Goal: Task Accomplishment & Management: Manage account settings

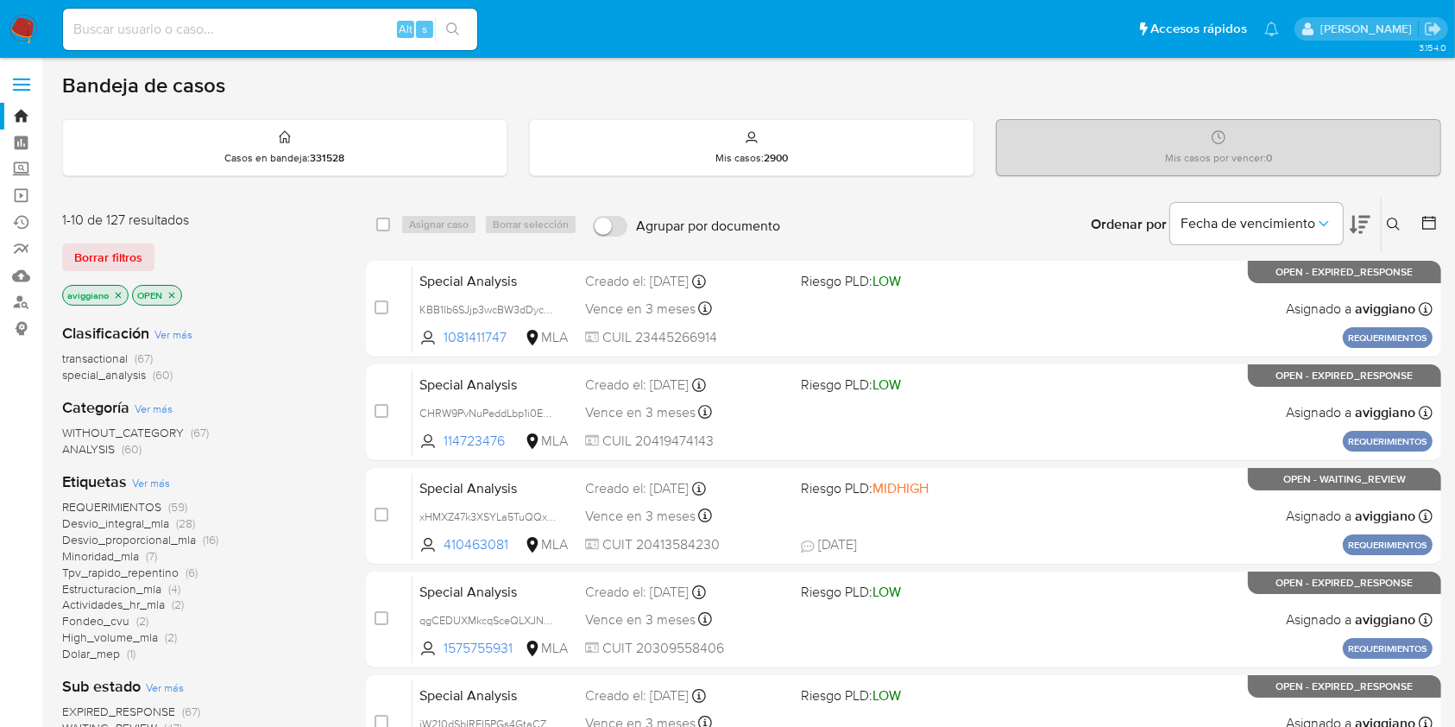
click at [118, 293] on icon "close-filter" at bounding box center [118, 295] width 10 height 10
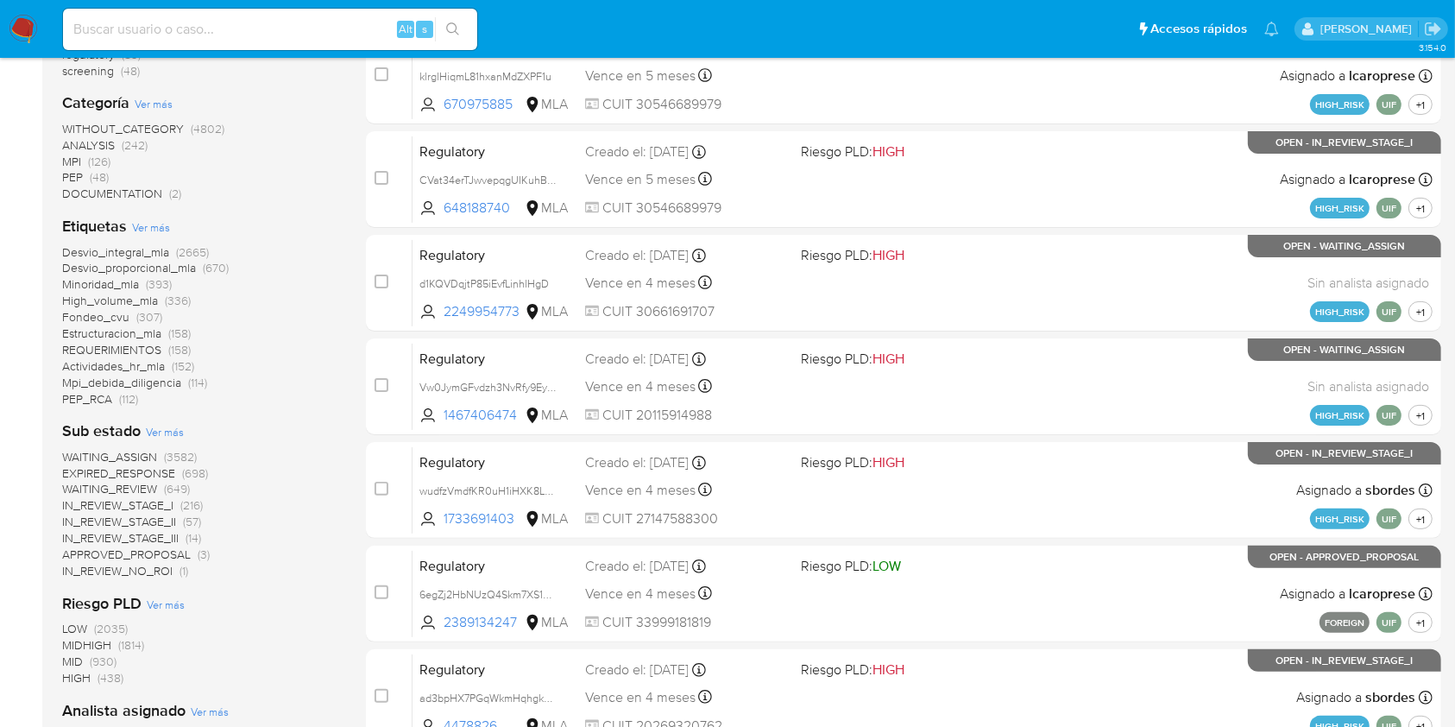
scroll to position [76, 0]
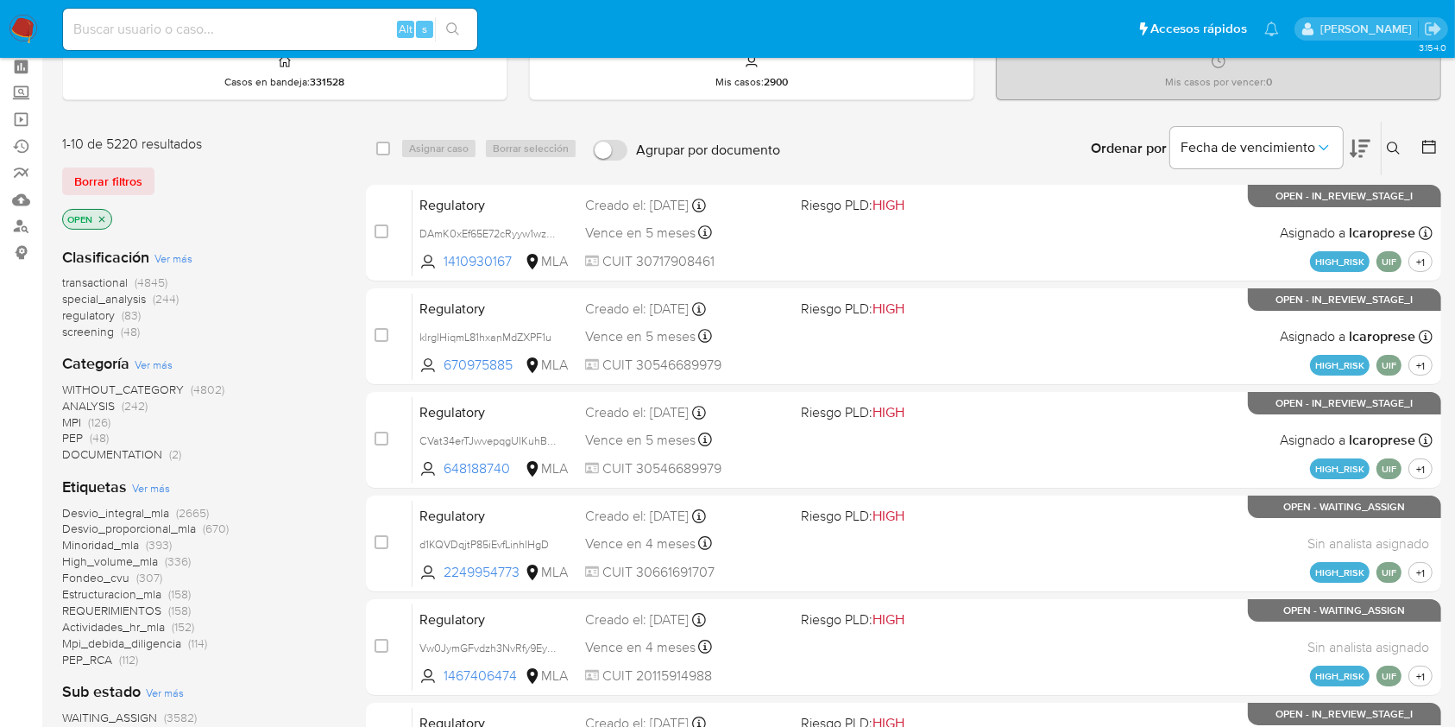
click at [101, 218] on p "OPEN" at bounding box center [87, 219] width 48 height 19
click at [100, 218] on icon "close-filter" at bounding box center [102, 219] width 10 height 10
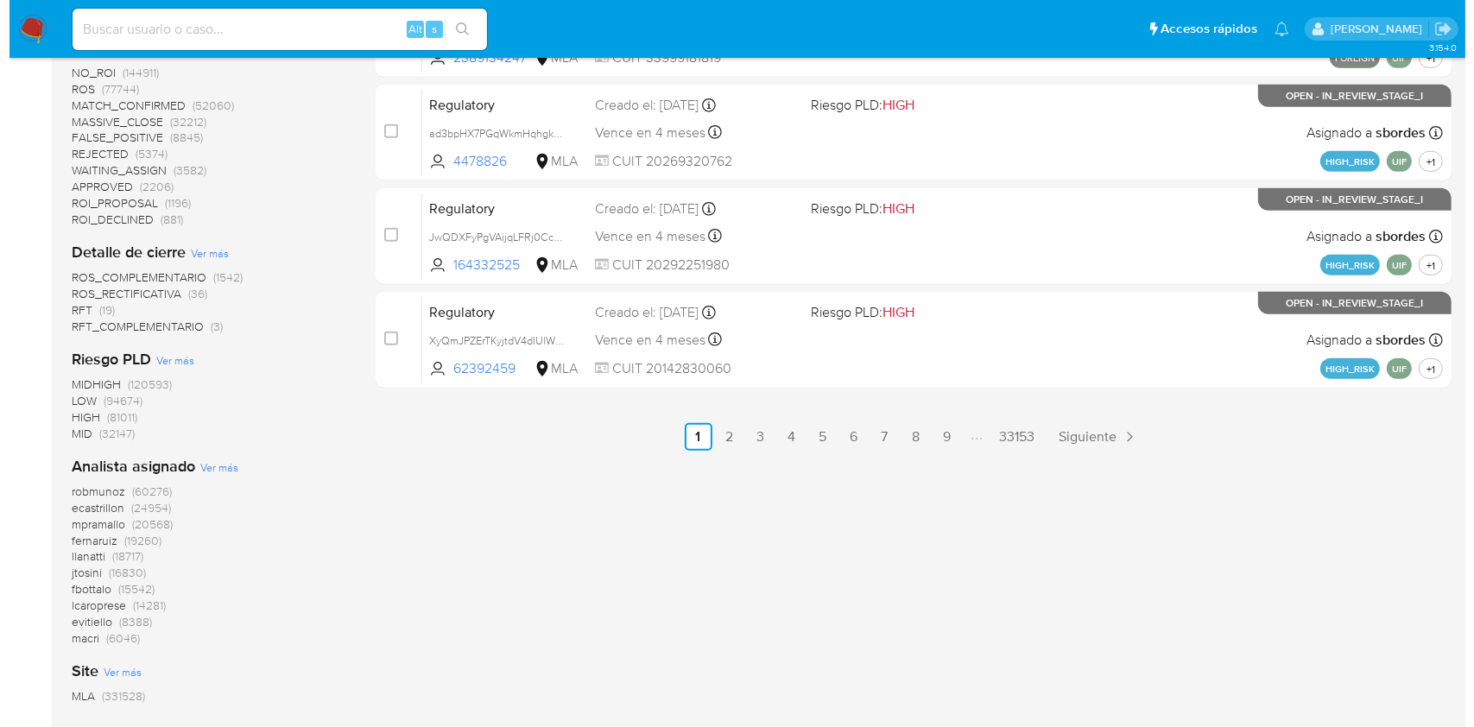
scroll to position [971, 0]
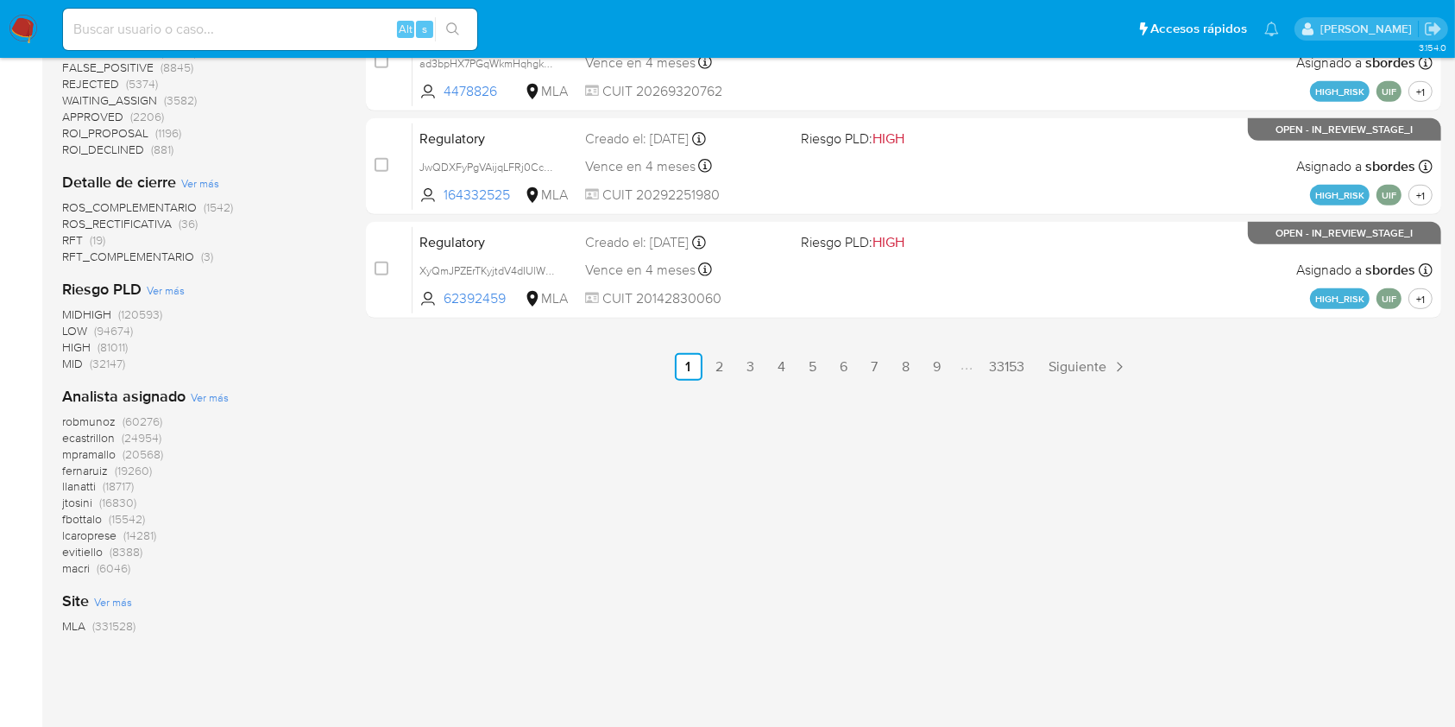
click at [214, 398] on span "Ver más" at bounding box center [210, 397] width 38 height 16
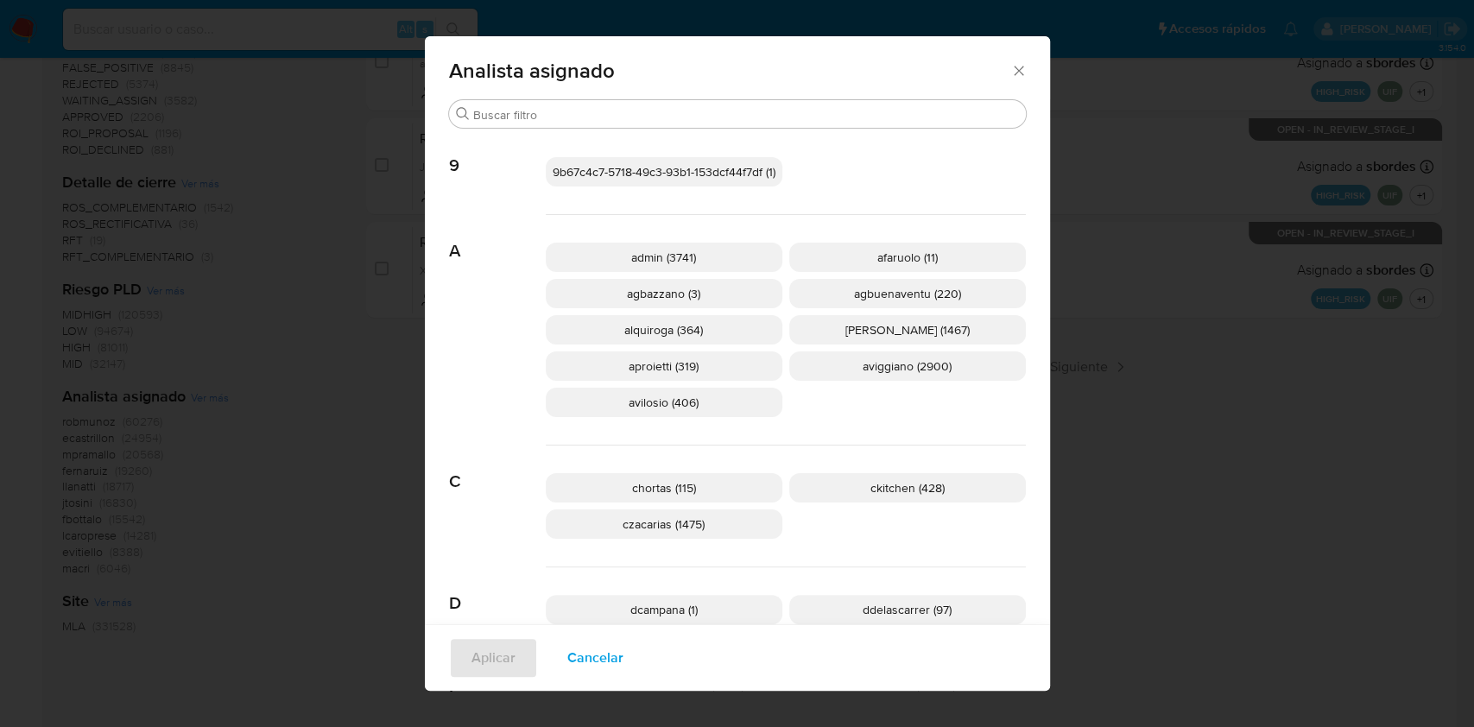
click at [890, 367] on span "aviggiano (2900)" at bounding box center [906, 365] width 89 height 17
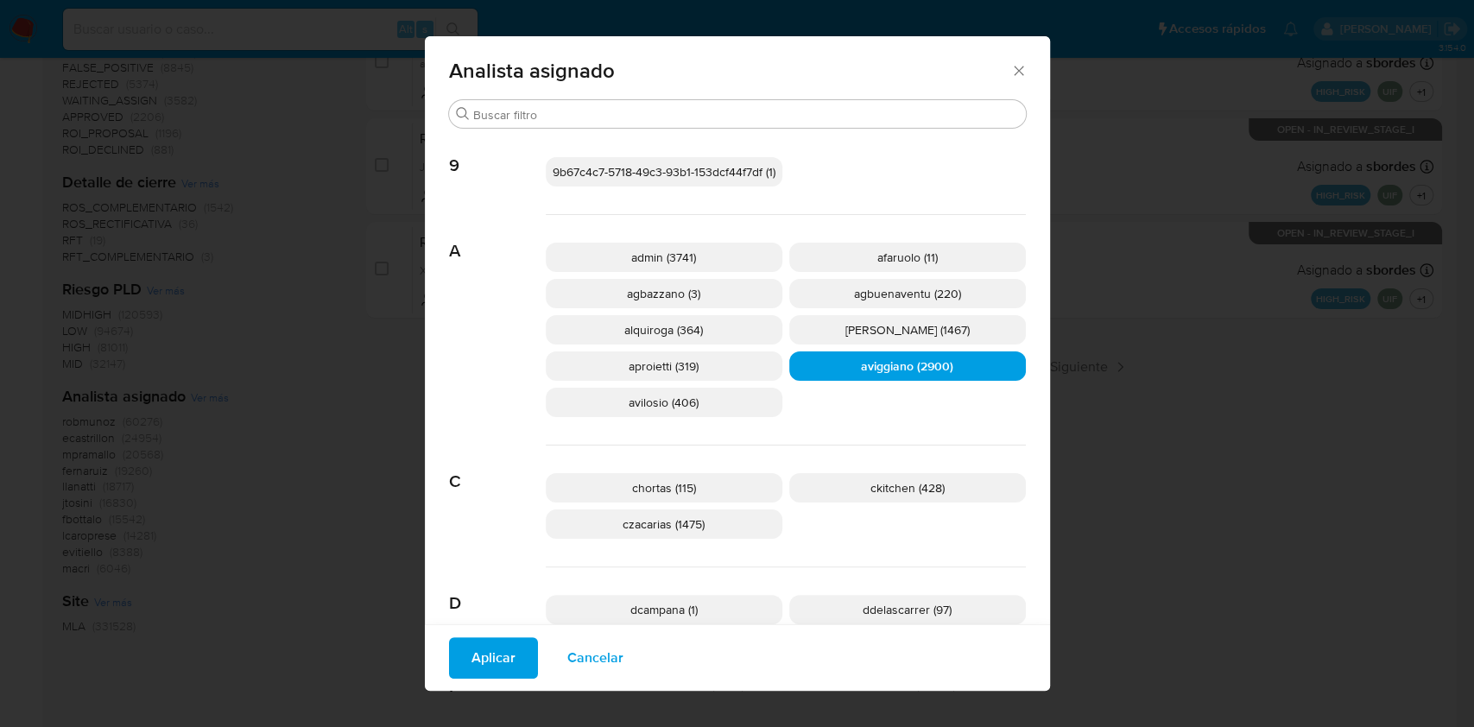
click at [471, 673] on span "Aplicar" at bounding box center [493, 658] width 44 height 38
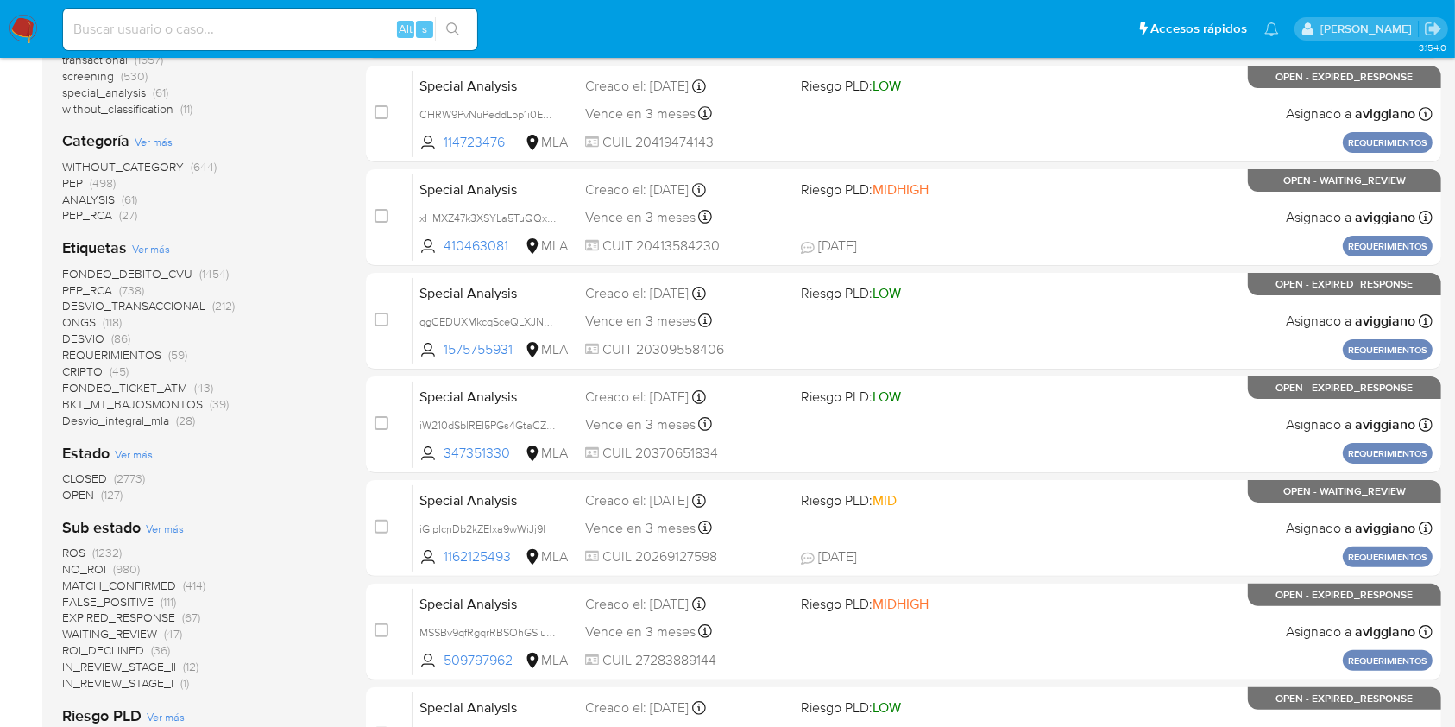
scroll to position [575, 0]
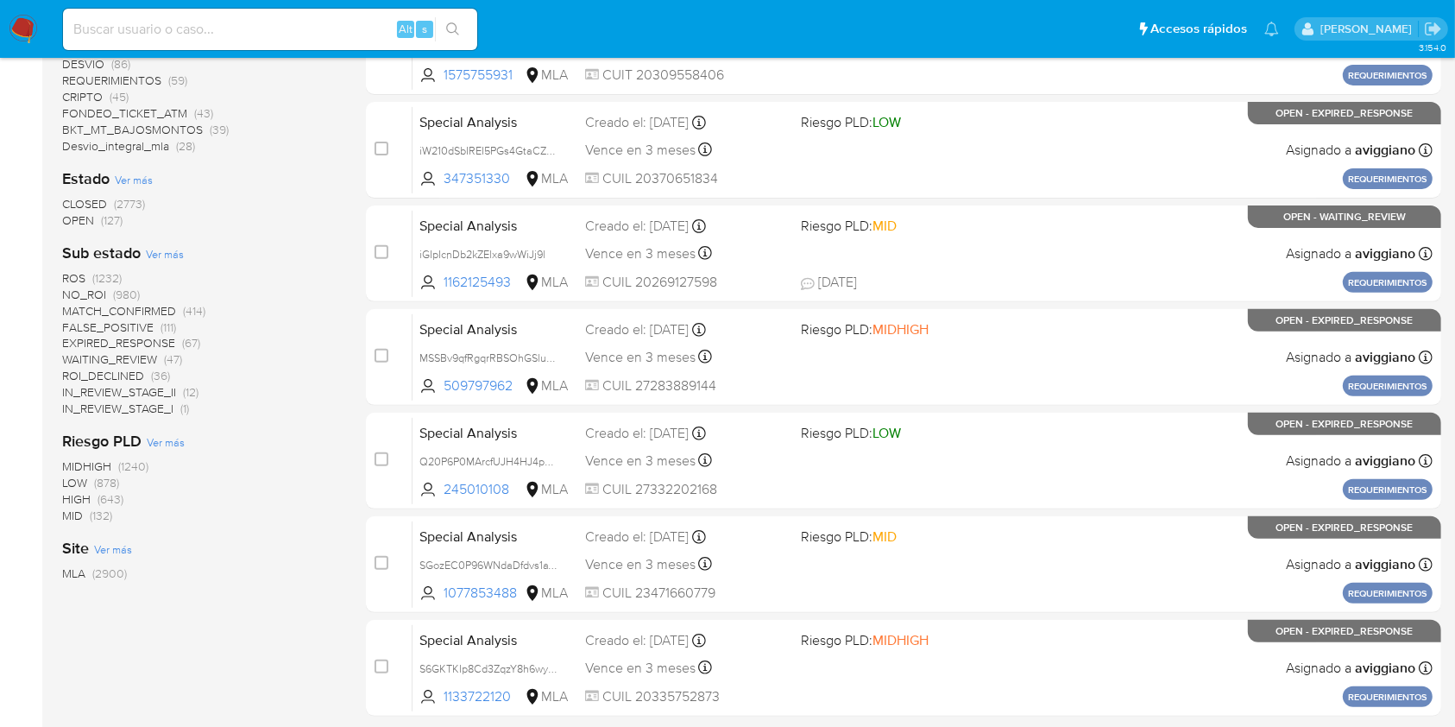
click at [180, 25] on input at bounding box center [270, 29] width 414 height 22
paste input "T6T3oqg1FX7soCXivHtMjShg"
type input "T6T3oqg1FX7soCXivHtMjShg"
click at [450, 30] on icon "search-icon" at bounding box center [453, 29] width 14 height 14
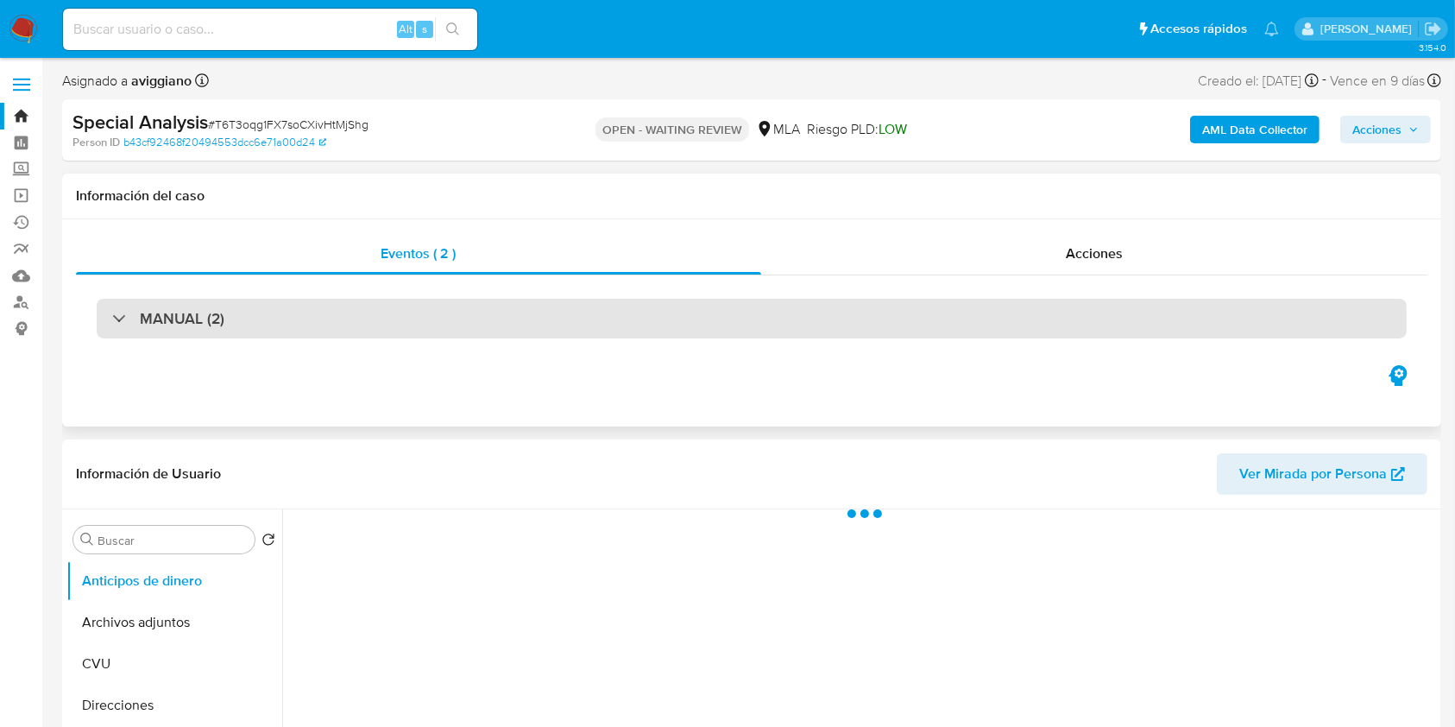
click at [195, 321] on h3 "MANUAL (2)" at bounding box center [182, 318] width 85 height 19
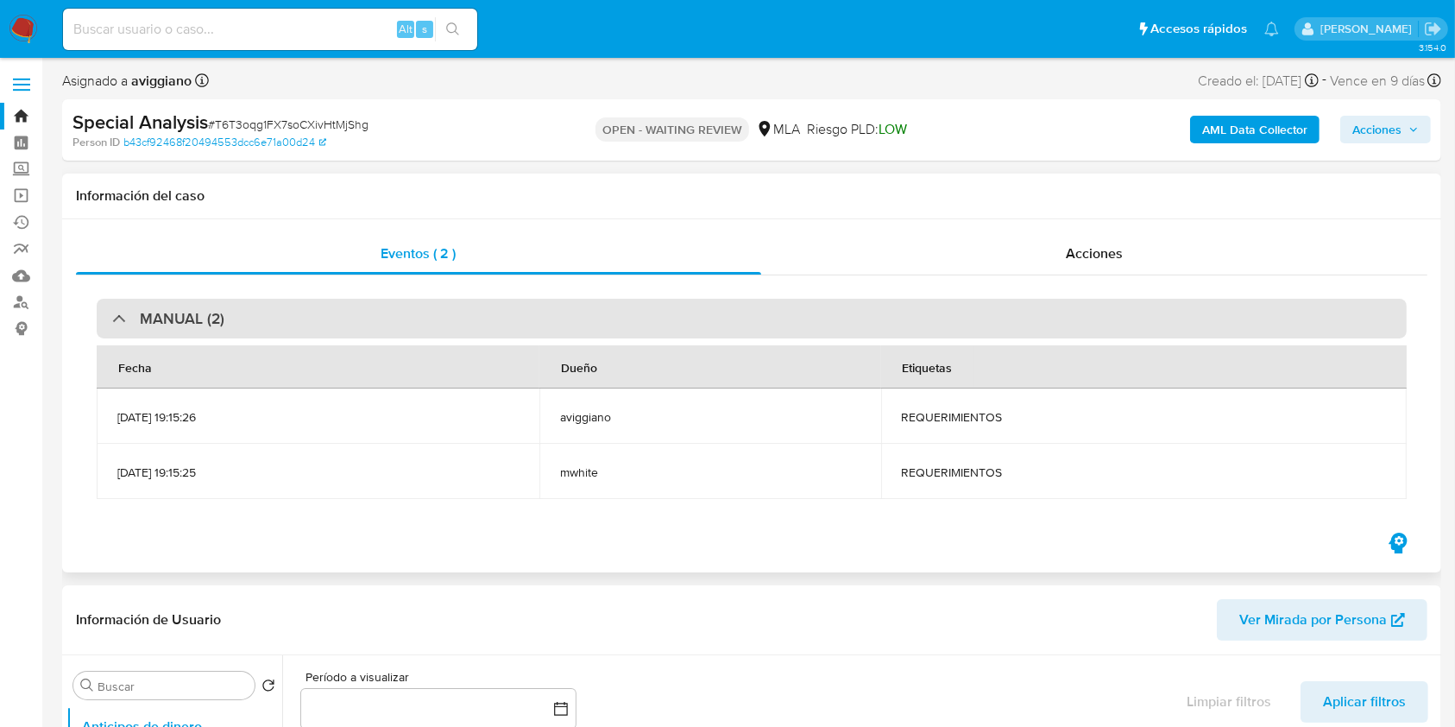
select select "10"
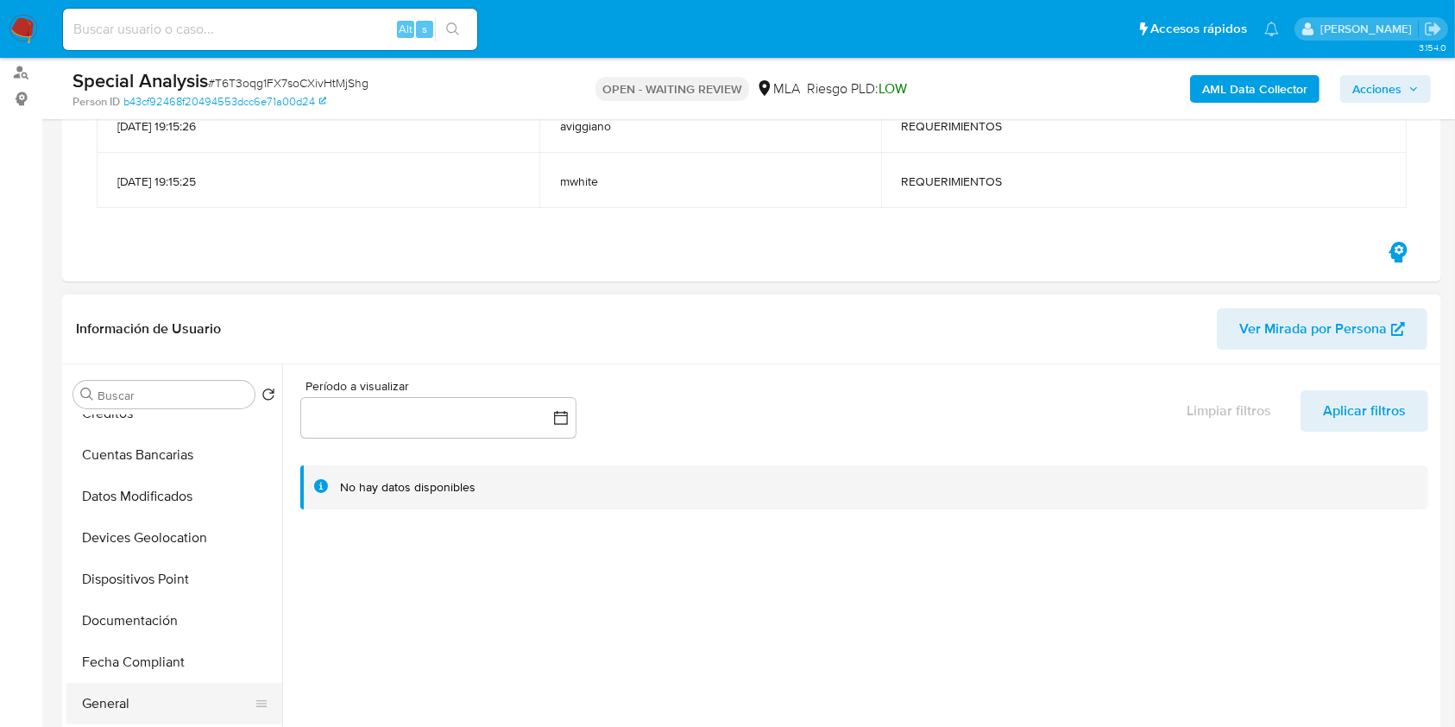
scroll to position [460, 0]
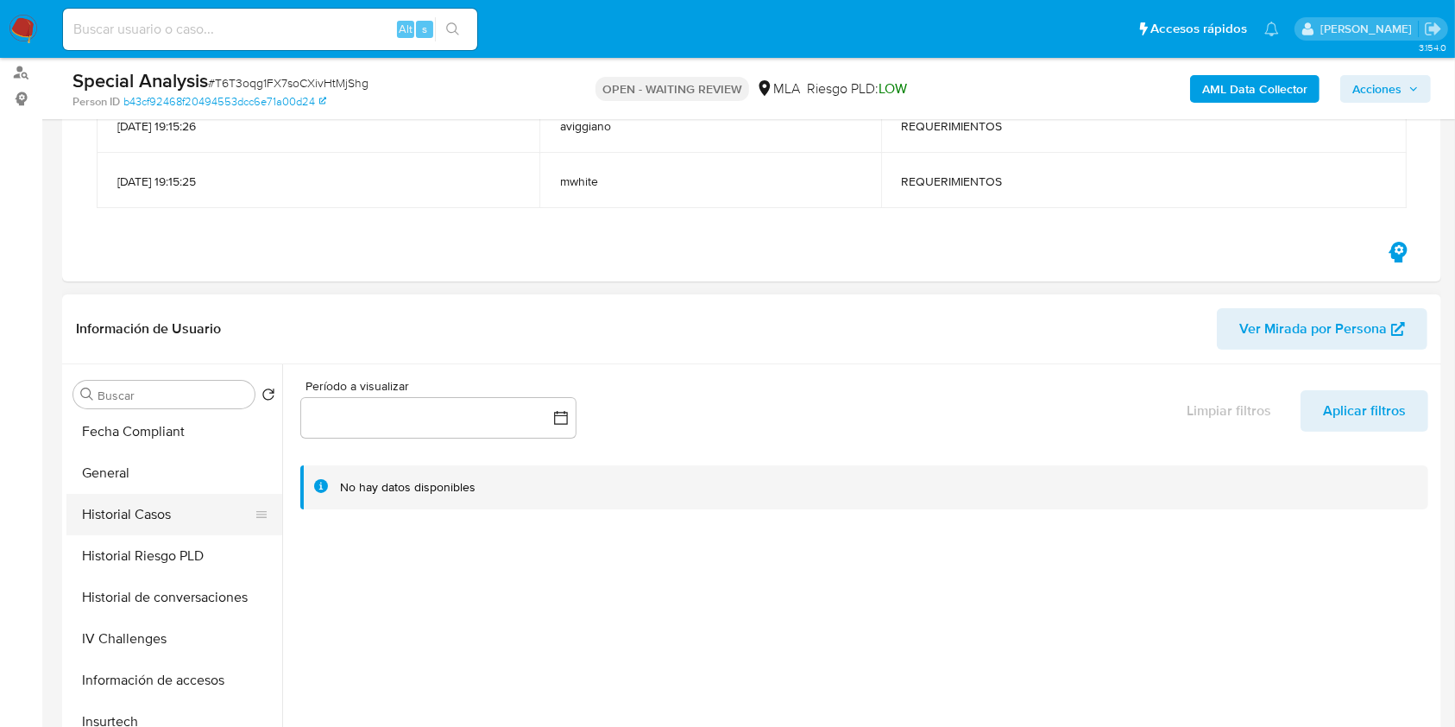
click at [126, 530] on button "Historial Casos" at bounding box center [167, 514] width 202 height 41
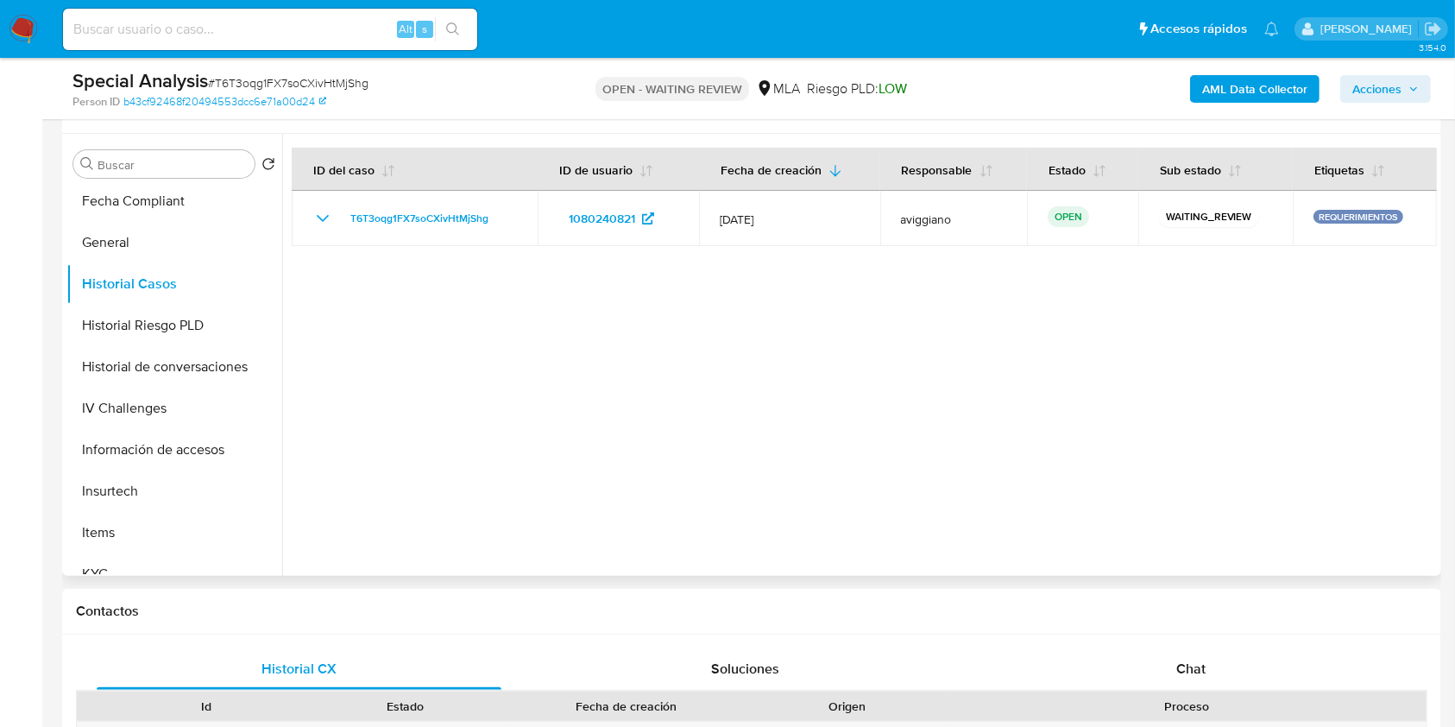
drag, startPoint x: 508, startPoint y: 211, endPoint x: 457, endPoint y: 312, distance: 113.1
click at [328, 218] on div "T6T3oqg1FX7soCXivHtMjShg" at bounding box center [414, 218] width 205 height 21
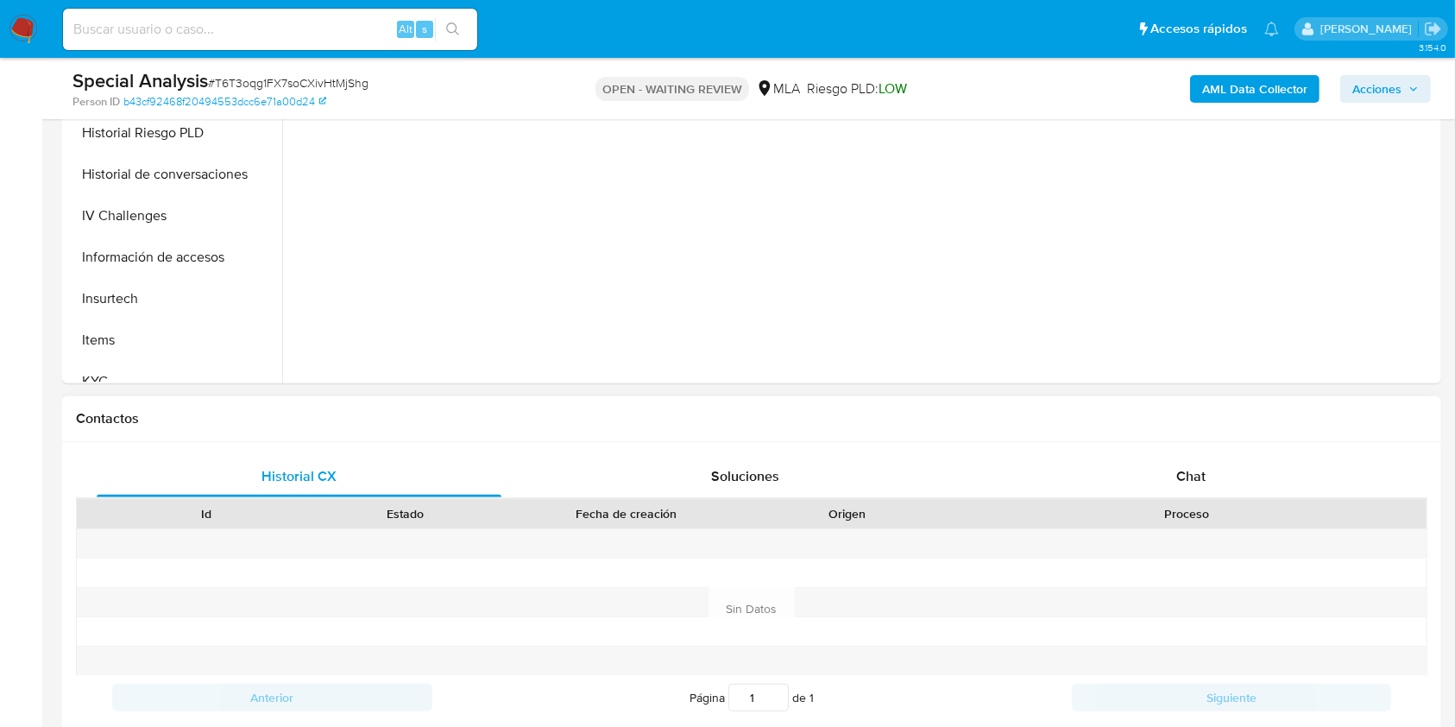
scroll to position [805, 0]
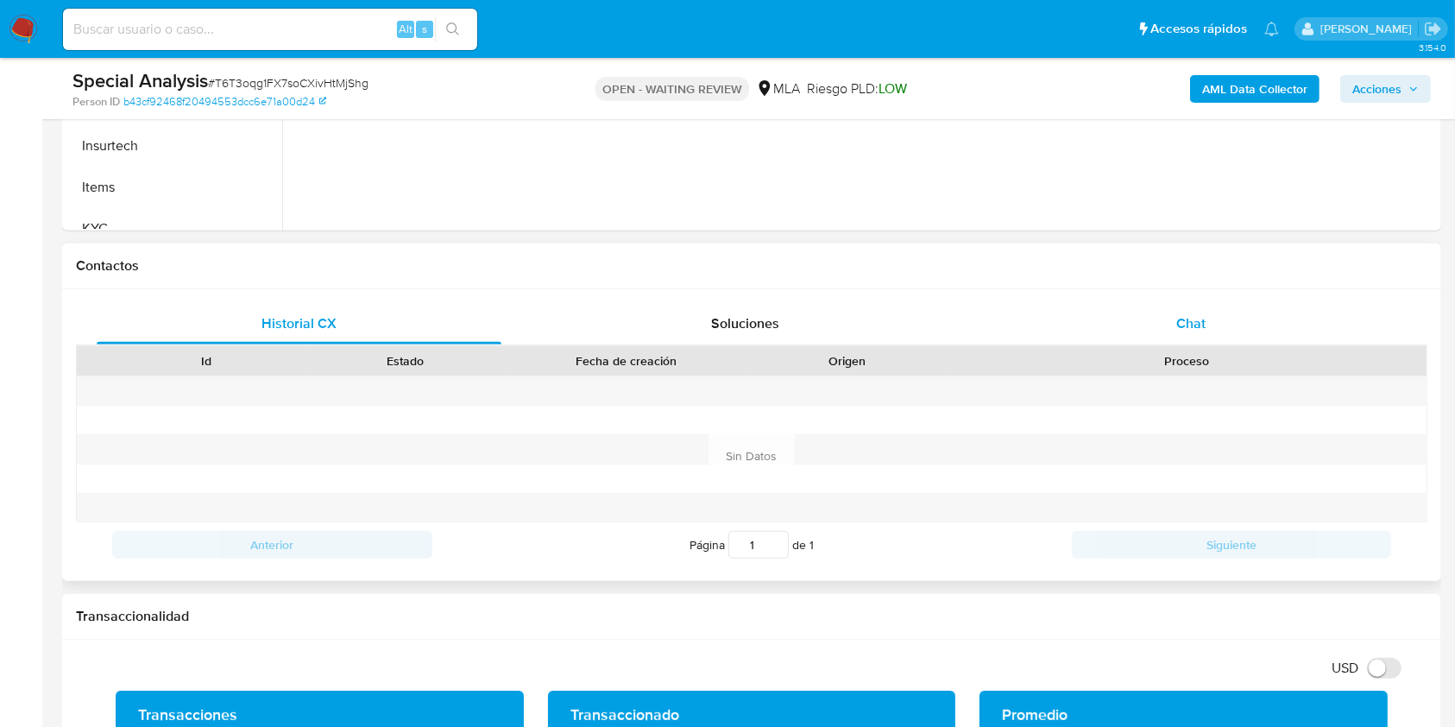
click at [1193, 337] on div "Chat" at bounding box center [1191, 323] width 405 height 41
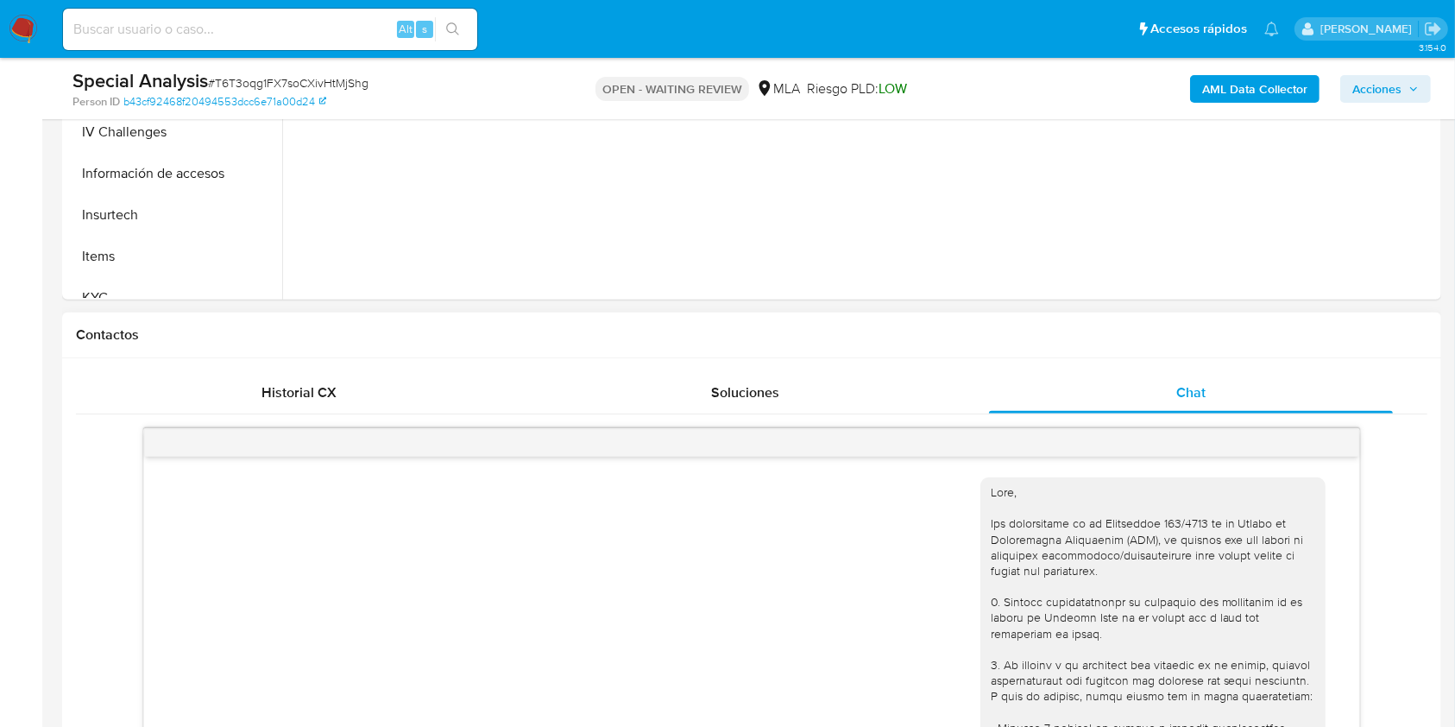
scroll to position [460, 0]
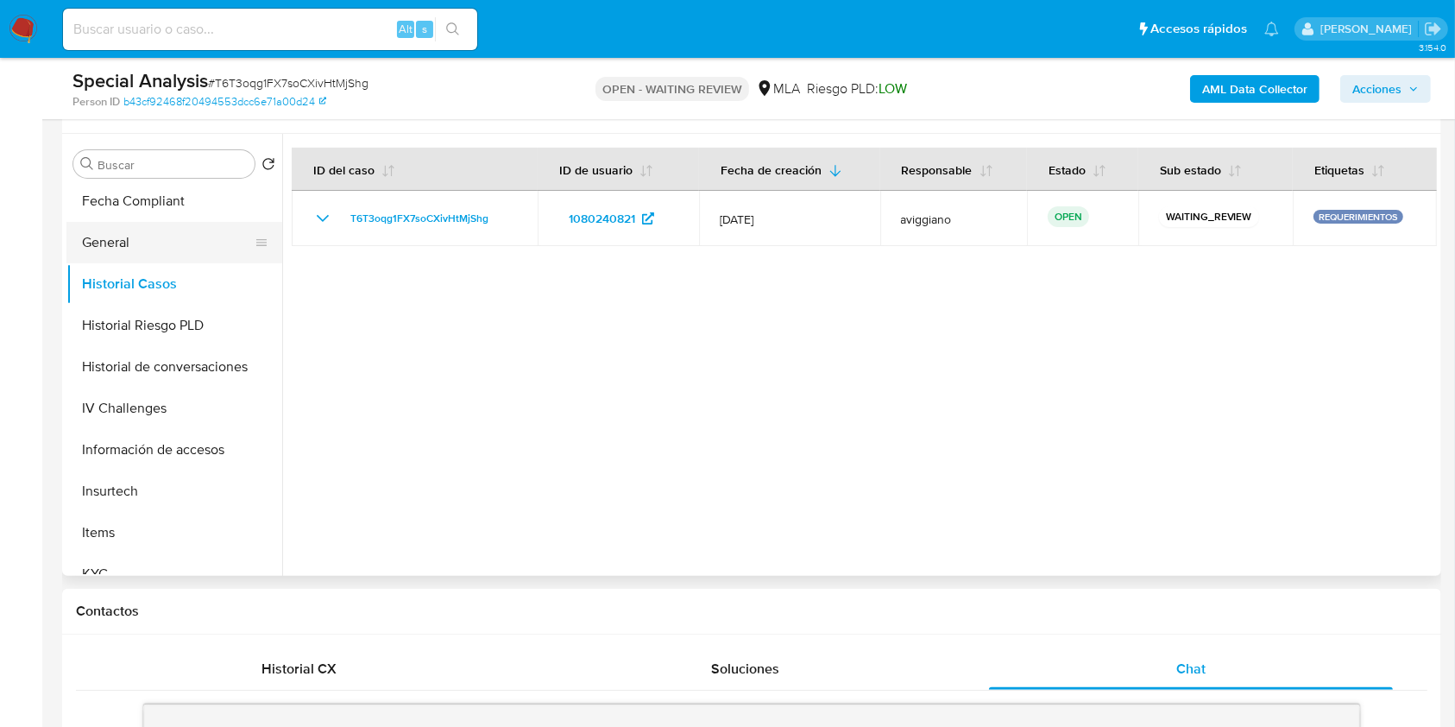
click at [216, 257] on button "General" at bounding box center [167, 242] width 202 height 41
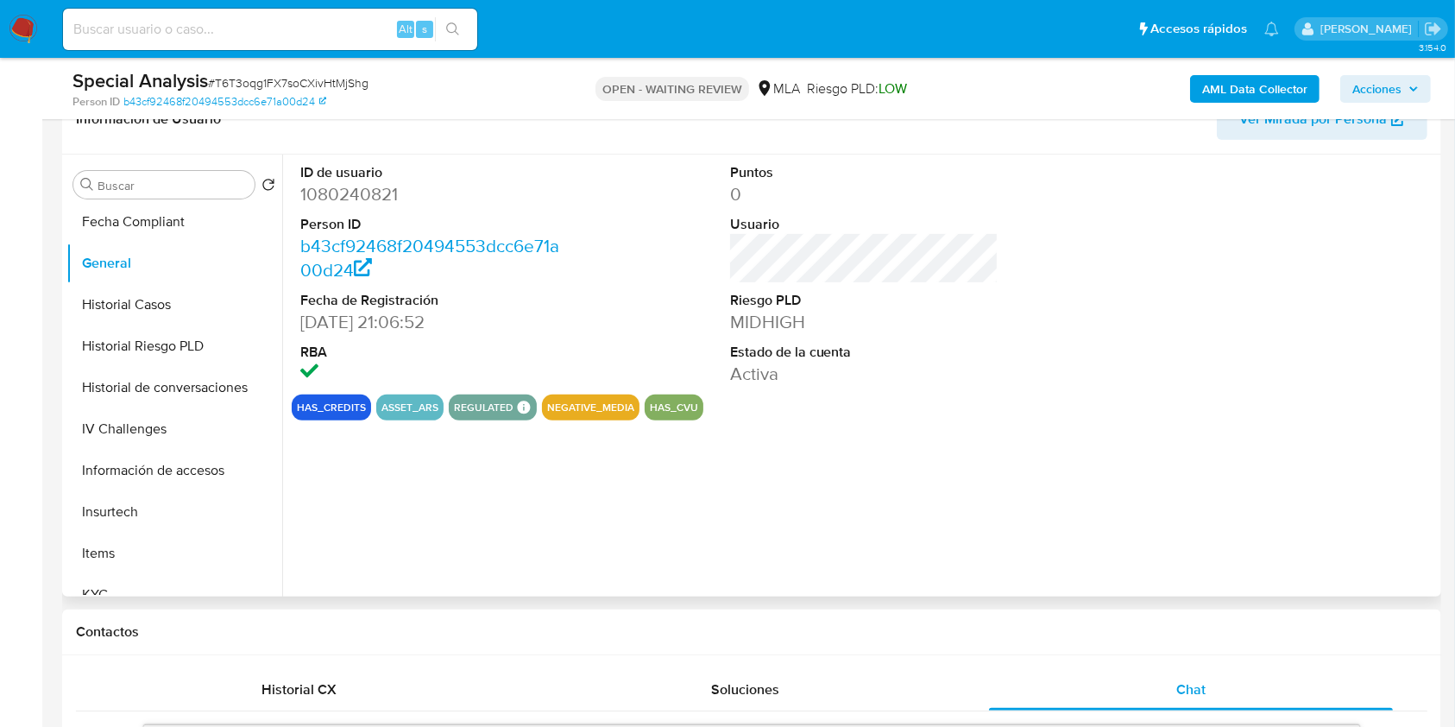
click at [366, 204] on dd "1080240821" at bounding box center [434, 194] width 269 height 24
click at [366, 199] on dd "1080240821" at bounding box center [434, 194] width 269 height 24
copy dd "1080240821"
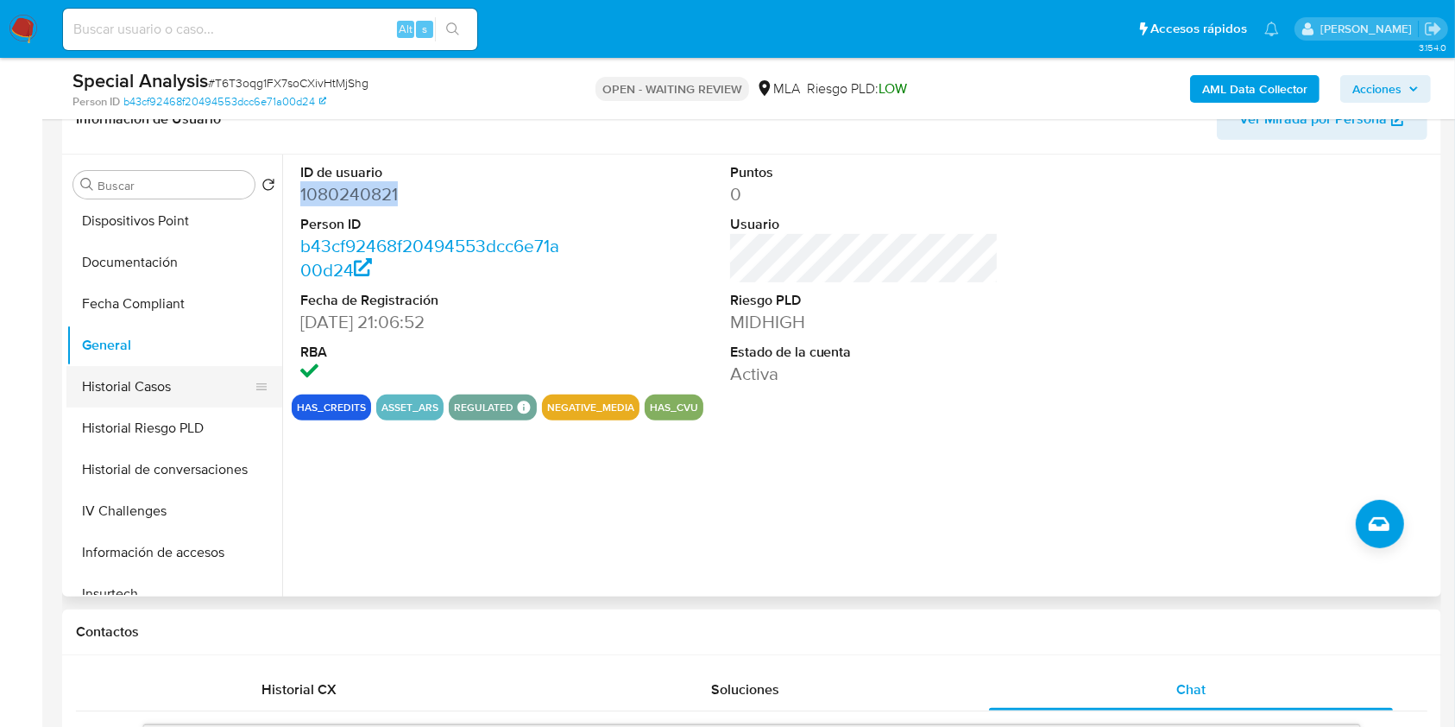
scroll to position [0, 0]
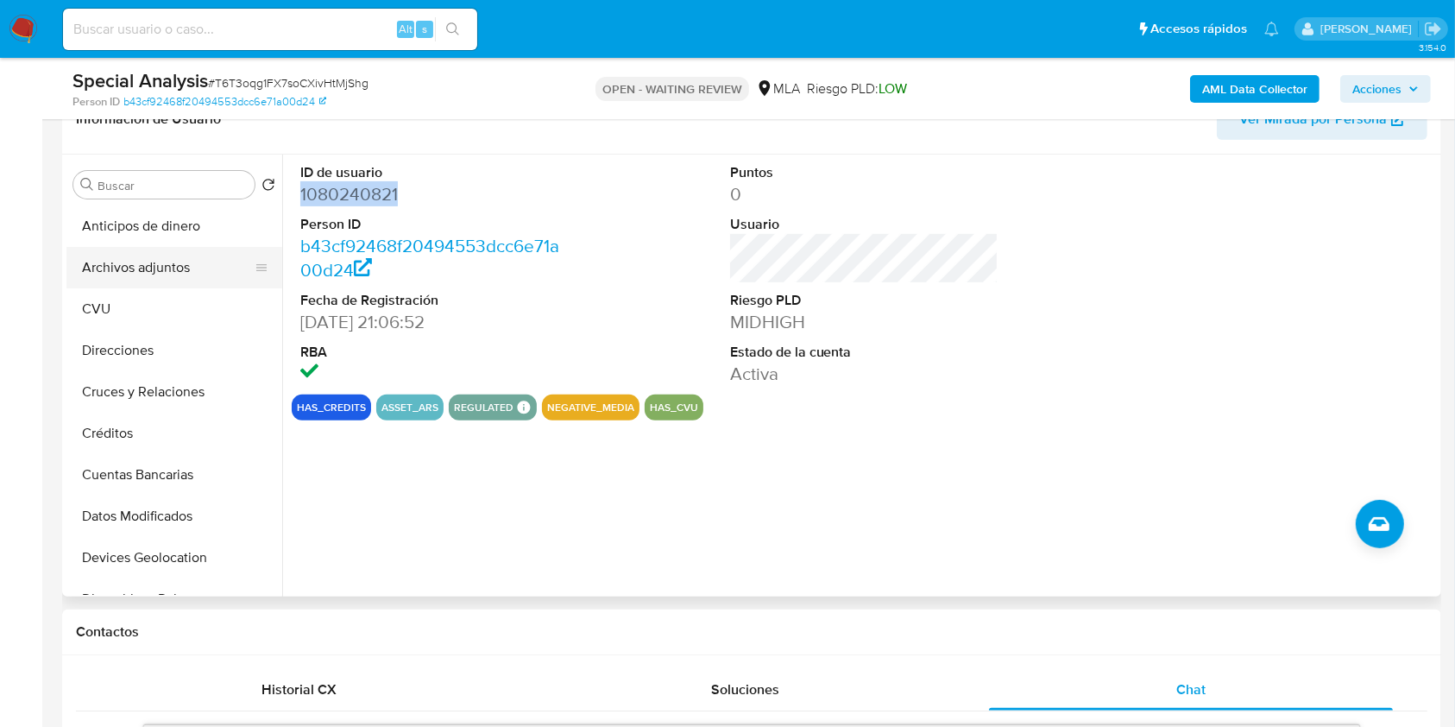
click at [180, 283] on button "Archivos adjuntos" at bounding box center [167, 267] width 202 height 41
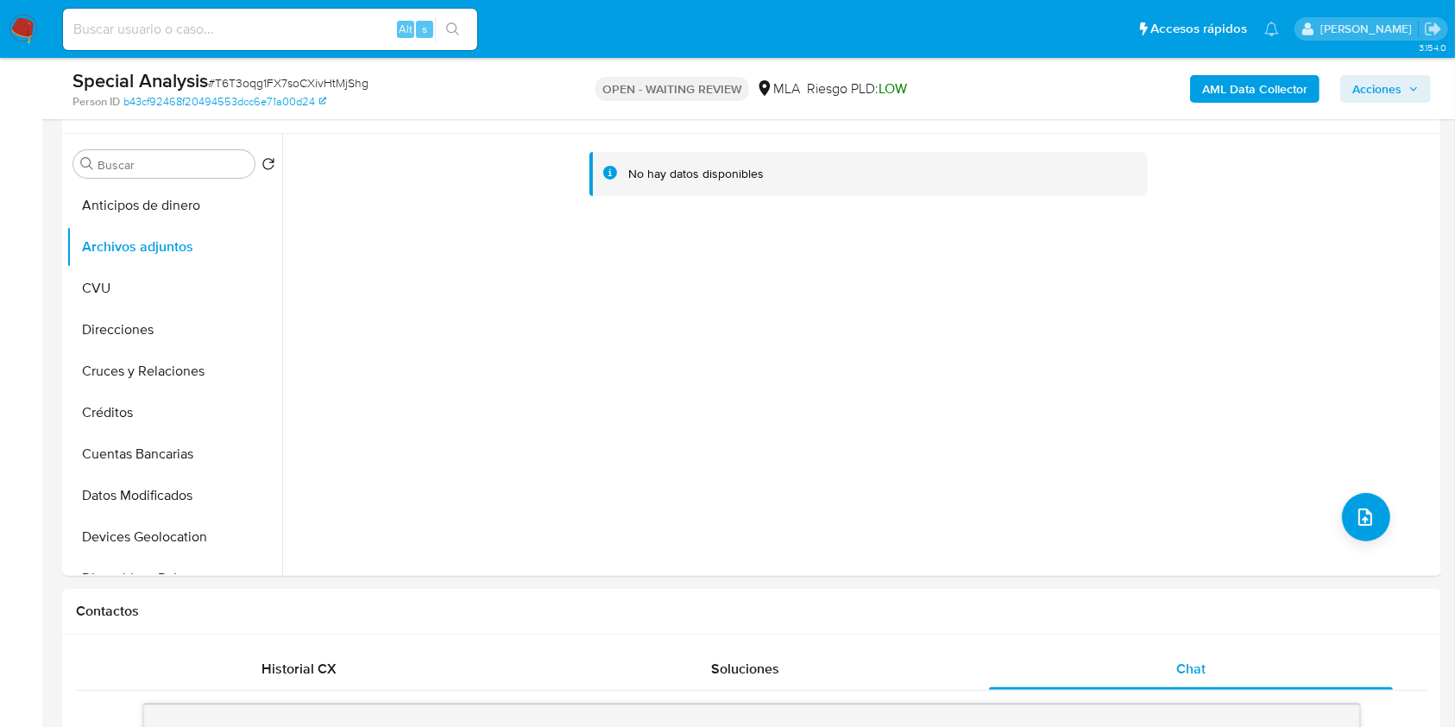
click at [1211, 94] on b "AML Data Collector" at bounding box center [1254, 89] width 105 height 28
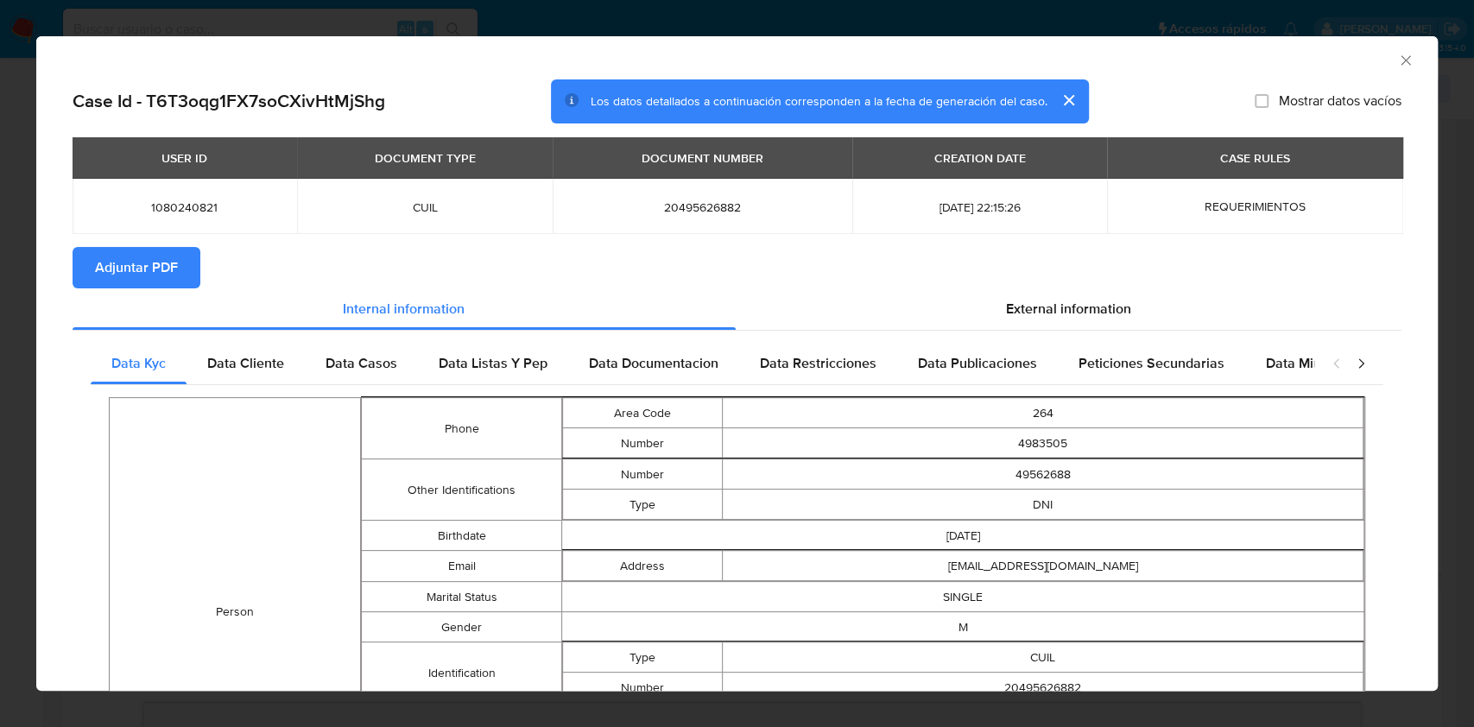
click at [195, 278] on button "Adjuntar PDF" at bounding box center [137, 267] width 128 height 41
click at [1397, 68] on icon "Cerrar ventana" at bounding box center [1405, 60] width 17 height 17
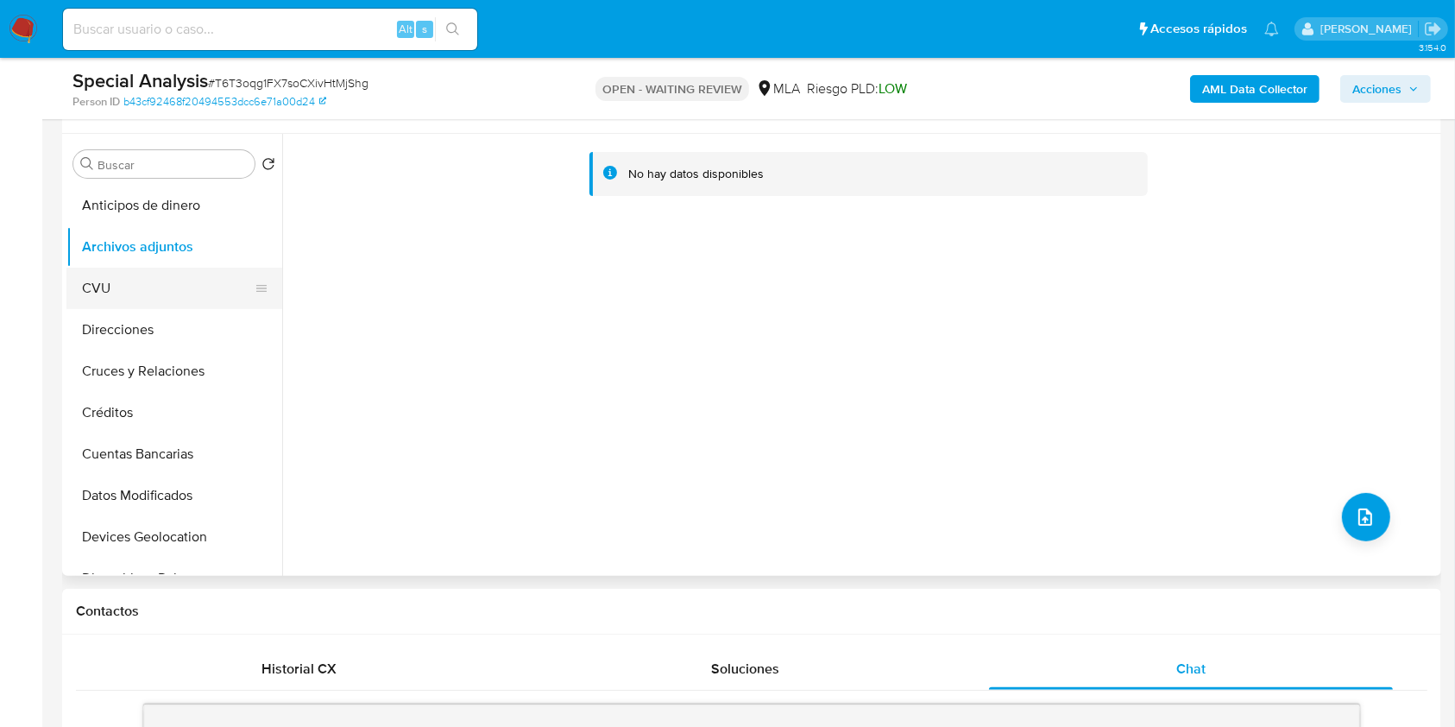
click at [168, 295] on button "CVU" at bounding box center [167, 288] width 202 height 41
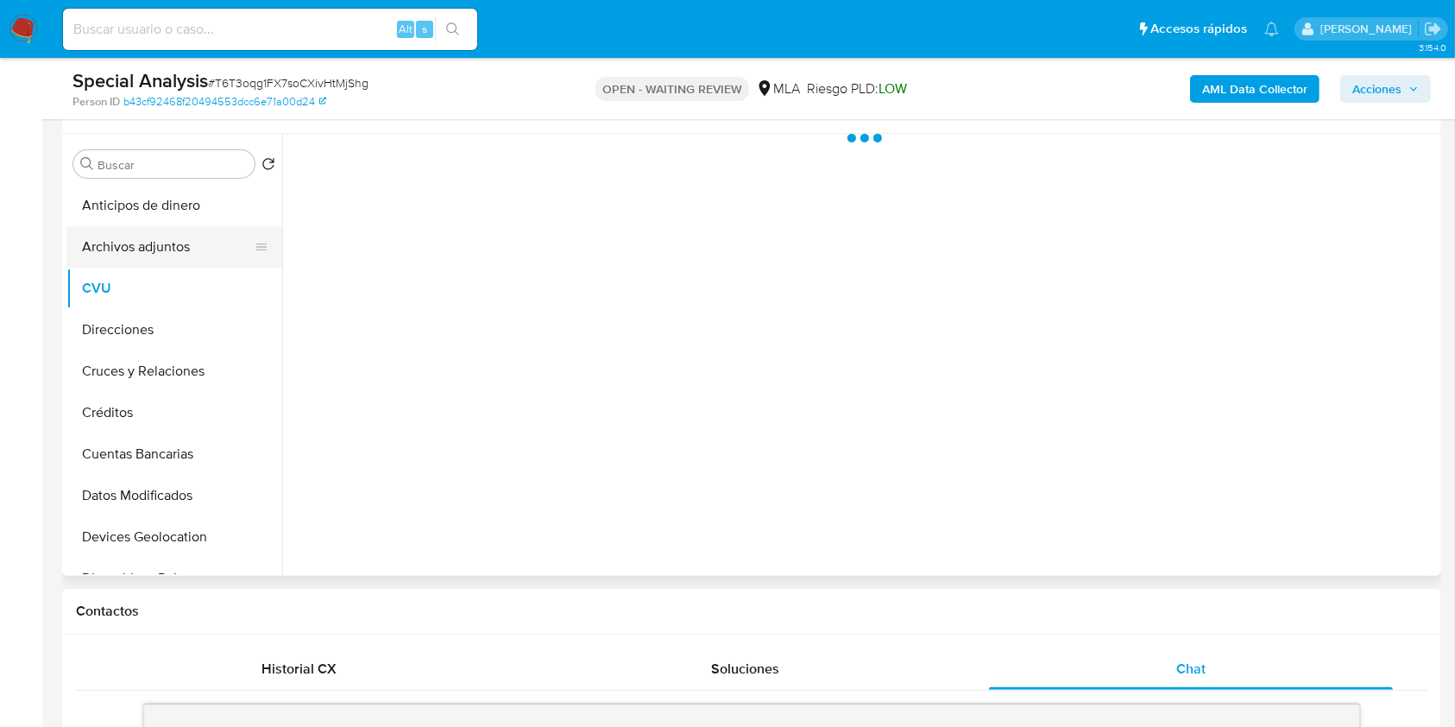
click at [150, 226] on button "Archivos adjuntos" at bounding box center [167, 246] width 202 height 41
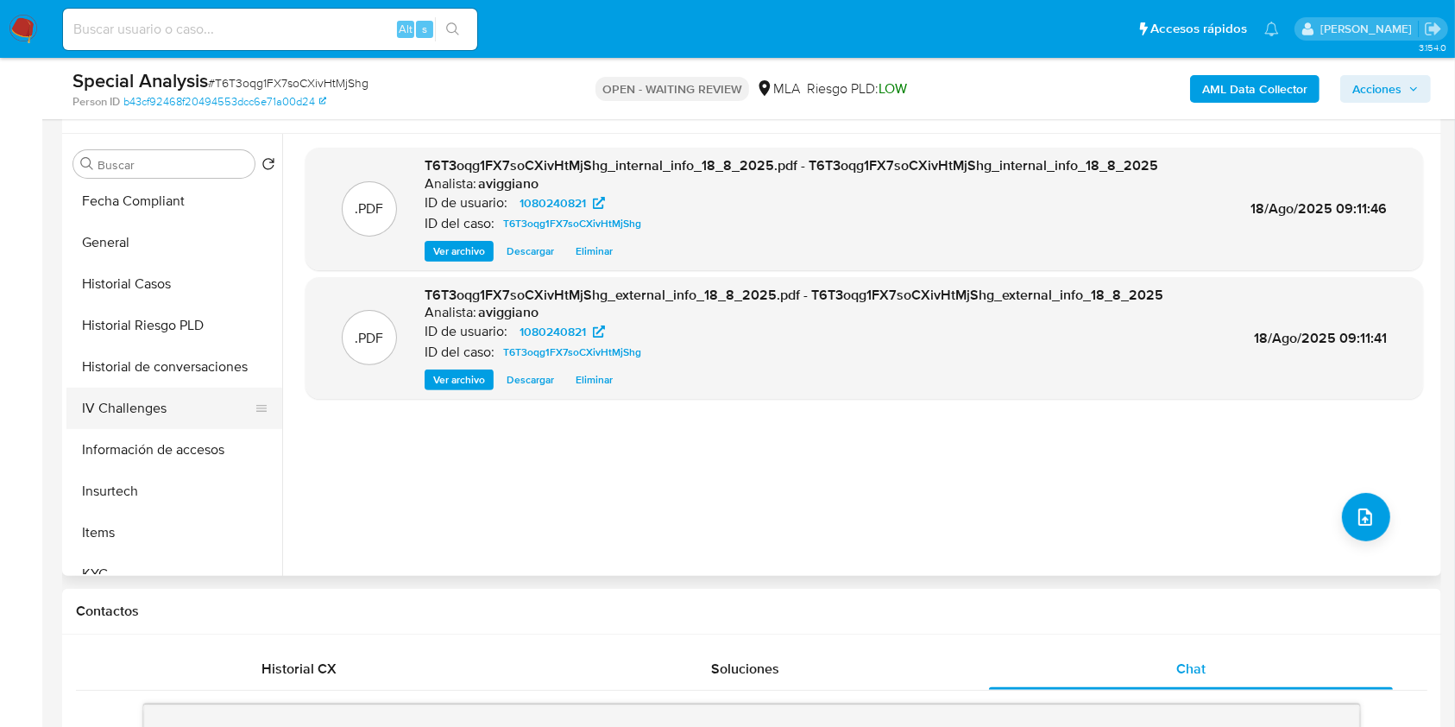
scroll to position [805, 0]
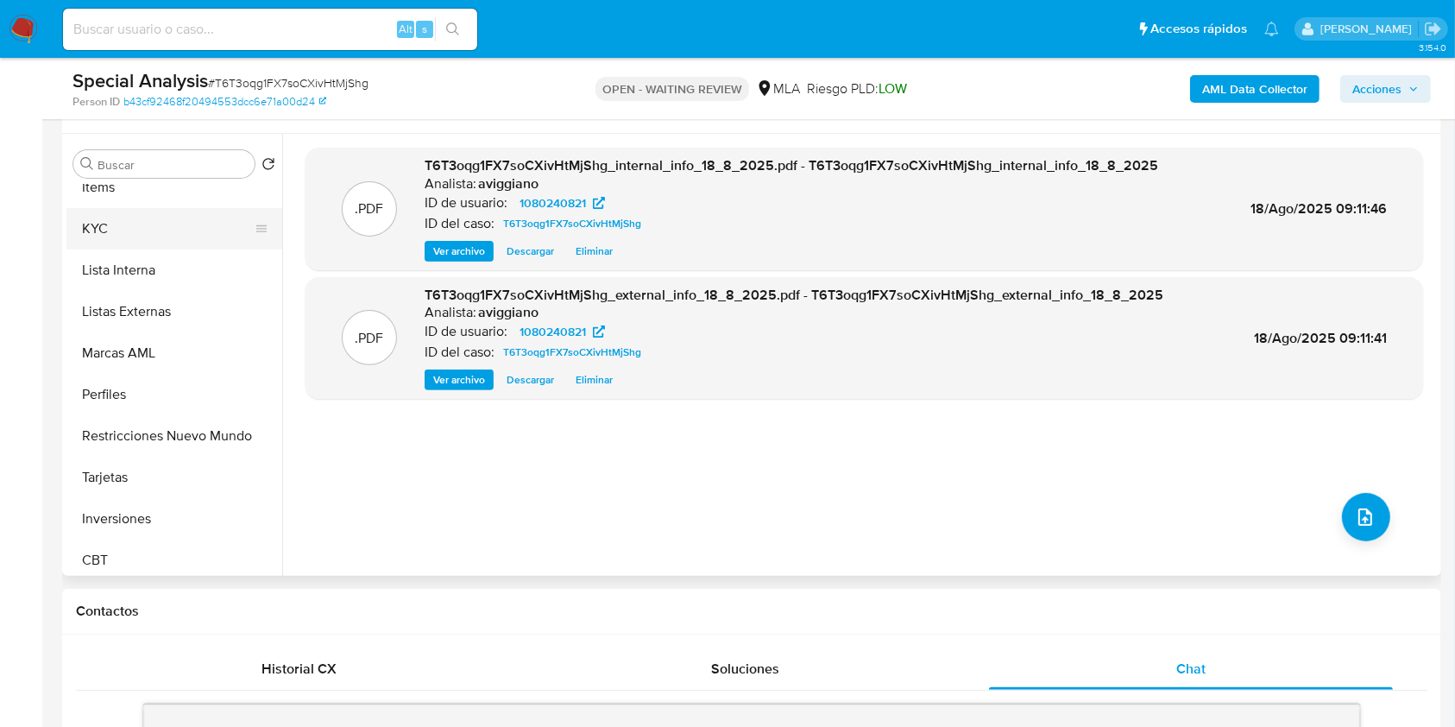
click at [96, 224] on button "KYC" at bounding box center [167, 228] width 202 height 41
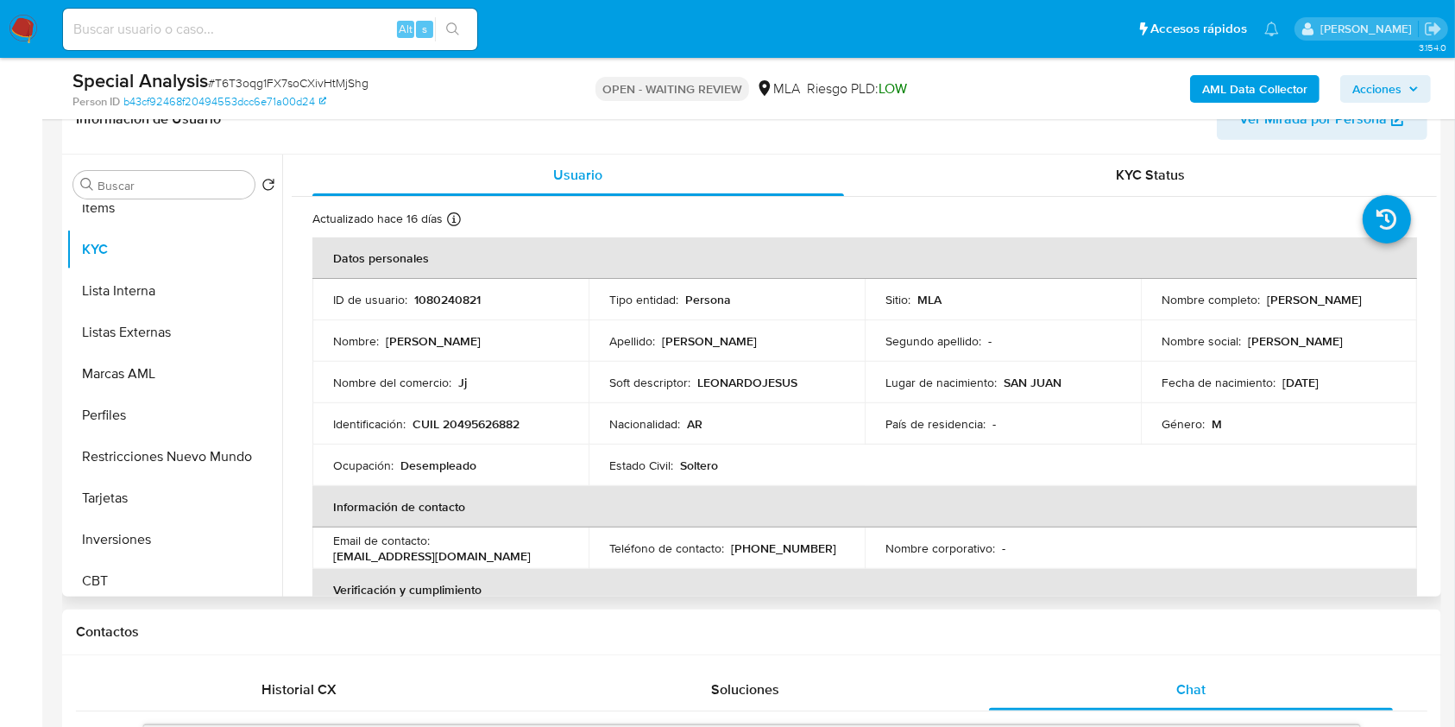
click at [467, 407] on td "Identificación : CUIL 20495626882" at bounding box center [450, 423] width 276 height 41
click at [469, 416] on p "CUIL 20495626882" at bounding box center [466, 424] width 107 height 16
click at [483, 425] on p "CUIL 20495626882" at bounding box center [466, 424] width 107 height 16
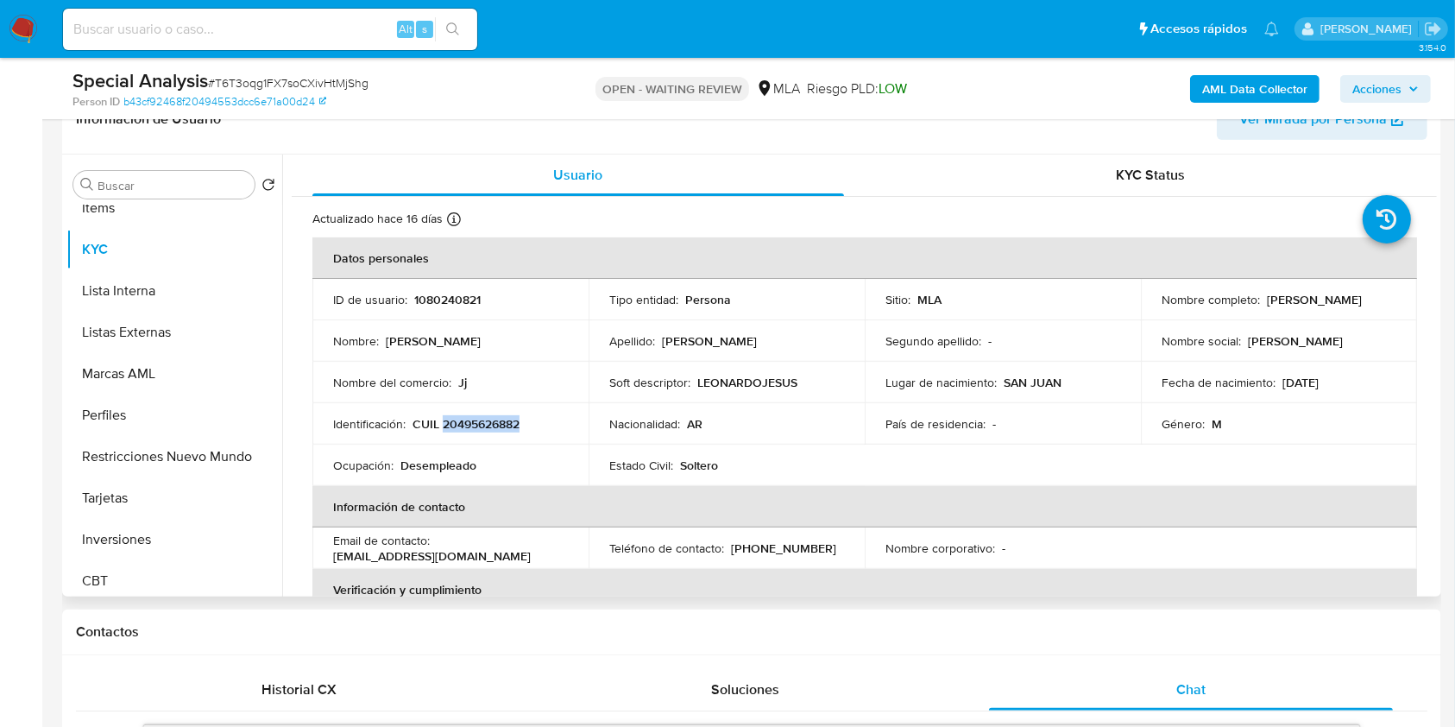
copy p "20495626882"
drag, startPoint x: 1260, startPoint y: 296, endPoint x: 1377, endPoint y: 295, distance: 116.5
click at [1377, 295] on div "Nombre completo : Leonardo Jesus Arias" at bounding box center [1279, 300] width 235 height 16
copy p "Leonardo Jesus Arias"
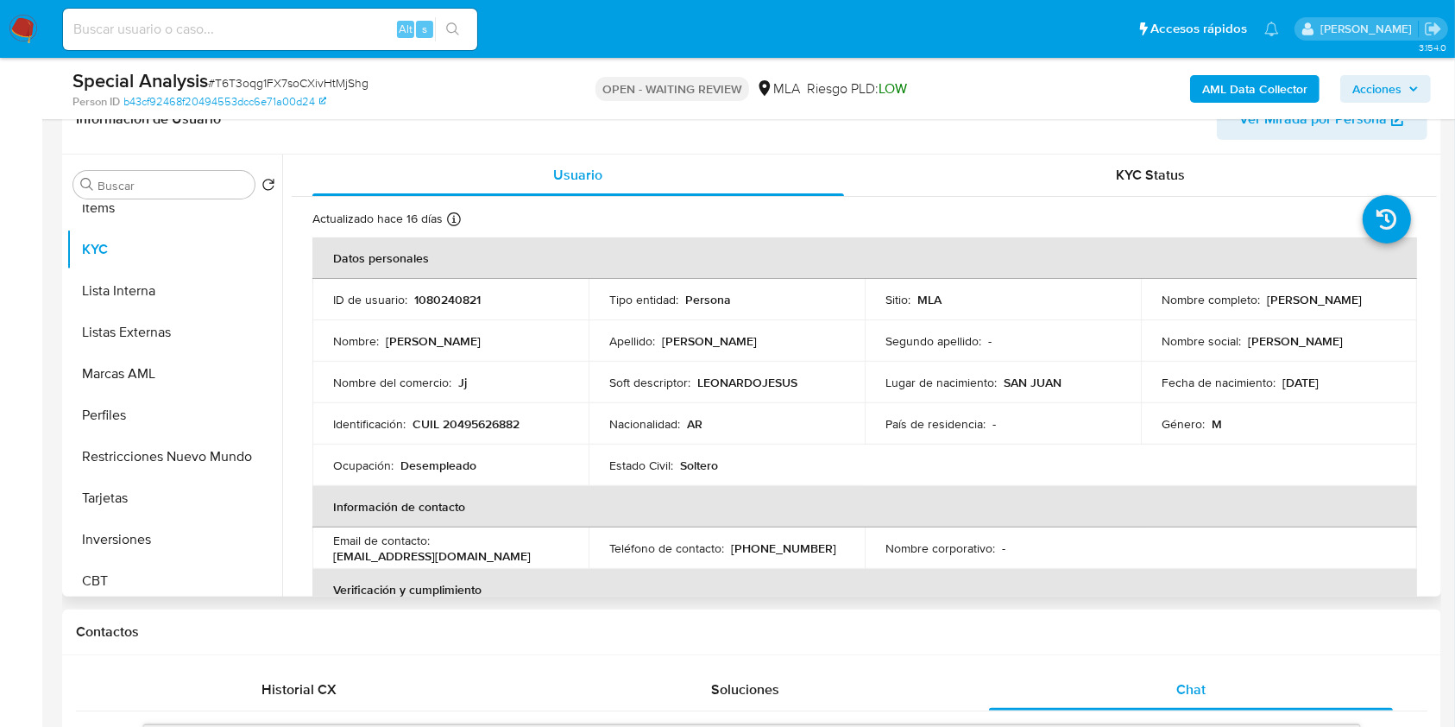
click at [441, 293] on p "1080240821" at bounding box center [447, 300] width 66 height 16
copy p "1080240821"
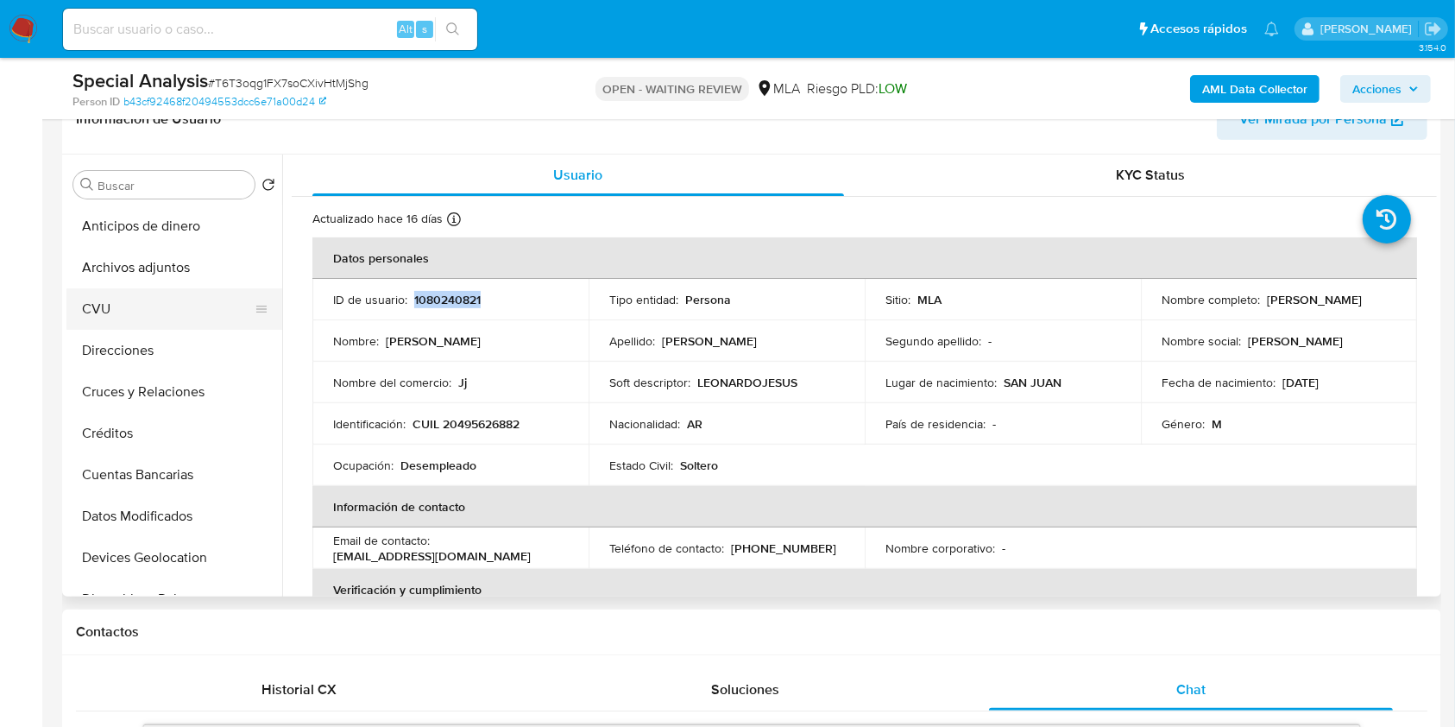
click at [224, 293] on button "CVU" at bounding box center [167, 308] width 202 height 41
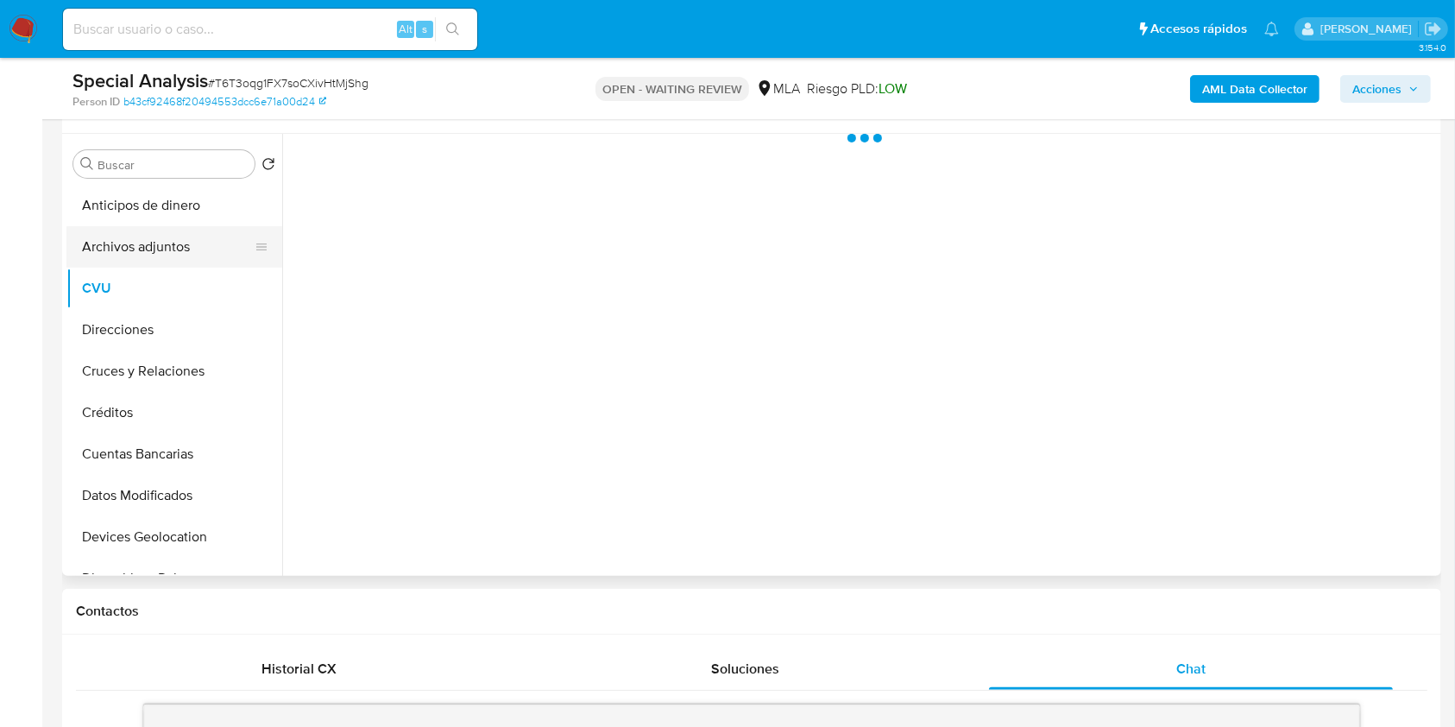
click at [240, 237] on button "Archivos adjuntos" at bounding box center [167, 246] width 202 height 41
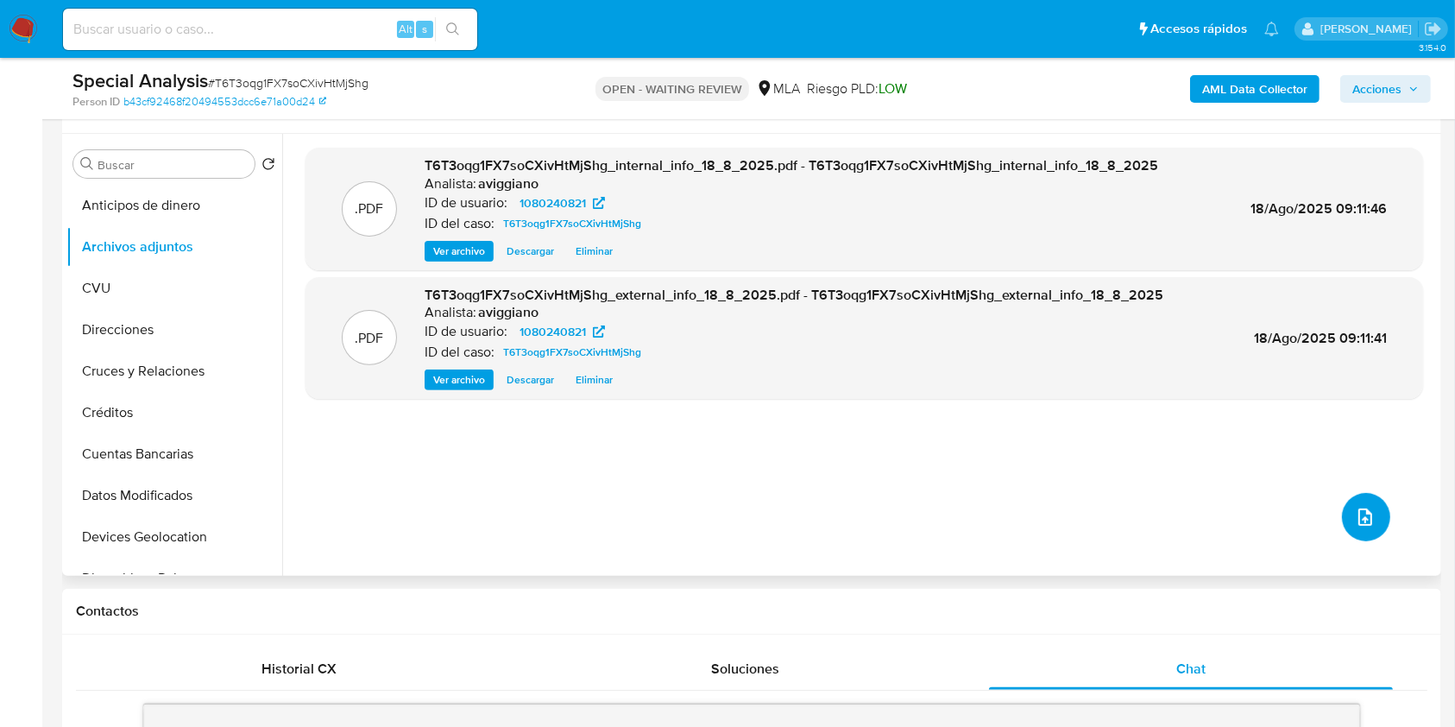
click at [1381, 511] on button "upload-file" at bounding box center [1366, 517] width 48 height 48
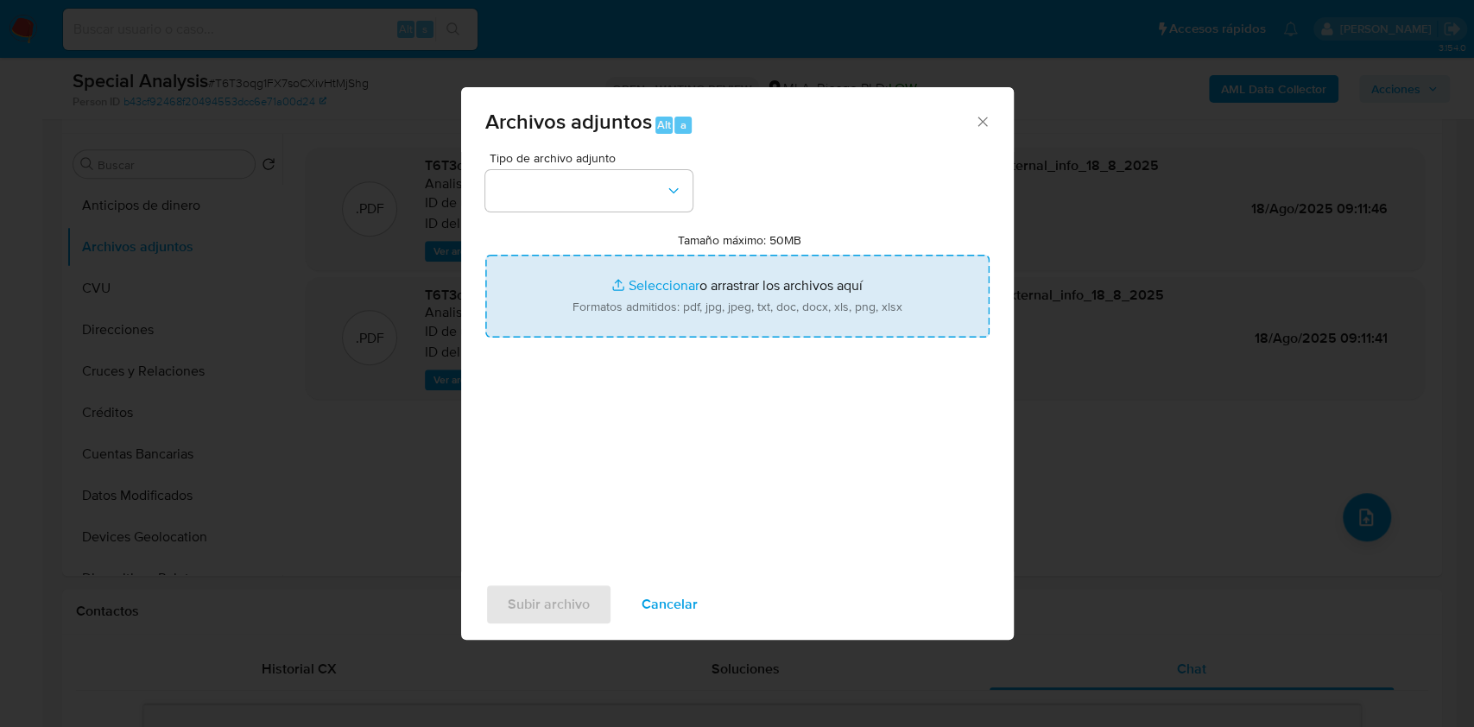
click at [793, 318] on input "Tamaño máximo: 50MB Seleccionar archivos" at bounding box center [737, 296] width 504 height 83
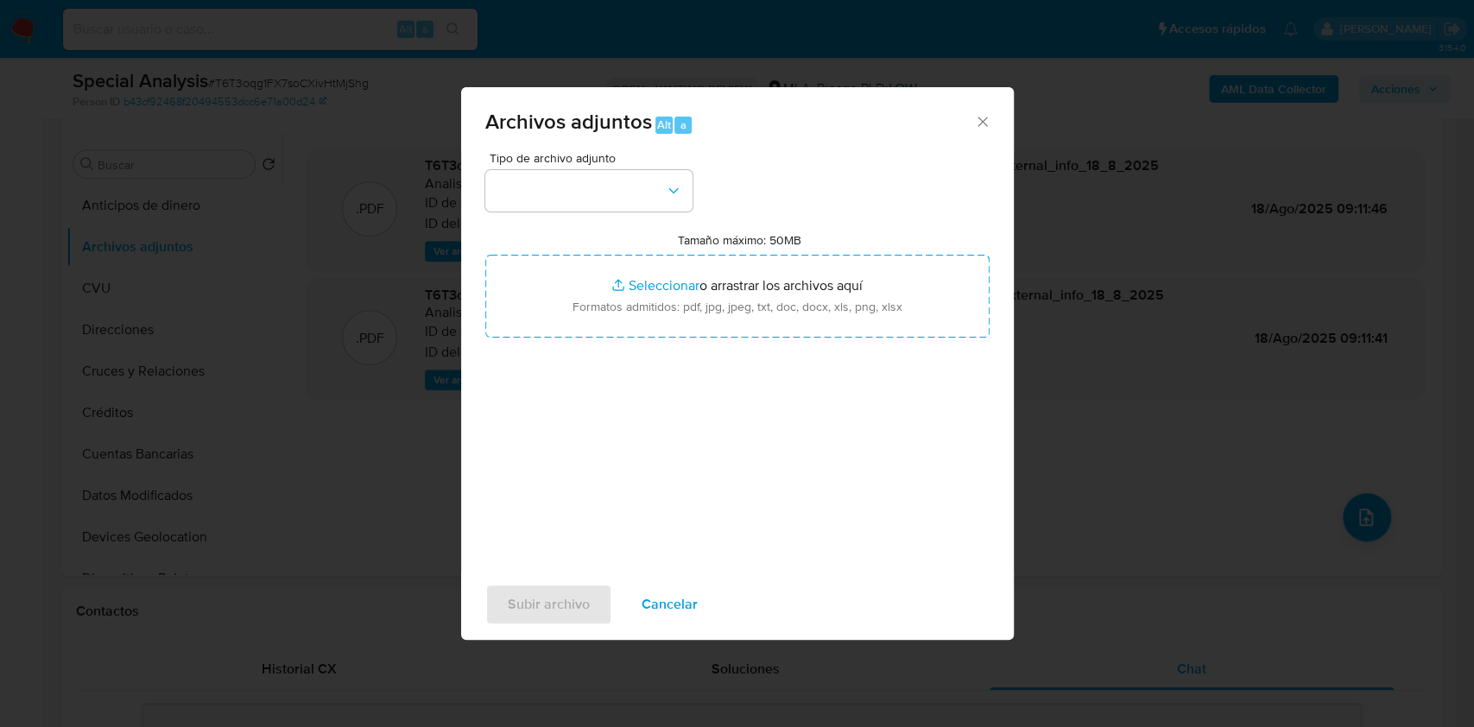
click at [657, 597] on span "Cancelar" at bounding box center [669, 604] width 56 height 38
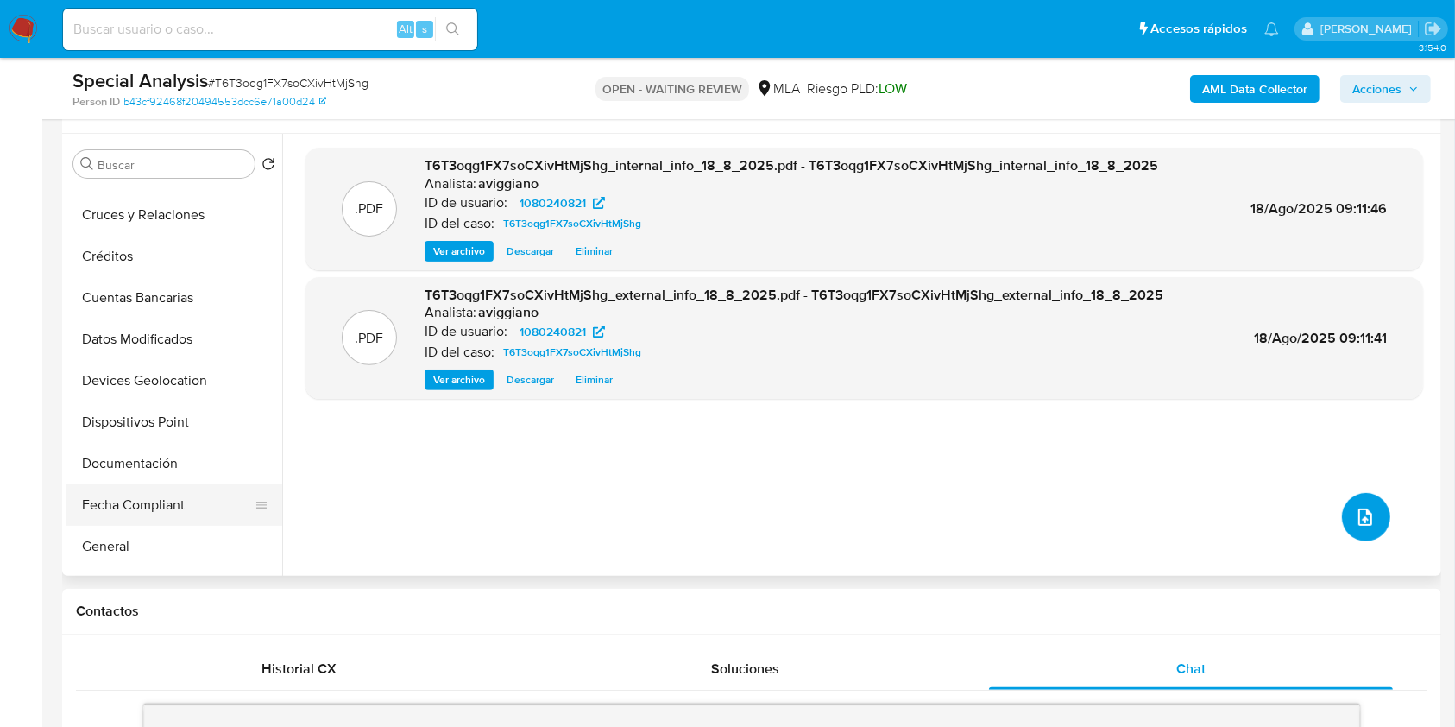
scroll to position [230, 0]
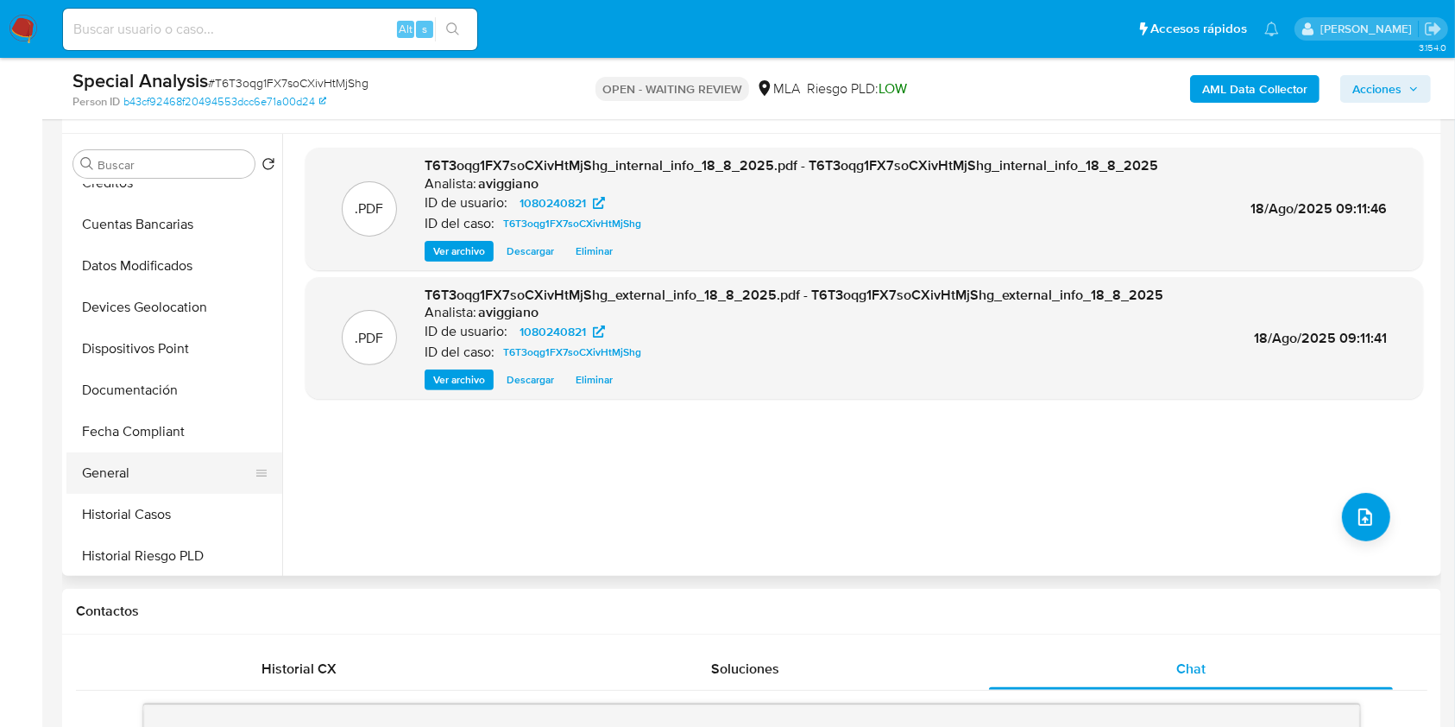
click at [161, 475] on button "General" at bounding box center [167, 472] width 202 height 41
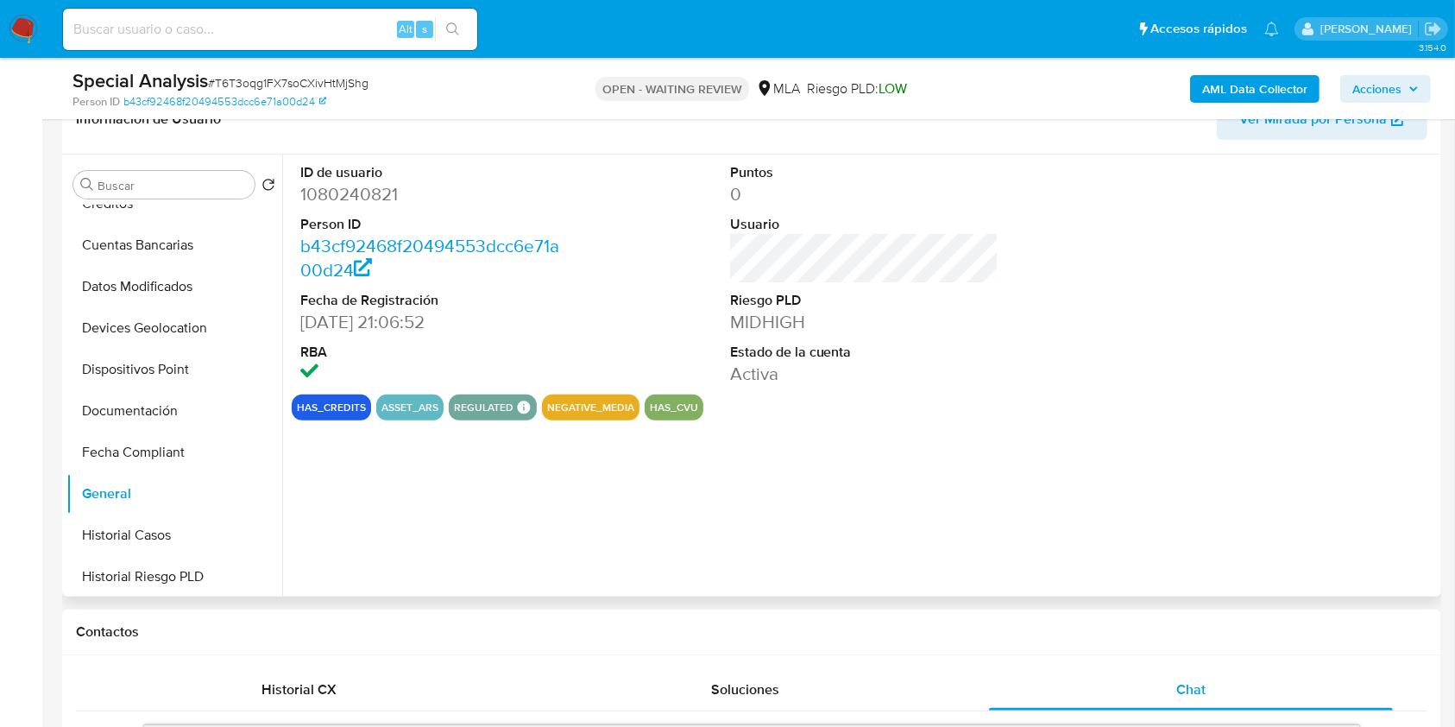
click at [365, 171] on dt "ID de usuario" at bounding box center [434, 172] width 269 height 19
click at [359, 193] on dd "1080240821" at bounding box center [434, 194] width 269 height 24
copy dd "1080240821"
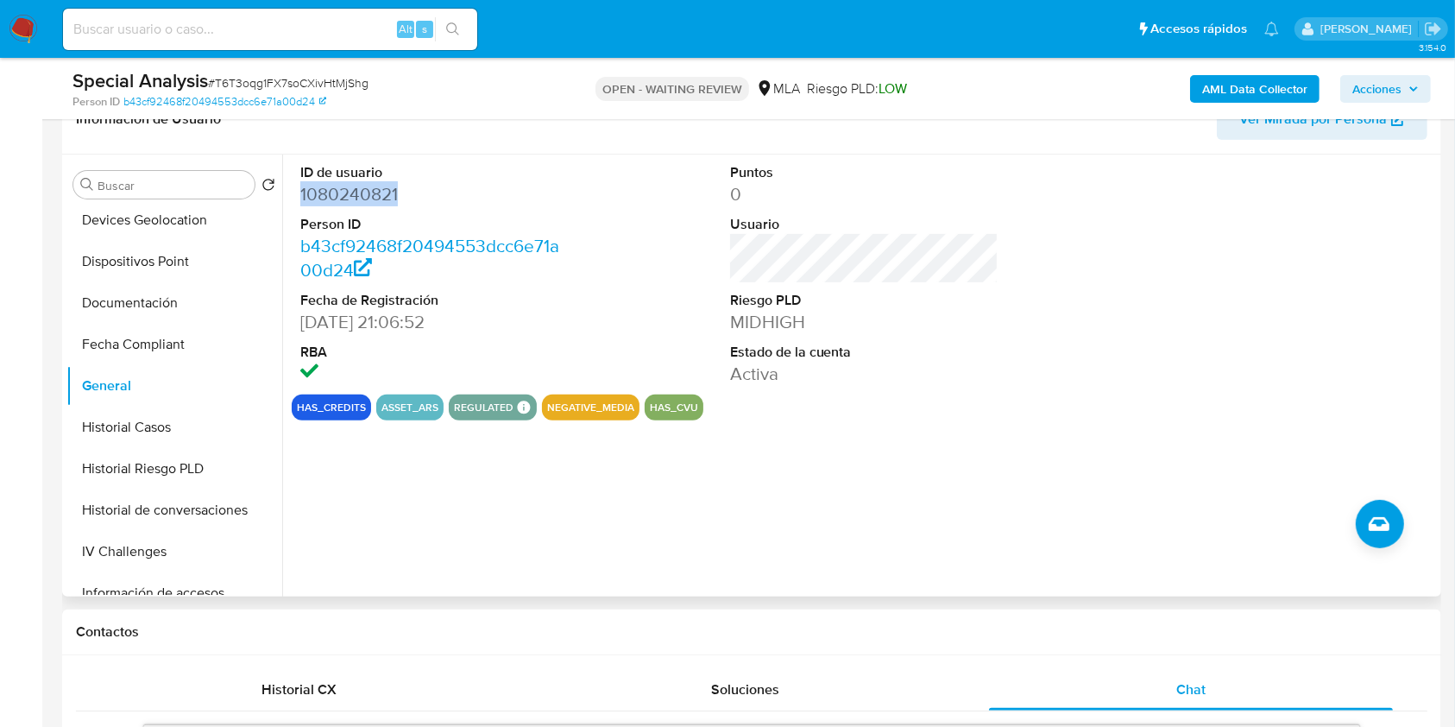
scroll to position [460, 0]
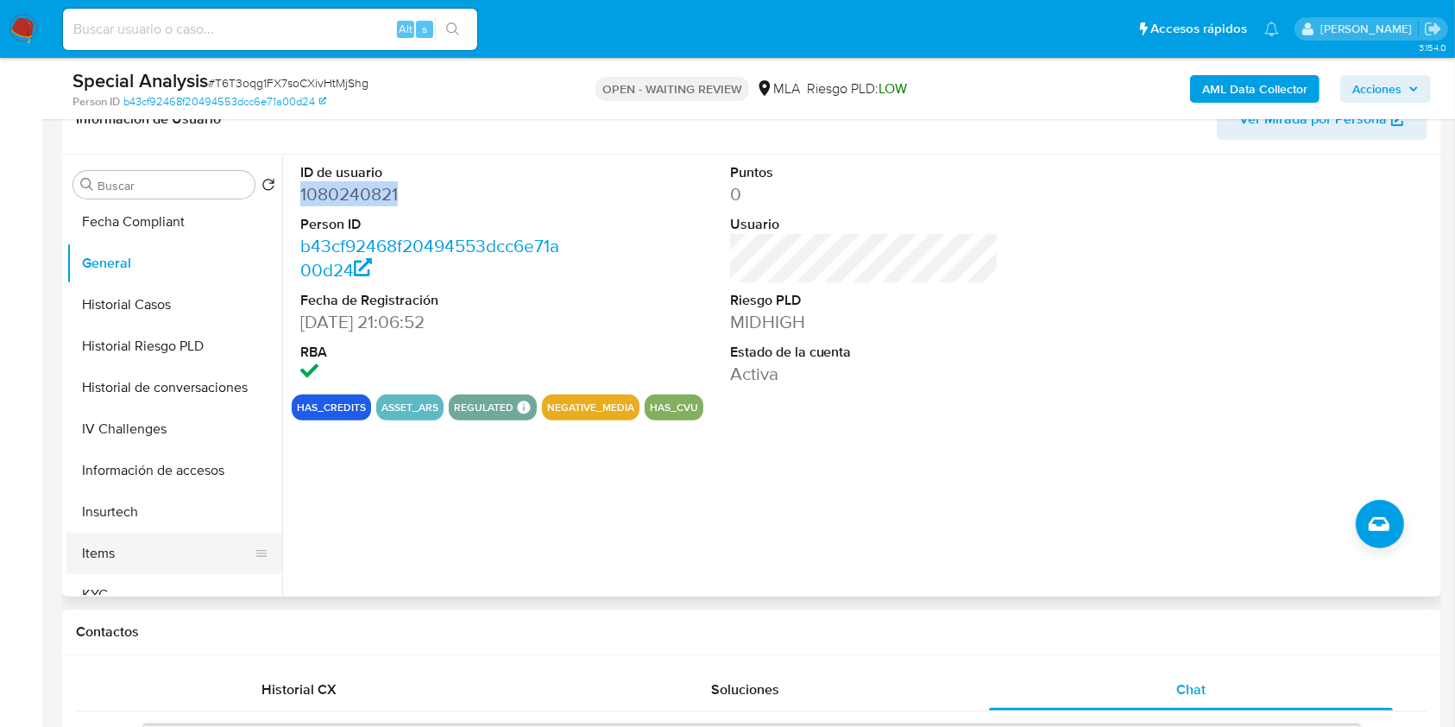
click at [118, 574] on button "KYC" at bounding box center [174, 594] width 216 height 41
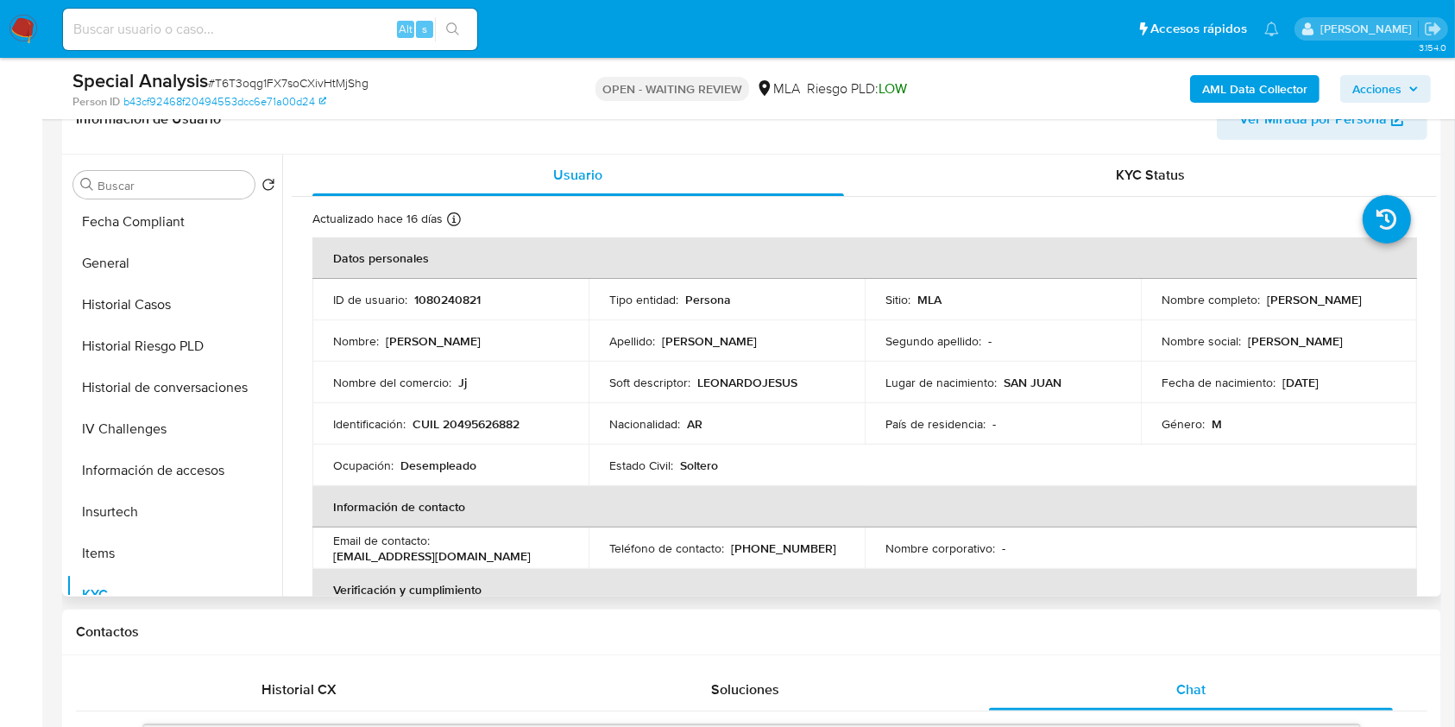
click at [502, 416] on p "CUIL 20495626882" at bounding box center [466, 424] width 107 height 16
copy p "20495626882"
click at [437, 300] on p "1080240821" at bounding box center [447, 300] width 66 height 16
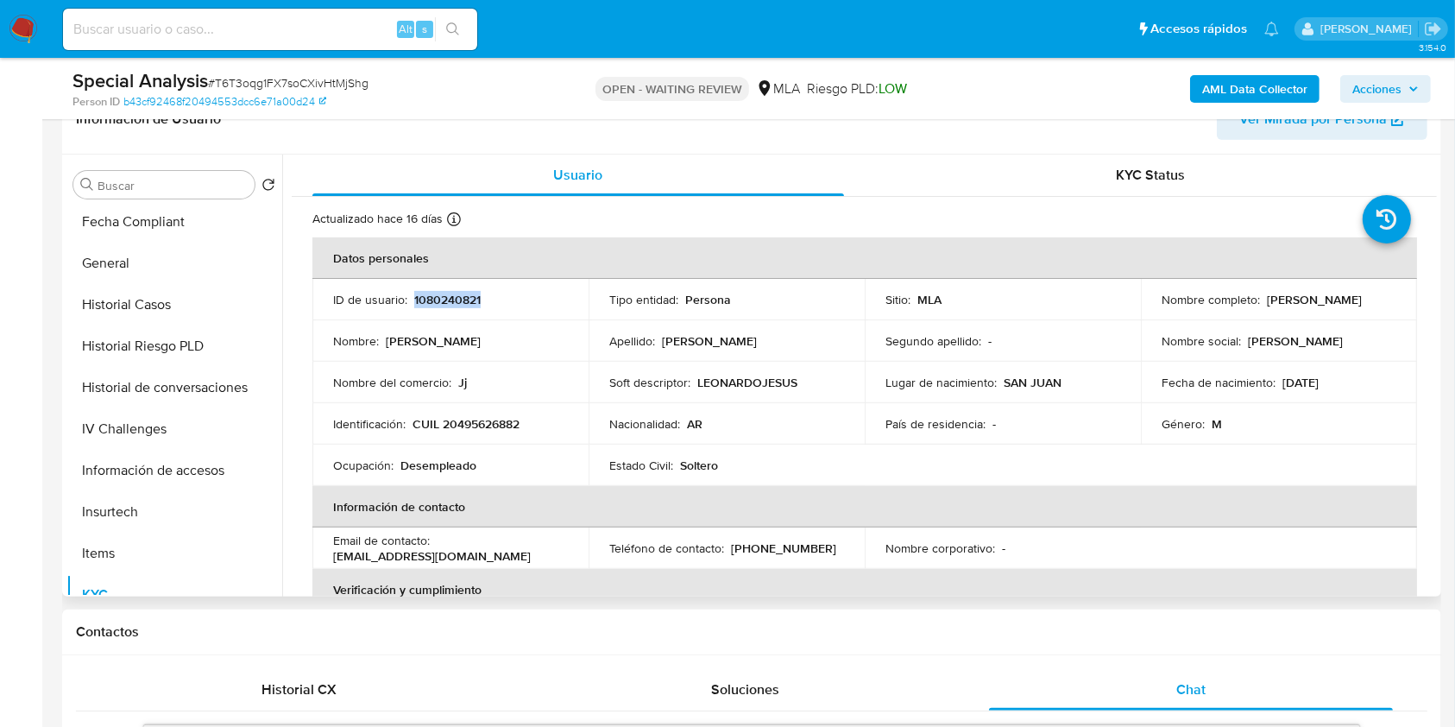
copy p "1080240821"
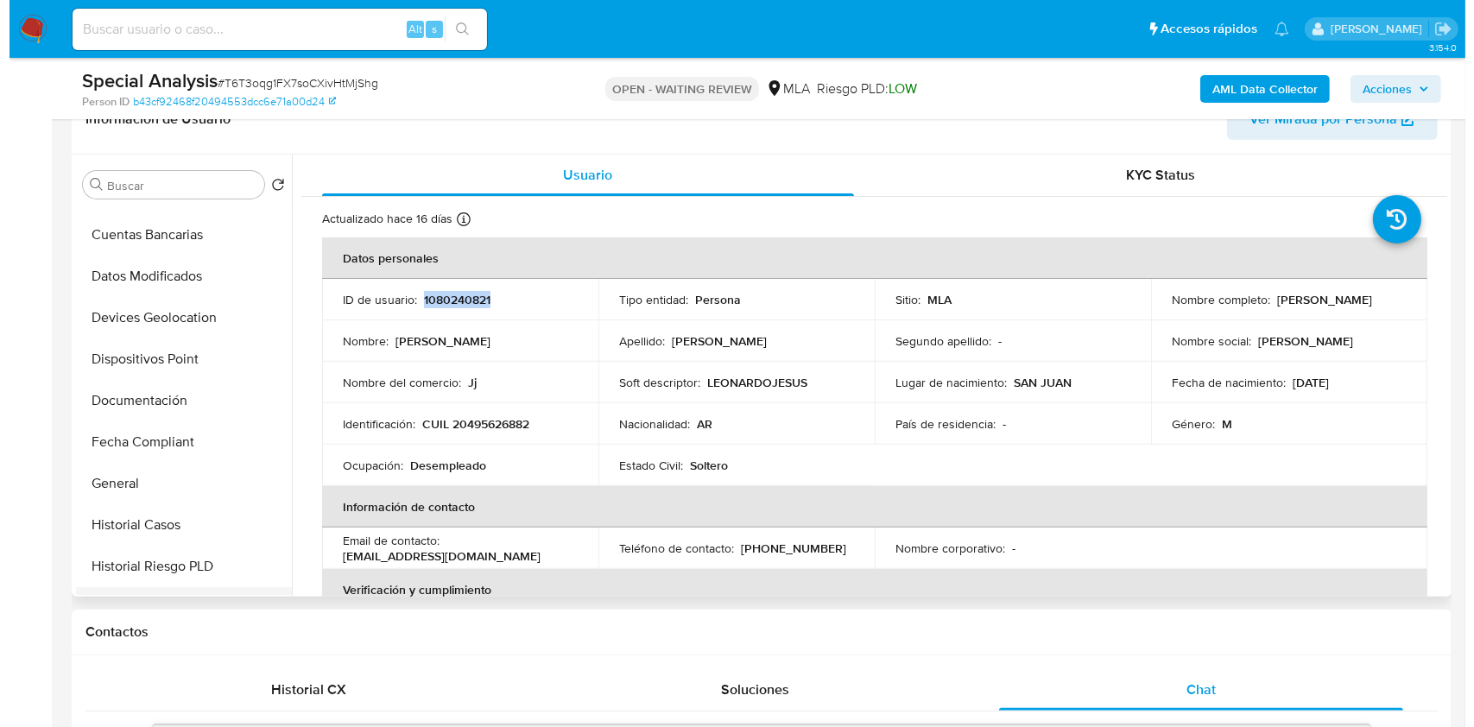
scroll to position [0, 0]
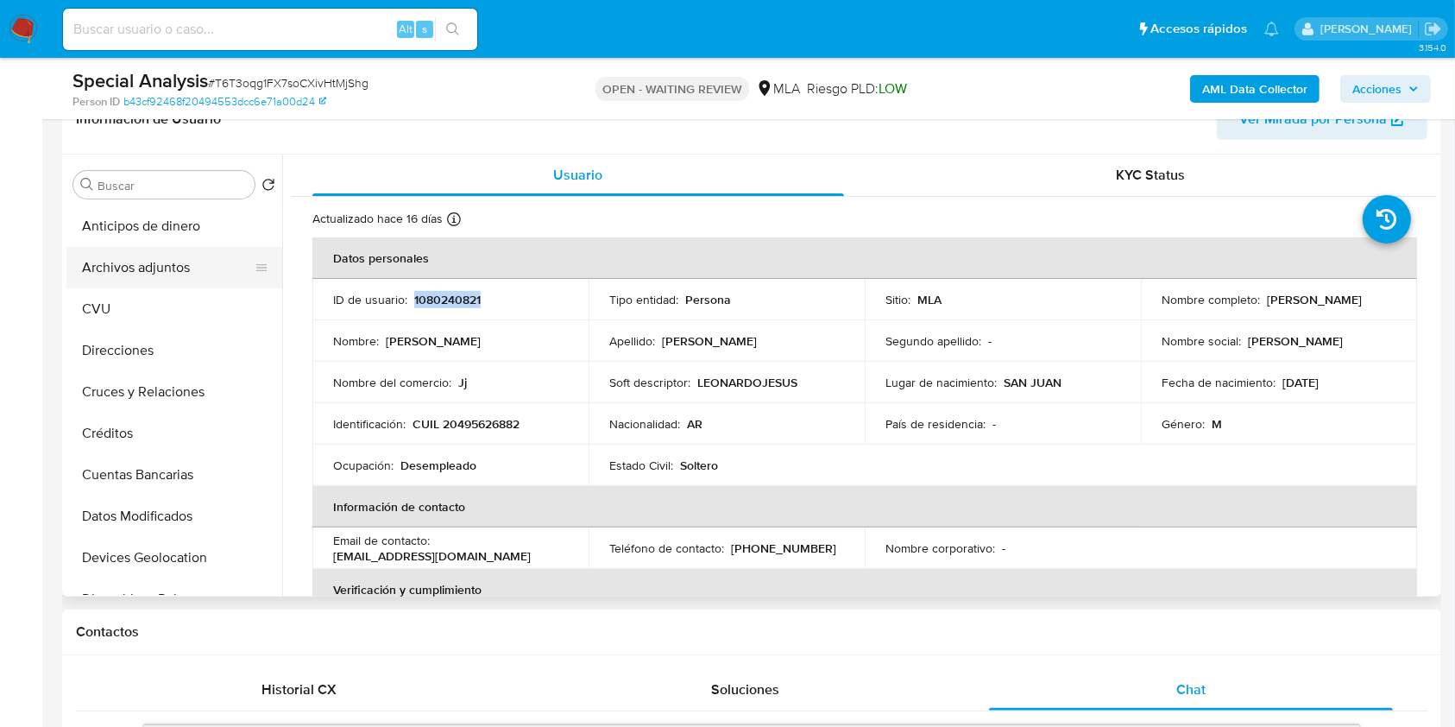
click at [168, 262] on button "Archivos adjuntos" at bounding box center [167, 267] width 202 height 41
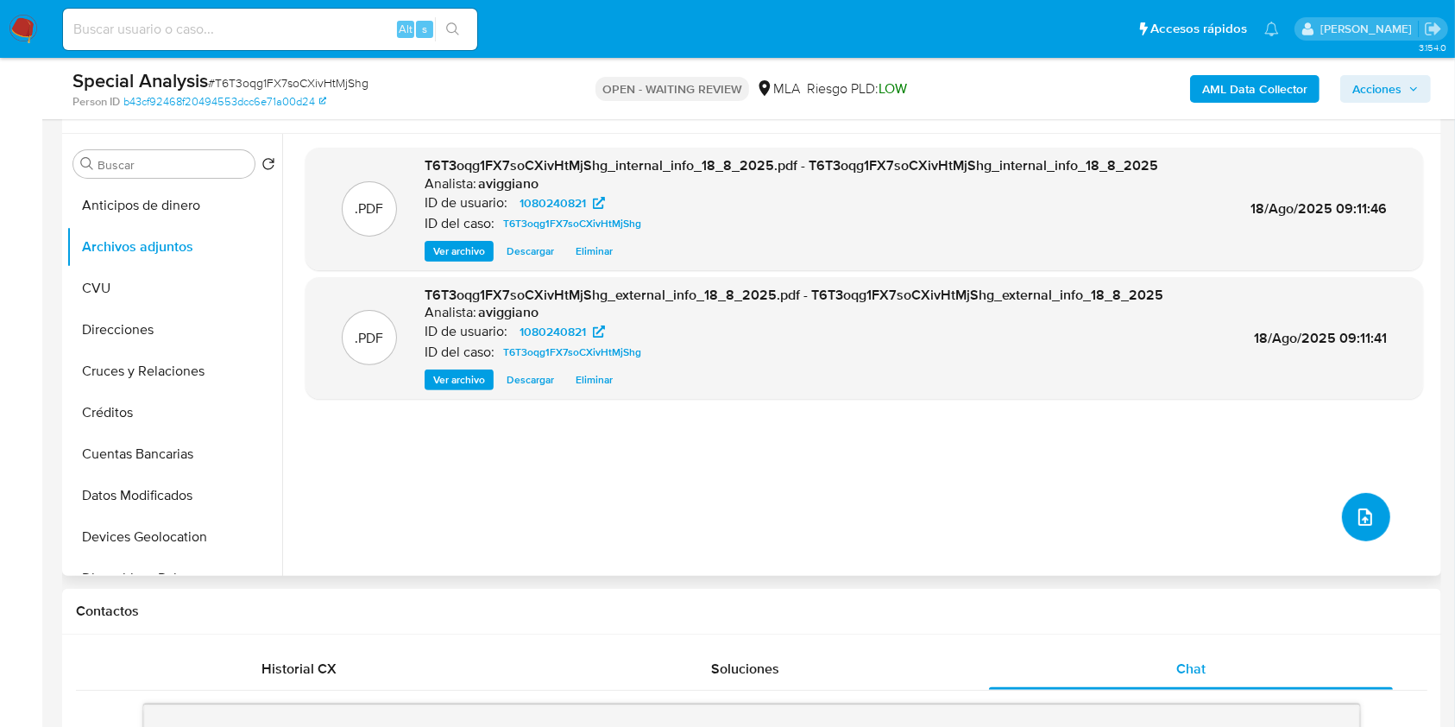
click at [1379, 504] on button "upload-file" at bounding box center [1366, 517] width 48 height 48
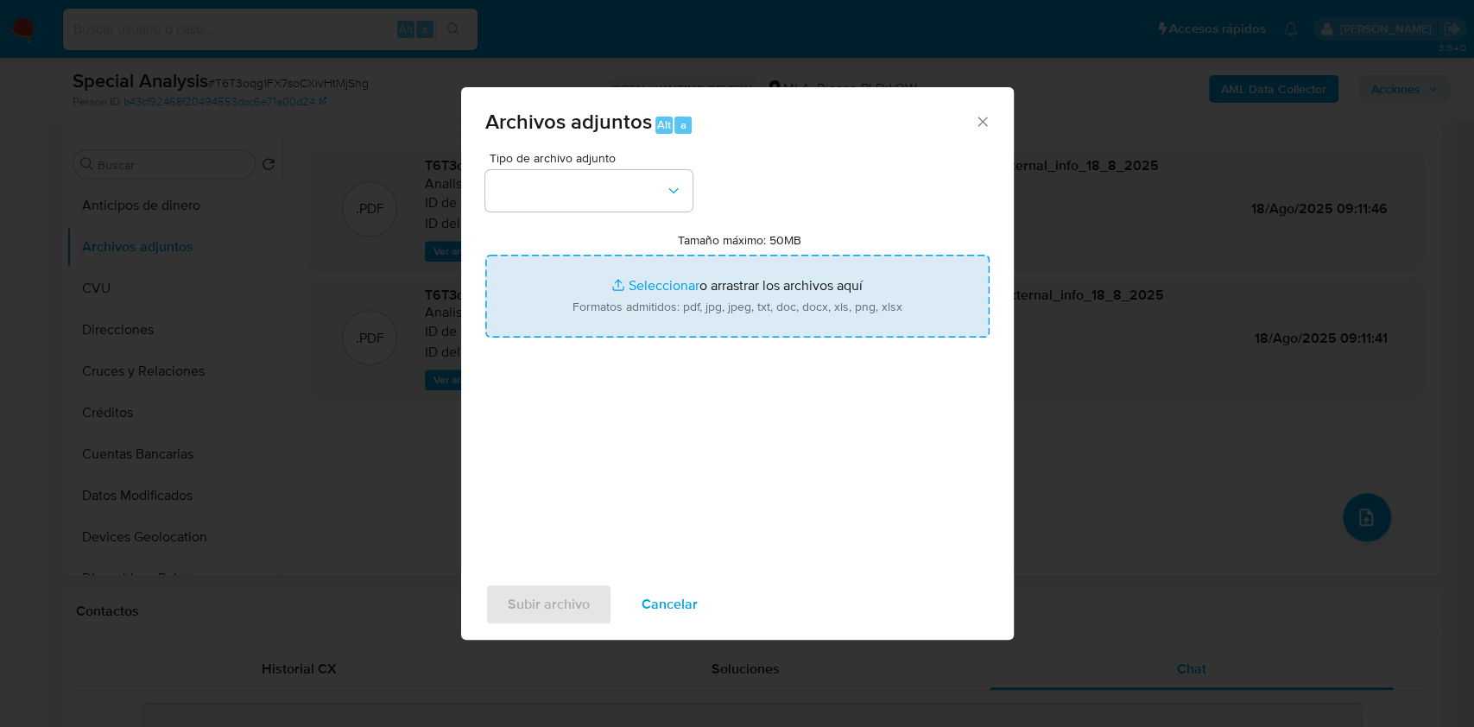
click at [836, 300] on input "Tamaño máximo: 50MB Seleccionar archivos" at bounding box center [737, 296] width 504 height 83
type input "C:\fakepath\Nosis - 1080240821.pdf"
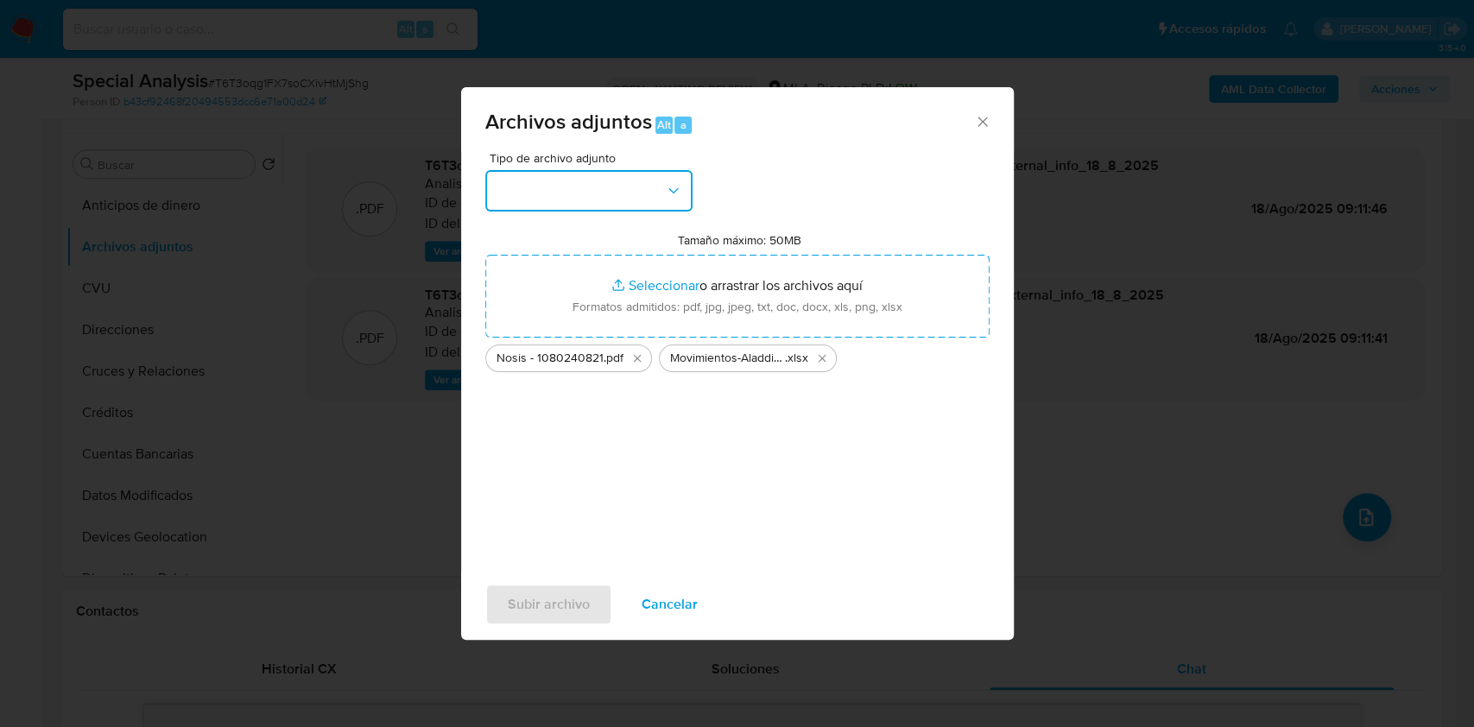
click at [661, 196] on button "button" at bounding box center [588, 190] width 207 height 41
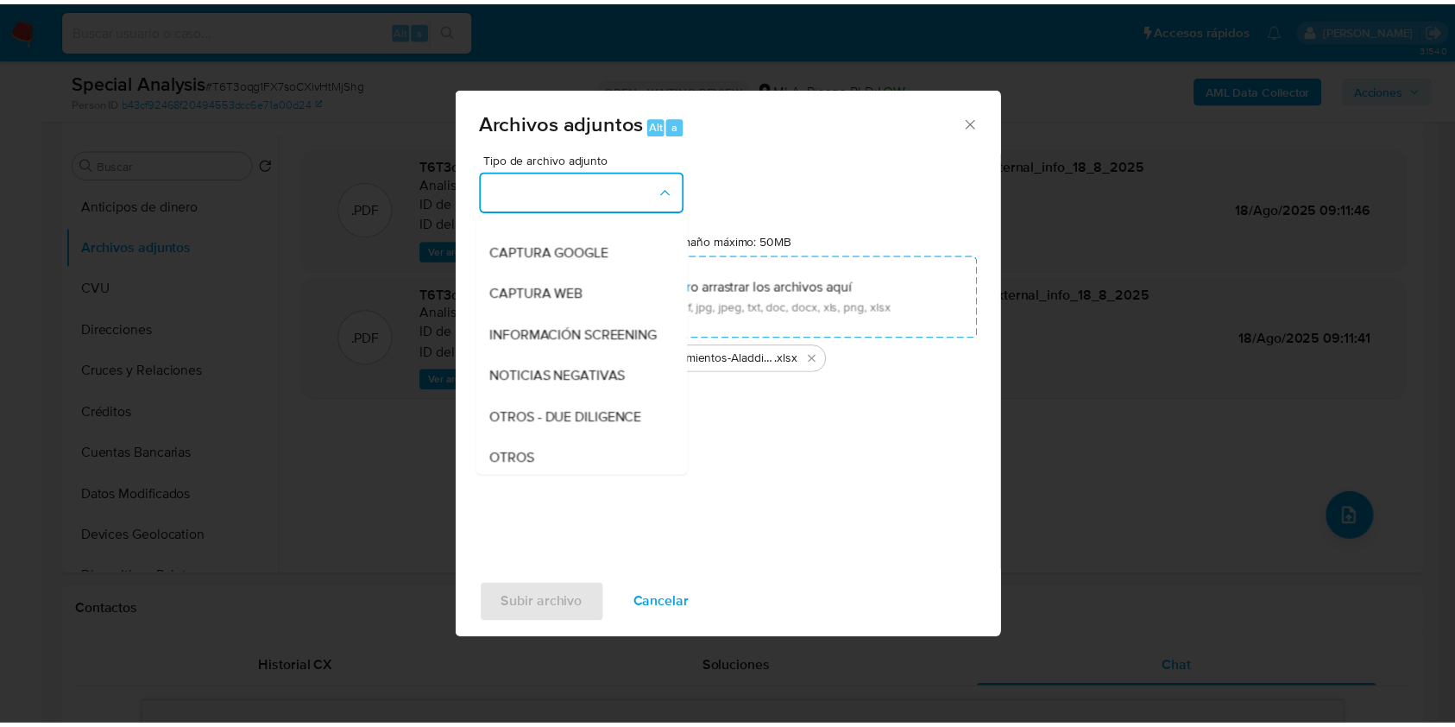
scroll to position [230, 0]
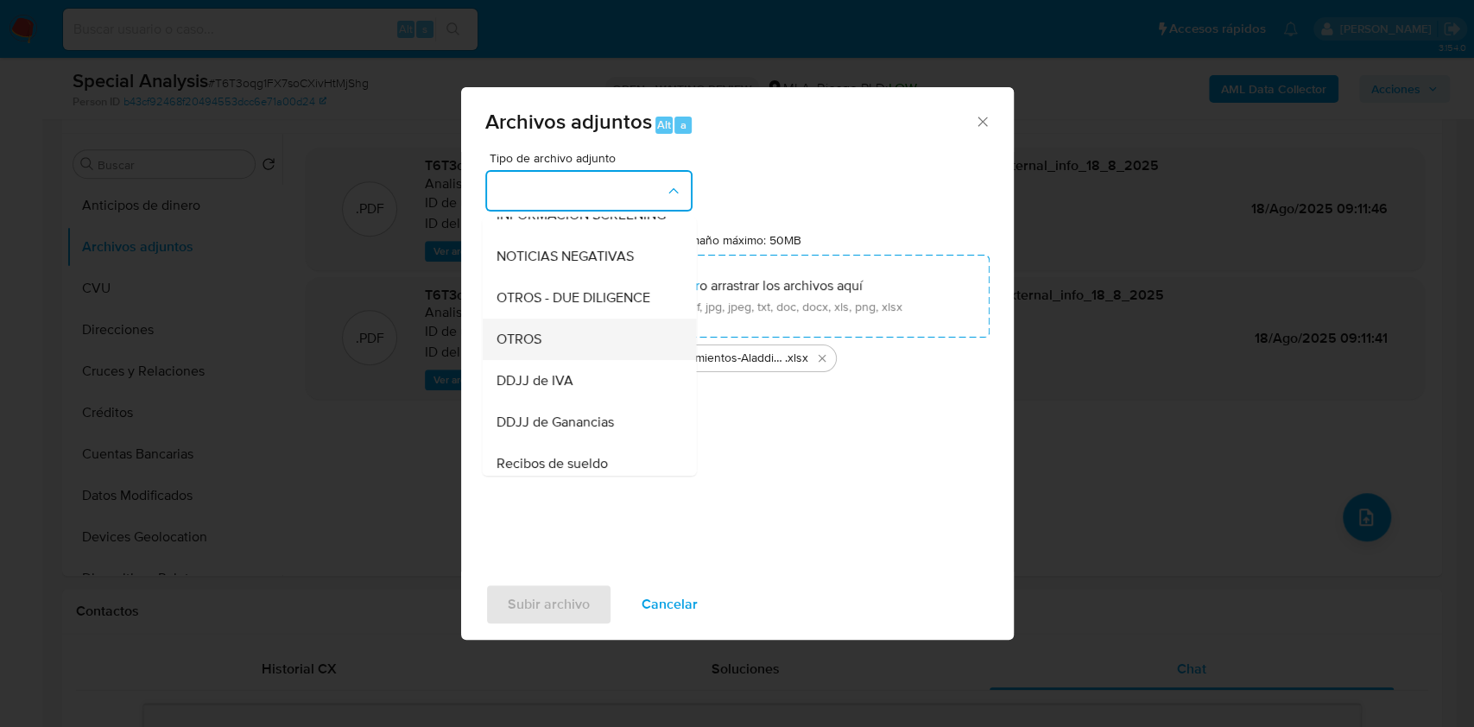
click at [566, 357] on div "OTROS" at bounding box center [583, 339] width 176 height 41
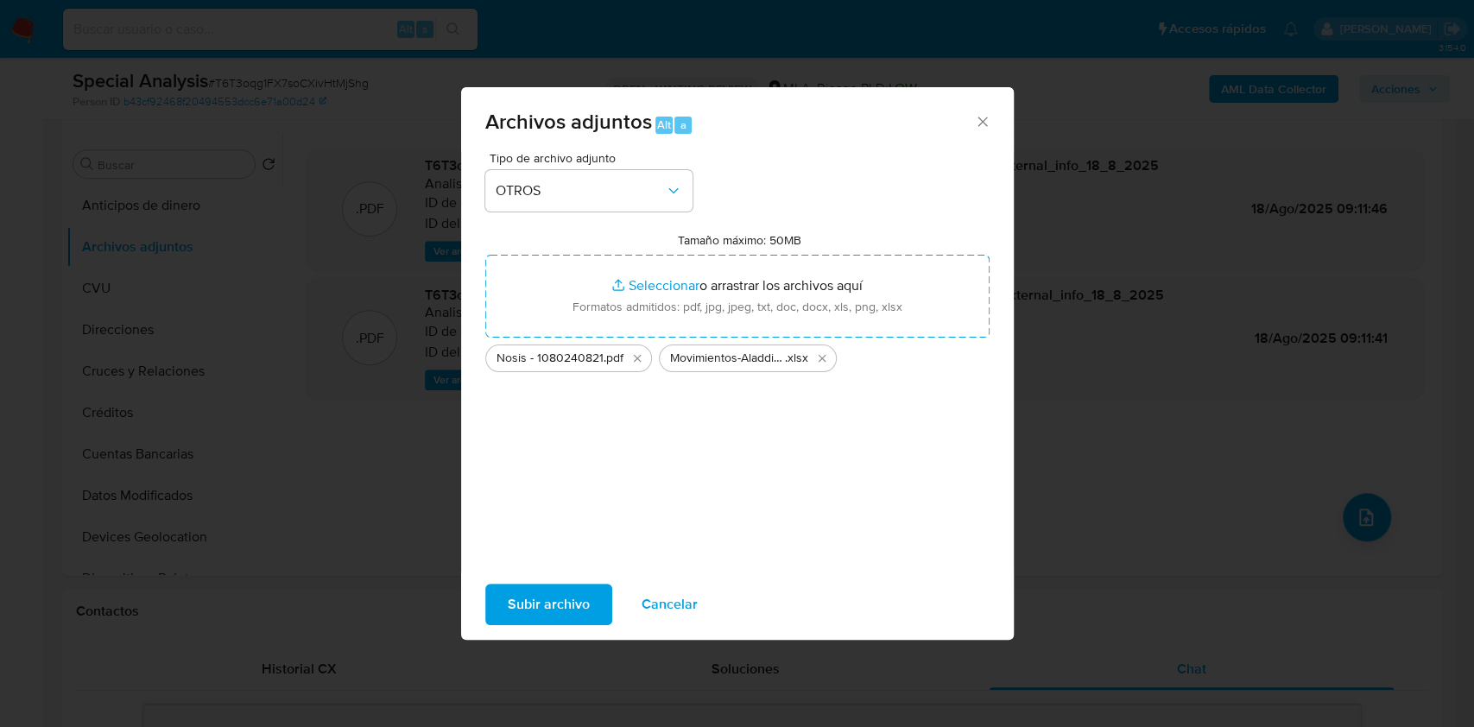
click at [562, 585] on span "Subir archivo" at bounding box center [549, 604] width 82 height 38
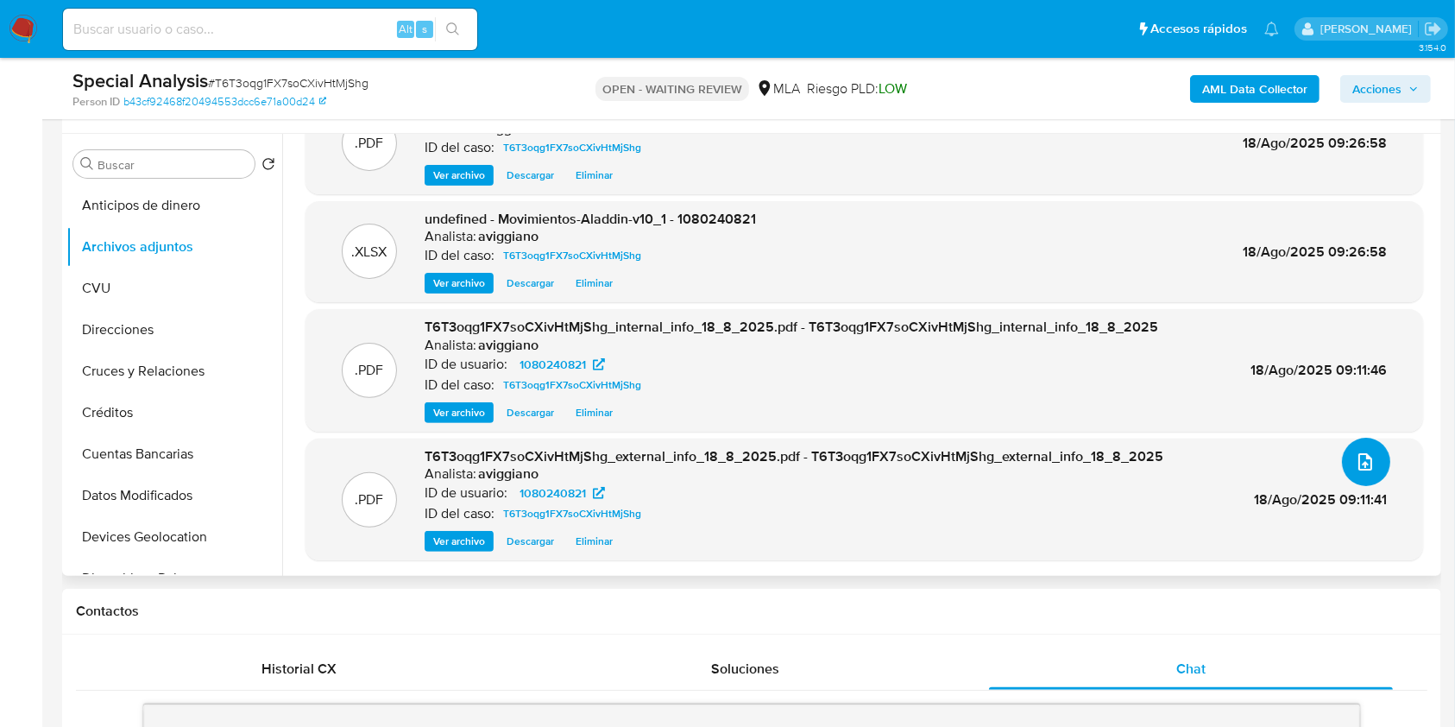
scroll to position [0, 0]
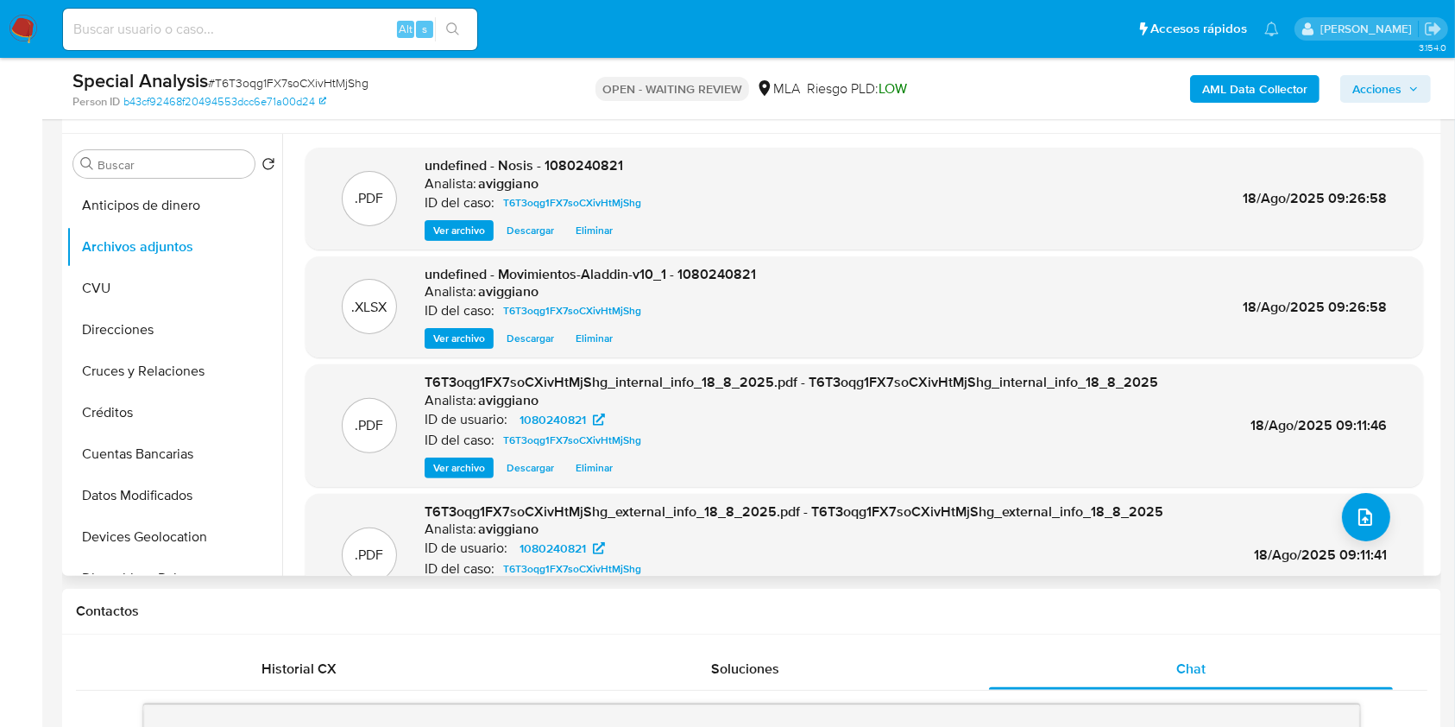
click at [560, 163] on span "undefined - Nosis - 1080240821" at bounding box center [524, 165] width 199 height 20
copy span "1080240821"
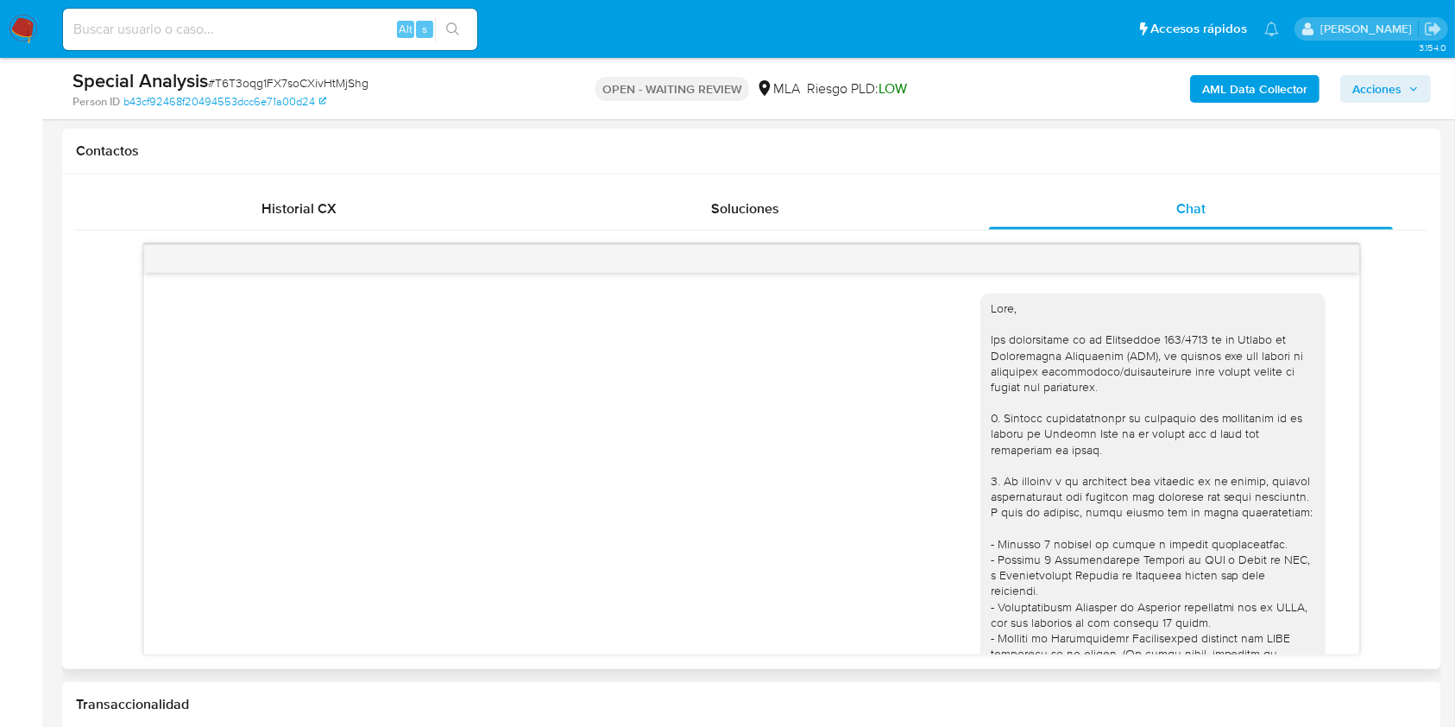
scroll to position [575, 0]
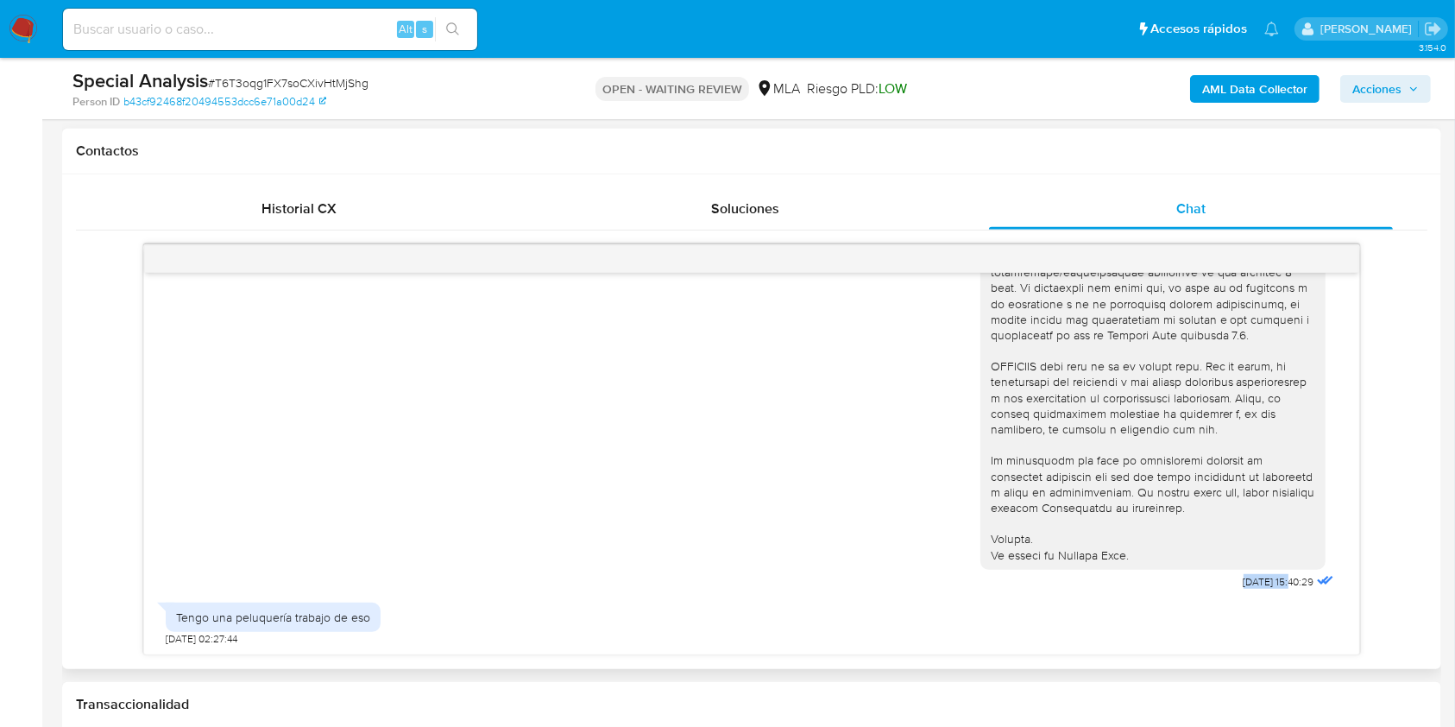
drag, startPoint x: 1209, startPoint y: 588, endPoint x: 1257, endPoint y: 587, distance: 47.5
click at [1257, 587] on div "[DATE] 15:40:29" at bounding box center [1159, 160] width 357 height 867
copy div "Hola, Por disposición de la Resolución 200/2024 de la Unidad de Información Fin…"
drag, startPoint x: 180, startPoint y: 613, endPoint x: 363, endPoint y: 617, distance: 183.9
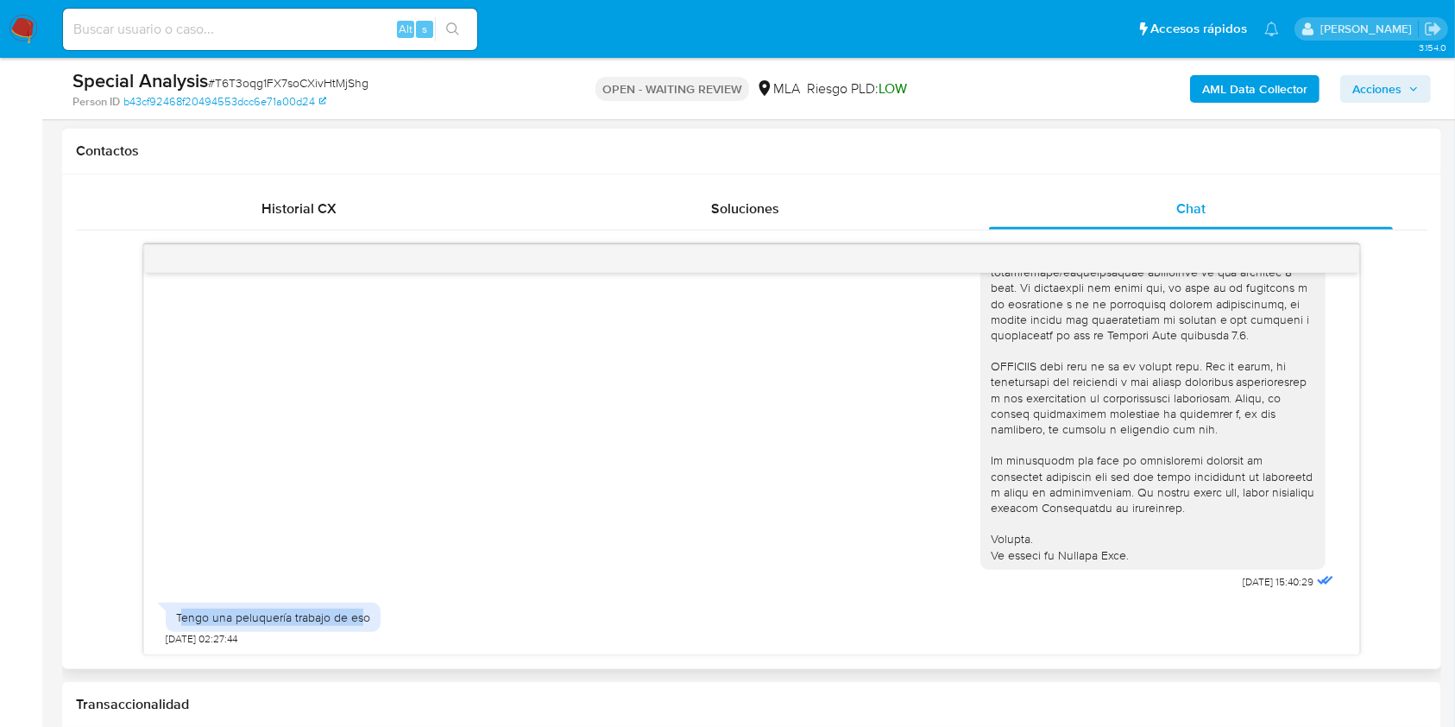
click at [363, 617] on div "Tengo una peluquería trabajo de eso" at bounding box center [273, 617] width 194 height 16
click at [238, 615] on div "Tengo una peluquería trabajo de eso" at bounding box center [273, 617] width 194 height 16
drag, startPoint x: 175, startPoint y: 613, endPoint x: 390, endPoint y: 611, distance: 214.9
click at [390, 611] on div "Tengo una peluquería trabajo de eso 01/06/2025 02:27:44" at bounding box center [751, 620] width 1171 height 52
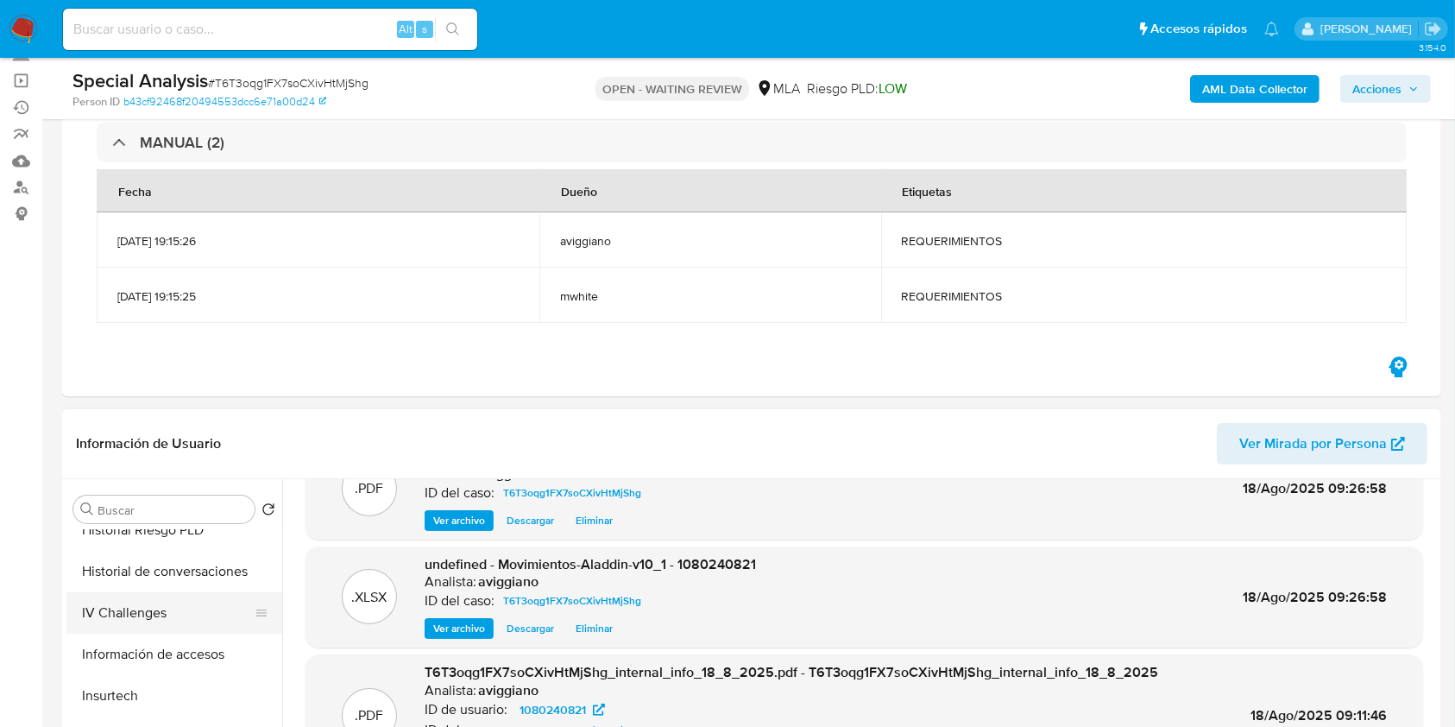
scroll to position [805, 0]
click at [138, 579] on button "KYC" at bounding box center [167, 573] width 202 height 41
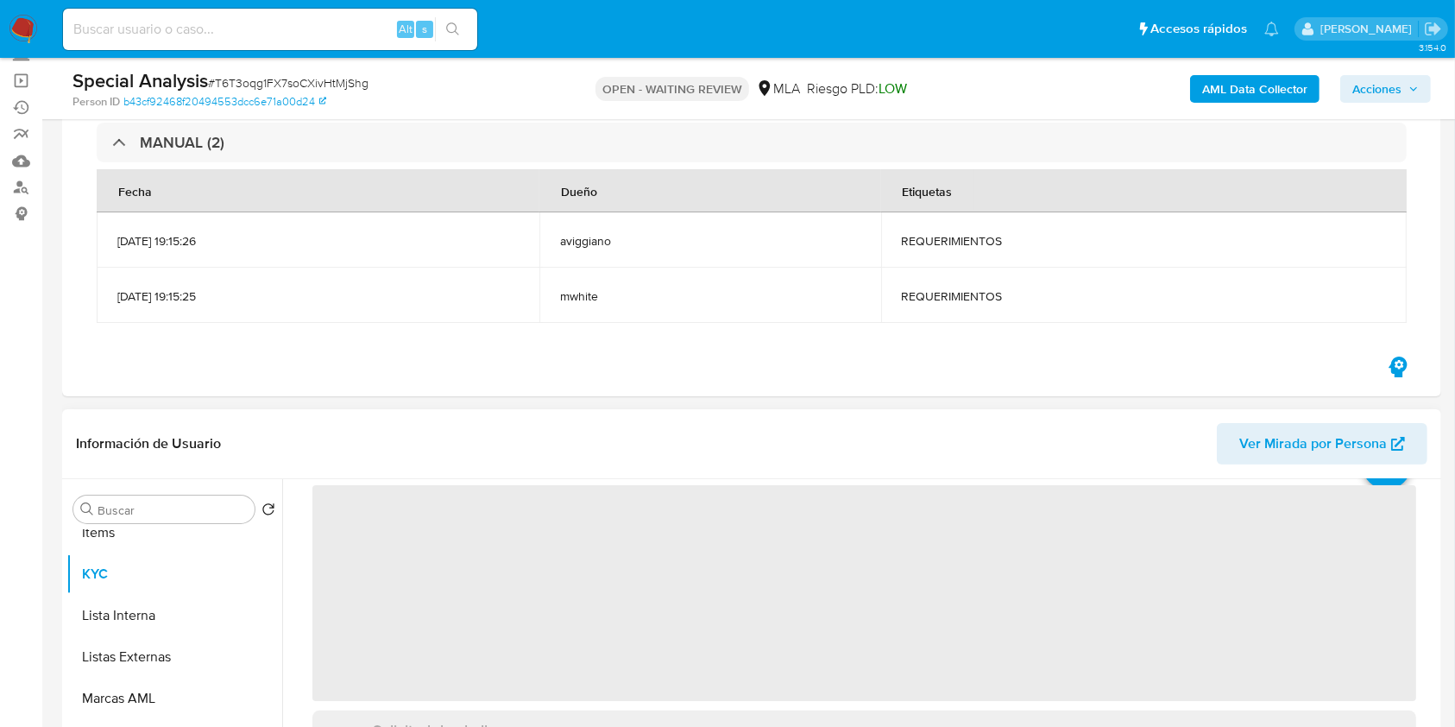
scroll to position [115, 0]
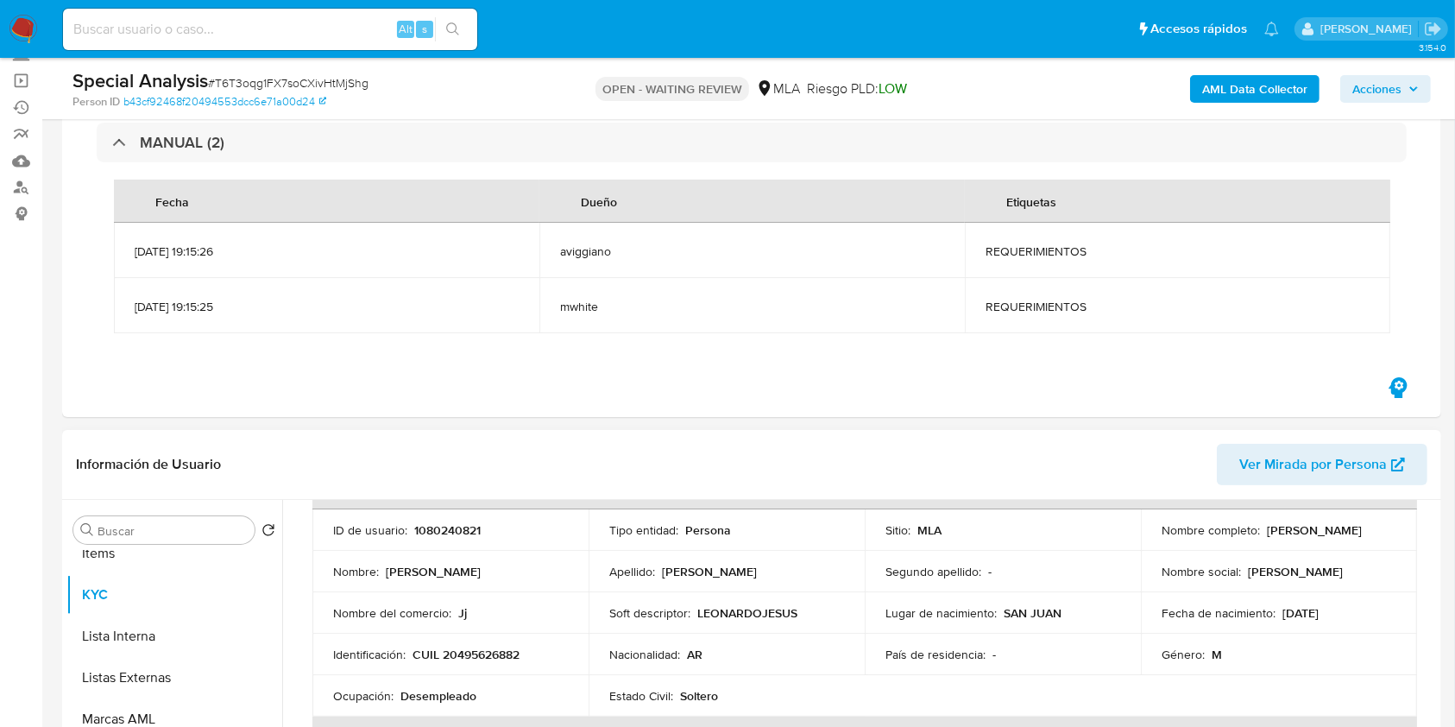
drag, startPoint x: 1263, startPoint y: 524, endPoint x: 1390, endPoint y: 518, distance: 127.0
click at [1390, 518] on td "Nombre completo : Leonardo Jesus Arias" at bounding box center [1279, 529] width 276 height 41
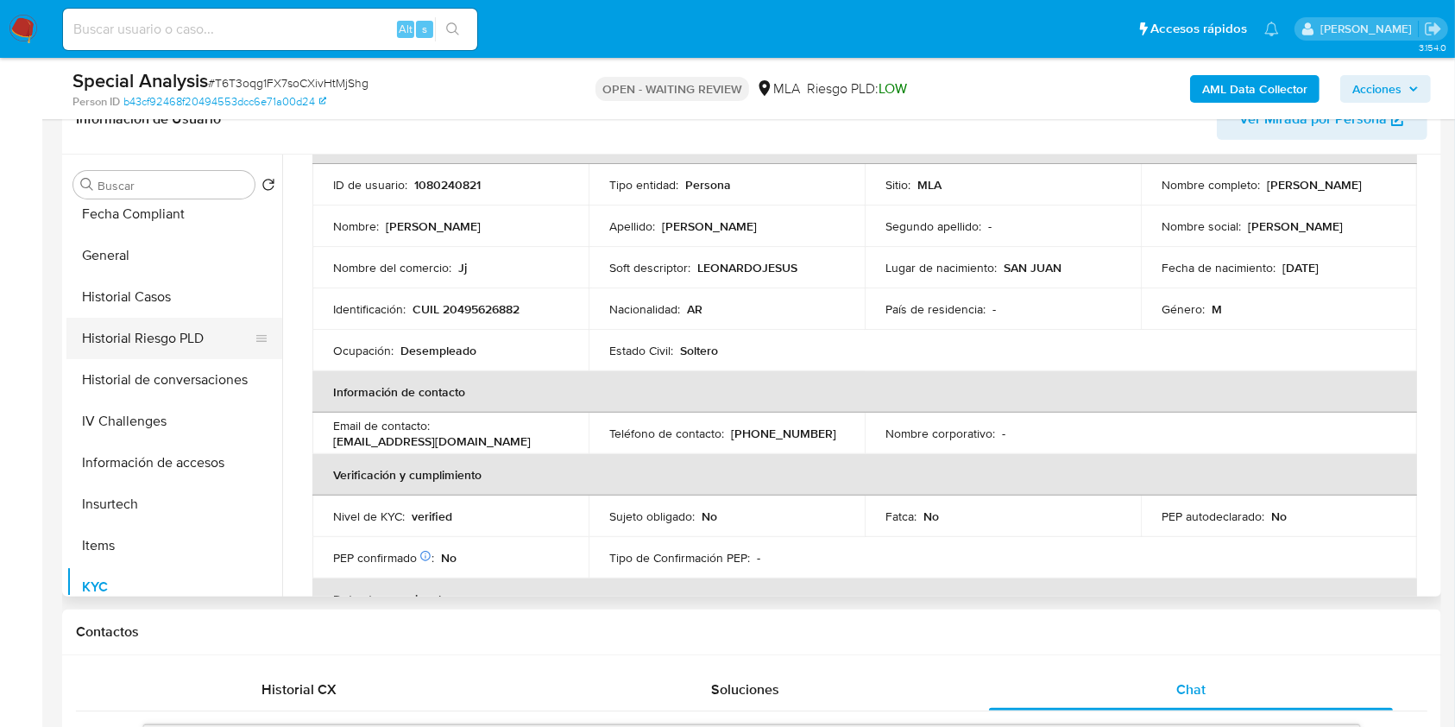
scroll to position [467, 0]
click at [155, 303] on button "Historial Casos" at bounding box center [167, 297] width 202 height 41
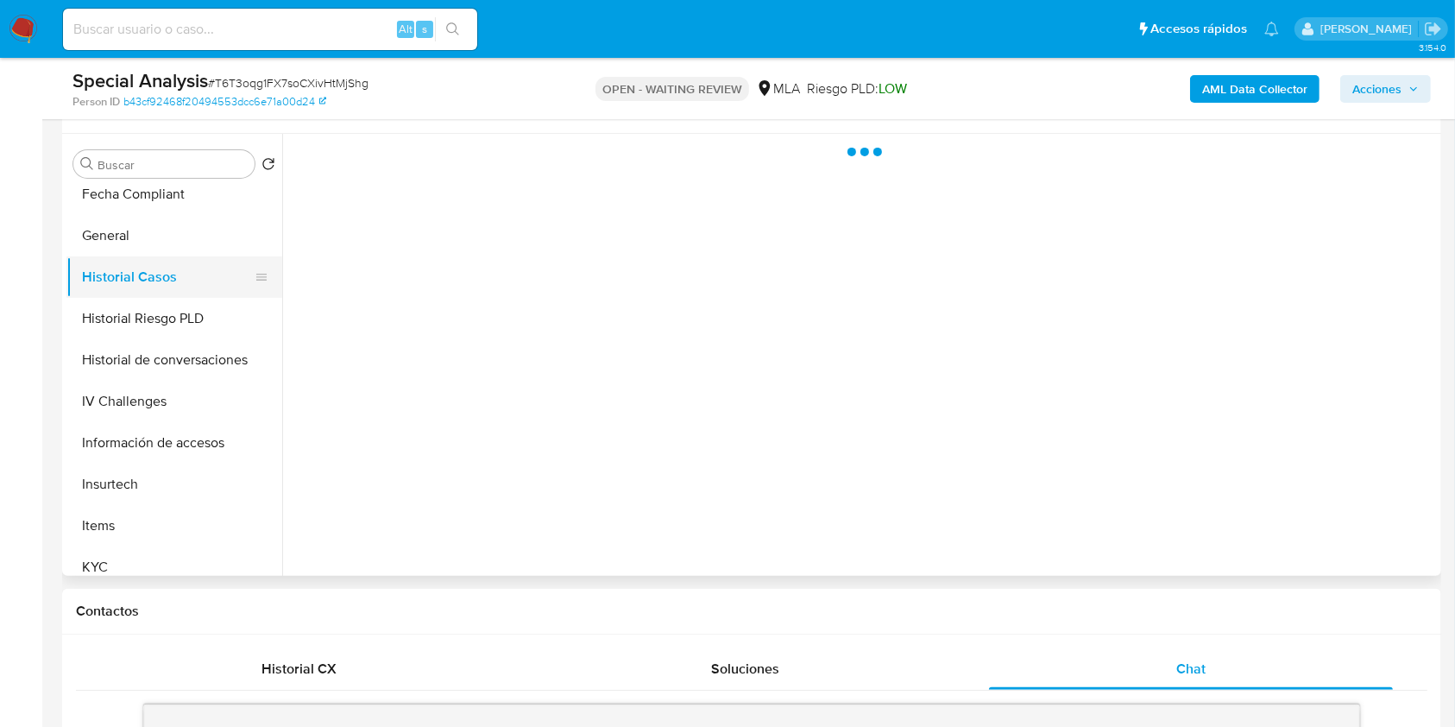
scroll to position [0, 0]
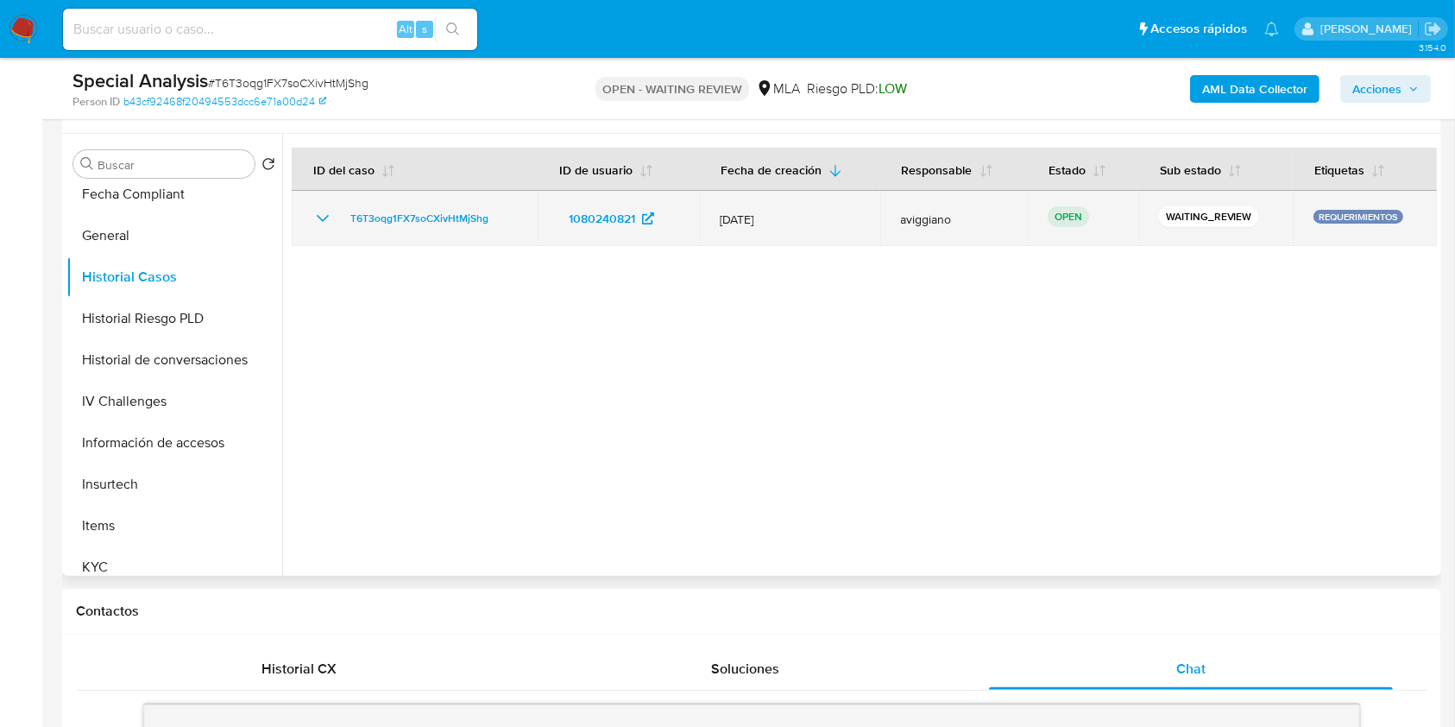
drag, startPoint x: 510, startPoint y: 220, endPoint x: 341, endPoint y: 216, distance: 169.2
click at [341, 216] on div "T6T3oqg1FX7soCXivHtMjShg" at bounding box center [414, 218] width 205 height 21
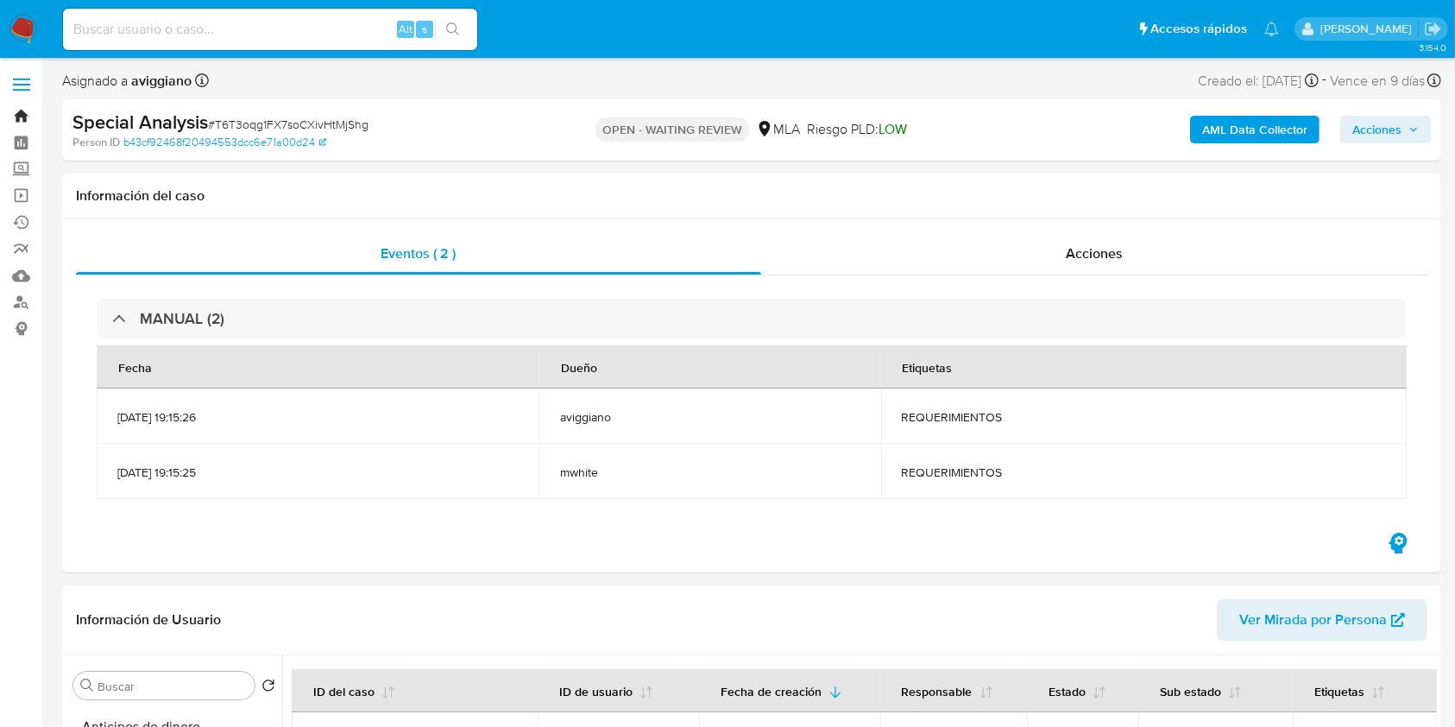
click at [15, 114] on link "Bandeja" at bounding box center [102, 116] width 205 height 27
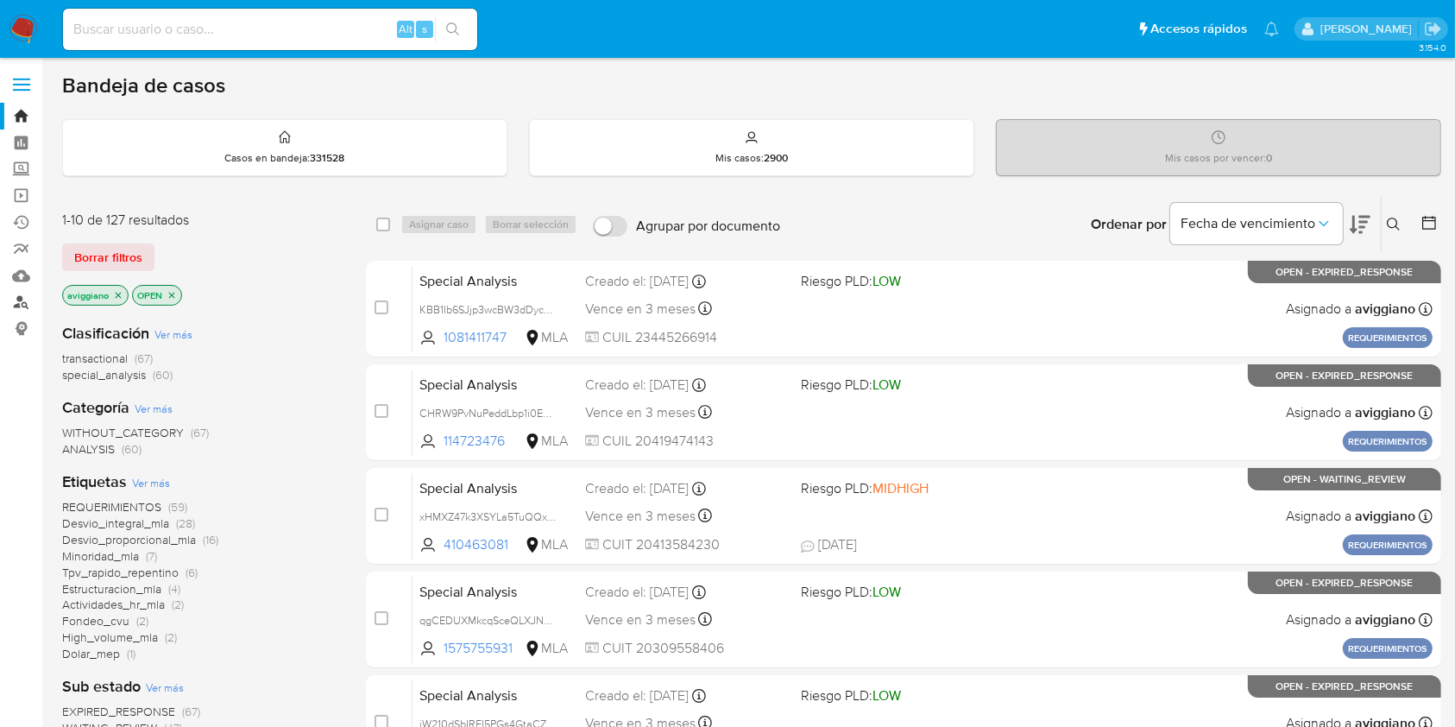
click at [24, 306] on link "Buscador de personas" at bounding box center [102, 302] width 205 height 27
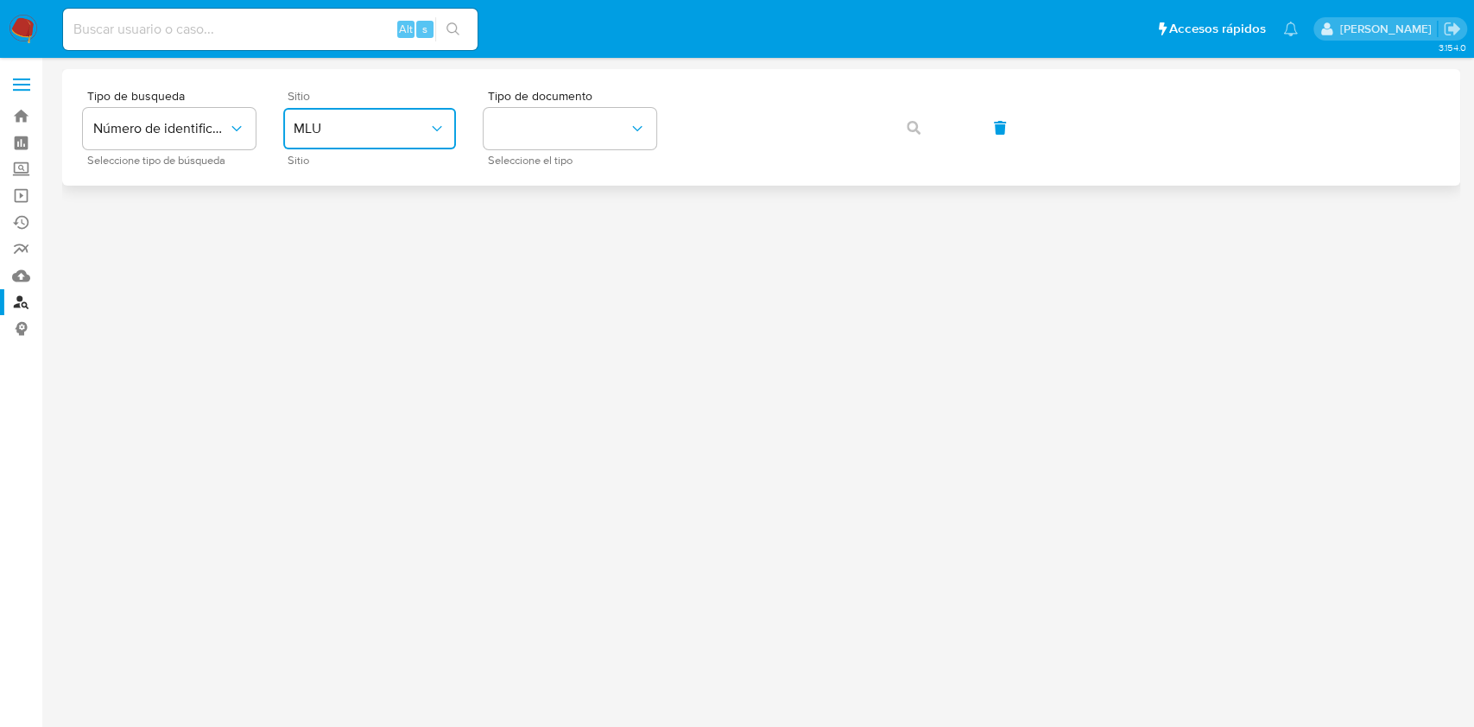
click at [355, 137] on button "MLU" at bounding box center [369, 128] width 173 height 41
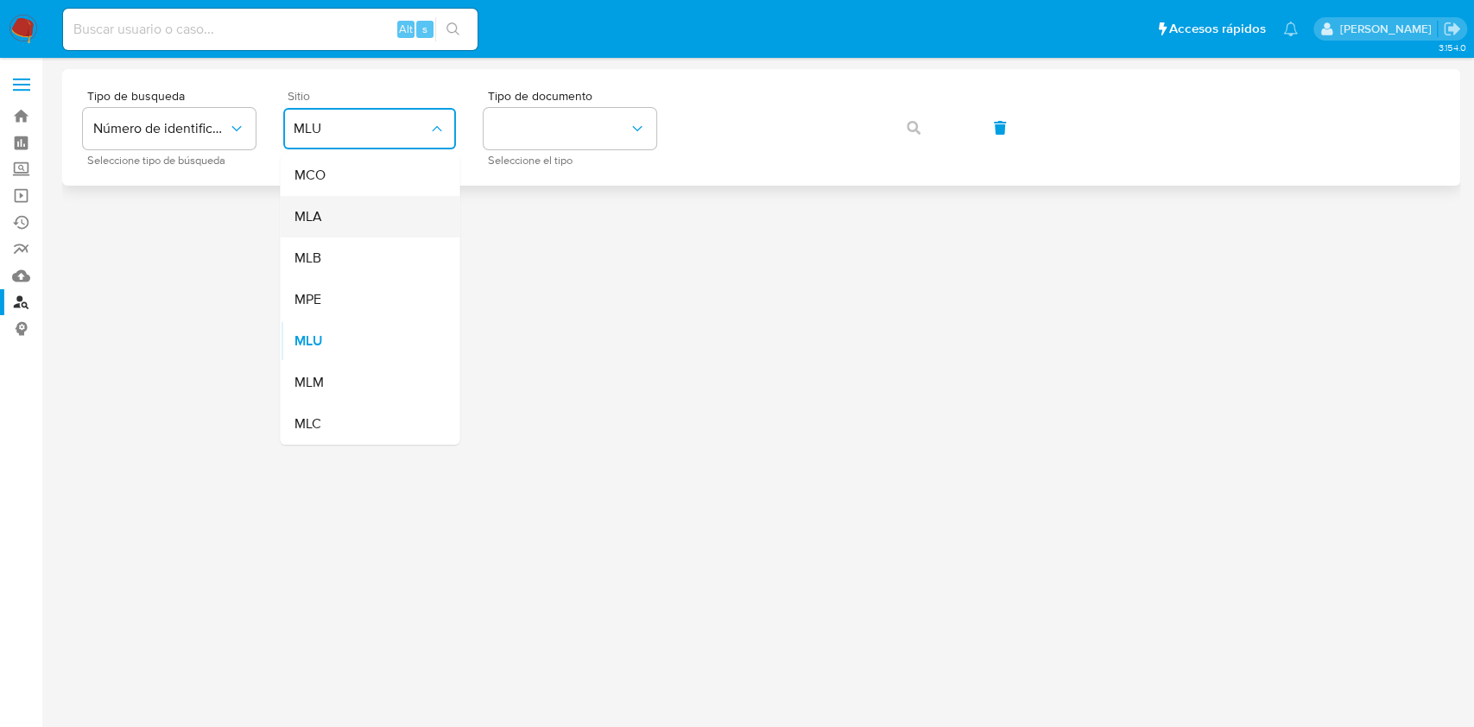
click at [343, 207] on div "MLA" at bounding box center [364, 216] width 142 height 41
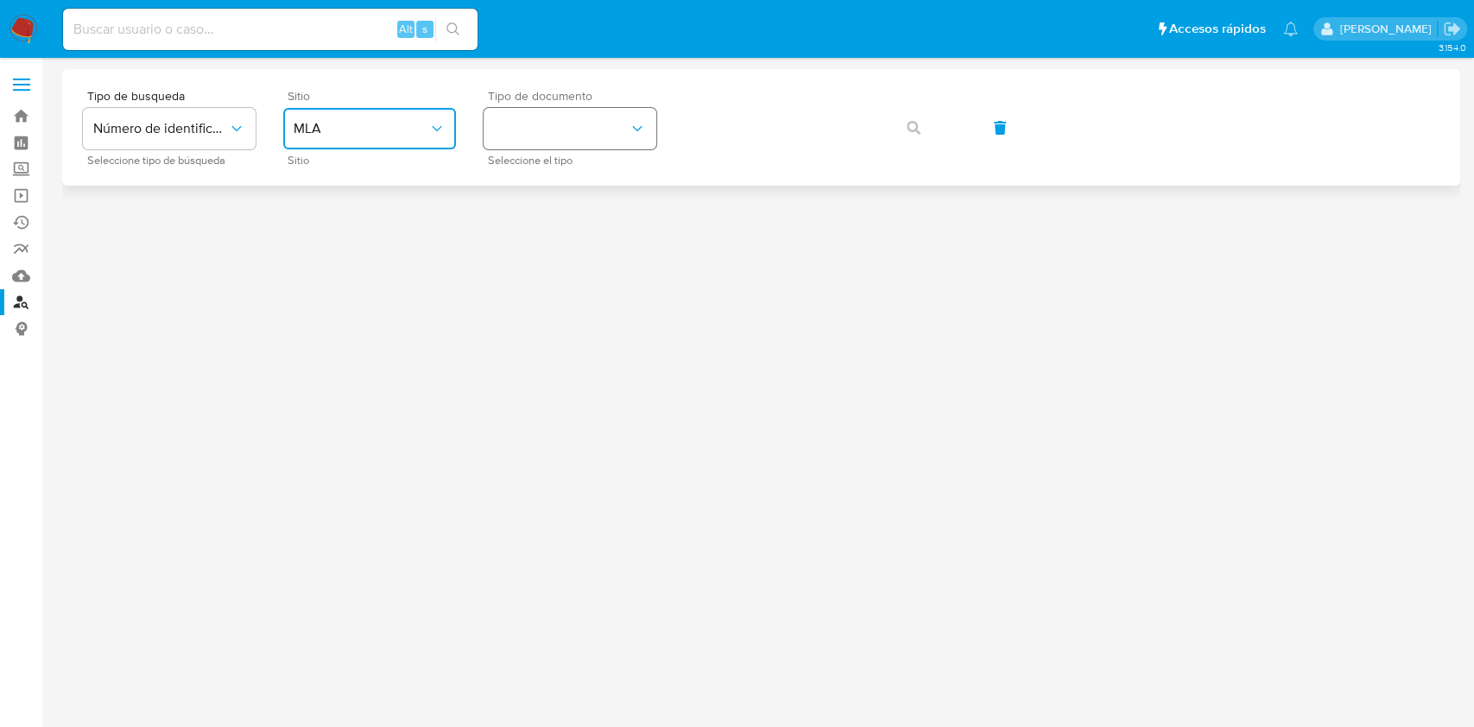
click at [539, 142] on button "identificationType" at bounding box center [569, 128] width 173 height 41
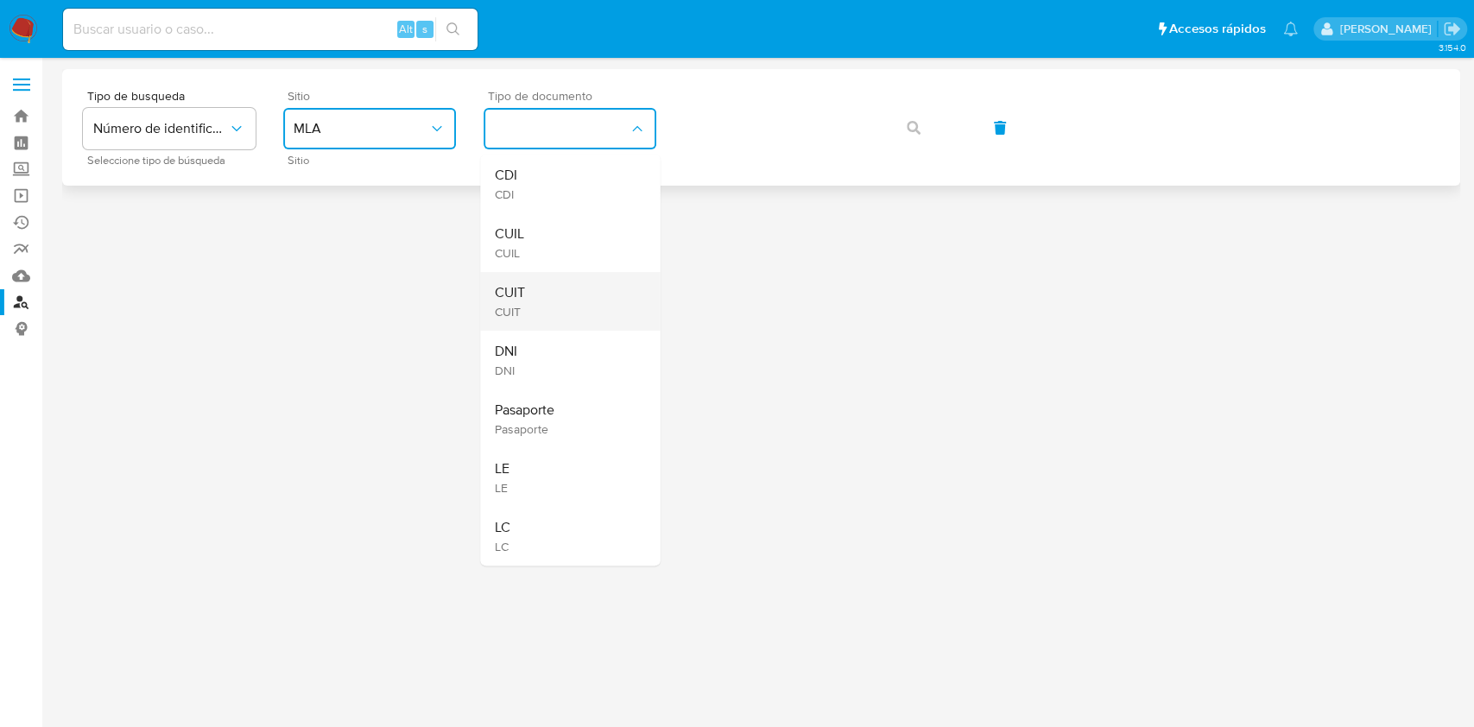
click at [530, 301] on div "CUIT CUIT" at bounding box center [565, 301] width 142 height 59
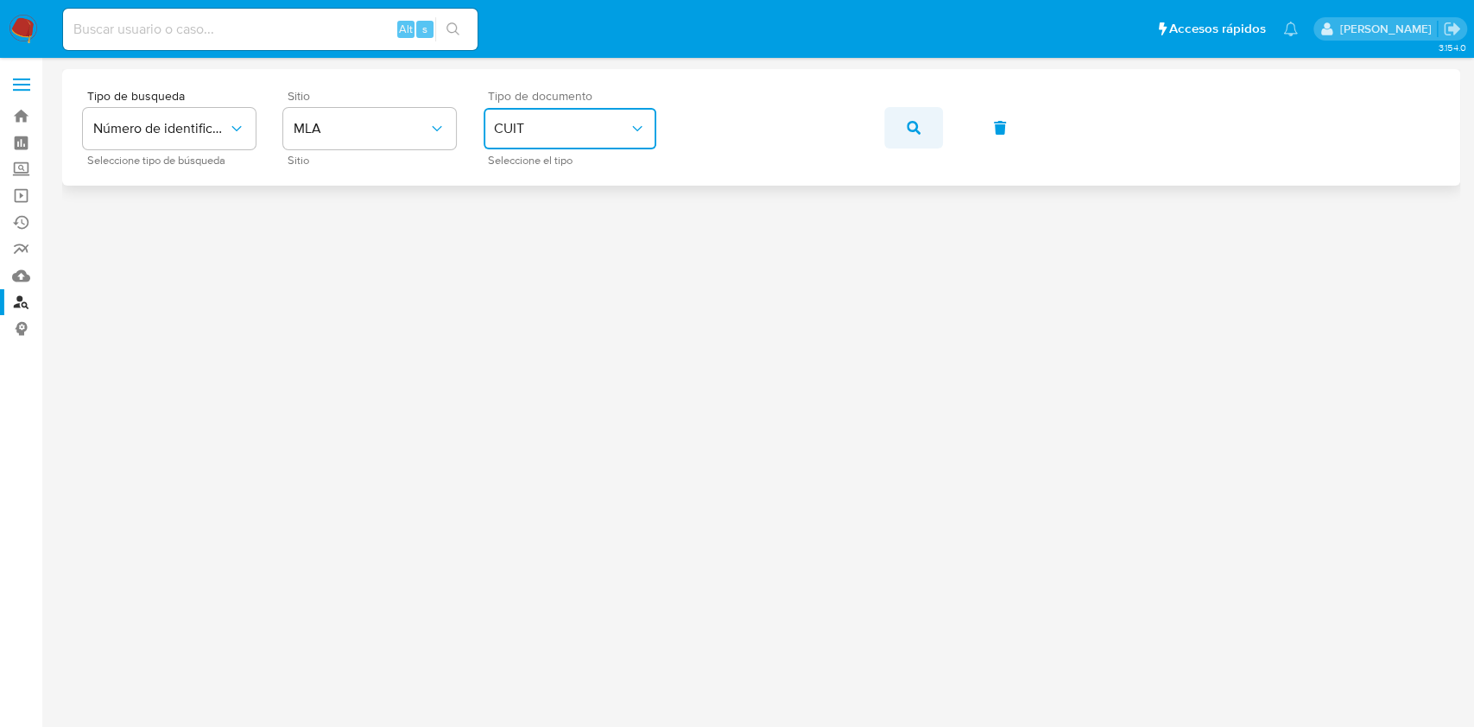
click at [920, 122] on button "button" at bounding box center [913, 127] width 59 height 41
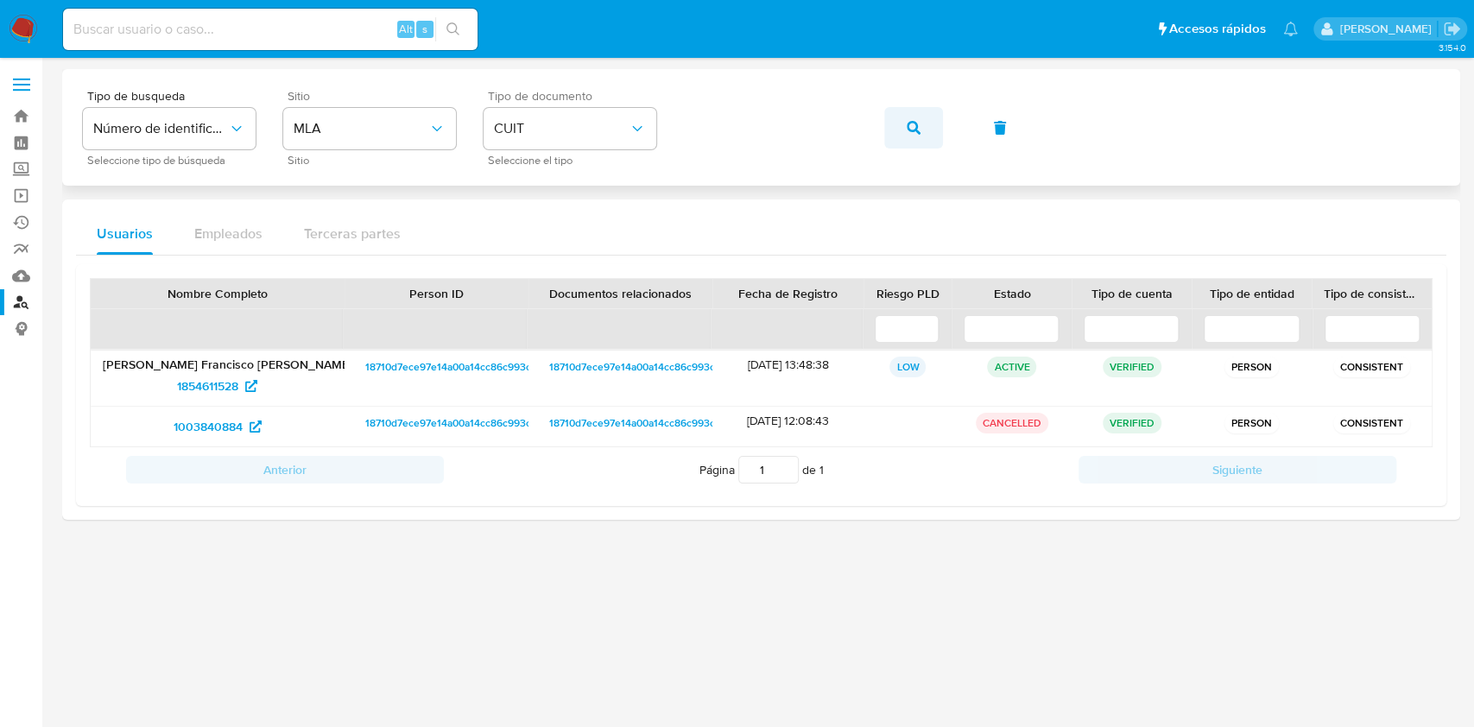
click at [898, 127] on button "button" at bounding box center [913, 127] width 59 height 41
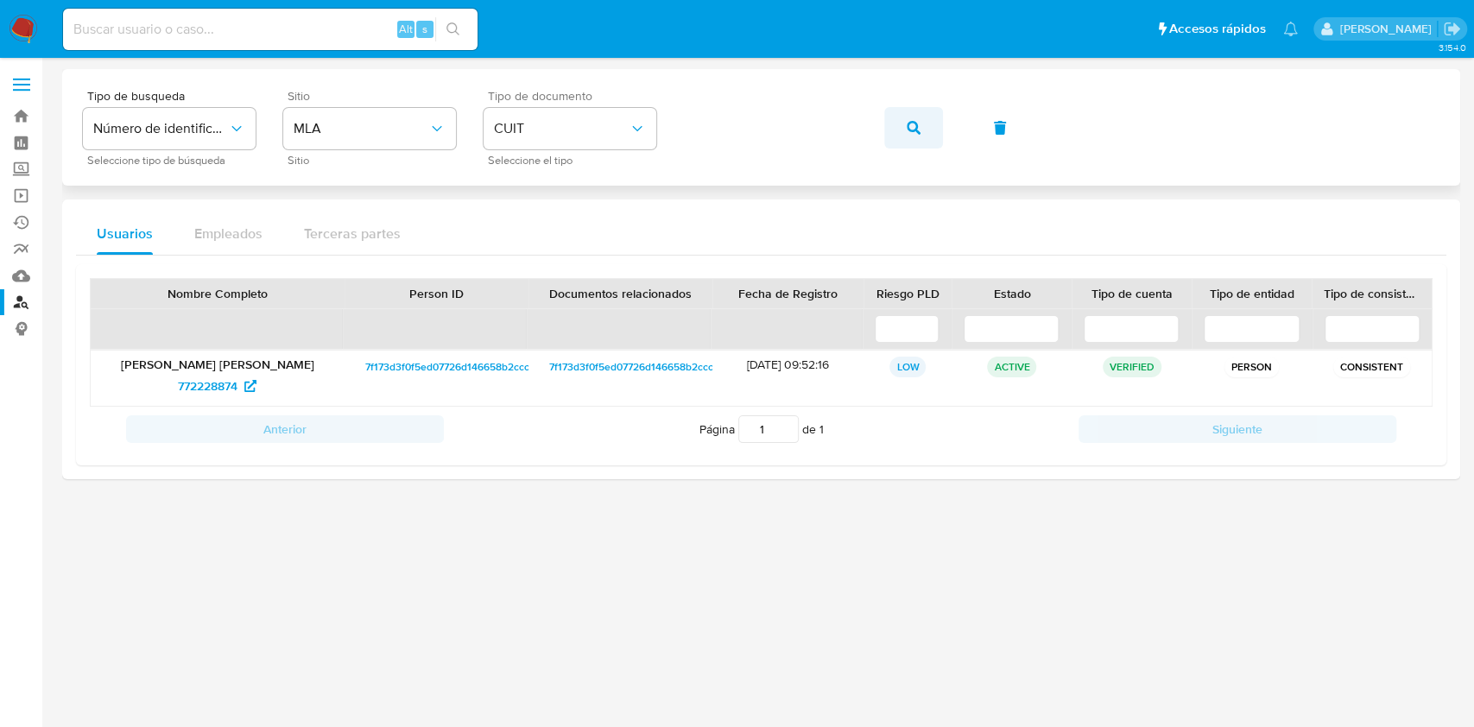
click at [939, 138] on button "button" at bounding box center [913, 127] width 59 height 41
click at [884, 142] on div "Tipo de busqueda Número de identificación Seleccione tipo de búsqueda Sitio MLA…" at bounding box center [761, 127] width 1356 height 75
click at [897, 136] on button "button" at bounding box center [913, 127] width 59 height 41
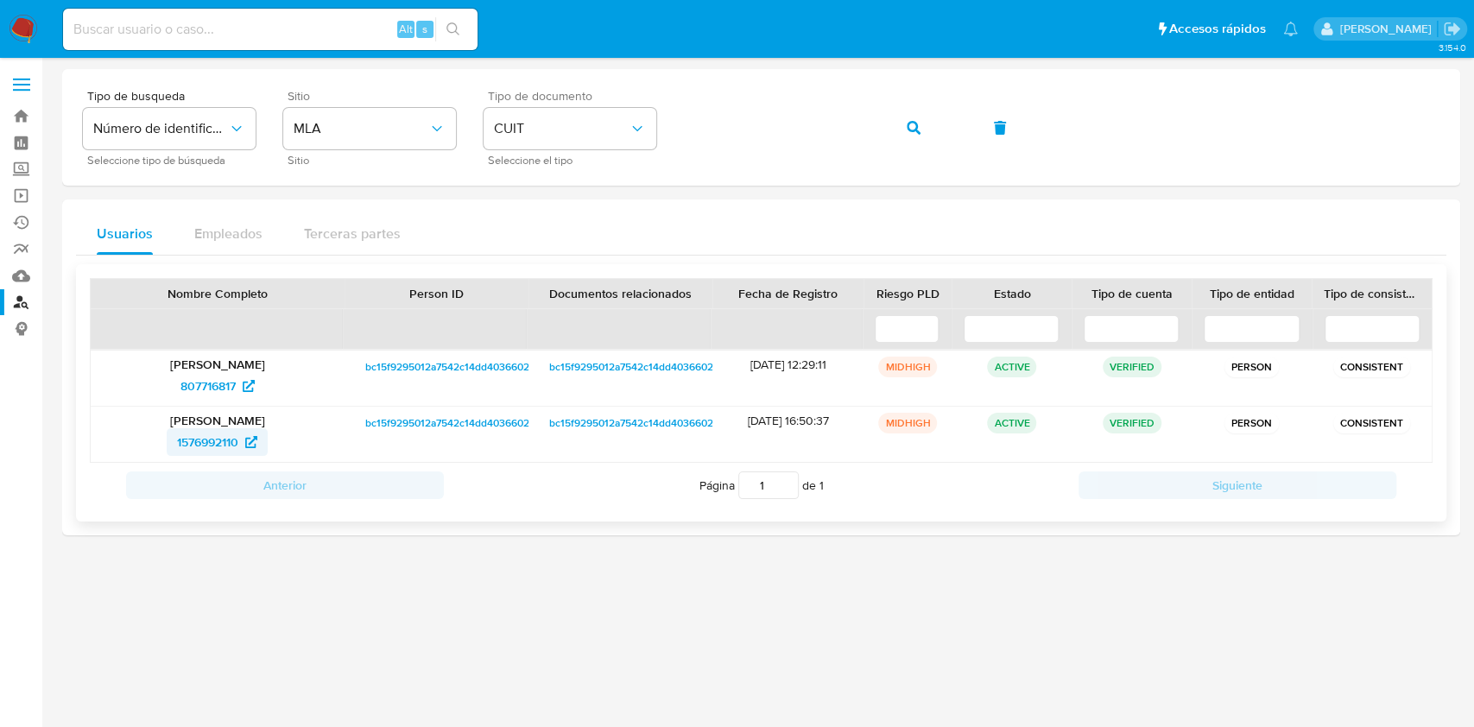
click at [219, 448] on span "1576992110" at bounding box center [207, 442] width 61 height 28
click at [888, 126] on button "button" at bounding box center [913, 127] width 59 height 41
click at [888, 124] on button "button" at bounding box center [913, 127] width 59 height 41
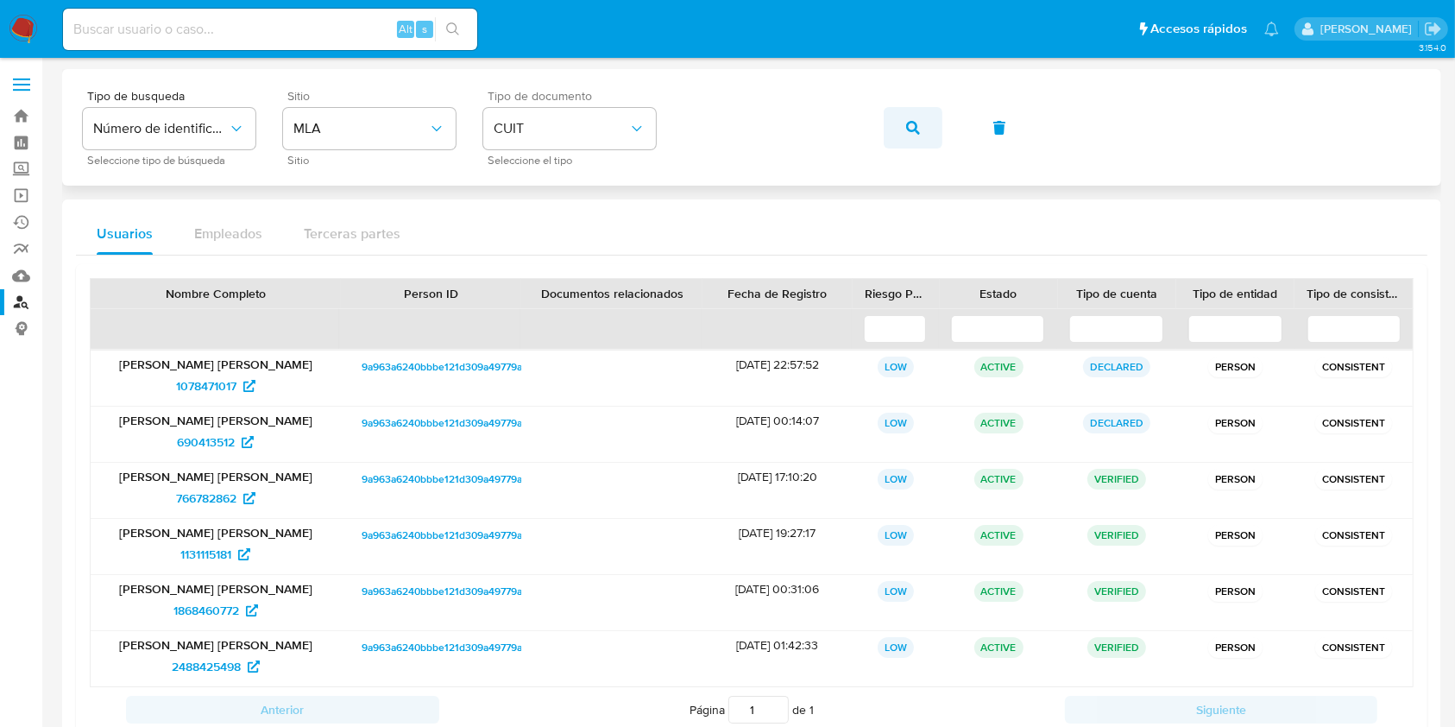
click at [895, 135] on button "button" at bounding box center [913, 127] width 59 height 41
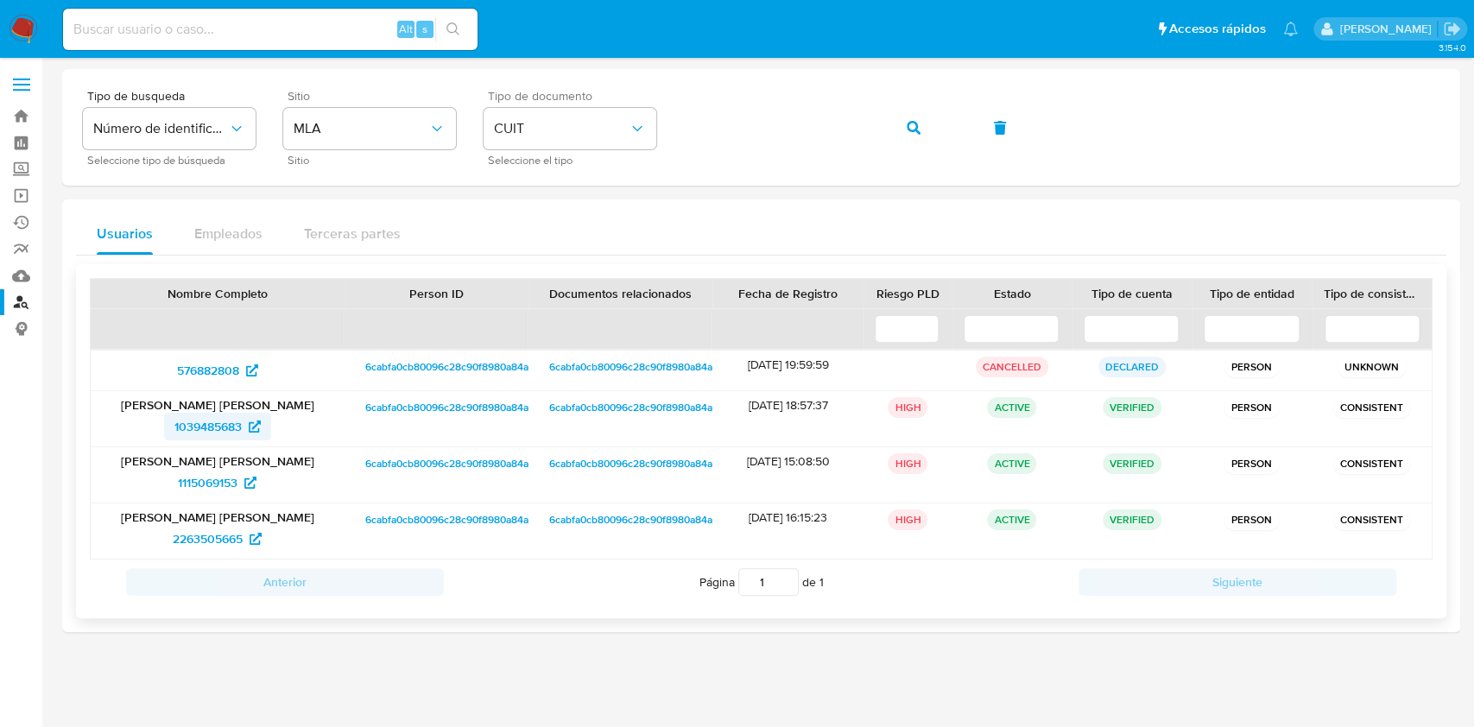
click at [207, 437] on span "1039485683" at bounding box center [207, 427] width 67 height 28
click at [898, 129] on button "button" at bounding box center [913, 127] width 59 height 41
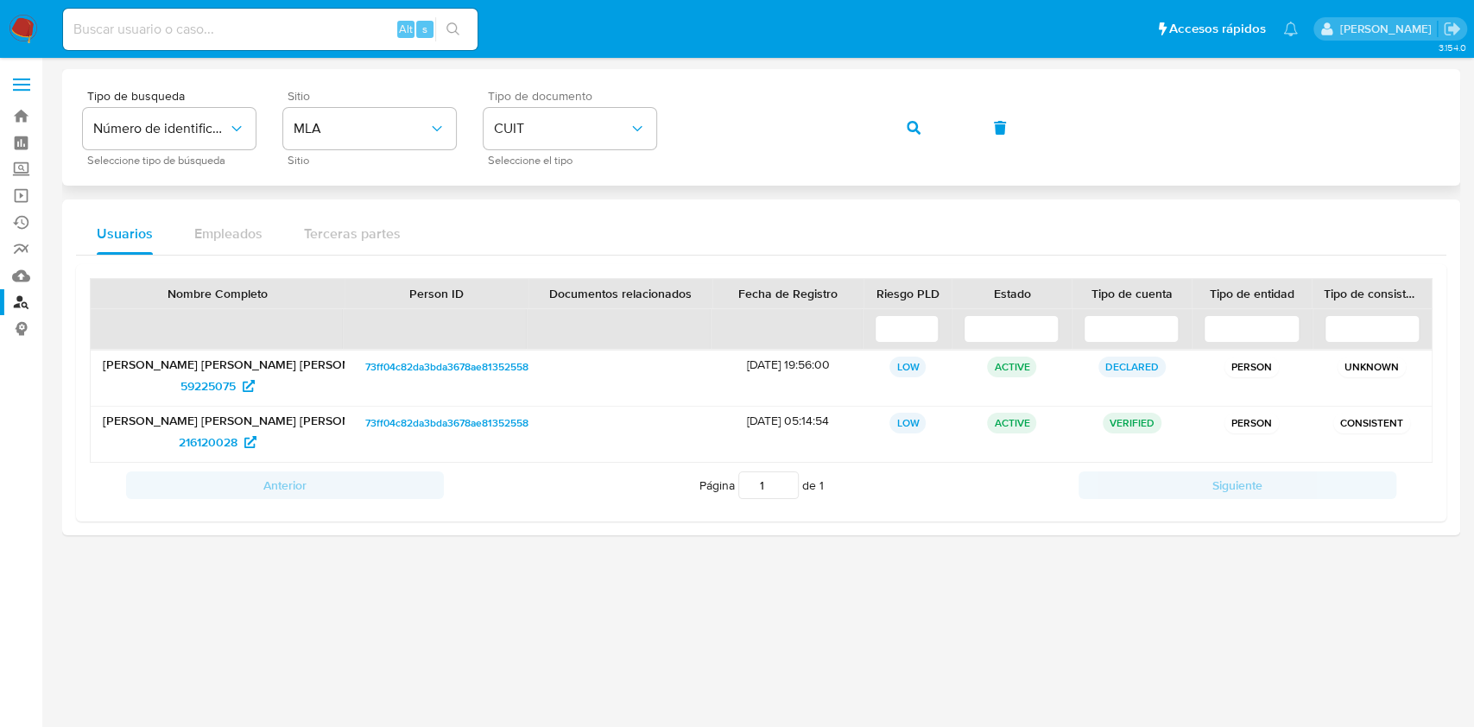
click at [856, 120] on div "Tipo de busqueda Número de identificación Seleccione tipo de búsqueda Sitio MLA…" at bounding box center [761, 127] width 1356 height 75
click at [923, 117] on button "button" at bounding box center [913, 127] width 59 height 41
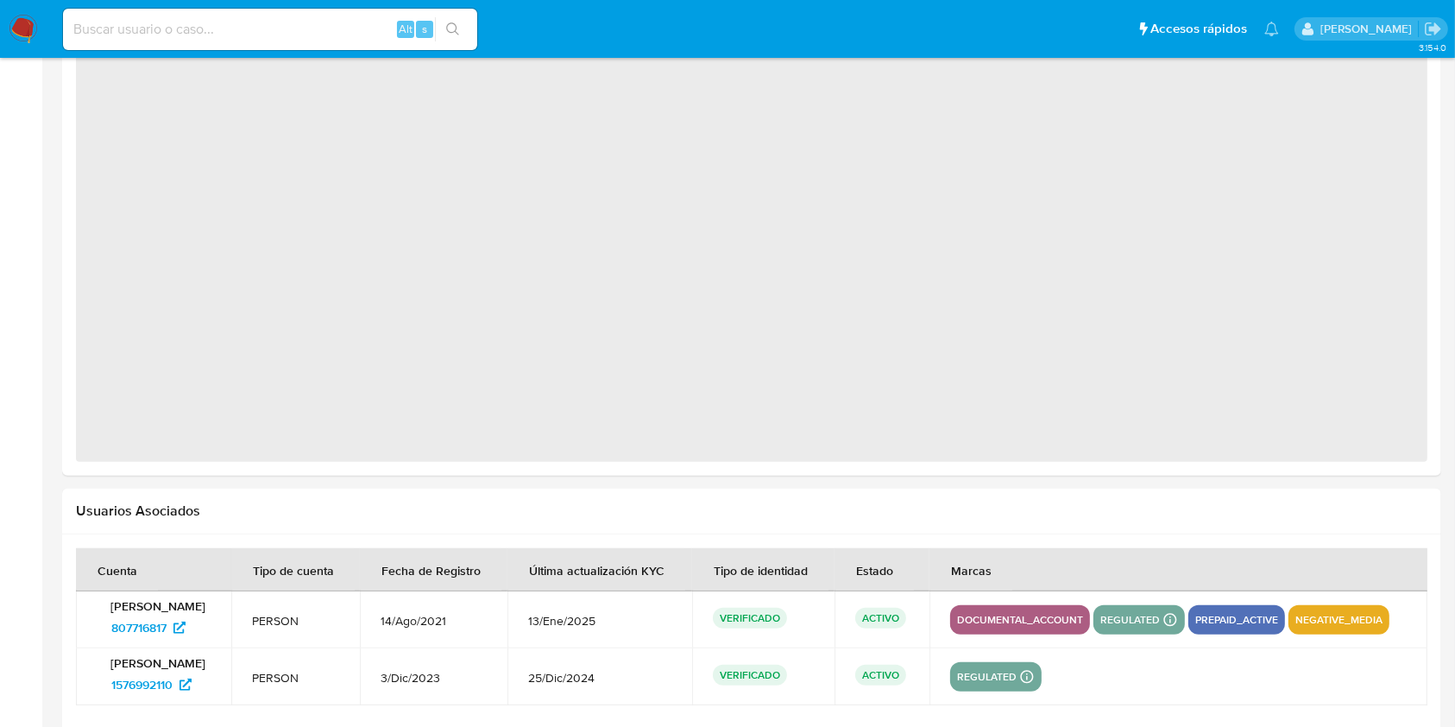
scroll to position [1419, 0]
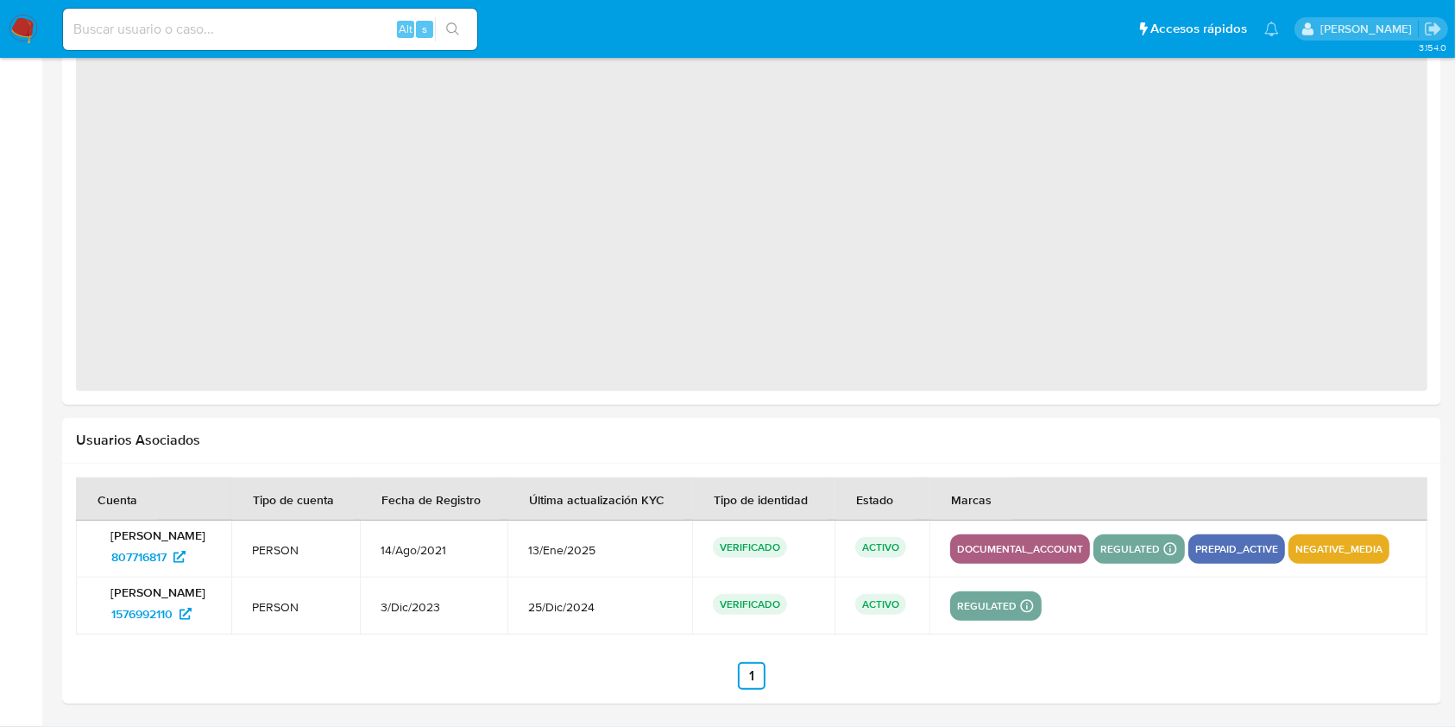
select select "10"
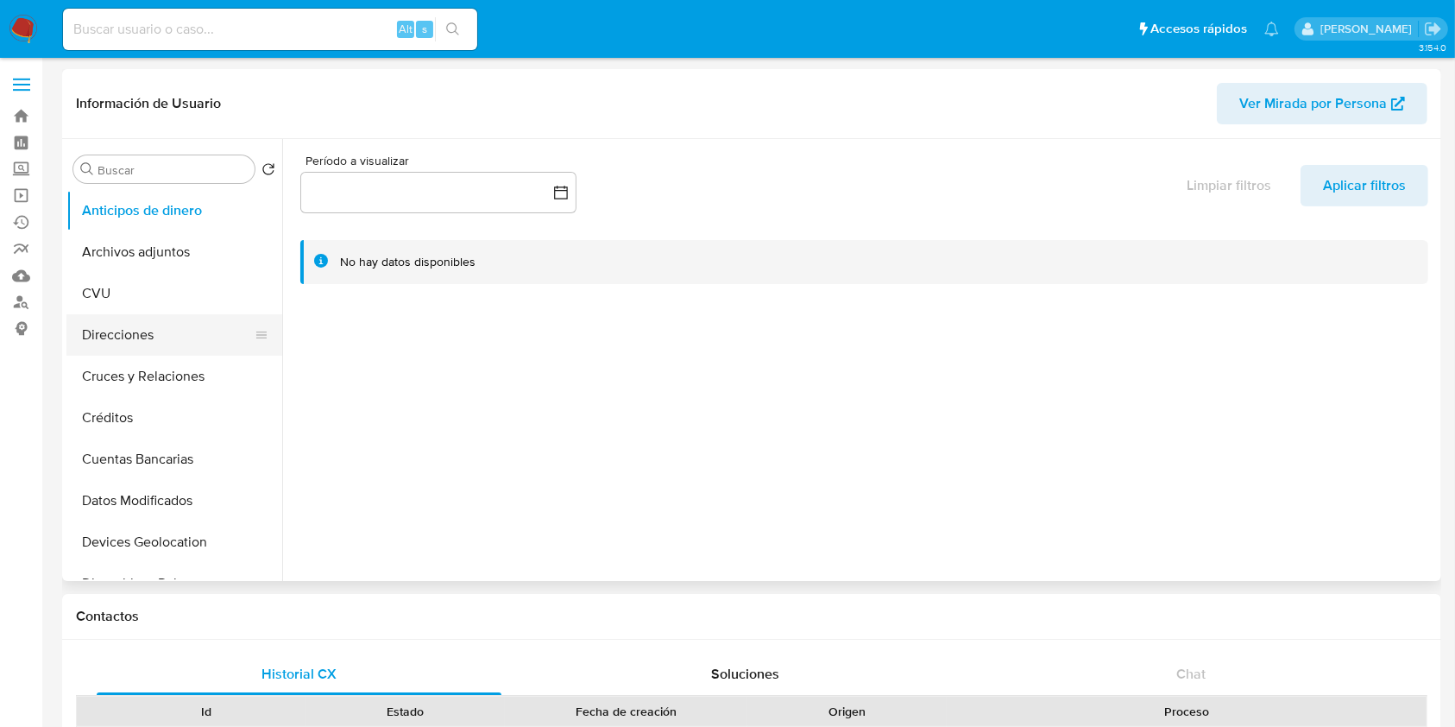
scroll to position [345, 0]
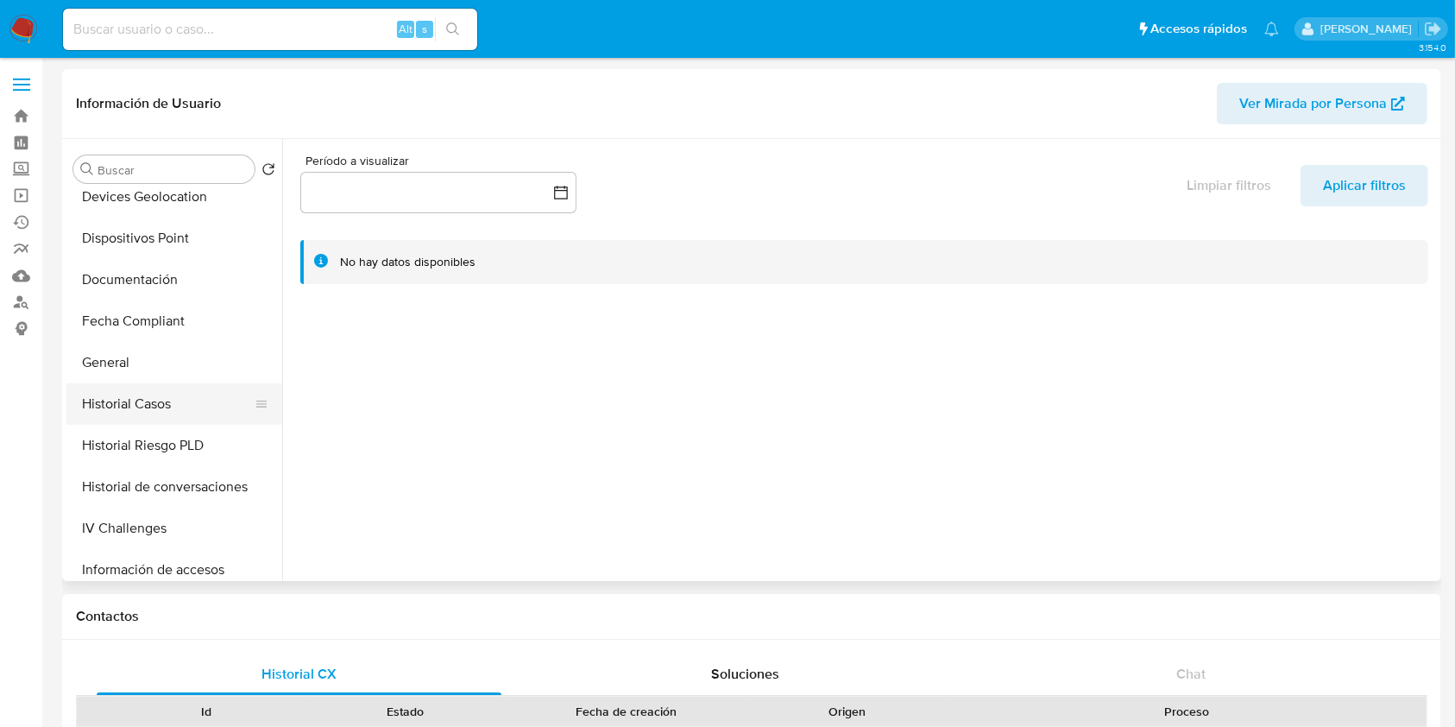
click at [162, 398] on button "Historial Casos" at bounding box center [167, 403] width 202 height 41
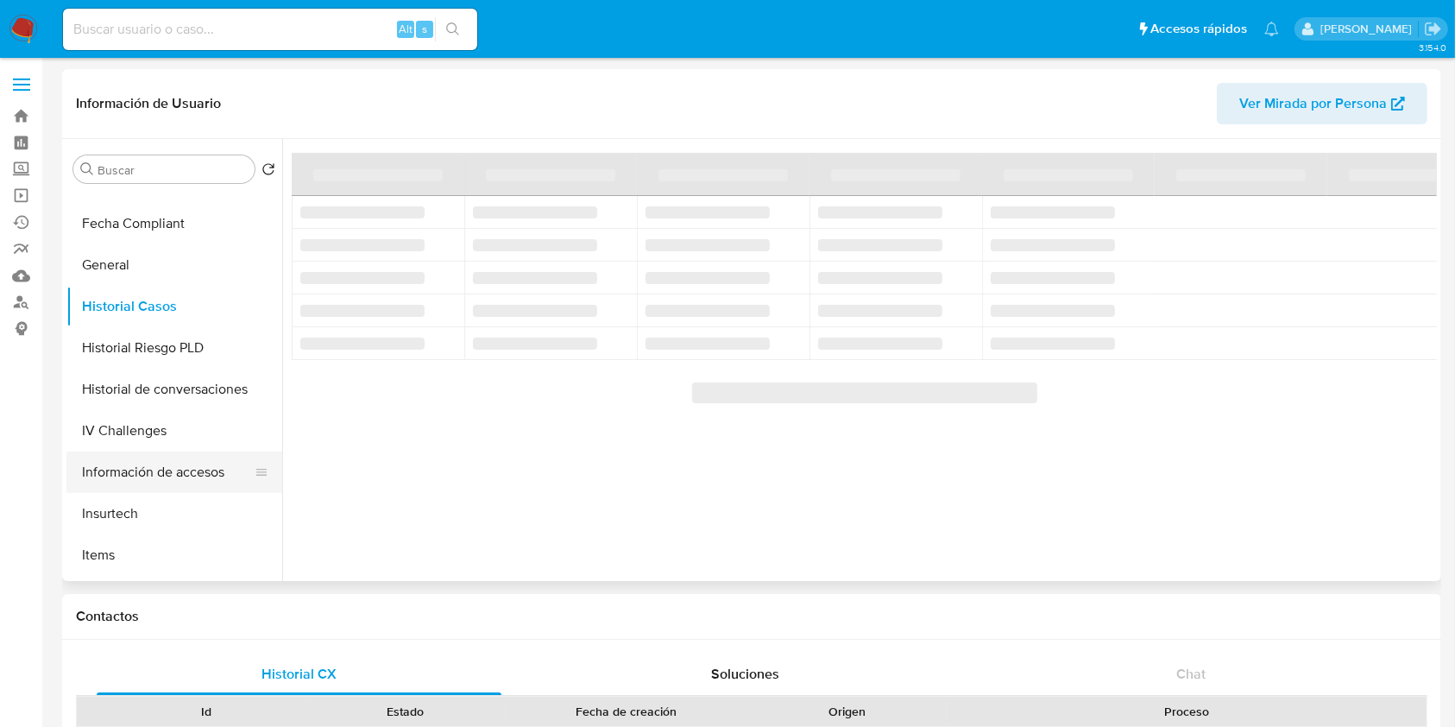
scroll to position [575, 0]
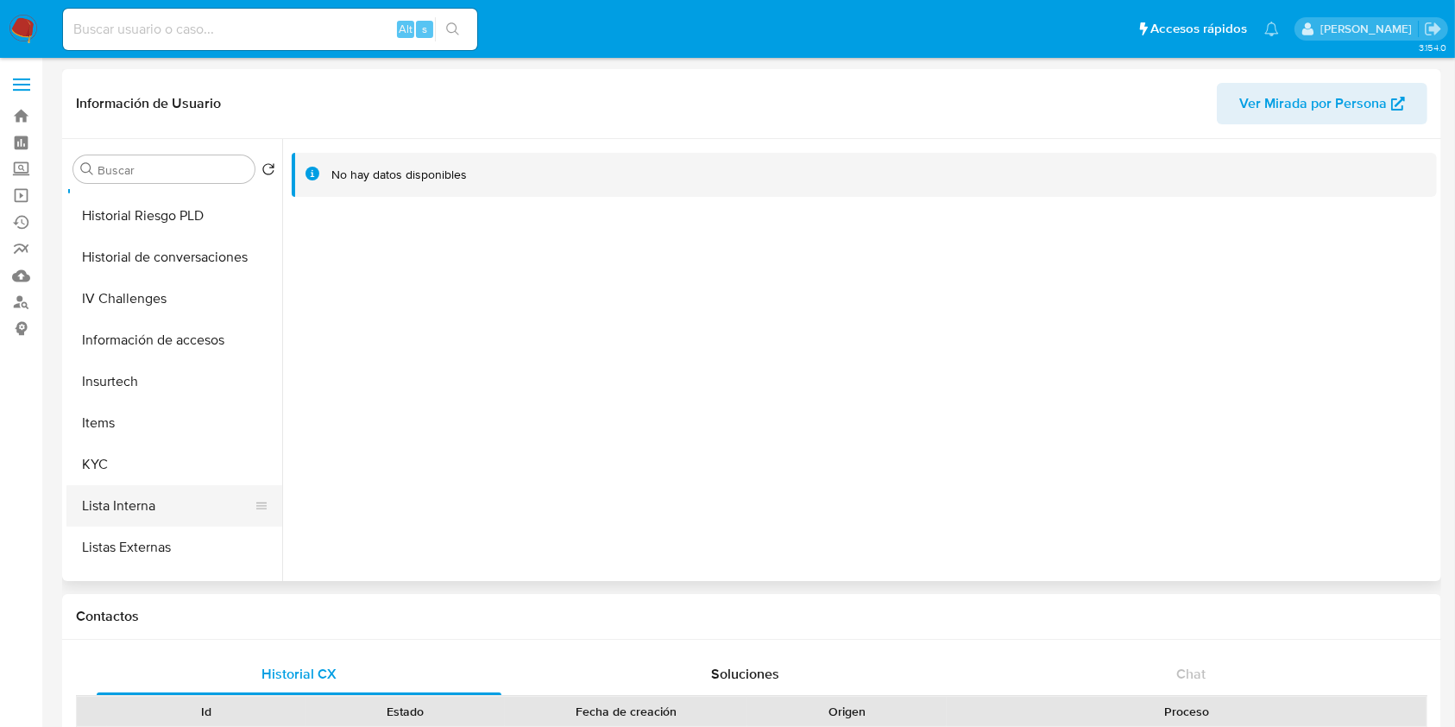
click at [168, 487] on button "Lista Interna" at bounding box center [167, 505] width 202 height 41
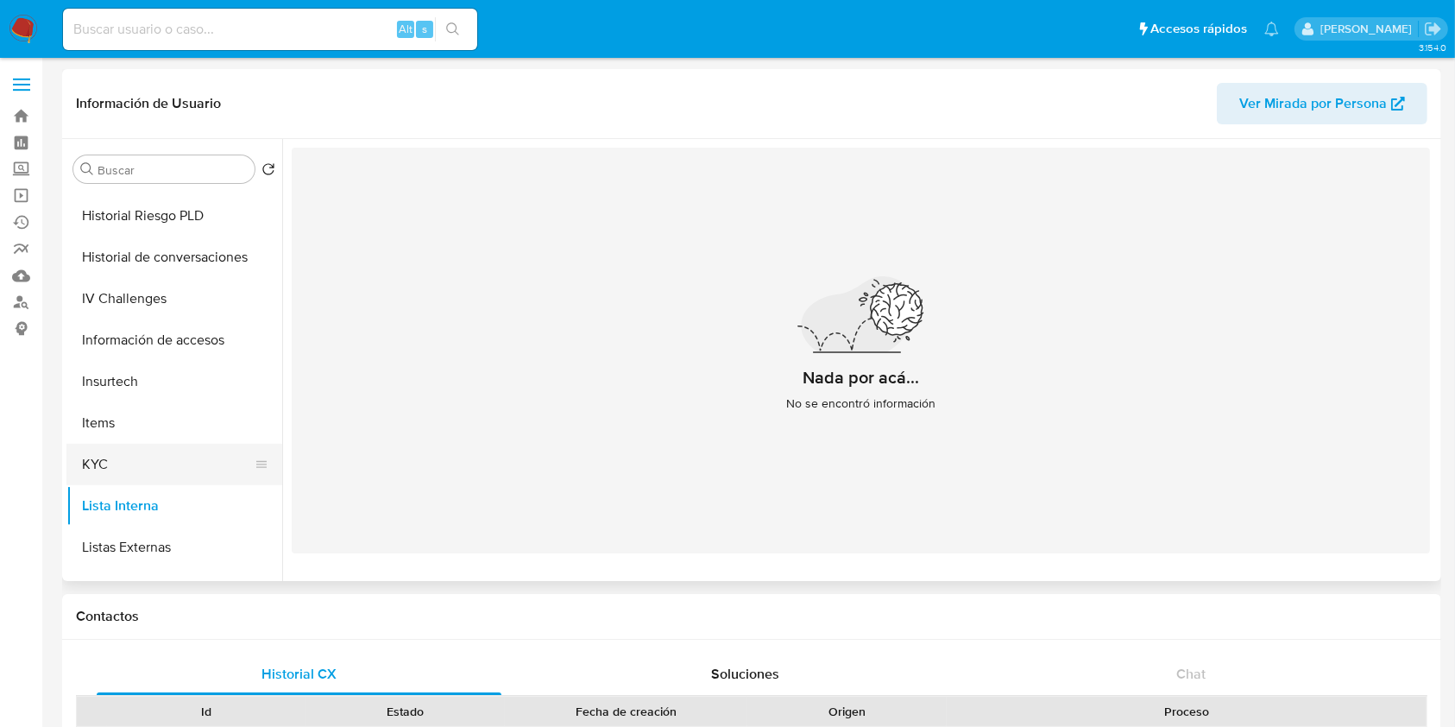
click at [122, 459] on button "KYC" at bounding box center [167, 464] width 202 height 41
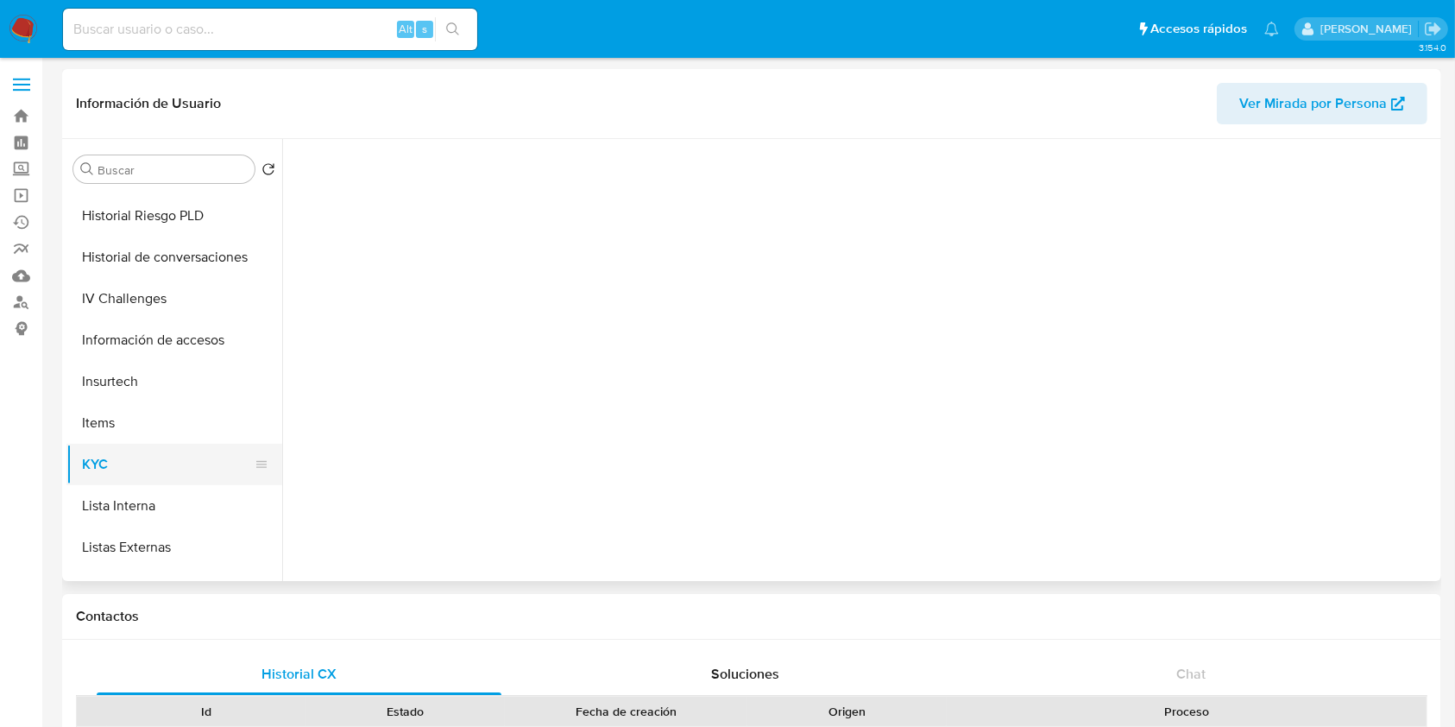
click at [117, 483] on button "KYC" at bounding box center [167, 464] width 202 height 41
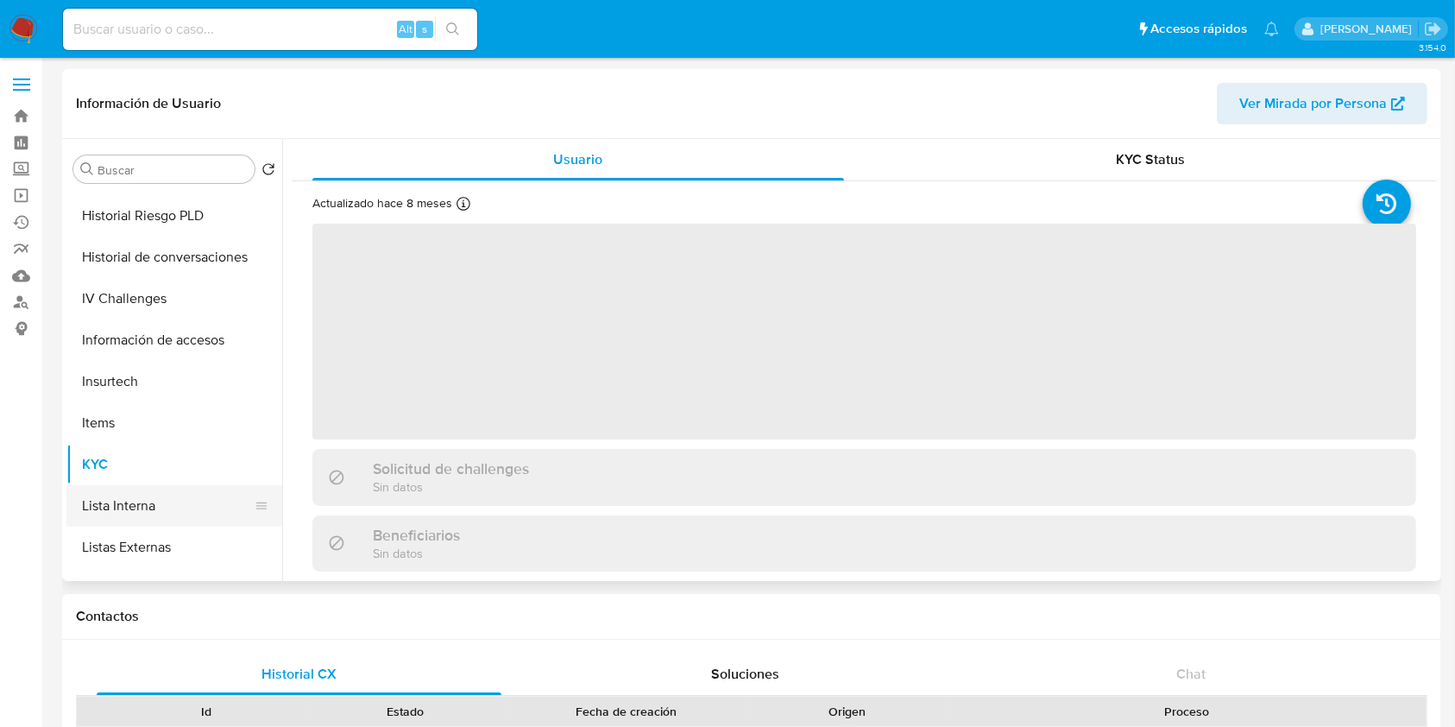
click at [119, 495] on button "Lista Interna" at bounding box center [167, 505] width 202 height 41
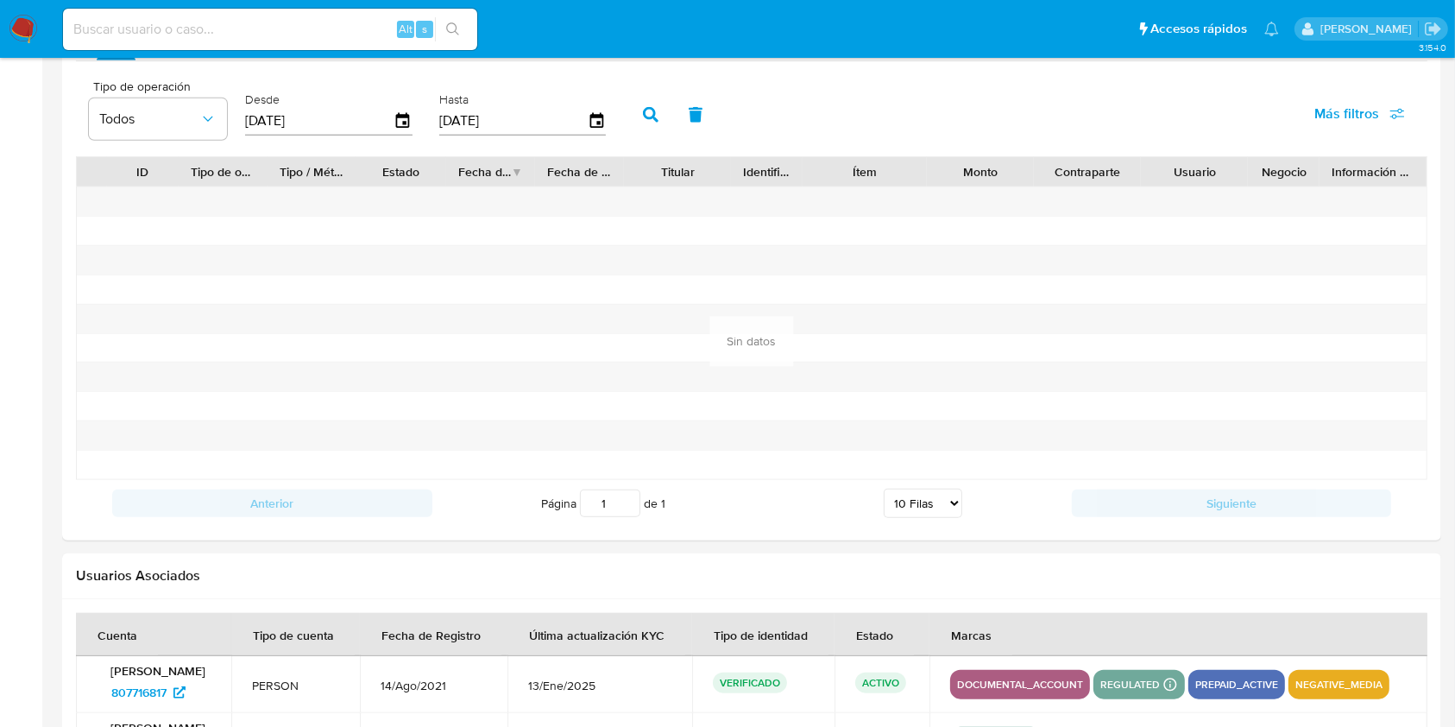
scroll to position [1807, 0]
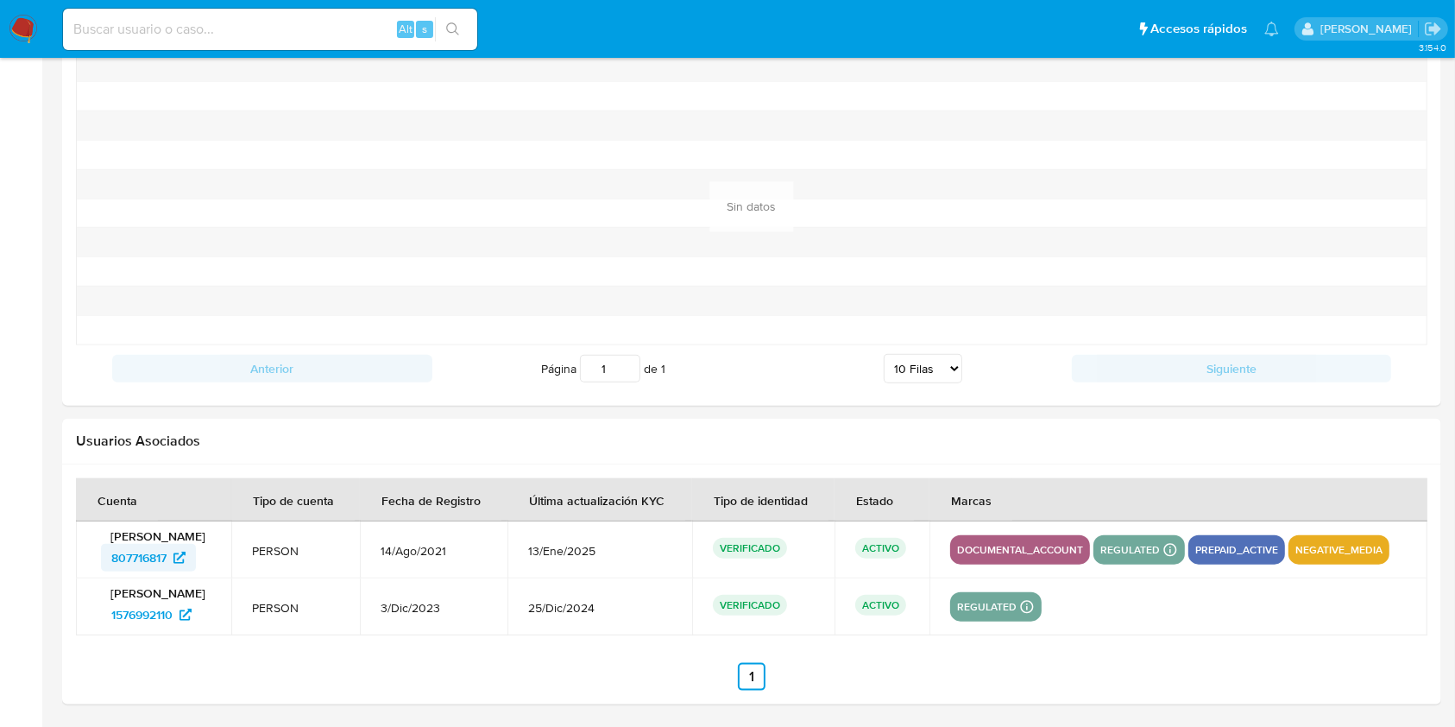
click at [152, 551] on span "807716817" at bounding box center [138, 558] width 55 height 28
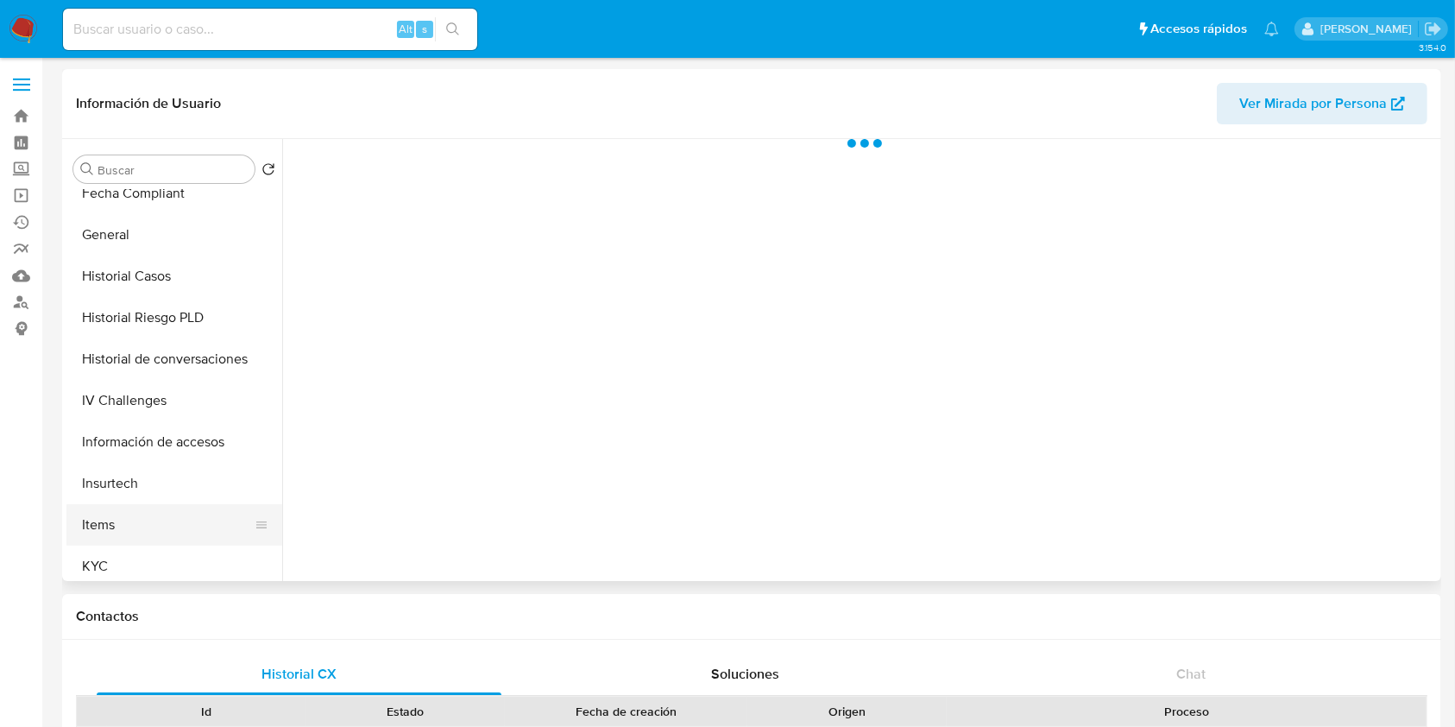
scroll to position [575, 0]
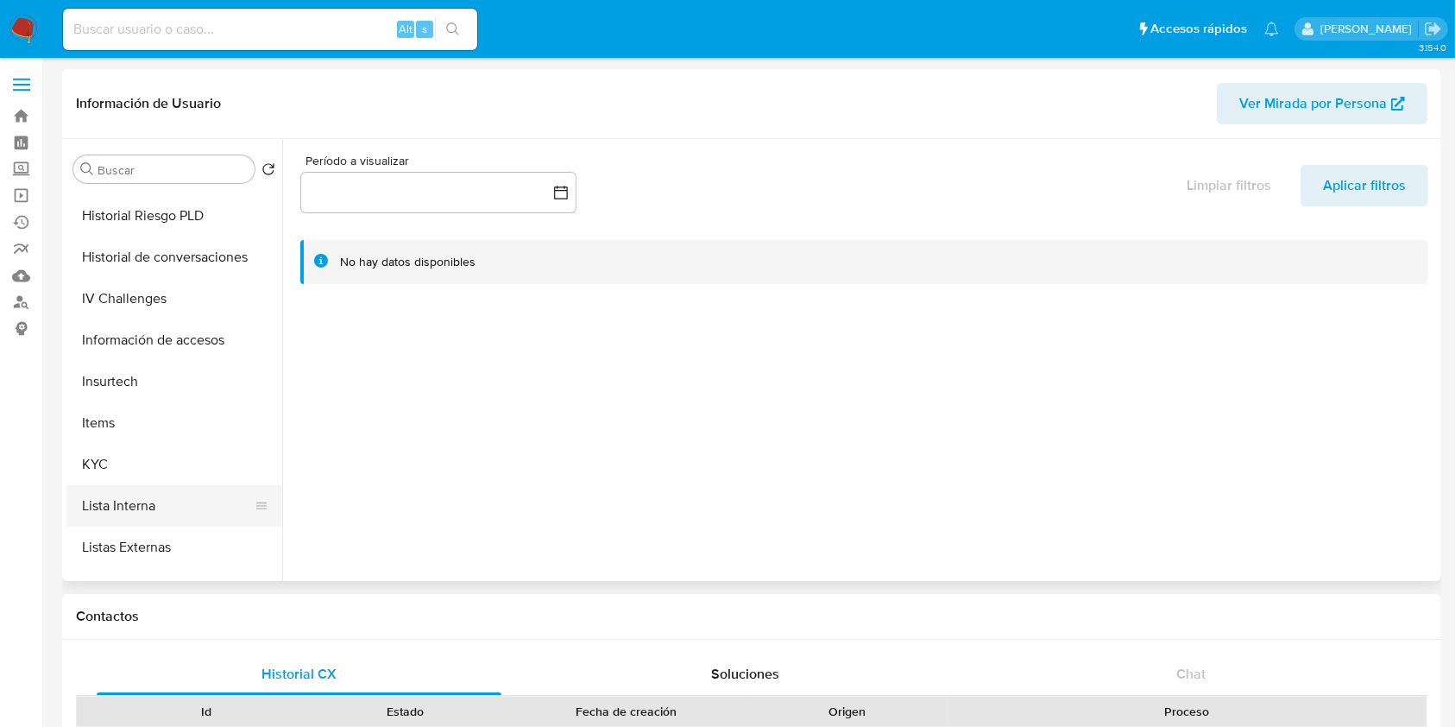
select select "10"
click at [136, 492] on button "Lista Interna" at bounding box center [167, 505] width 202 height 41
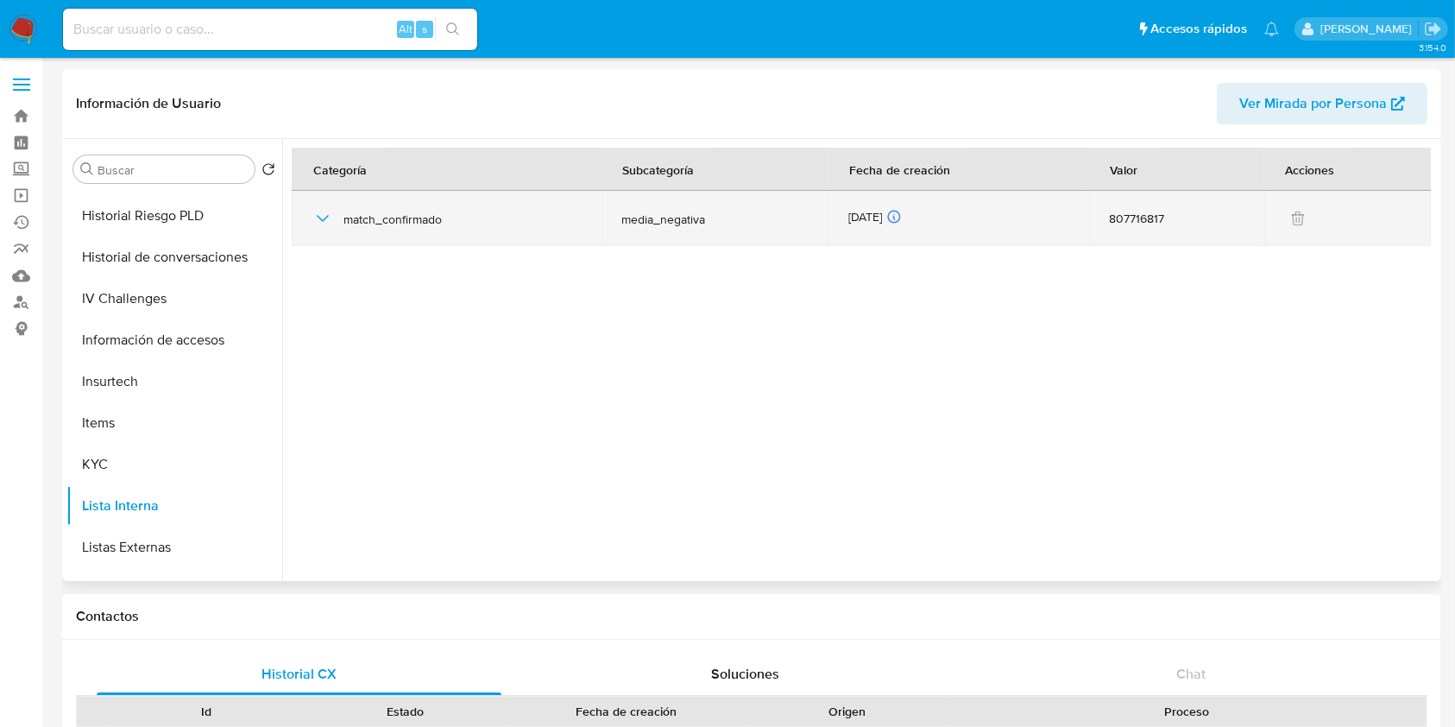
click at [325, 218] on icon "button" at bounding box center [323, 218] width 12 height 7
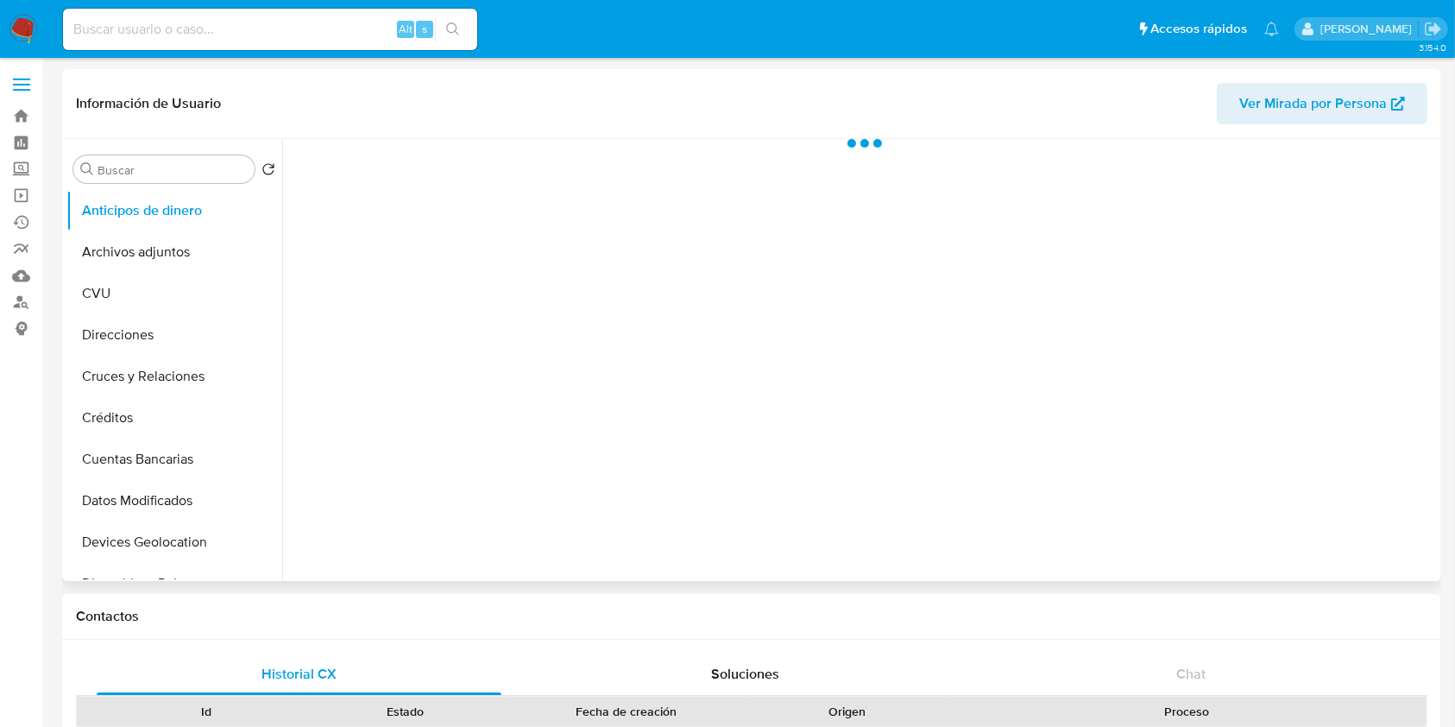
click at [331, 312] on div at bounding box center [859, 360] width 1155 height 442
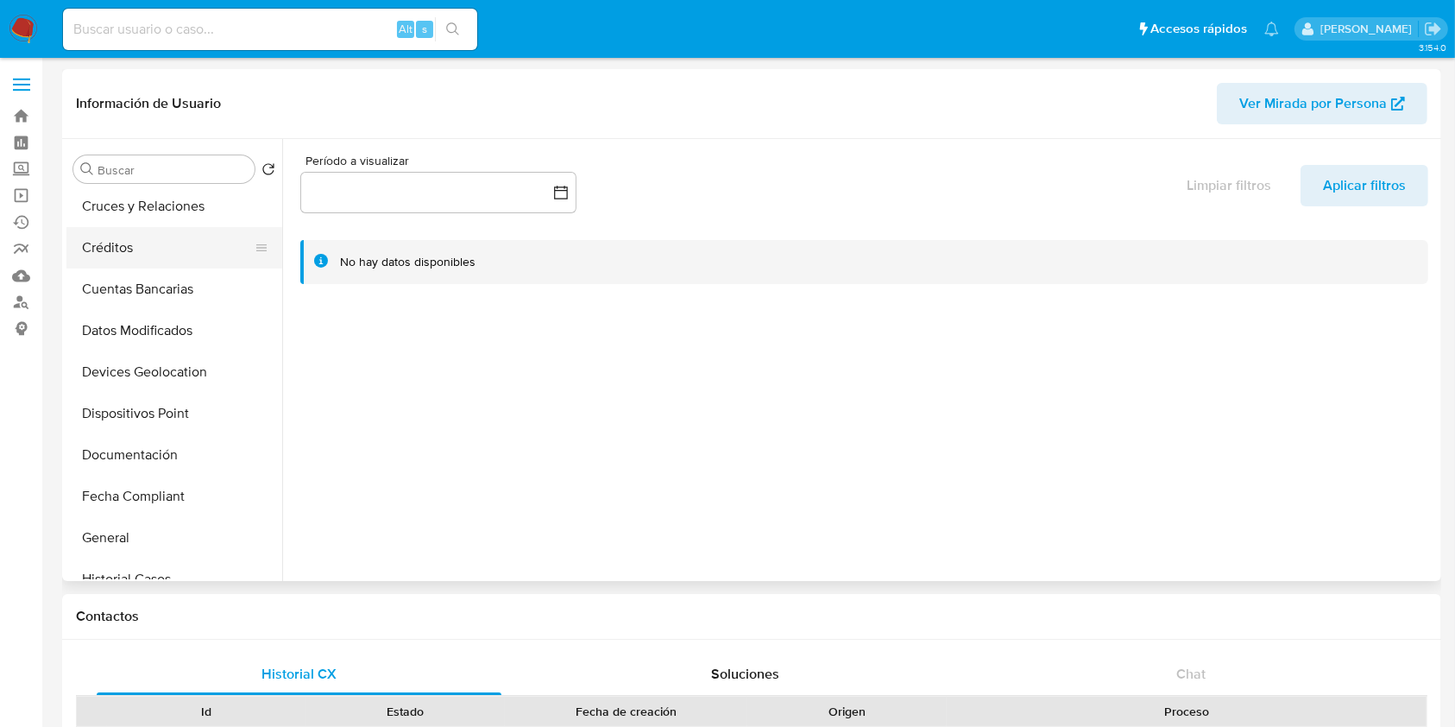
select select "10"
click at [183, 294] on button "Historial Casos" at bounding box center [167, 288] width 202 height 41
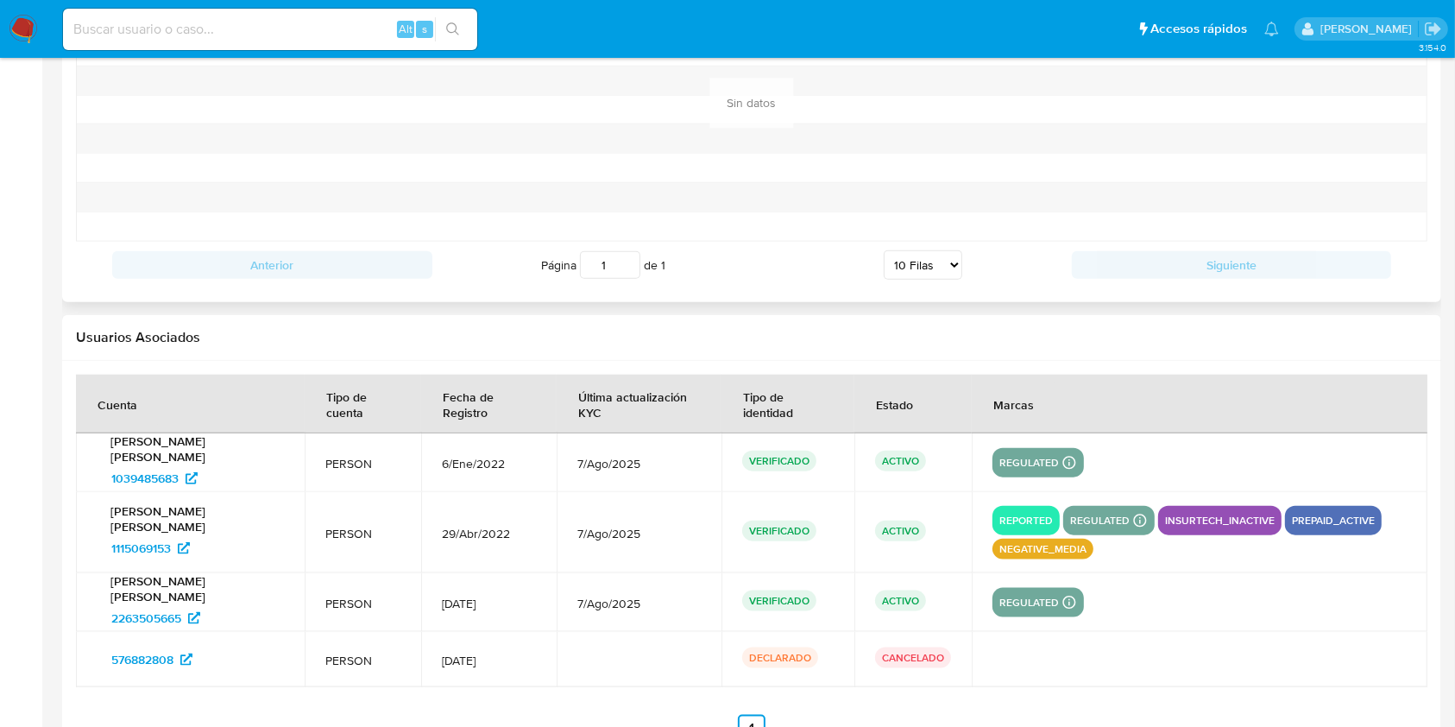
scroll to position [1962, 0]
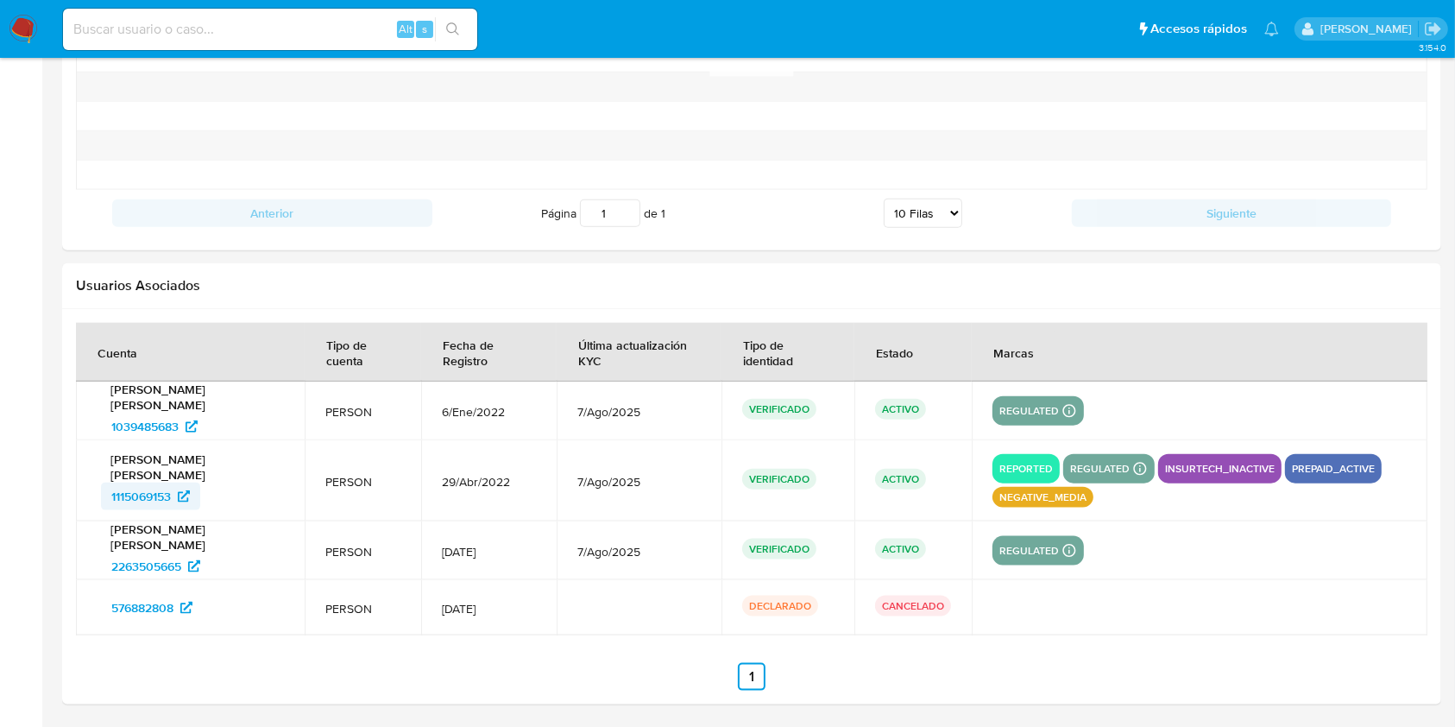
click at [154, 493] on span "1115069153" at bounding box center [141, 497] width 60 height 28
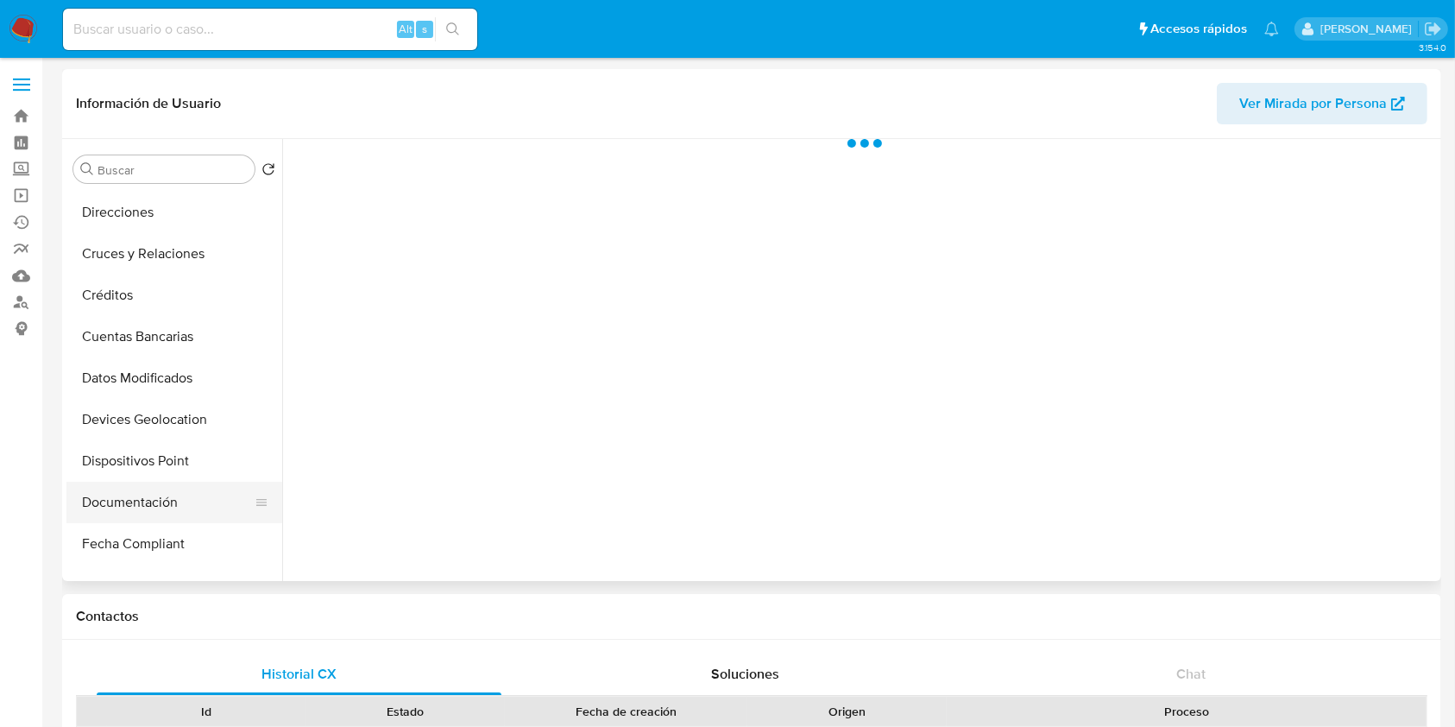
scroll to position [230, 0]
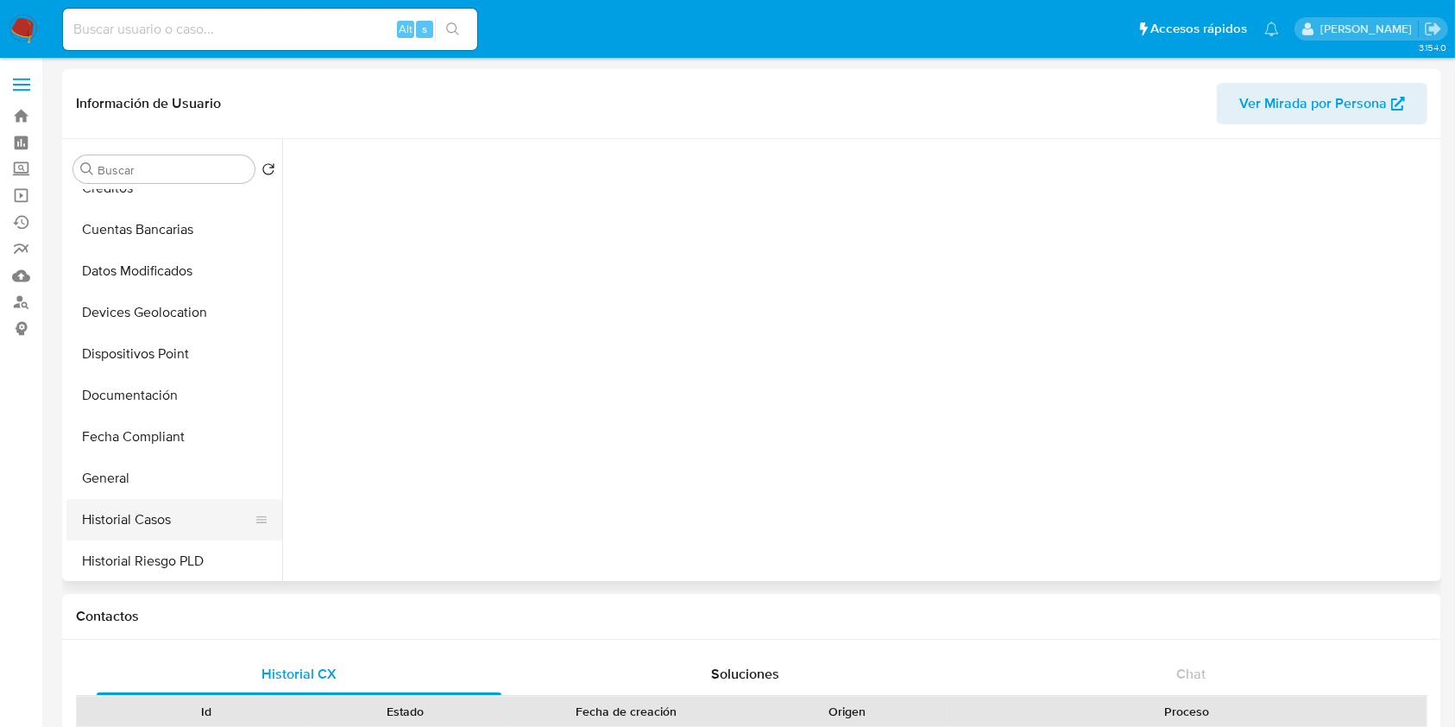
click at [170, 505] on button "Historial Casos" at bounding box center [167, 519] width 202 height 41
select select "10"
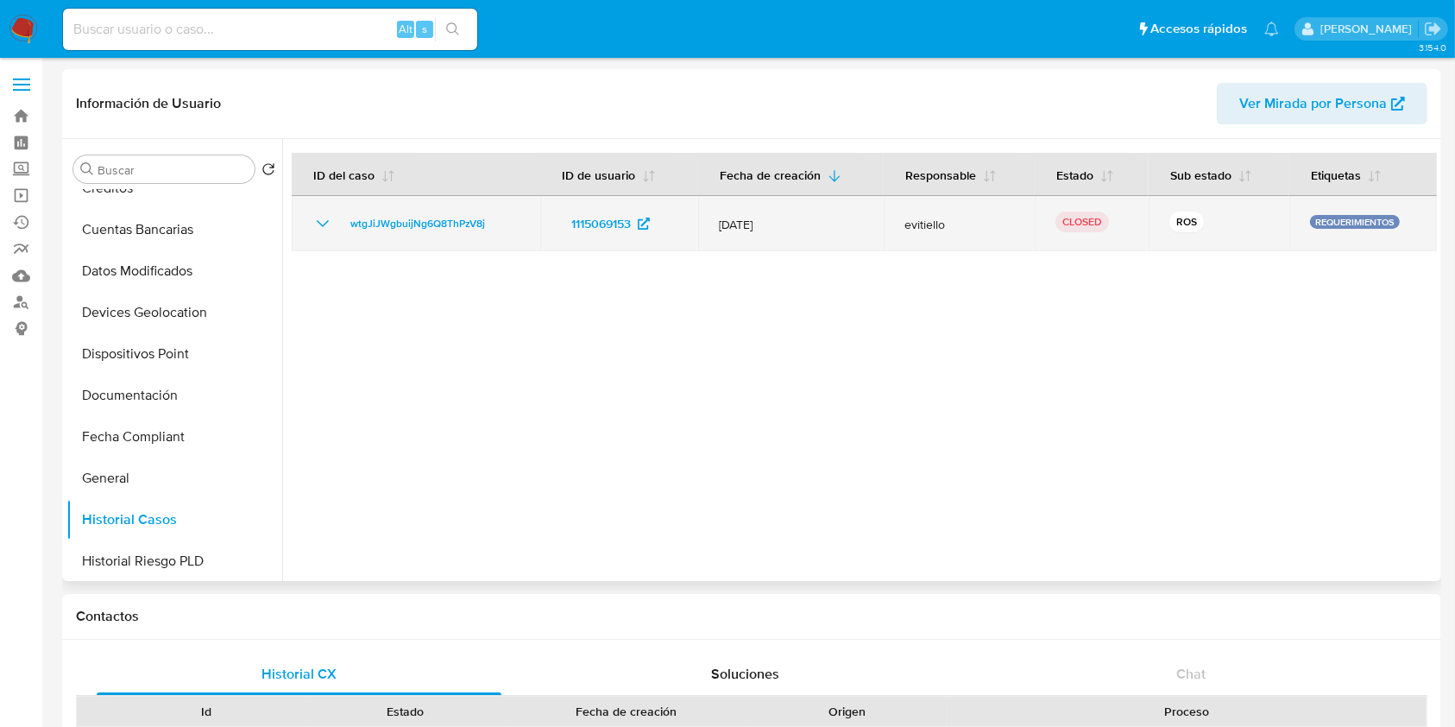
click at [318, 225] on icon "Mostrar/Ocultar" at bounding box center [322, 223] width 21 height 21
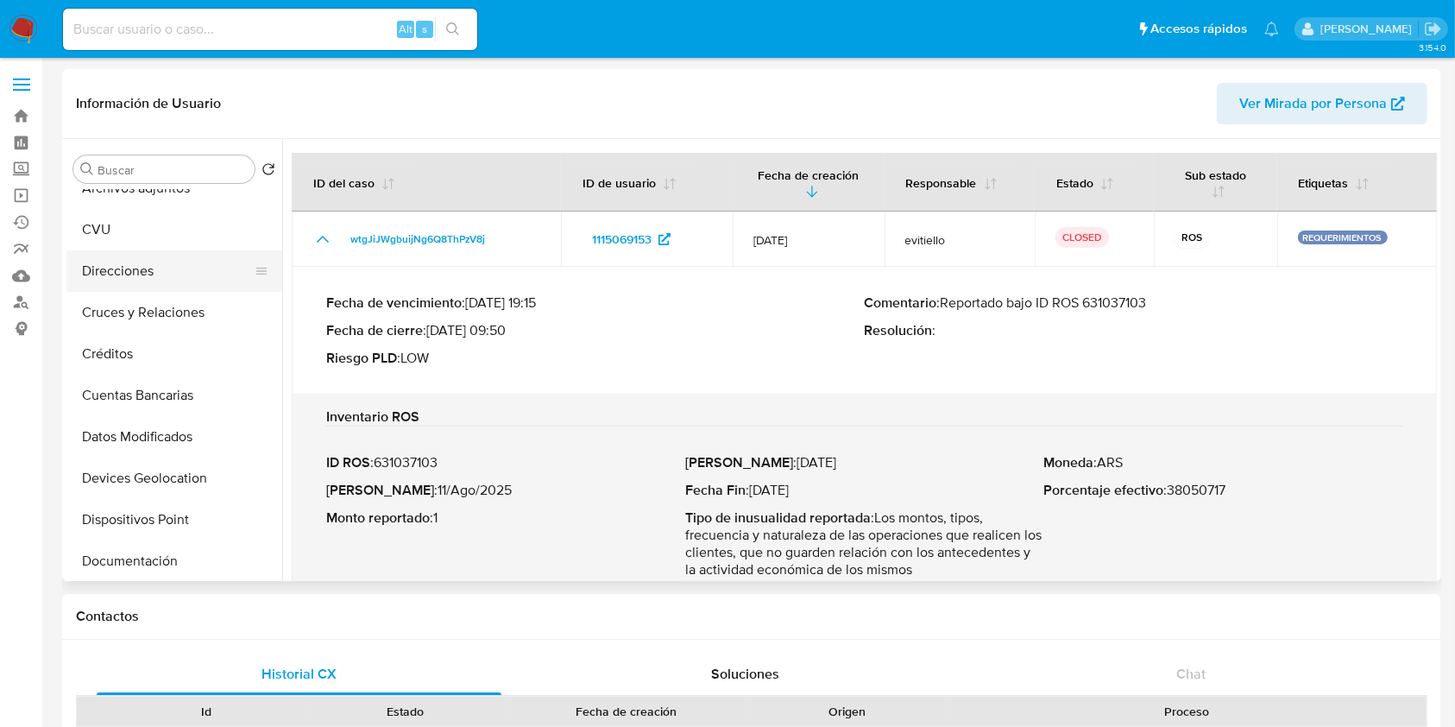
scroll to position [0, 0]
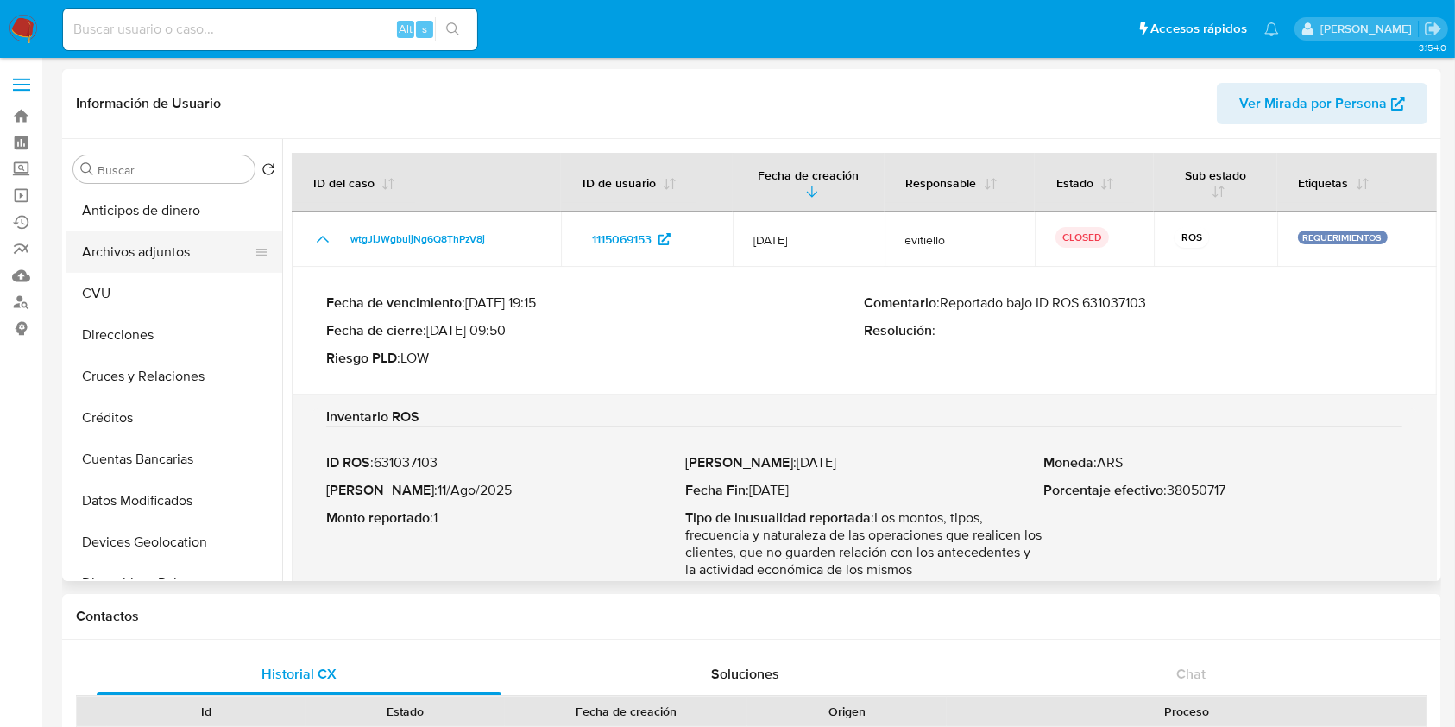
click at [185, 245] on button "Archivos adjuntos" at bounding box center [167, 251] width 202 height 41
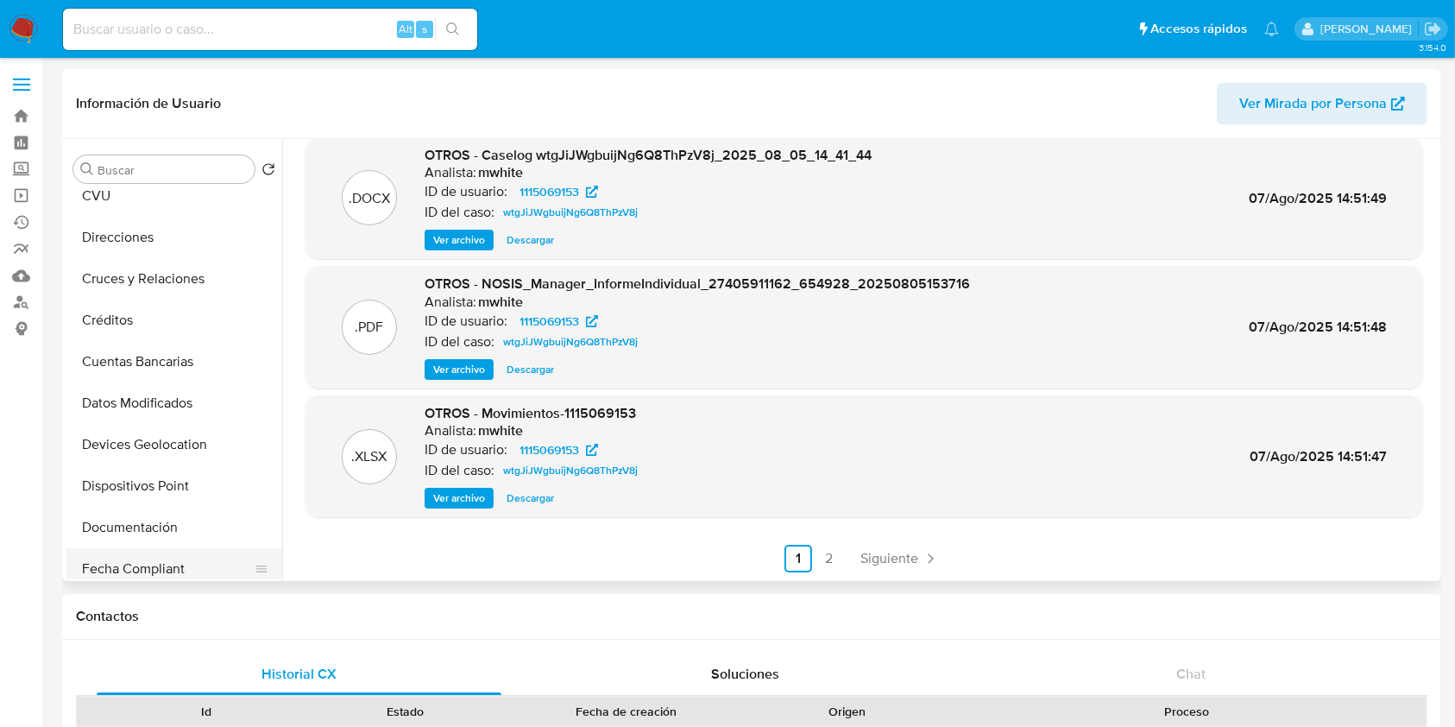
scroll to position [230, 0]
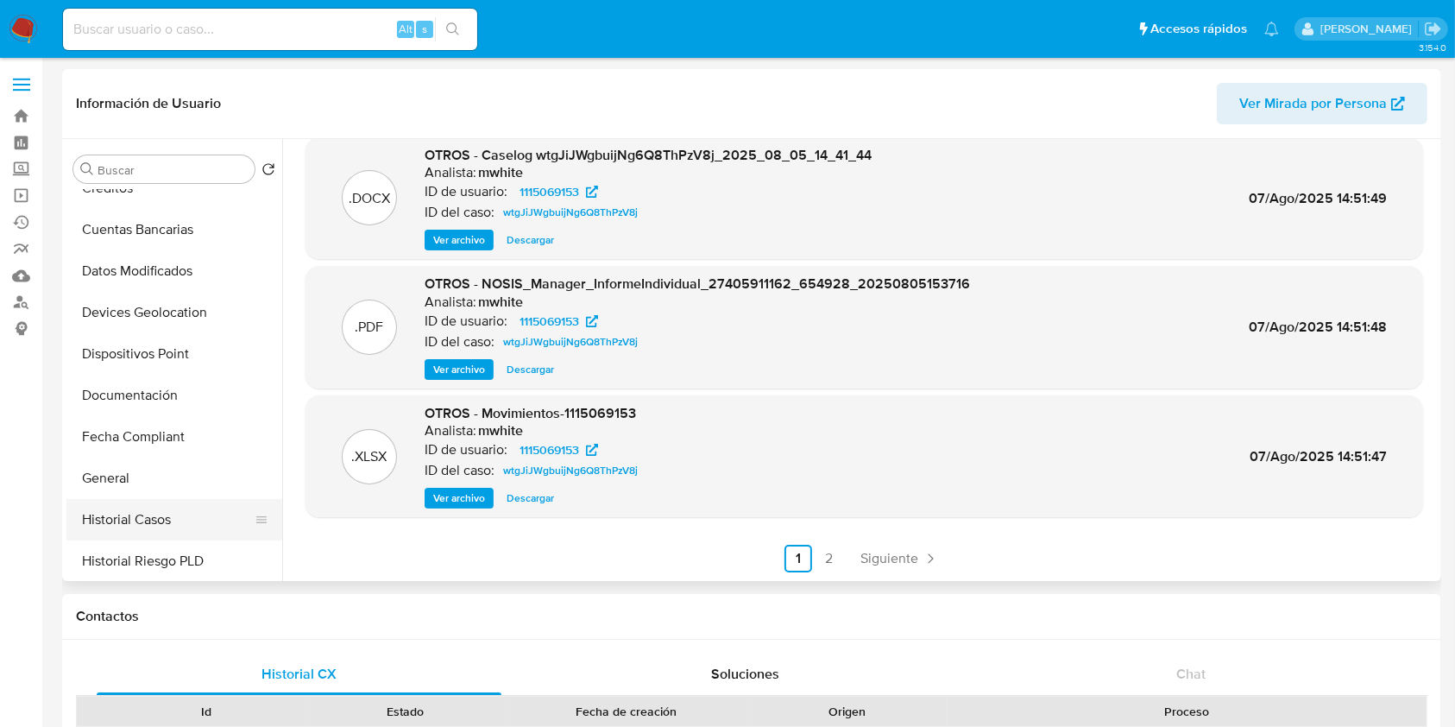
click at [166, 510] on button "Historial Casos" at bounding box center [167, 519] width 202 height 41
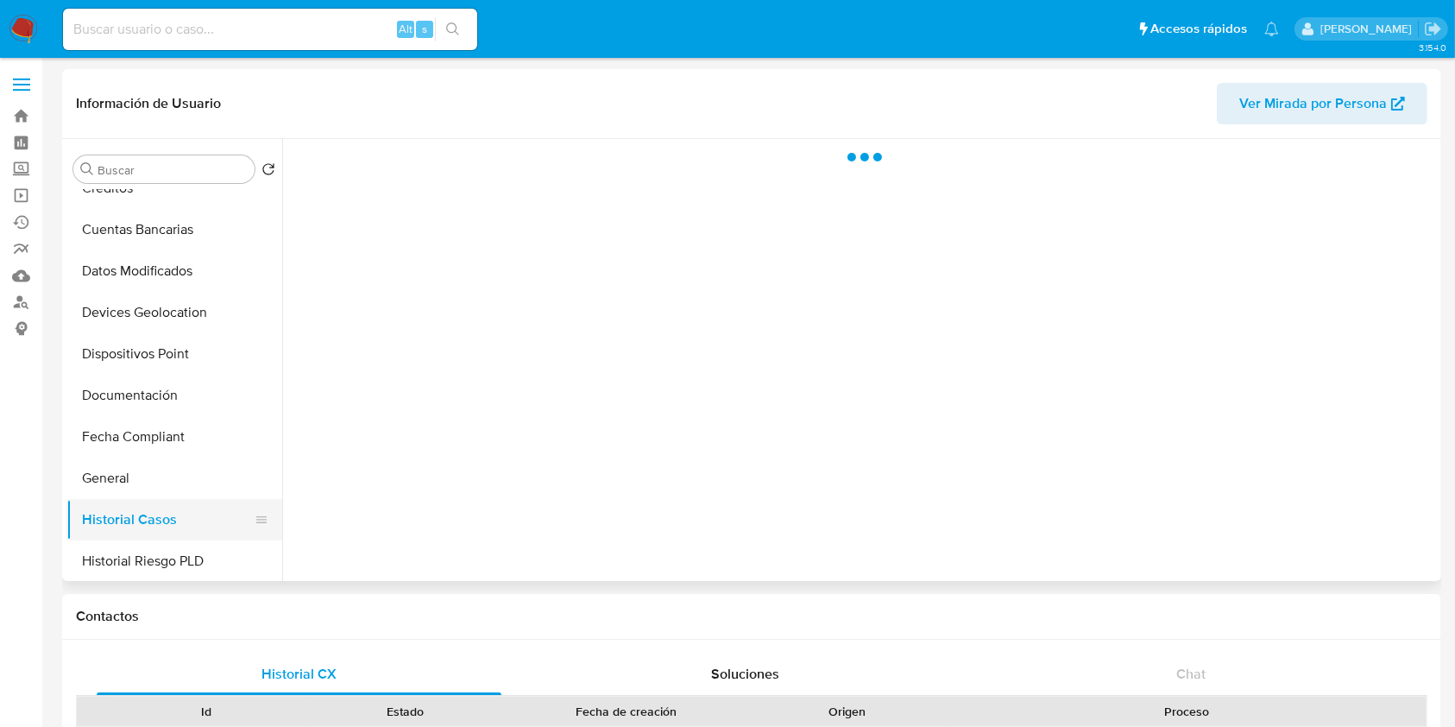
scroll to position [0, 0]
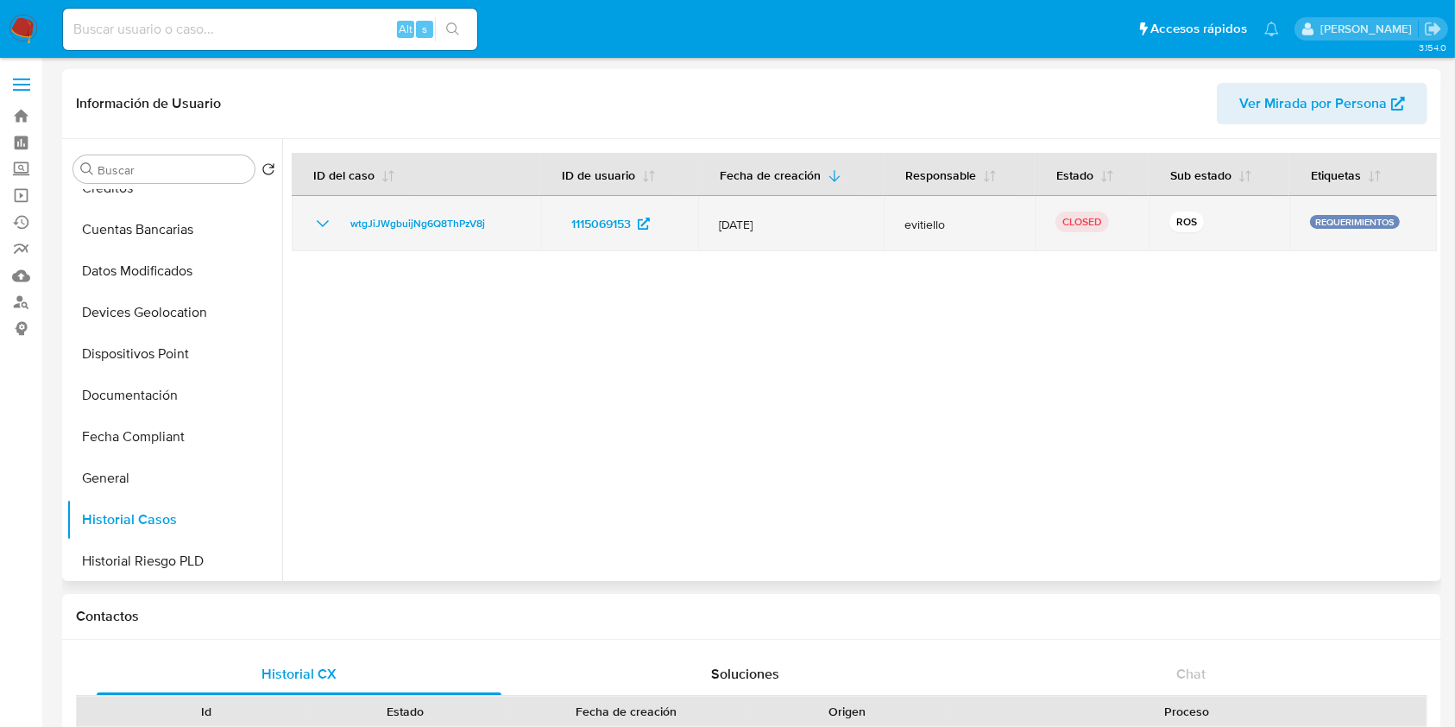
click at [323, 224] on icon "Mostrar/Ocultar" at bounding box center [322, 223] width 21 height 21
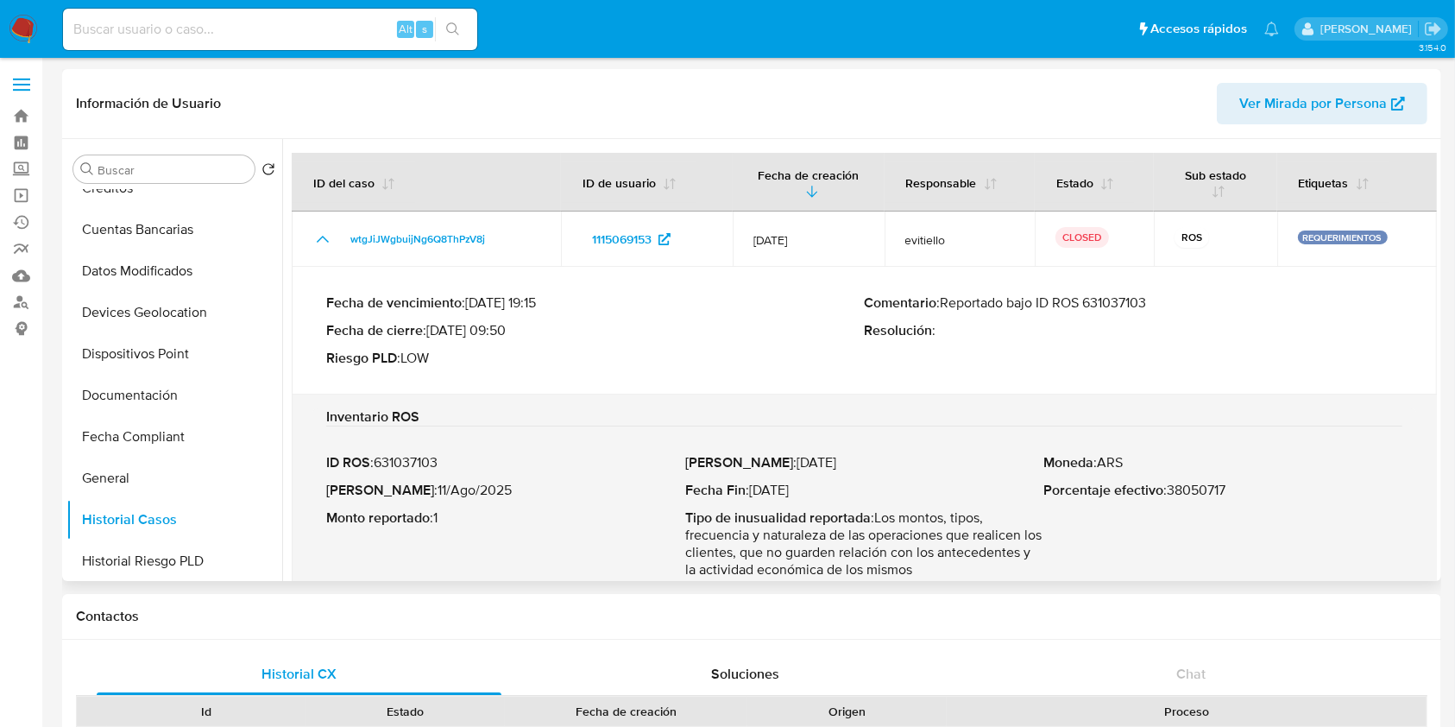
drag, startPoint x: 944, startPoint y: 304, endPoint x: 1168, endPoint y: 293, distance: 223.9
click at [1168, 293] on div "Fecha de vencimiento : 27/08/2025 19:15 Fecha de cierre : 12/08/2025 09:50 Ries…" at bounding box center [864, 331] width 1076 height 100
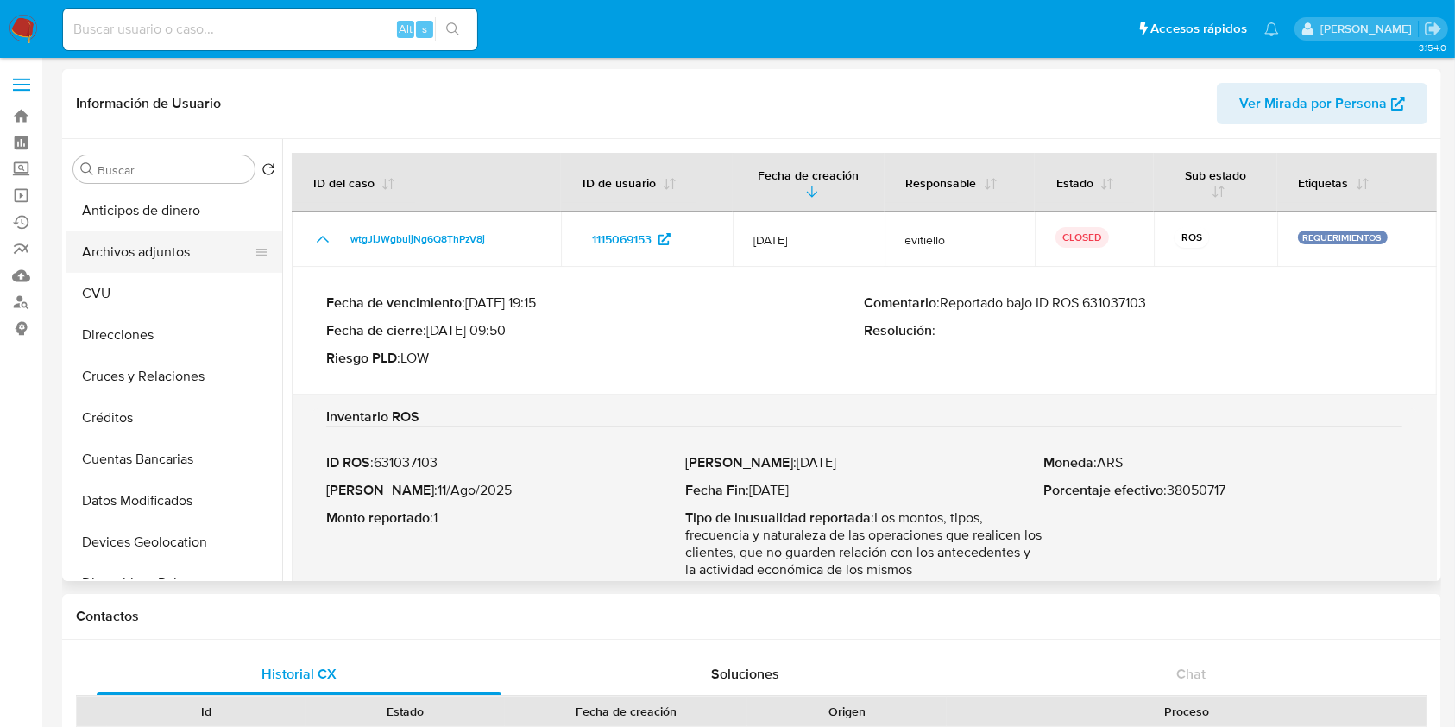
click at [197, 261] on button "Archivos adjuntos" at bounding box center [167, 251] width 202 height 41
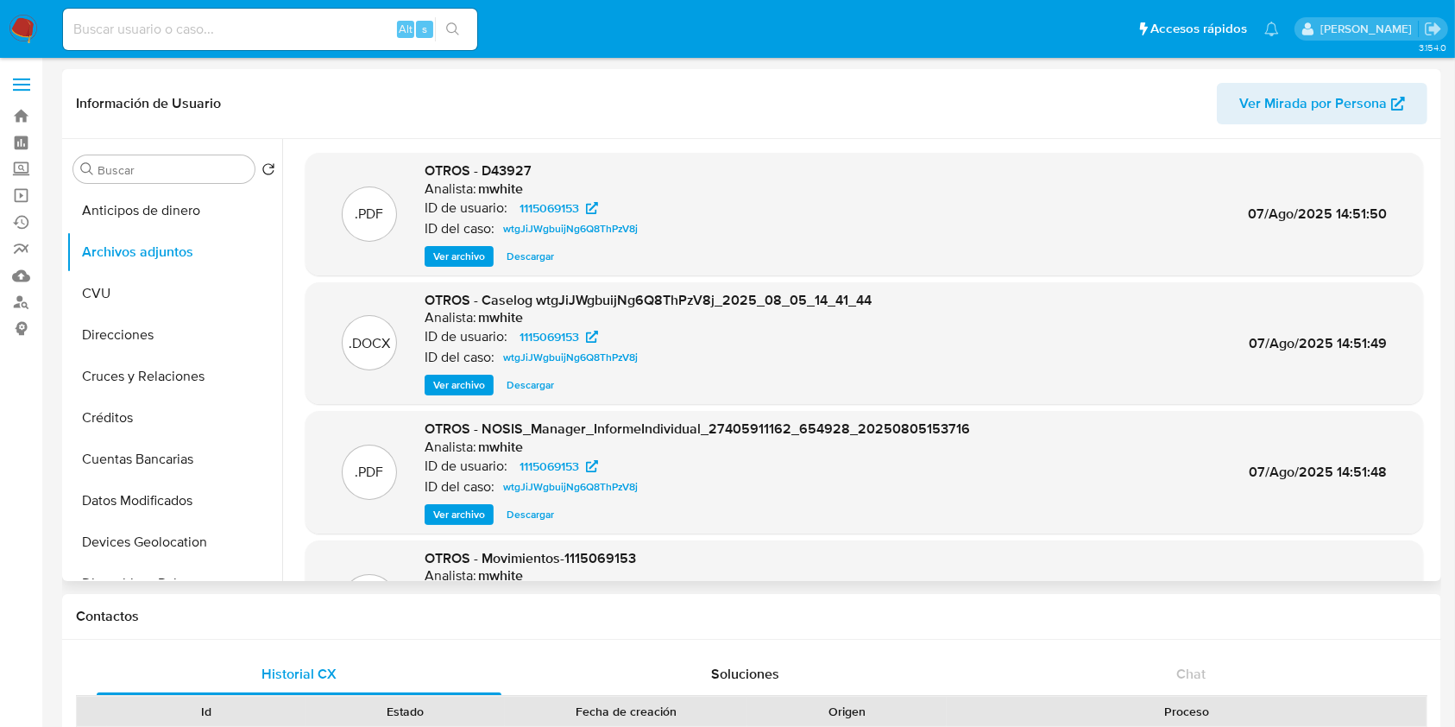
click at [458, 383] on span "Ver archivo" at bounding box center [459, 384] width 52 height 17
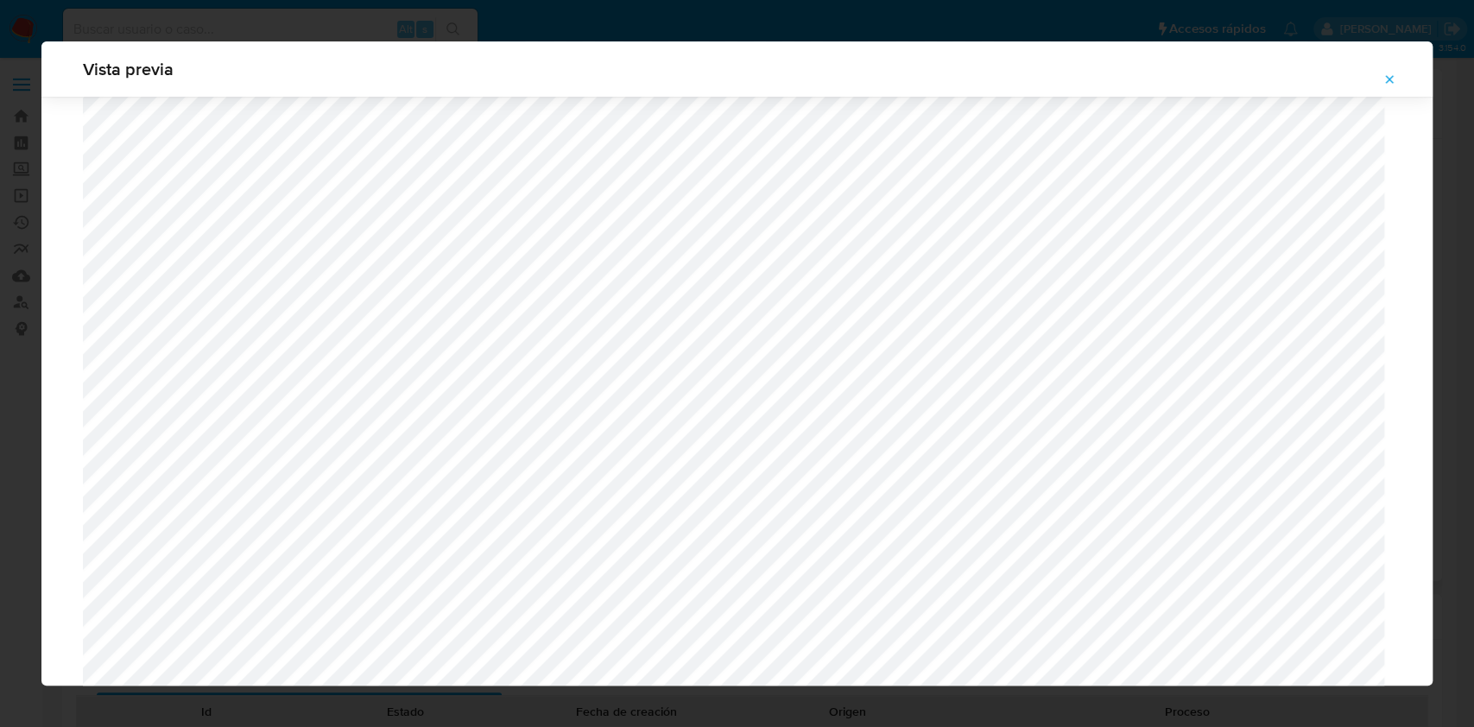
scroll to position [1231, 0]
click at [1395, 61] on div "Vista previa" at bounding box center [736, 68] width 1391 height 55
click at [1386, 71] on span "Attachment preview" at bounding box center [1389, 79] width 14 height 24
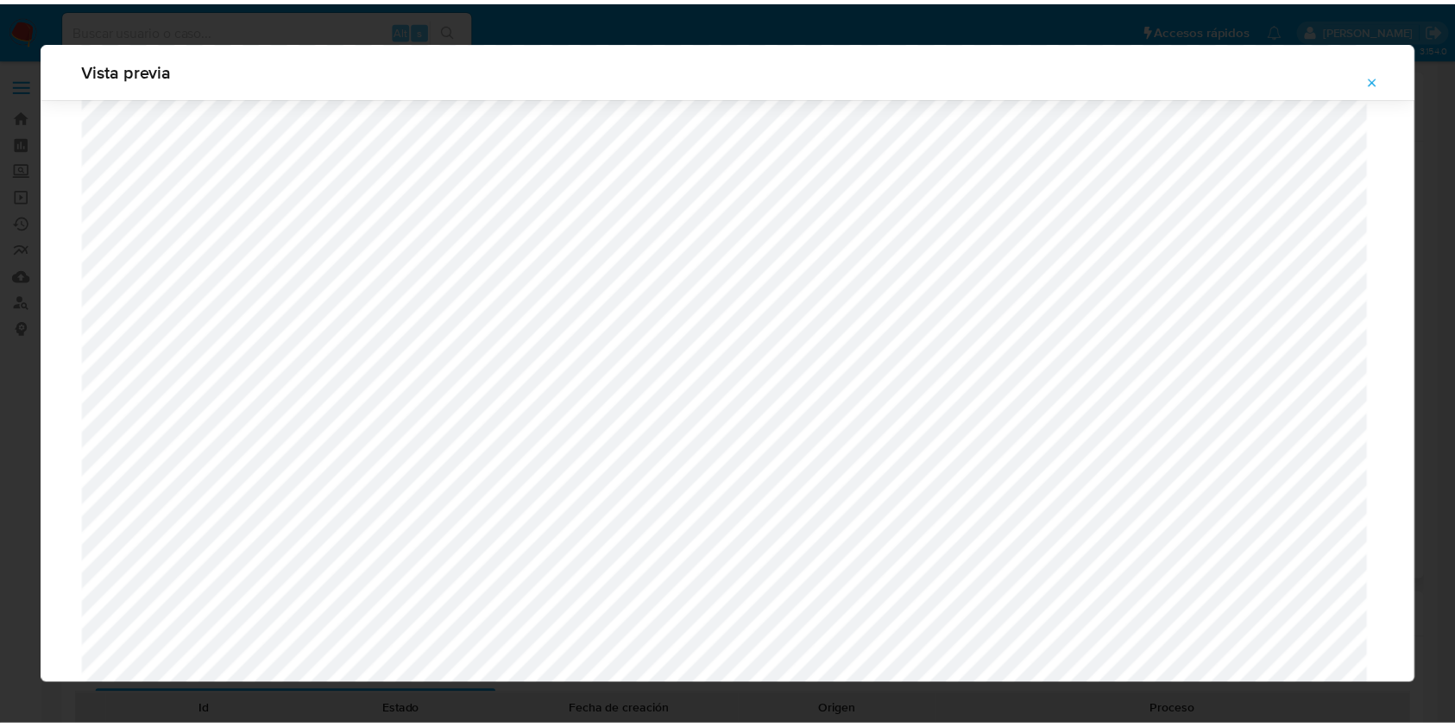
scroll to position [0, 0]
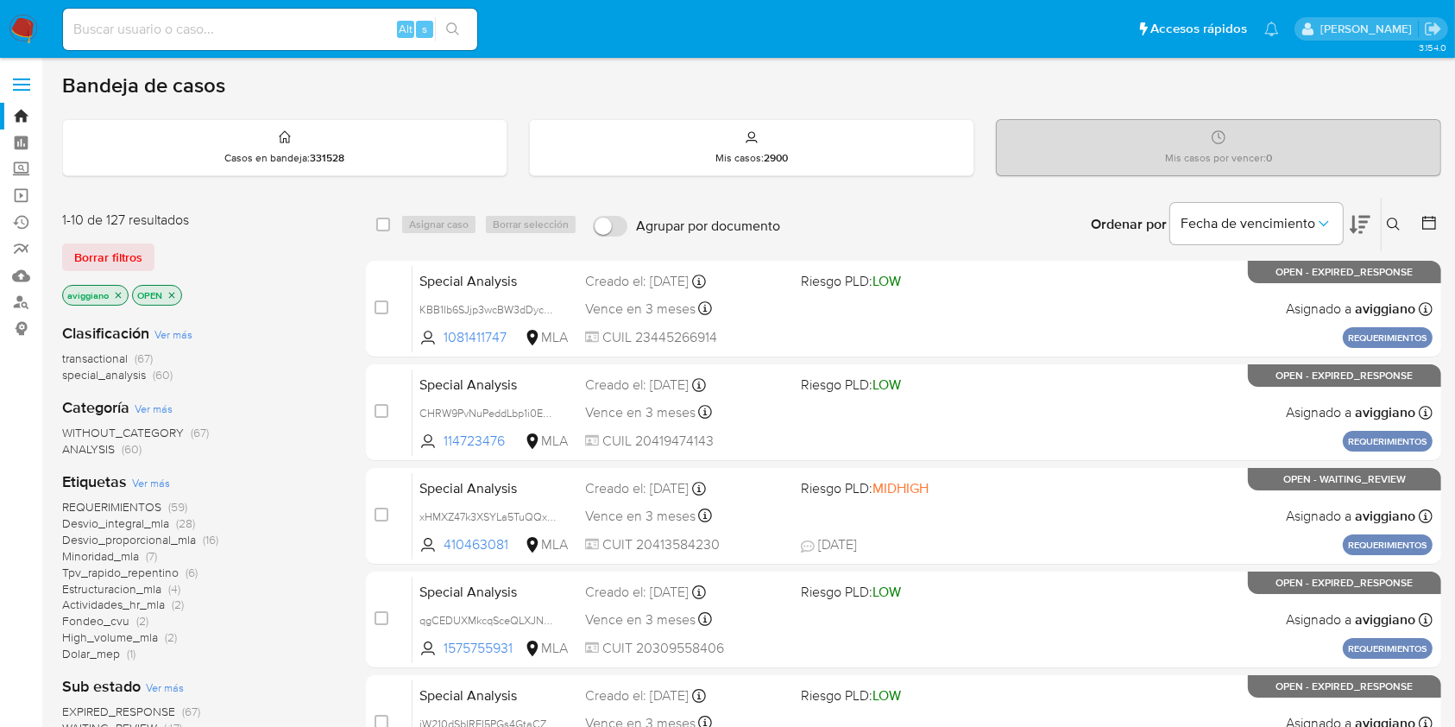
click at [1399, 224] on icon at bounding box center [1394, 225] width 14 height 14
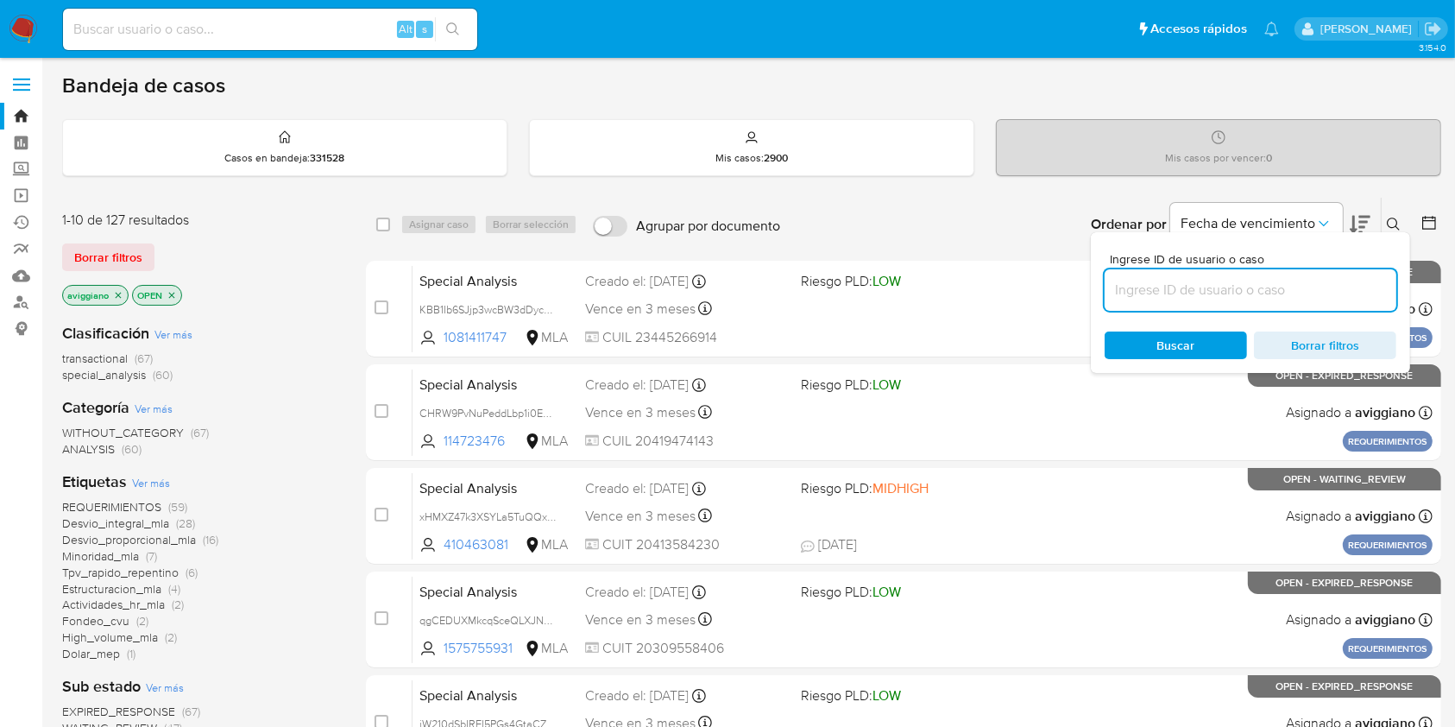
click at [1267, 296] on input at bounding box center [1251, 290] width 292 height 22
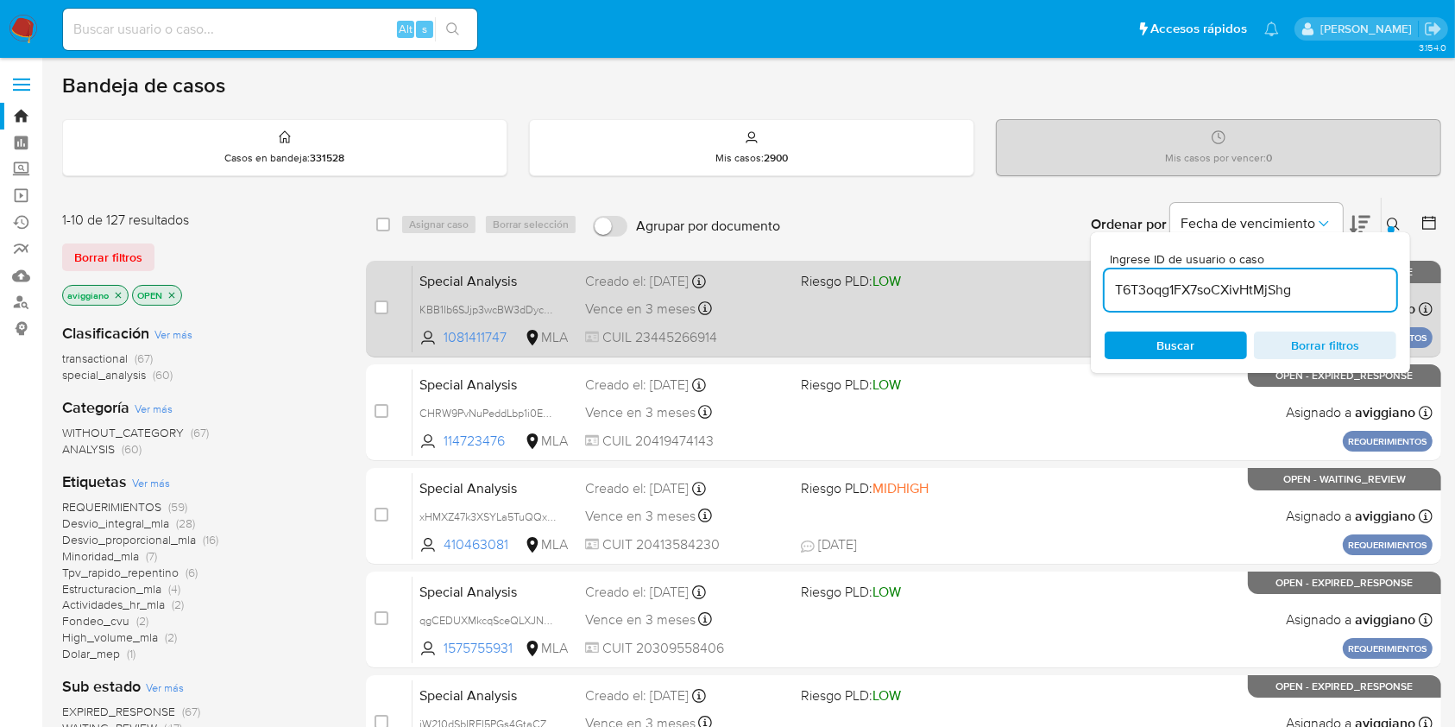
type input "T6T3oqg1FX7soCXivHtMjShg"
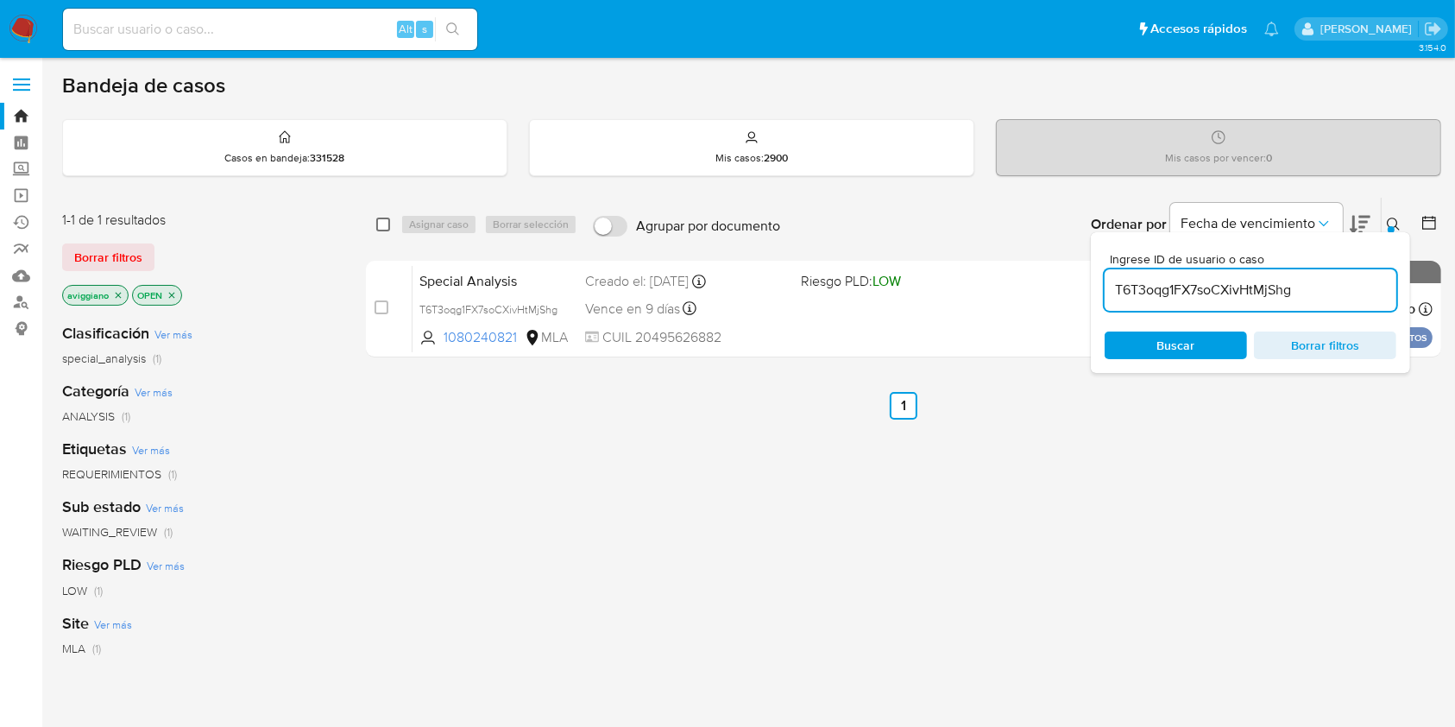
click at [380, 224] on input "checkbox" at bounding box center [383, 225] width 14 height 14
checkbox input "true"
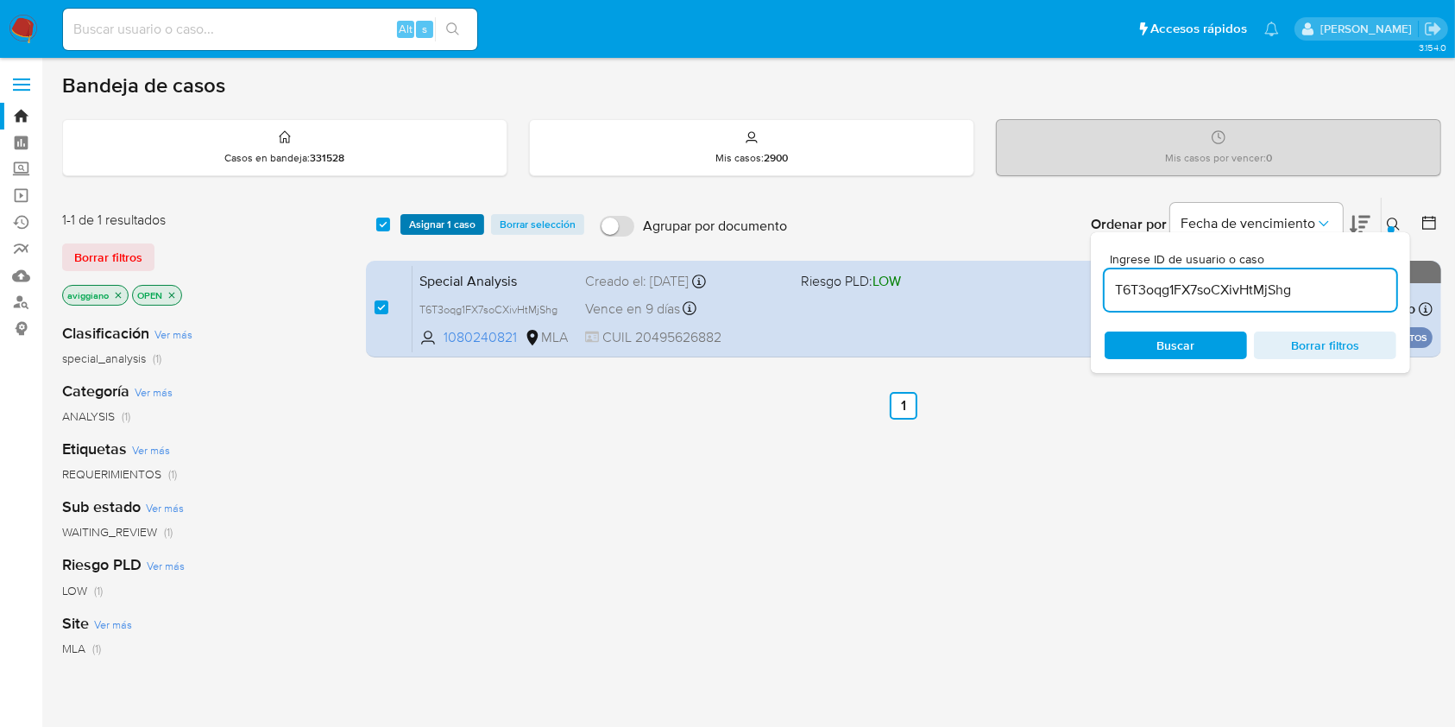
click at [429, 227] on span "Asignar 1 caso" at bounding box center [442, 224] width 66 height 17
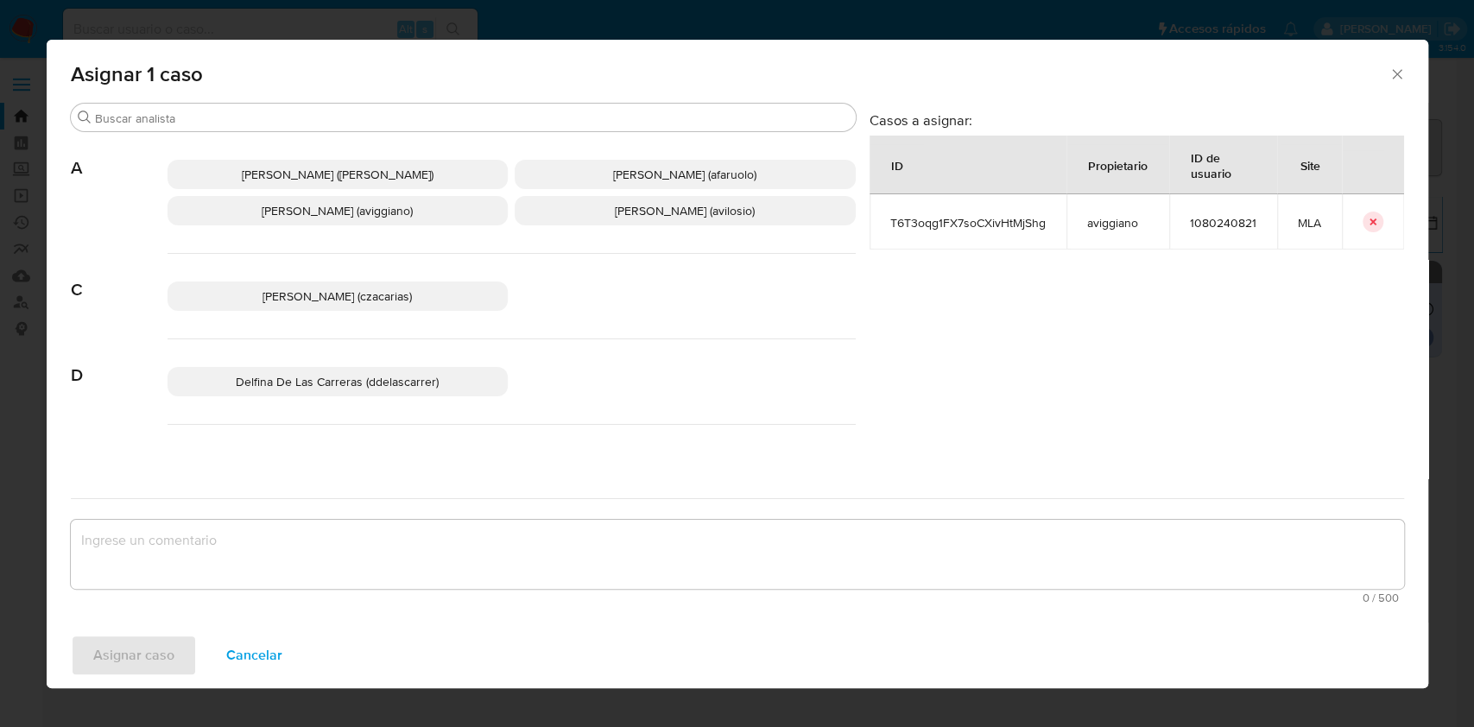
click at [300, 200] on p "Agustina Belen Viggiano (aviggiano)" at bounding box center [337, 210] width 341 height 29
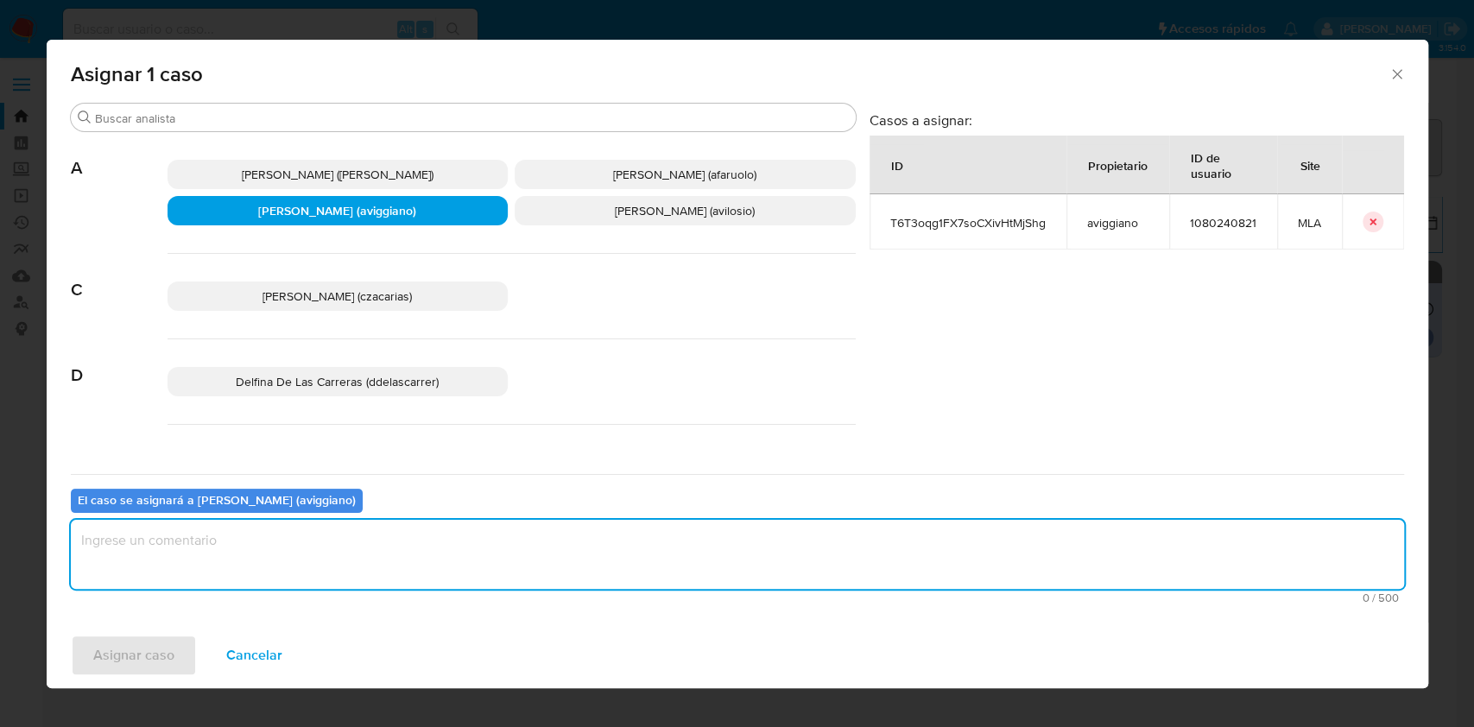
drag, startPoint x: 313, startPoint y: 554, endPoint x: 135, endPoint y: 613, distance: 188.1
click at [315, 552] on textarea "assign-modal" at bounding box center [737, 554] width 1333 height 69
click at [129, 639] on span "Asignar caso" at bounding box center [133, 655] width 81 height 38
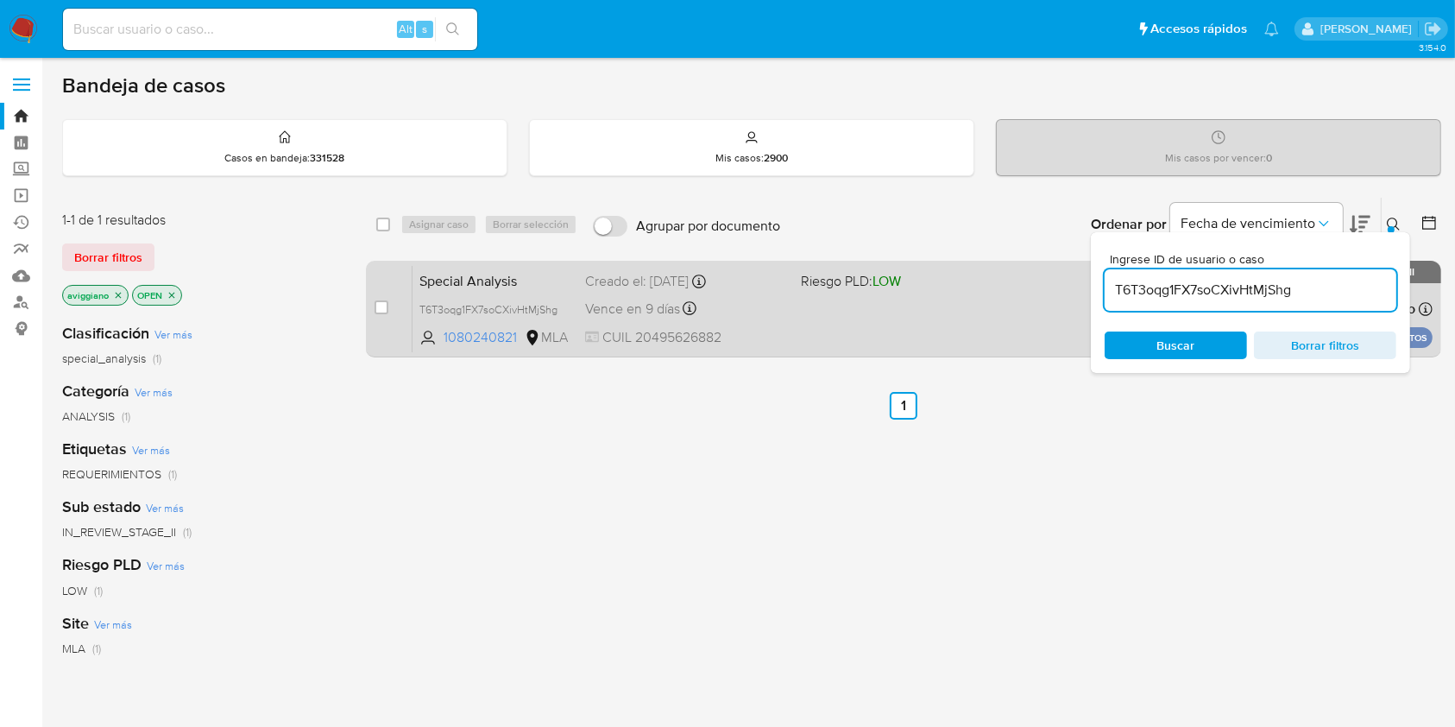
click at [824, 329] on div "Special Analysis T6T3oqg1FX7soCXivHtMjShg 1080240821 MLA Riesgo PLD: LOW Creado…" at bounding box center [923, 308] width 1020 height 87
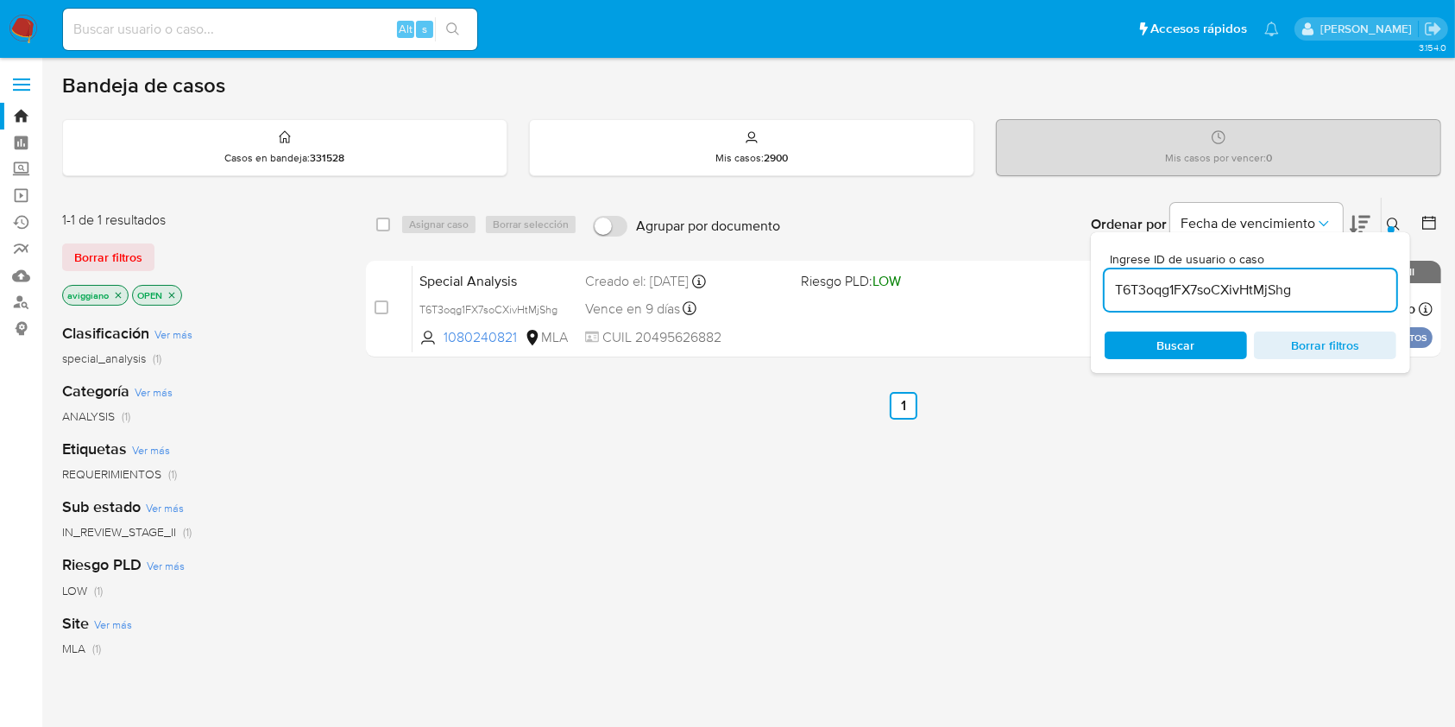
click at [373, 228] on div "select-all-cases-checkbox Asignar caso Borrar selección Agrupar por documento O…" at bounding box center [904, 225] width 1076 height 54
click at [379, 211] on div "select-all-cases-checkbox Asignar caso Borrar selección Agrupar por documento O…" at bounding box center [904, 225] width 1076 height 54
drag, startPoint x: 384, startPoint y: 221, endPoint x: 398, endPoint y: 225, distance: 14.5
click at [386, 220] on input "checkbox" at bounding box center [383, 225] width 14 height 14
checkbox input "true"
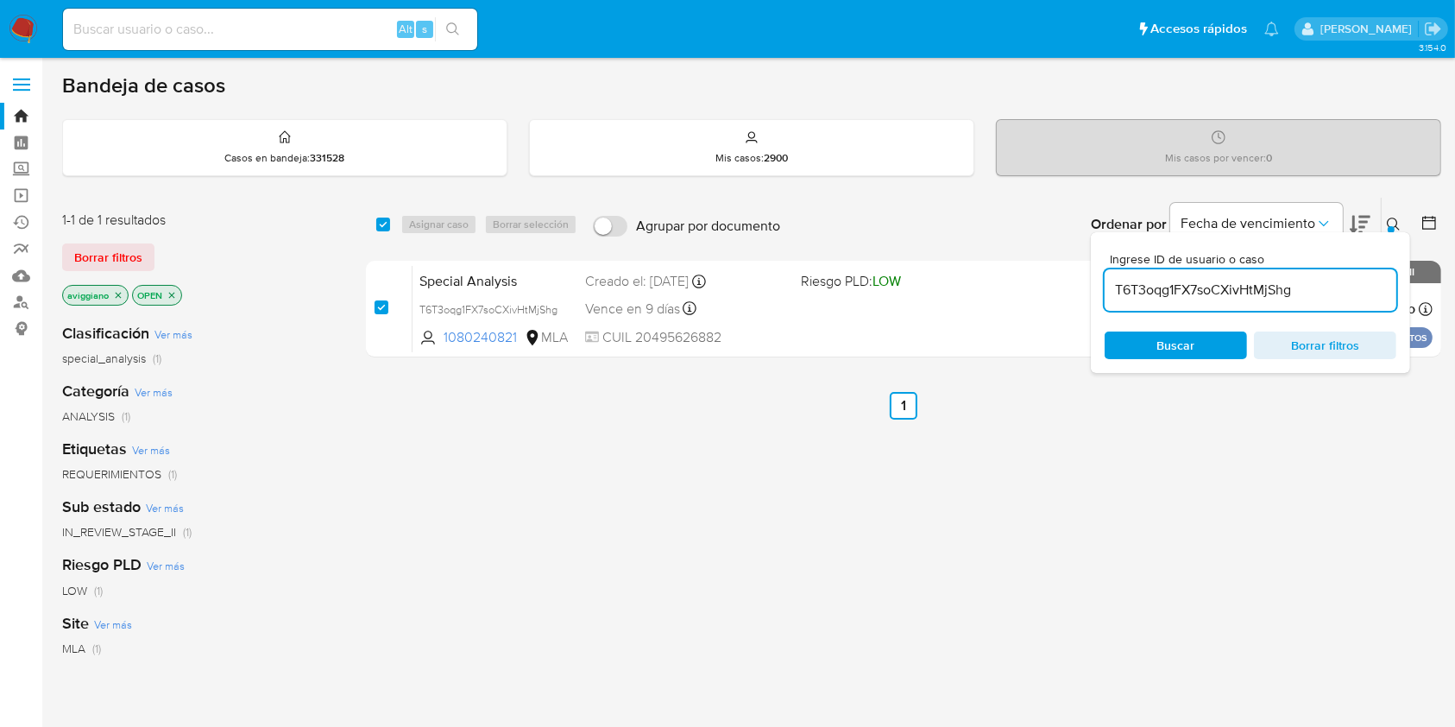
checkbox input "true"
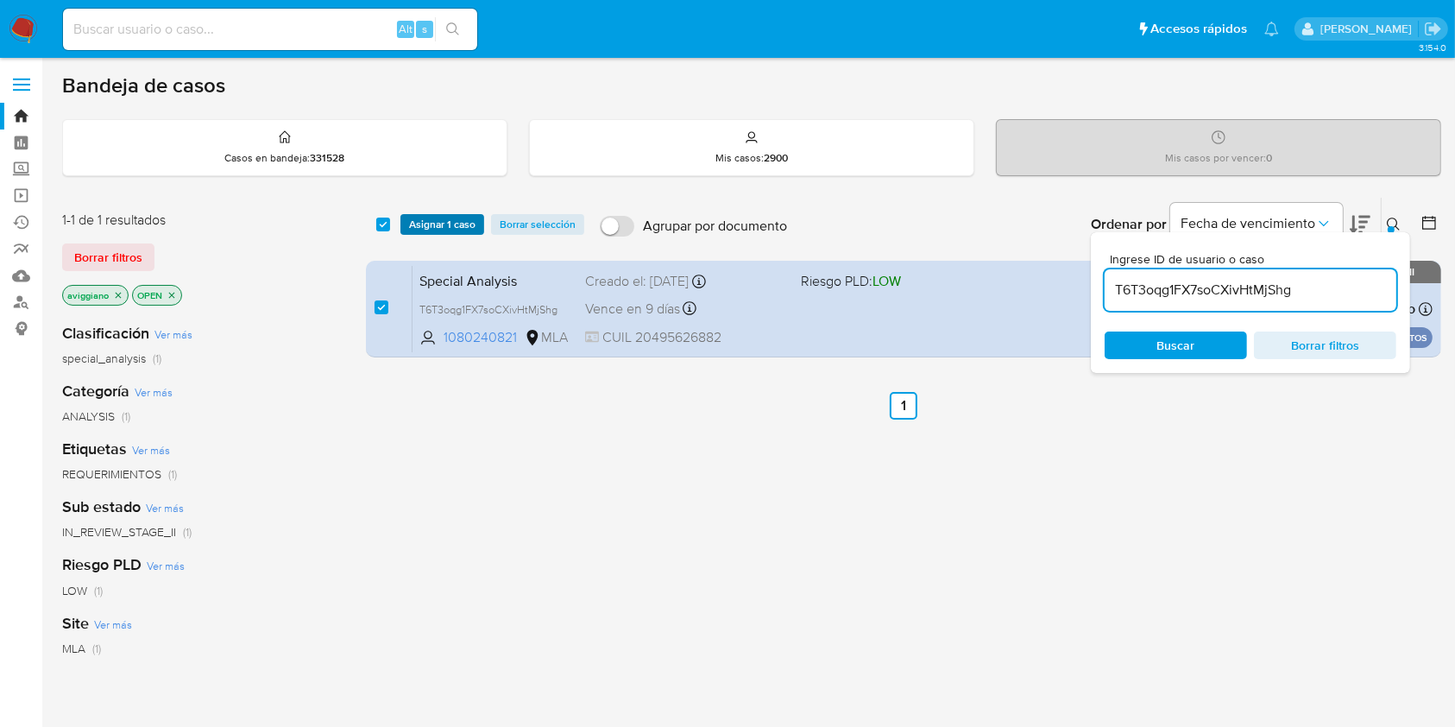
click at [401, 226] on button "Asignar 1 caso" at bounding box center [443, 224] width 84 height 21
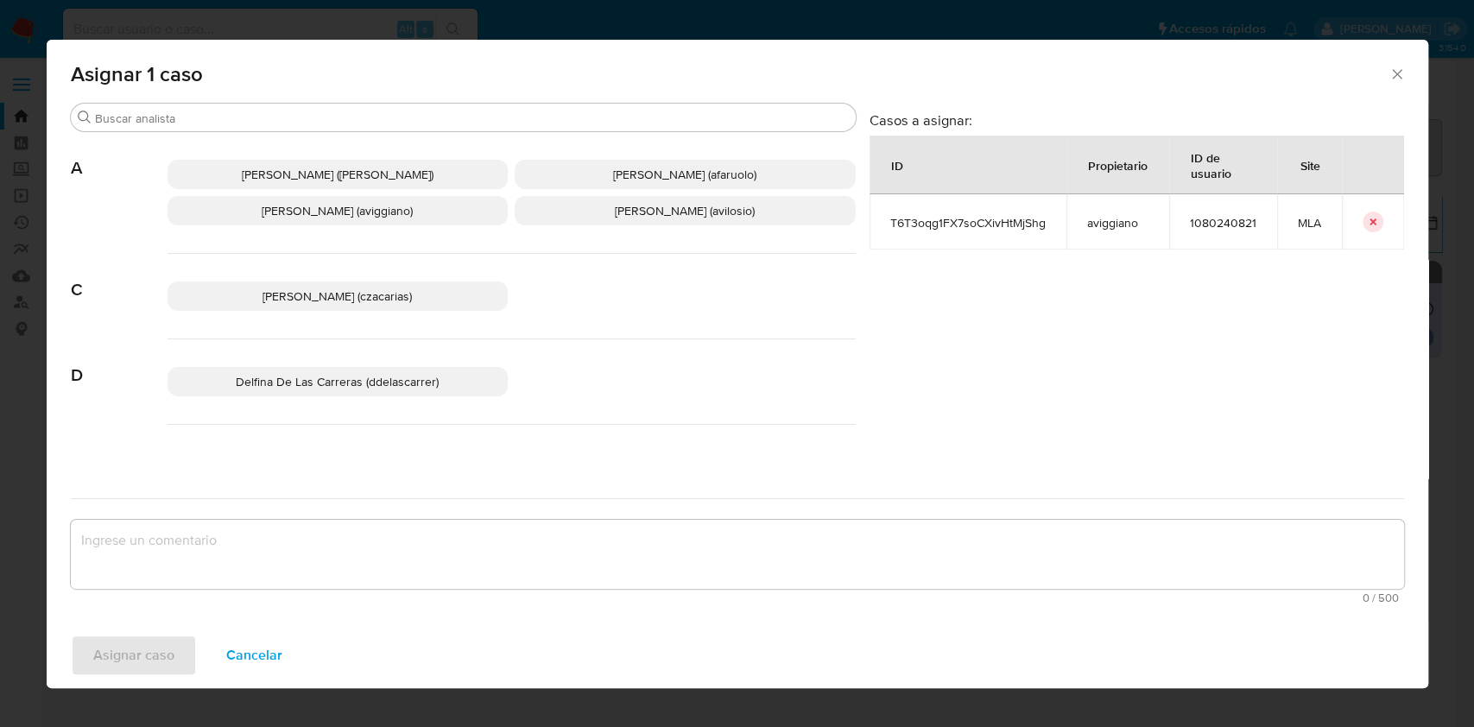
drag, startPoint x: 324, startPoint y: 218, endPoint x: 334, endPoint y: 483, distance: 266.1
click at [325, 218] on span "Agustina Belen Viggiano (aviggiano)" at bounding box center [337, 210] width 151 height 17
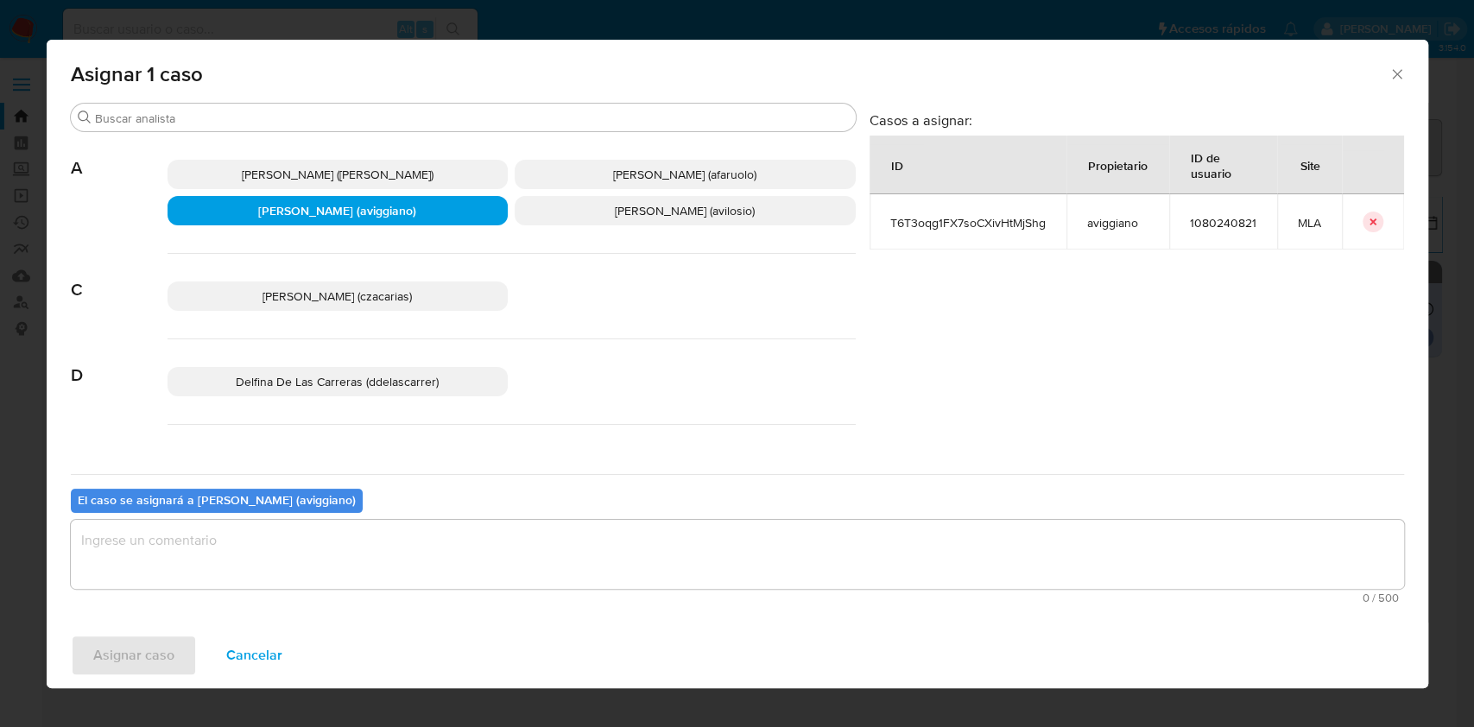
click at [321, 556] on textarea "assign-modal" at bounding box center [737, 554] width 1333 height 69
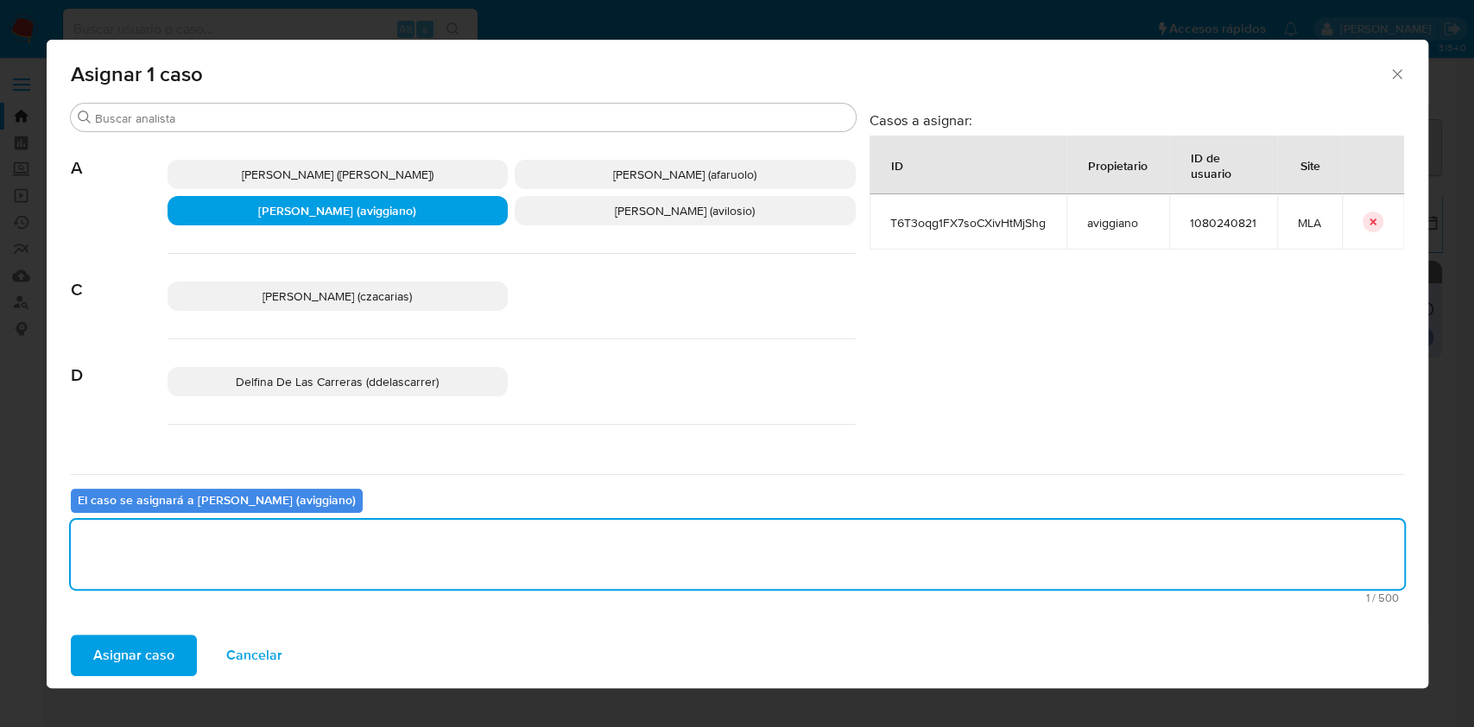
click at [168, 641] on span "Asignar caso" at bounding box center [133, 655] width 81 height 38
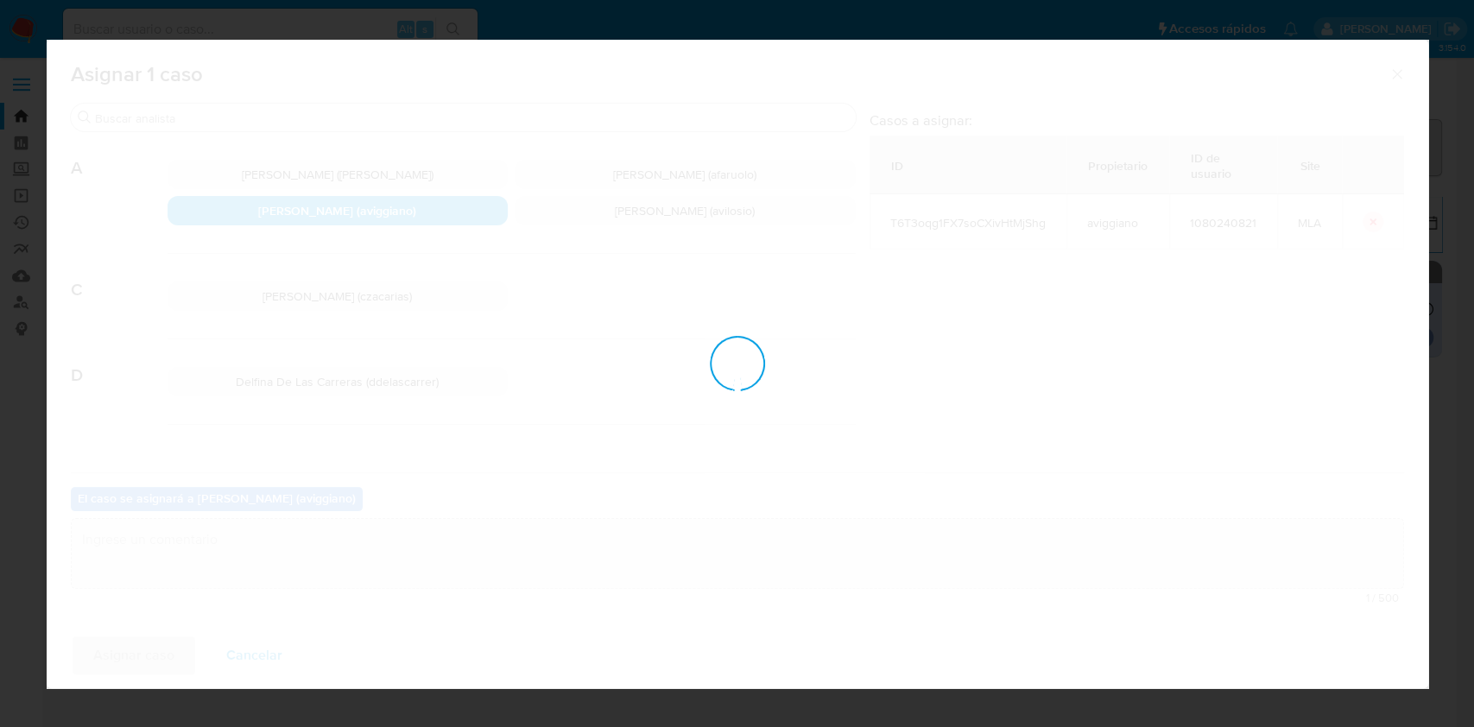
checkbox input "false"
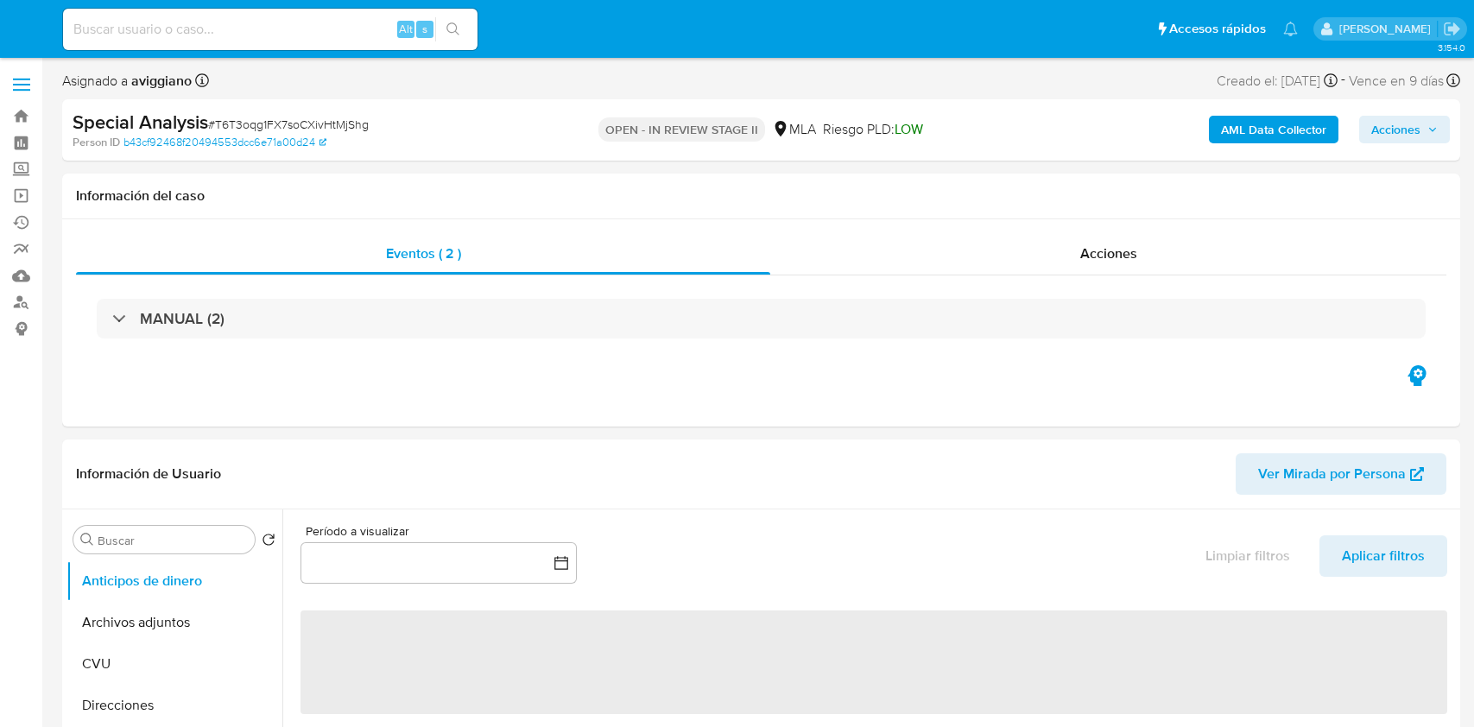
select select "10"
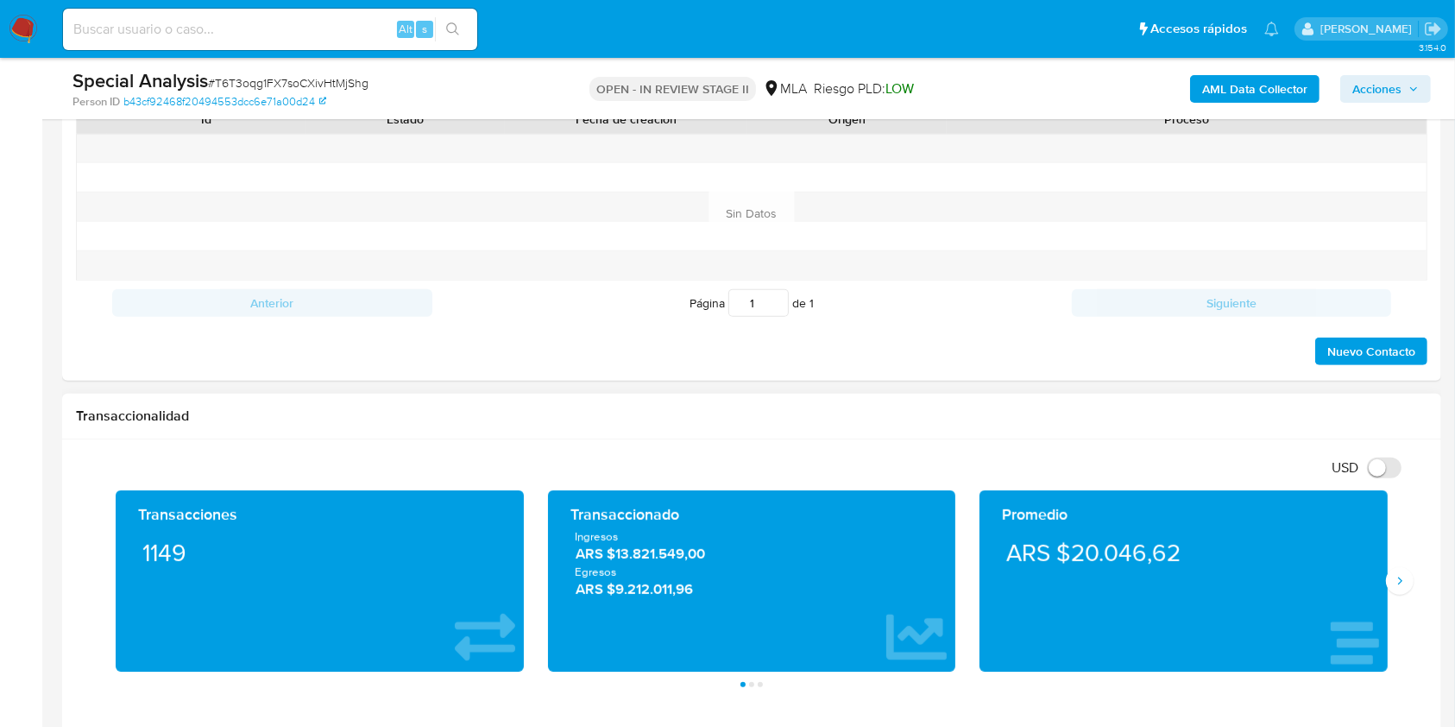
scroll to position [575, 0]
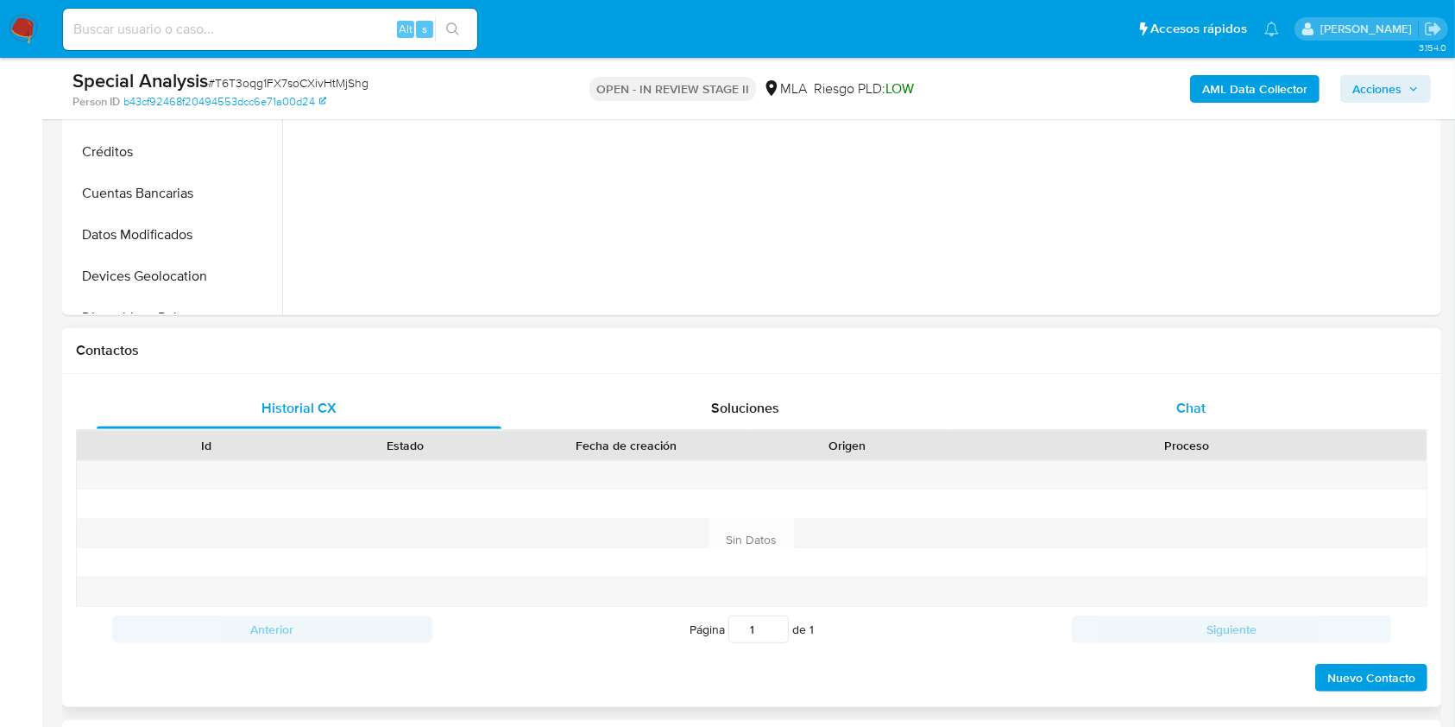
click at [1156, 390] on div "Chat" at bounding box center [1191, 408] width 405 height 41
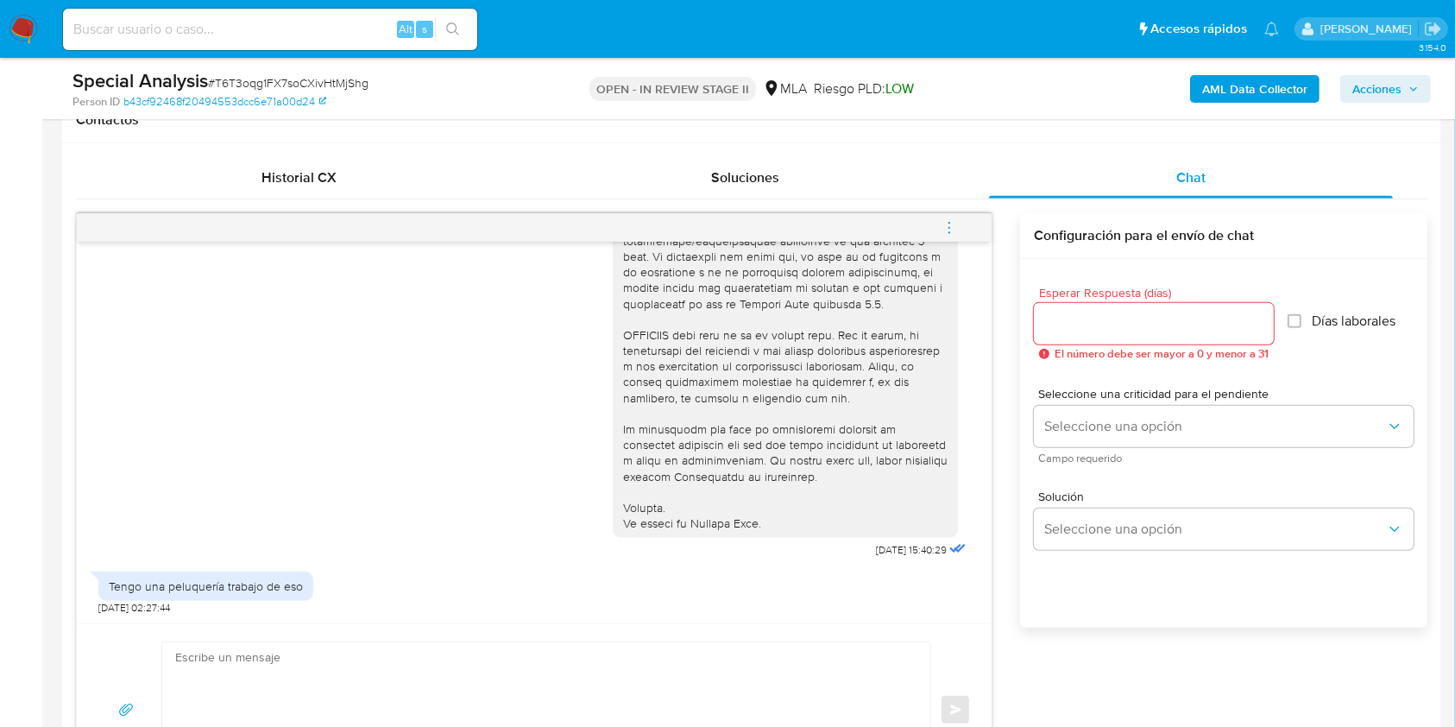
scroll to position [1151, 0]
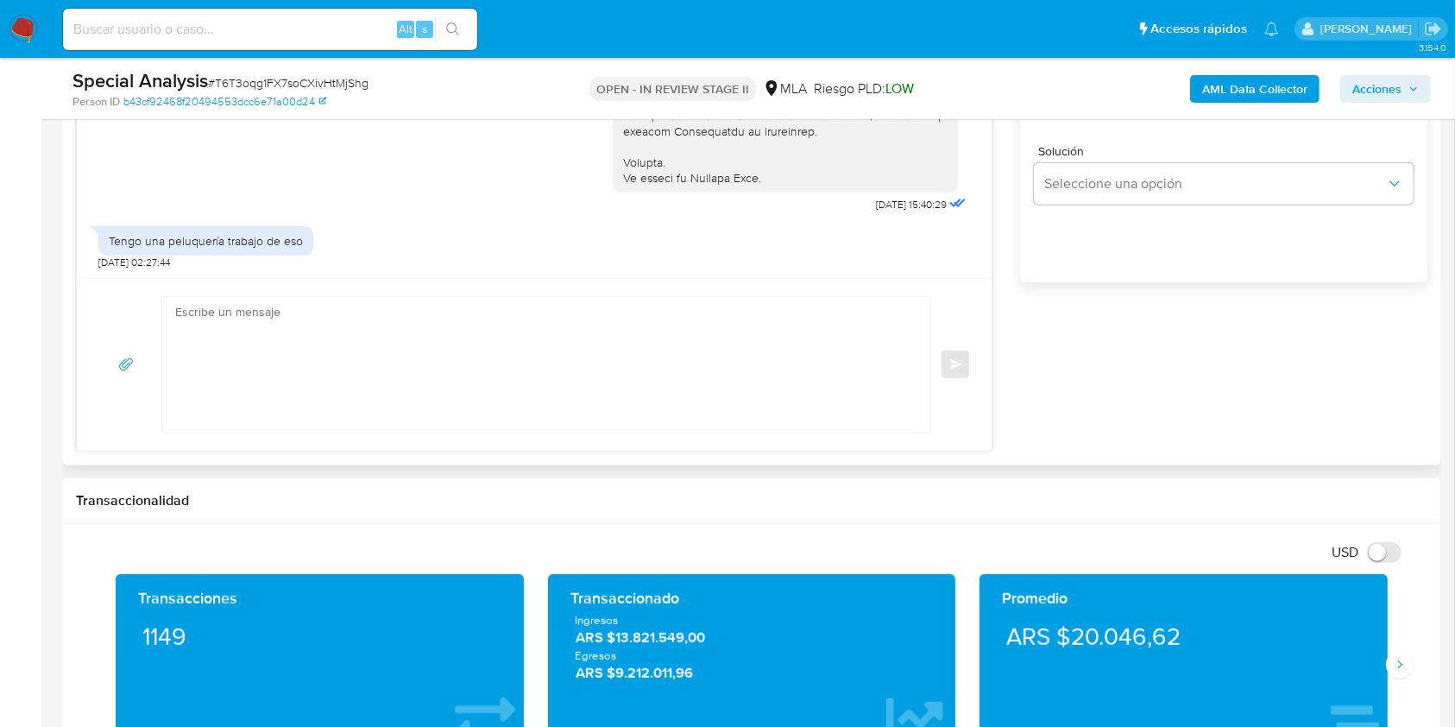
click at [590, 372] on textarea at bounding box center [542, 365] width 734 height 136
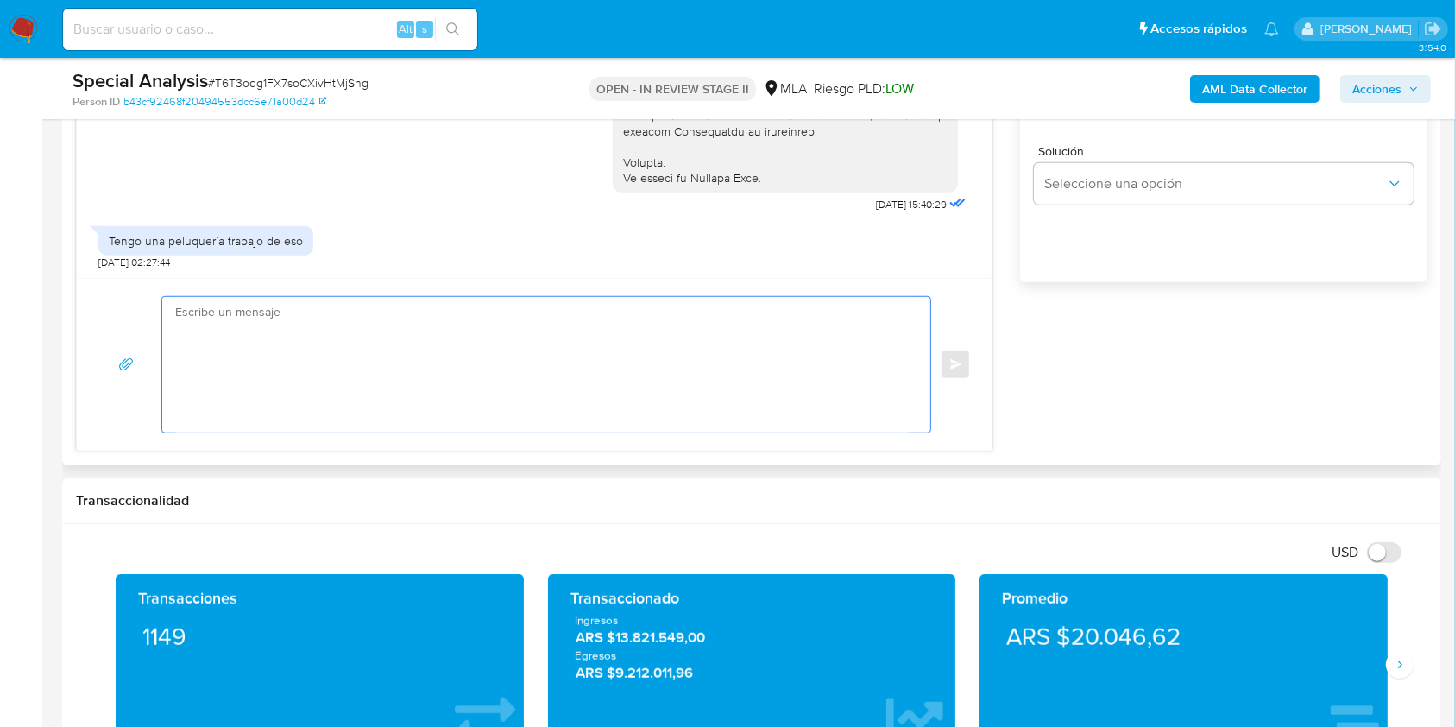
paste textarea "Hola XXX, Muchas gracias por tu respuesta. Analizamos tu caso y verificamos que…"
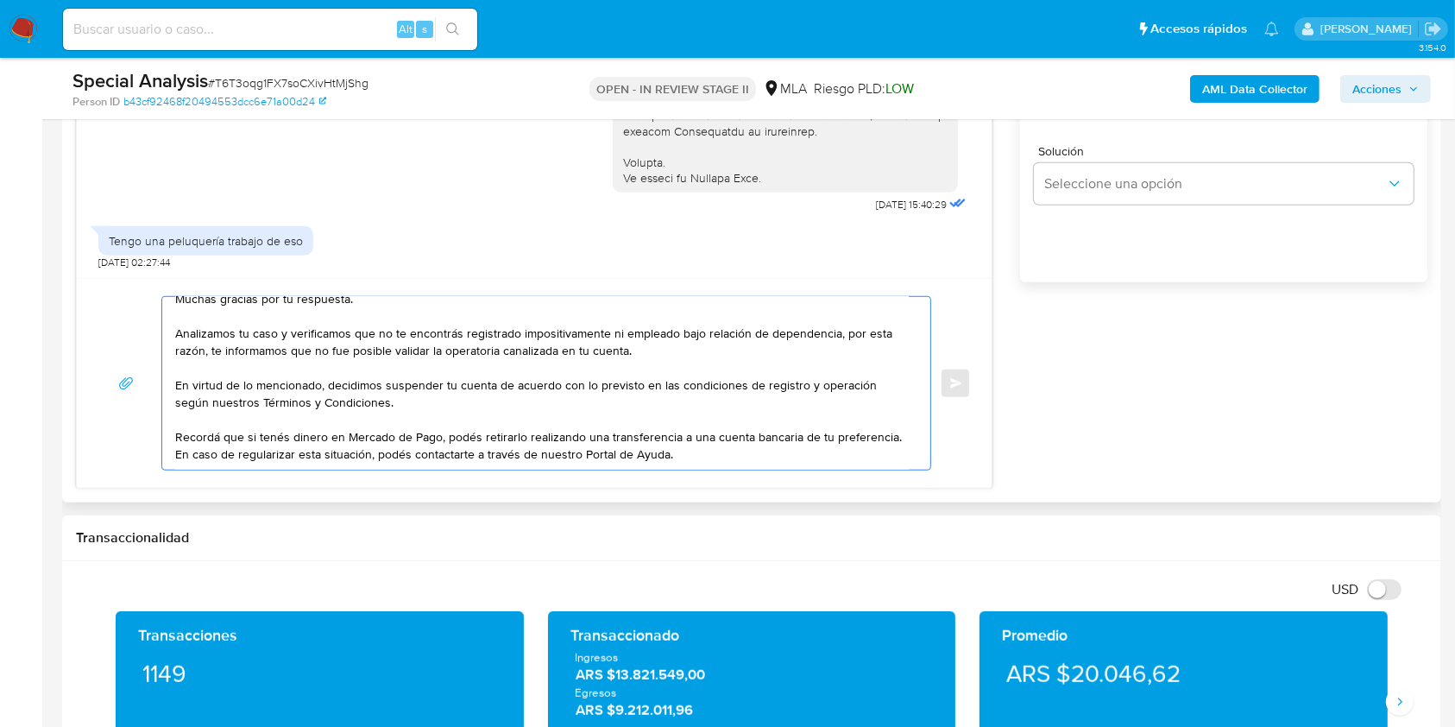
scroll to position [0, 0]
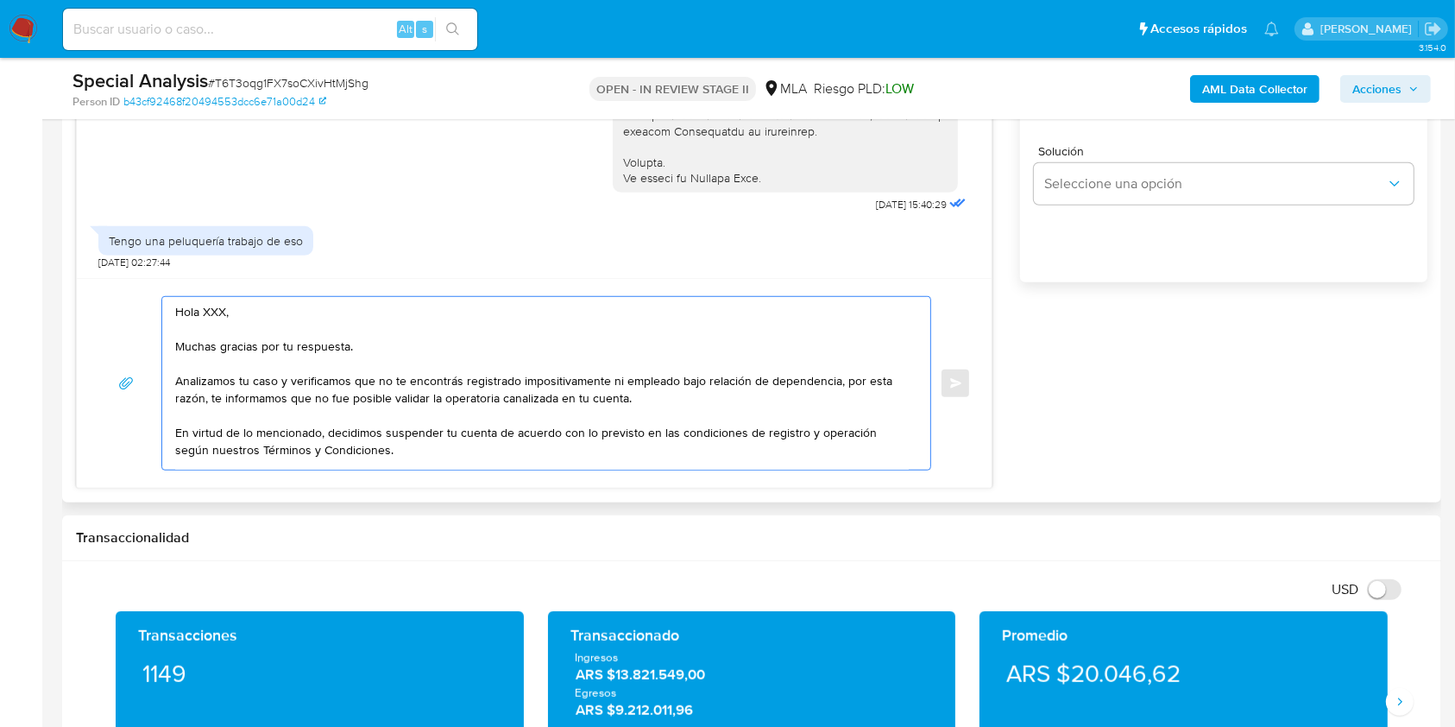
click at [211, 314] on textarea "Hola XXX, Muchas gracias por tu respuesta. Analizamos tu caso y verificamos que…" at bounding box center [542, 383] width 734 height 173
click at [211, 315] on textarea "Hola XXX, Muchas gracias por tu respuesta. Analizamos tu caso y verificamos que…" at bounding box center [542, 383] width 734 height 173
click at [438, 380] on textarea "Hola, Muchas gracias por tu respuesta. Analizamos tu caso y verificamos que no …" at bounding box center [542, 383] width 734 height 173
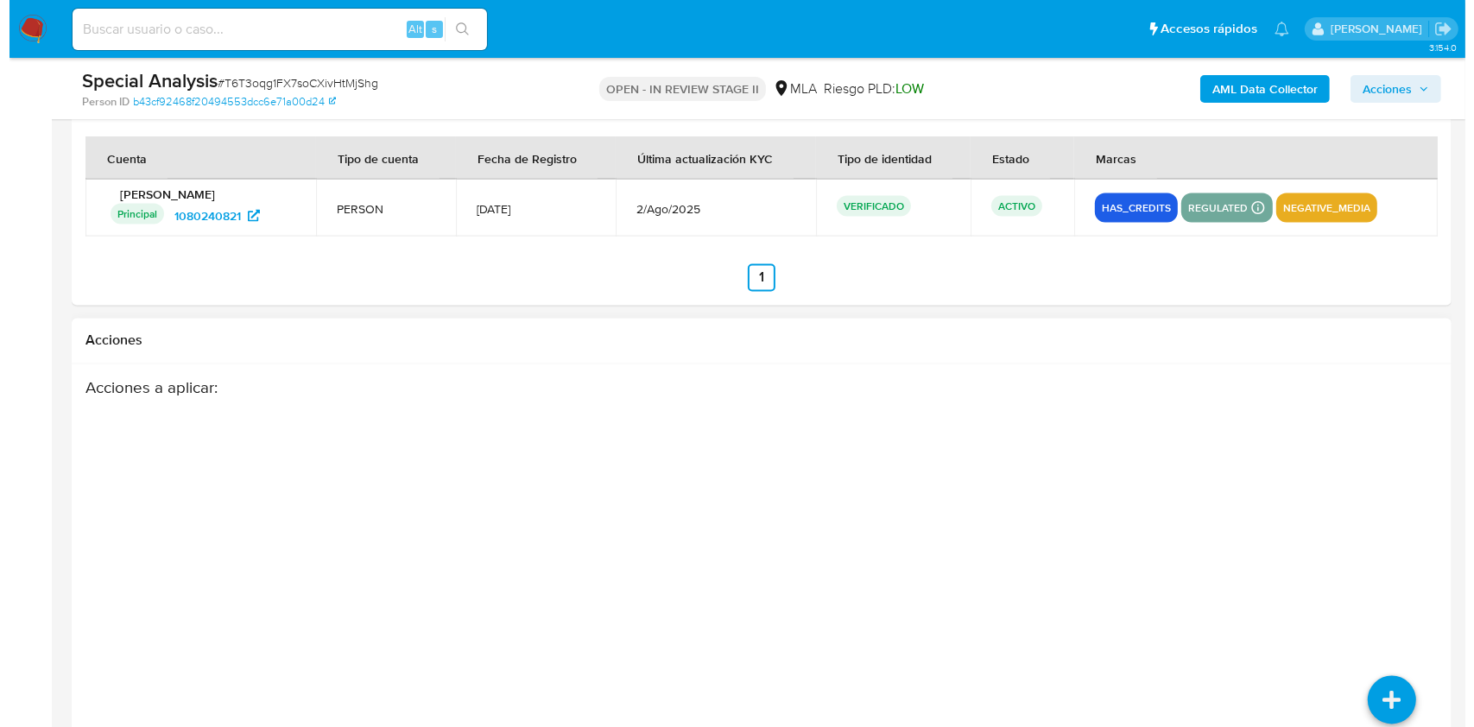
scroll to position [3073, 0]
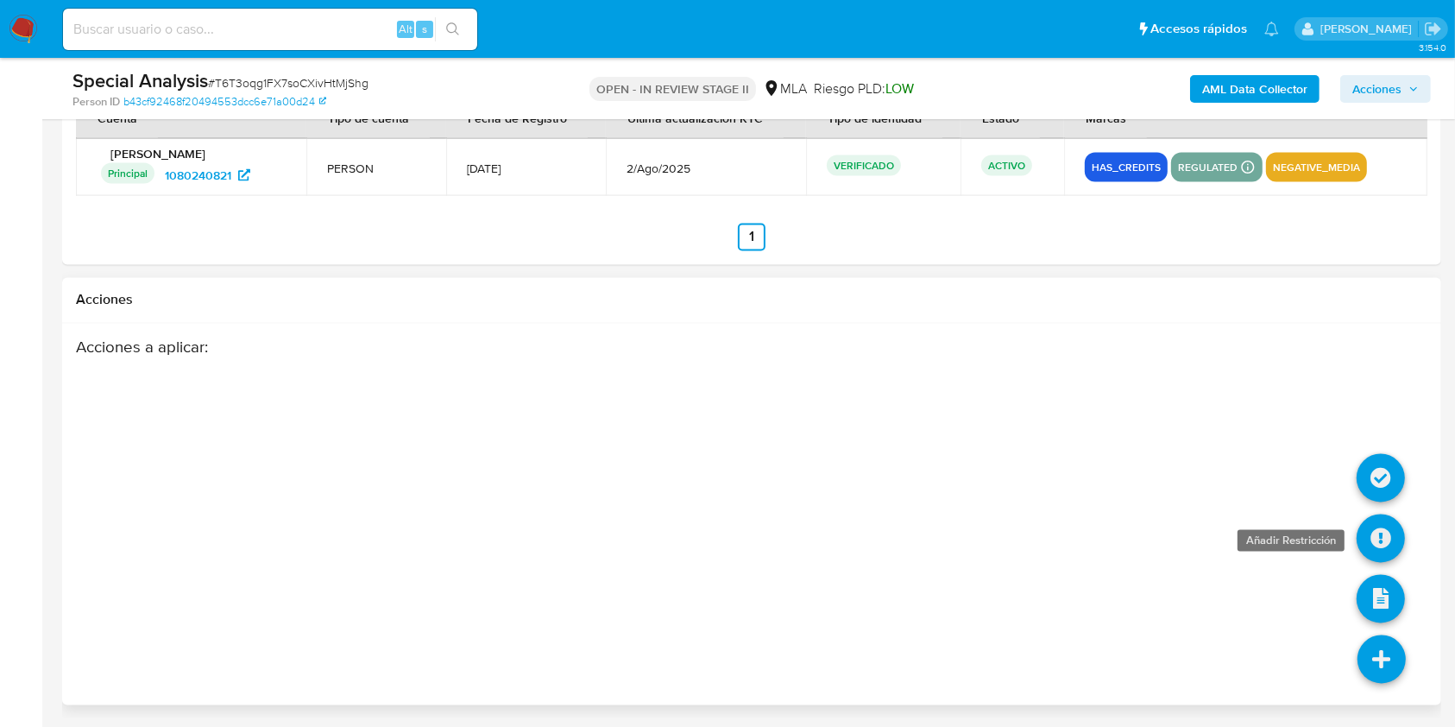
type textarea "Hola, Muchas gracias por tu respuesta. Analizamos tu caso y verificamos que no …"
click at [1382, 538] on icon at bounding box center [1381, 538] width 48 height 48
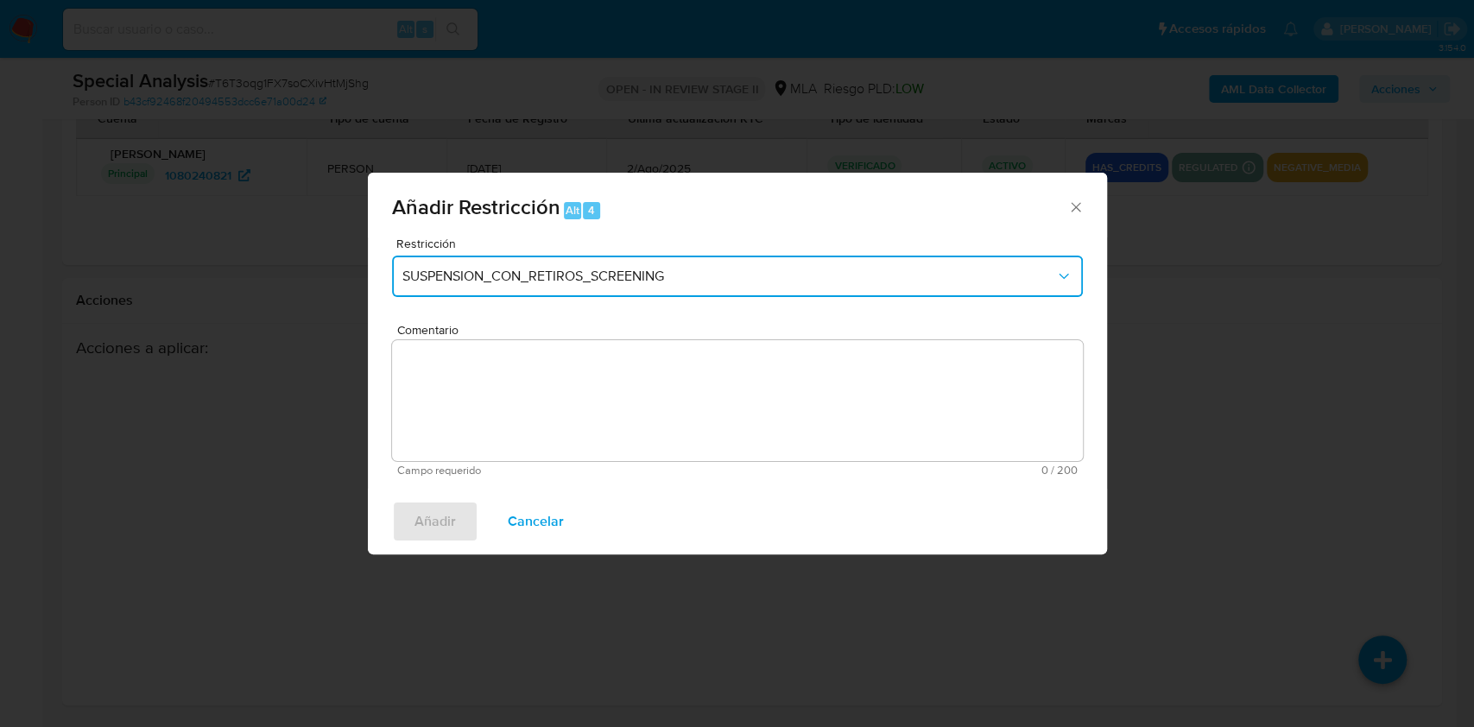
click at [491, 291] on button "SUSPENSION_CON_RETIROS_SCREENING" at bounding box center [737, 276] width 691 height 41
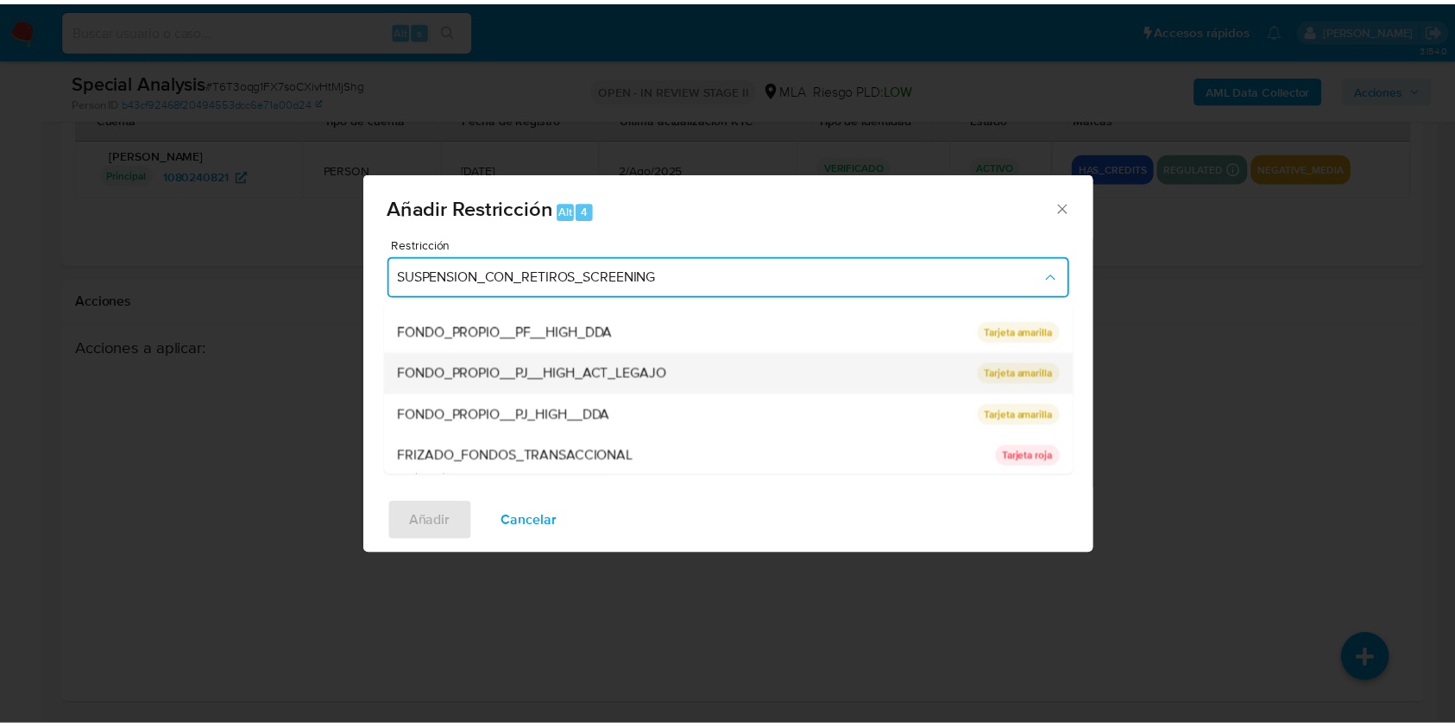
scroll to position [230, 0]
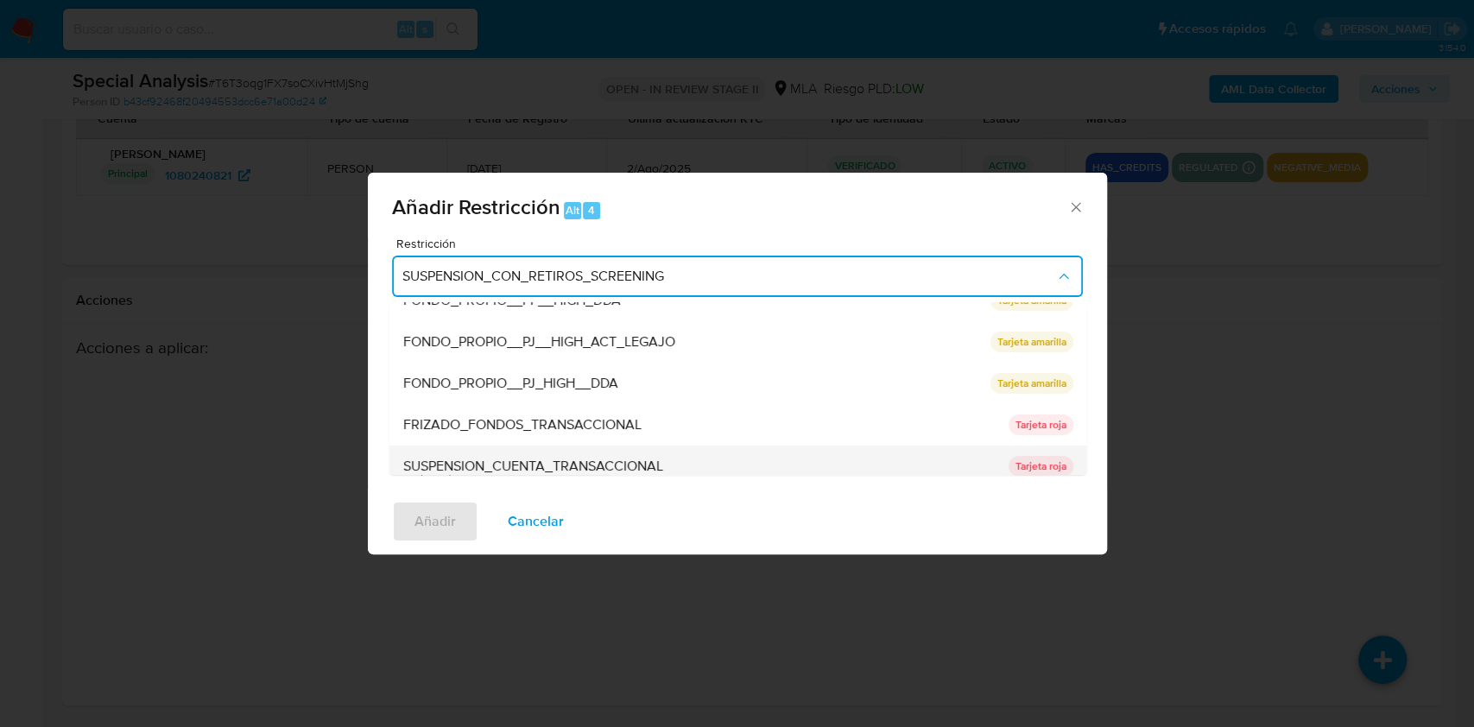
click at [493, 462] on span "SUSPENSION_CUENTA_TRANSACCIONAL" at bounding box center [532, 466] width 260 height 17
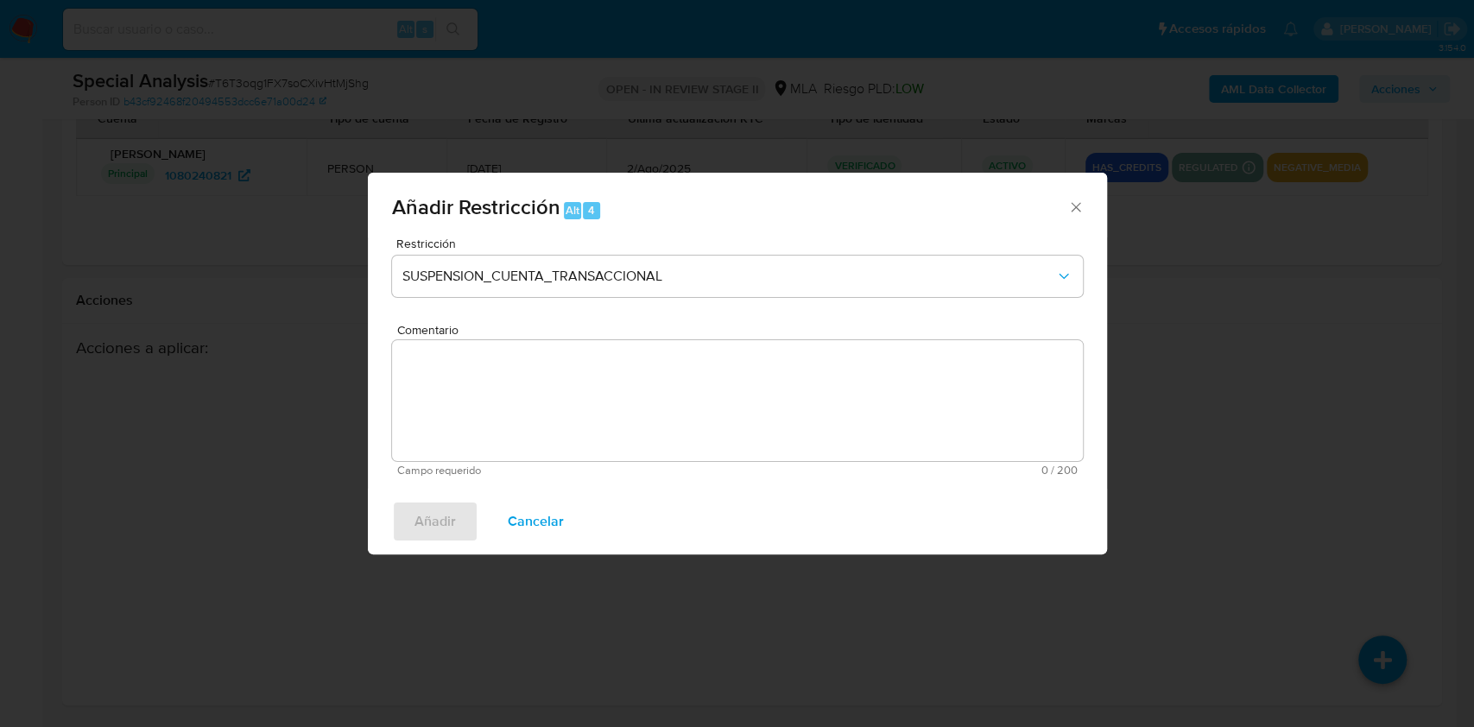
click at [488, 429] on textarea "Comentario" at bounding box center [737, 400] width 691 height 121
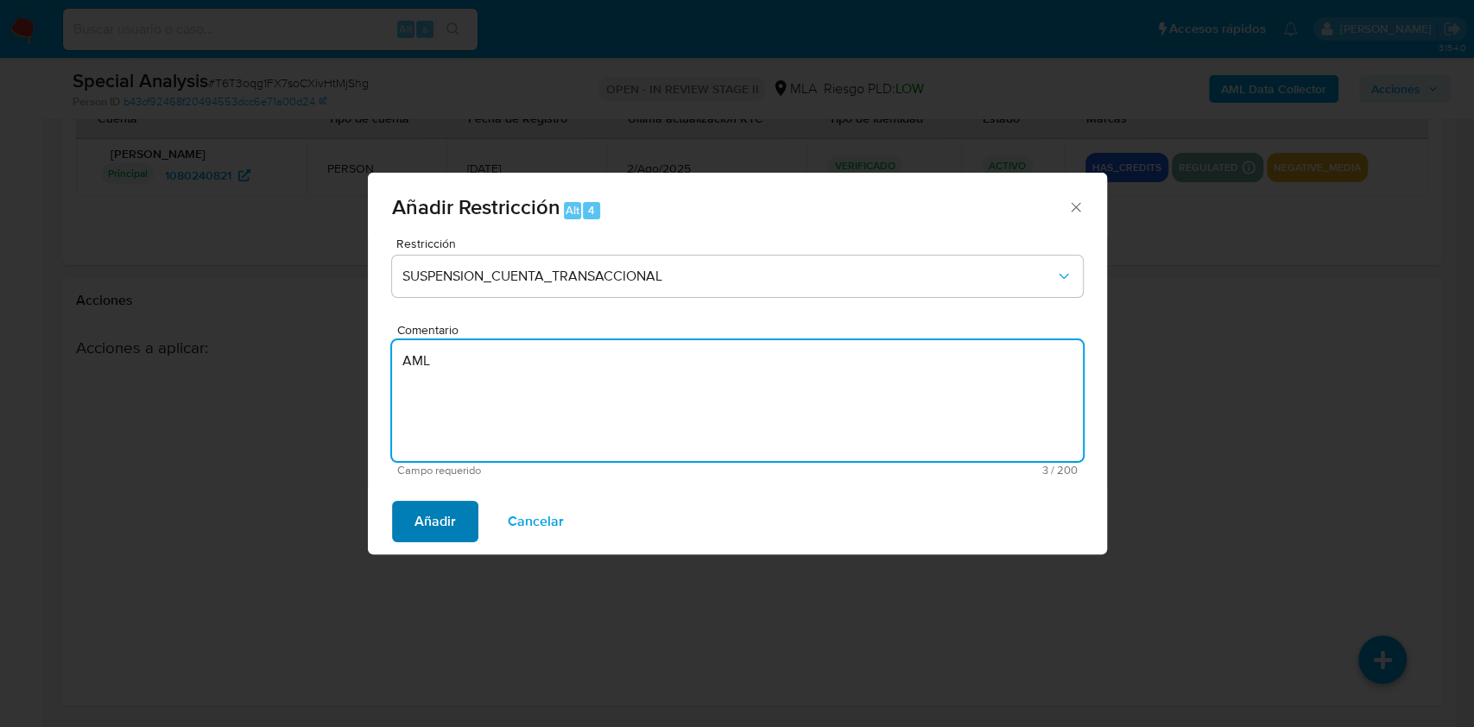
type textarea "AML"
click at [451, 526] on span "Añadir" at bounding box center [434, 521] width 41 height 38
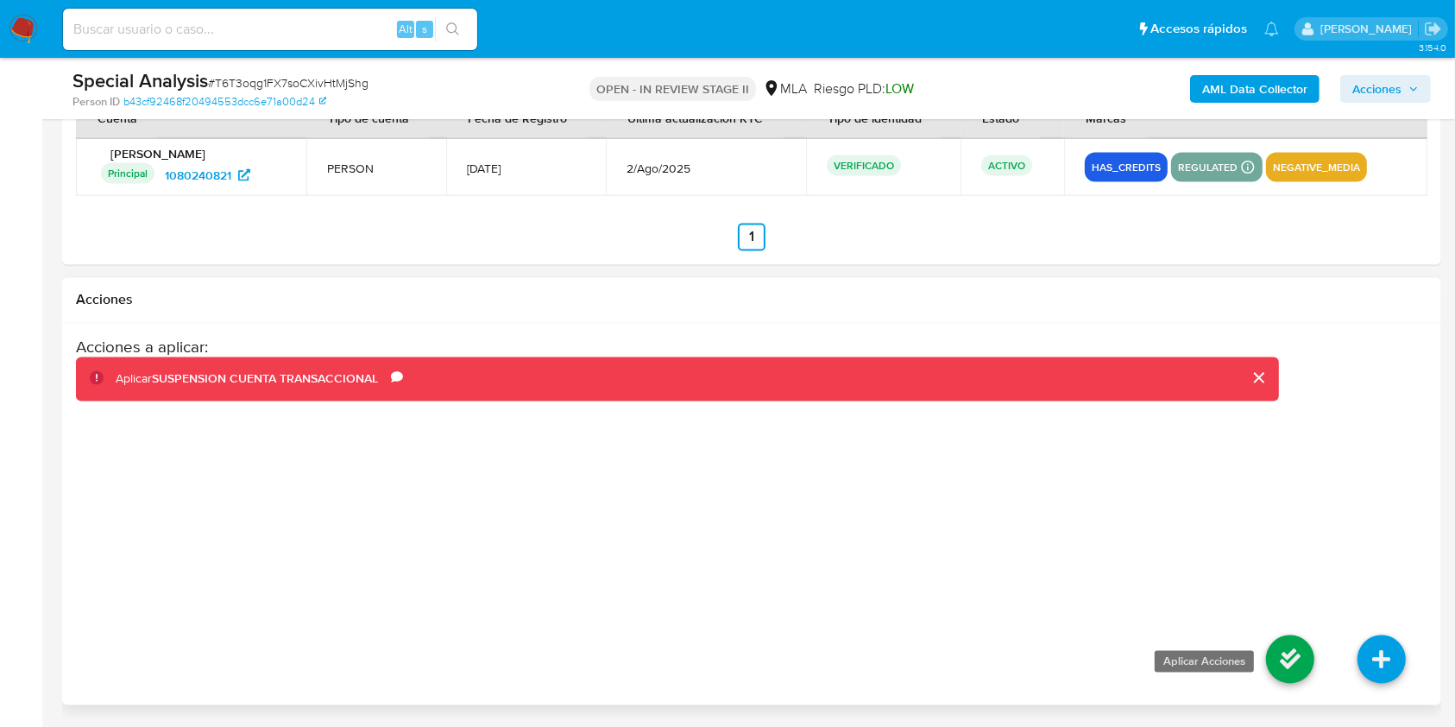
click at [1284, 650] on icon at bounding box center [1290, 659] width 48 height 48
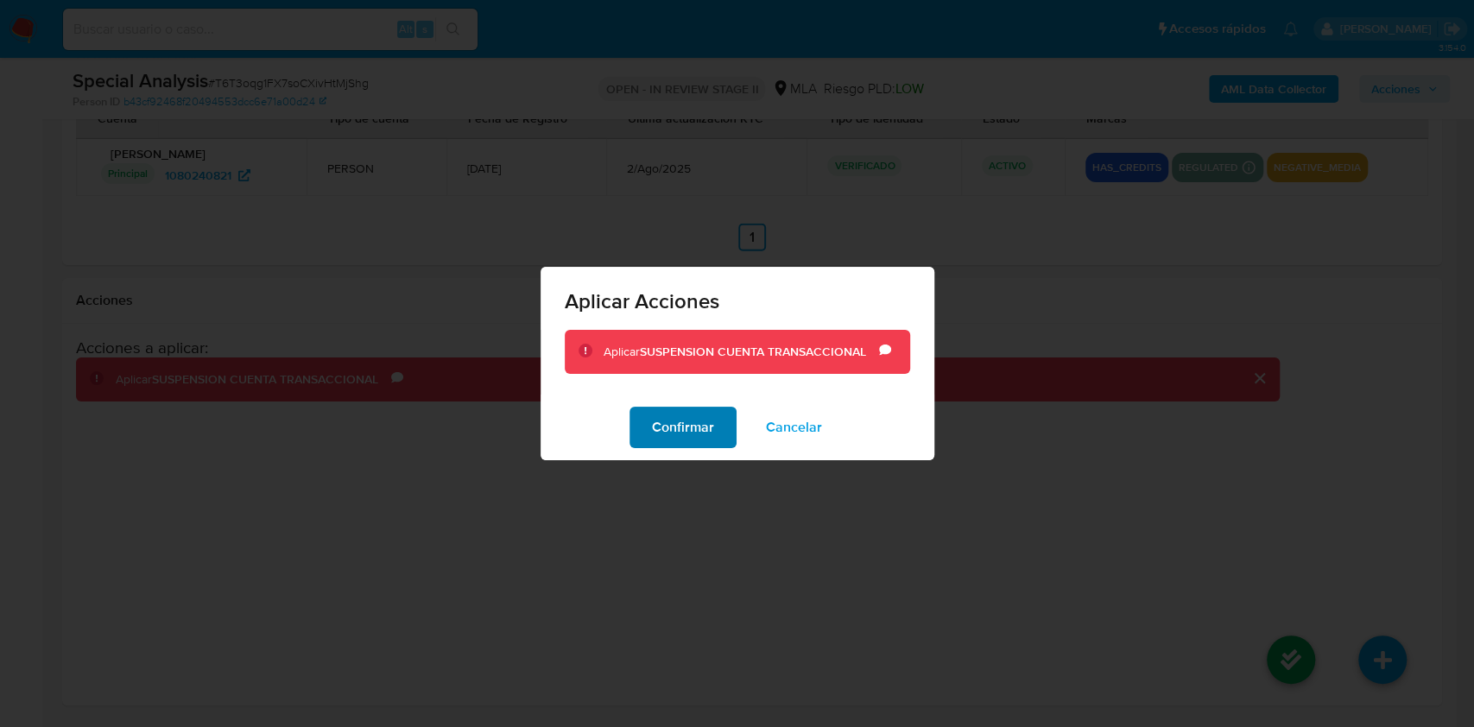
click at [649, 428] on button "Confirmar" at bounding box center [682, 427] width 107 height 41
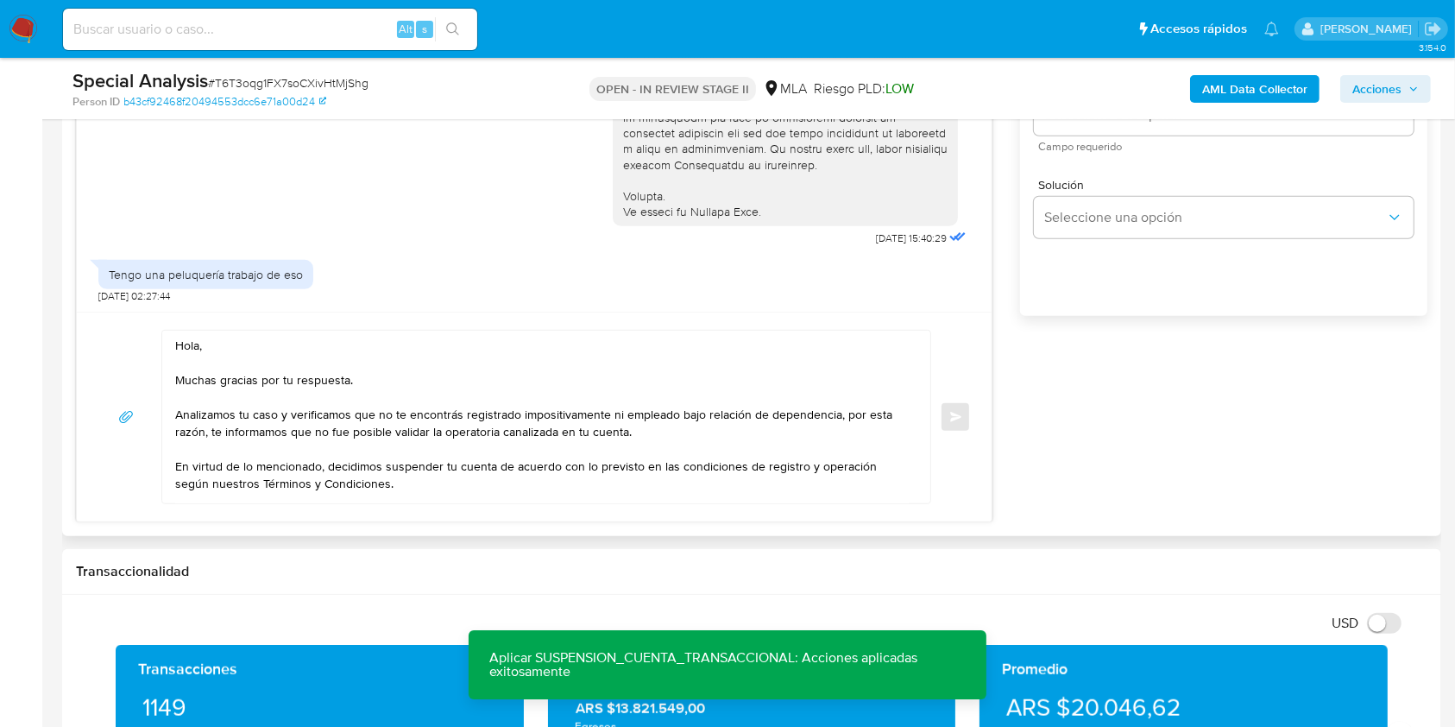
scroll to position [1001, 0]
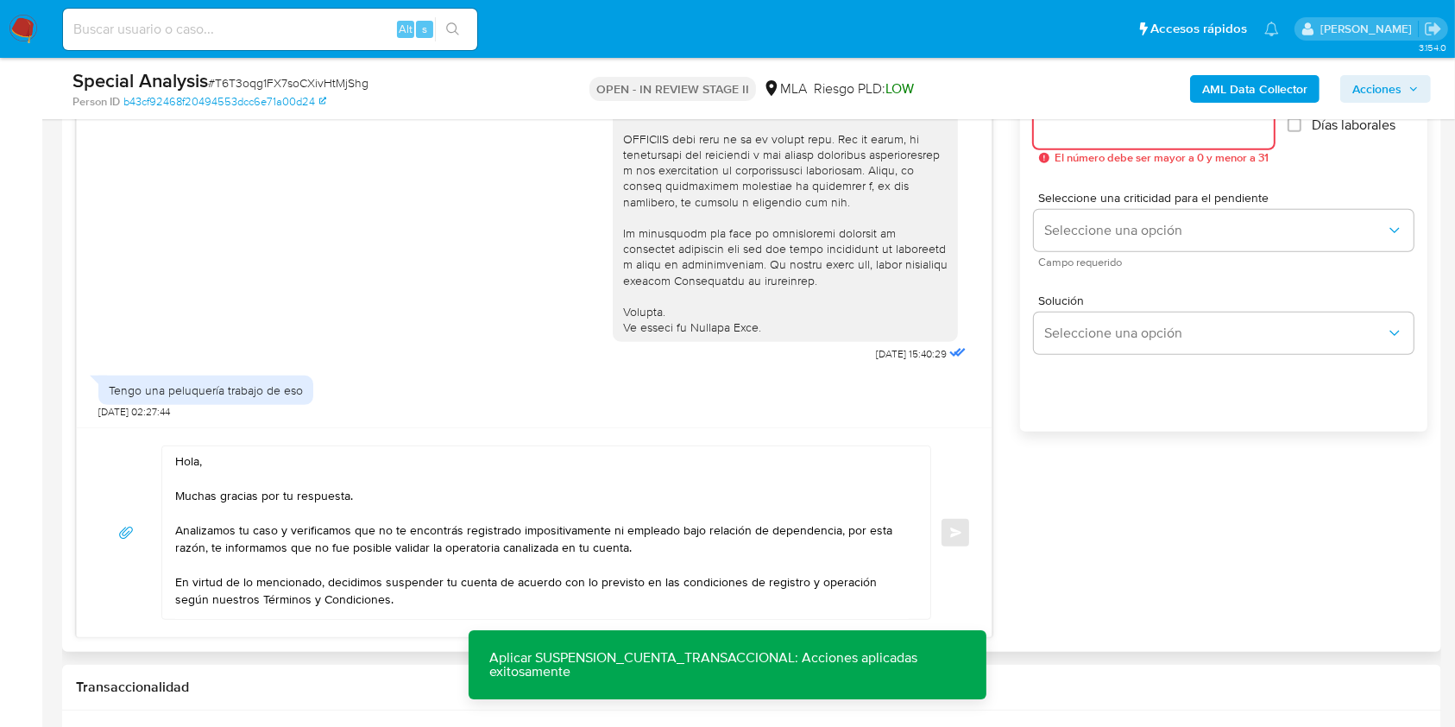
click at [1089, 135] on input "Esperar Respuesta (días)" at bounding box center [1154, 128] width 240 height 22
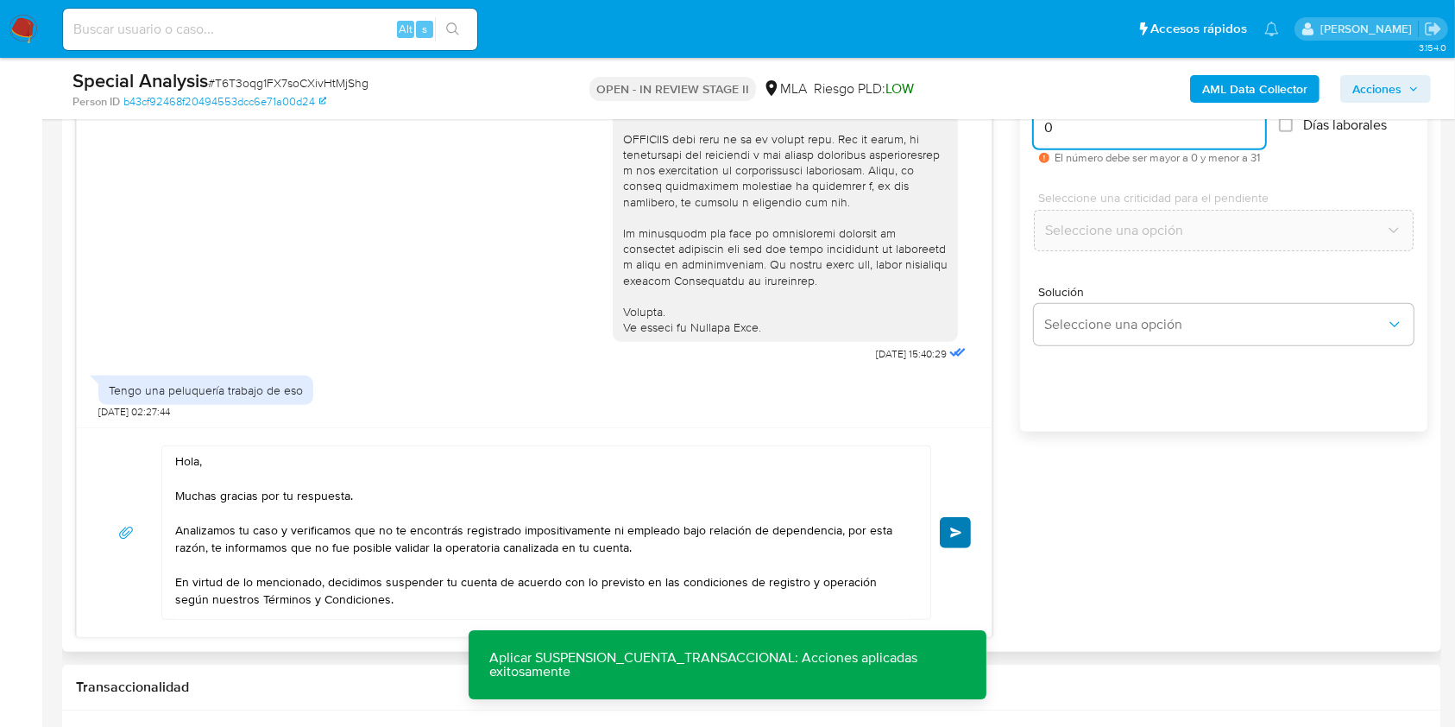
type input "0"
click at [954, 532] on span "Enviar" at bounding box center [956, 532] width 12 height 10
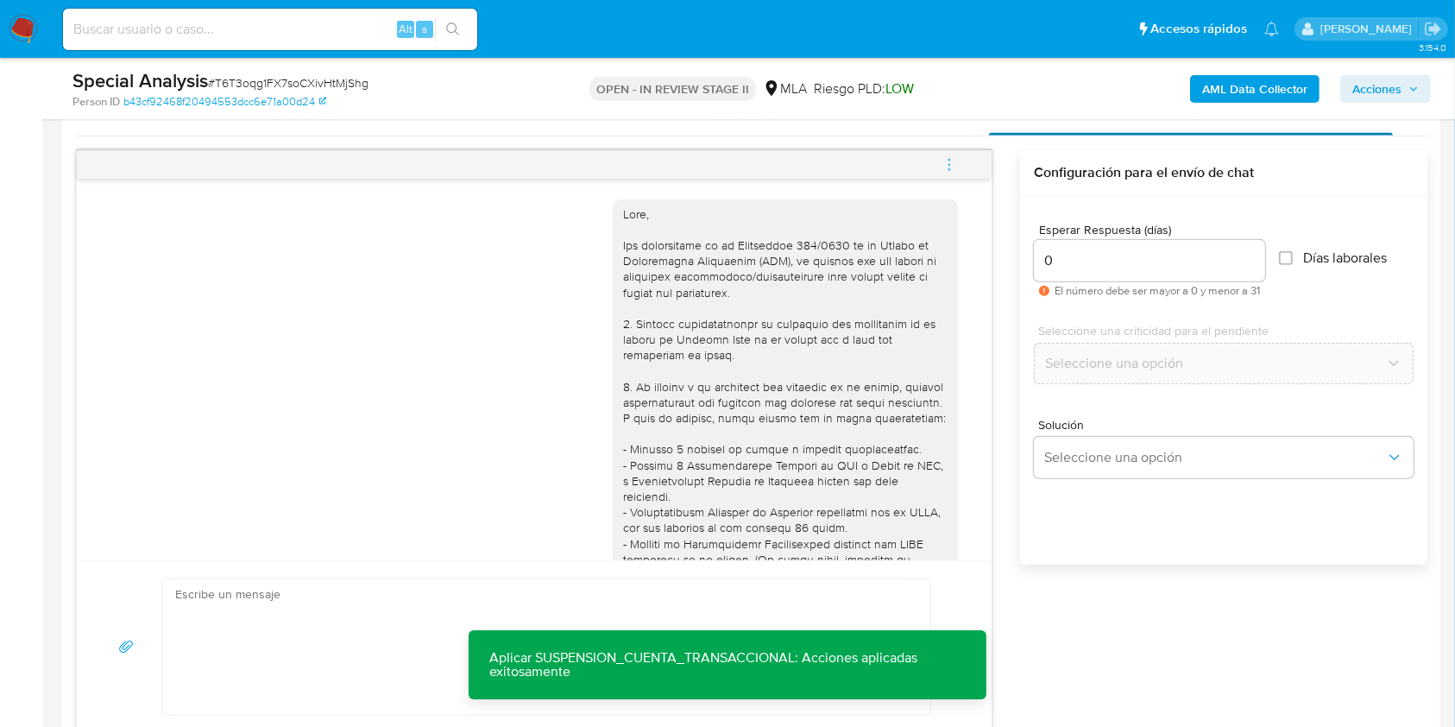
scroll to position [772, 0]
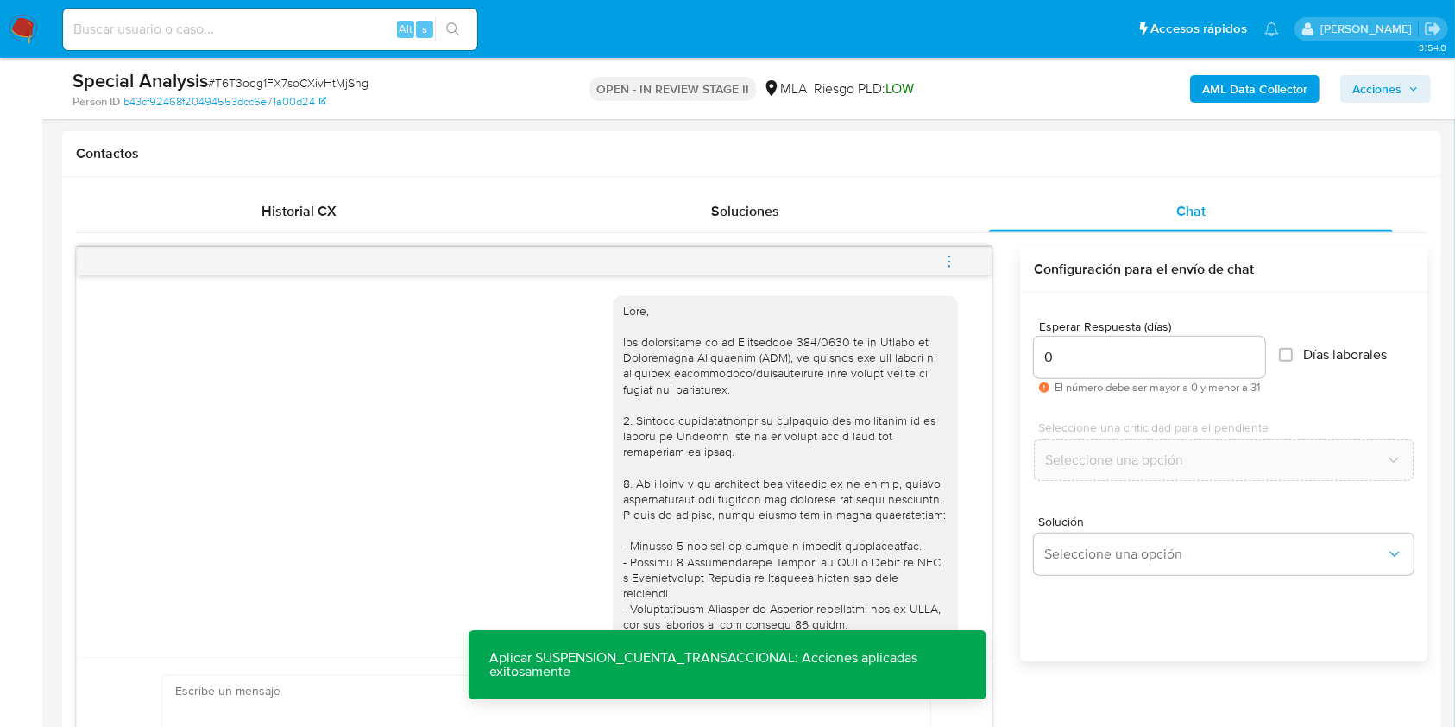
click at [953, 261] on icon "menu-action" at bounding box center [950, 262] width 16 height 16
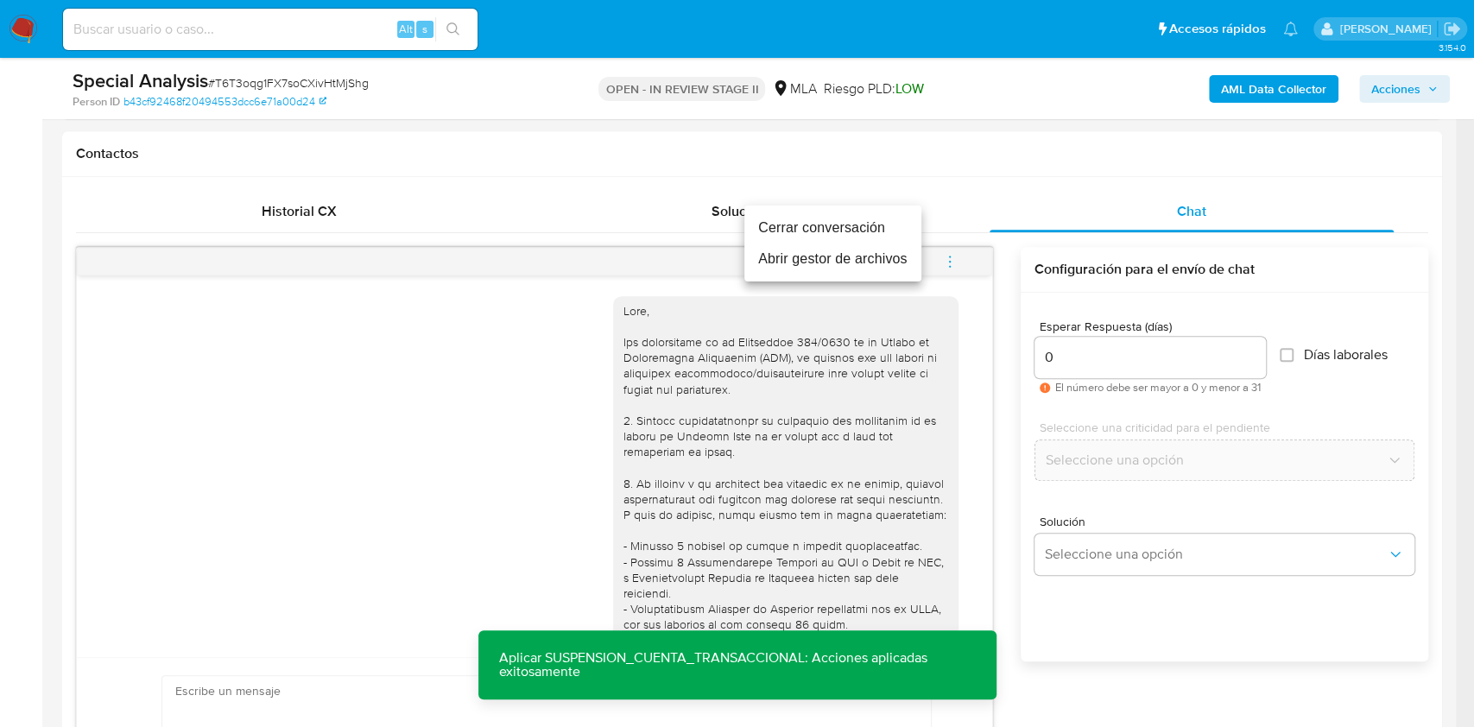
click at [871, 239] on li "Cerrar conversación" at bounding box center [832, 227] width 177 height 31
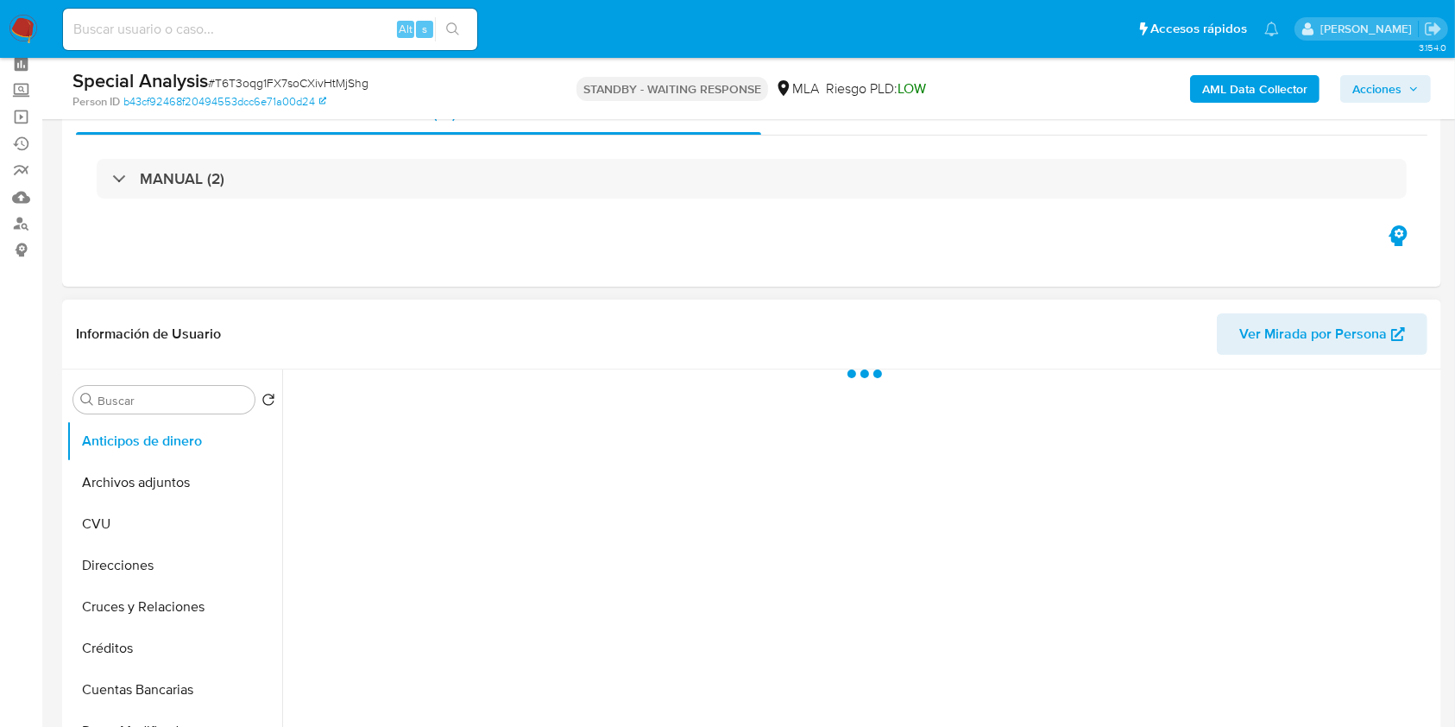
scroll to position [115, 0]
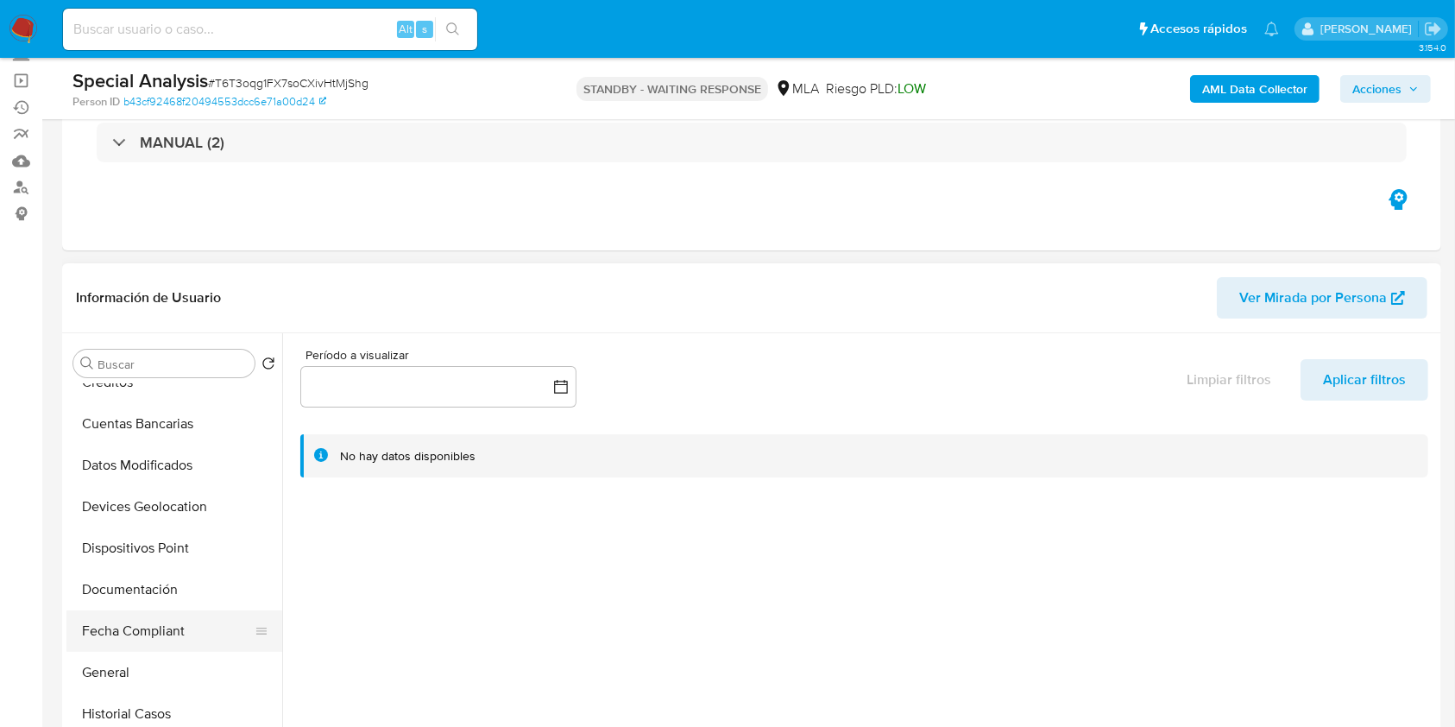
select select "10"
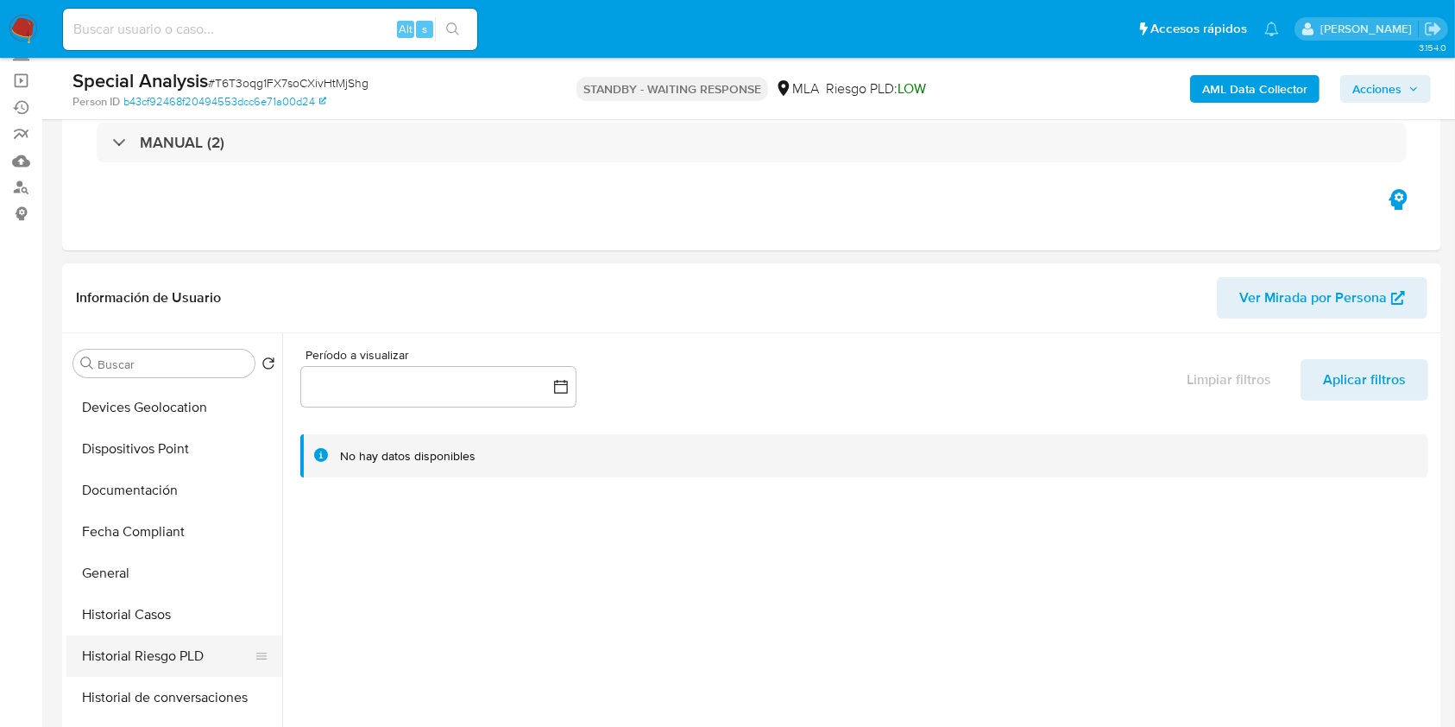
scroll to position [345, 0]
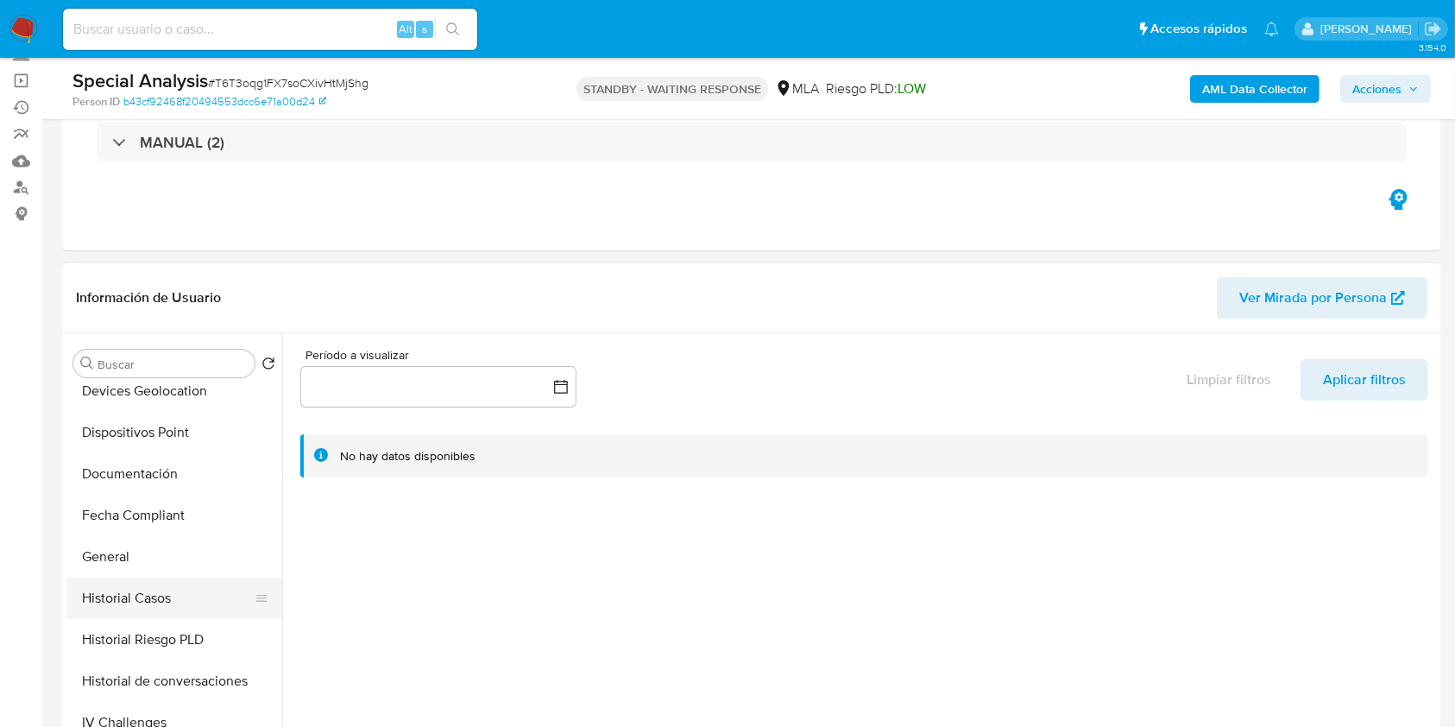
click at [179, 591] on button "Historial Casos" at bounding box center [167, 597] width 202 height 41
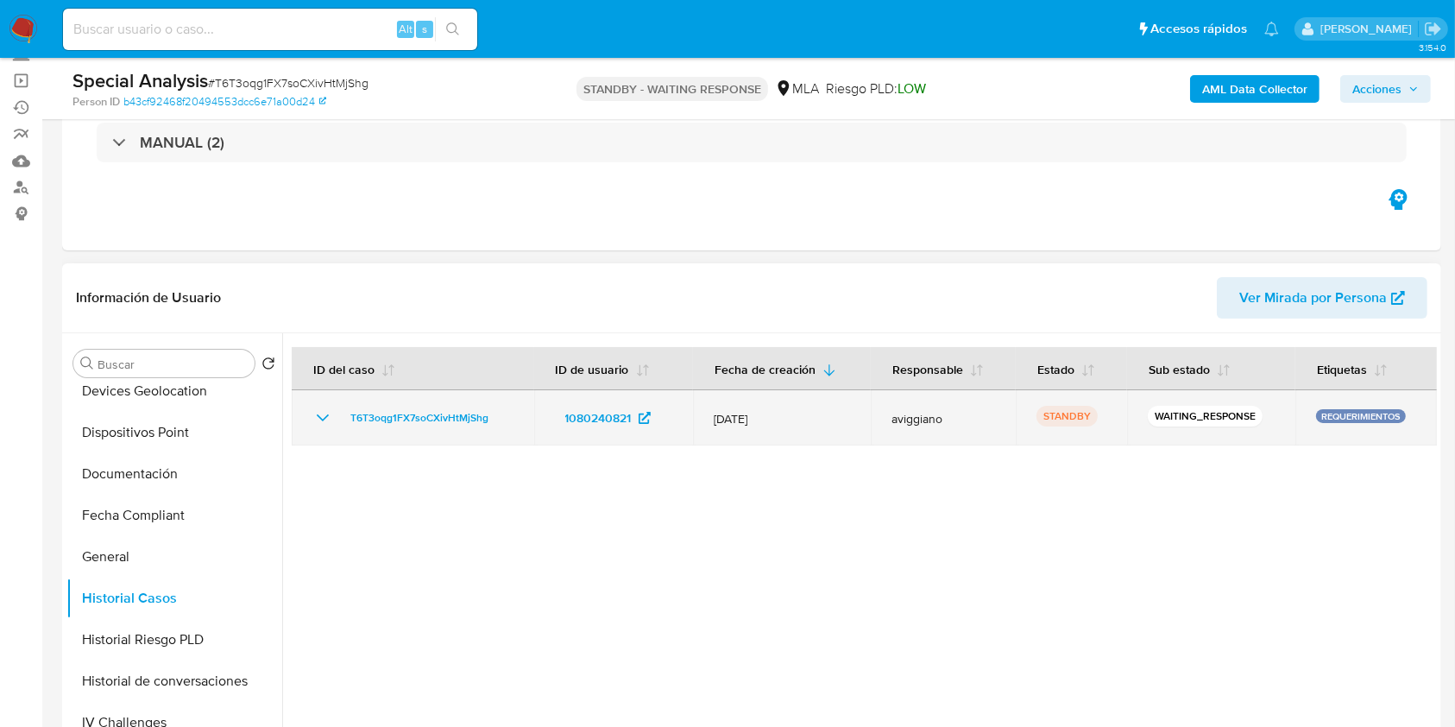
drag, startPoint x: 504, startPoint y: 415, endPoint x: 338, endPoint y: 404, distance: 166.1
click at [338, 404] on td "T6T3oqg1FX7soCXivHtMjShg" at bounding box center [413, 417] width 243 height 55
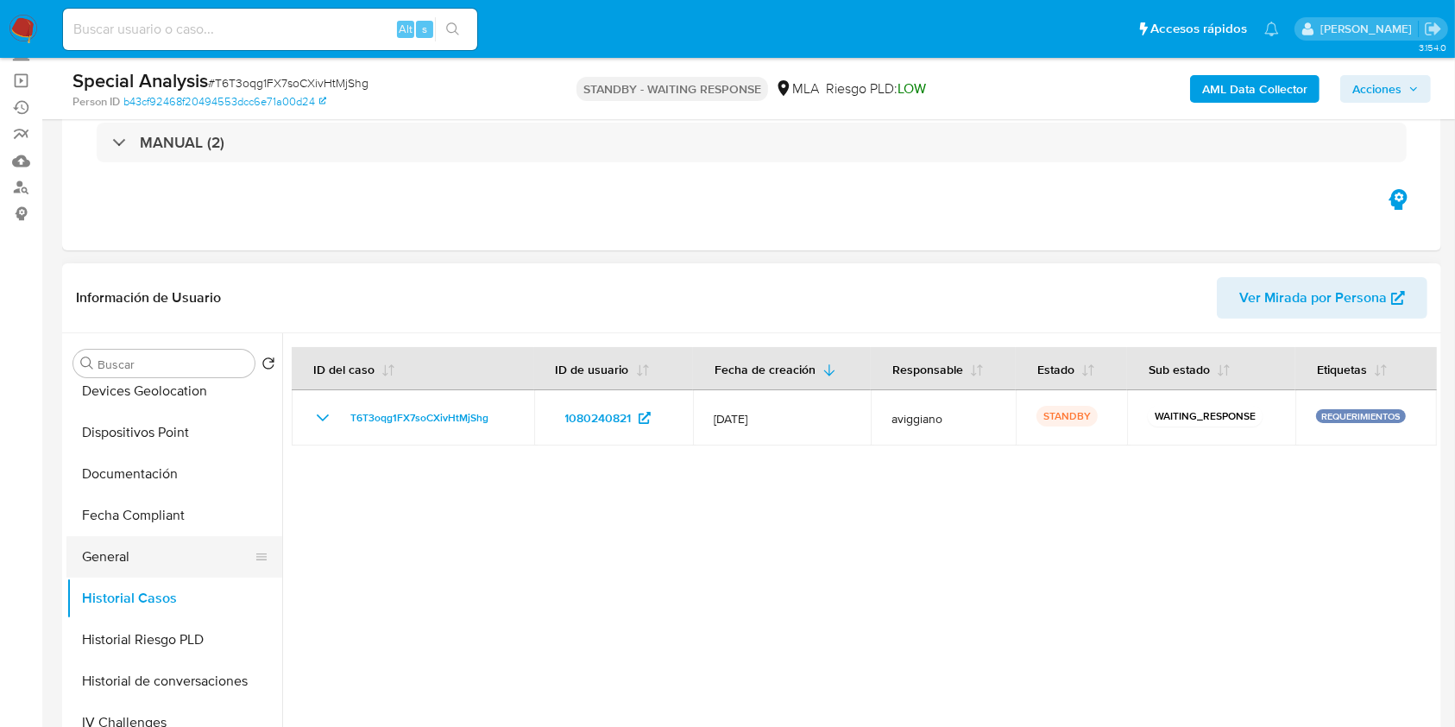
drag, startPoint x: 147, startPoint y: 508, endPoint x: 145, endPoint y: 538, distance: 30.3
click at [147, 508] on button "Fecha Compliant" at bounding box center [174, 515] width 216 height 41
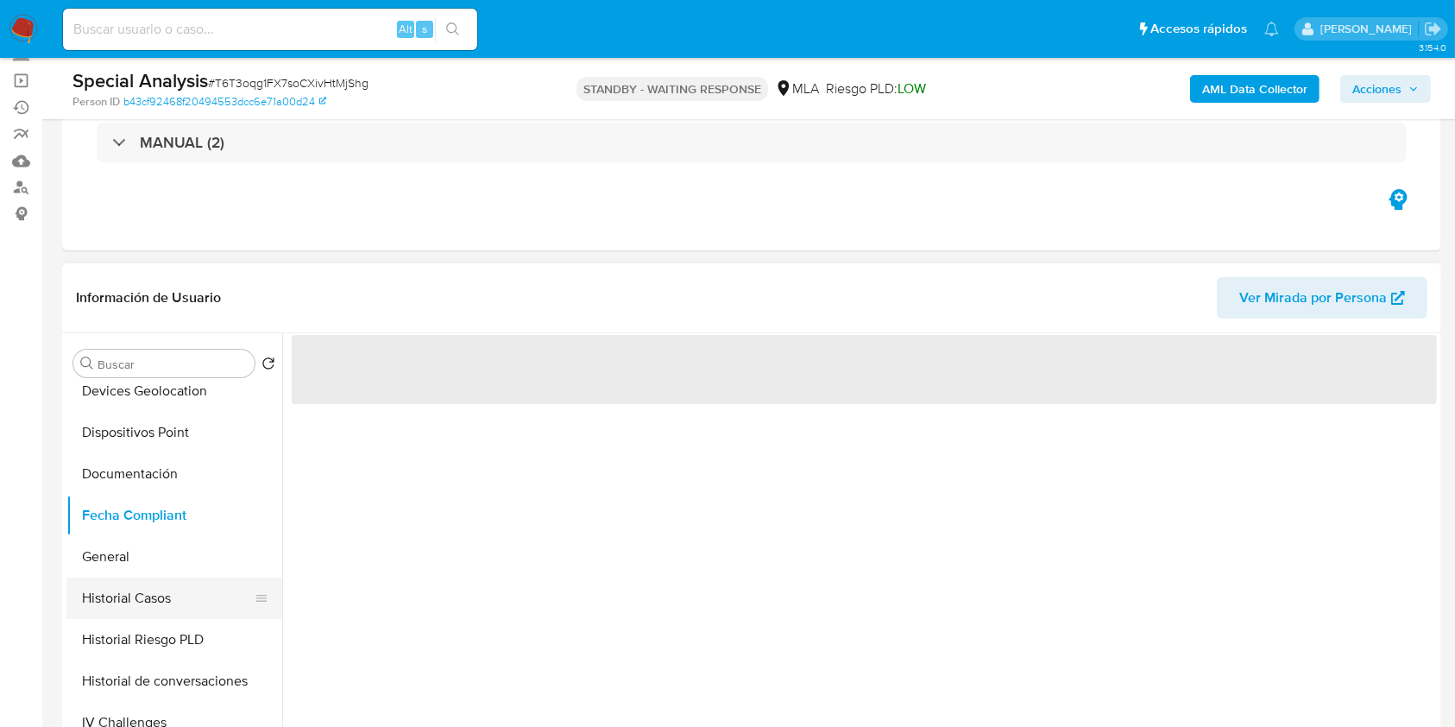
click at [157, 580] on button "Historial Casos" at bounding box center [167, 597] width 202 height 41
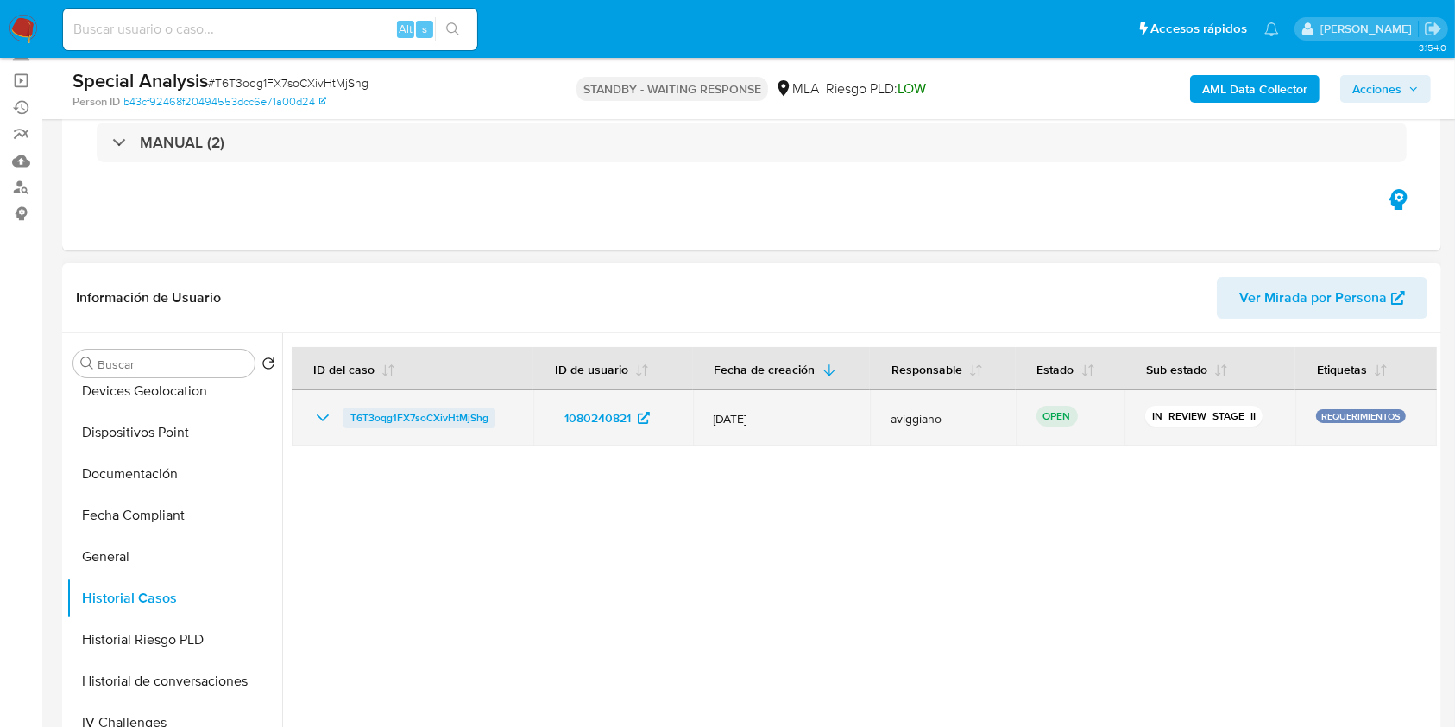
click at [395, 419] on span "T6T3oqg1FX7soCXivHtMjShg" at bounding box center [419, 417] width 138 height 21
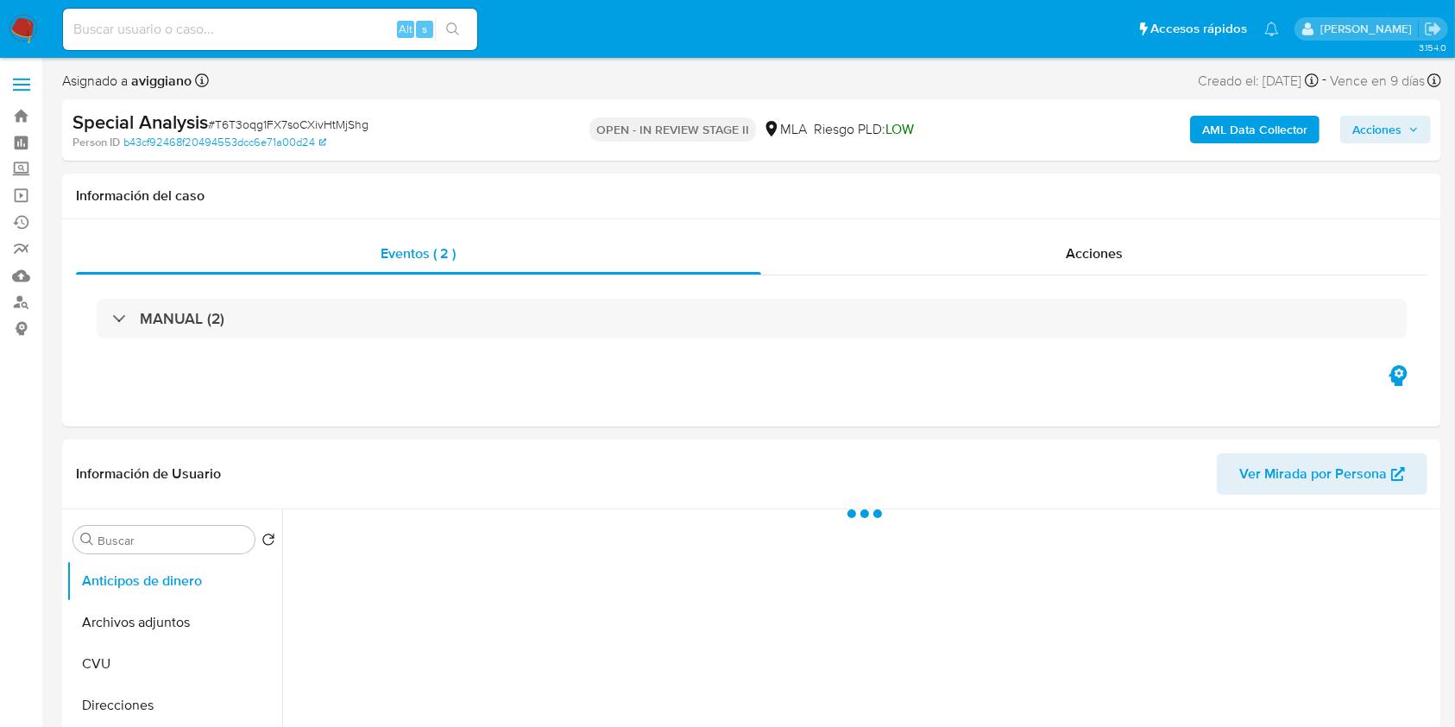
select select "10"
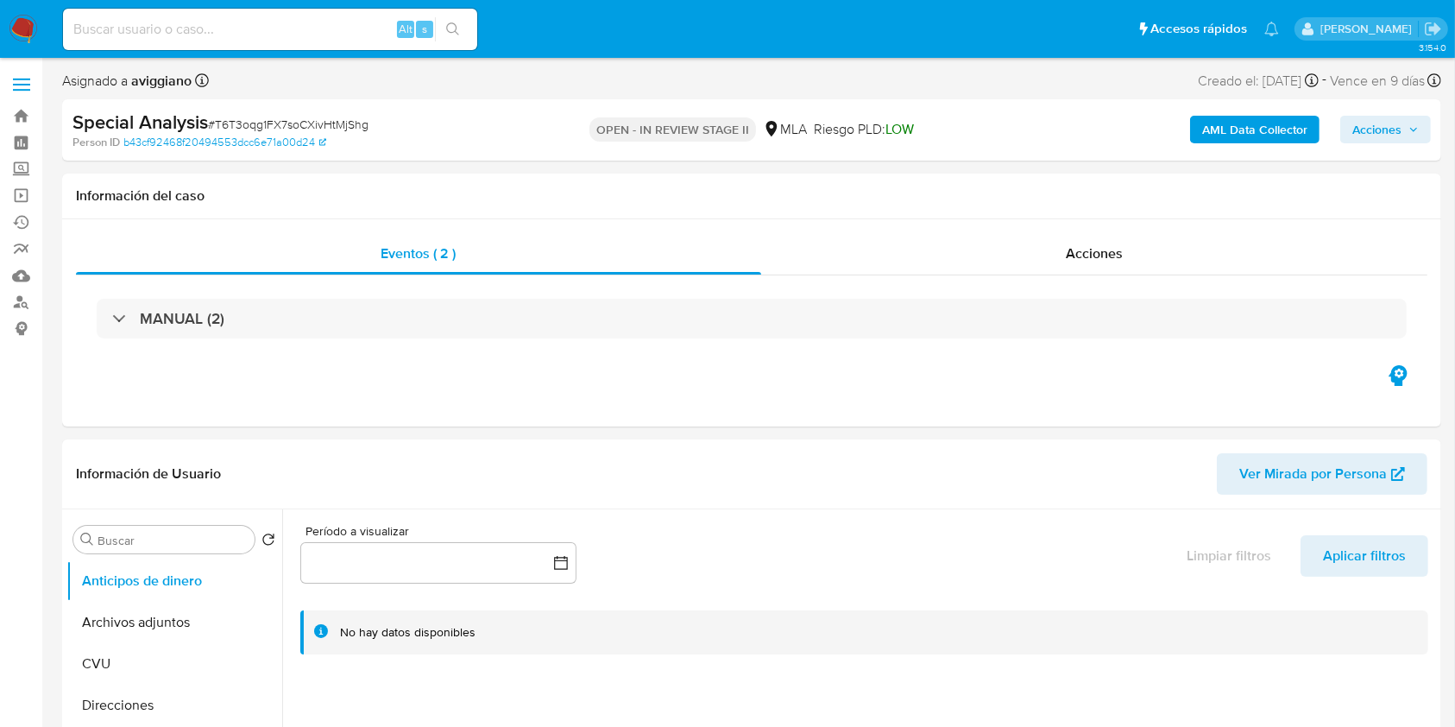
click at [1347, 130] on button "Acciones" at bounding box center [1386, 130] width 91 height 28
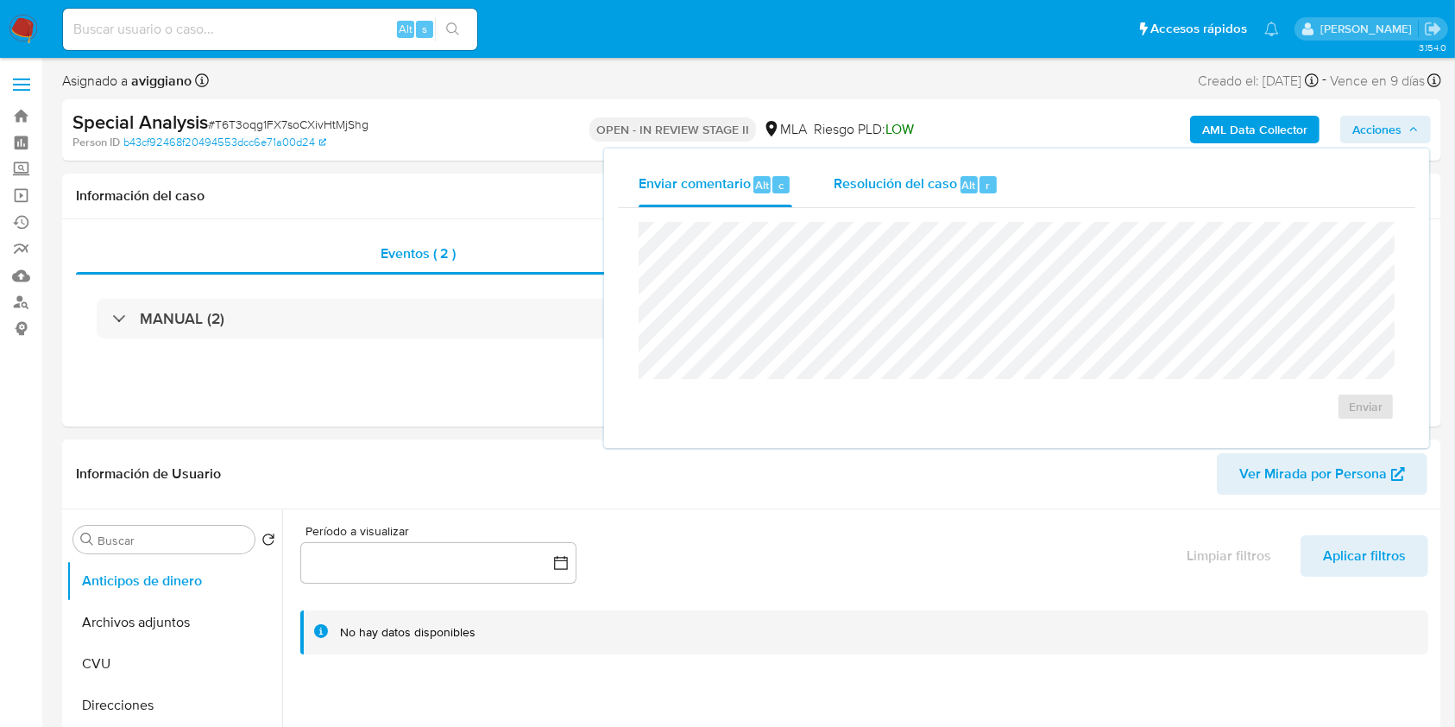
click at [897, 193] on span "Resolución del caso" at bounding box center [895, 184] width 123 height 20
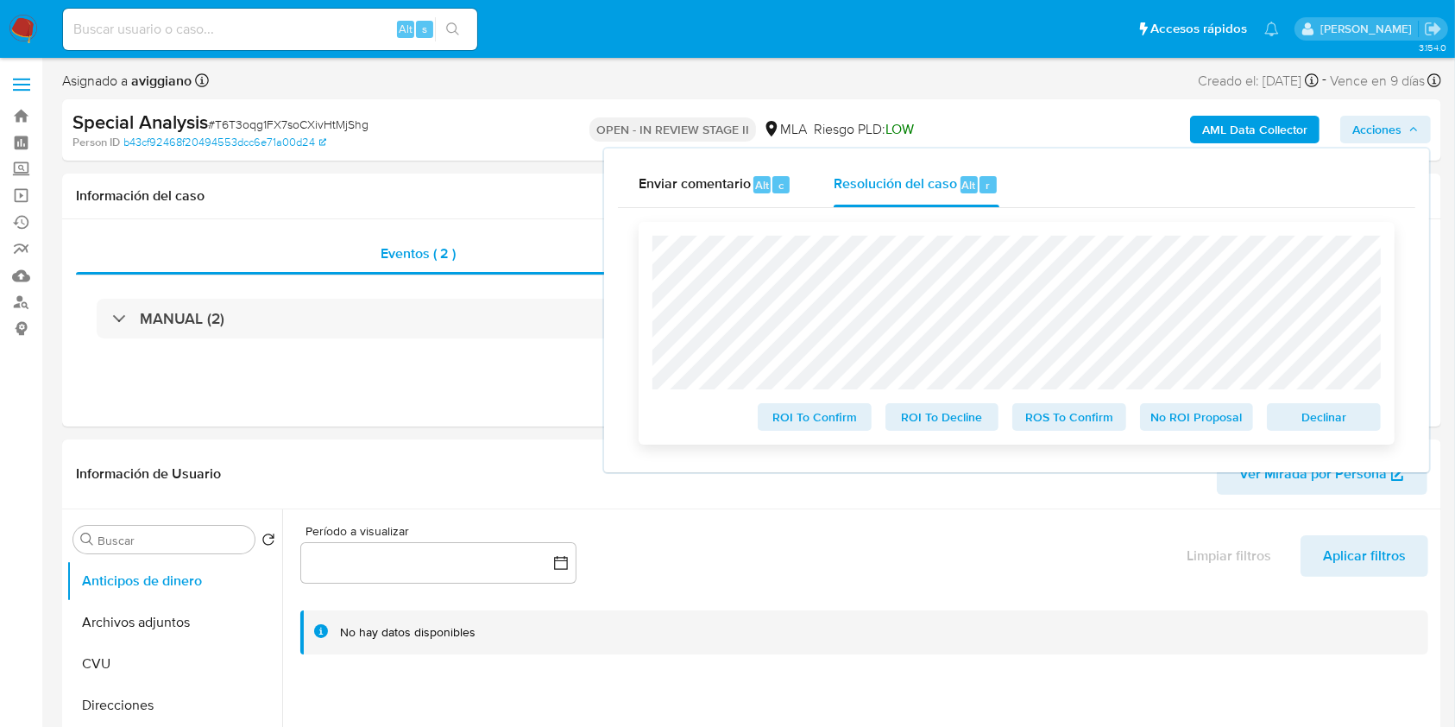
click at [1311, 414] on span "Declinar" at bounding box center [1324, 417] width 90 height 24
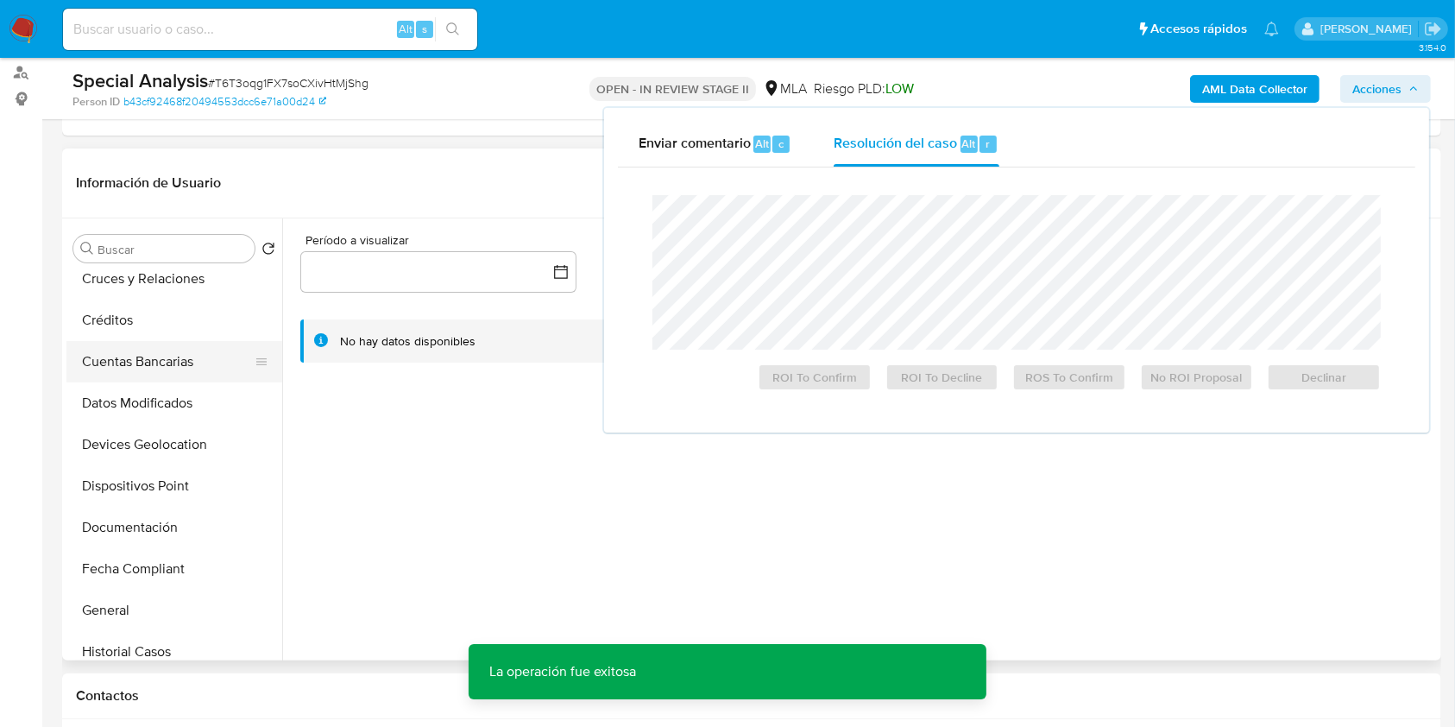
scroll to position [345, 0]
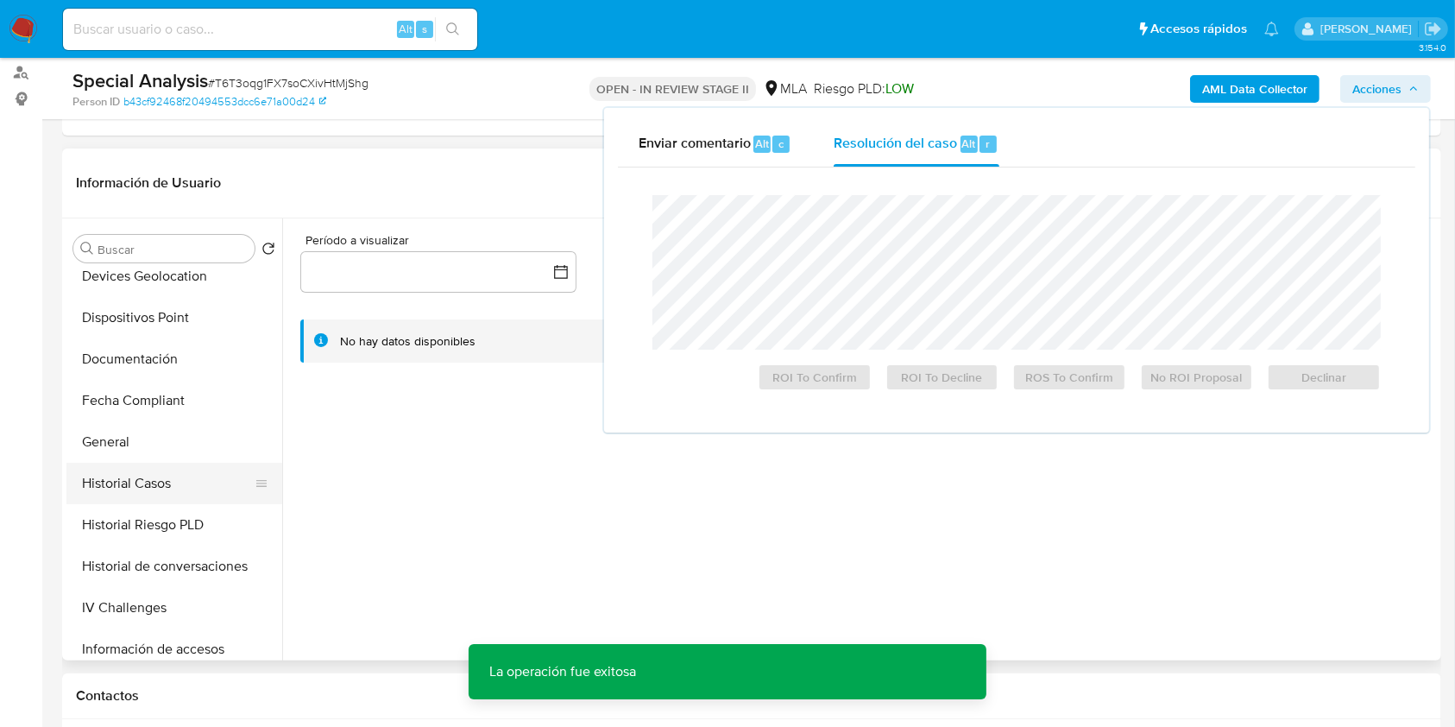
click at [185, 480] on button "Historial Casos" at bounding box center [167, 483] width 202 height 41
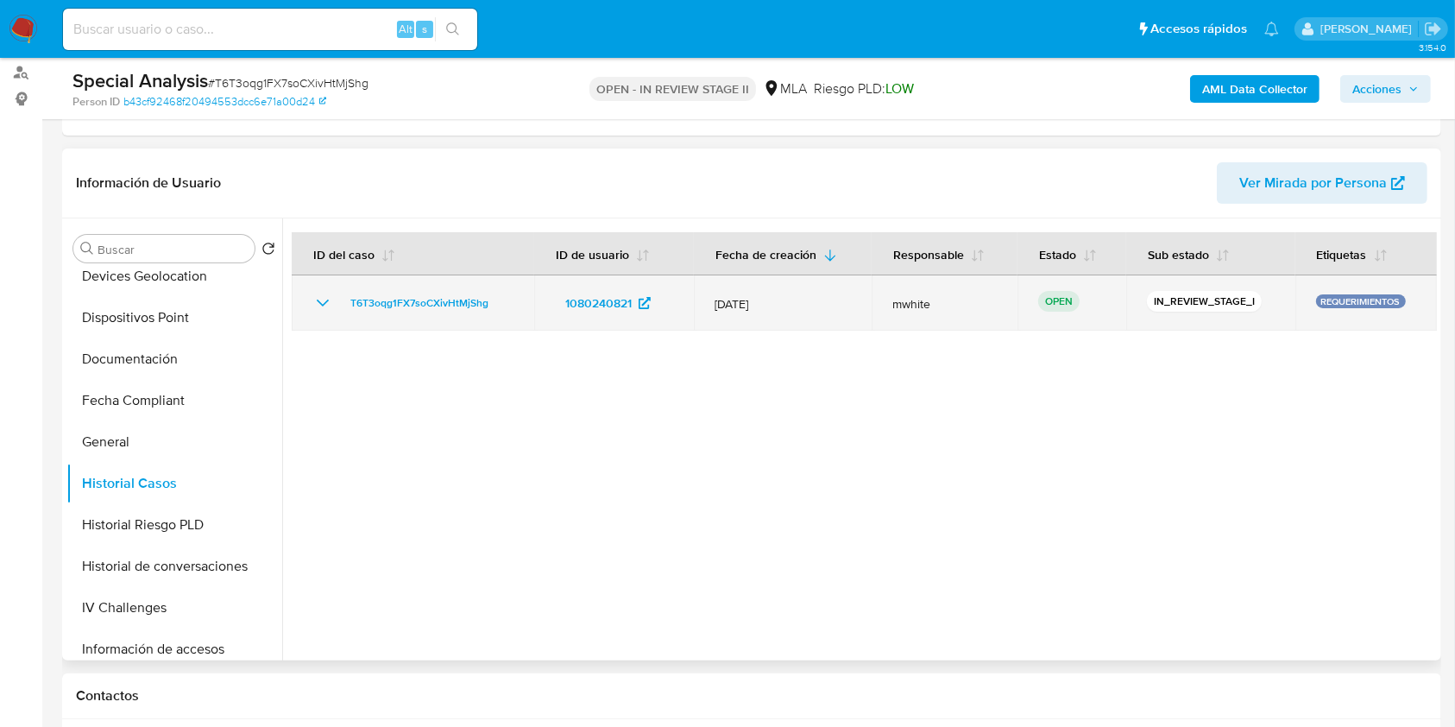
drag, startPoint x: 502, startPoint y: 305, endPoint x: 341, endPoint y: 291, distance: 162.0
click at [341, 293] on div "T6T3oqg1FX7soCXivHtMjShg" at bounding box center [412, 303] width 201 height 21
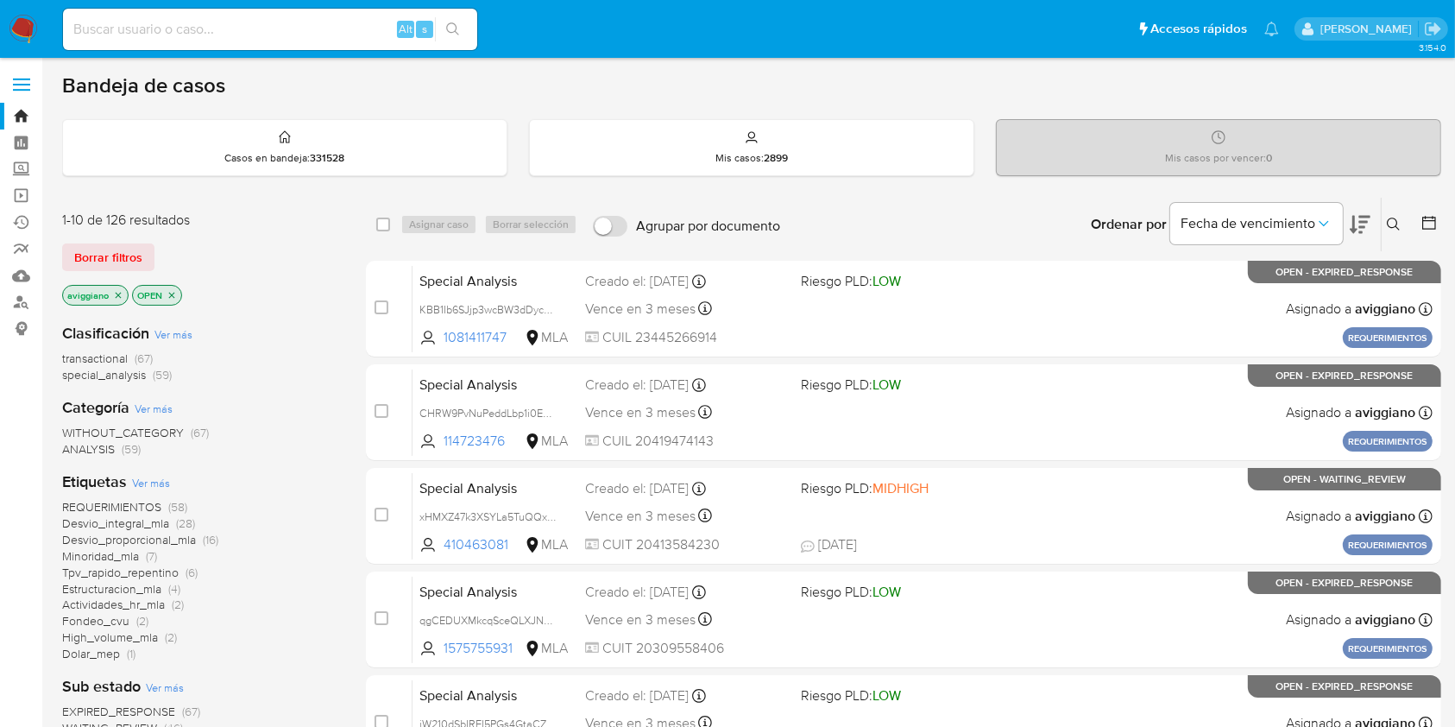
click at [1391, 218] on icon at bounding box center [1394, 225] width 14 height 14
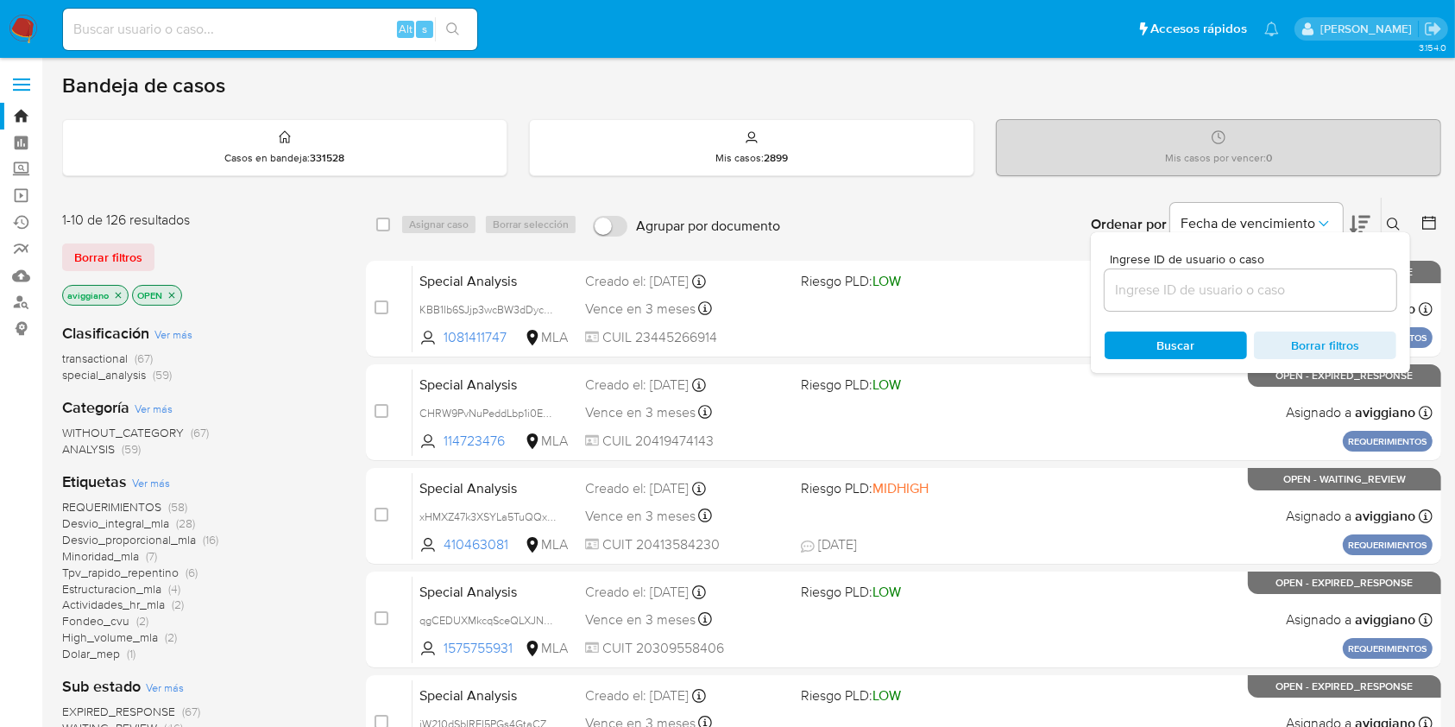
click at [1266, 305] on div at bounding box center [1251, 289] width 292 height 41
click at [1265, 300] on div at bounding box center [1251, 289] width 292 height 41
click at [1267, 286] on input at bounding box center [1251, 290] width 292 height 22
paste input "T6T3oqg1FX7soCXivHtMjShg"
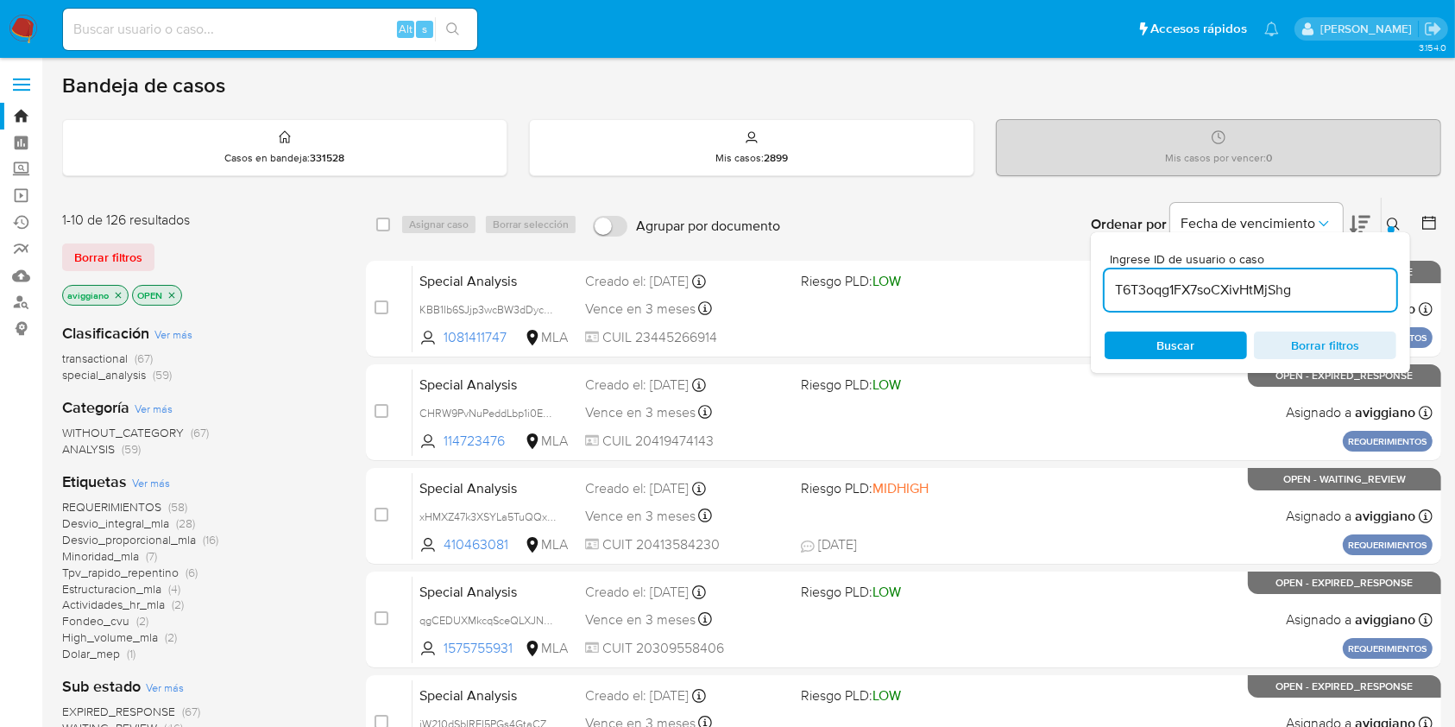
type input "T6T3oqg1FX7soCXivHtMjShg"
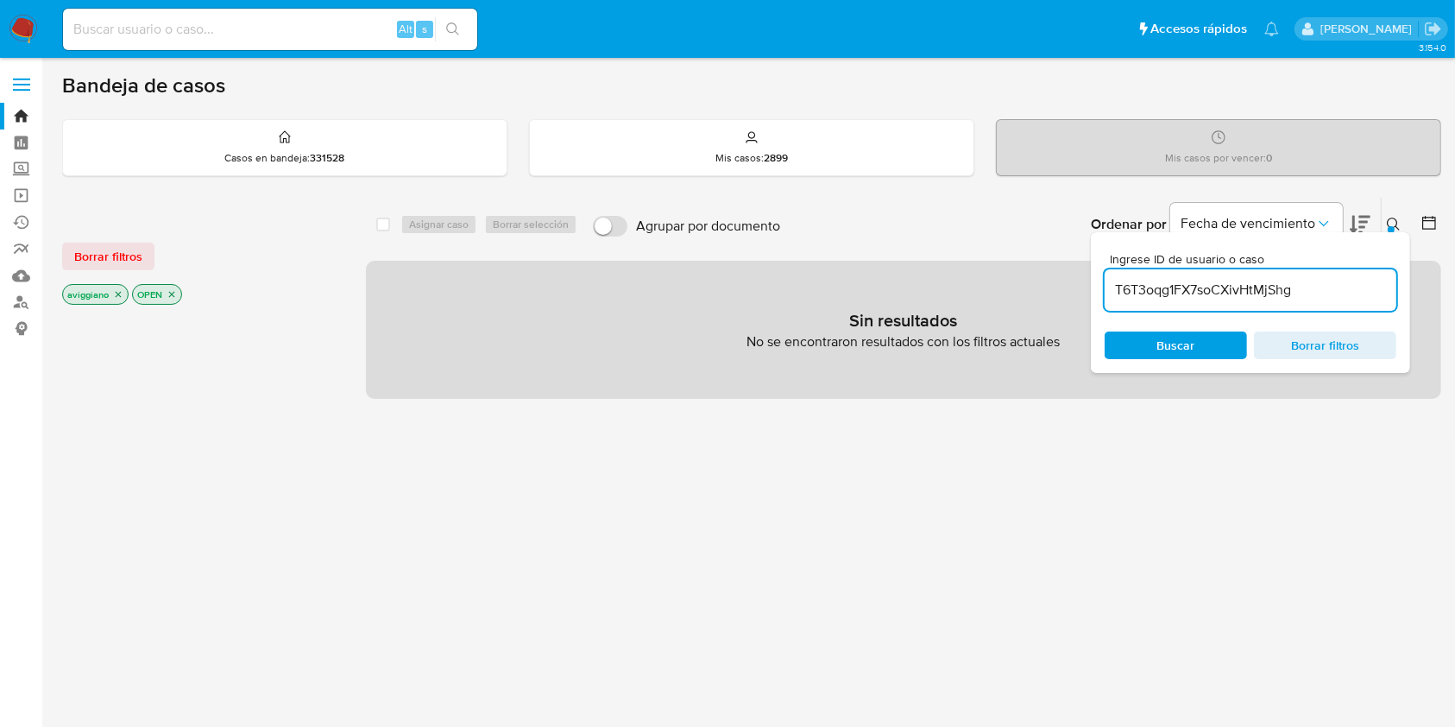
click at [117, 289] on icon "close-filter" at bounding box center [118, 294] width 10 height 10
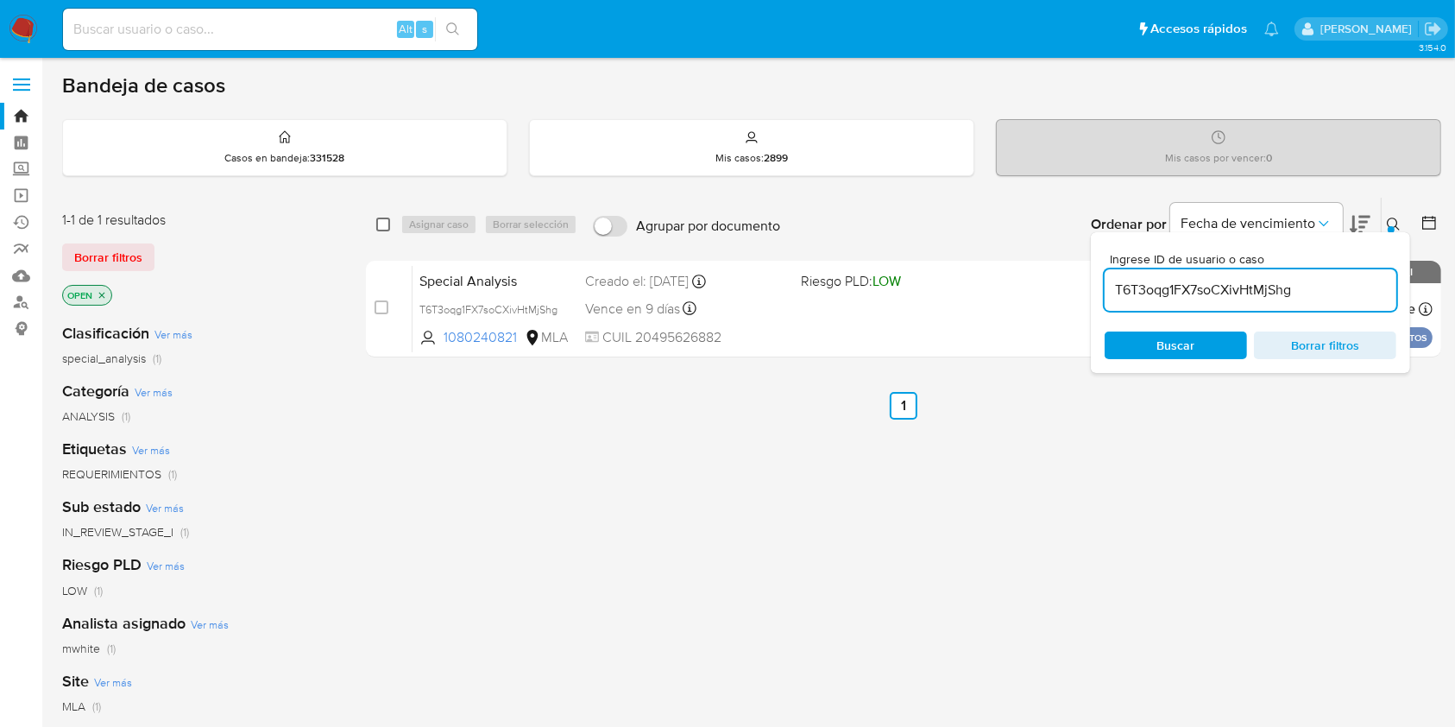
click at [383, 227] on input "checkbox" at bounding box center [383, 225] width 14 height 14
checkbox input "true"
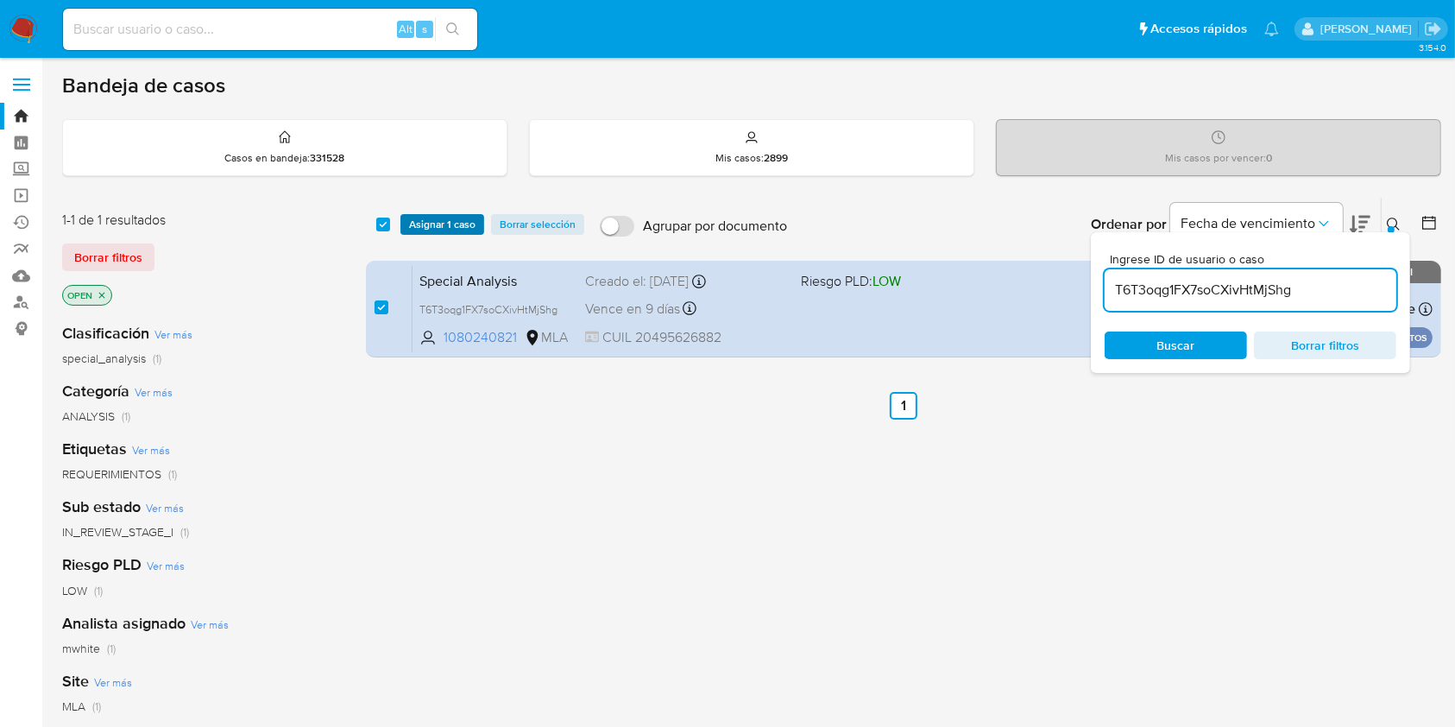
click at [420, 217] on span "Asignar 1 caso" at bounding box center [442, 224] width 66 height 17
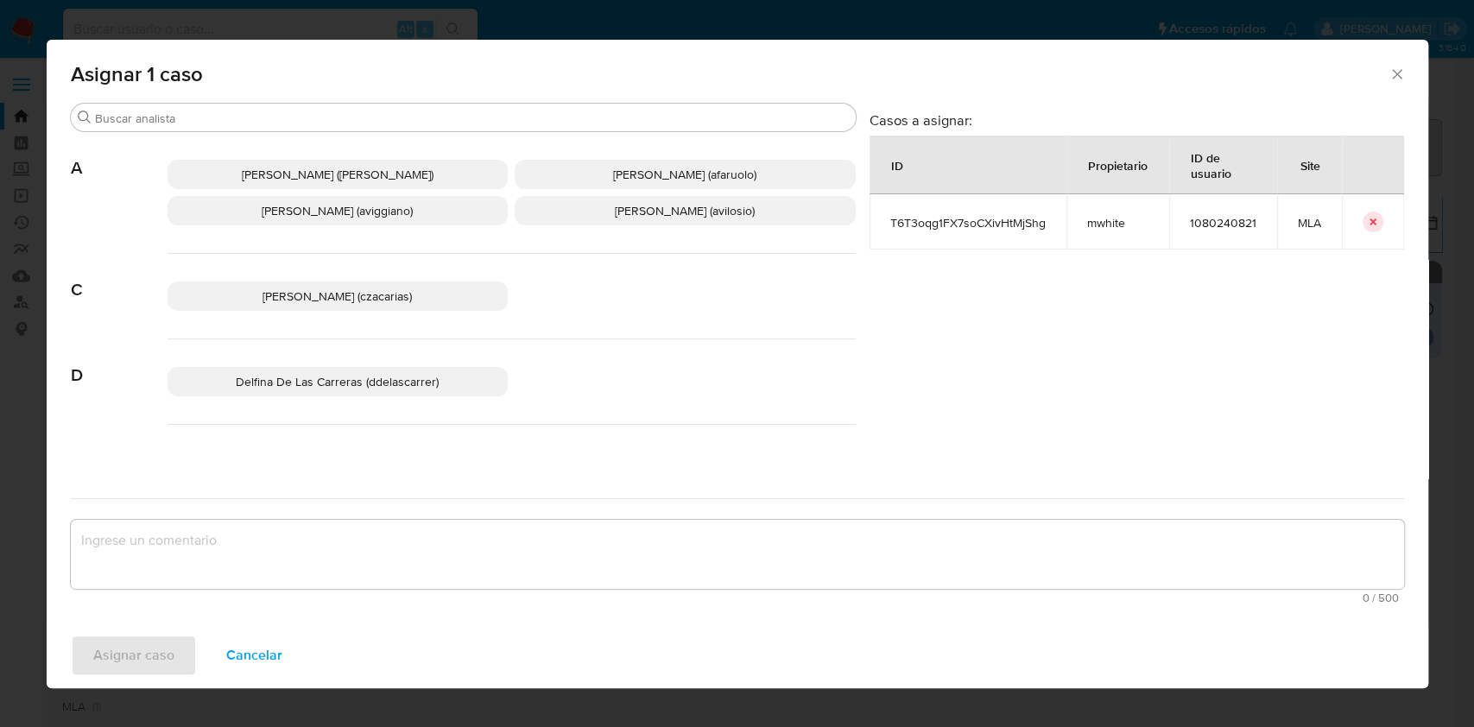
click at [262, 205] on span "Agustina Belen Viggiano (aviggiano)" at bounding box center [337, 210] width 151 height 17
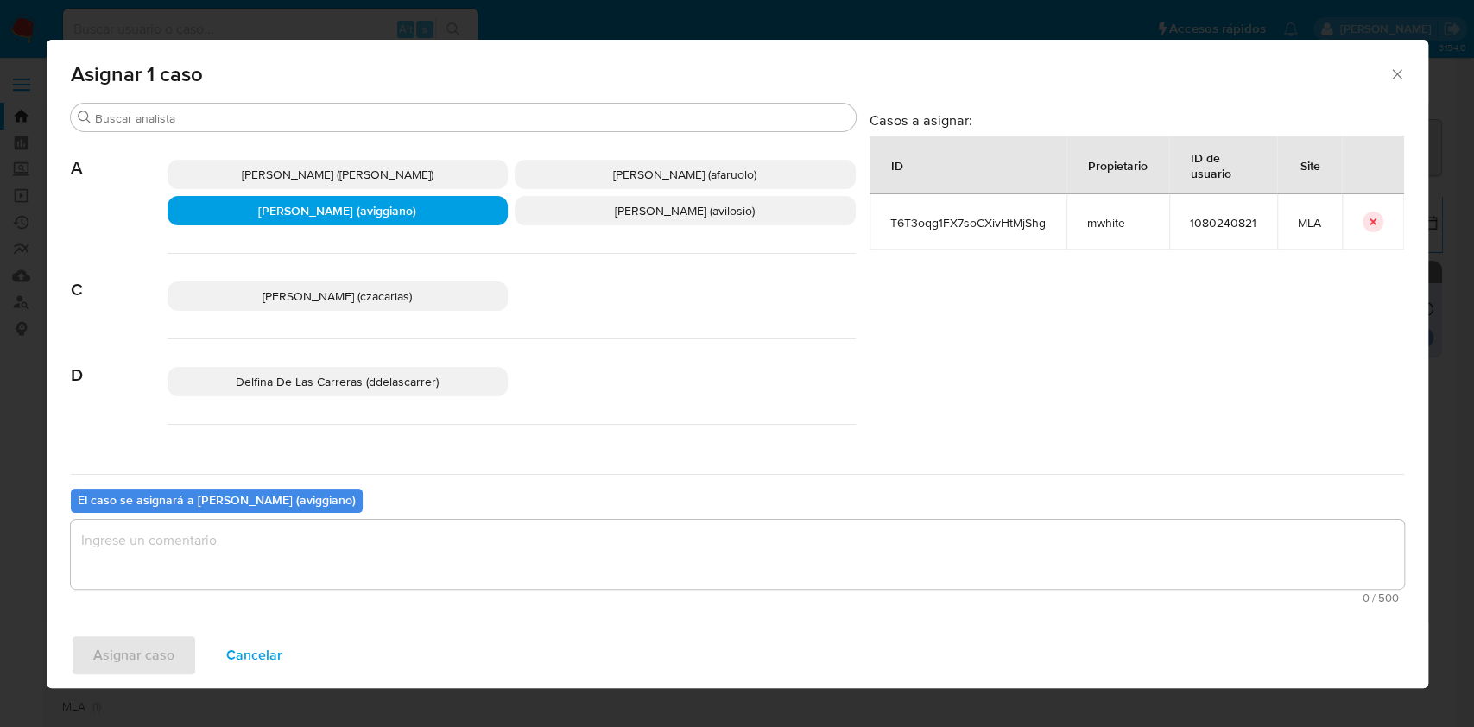
click at [260, 554] on textarea "assign-modal" at bounding box center [737, 554] width 1333 height 69
click at [145, 647] on span "Asignar caso" at bounding box center [133, 655] width 81 height 38
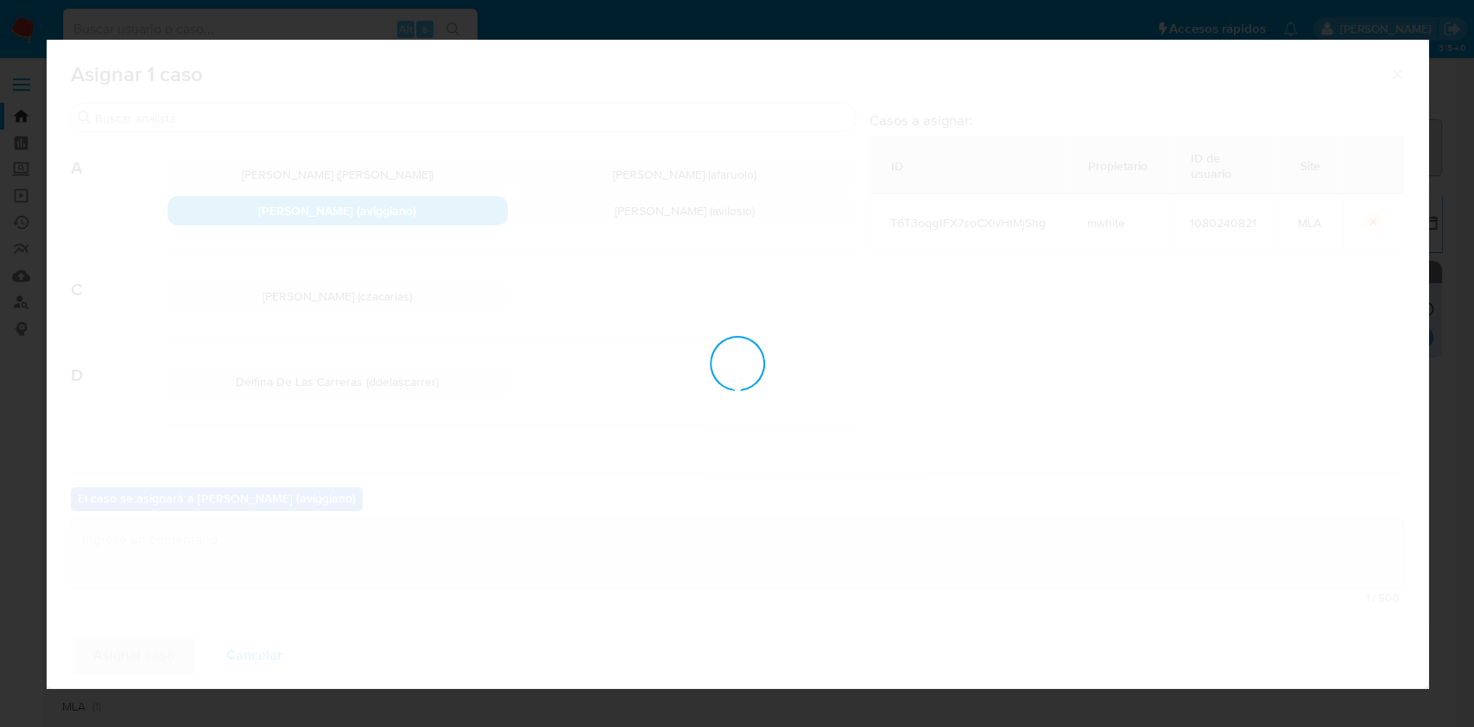
checkbox input "false"
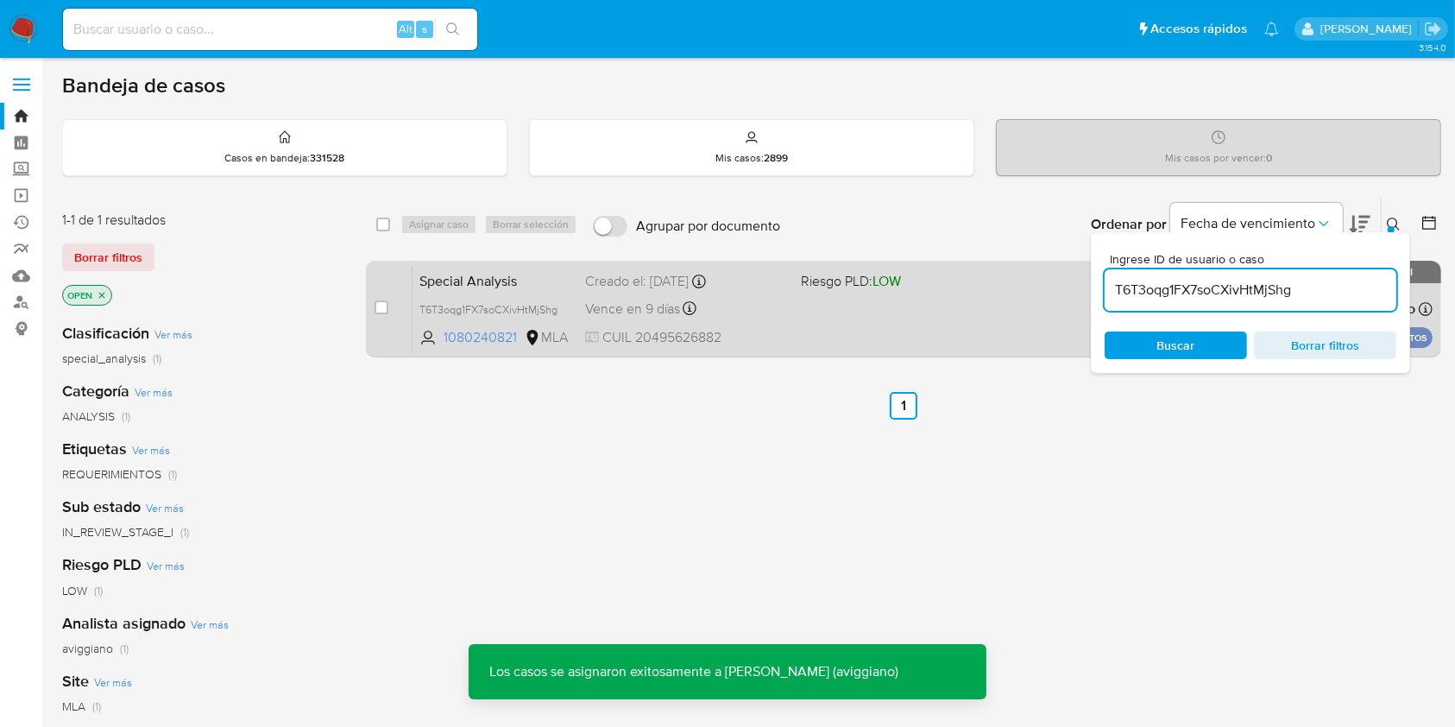
click at [900, 313] on div "Special Analysis T6T3oqg1FX7soCXivHtMjShg 1080240821 MLA Riesgo PLD: LOW Creado…" at bounding box center [923, 308] width 1020 height 87
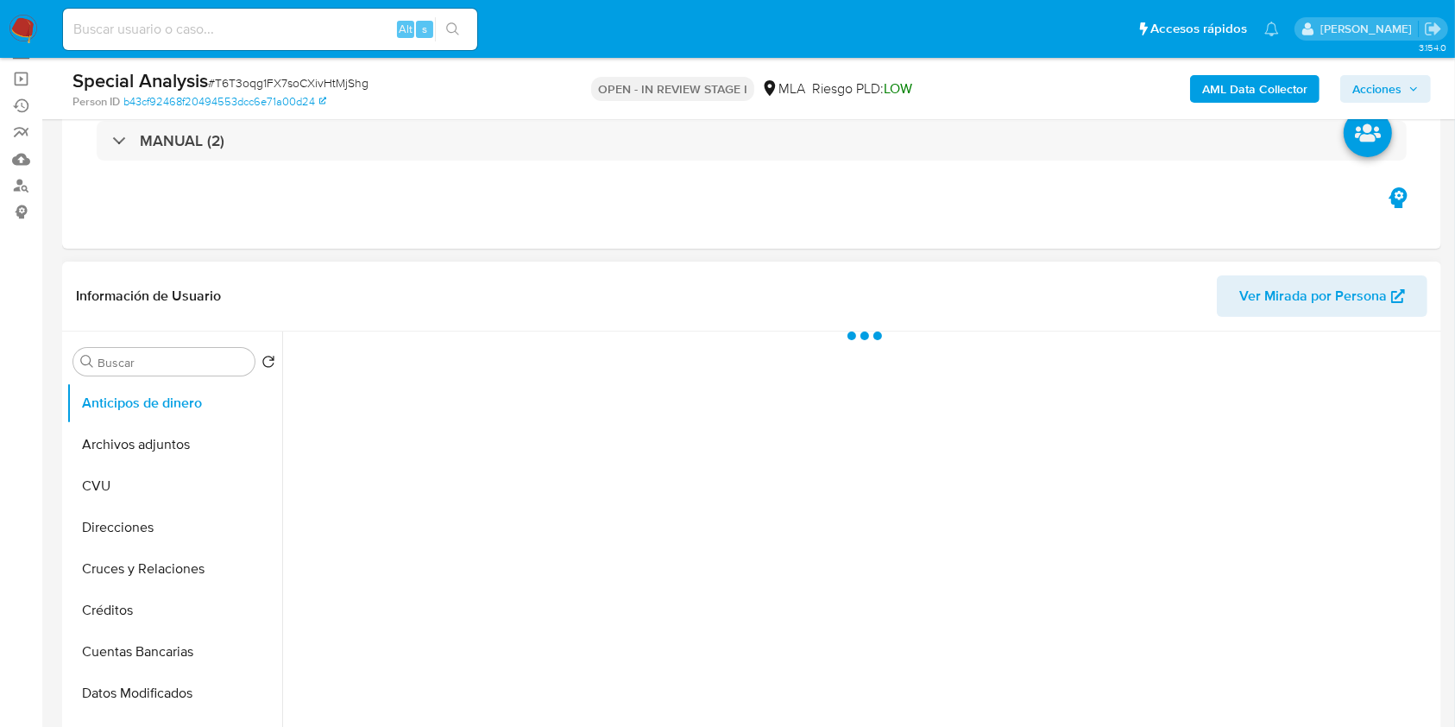
scroll to position [345, 0]
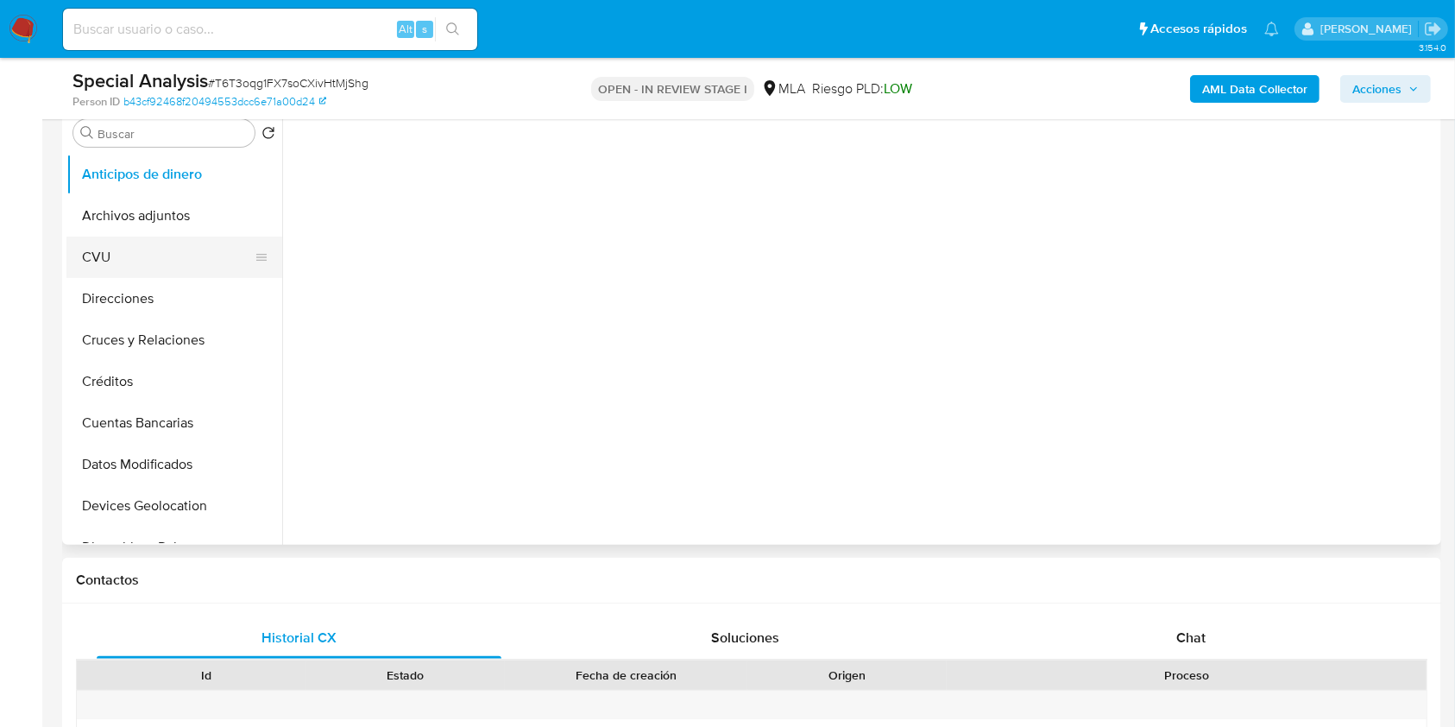
click at [219, 239] on button "CVU" at bounding box center [167, 257] width 202 height 41
click at [193, 218] on button "Archivos adjuntos" at bounding box center [167, 215] width 202 height 41
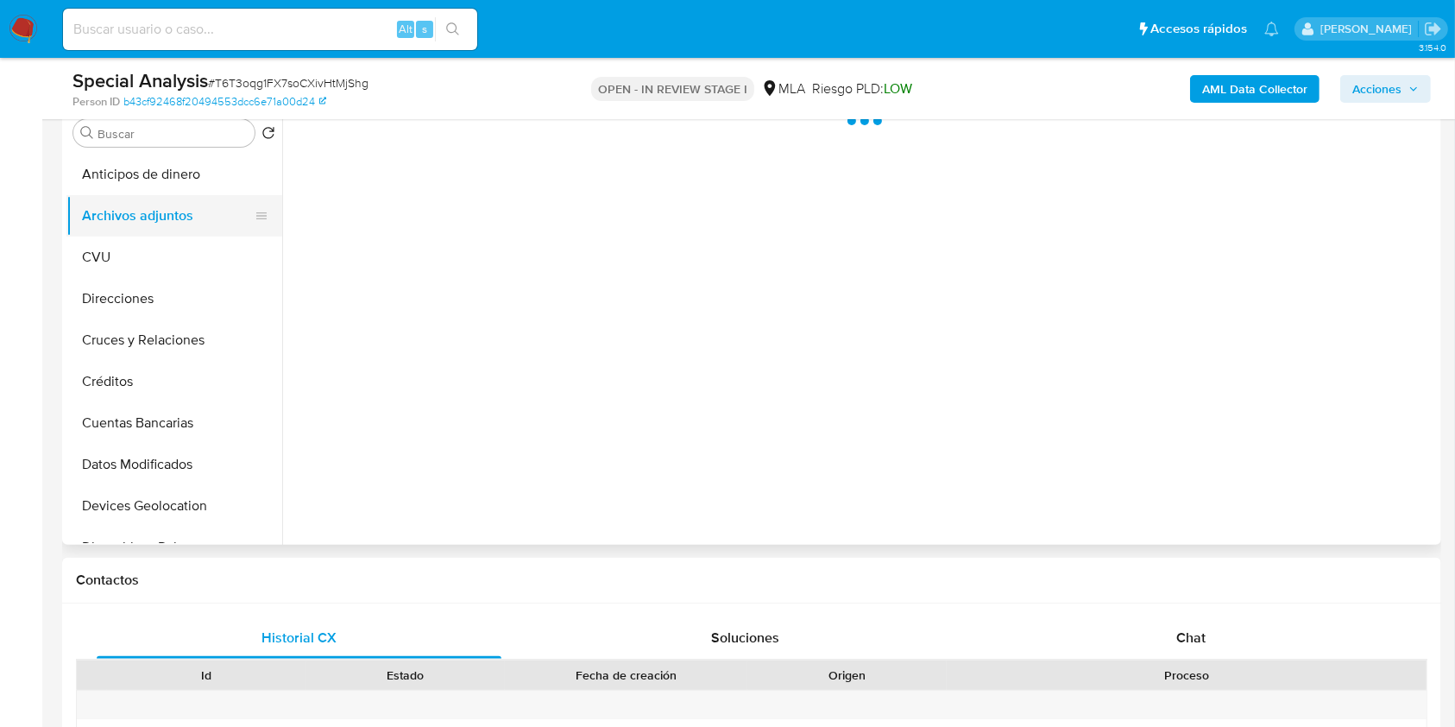
select select "10"
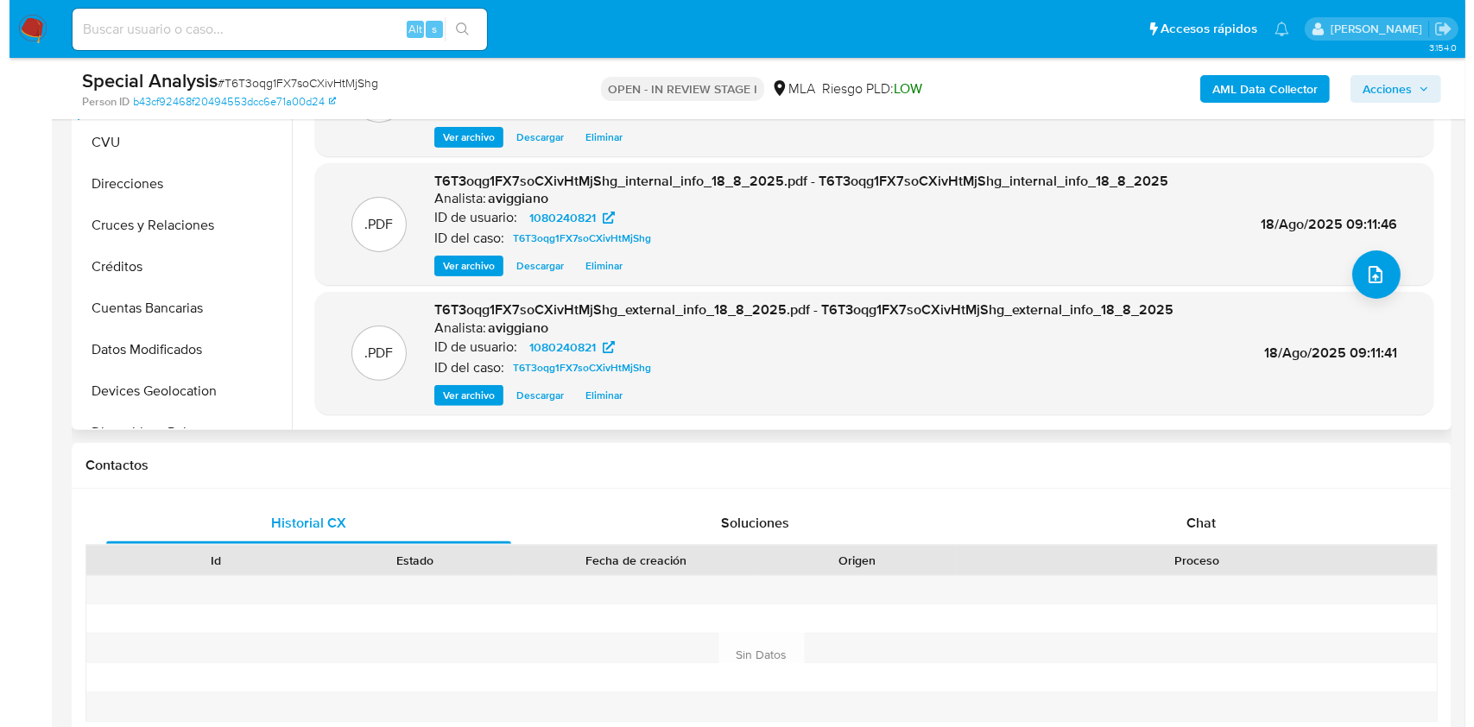
scroll to position [0, 0]
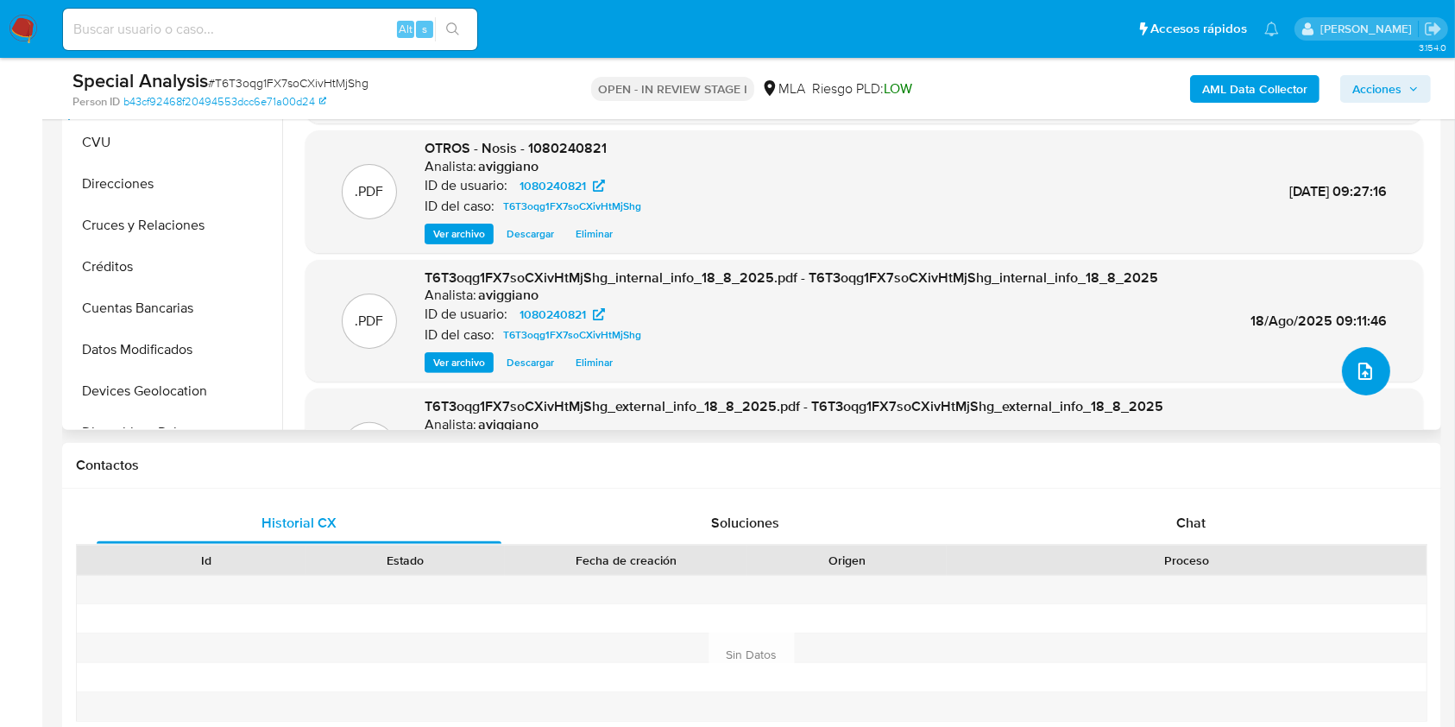
click at [1361, 361] on icon "upload-file" at bounding box center [1365, 371] width 21 height 21
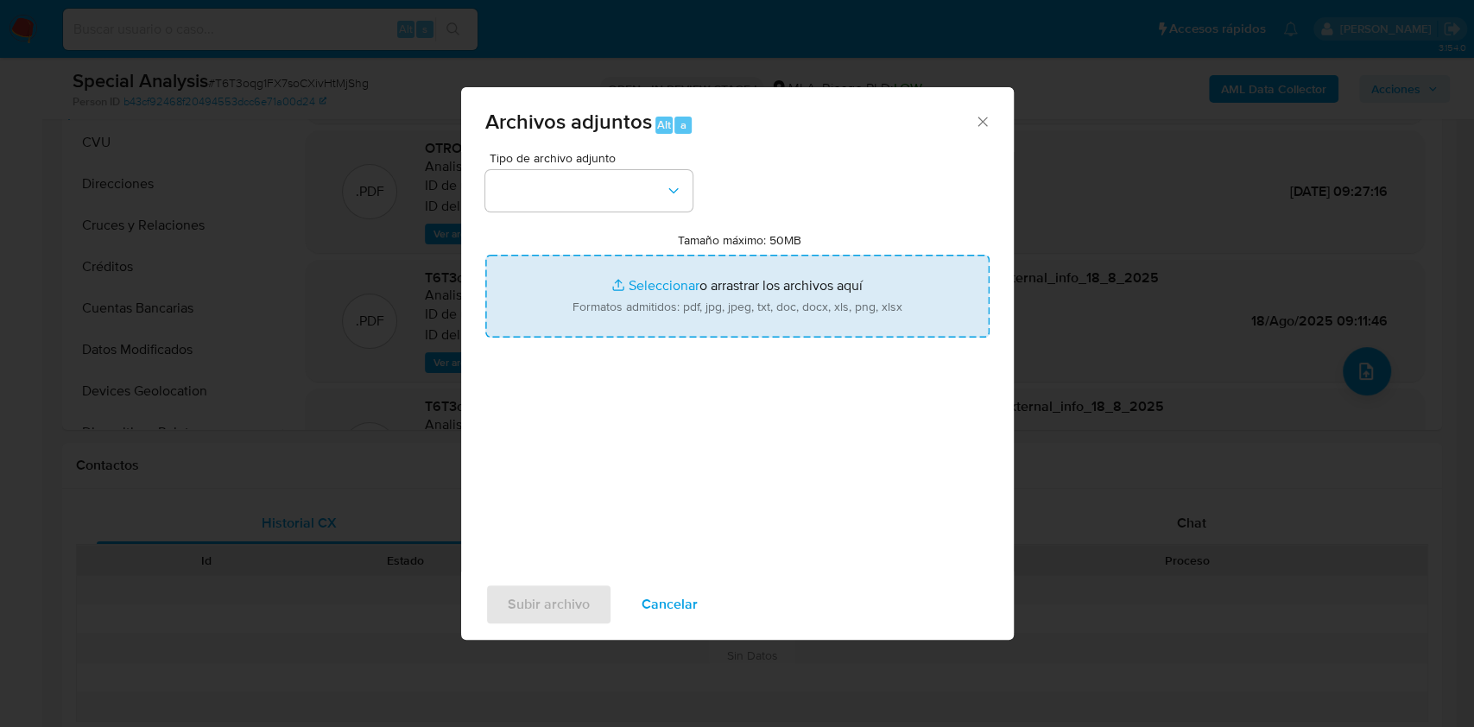
click at [639, 279] on input "Tamaño máximo: 50MB Seleccionar archivos" at bounding box center [737, 296] width 504 height 83
type input "C:\fakepath\Caselog T6T3oqg1FX7soCXivHtMjShg_2025_08_14_09_35_53.docx"
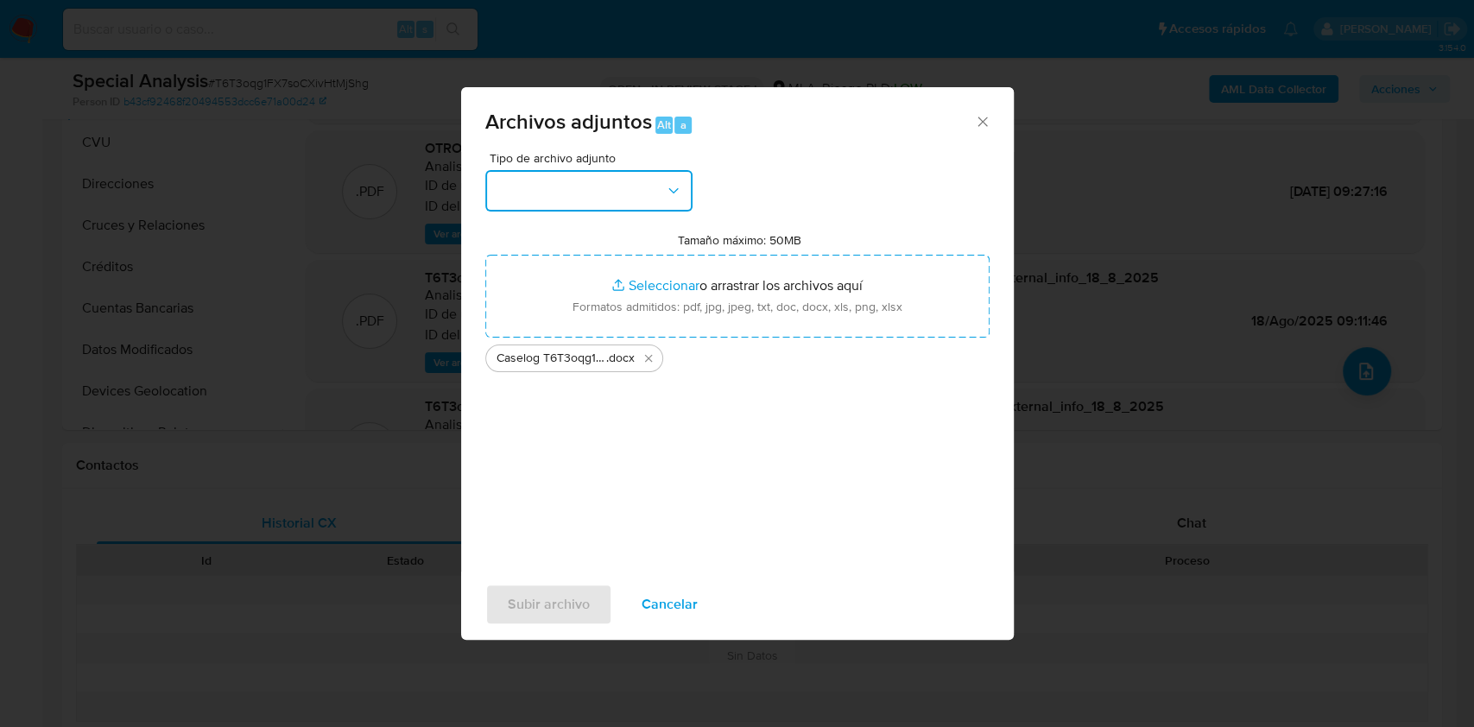
click at [570, 183] on button "button" at bounding box center [588, 190] width 207 height 41
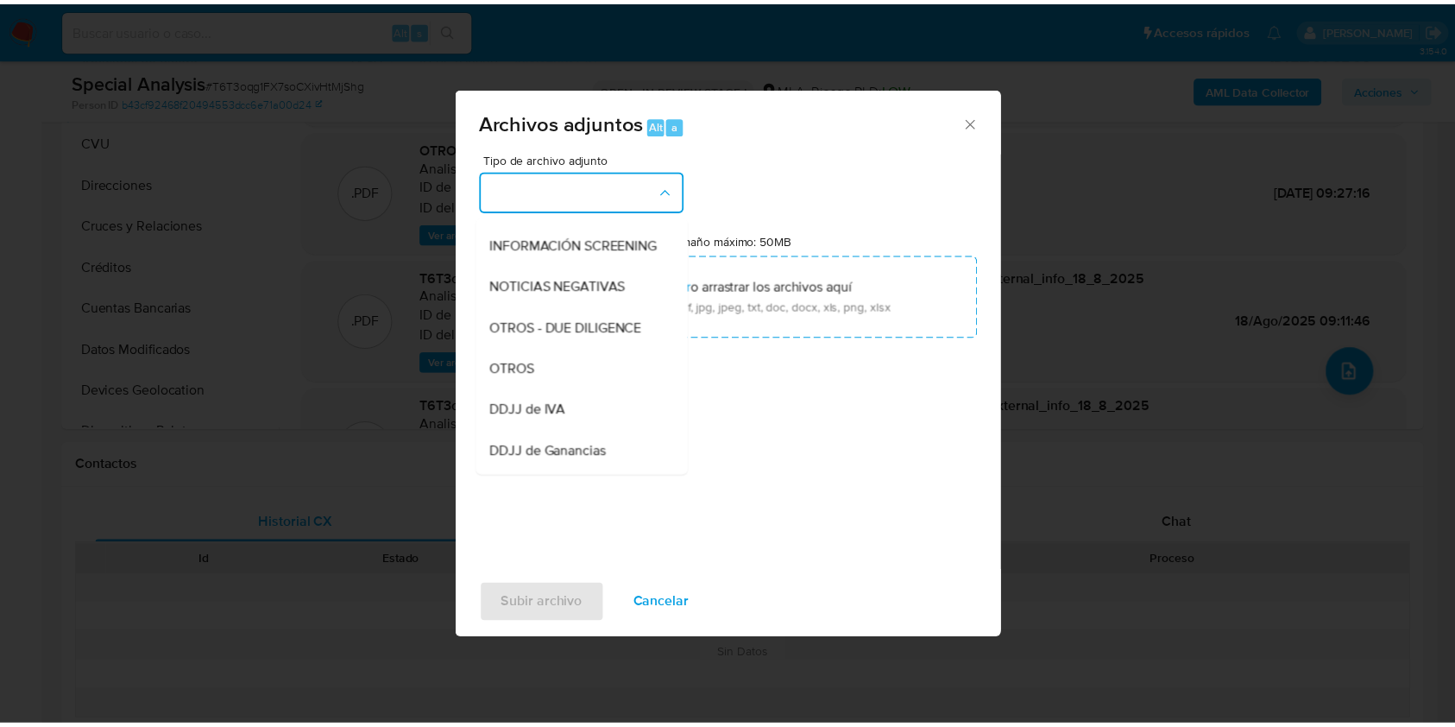
scroll to position [345, 0]
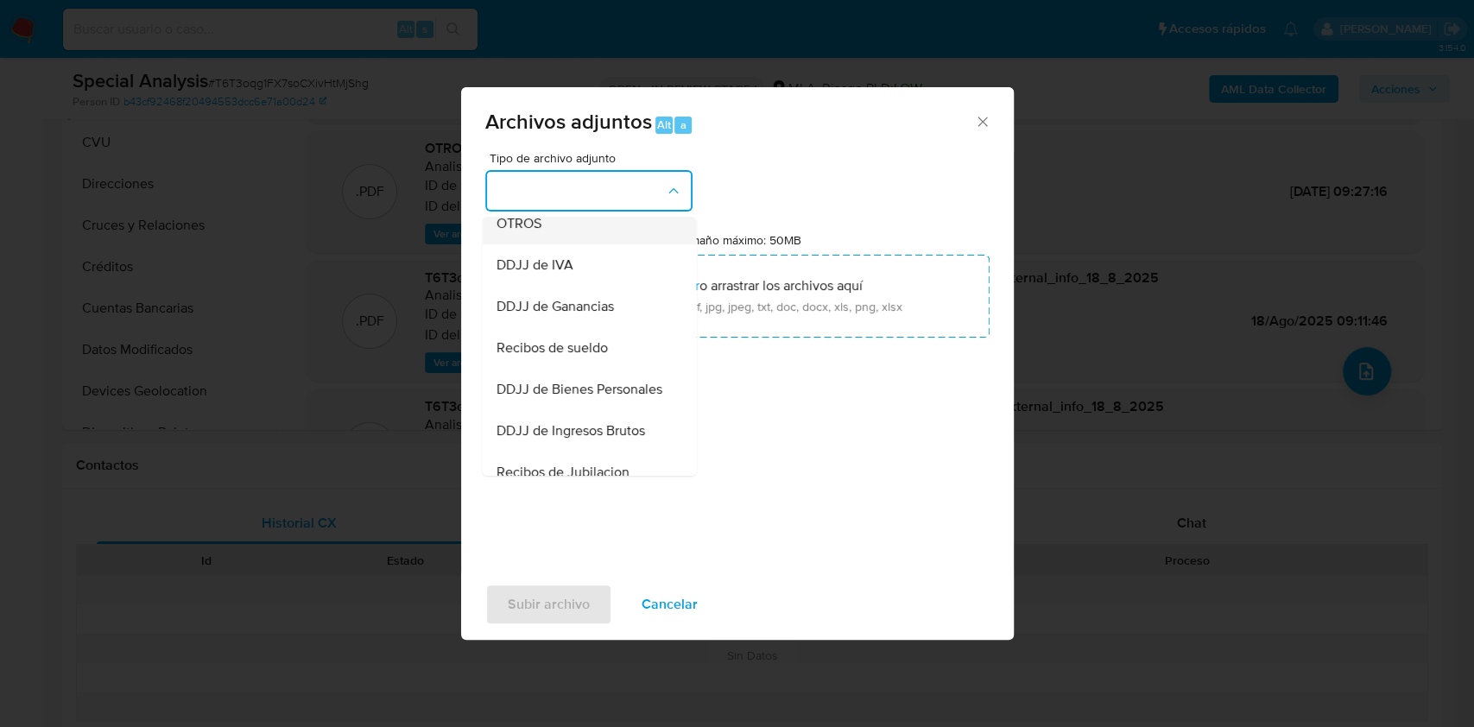
click at [531, 232] on span "OTROS" at bounding box center [517, 223] width 45 height 17
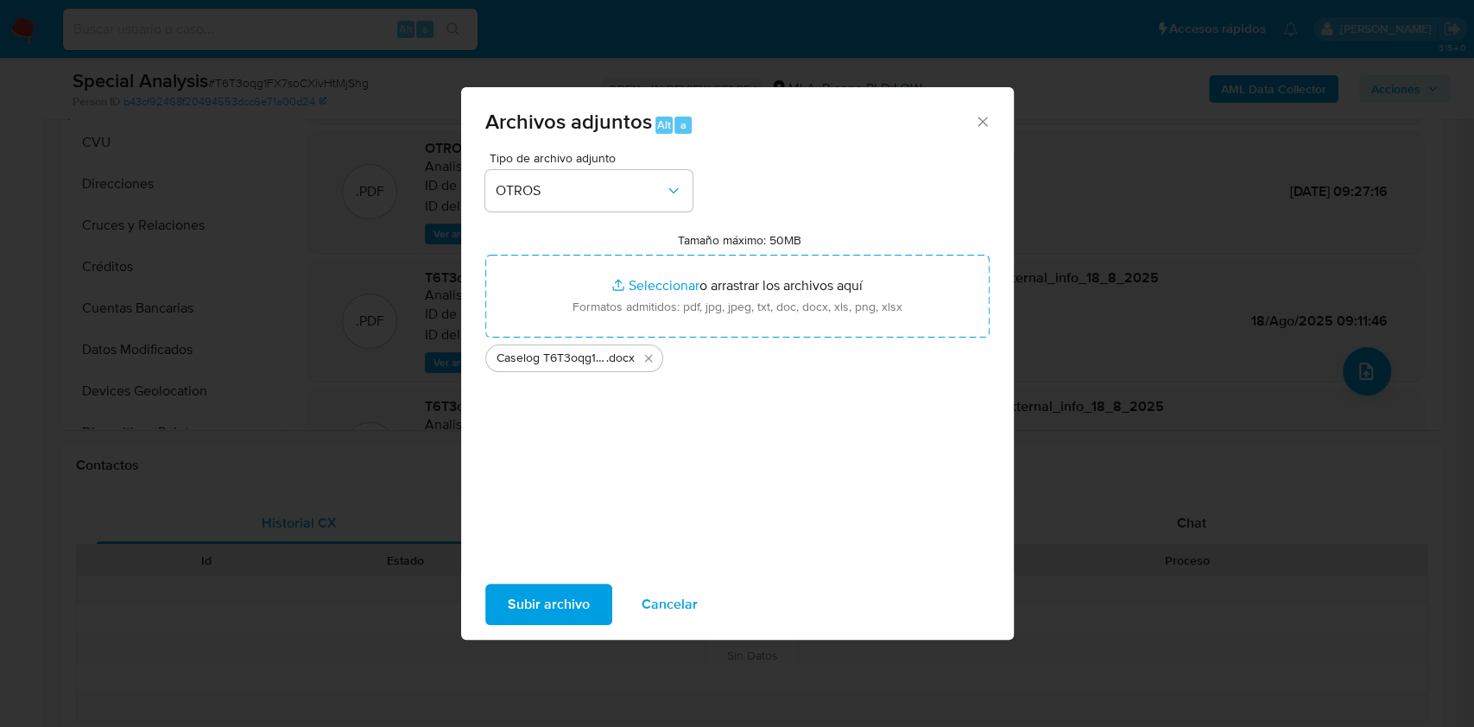
click at [556, 585] on span "Subir archivo" at bounding box center [549, 604] width 82 height 38
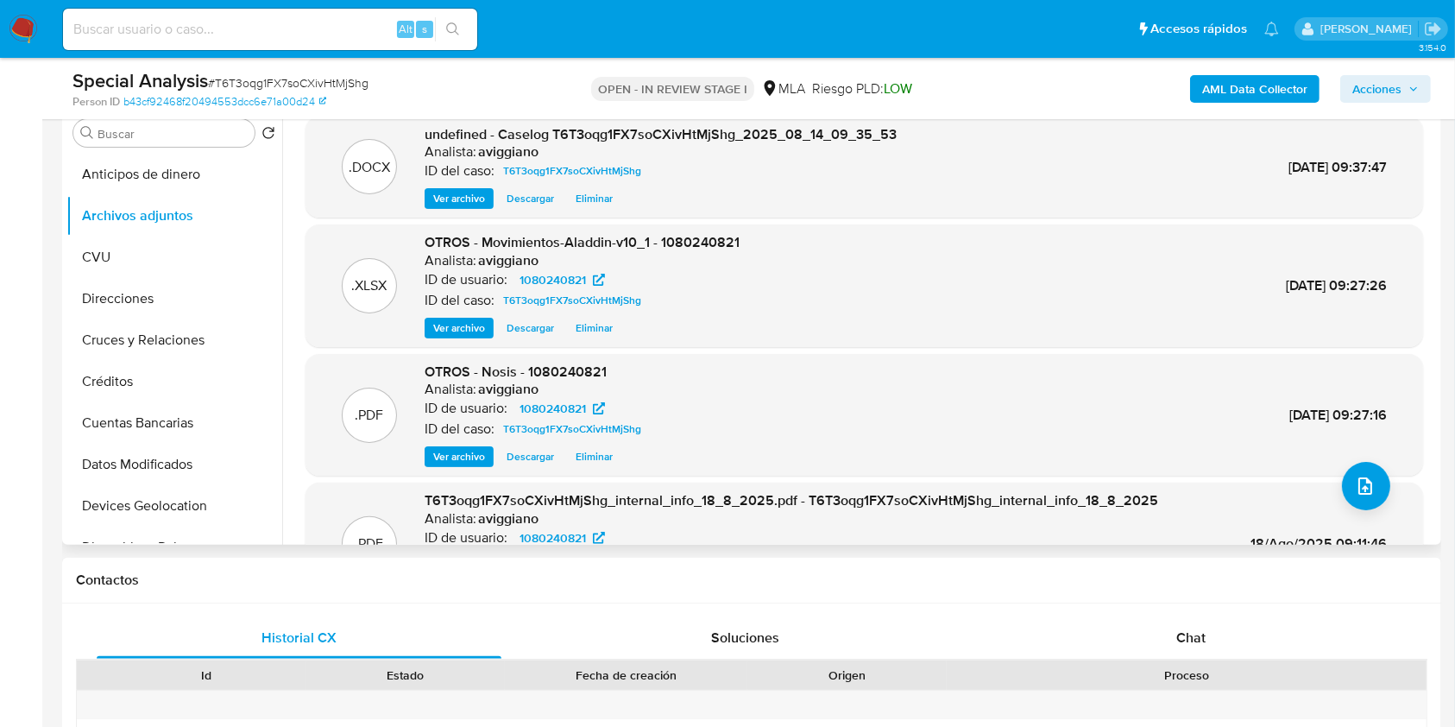
click at [466, 198] on span "Ver archivo" at bounding box center [459, 198] width 52 height 17
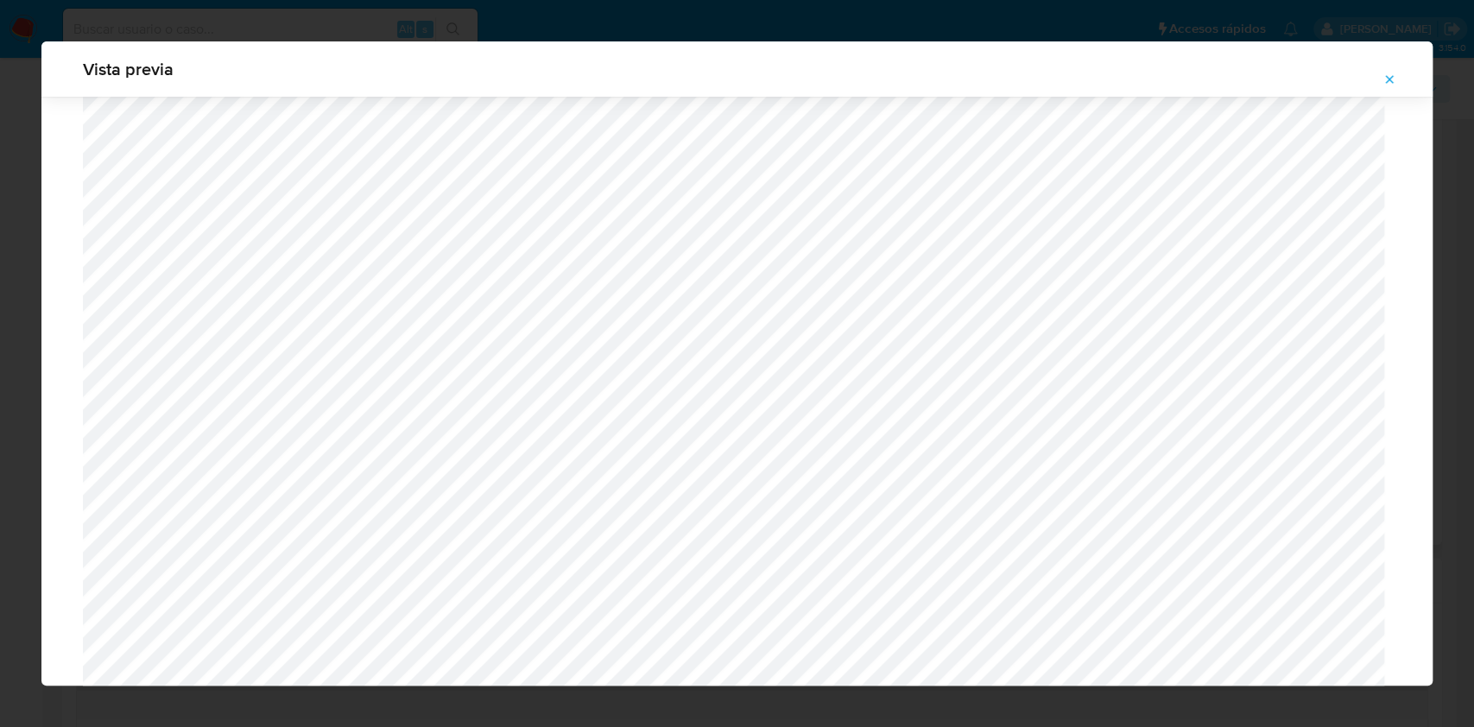
scroll to position [5117, 0]
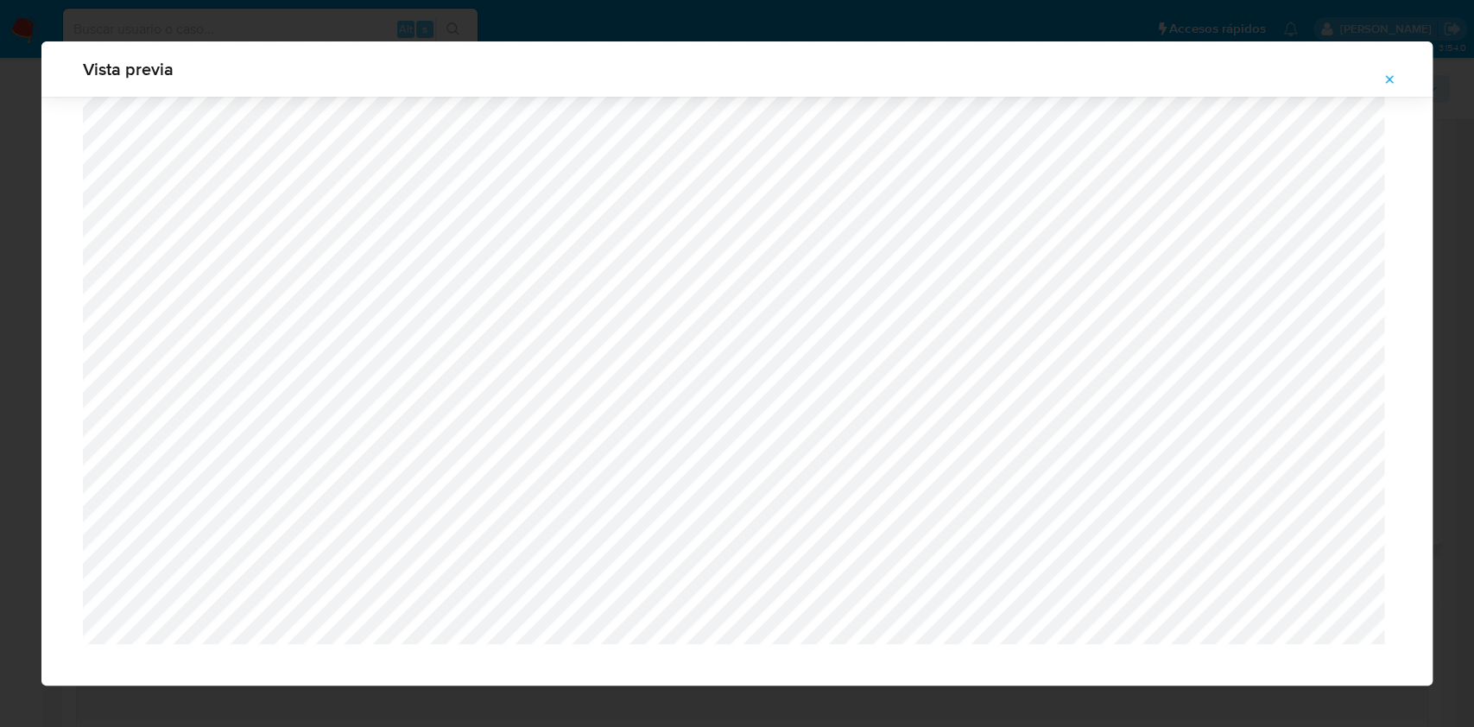
click at [1379, 79] on button "Attachment preview" at bounding box center [1389, 80] width 38 height 28
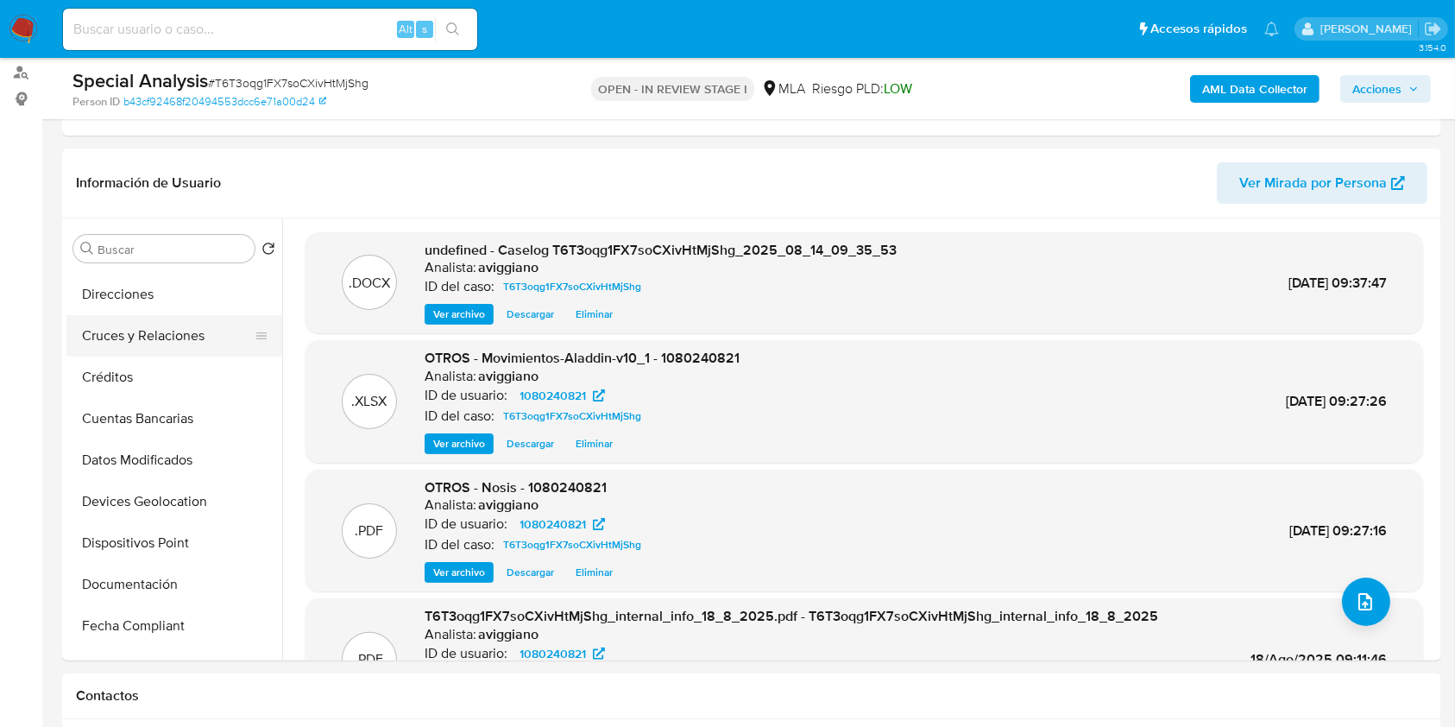
scroll to position [345, 0]
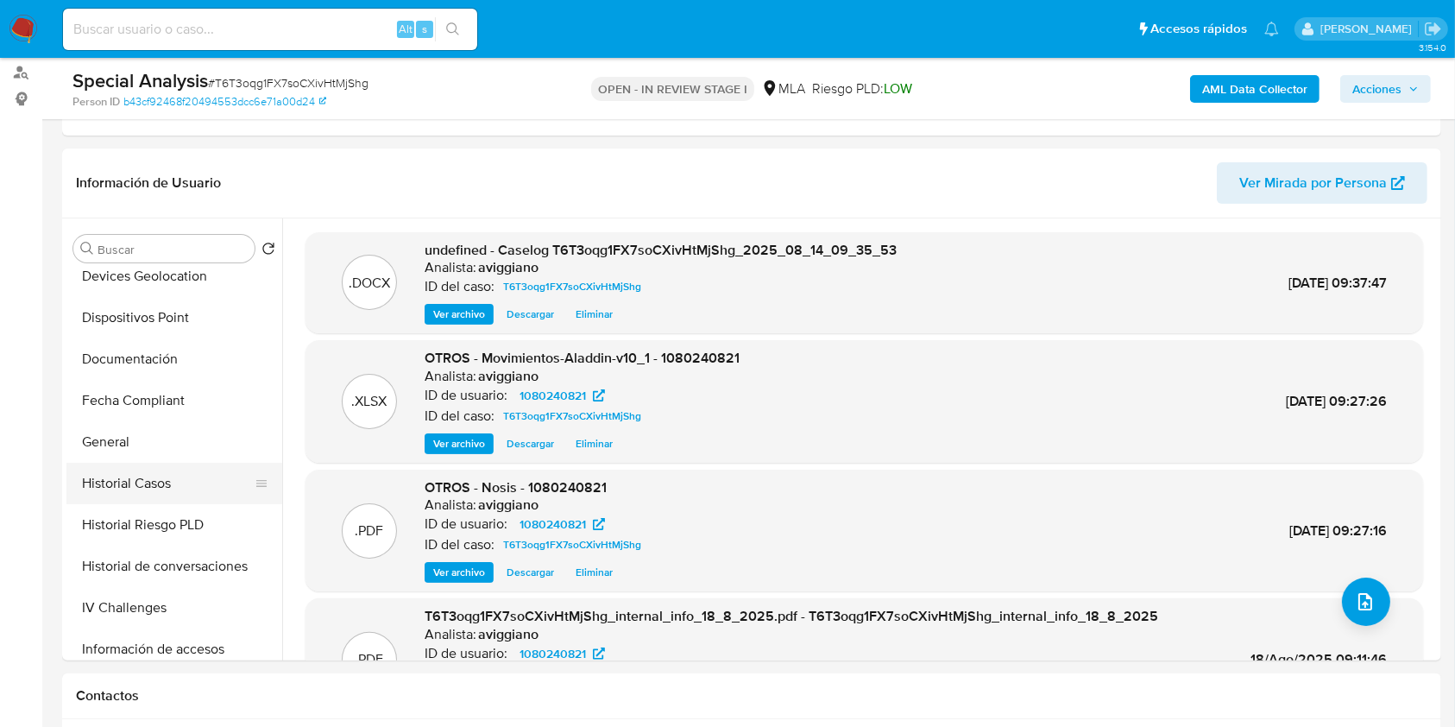
click at [161, 466] on button "Historial Casos" at bounding box center [167, 483] width 202 height 41
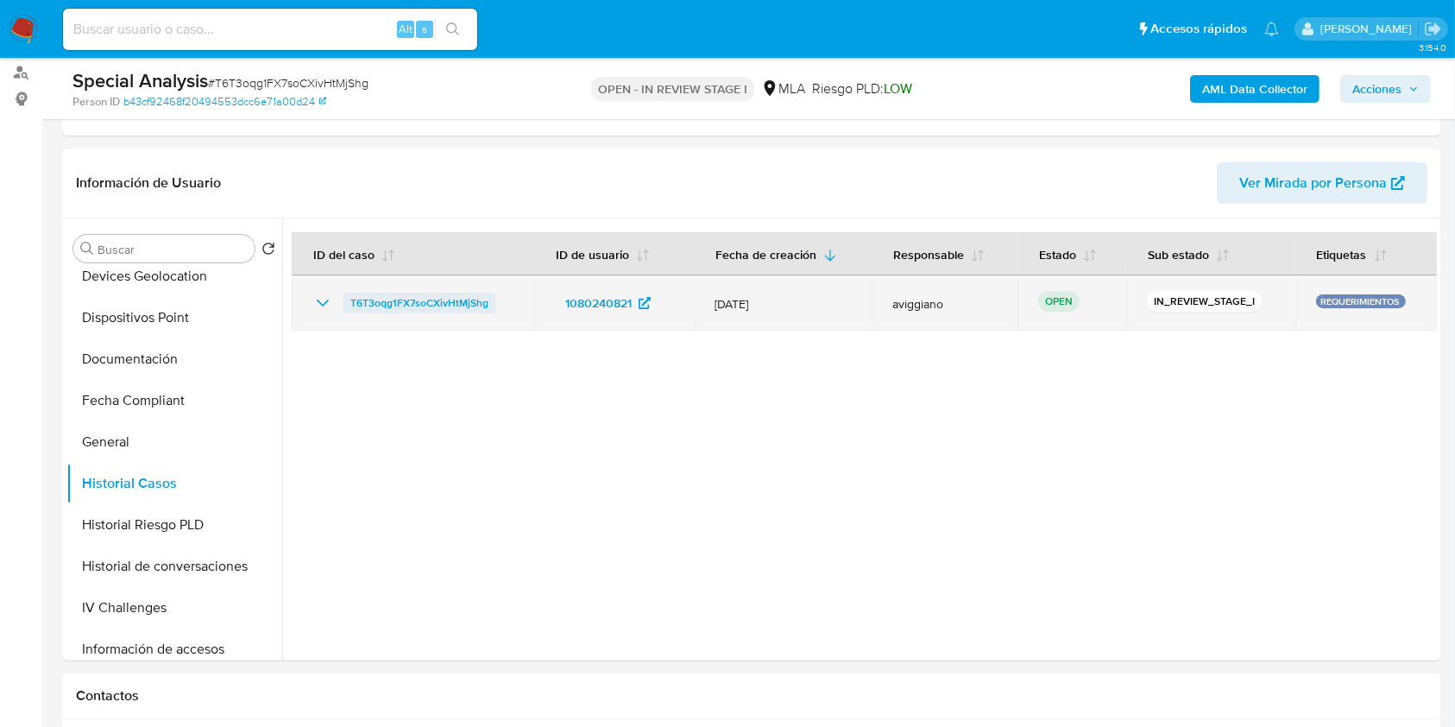
click at [468, 300] on span "T6T3oqg1FX7soCXivHtMjShg" at bounding box center [419, 303] width 138 height 21
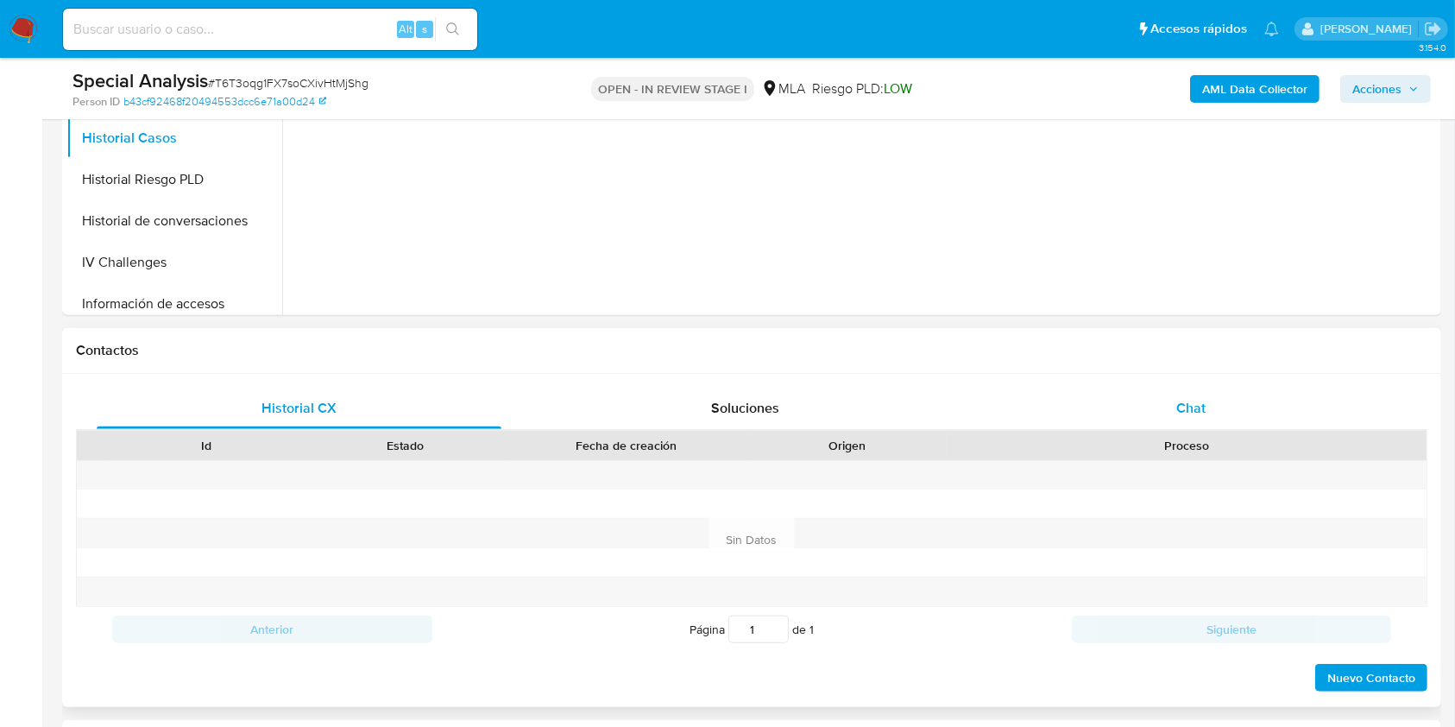
click at [1201, 391] on div "Chat" at bounding box center [1191, 408] width 405 height 41
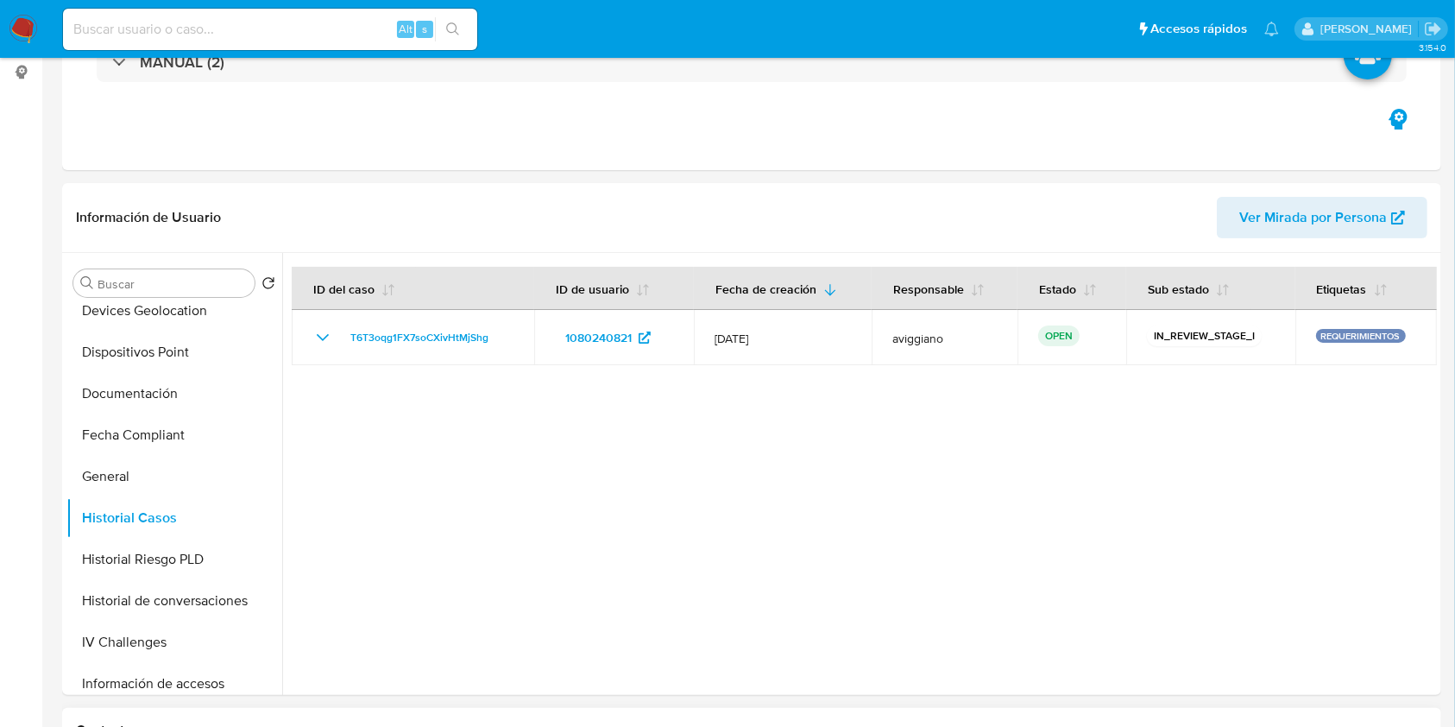
scroll to position [0, 0]
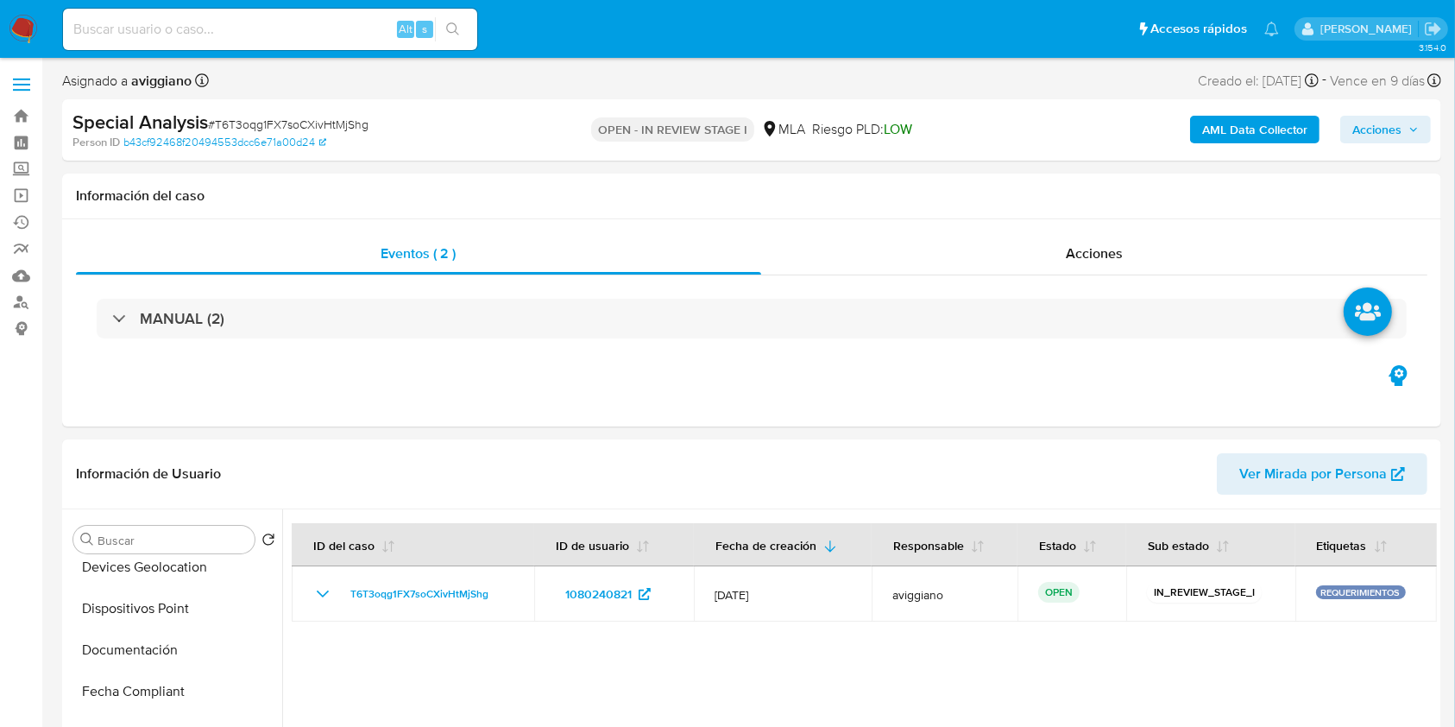
click at [1378, 123] on span "Acciones" at bounding box center [1377, 130] width 49 height 28
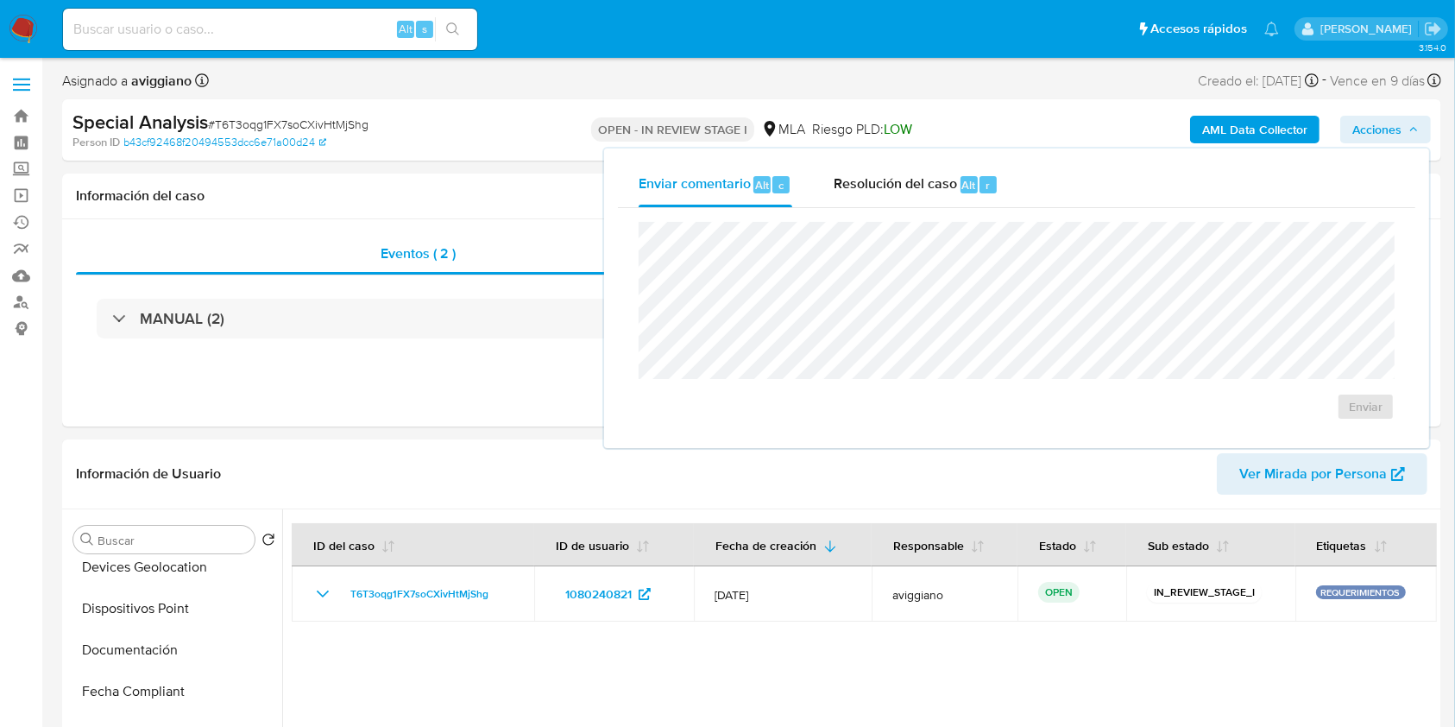
drag, startPoint x: 923, startPoint y: 194, endPoint x: 918, endPoint y: 213, distance: 19.5
click at [921, 194] on div "Resolución del caso Alt r" at bounding box center [916, 184] width 165 height 45
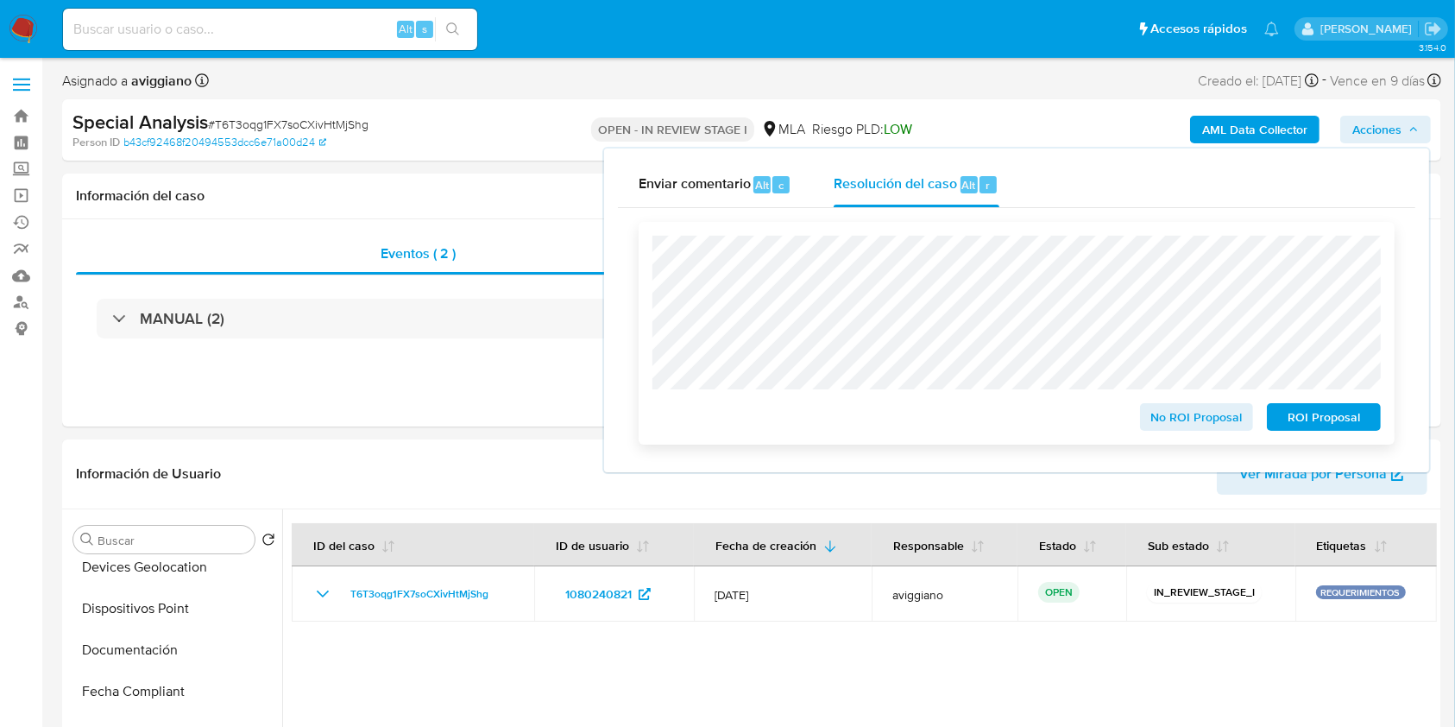
click at [1352, 437] on div "No ROI Proposal ROI Proposal" at bounding box center [1017, 333] width 756 height 223
click at [1348, 425] on span "ROI Proposal" at bounding box center [1324, 417] width 90 height 24
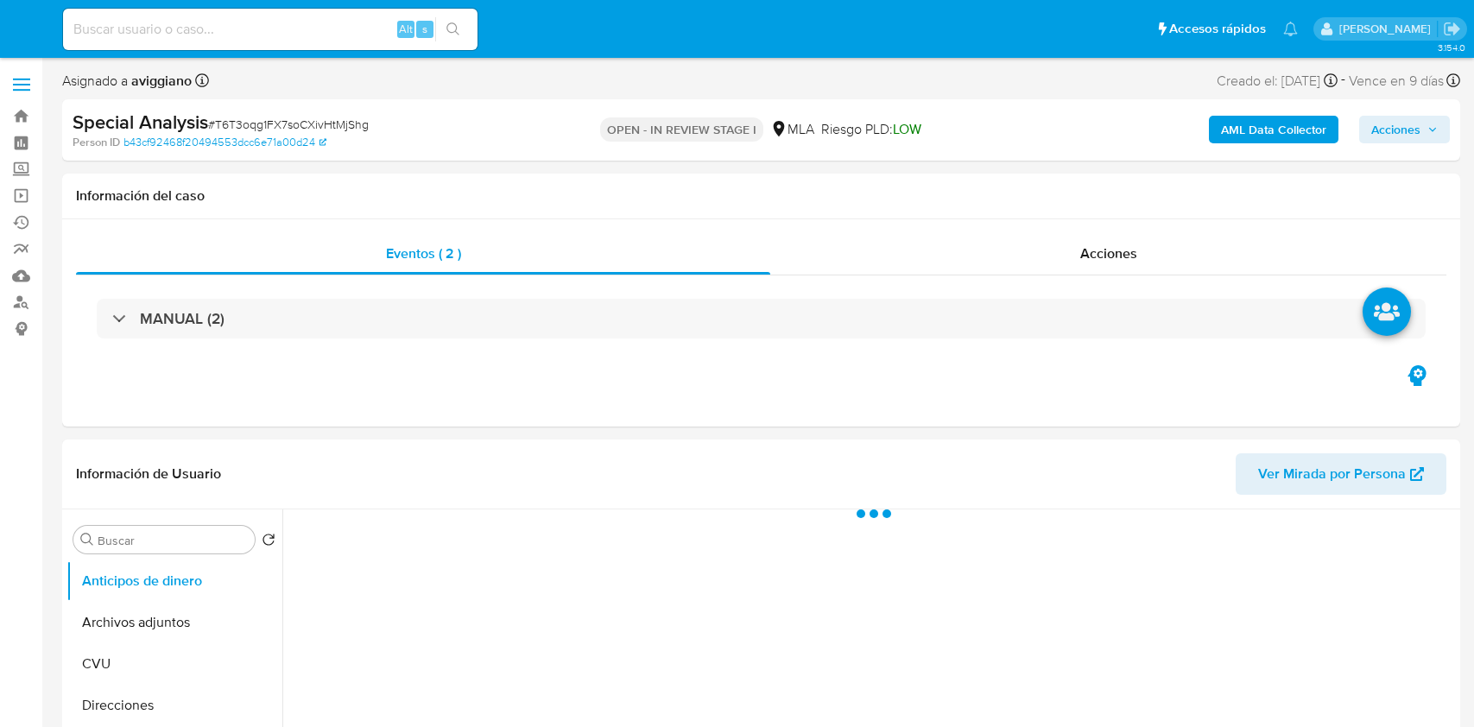
select select "10"
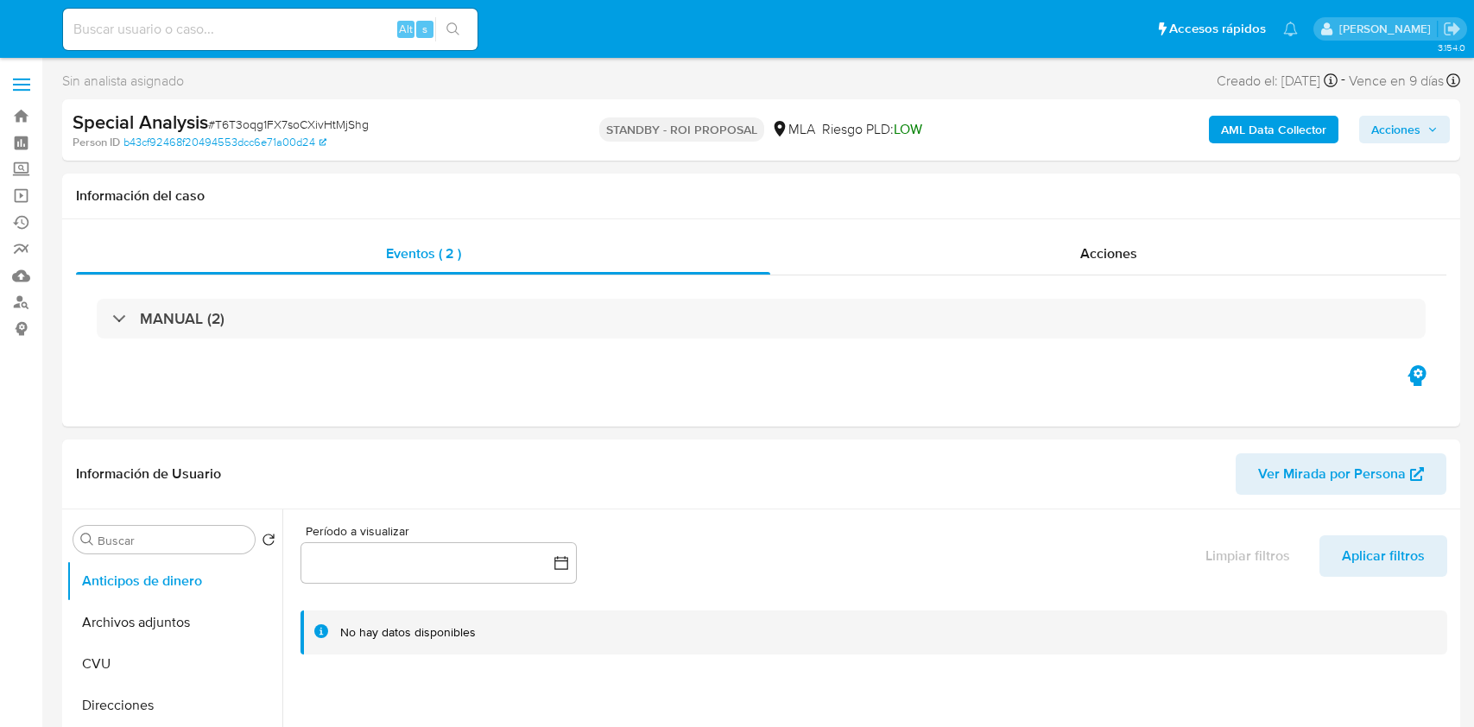
select select "10"
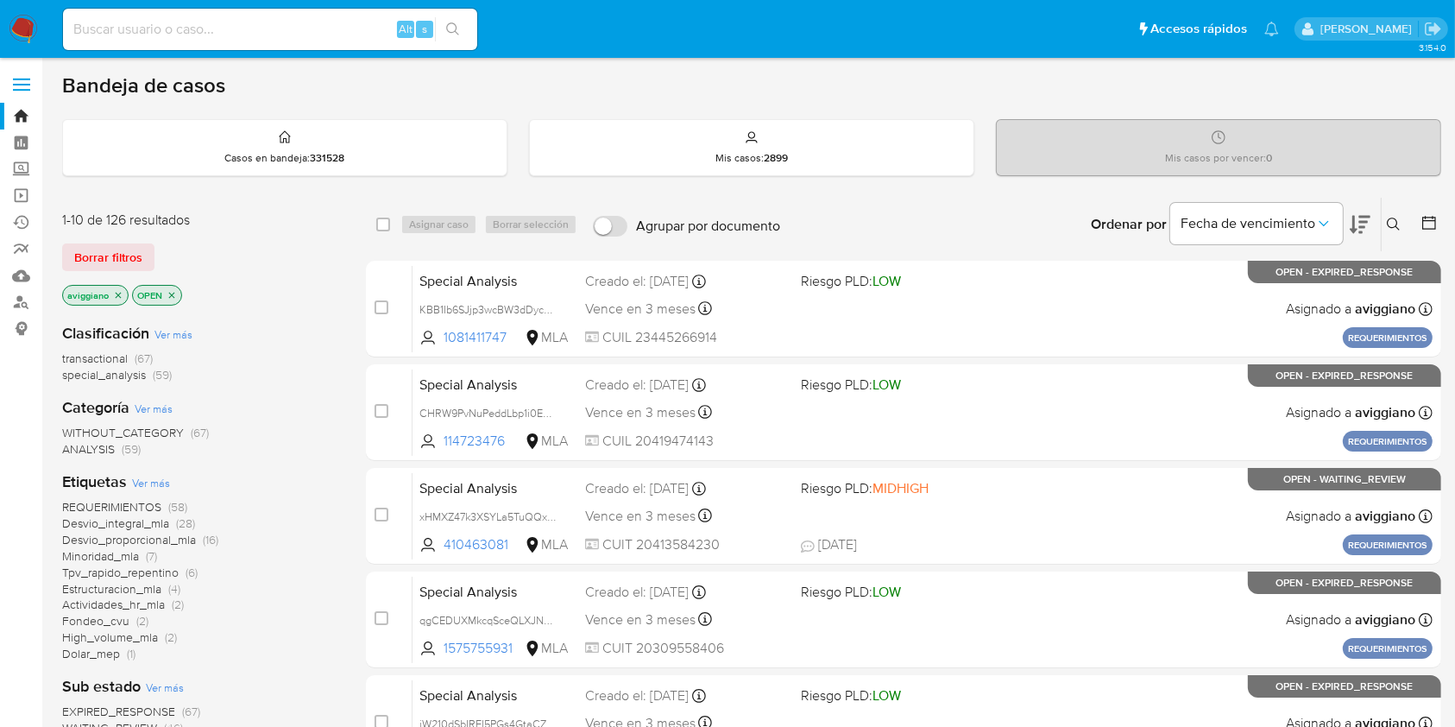
click at [125, 297] on p "aviggiano" at bounding box center [95, 295] width 65 height 19
click at [119, 287] on p "aviggiano" at bounding box center [95, 295] width 65 height 19
click at [116, 297] on icon "close-filter" at bounding box center [118, 295] width 10 height 10
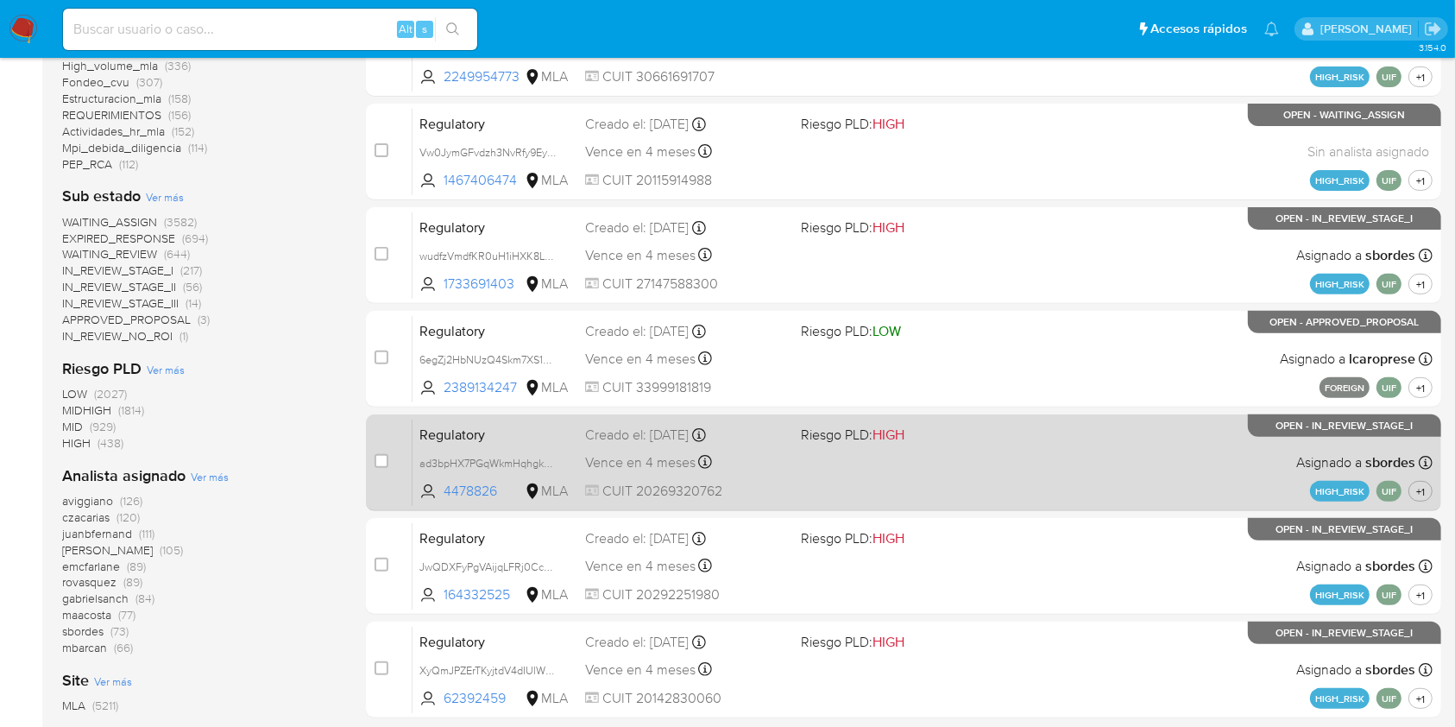
scroll to position [536, 0]
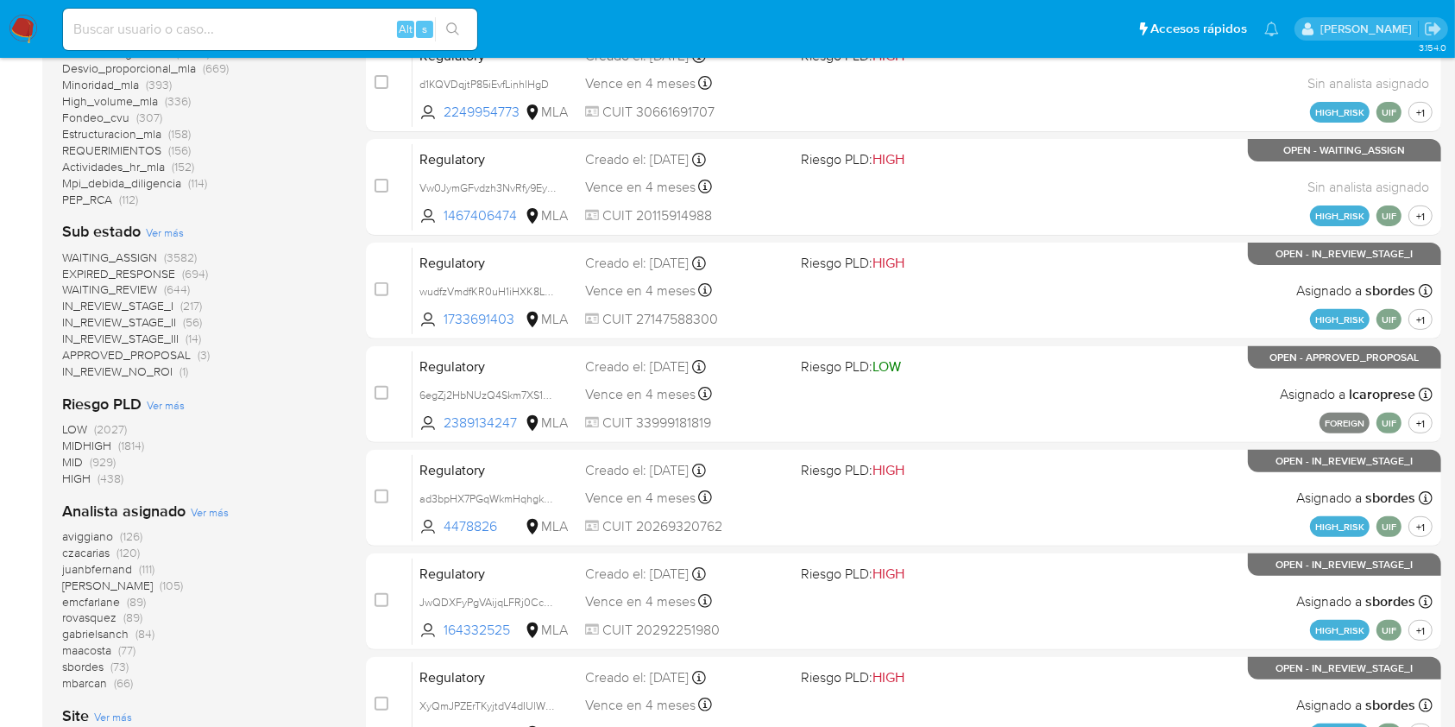
click at [205, 18] on input at bounding box center [270, 29] width 414 height 22
paste input "wQ4vvoHO27lWVOQSB2VTNslJ"
type input "wQ4vvoHO27lWVOQSB2VTNslJ"
click at [443, 22] on button "search-icon" at bounding box center [452, 29] width 35 height 24
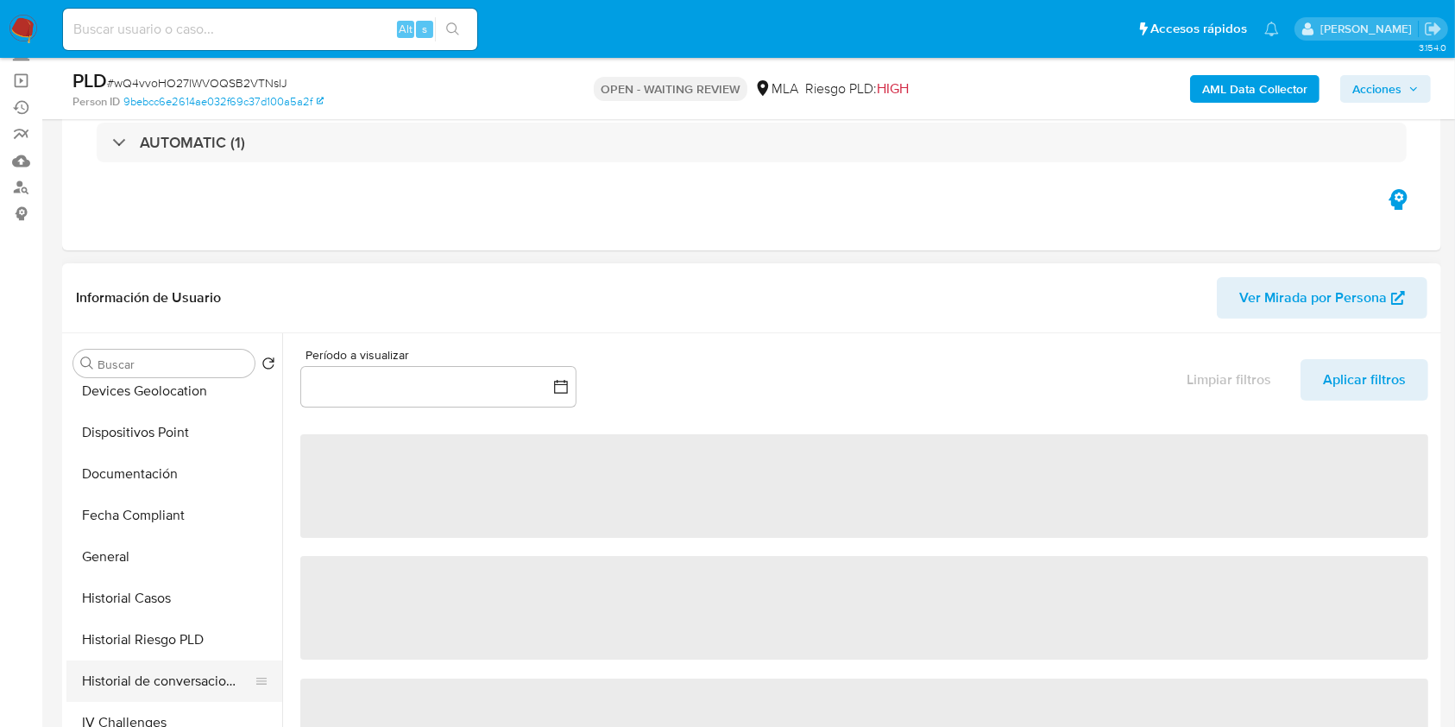
scroll to position [460, 0]
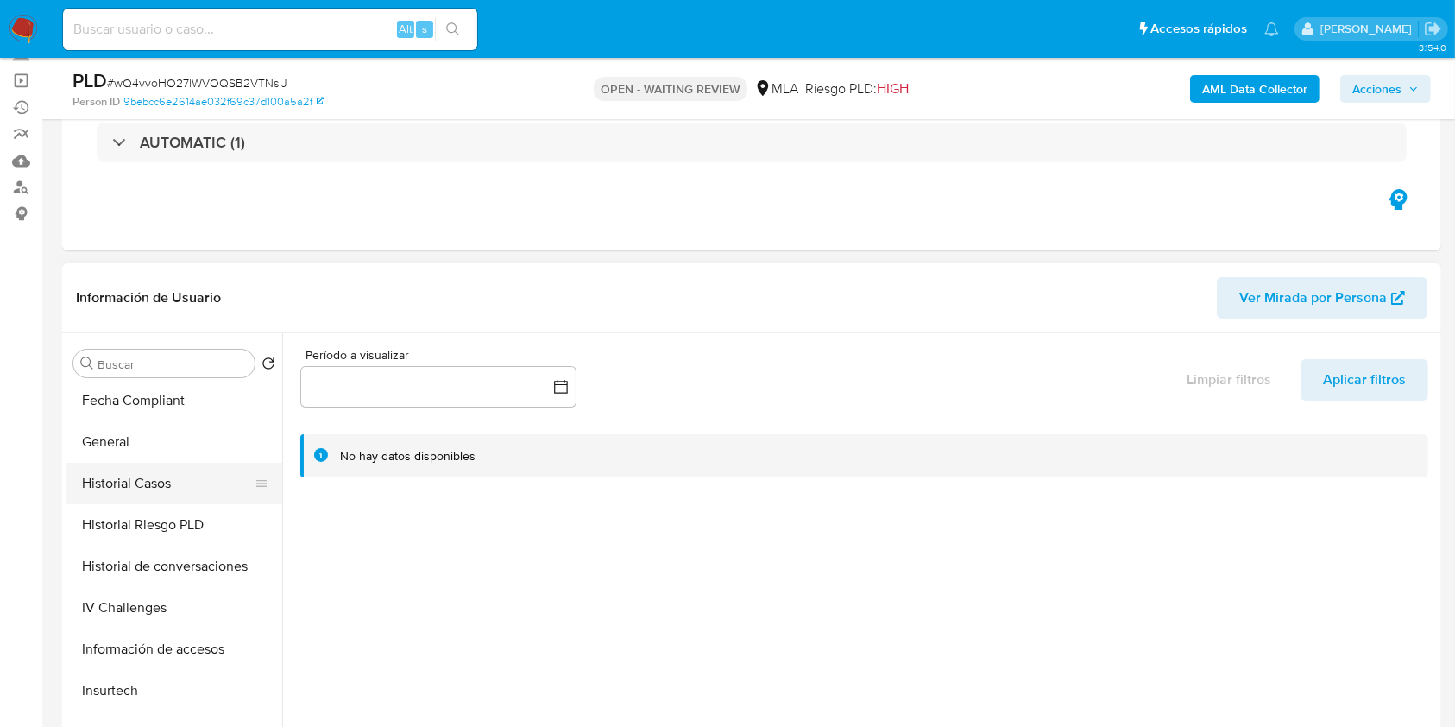
select select "10"
click at [129, 495] on button "Historial Casos" at bounding box center [167, 483] width 202 height 41
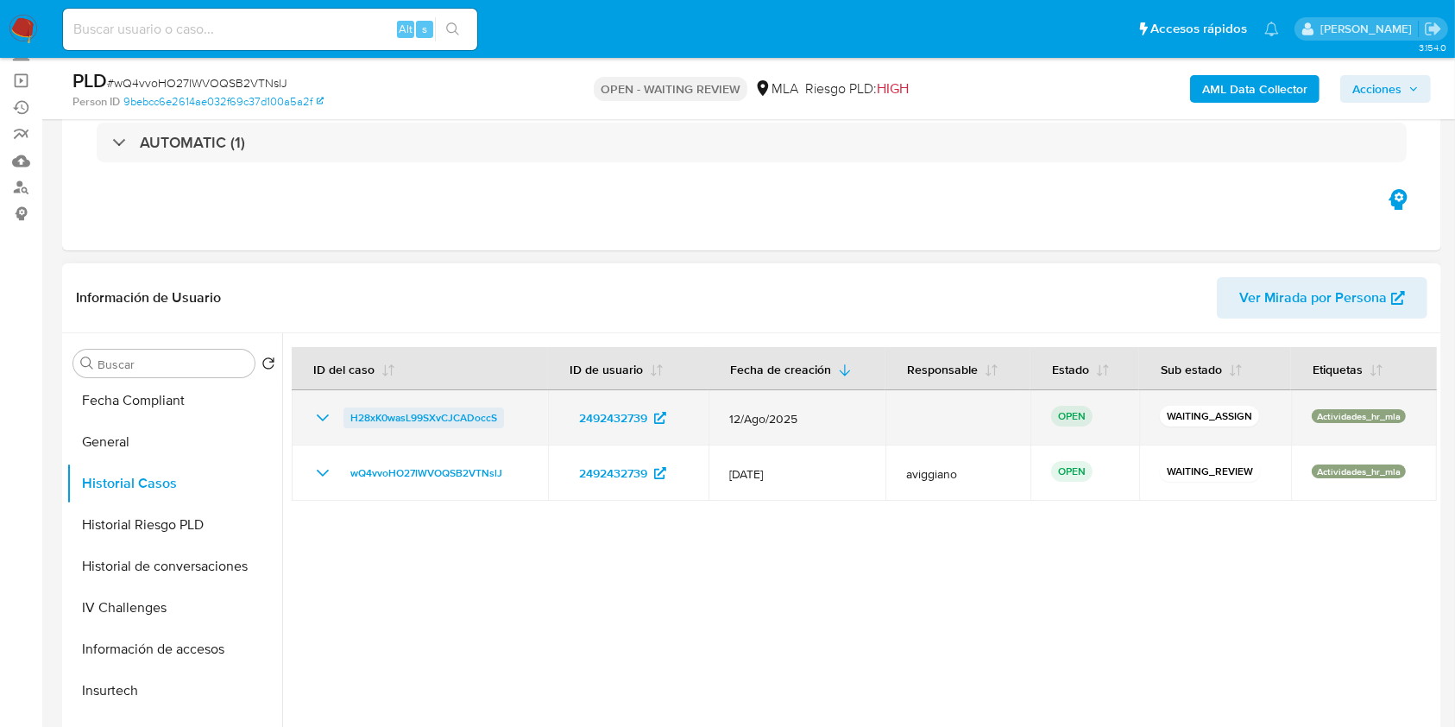
drag, startPoint x: 511, startPoint y: 416, endPoint x: 345, endPoint y: 426, distance: 166.1
click at [345, 426] on div "H28xK0wasL99SXvCJCADoccS" at bounding box center [419, 417] width 215 height 21
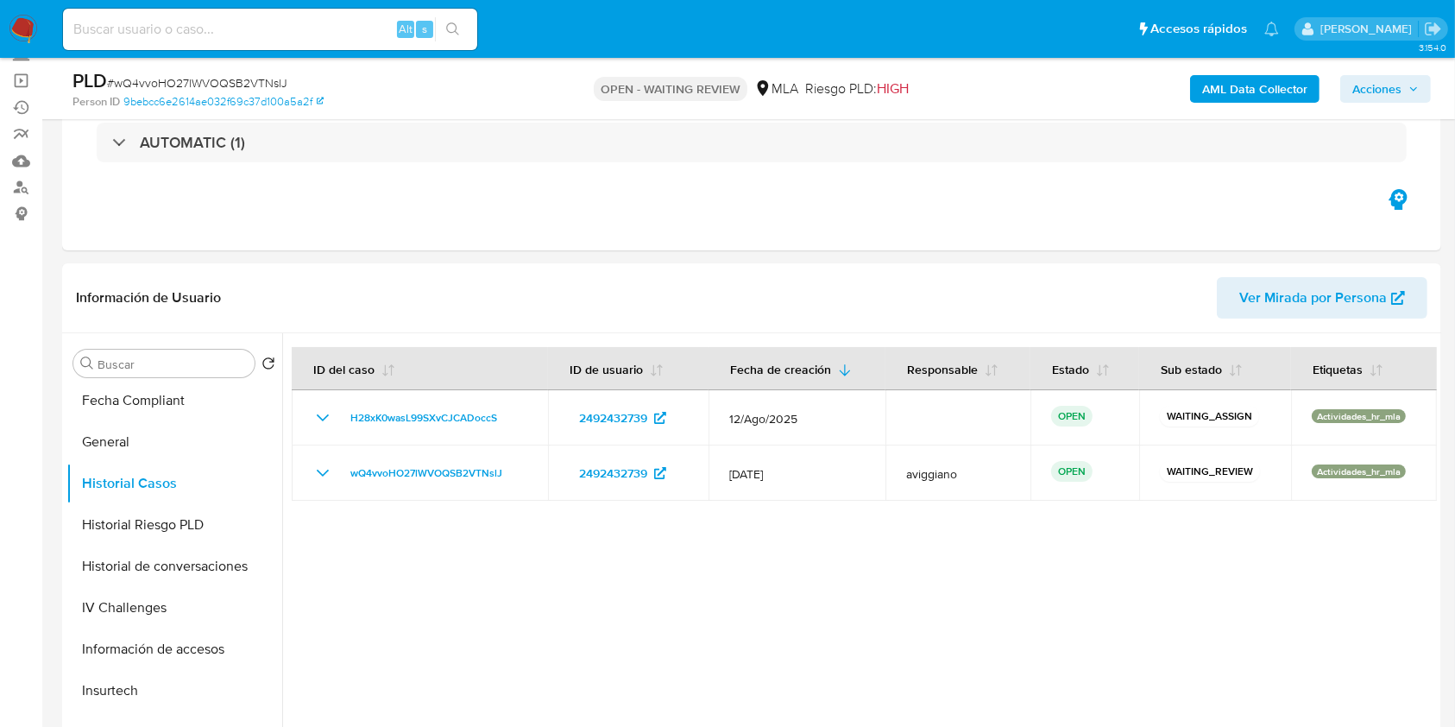
click at [205, 29] on input at bounding box center [270, 29] width 414 height 22
paste input "gkGHaqCBPd2wcLm2BLhWM4Qs"
type input "gkGHaqCBPd2wcLm2BLhWM4Qs"
click at [454, 32] on icon "search-icon" at bounding box center [453, 29] width 14 height 14
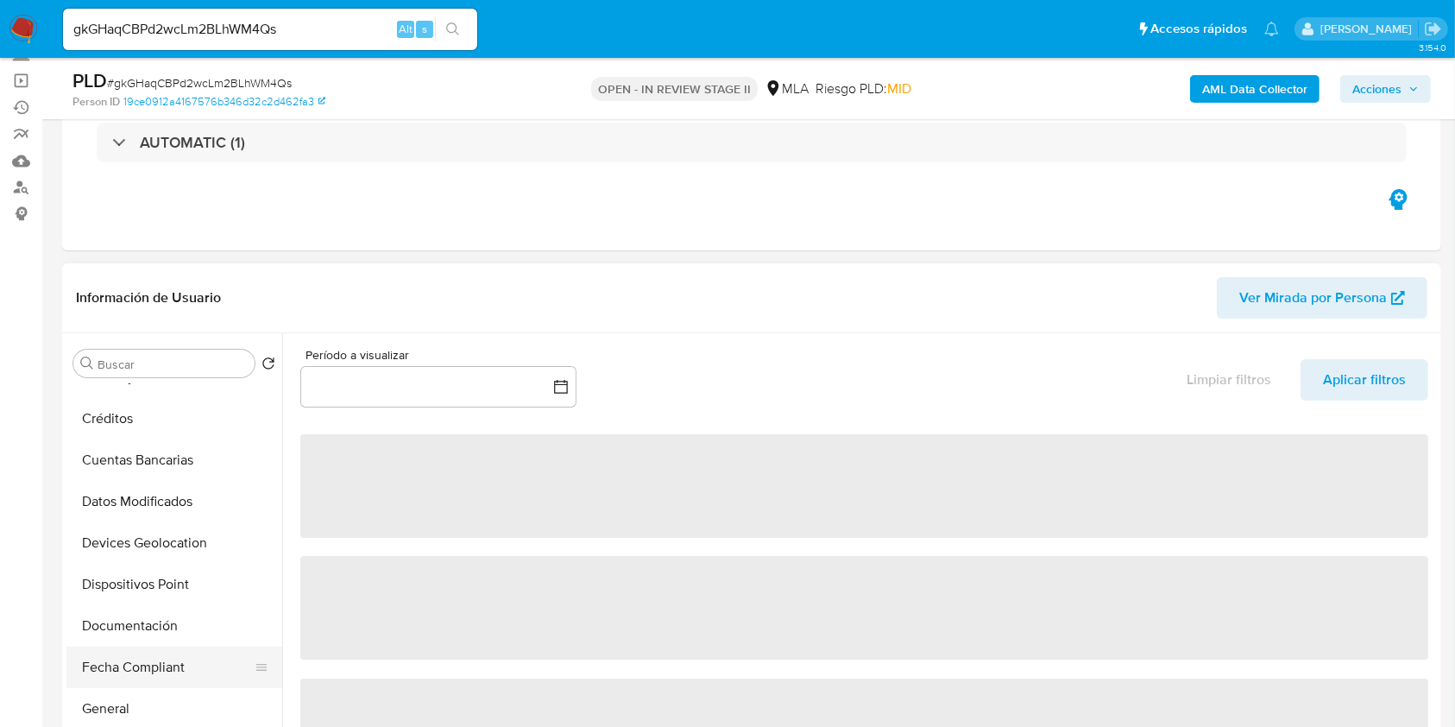
scroll to position [345, 0]
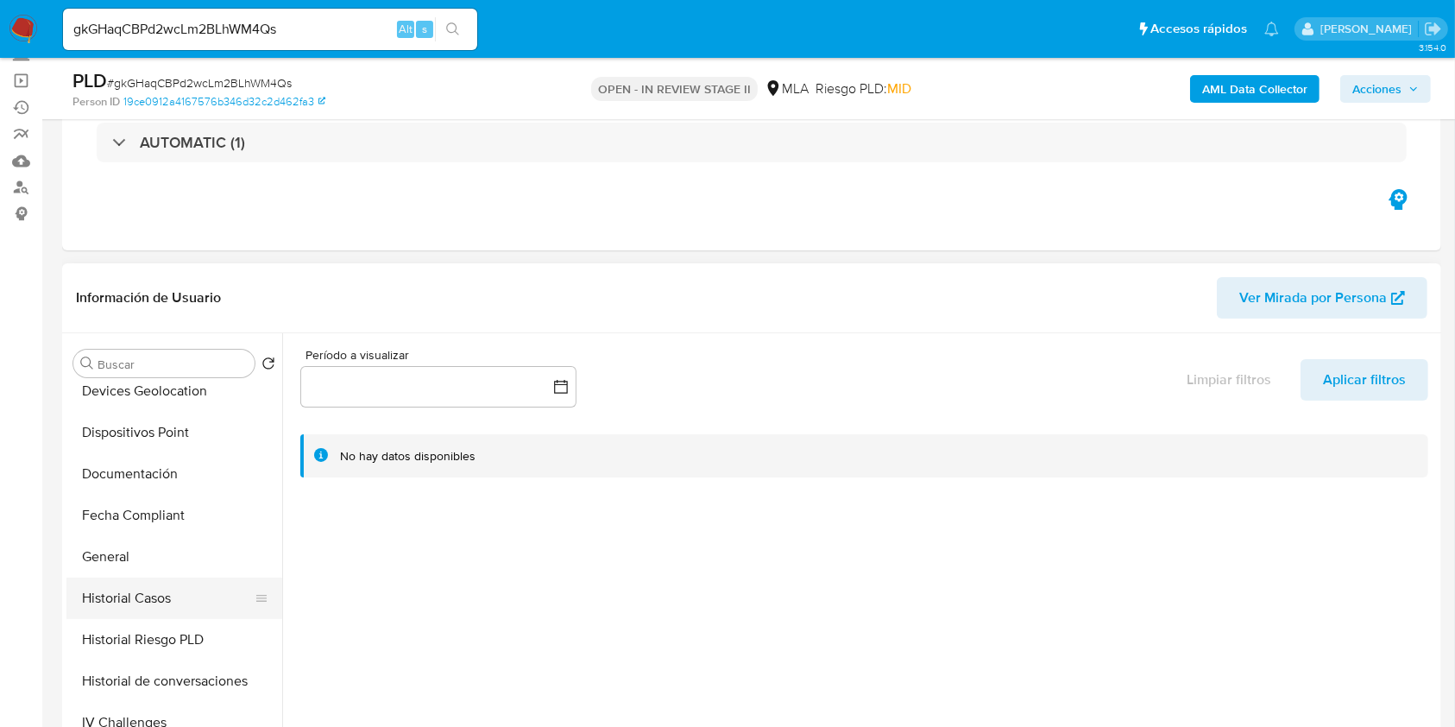
click at [154, 594] on button "Historial Casos" at bounding box center [167, 597] width 202 height 41
select select "10"
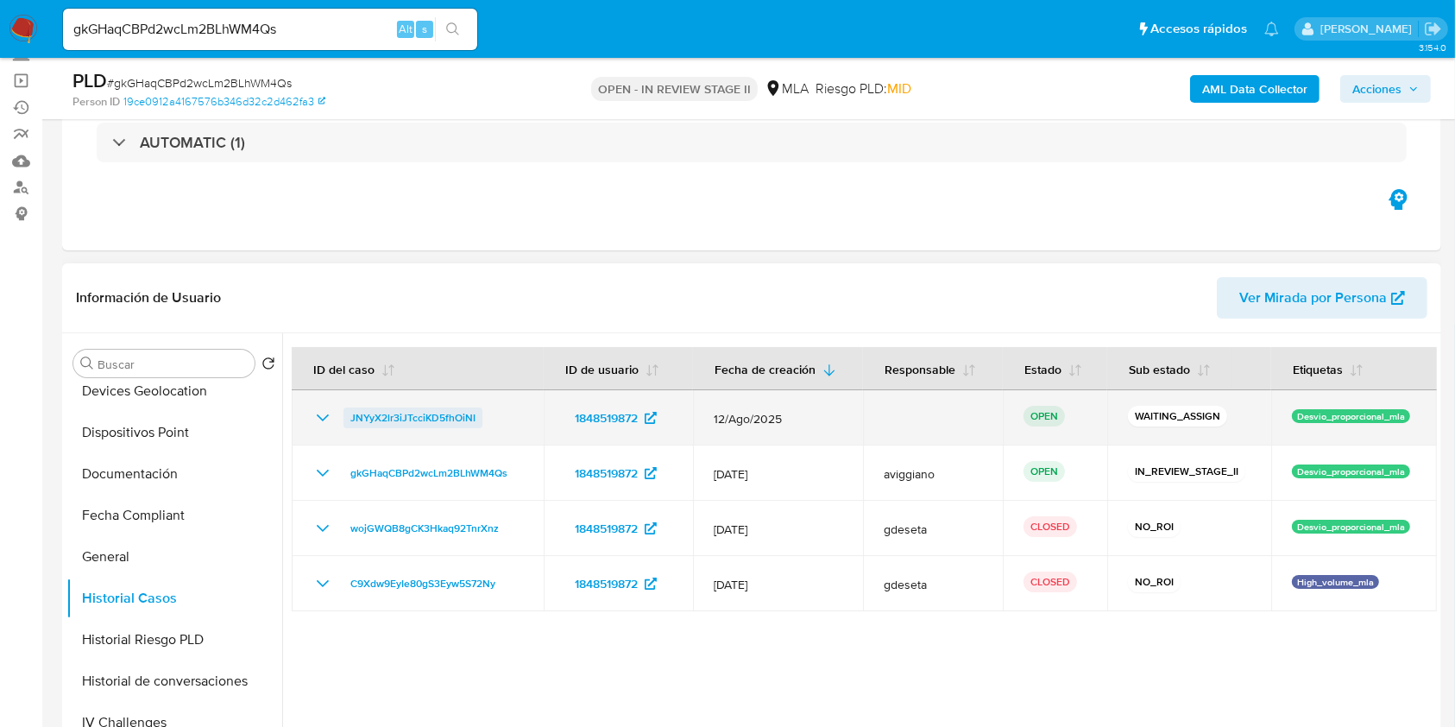
drag, startPoint x: 451, startPoint y: 420, endPoint x: 350, endPoint y: 417, distance: 100.2
click at [350, 417] on div "JNYyX2lr3iJTcciKD5fhOiNI" at bounding box center [417, 417] width 211 height 21
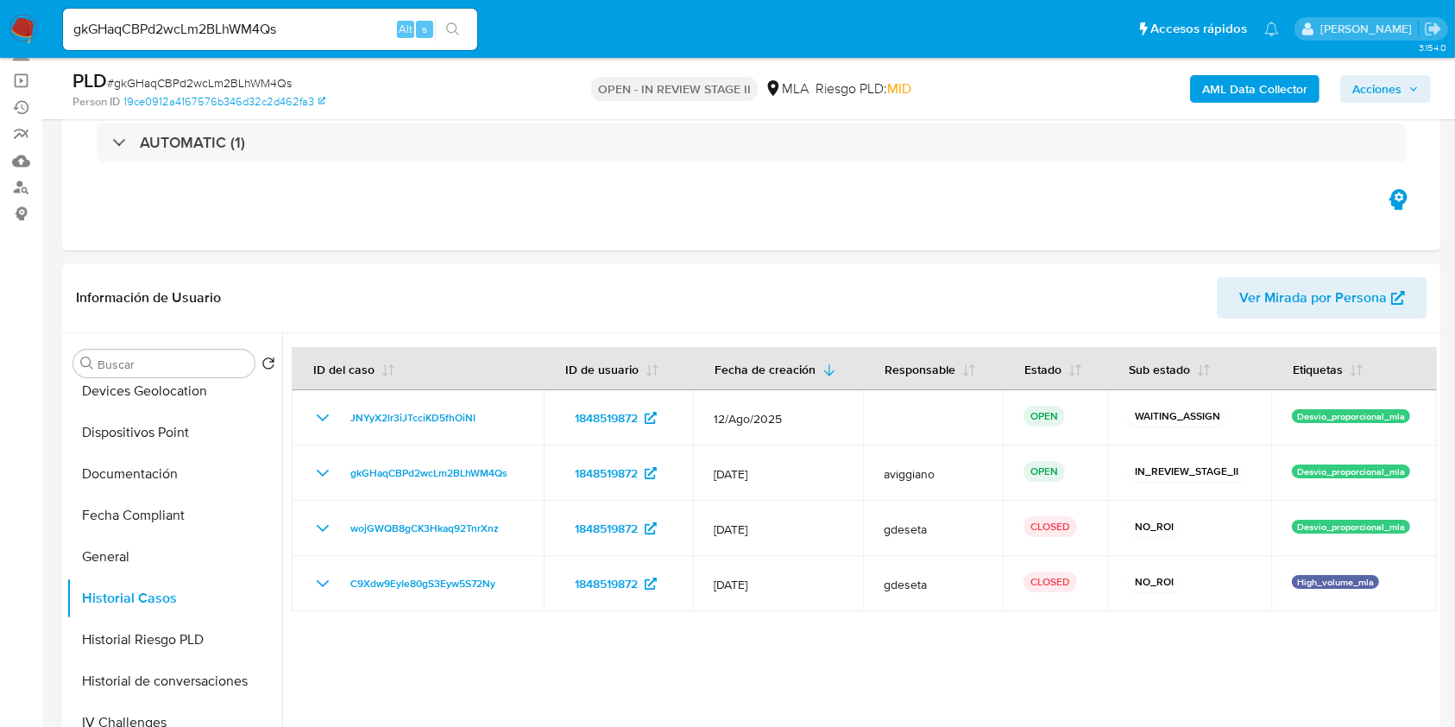
click at [221, 35] on input "gkGHaqCBPd2wcLm2BLhWM4Qs" at bounding box center [270, 29] width 414 height 22
paste input "J1BY2PpjNPGt3NiBB0eJrdzj"
type input "J1BY2PpjNPGt3NiBB0eJrdzj"
click at [452, 25] on icon "search-icon" at bounding box center [453, 29] width 14 height 14
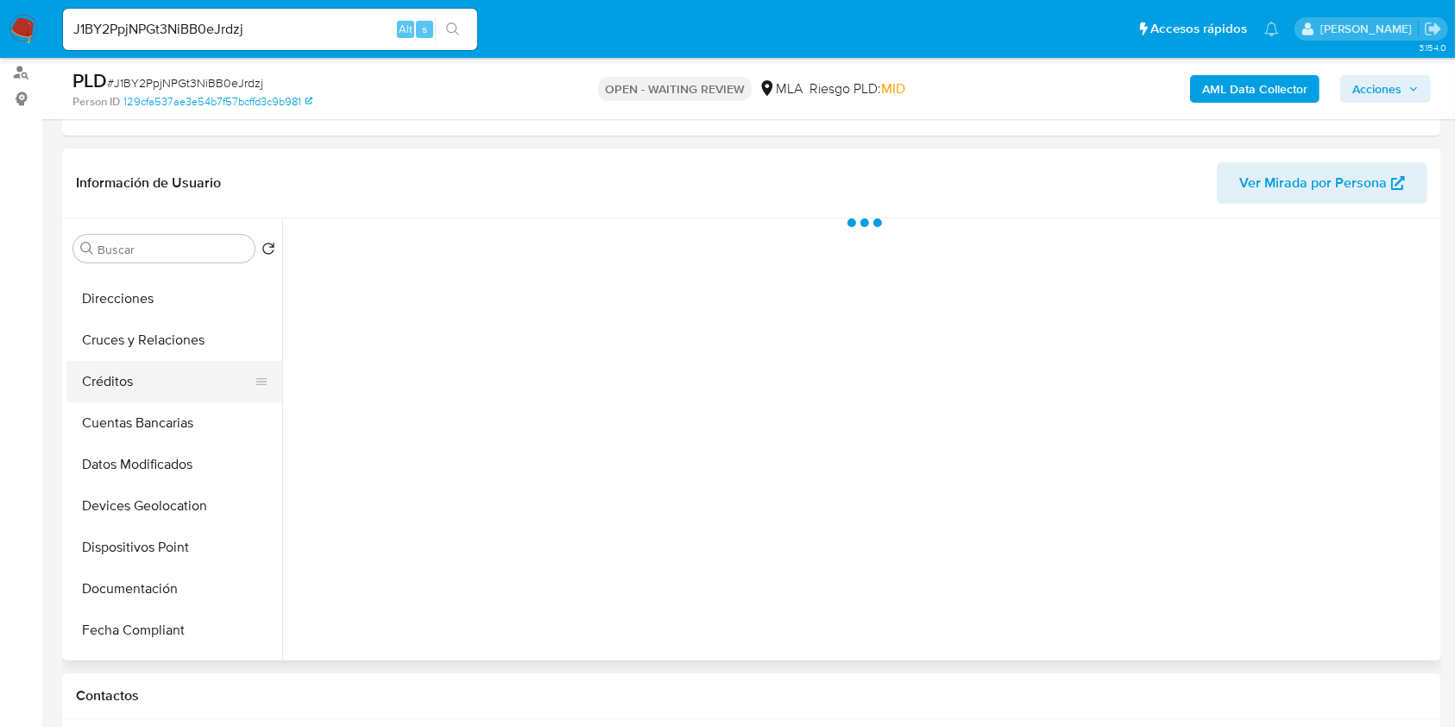
scroll to position [230, 0]
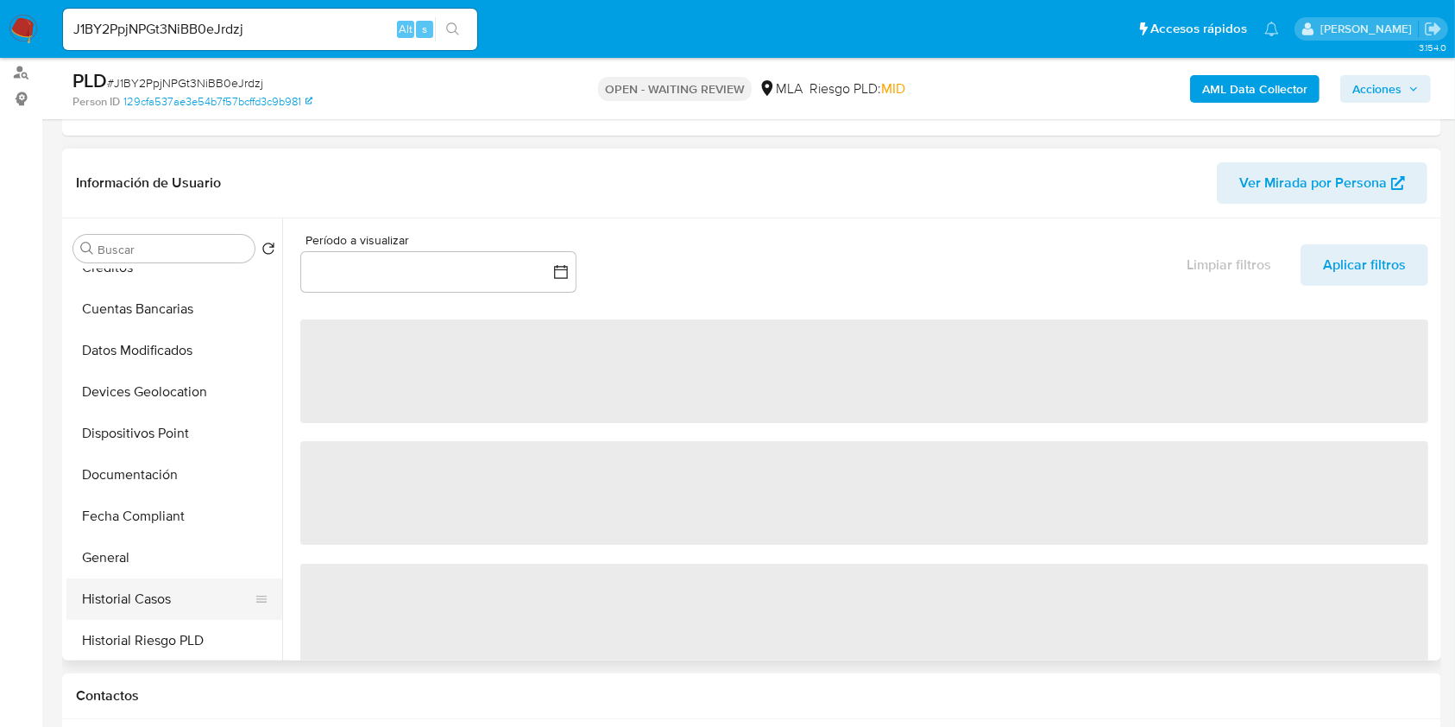
click at [111, 589] on button "Historial Casos" at bounding box center [167, 598] width 202 height 41
select select "10"
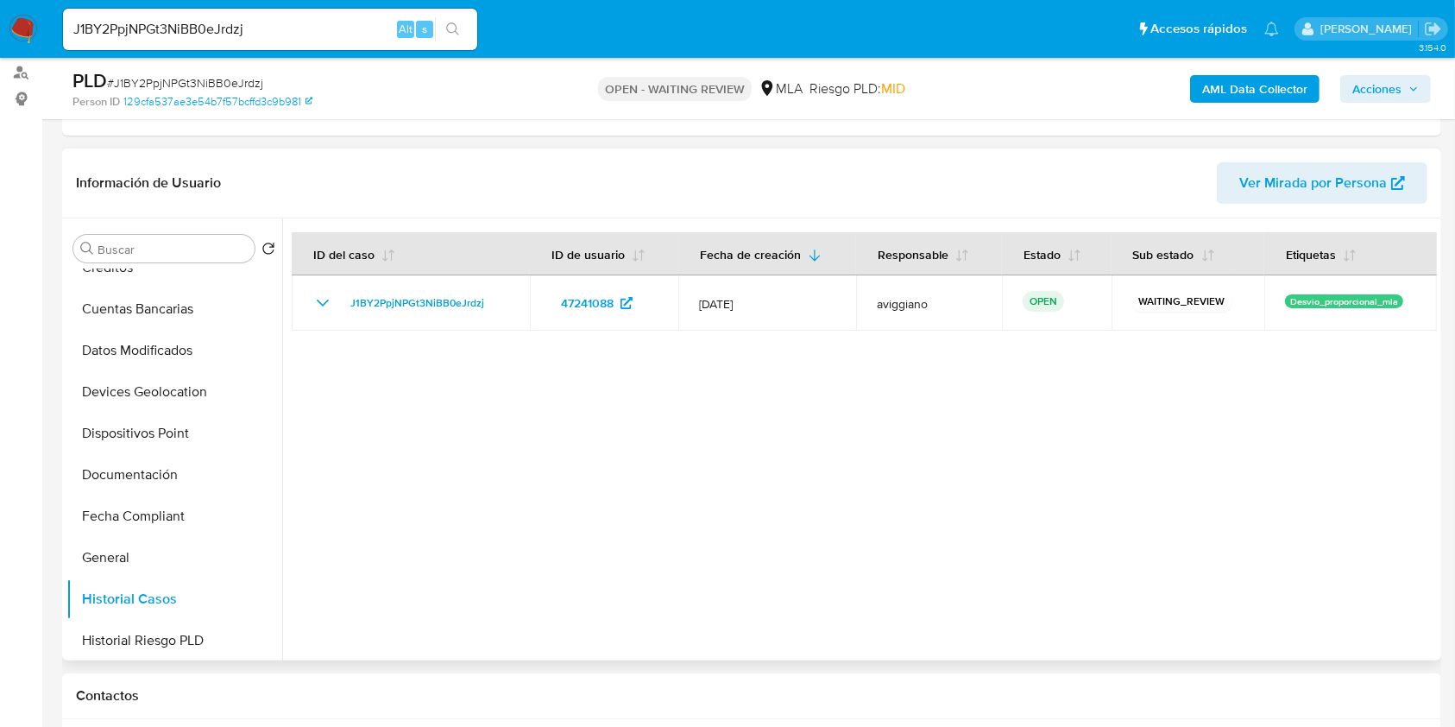
scroll to position [575, 0]
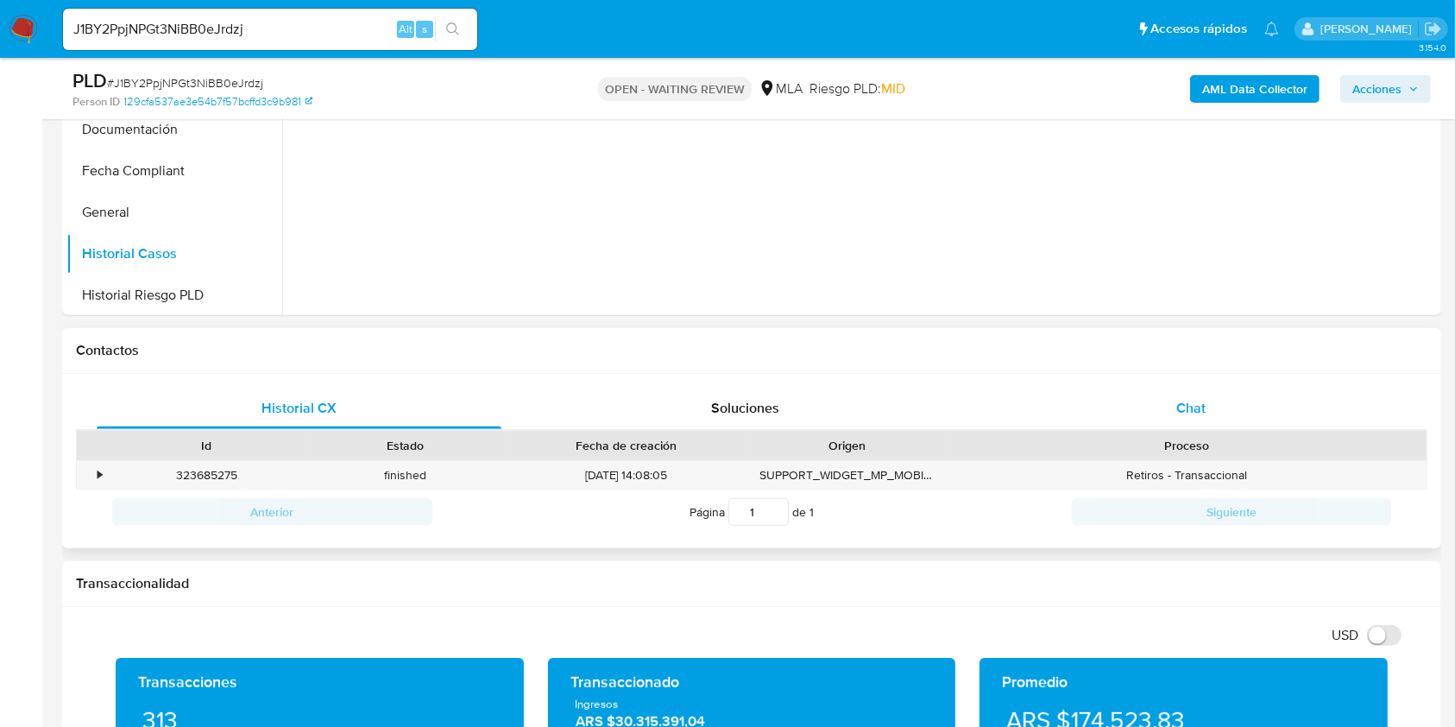
click at [1179, 420] on div "Chat" at bounding box center [1191, 408] width 405 height 41
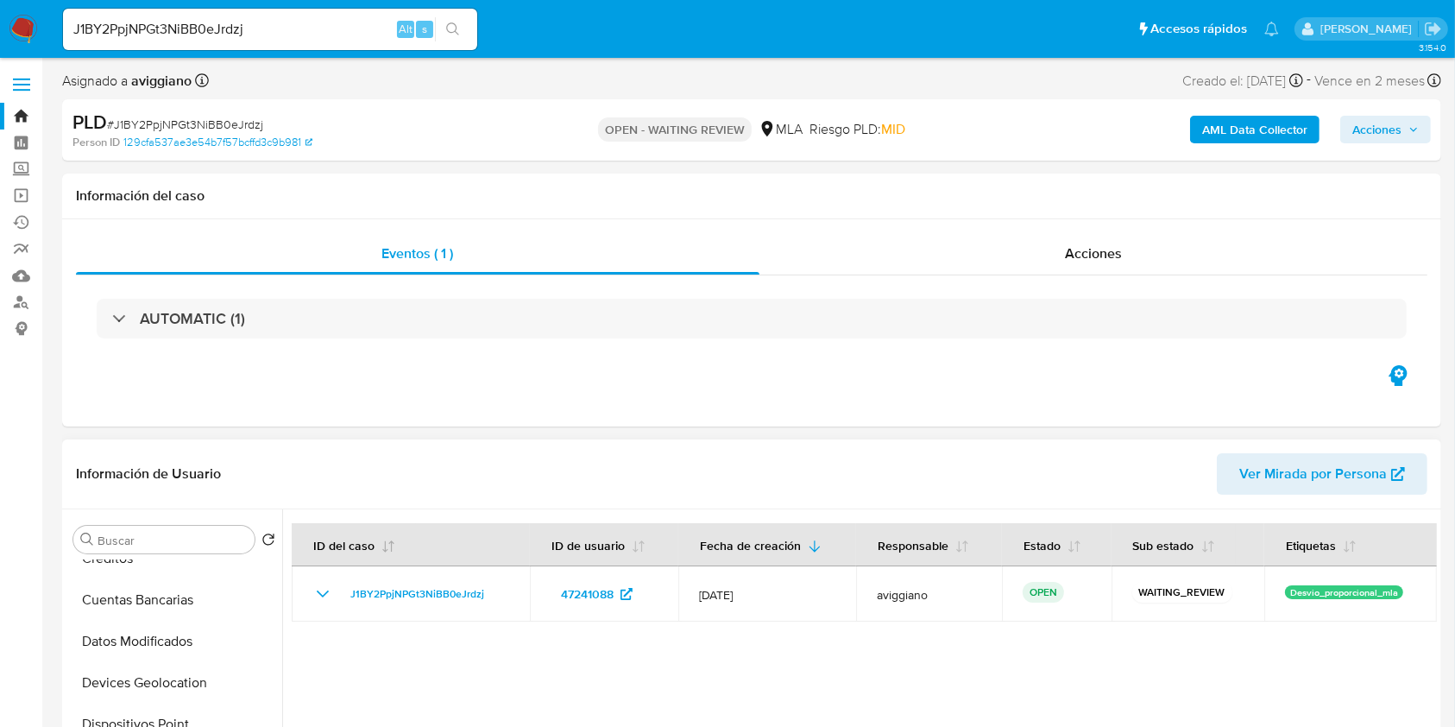
scroll to position [230, 0]
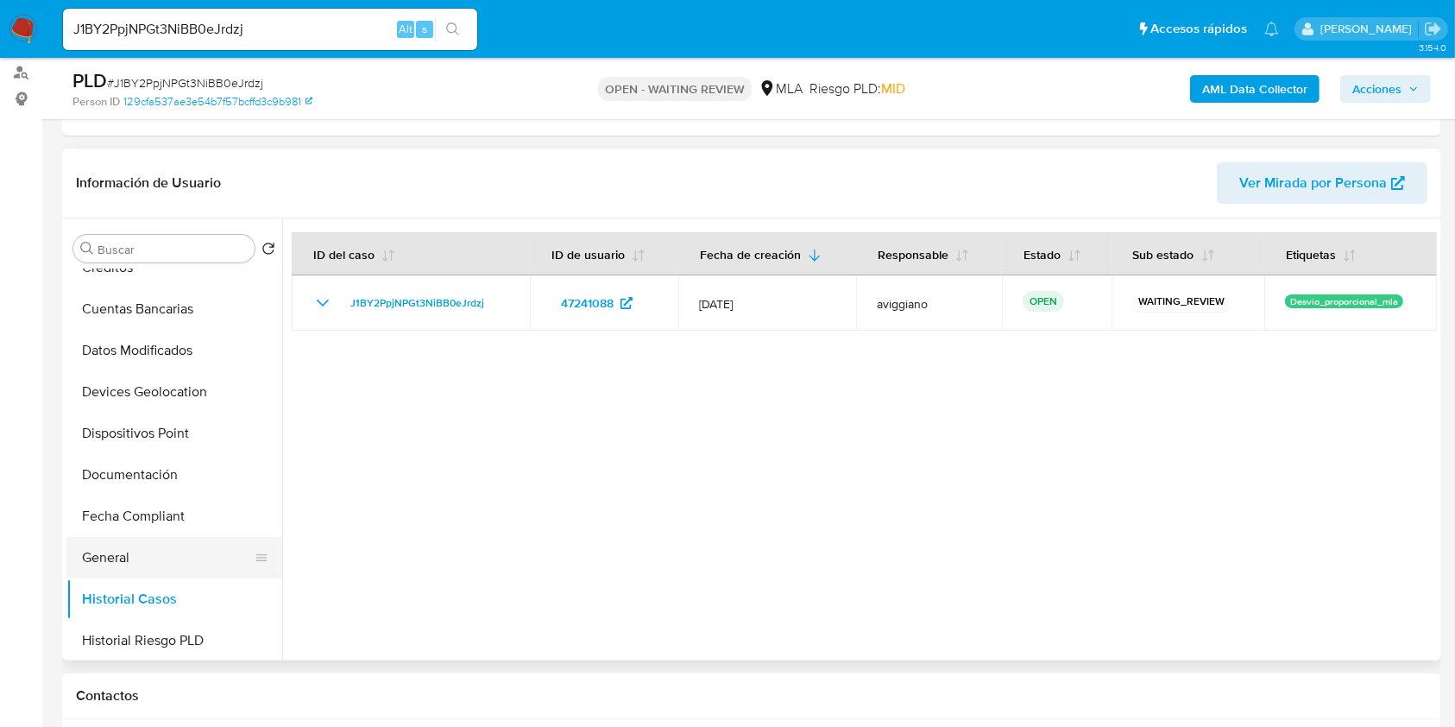
click at [111, 554] on button "General" at bounding box center [167, 557] width 202 height 41
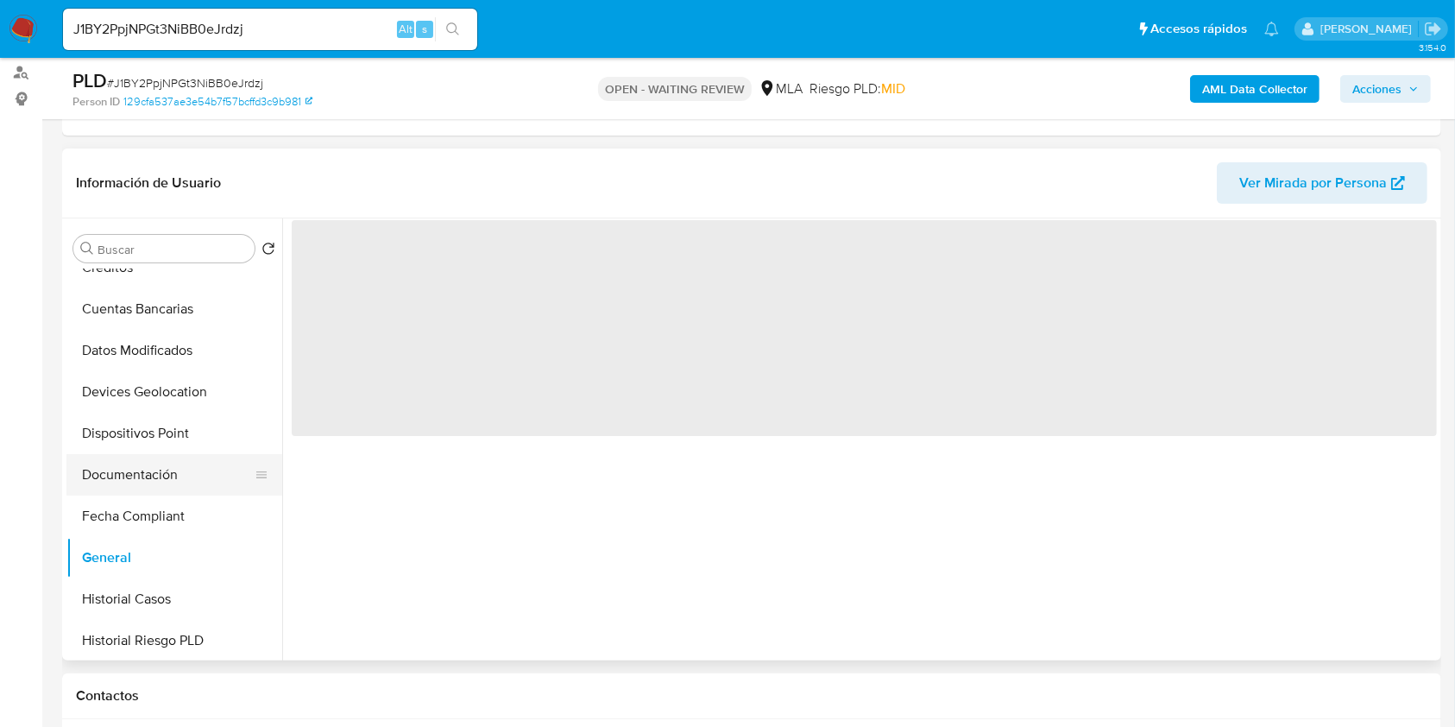
scroll to position [0, 0]
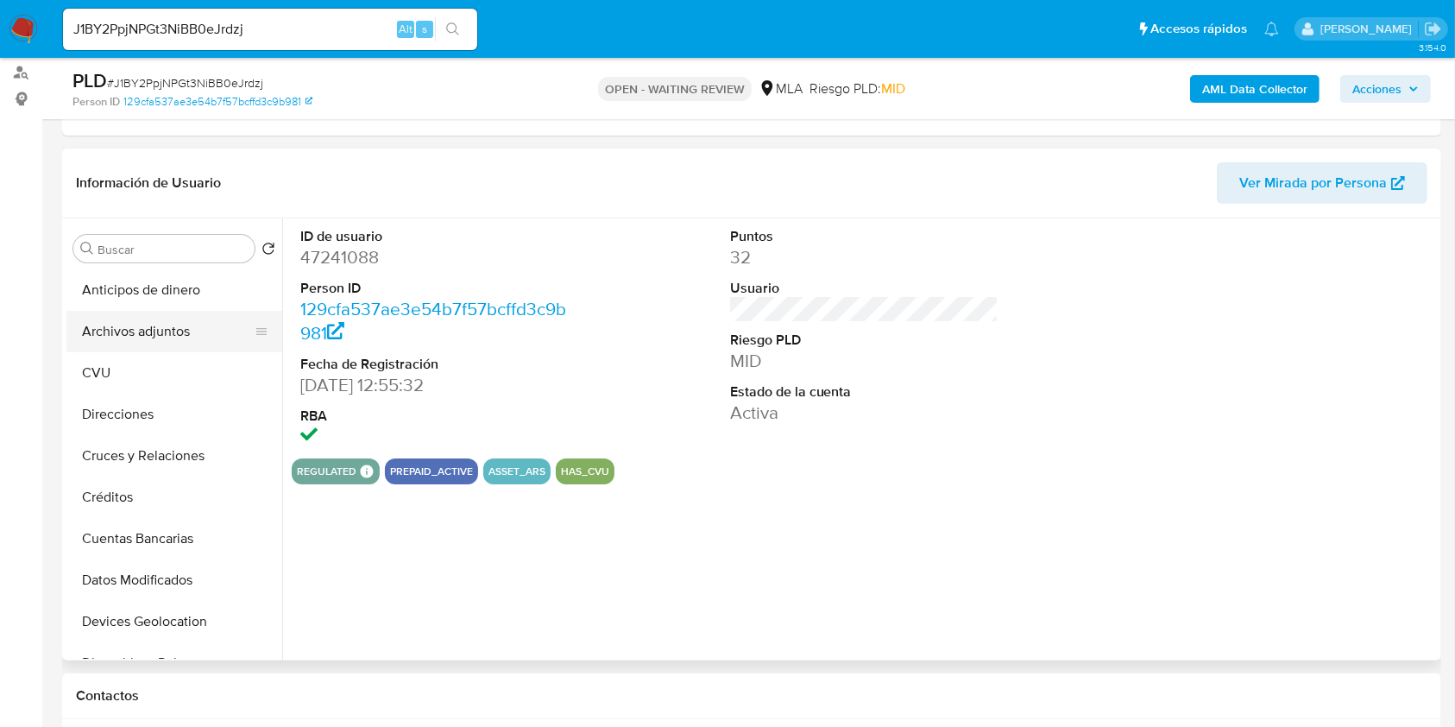
click at [186, 339] on button "Archivos adjuntos" at bounding box center [167, 331] width 202 height 41
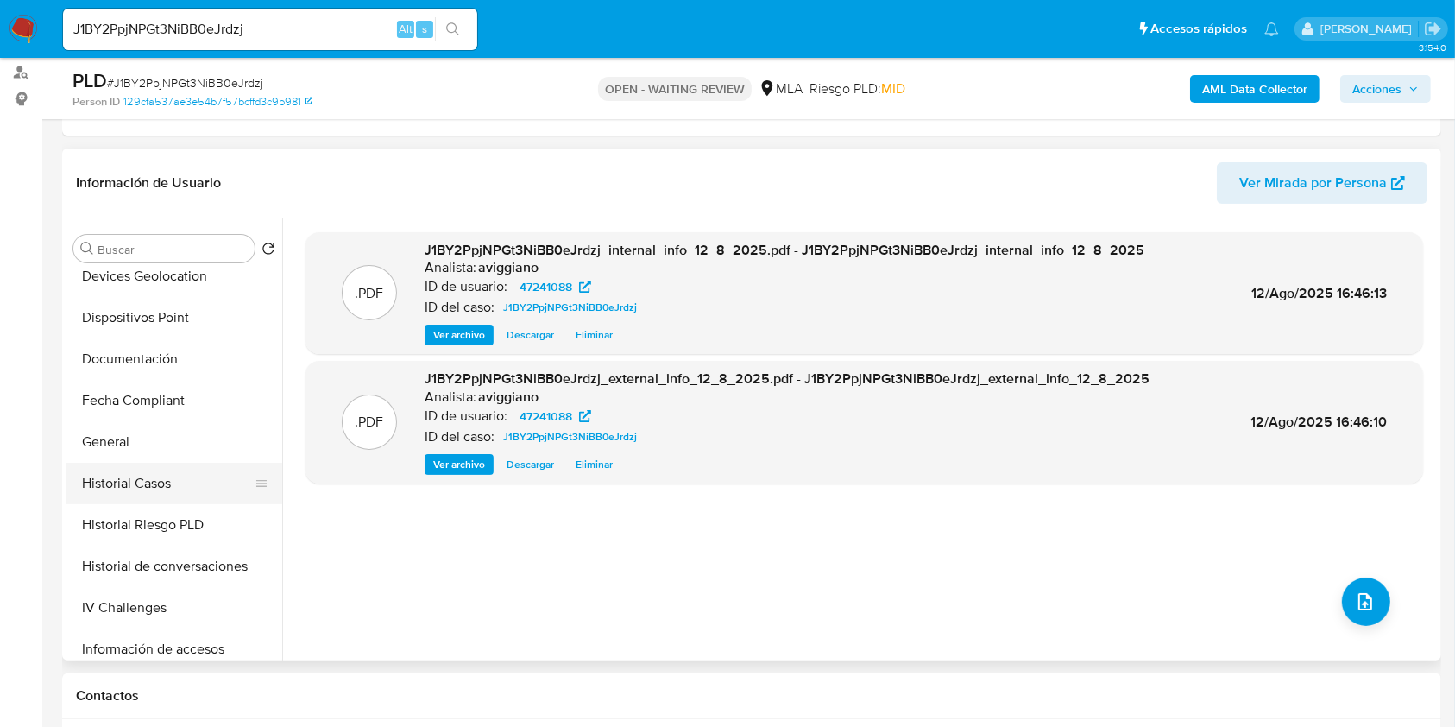
scroll to position [575, 0]
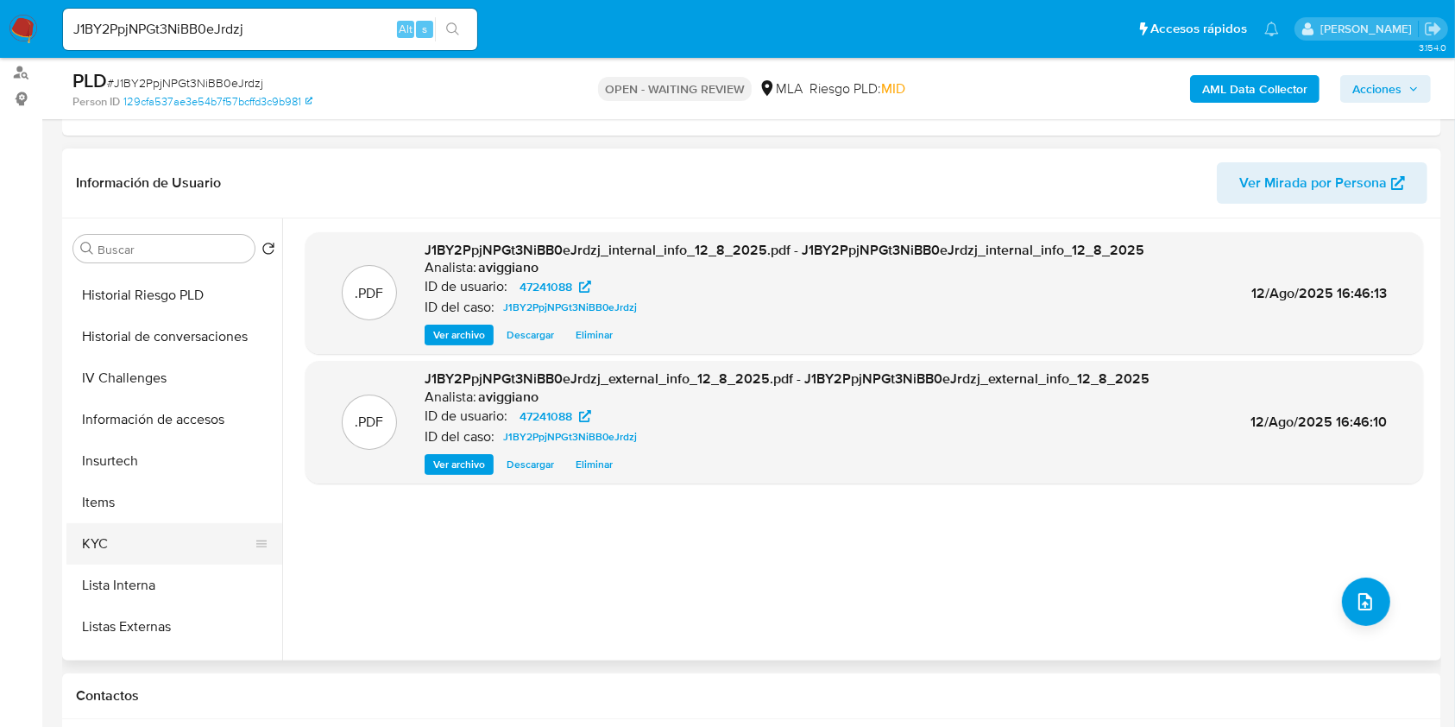
click at [130, 541] on button "KYC" at bounding box center [167, 543] width 202 height 41
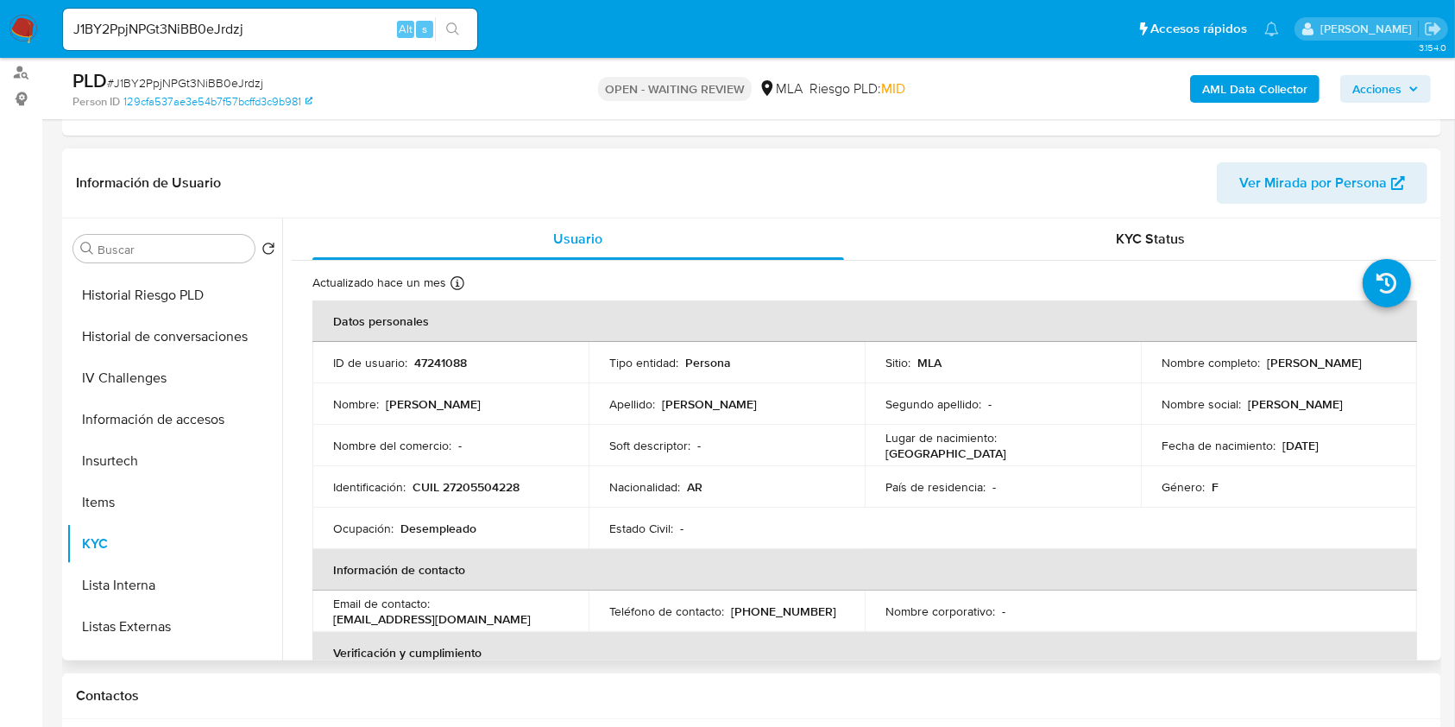
click at [458, 494] on p "CUIL 27205504228" at bounding box center [466, 487] width 107 height 16
copy p "27205504228"
click at [435, 361] on p "47241088" at bounding box center [440, 363] width 53 height 16
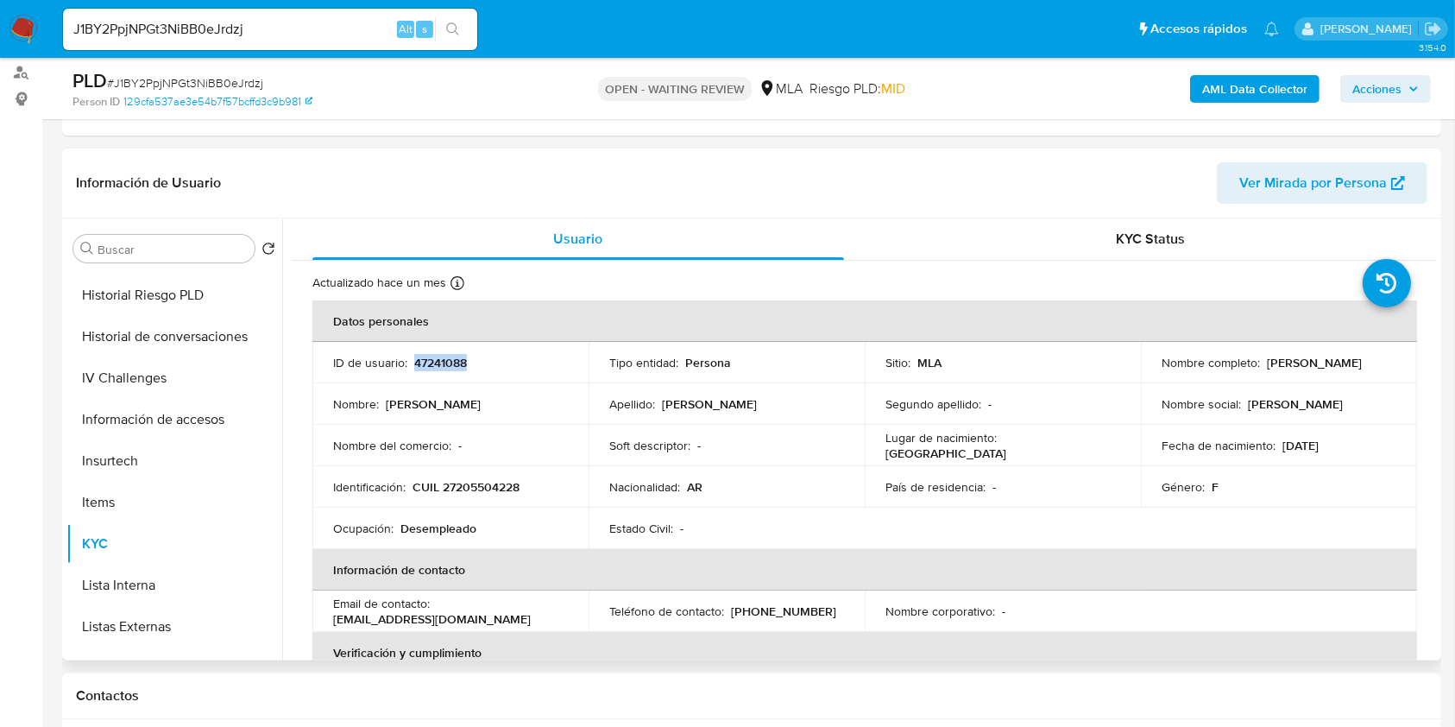
copy p "47241088"
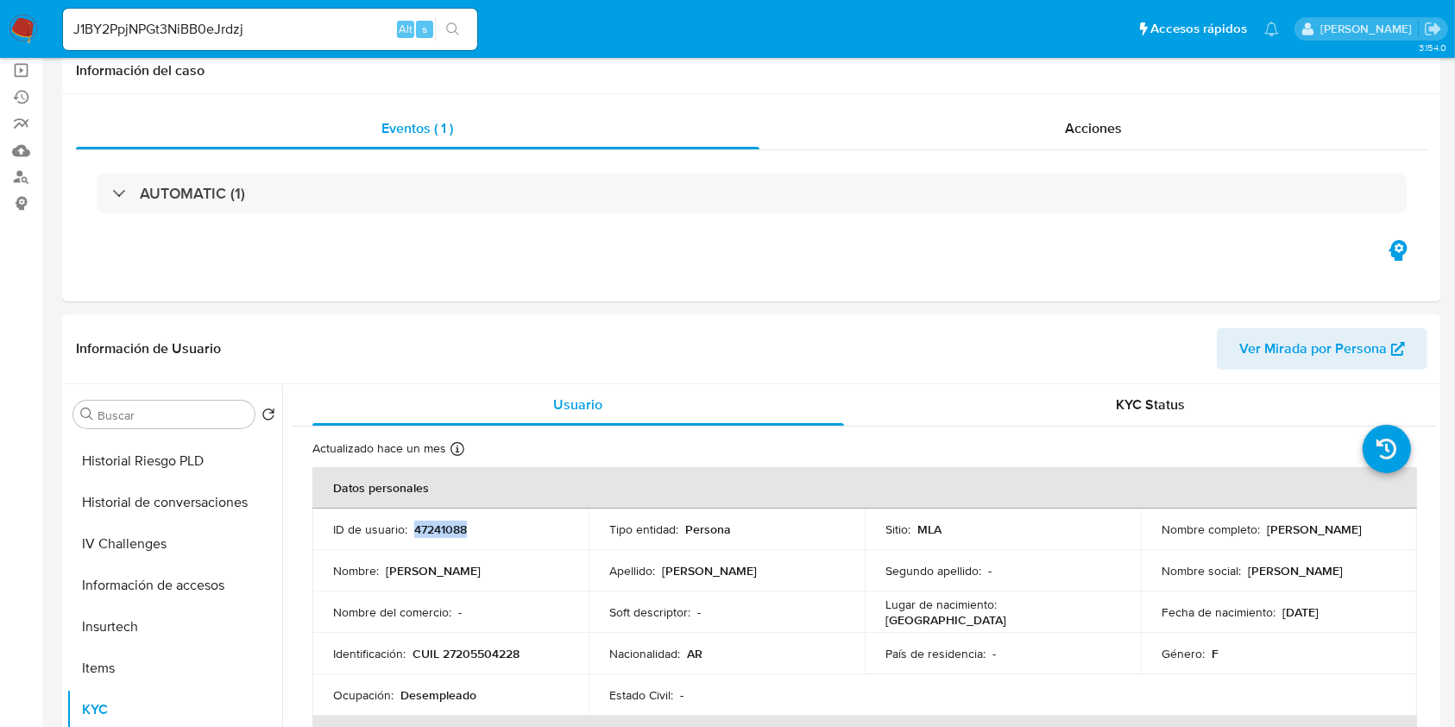
scroll to position [0, 0]
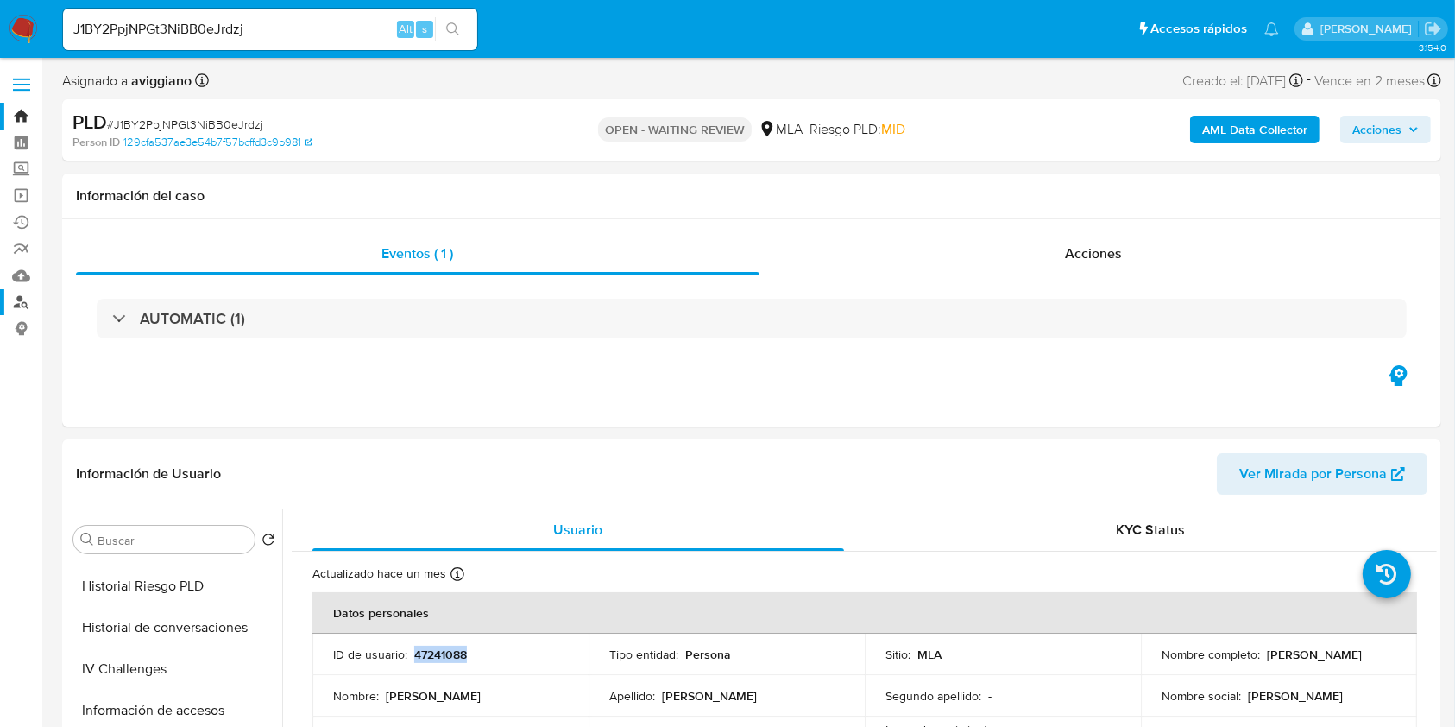
click at [17, 298] on link "Buscador de personas" at bounding box center [102, 302] width 205 height 27
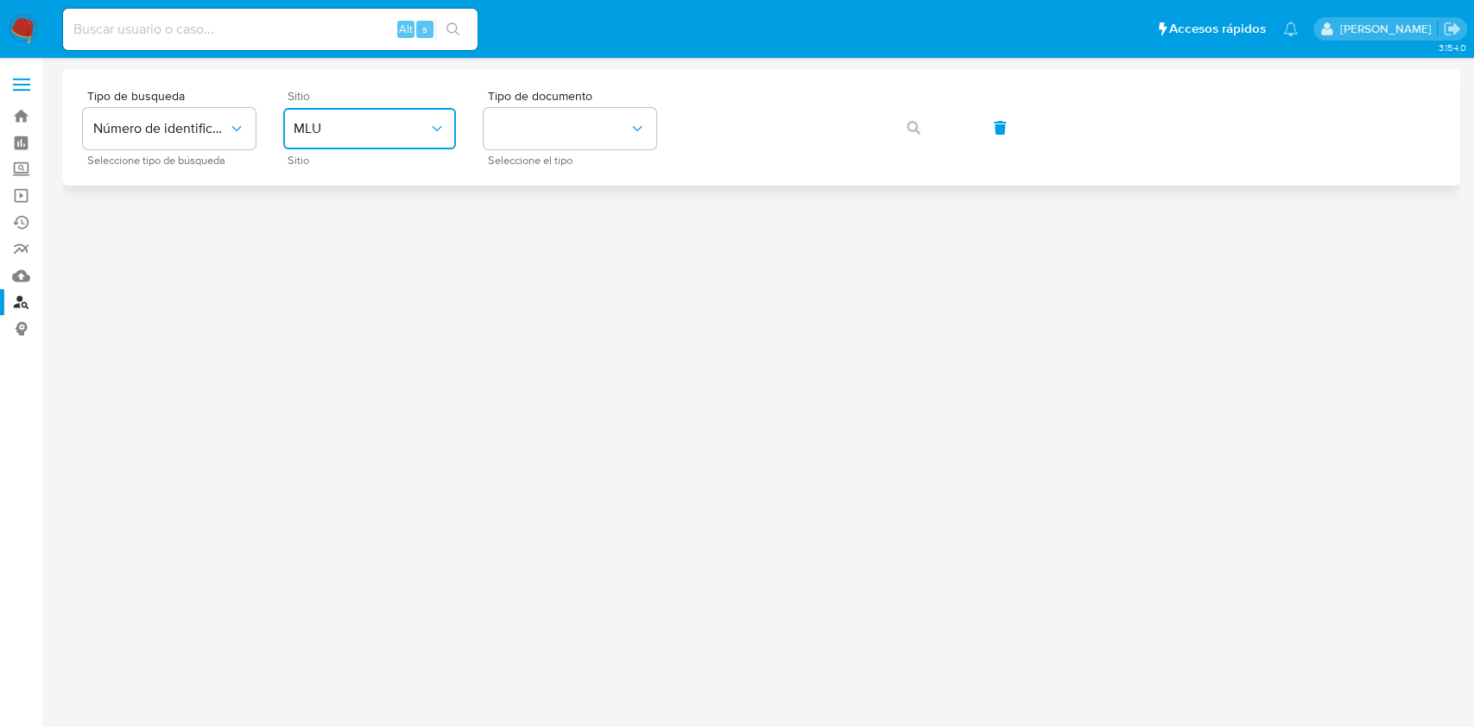
drag, startPoint x: 301, startPoint y: 118, endPoint x: 311, endPoint y: 137, distance: 21.2
click at [304, 118] on button "MLU" at bounding box center [369, 128] width 173 height 41
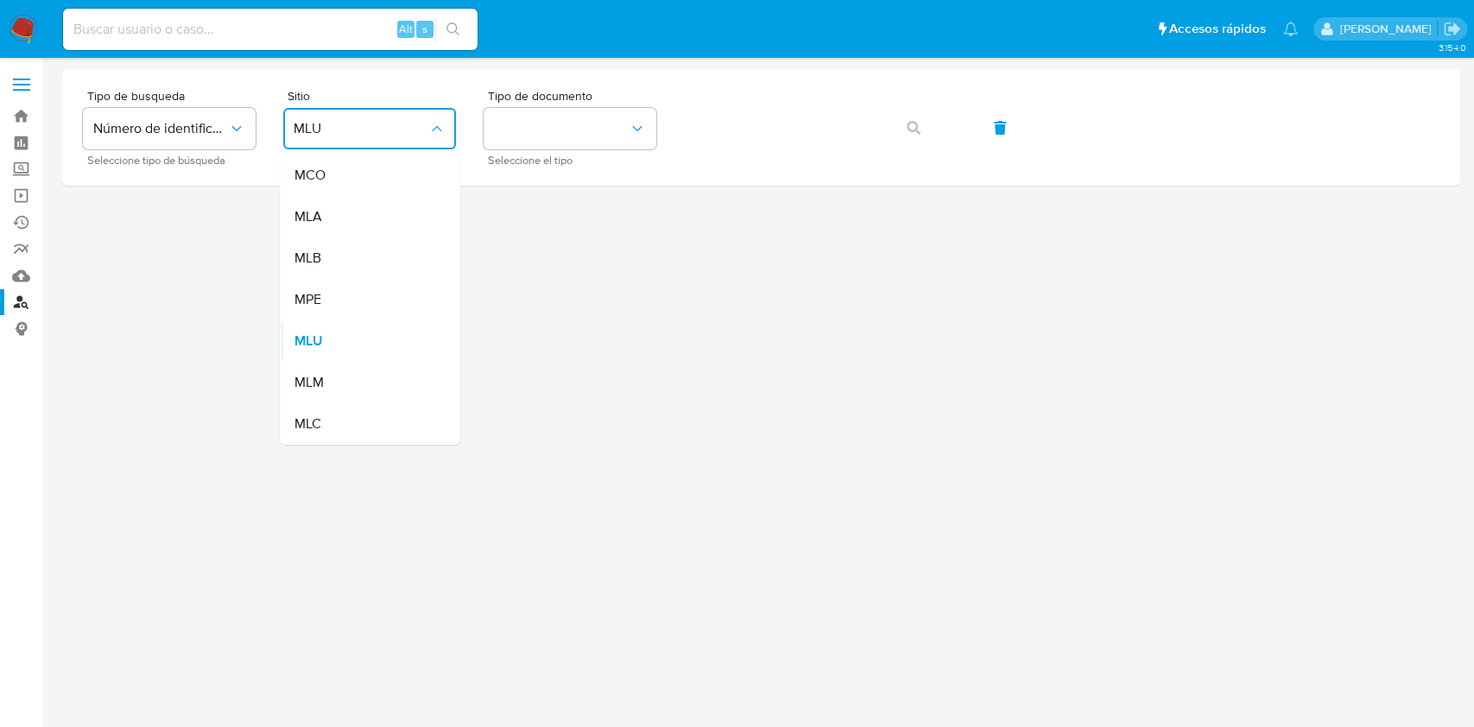
drag, startPoint x: 324, startPoint y: 240, endPoint x: 331, endPoint y: 231, distance: 11.6
click at [323, 239] on div "MLB" at bounding box center [364, 257] width 142 height 41
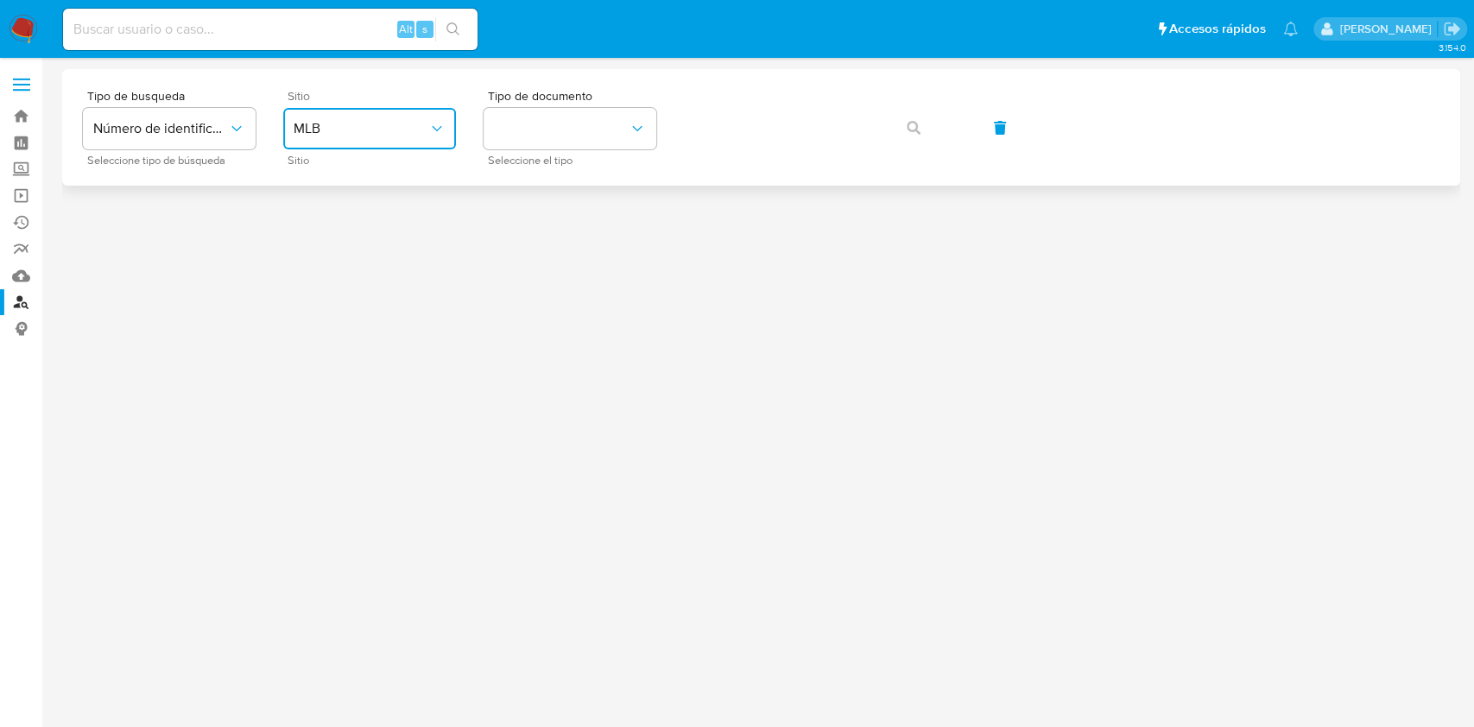
click at [345, 145] on button "MLB" at bounding box center [369, 128] width 173 height 41
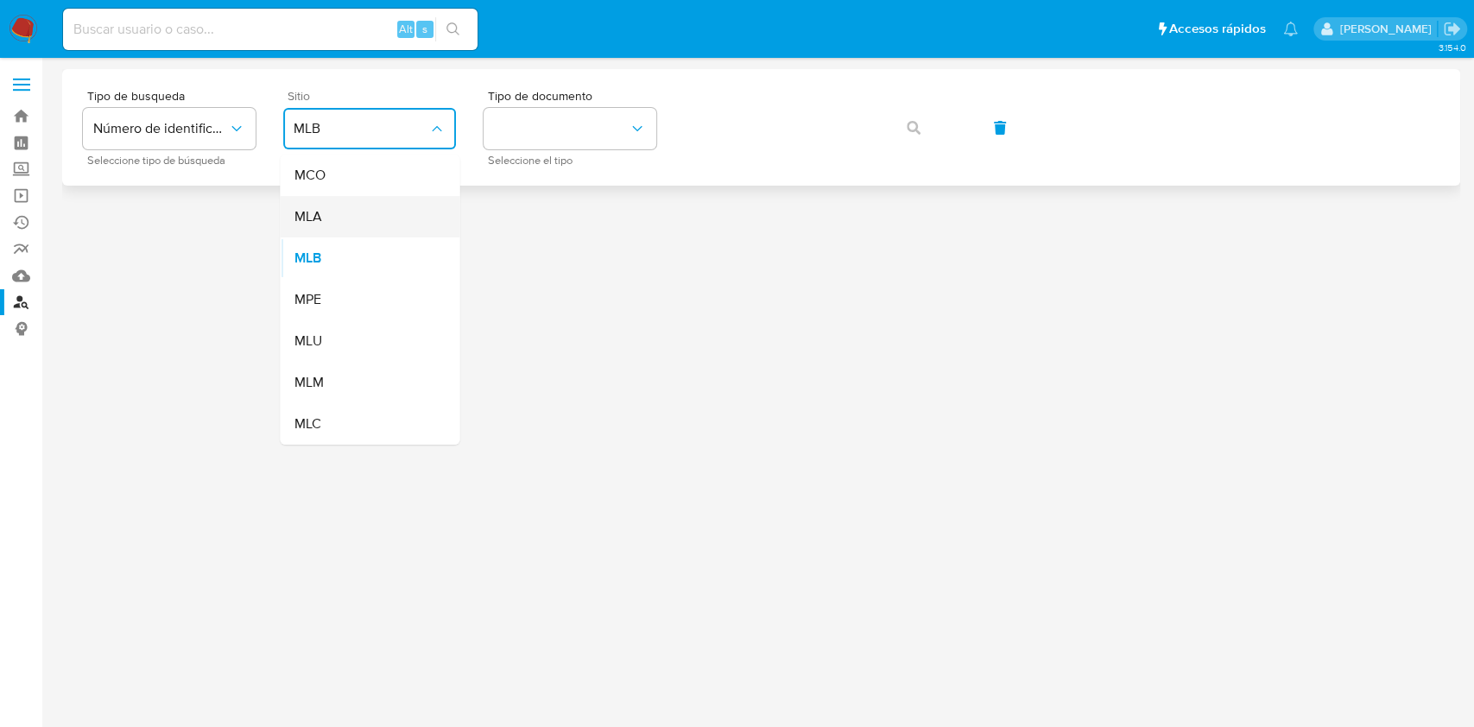
click at [336, 198] on div "MLA" at bounding box center [364, 216] width 142 height 41
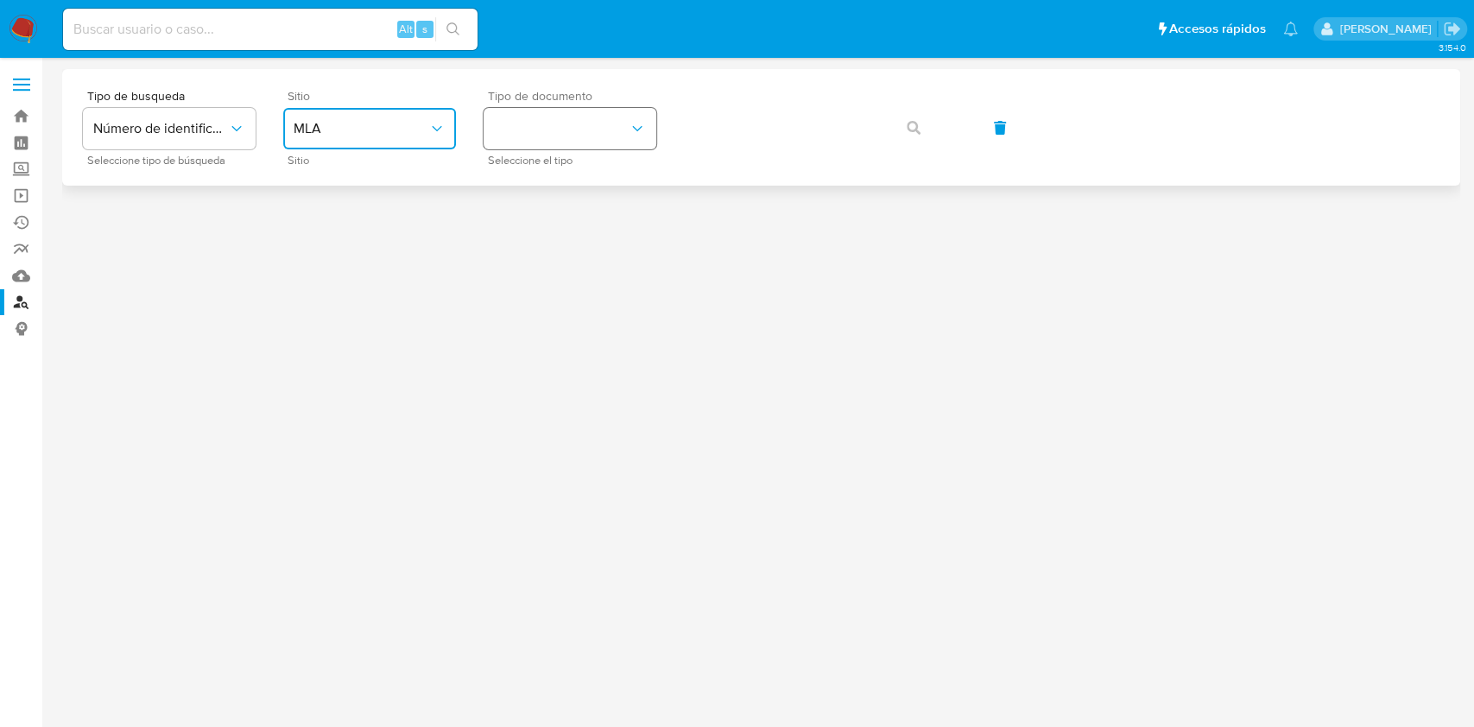
click at [551, 148] on button "identificationType" at bounding box center [569, 128] width 173 height 41
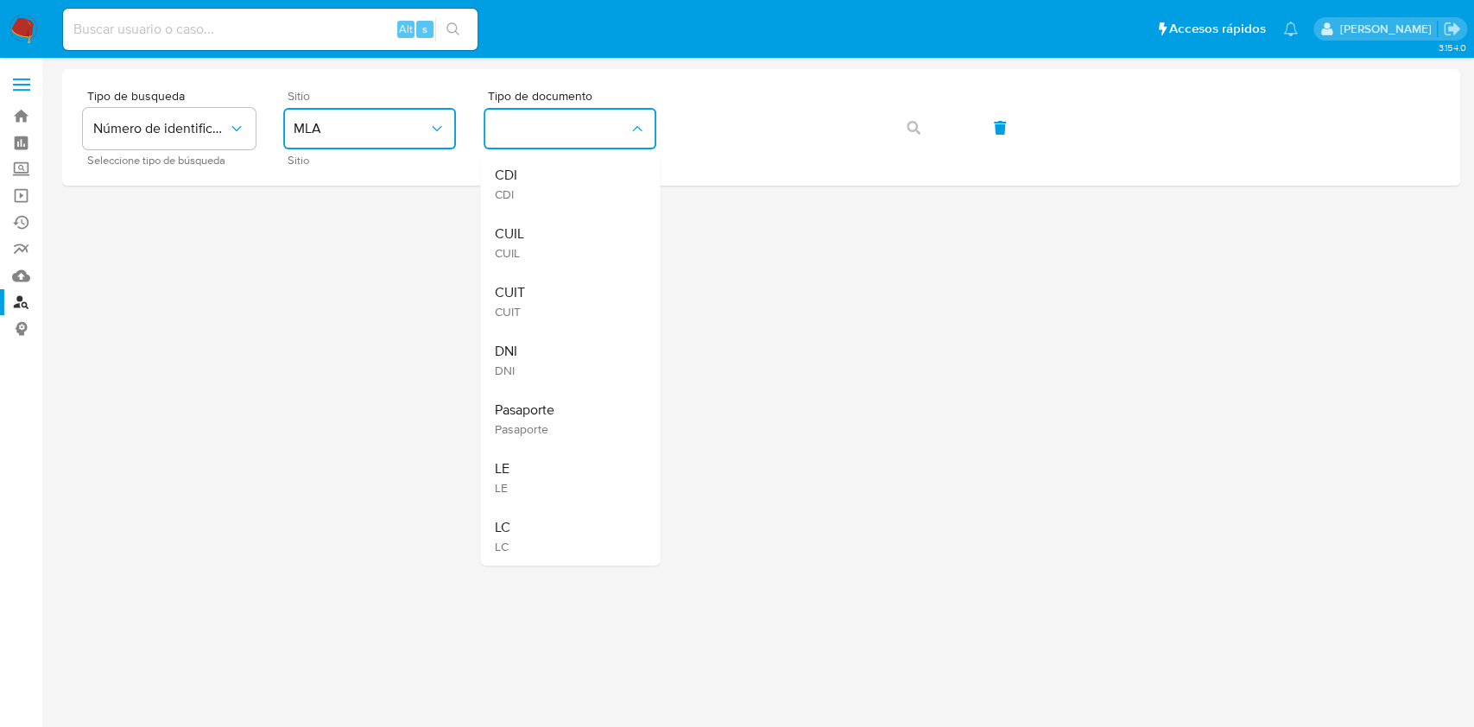
drag, startPoint x: 511, startPoint y: 290, endPoint x: 544, endPoint y: 263, distance: 42.3
click at [514, 287] on span "CUIT" at bounding box center [509, 292] width 30 height 17
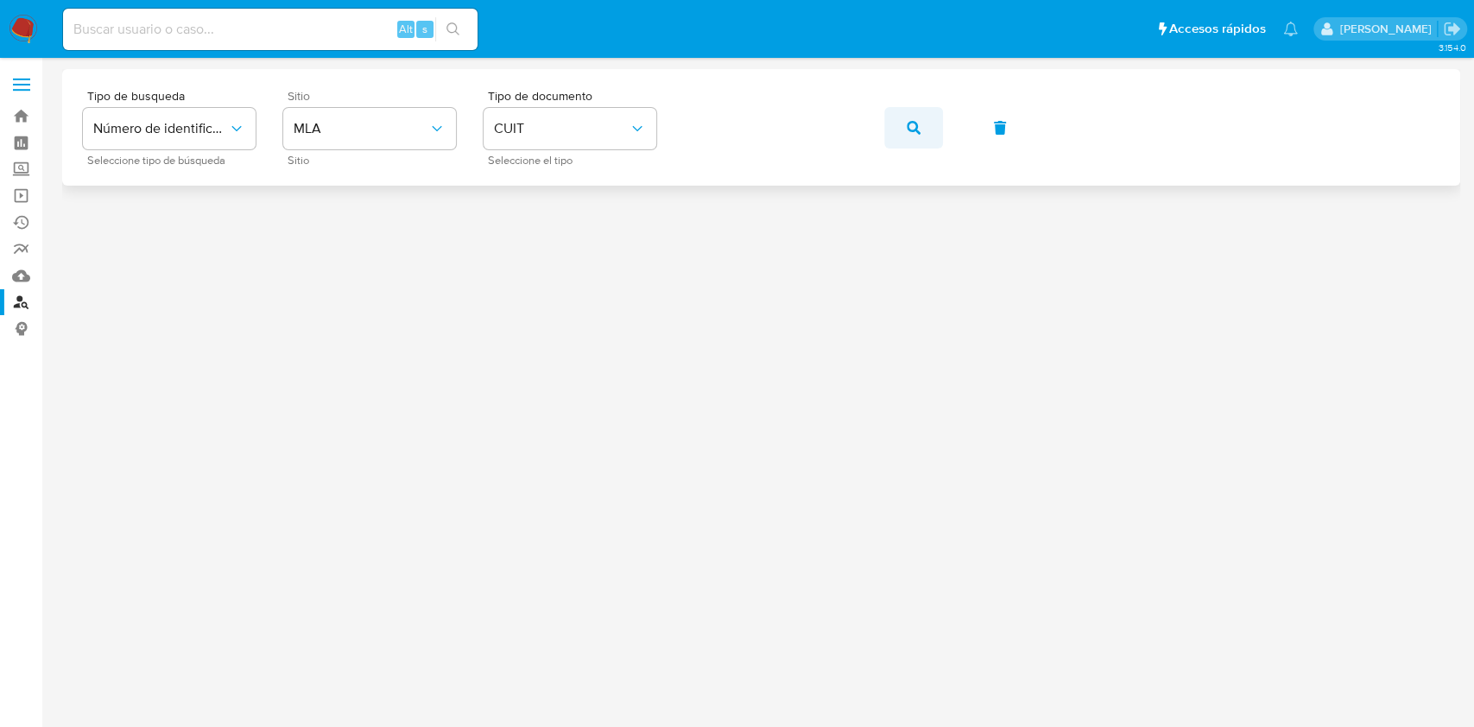
click at [919, 112] on button "button" at bounding box center [913, 127] width 59 height 41
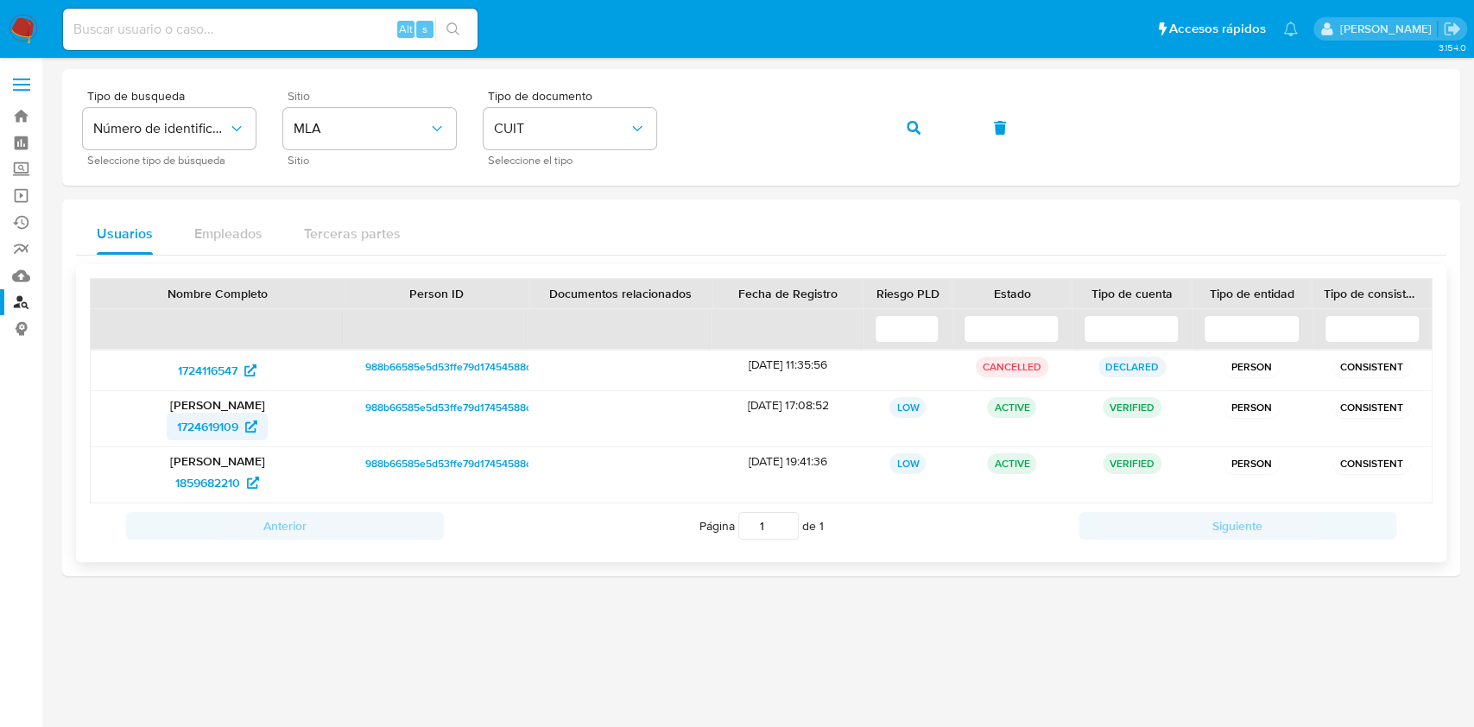
click at [196, 437] on span "1724619109" at bounding box center [207, 427] width 61 height 28
click at [253, 30] on input at bounding box center [270, 29] width 414 height 22
paste input "47241088"
type input "47241088"
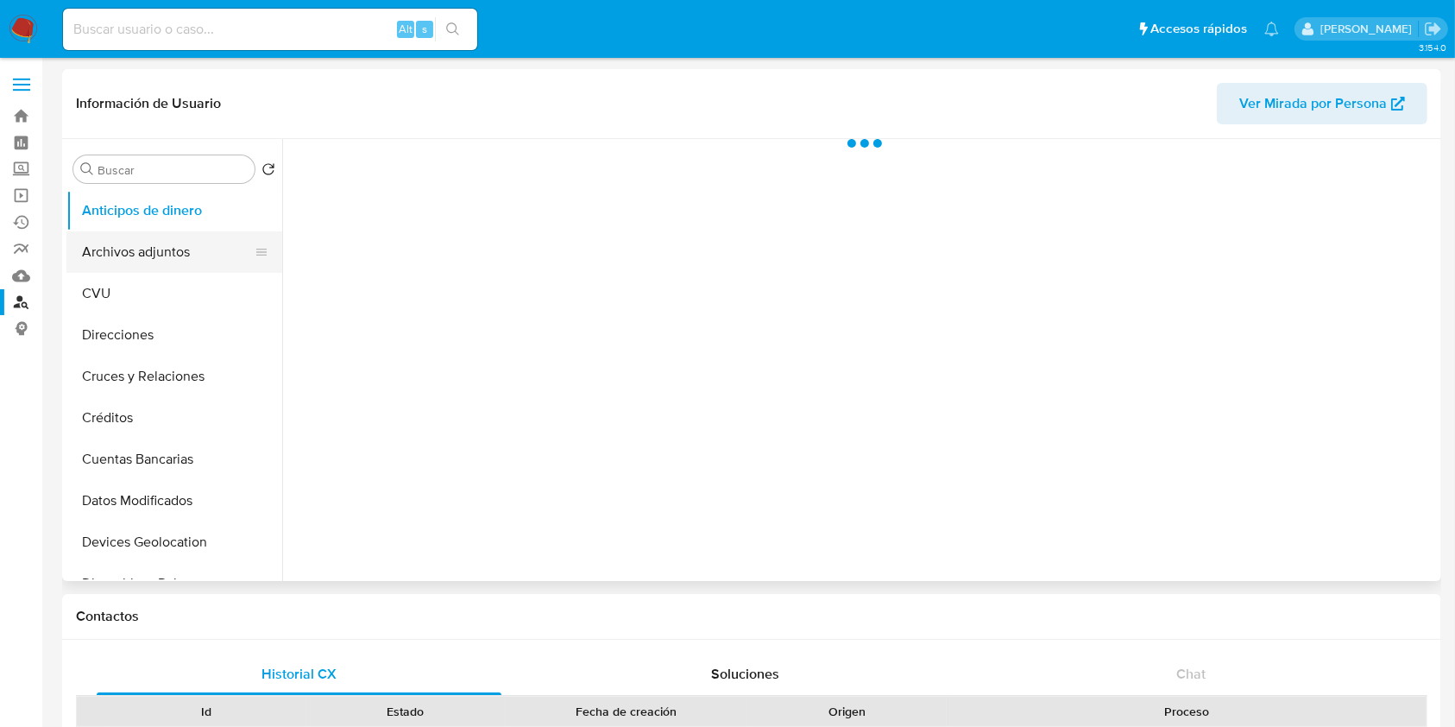
click at [200, 267] on button "Archivos adjuntos" at bounding box center [167, 251] width 202 height 41
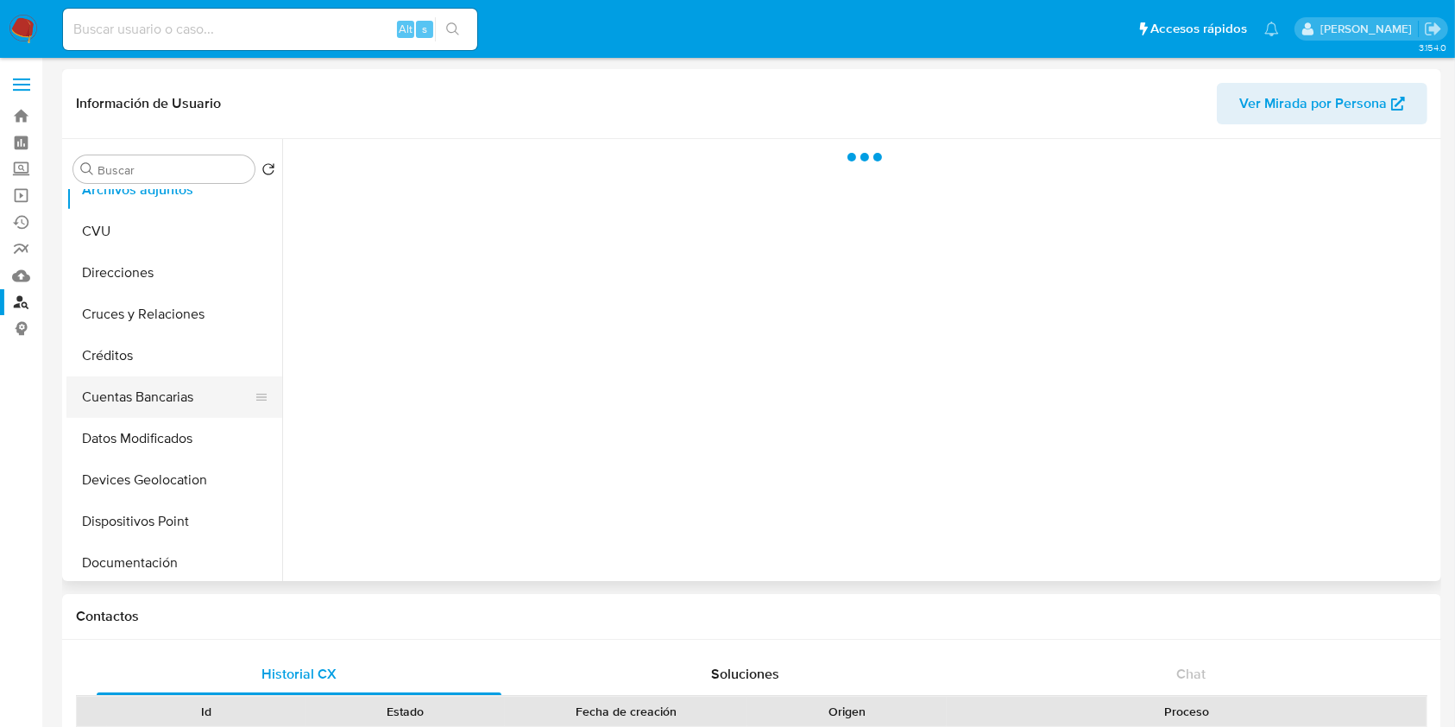
select select "10"
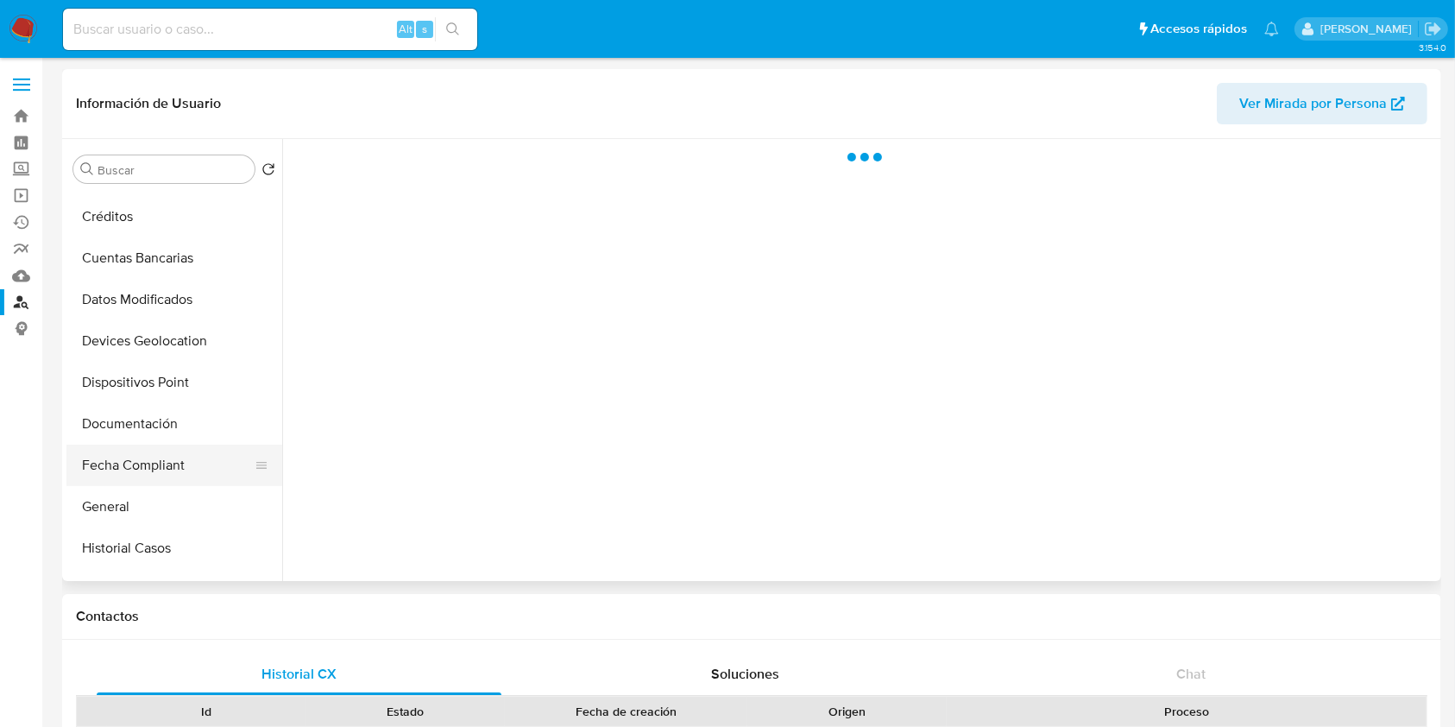
scroll to position [345, 0]
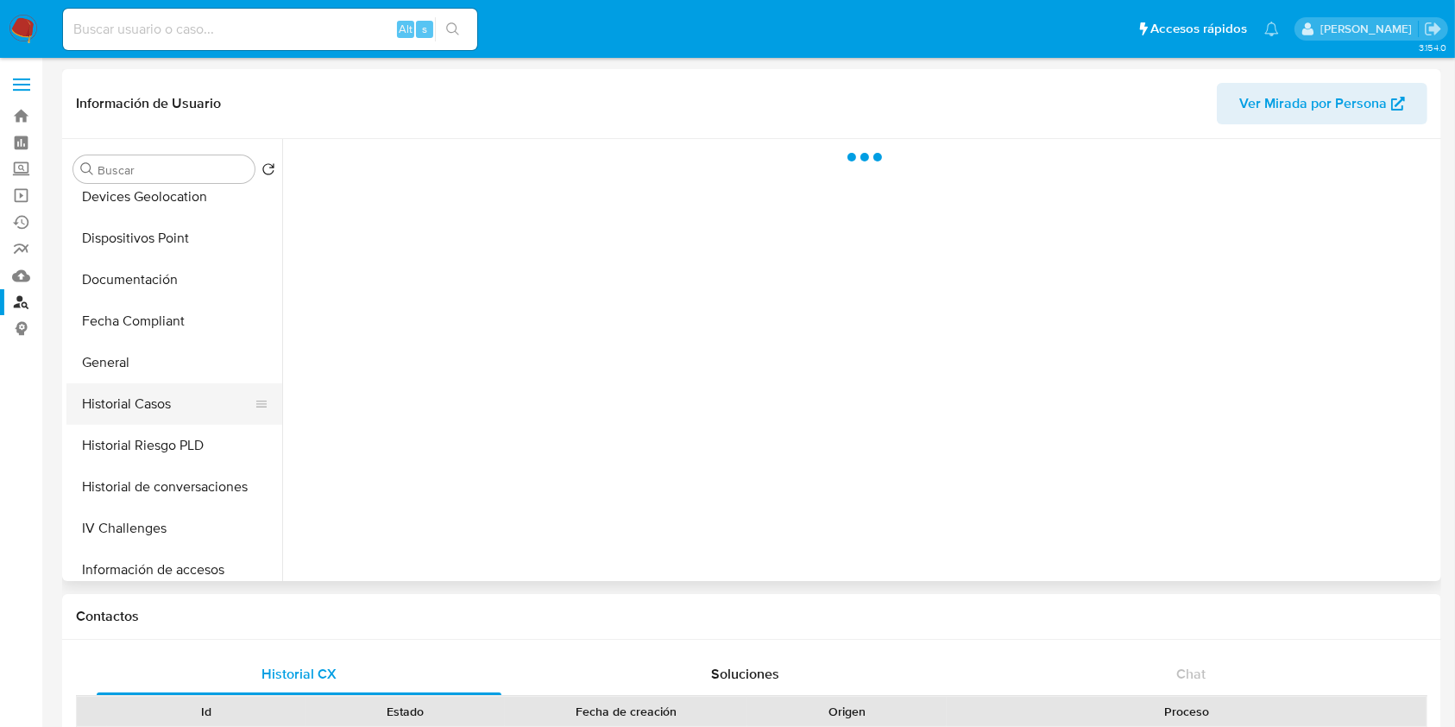
click at [142, 399] on button "Historial Casos" at bounding box center [167, 403] width 202 height 41
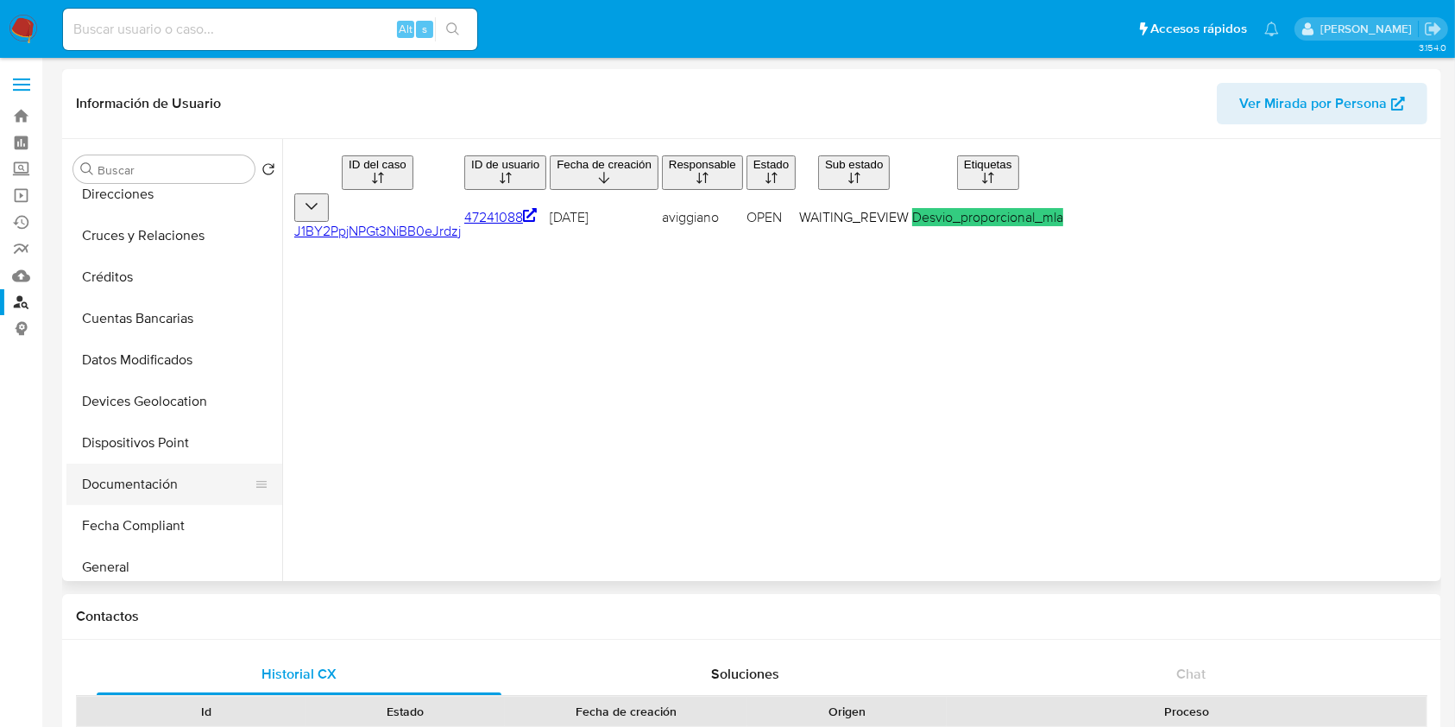
scroll to position [0, 0]
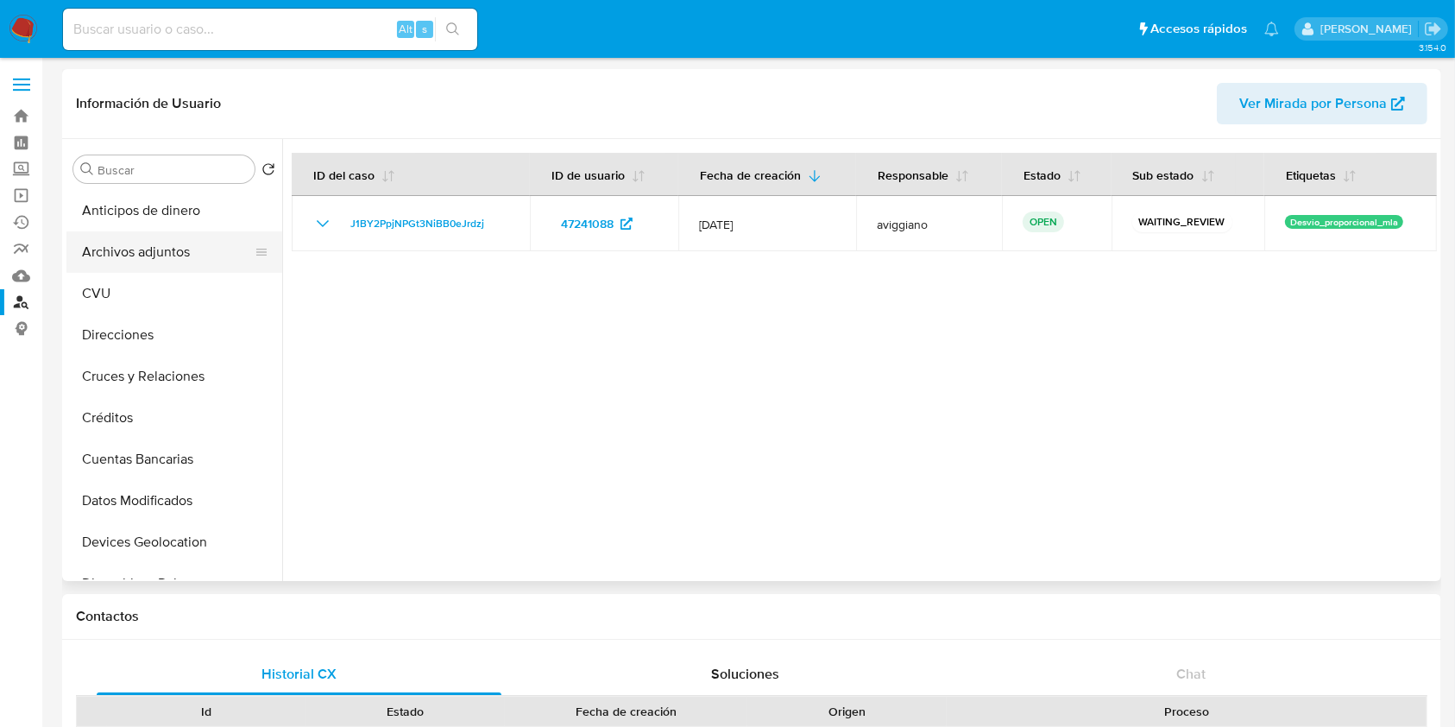
click at [194, 253] on button "Archivos adjuntos" at bounding box center [167, 251] width 202 height 41
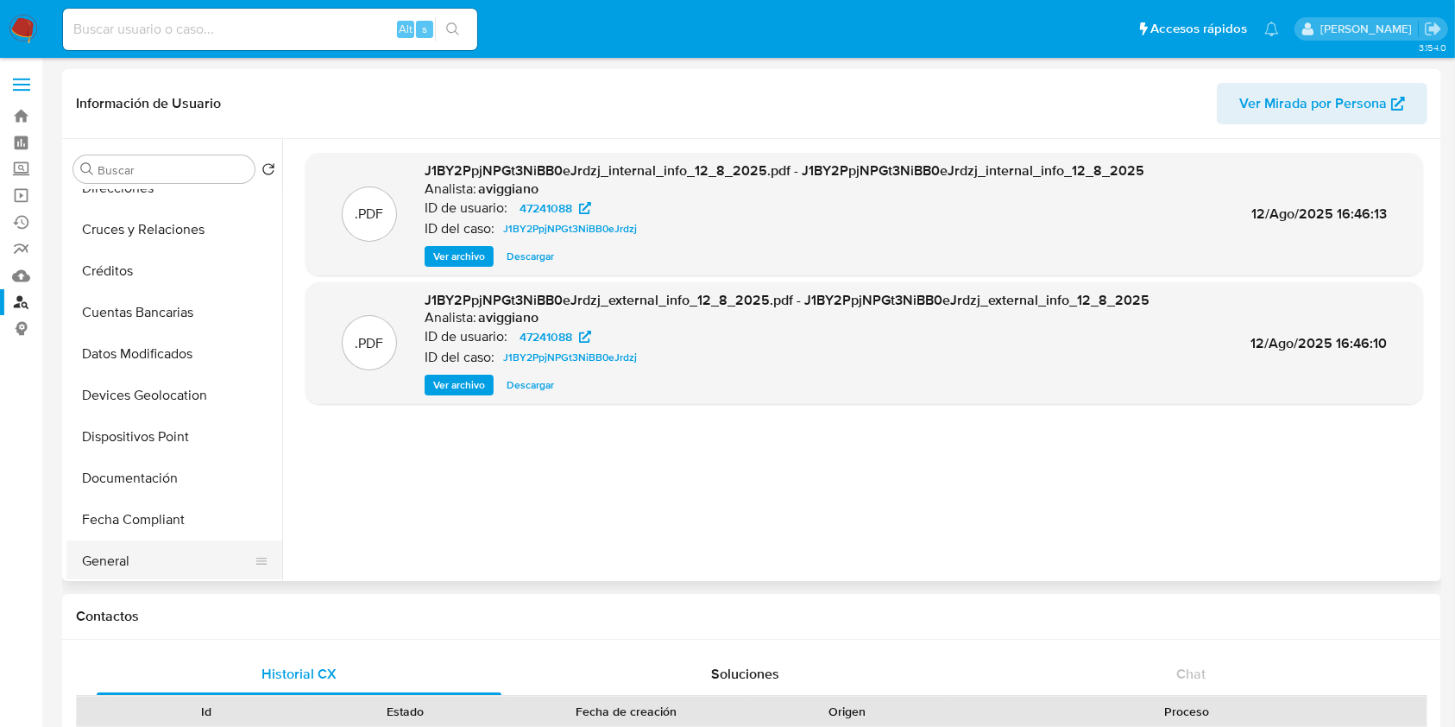
scroll to position [230, 0]
click at [147, 527] on button "Historial Casos" at bounding box center [167, 519] width 202 height 41
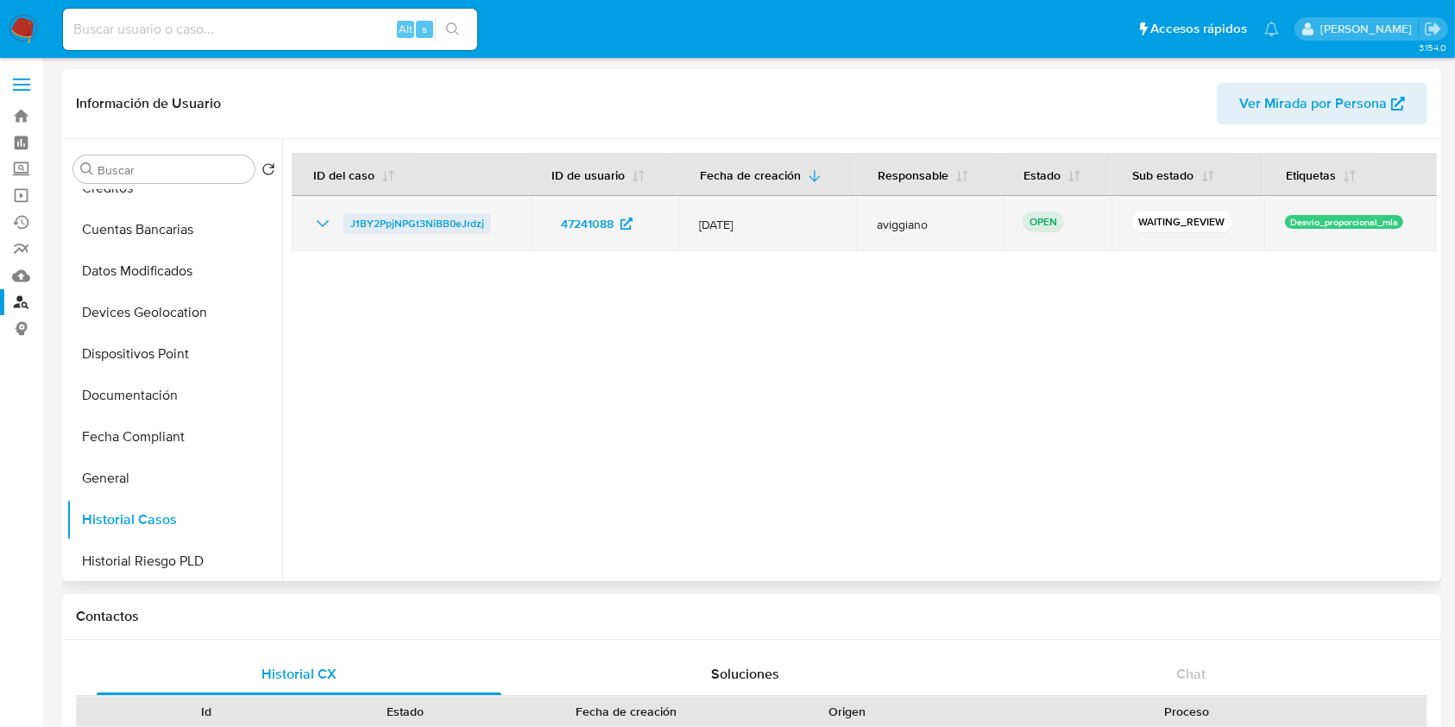
drag, startPoint x: 501, startPoint y: 223, endPoint x: 346, endPoint y: 214, distance: 154.8
click at [346, 214] on div "J1BY2PpjNPGt3NiBB0eJrdzj" at bounding box center [410, 223] width 197 height 21
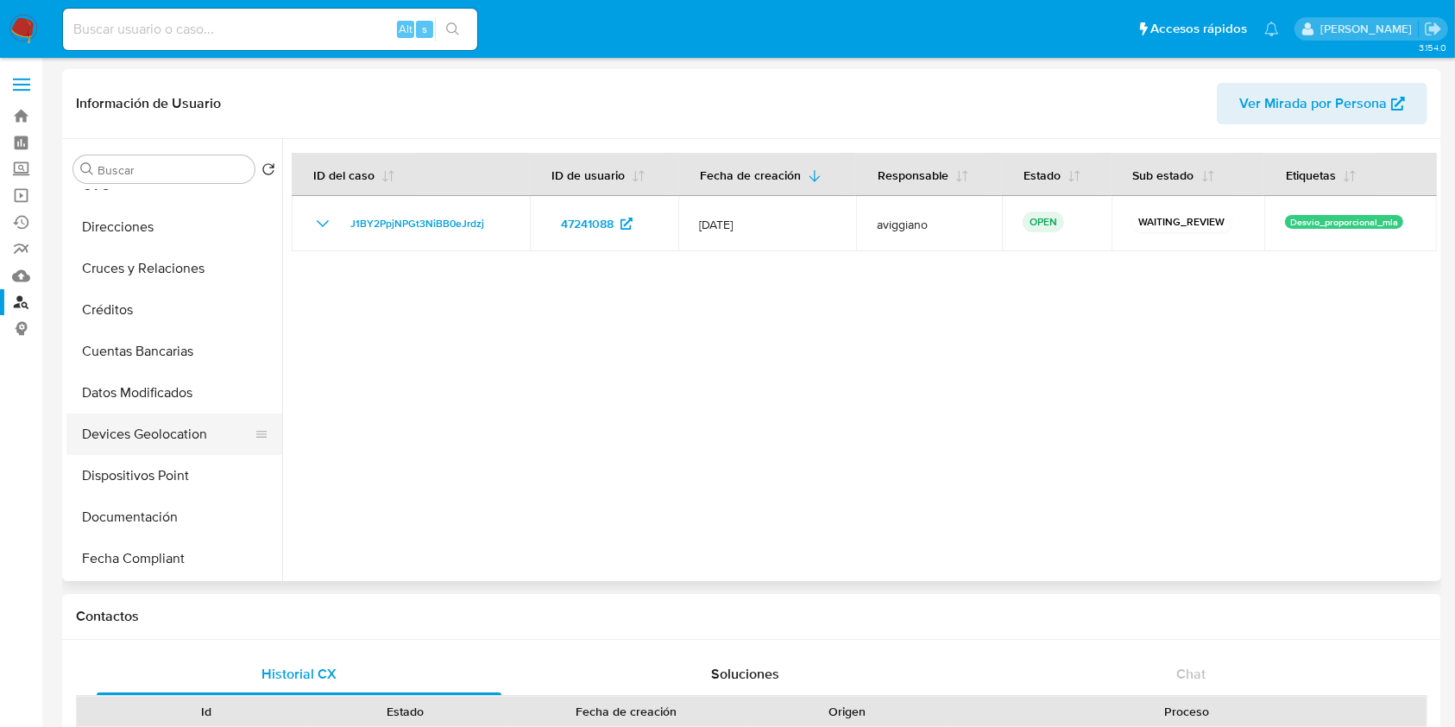
scroll to position [0, 0]
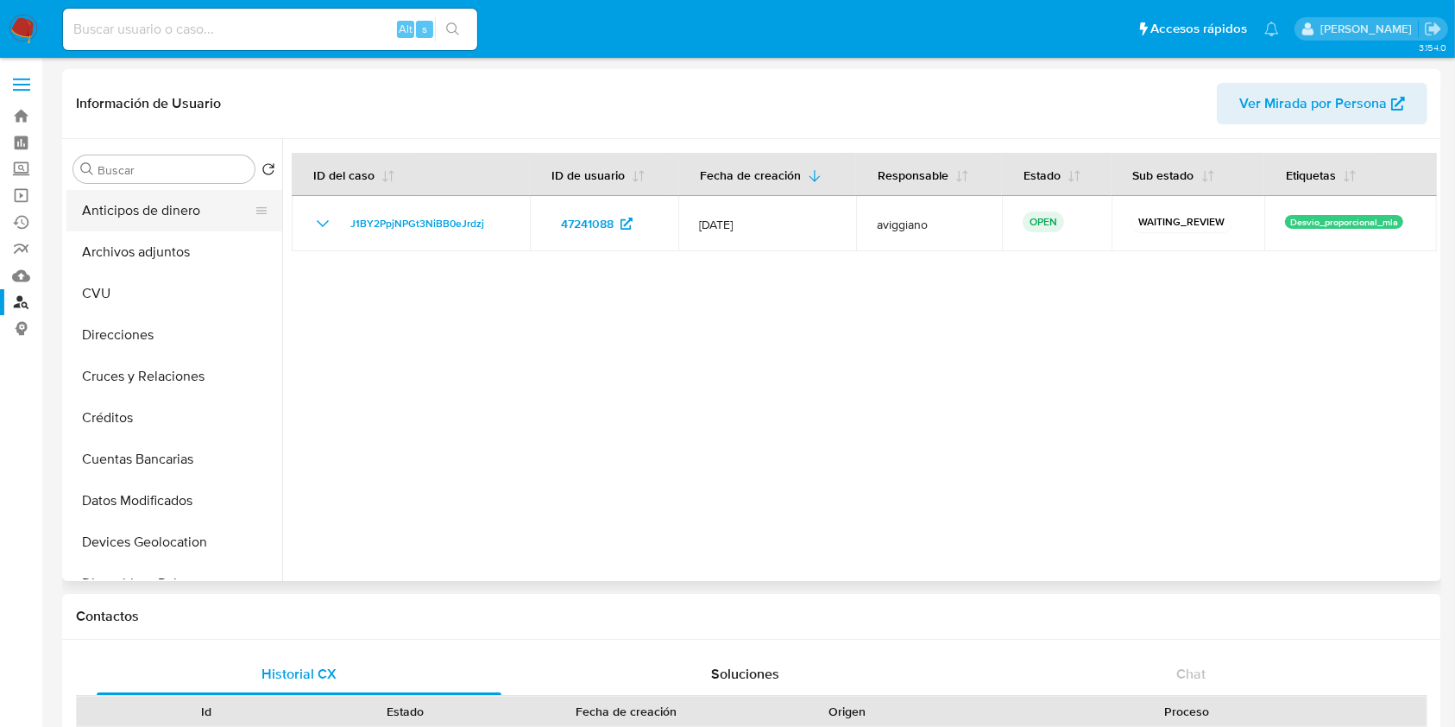
click at [171, 224] on button "Anticipos de dinero" at bounding box center [167, 210] width 202 height 41
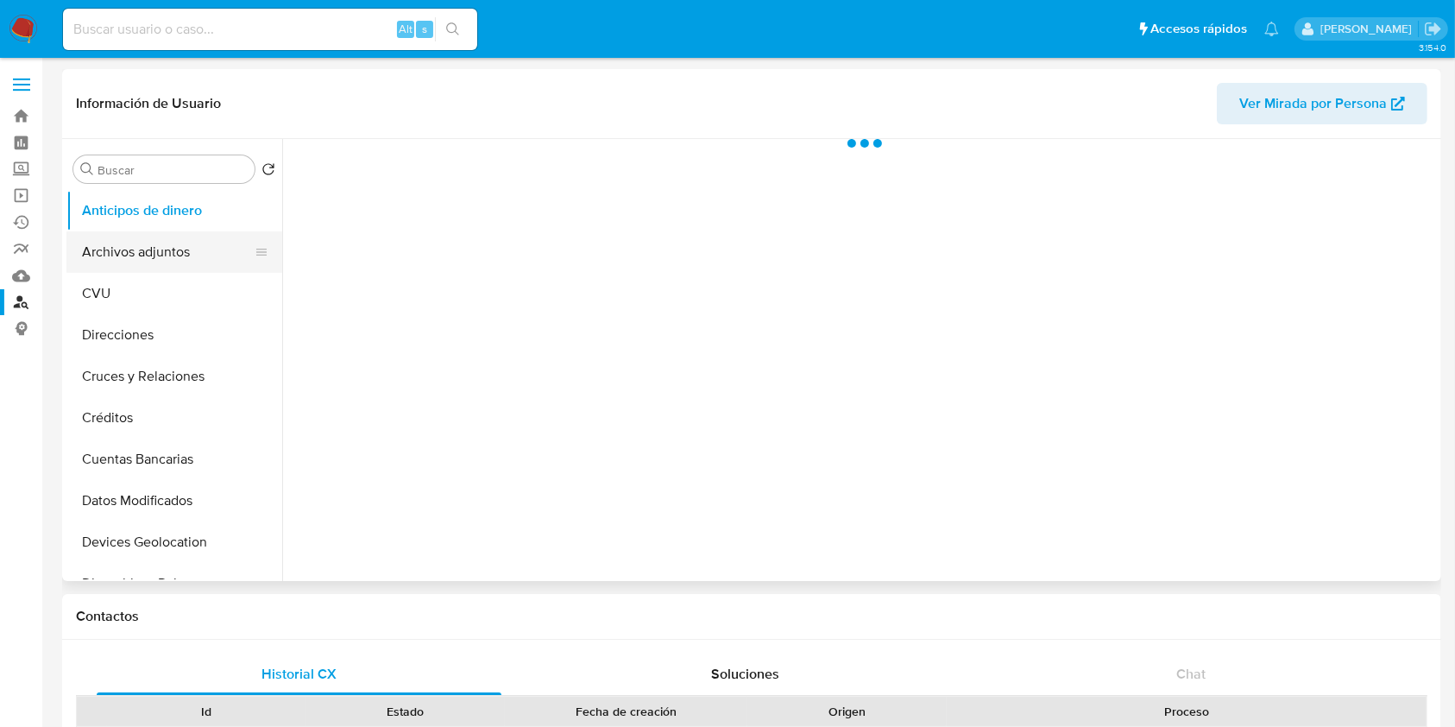
click at [177, 243] on button "Archivos adjuntos" at bounding box center [167, 251] width 202 height 41
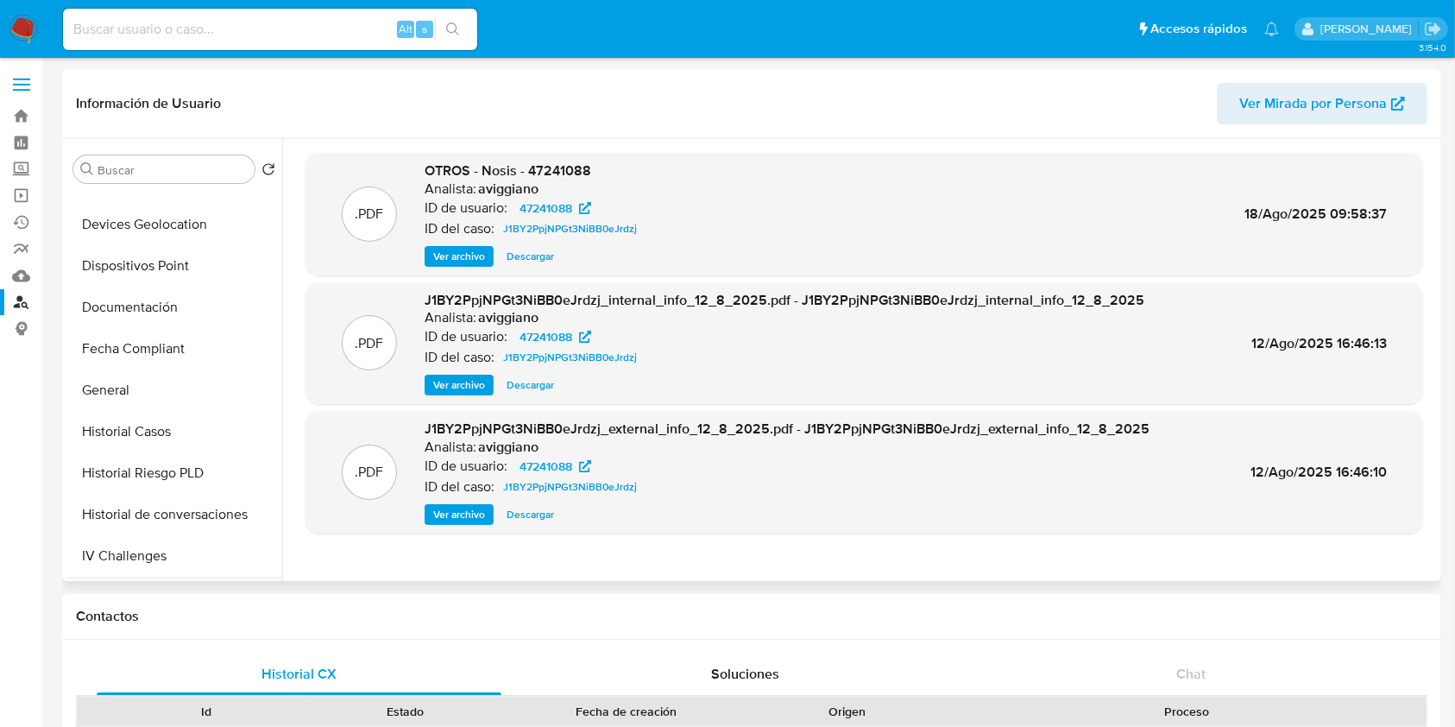
scroll to position [460, 0]
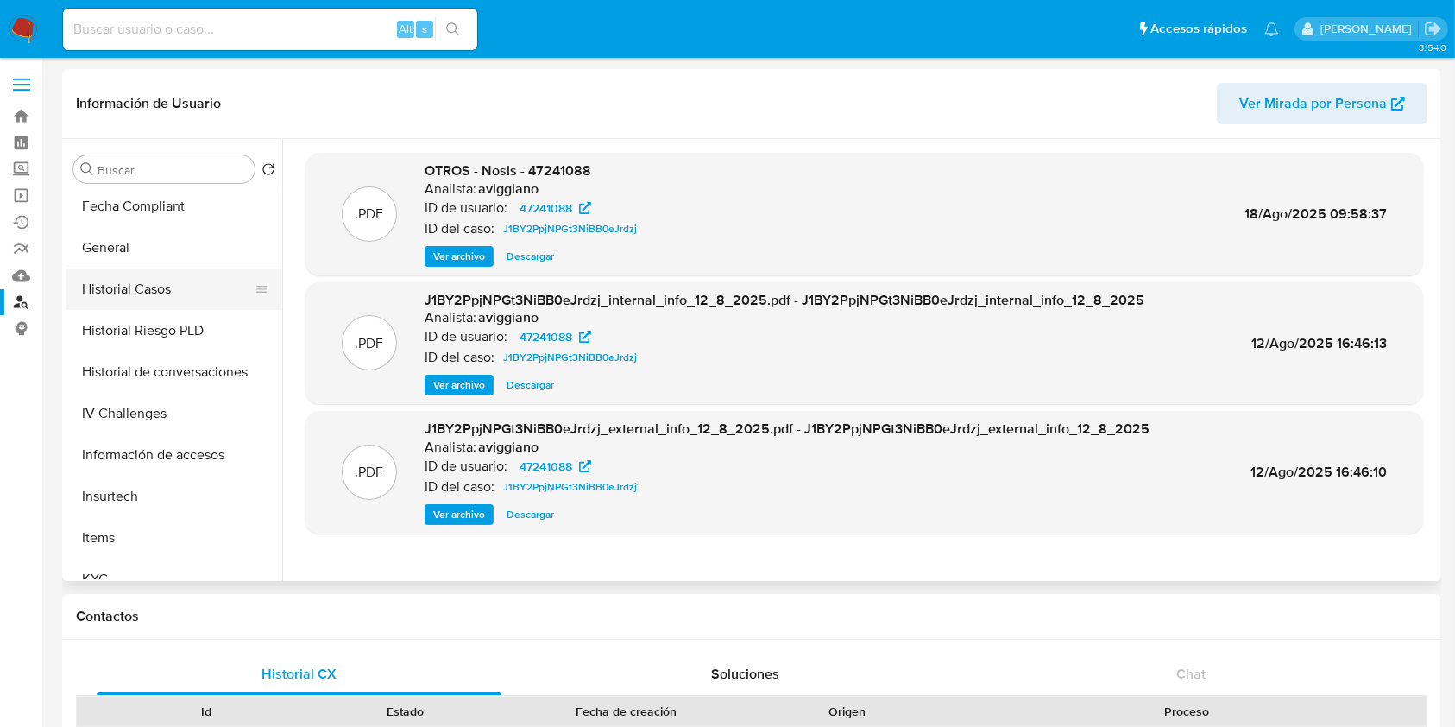
click at [138, 288] on button "Historial Casos" at bounding box center [167, 288] width 202 height 41
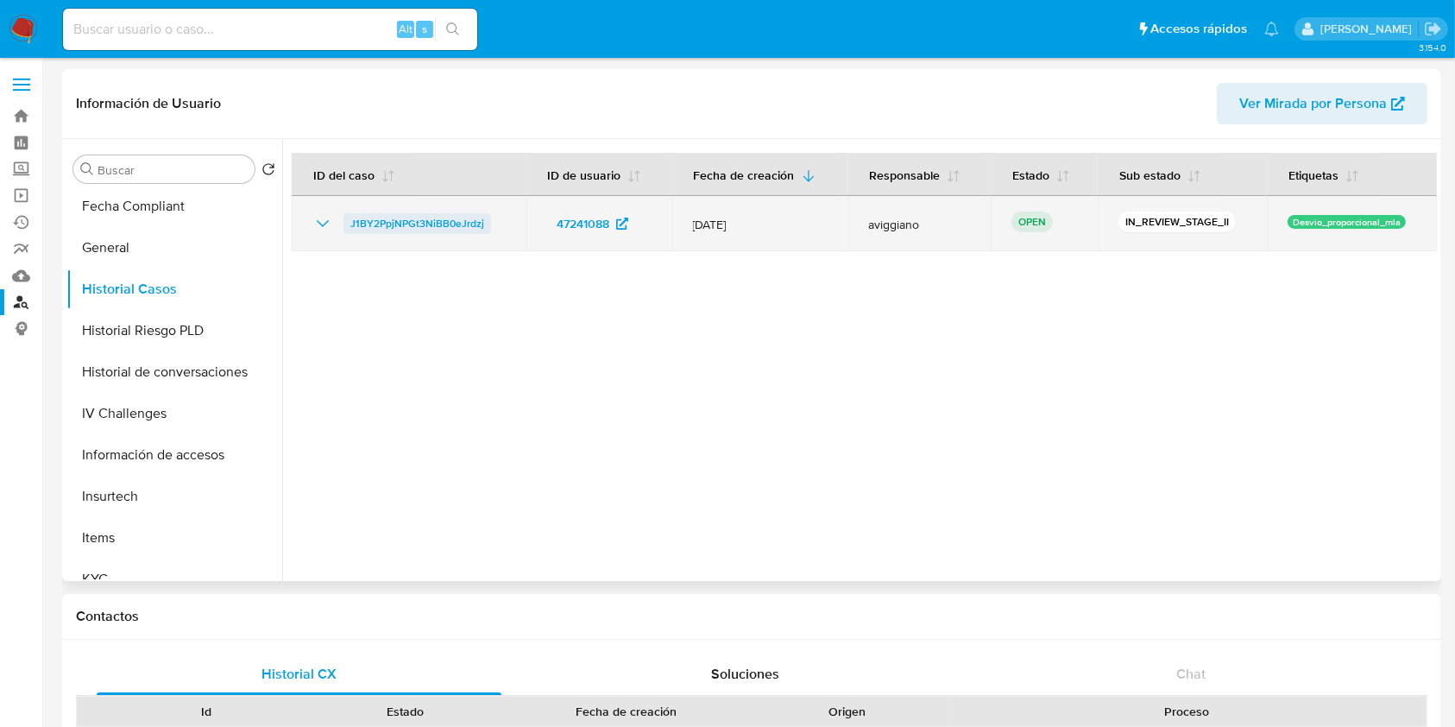
click at [446, 224] on span "J1BY2PpjNPGt3NiBB0eJrdzj" at bounding box center [417, 223] width 134 height 21
click at [407, 224] on span "J1BY2PpjNPGt3NiBB0eJrdzj" at bounding box center [417, 223] width 134 height 21
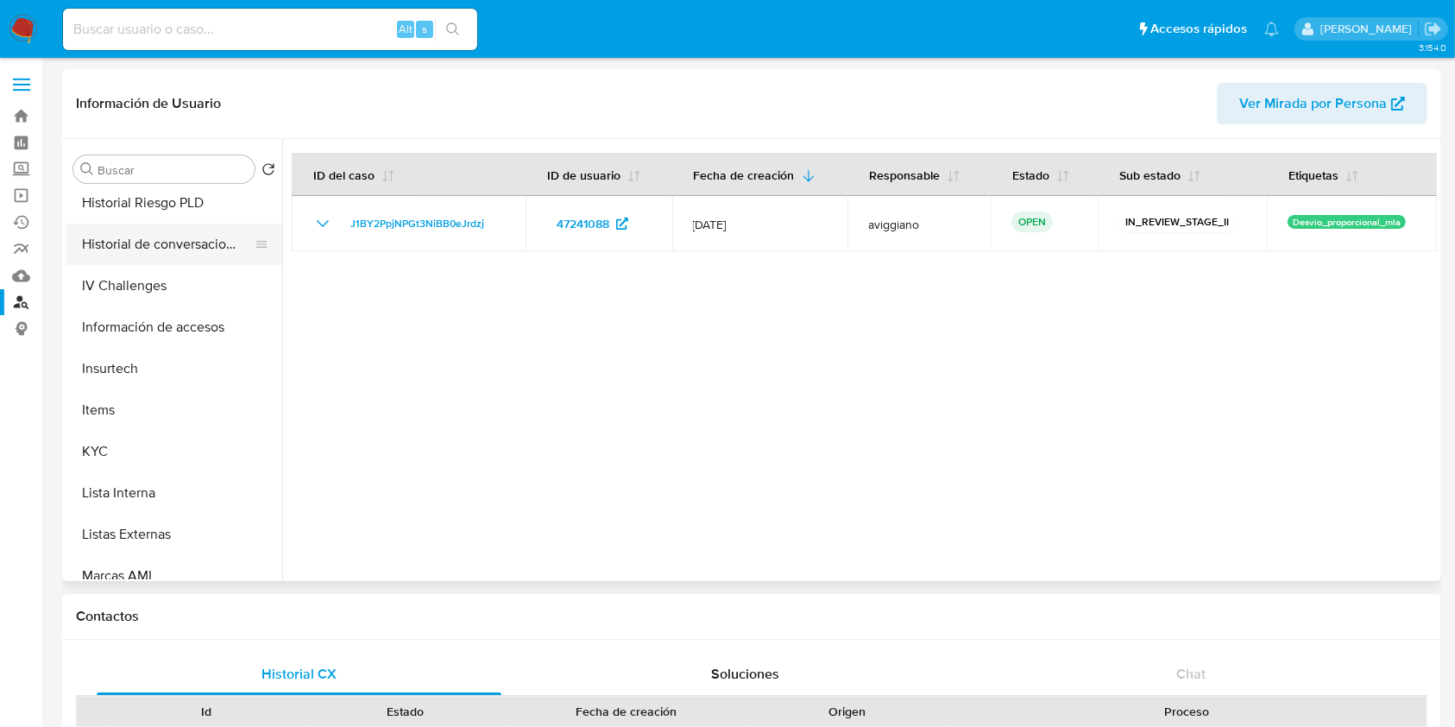
scroll to position [691, 0]
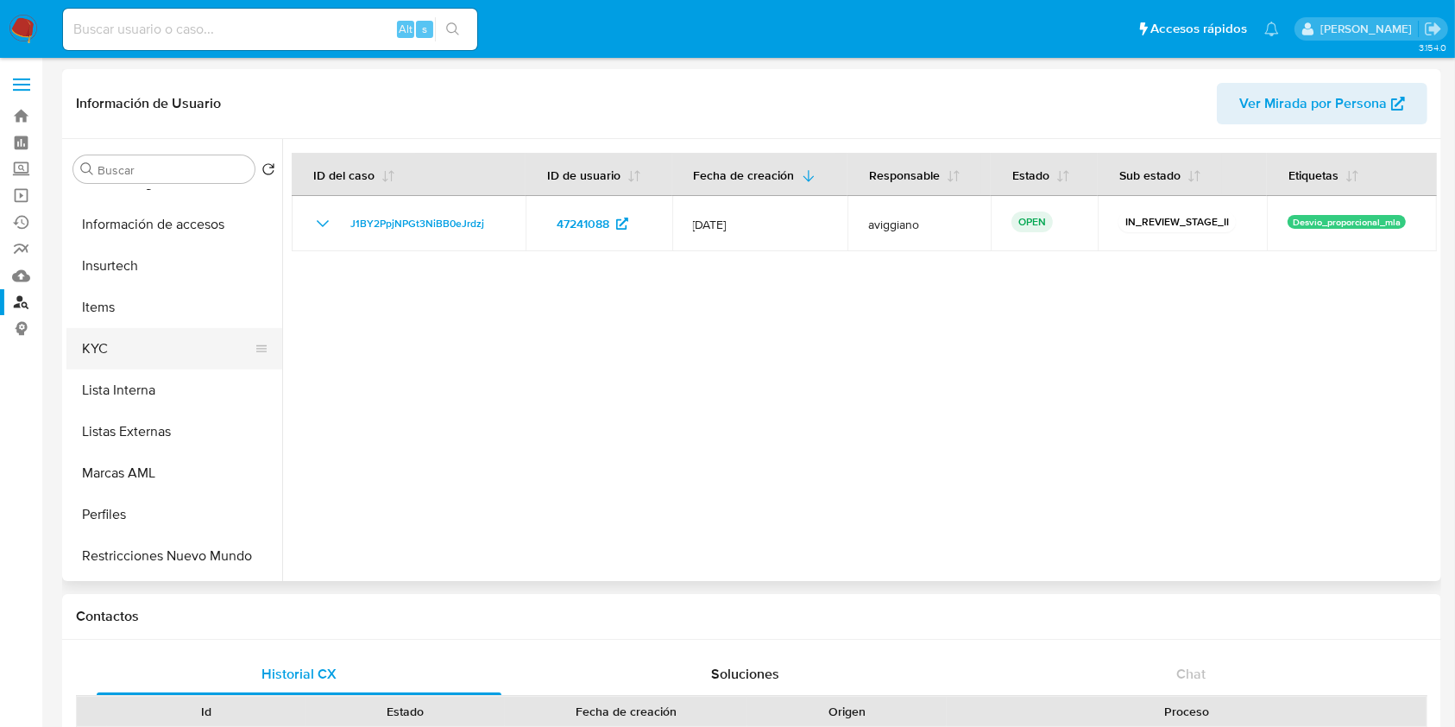
drag, startPoint x: 128, startPoint y: 312, endPoint x: 117, endPoint y: 336, distance: 26.3
click at [127, 310] on button "Items" at bounding box center [174, 307] width 216 height 41
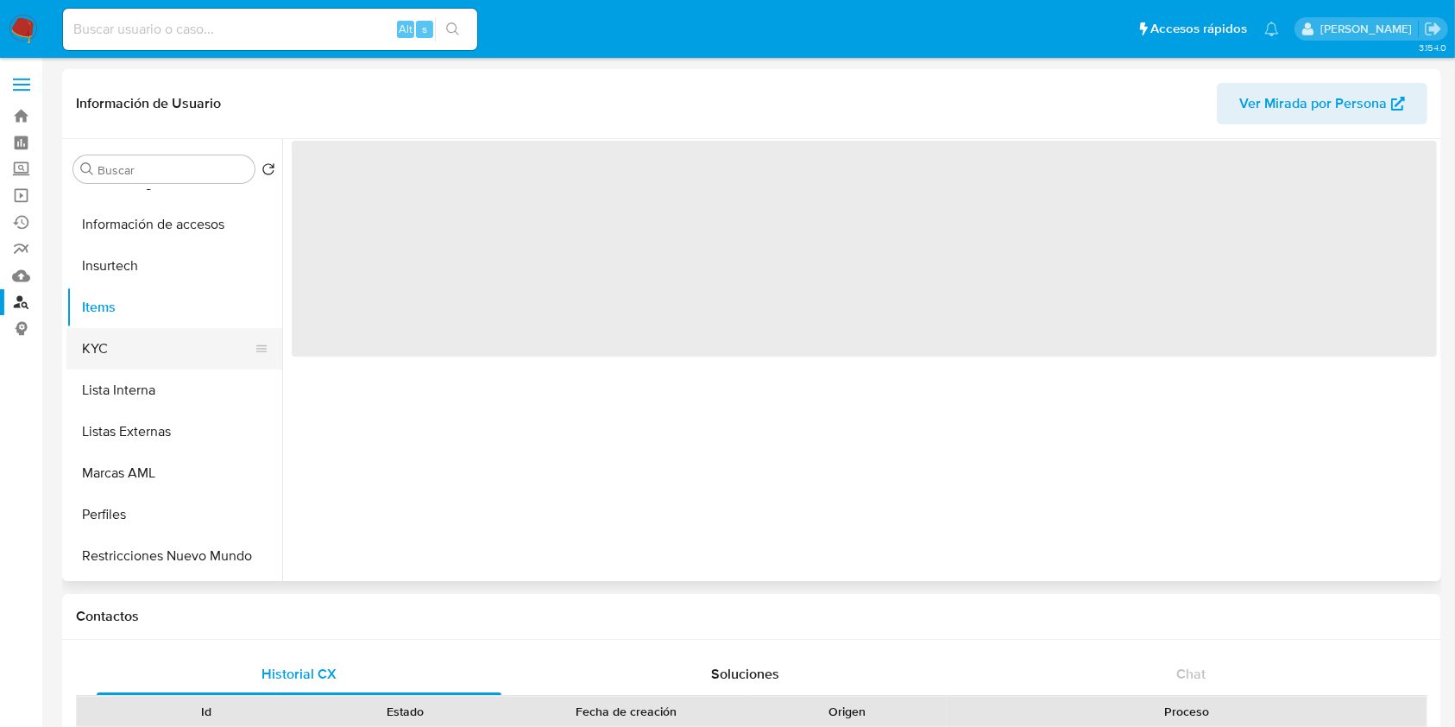
click at [113, 347] on button "KYC" at bounding box center [167, 348] width 202 height 41
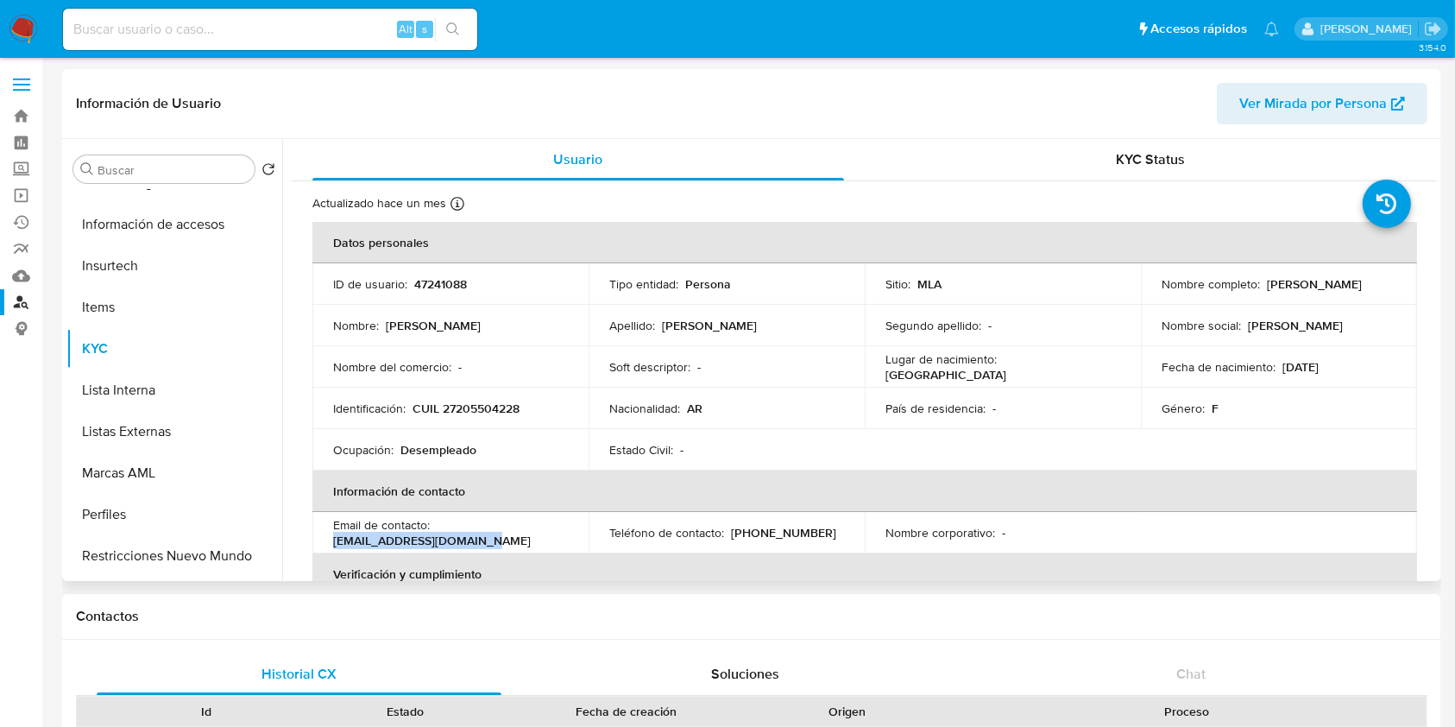
drag, startPoint x: 334, startPoint y: 540, endPoint x: 486, endPoint y: 542, distance: 151.9
click at [486, 541] on div "Email de contacto : rosana_jubre@hotmail.com" at bounding box center [450, 532] width 235 height 31
copy p "rosana_jubre@hotmail.com"
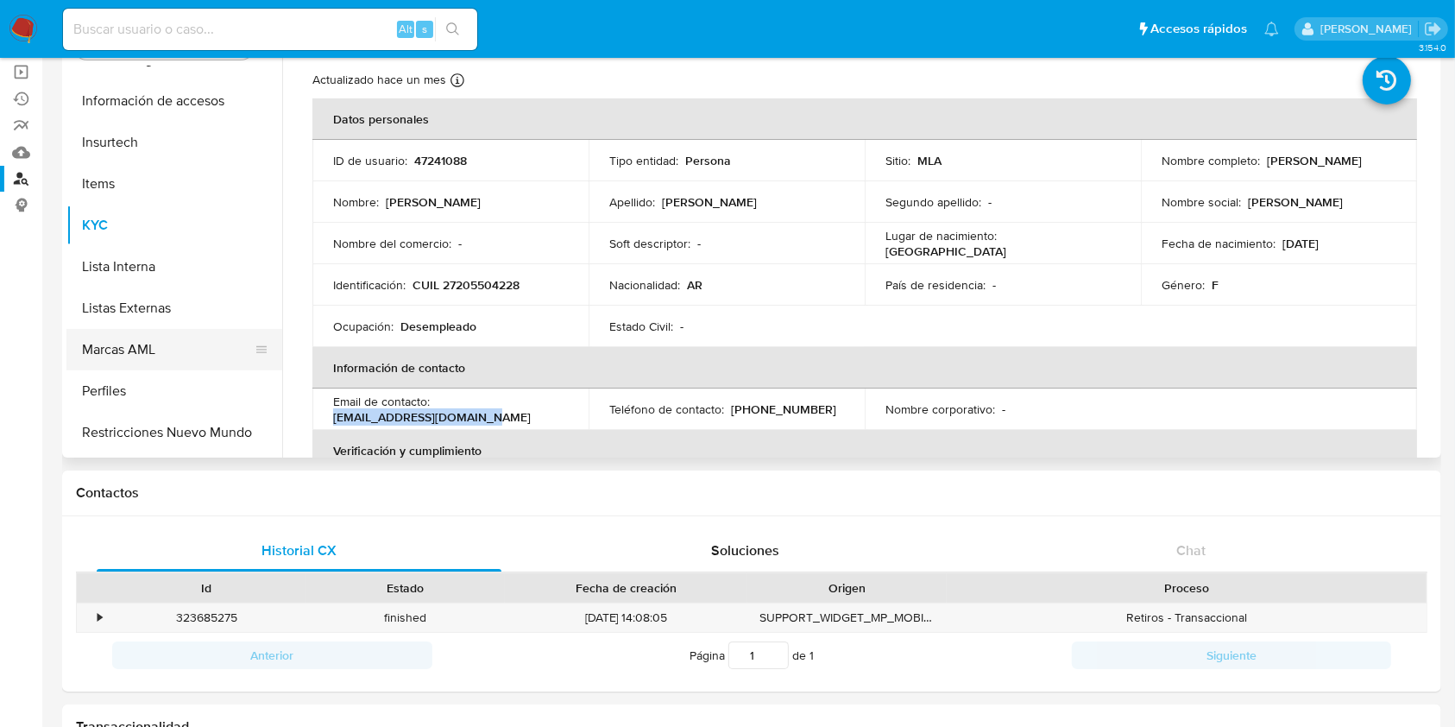
scroll to position [115, 0]
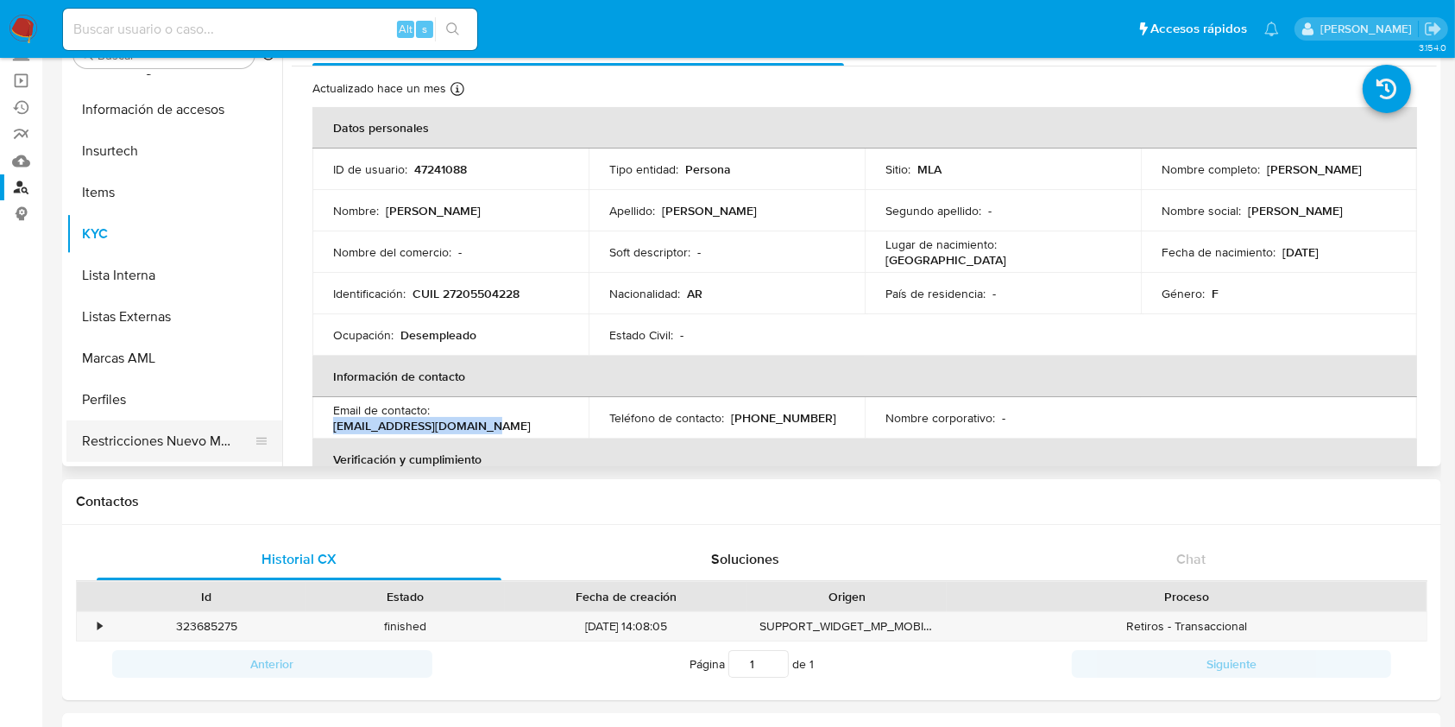
click at [224, 451] on button "Restricciones Nuevo Mundo" at bounding box center [167, 440] width 202 height 41
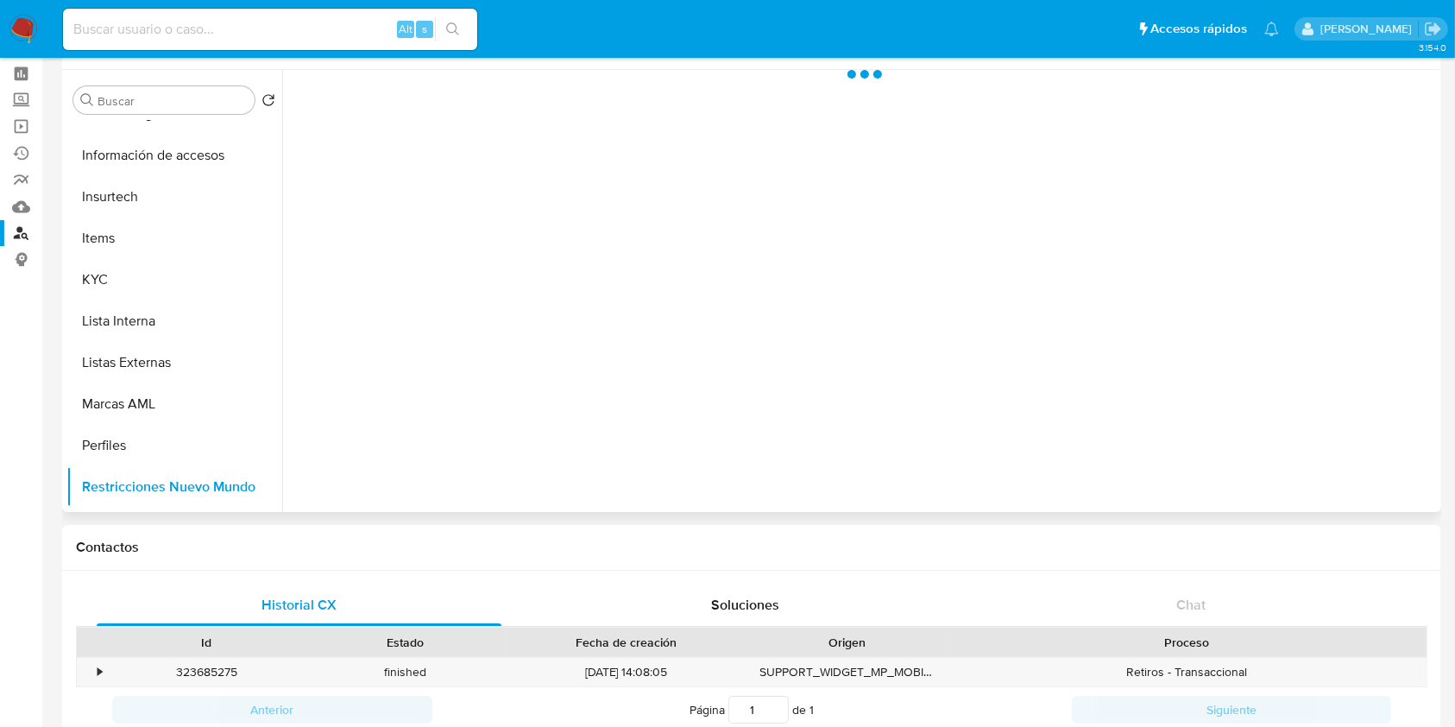
scroll to position [0, 0]
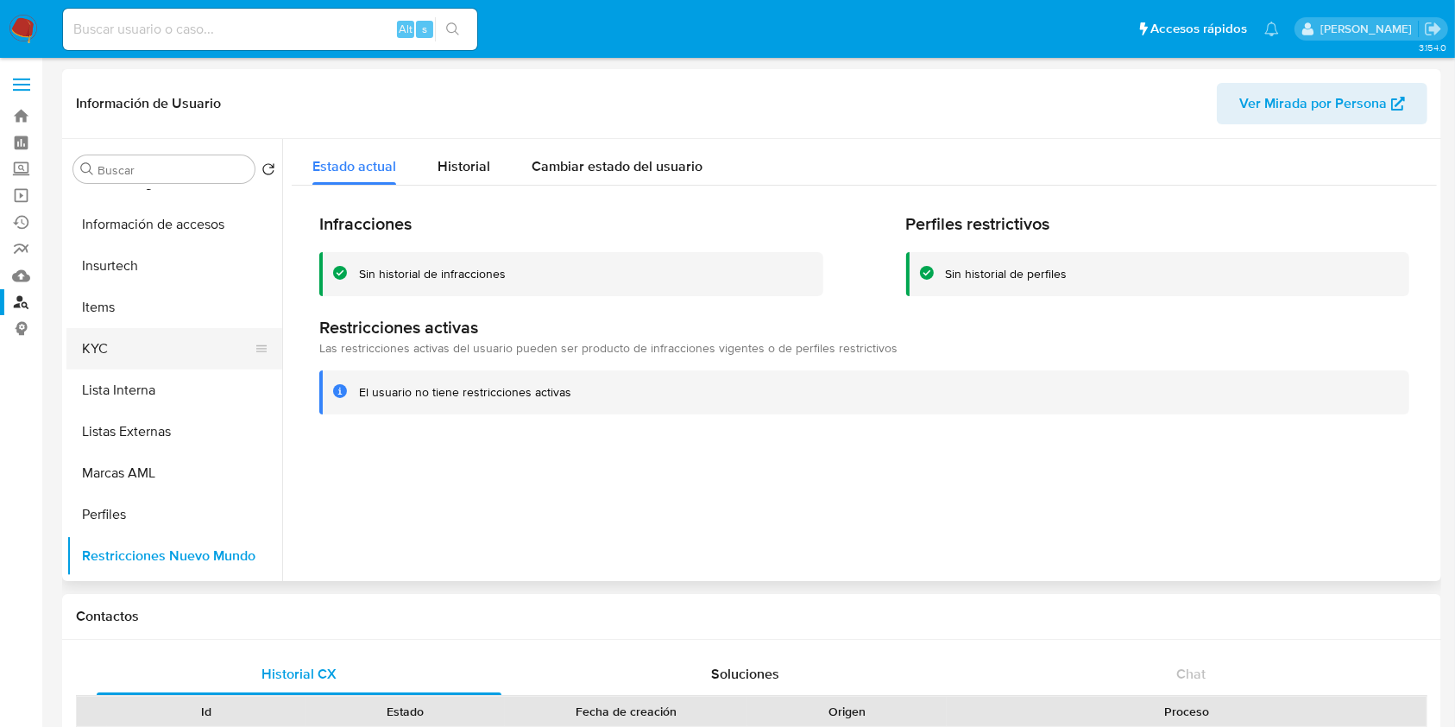
click at [119, 342] on button "KYC" at bounding box center [167, 348] width 202 height 41
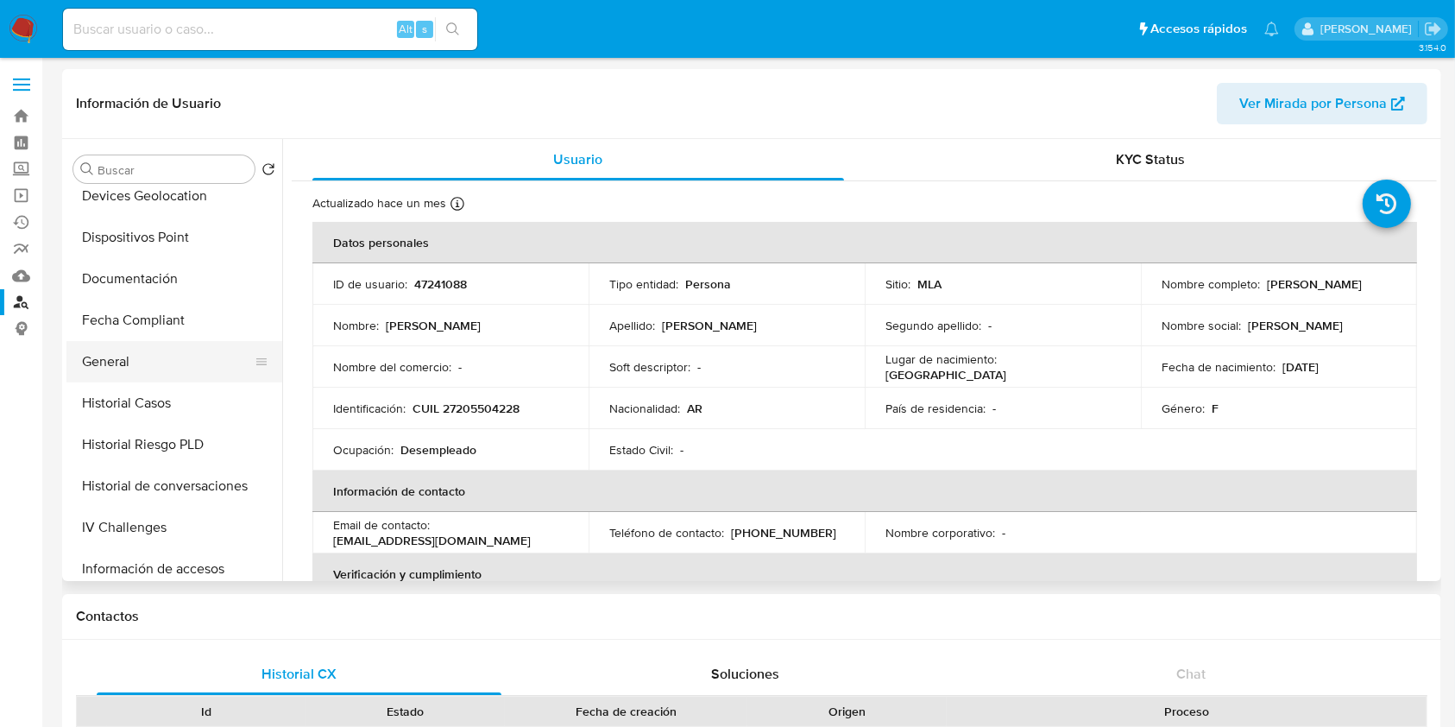
scroll to position [345, 0]
click at [167, 403] on button "Historial Casos" at bounding box center [167, 403] width 202 height 41
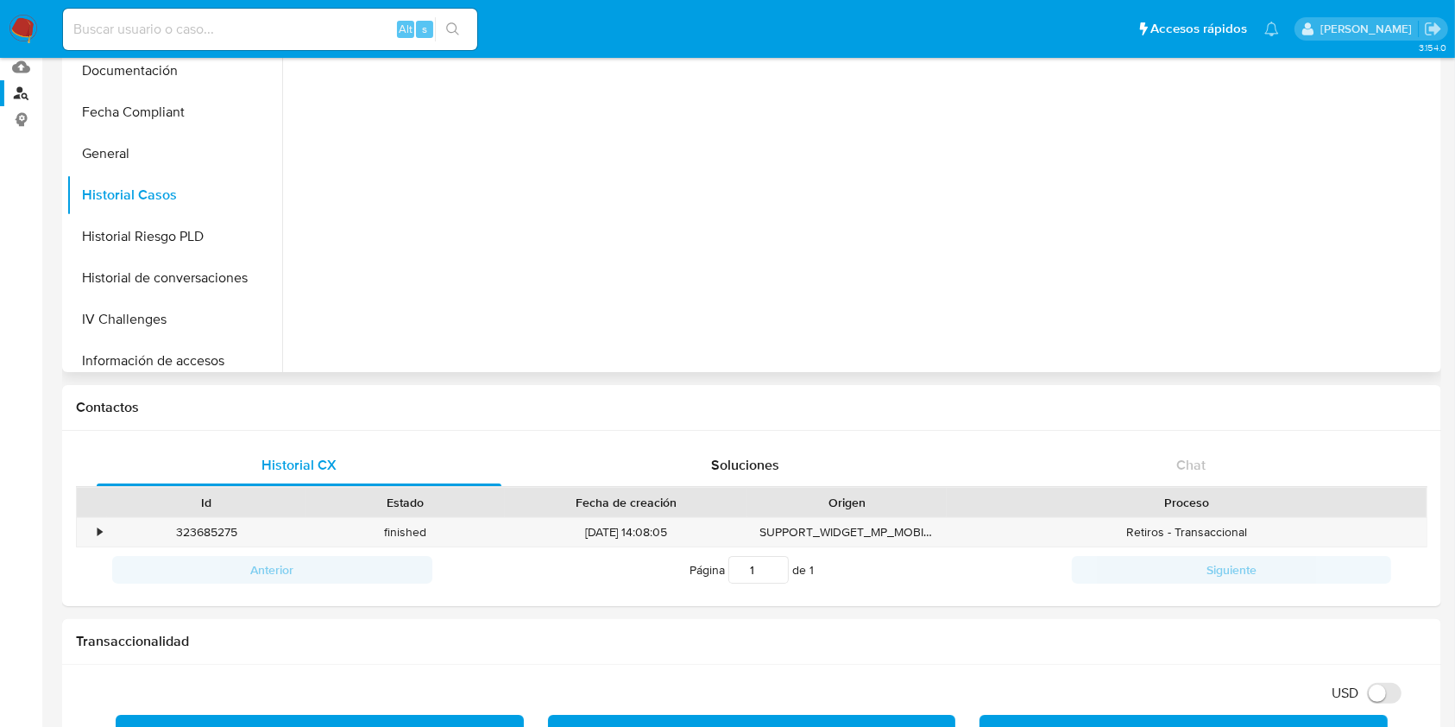
scroll to position [0, 0]
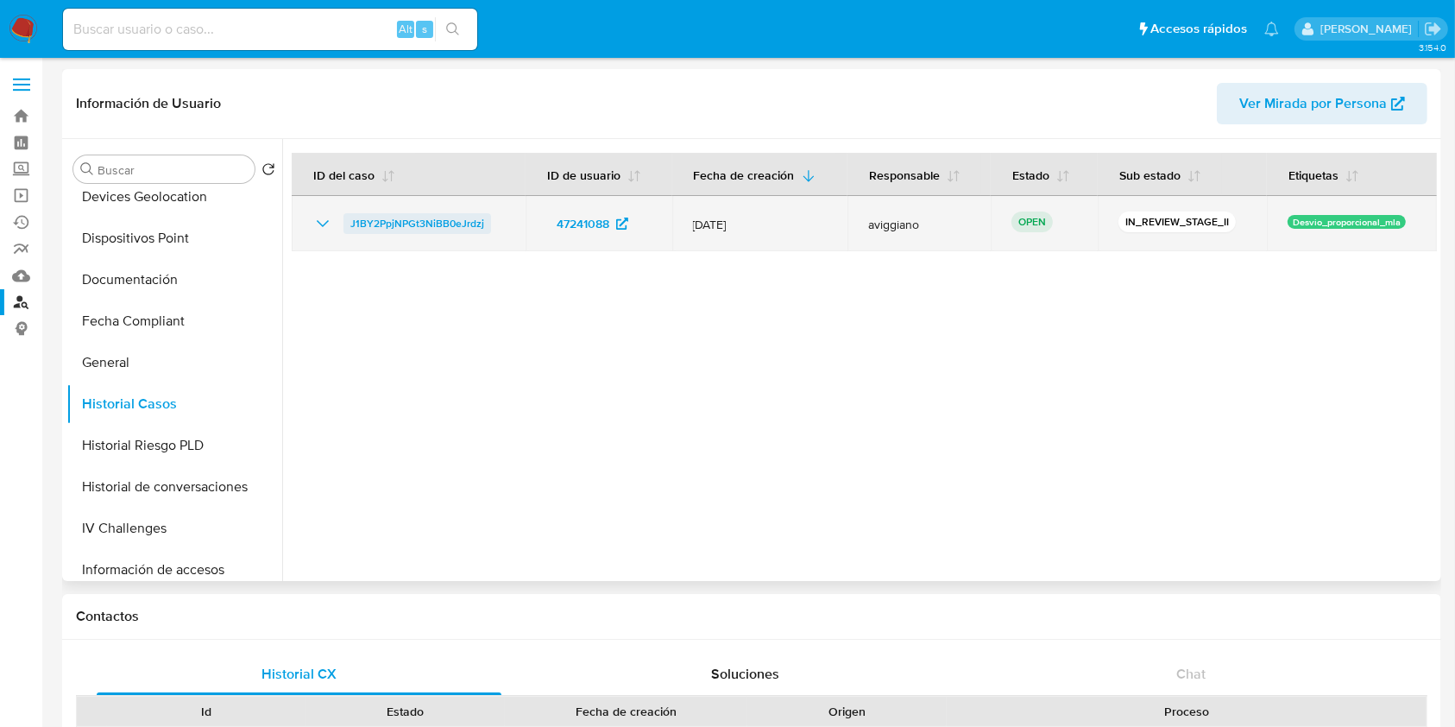
click at [438, 218] on span "J1BY2PpjNPGt3NiBB0eJrdzj" at bounding box center [417, 223] width 134 height 21
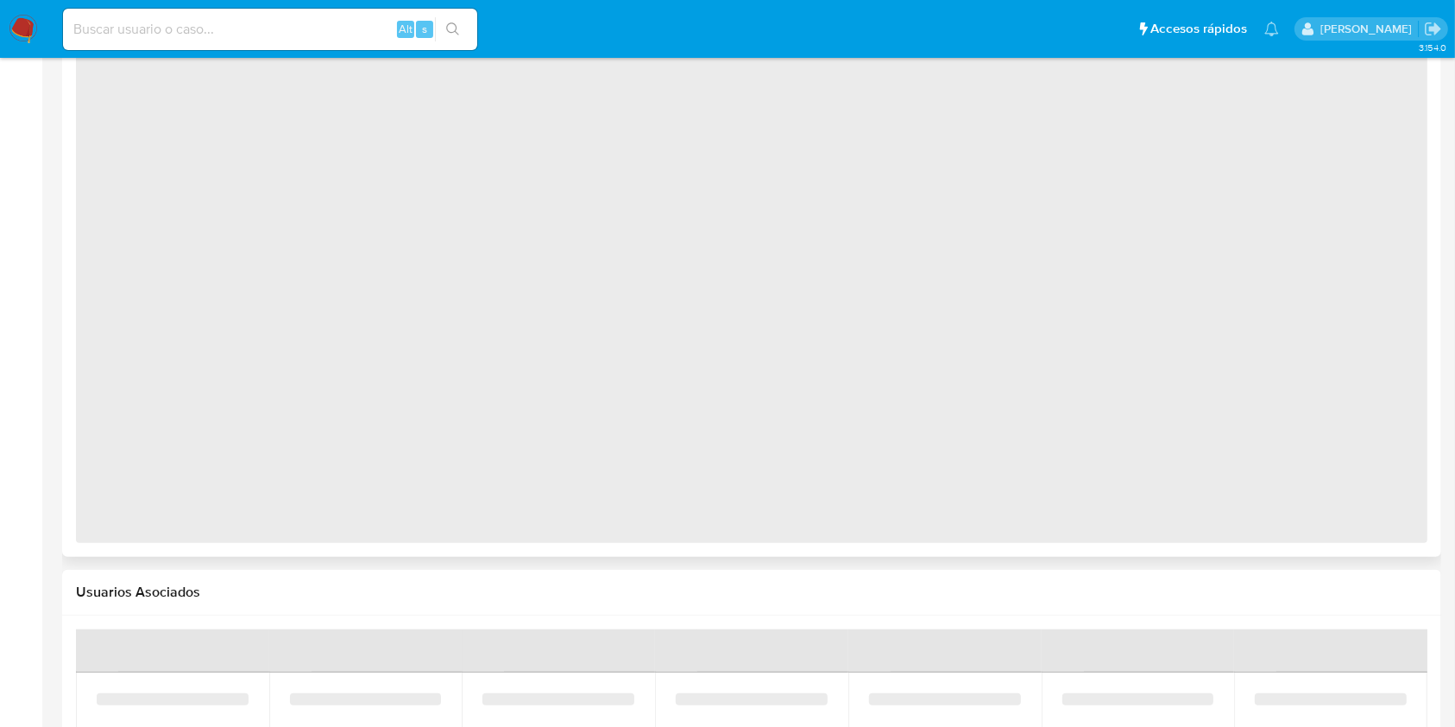
select select "10"
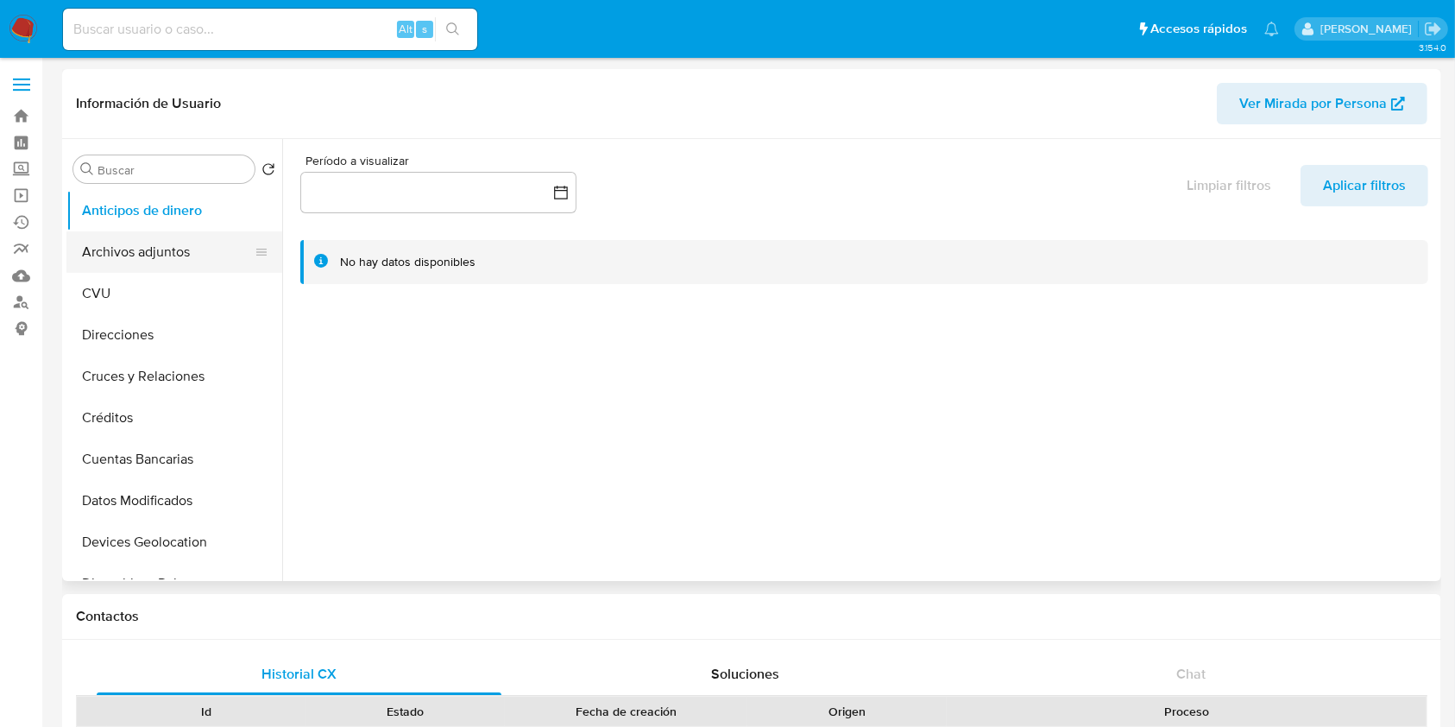
click at [167, 261] on button "Archivos adjuntos" at bounding box center [167, 251] width 202 height 41
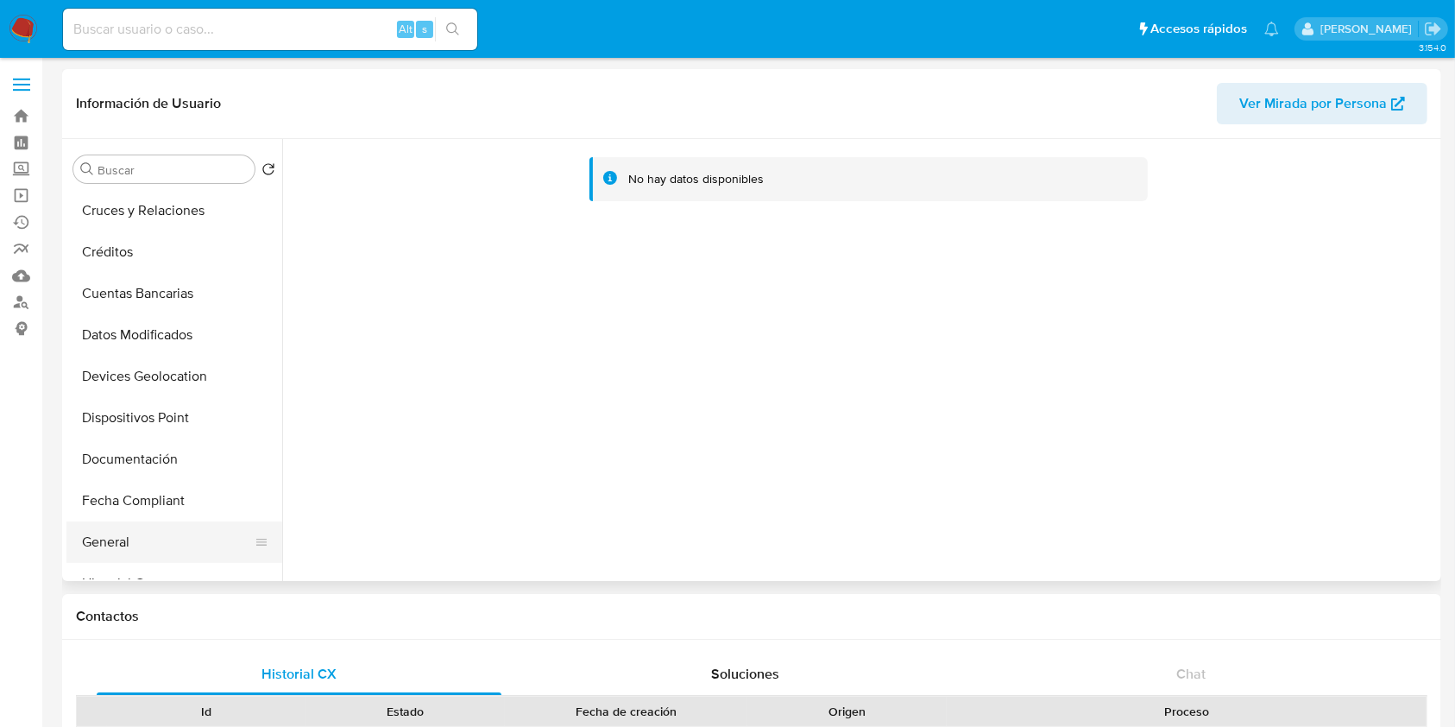
scroll to position [230, 0]
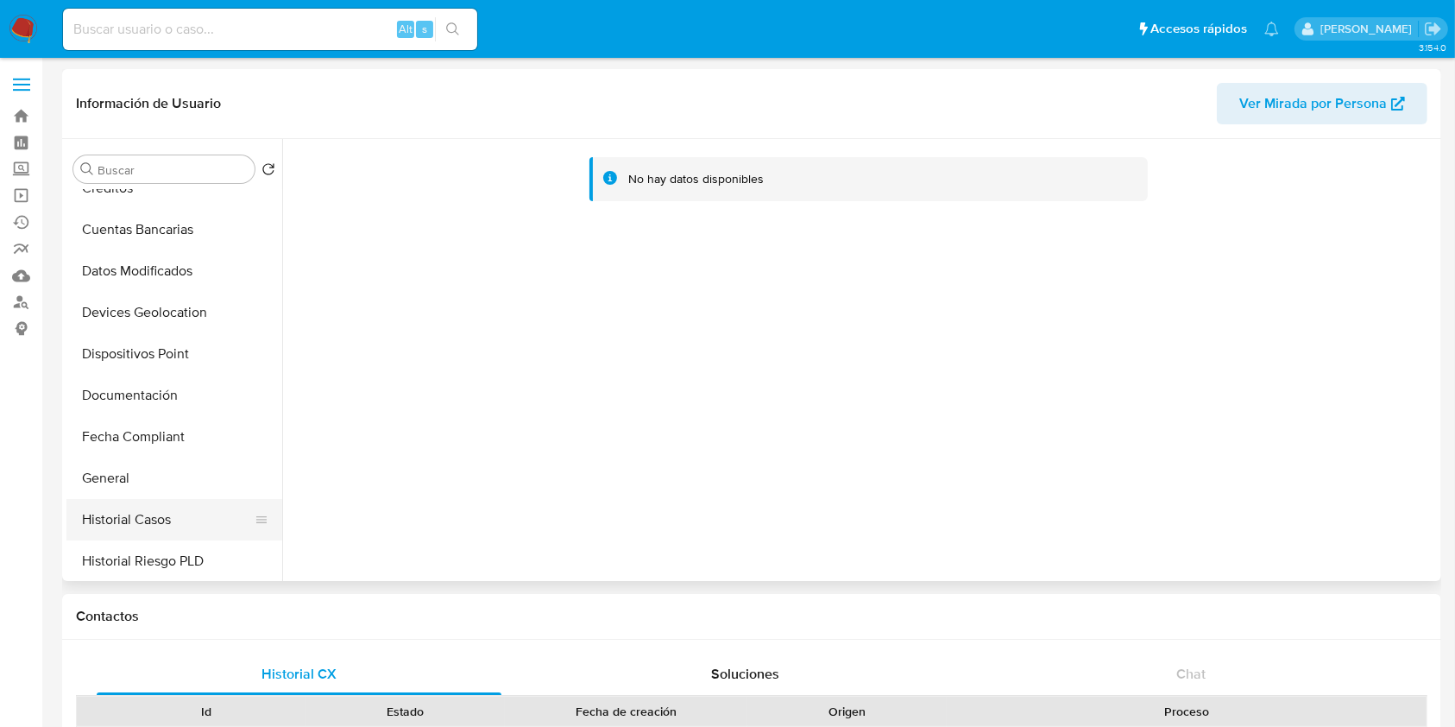
click at [172, 512] on button "Historial Casos" at bounding box center [167, 519] width 202 height 41
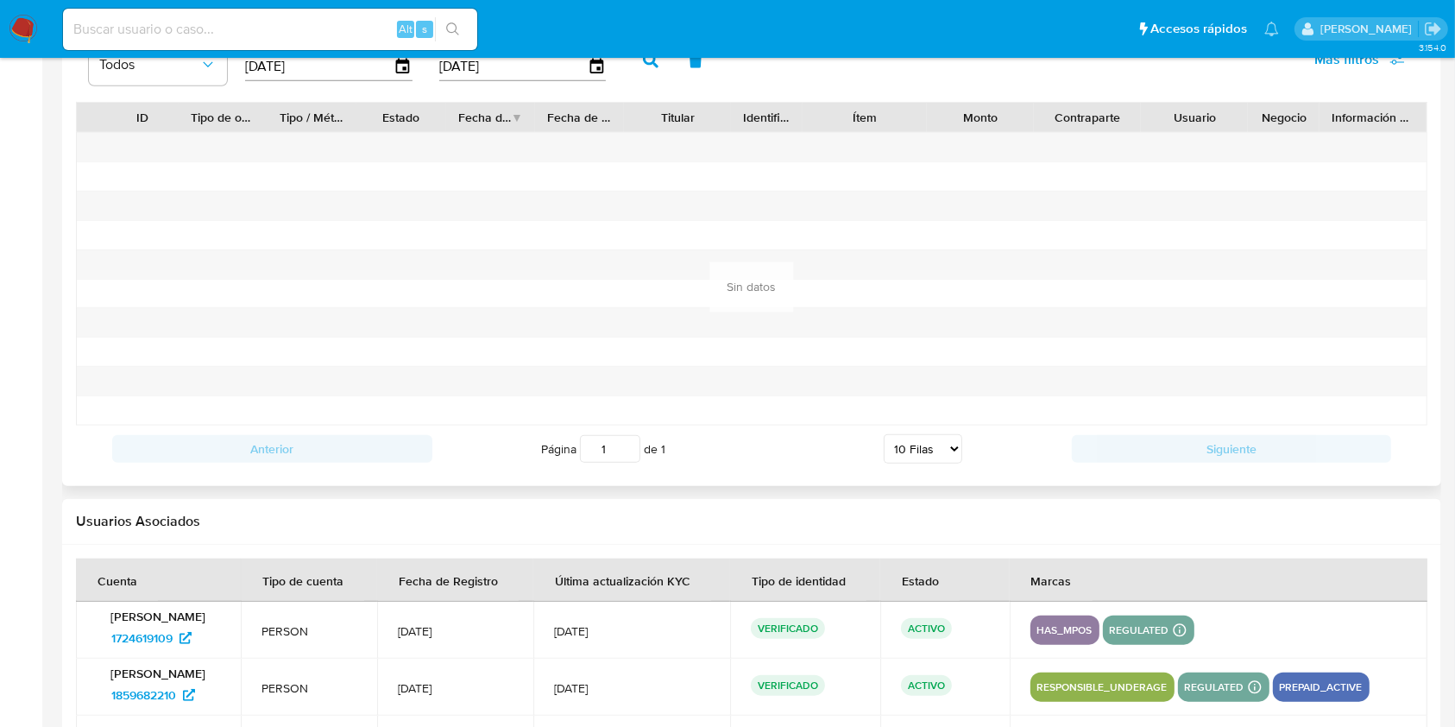
scroll to position [1862, 0]
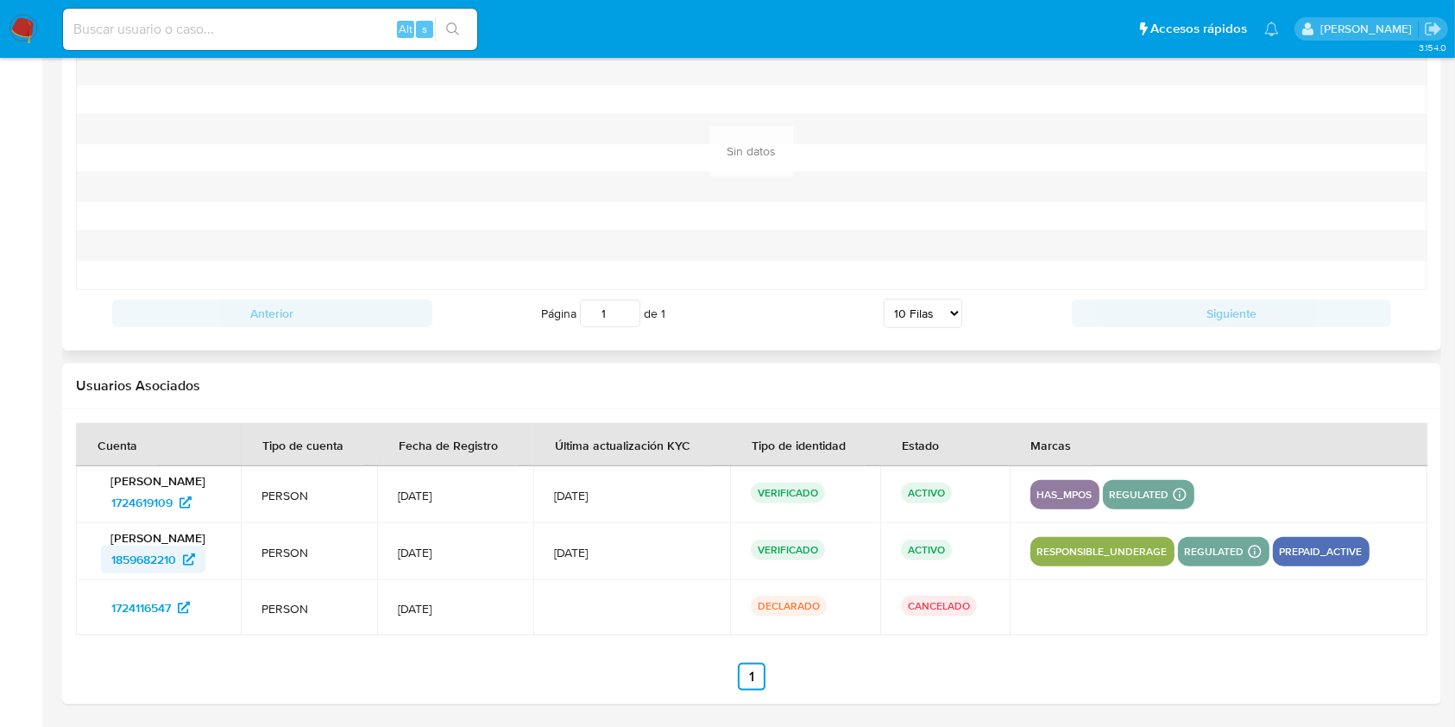
click at [151, 565] on span "1859682210" at bounding box center [143, 560] width 65 height 28
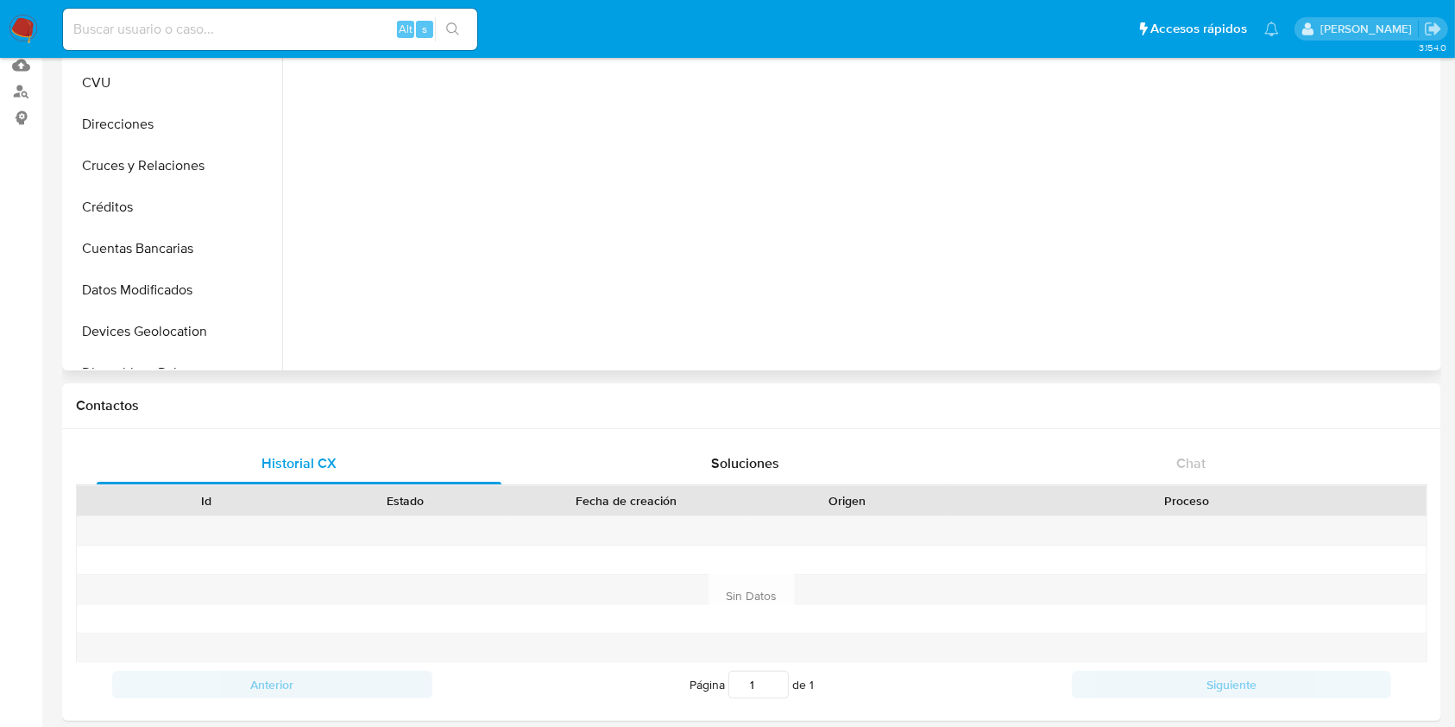
scroll to position [460, 0]
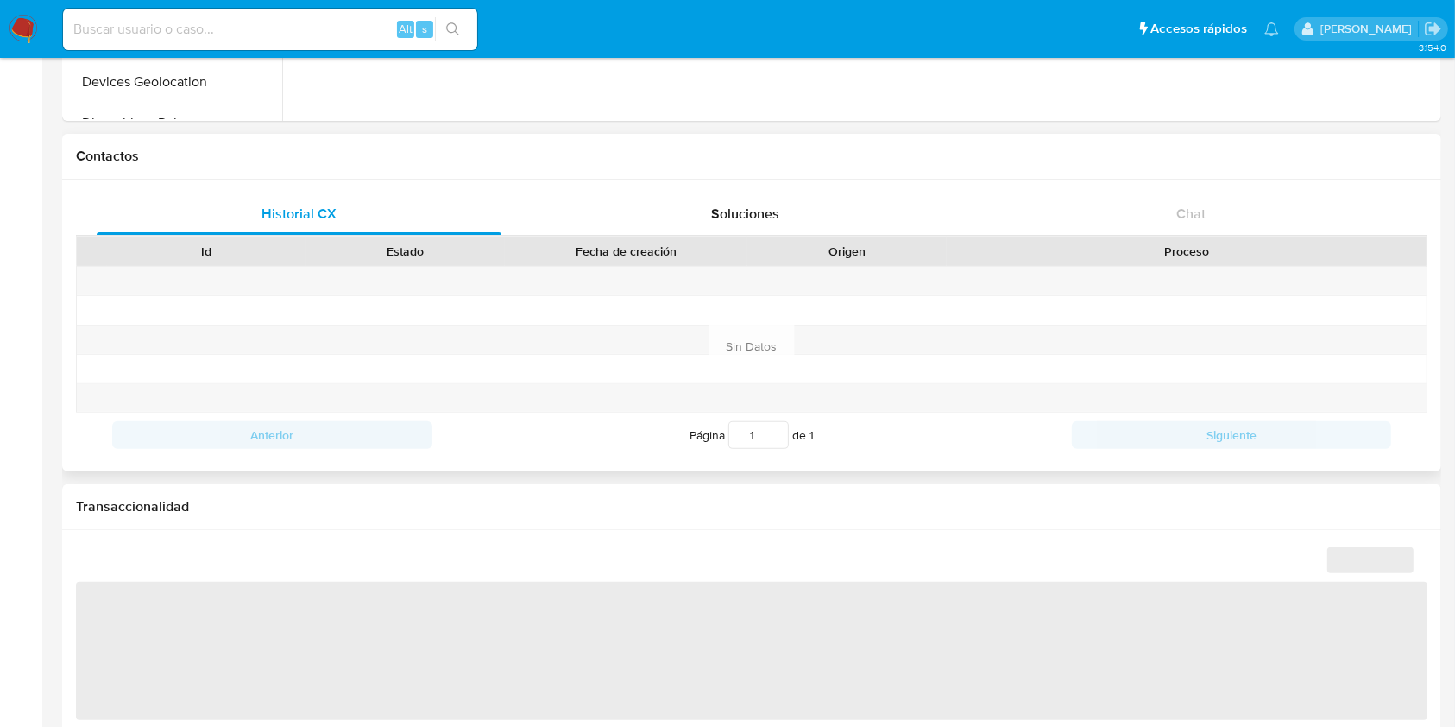
select select "10"
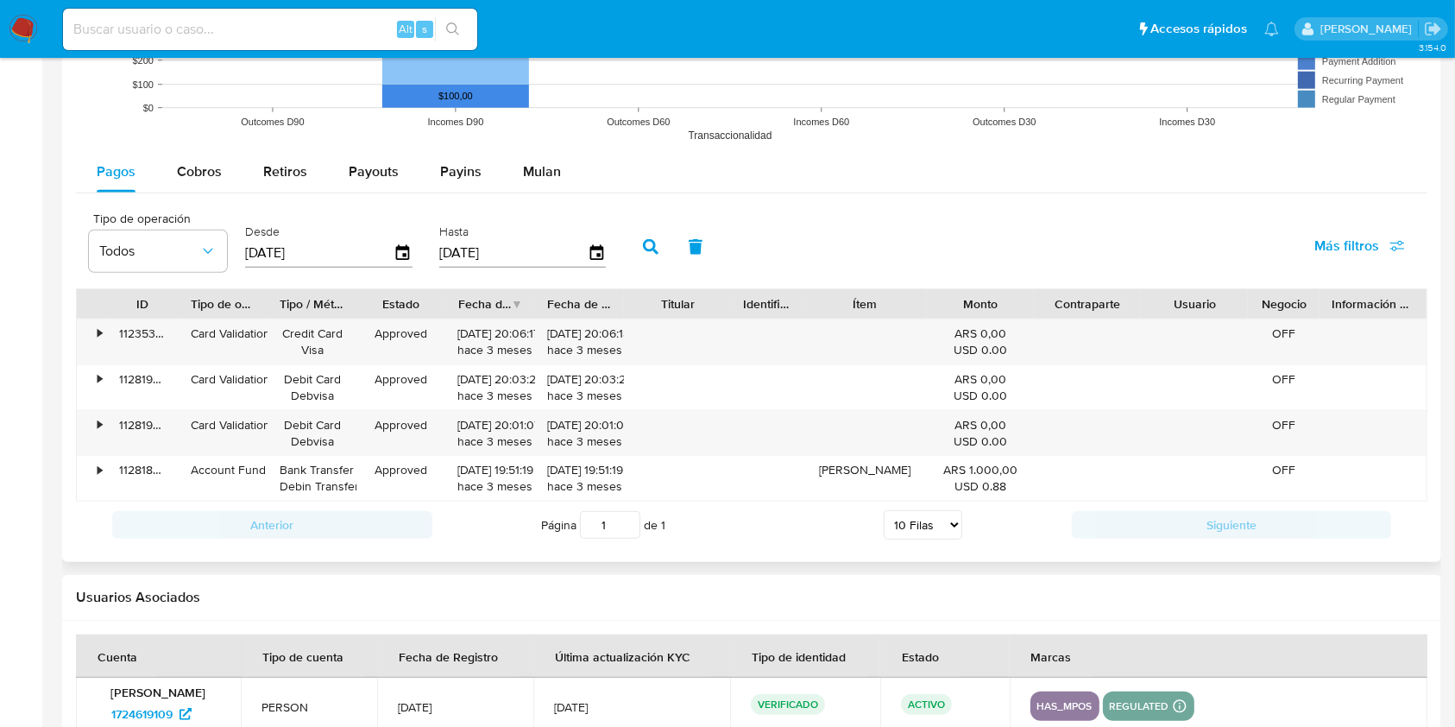
scroll to position [1407, 0]
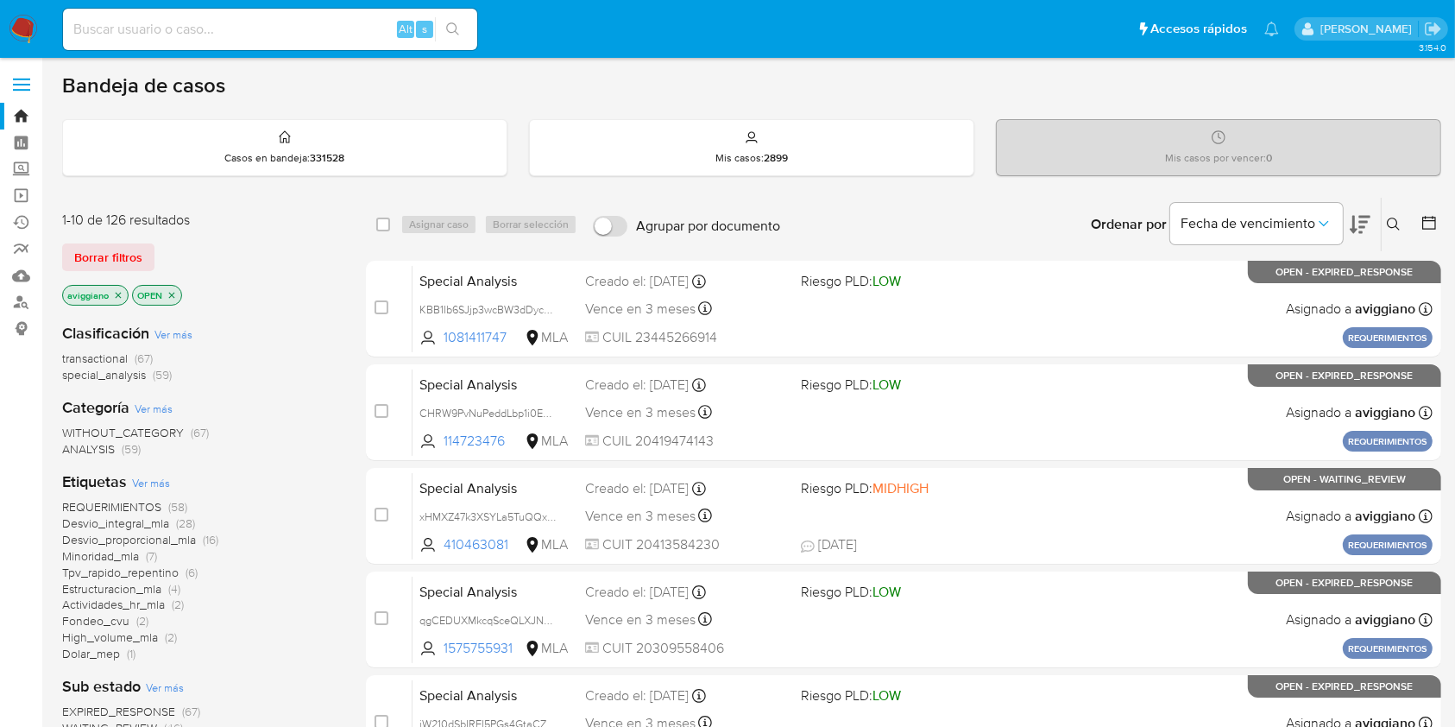
click at [1384, 223] on button at bounding box center [1396, 224] width 28 height 21
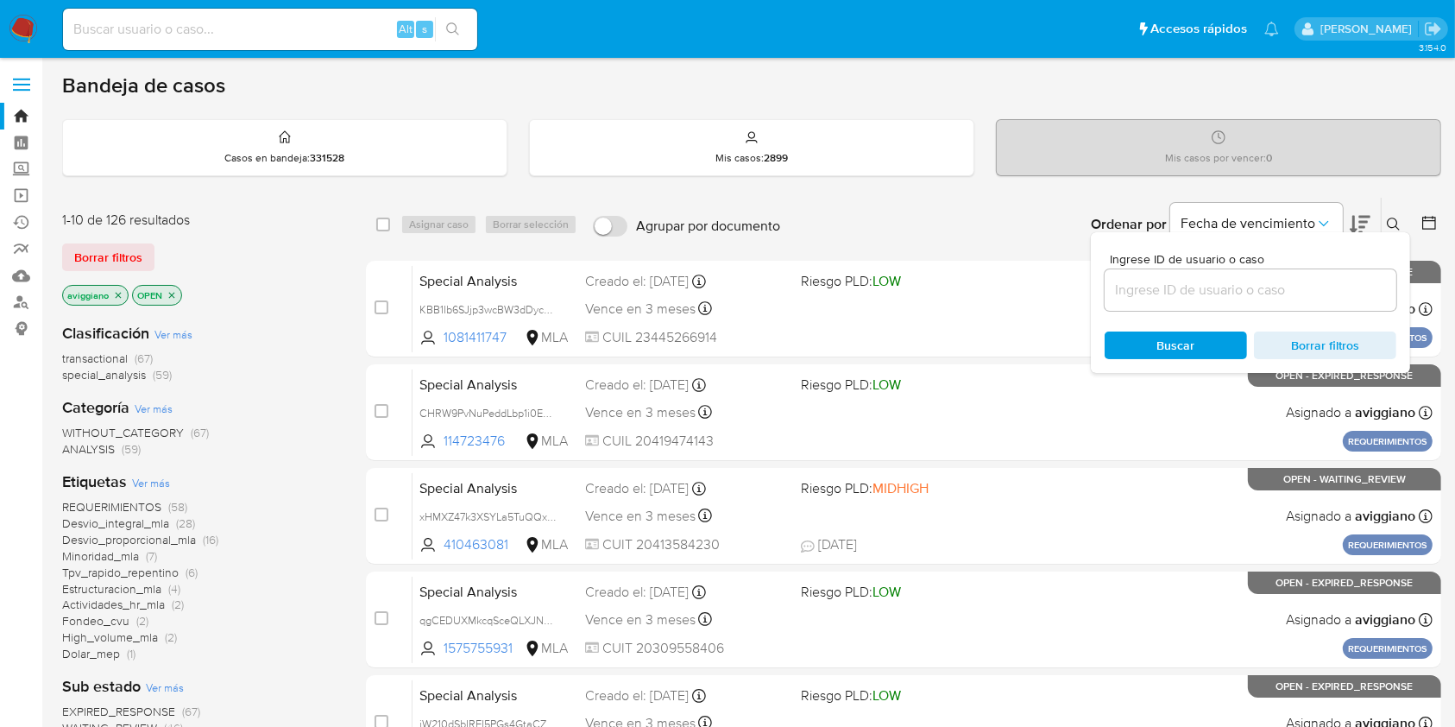
click at [1221, 274] on div at bounding box center [1251, 289] width 292 height 41
click at [1209, 294] on input at bounding box center [1251, 290] width 292 height 22
paste input "J1BY2PpjNPGt3NiBB0eJrdzj"
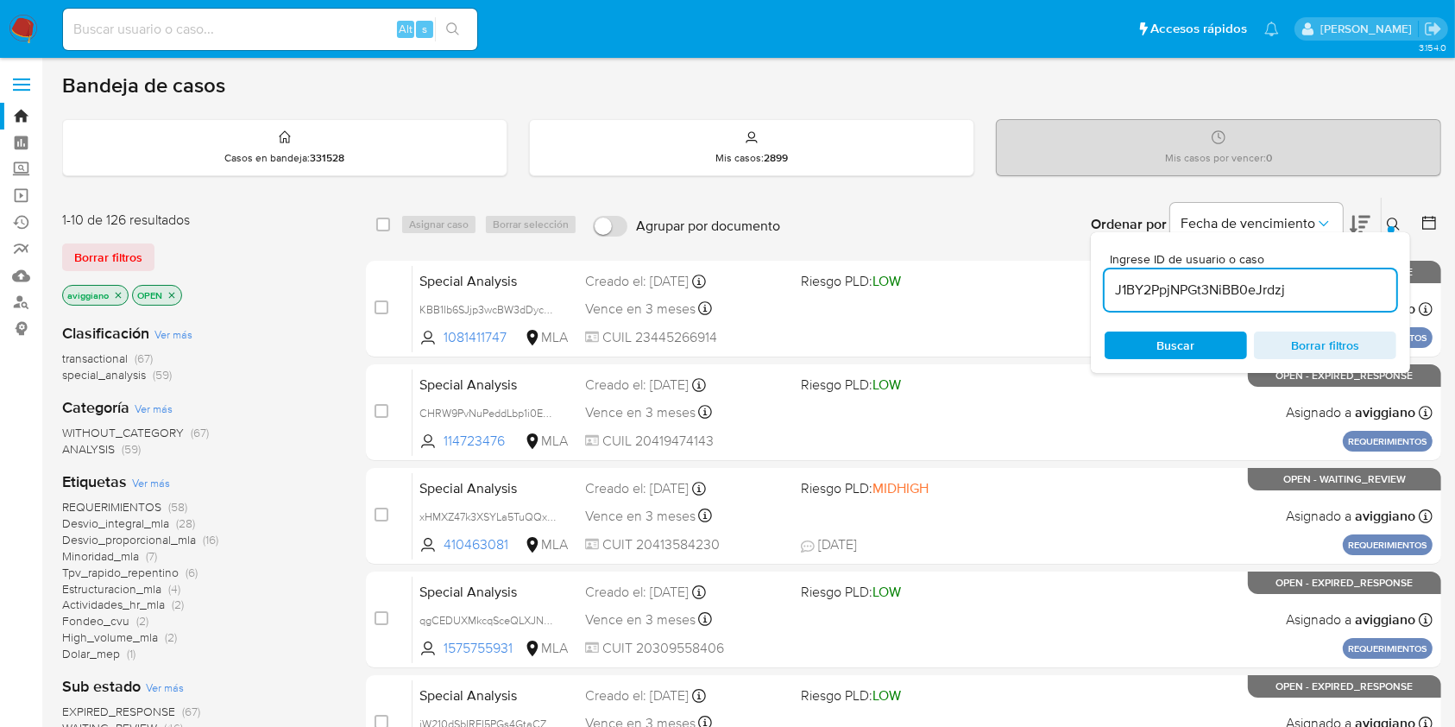
type input "J1BY2PpjNPGt3NiBB0eJrdzj"
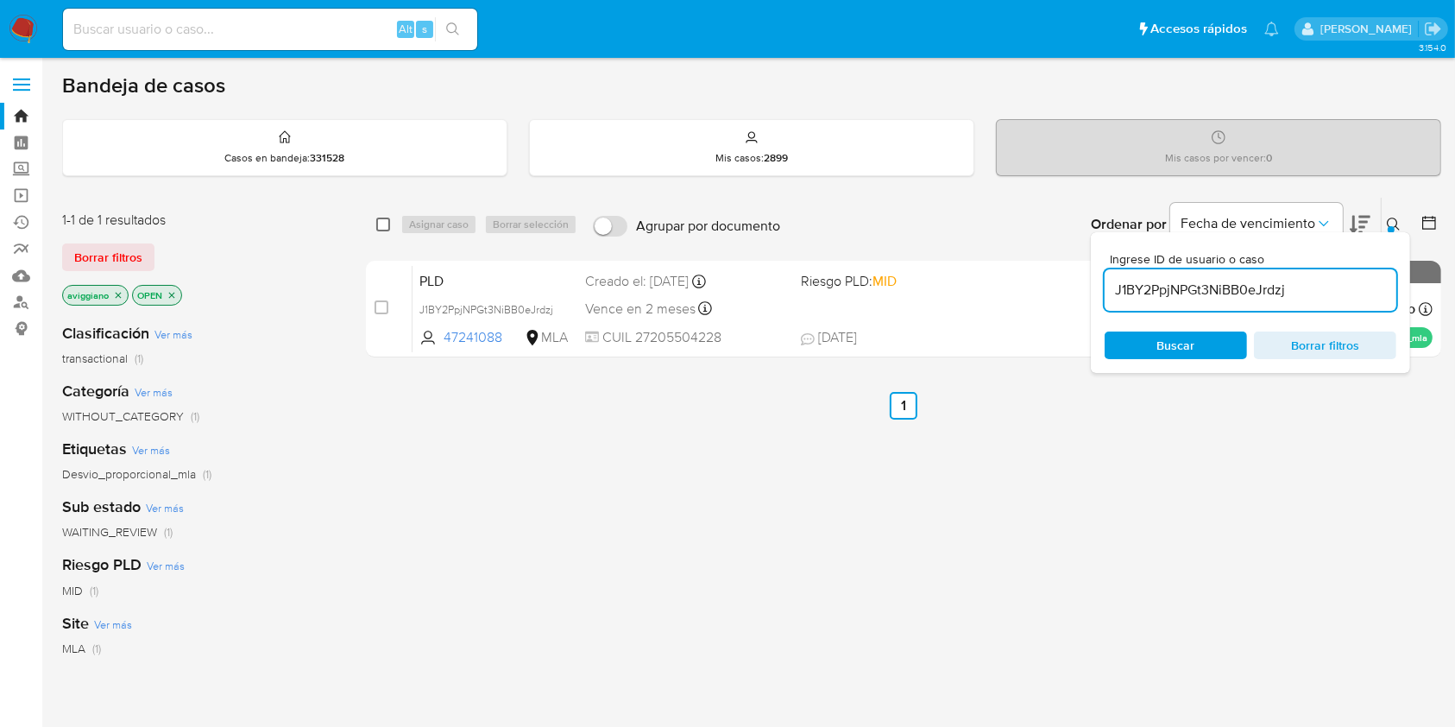
click at [378, 224] on input "checkbox" at bounding box center [383, 225] width 14 height 14
checkbox input "true"
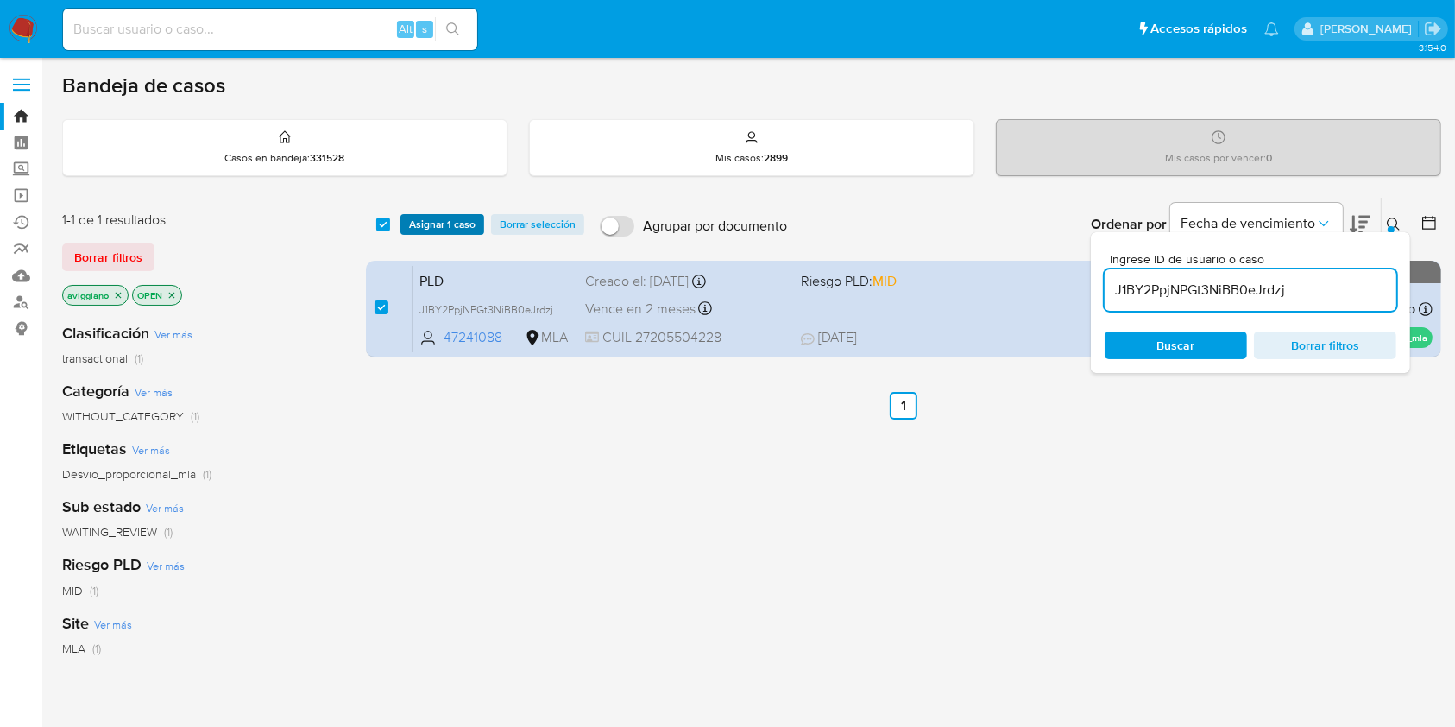
click at [403, 227] on button "Asignar 1 caso" at bounding box center [443, 224] width 84 height 21
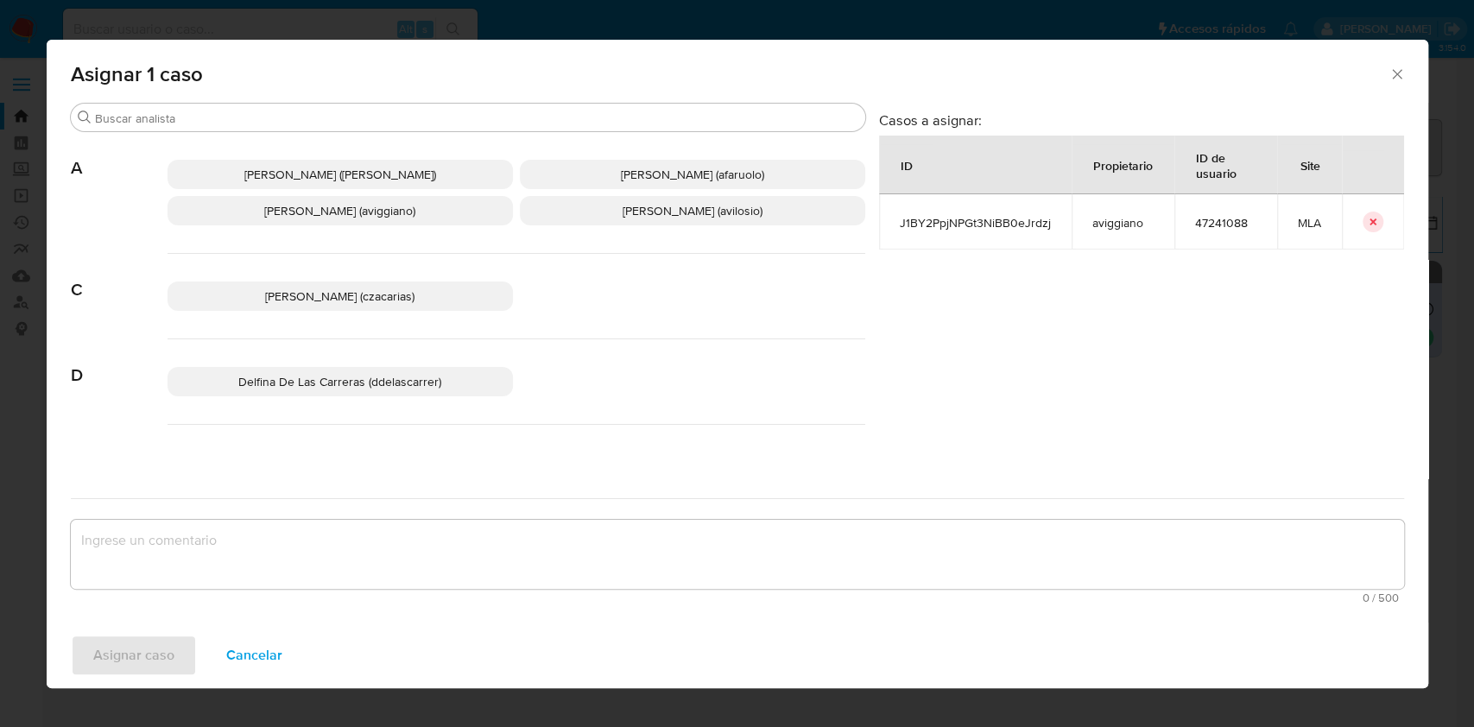
click at [264, 209] on span "Agustina Belen Viggiano (aviggiano)" at bounding box center [339, 210] width 151 height 17
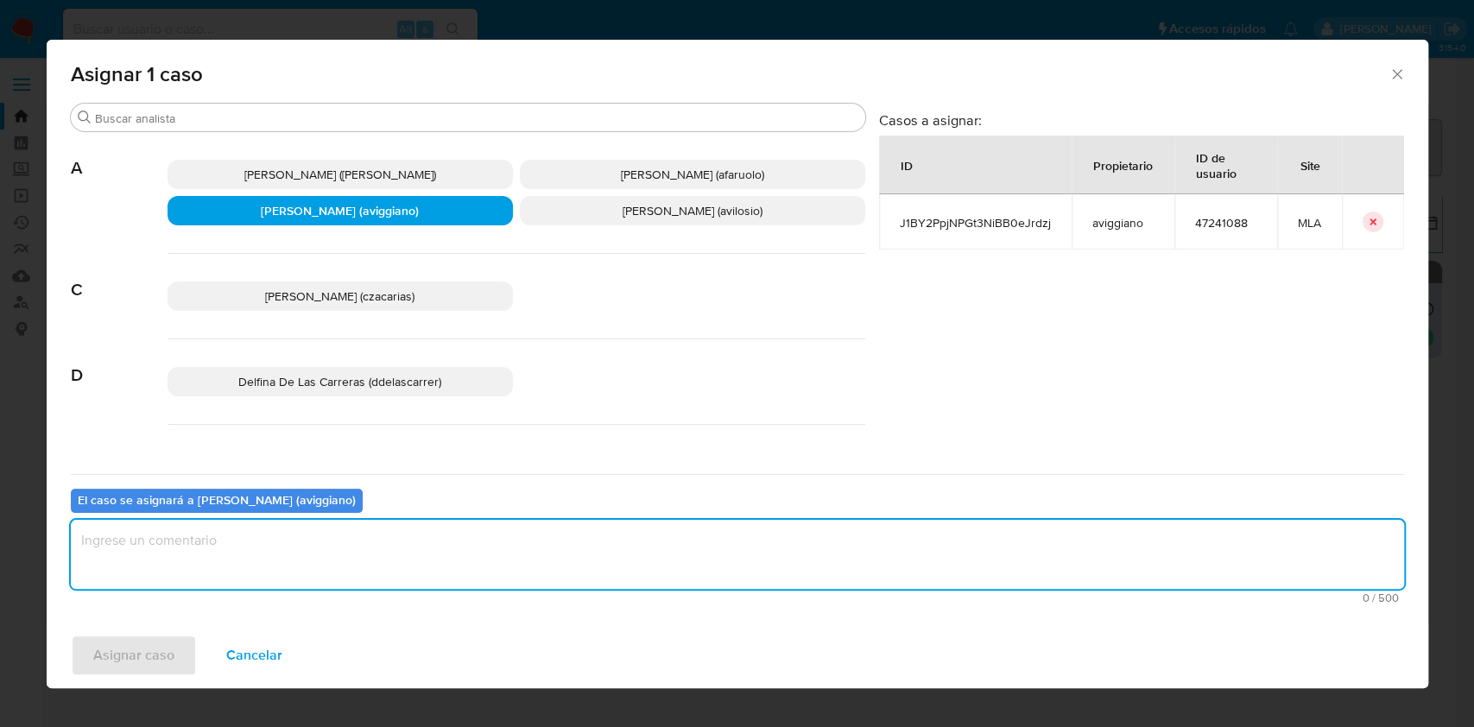
click at [281, 557] on textarea "assign-modal" at bounding box center [737, 554] width 1333 height 69
click at [139, 643] on span "Asignar caso" at bounding box center [133, 655] width 81 height 38
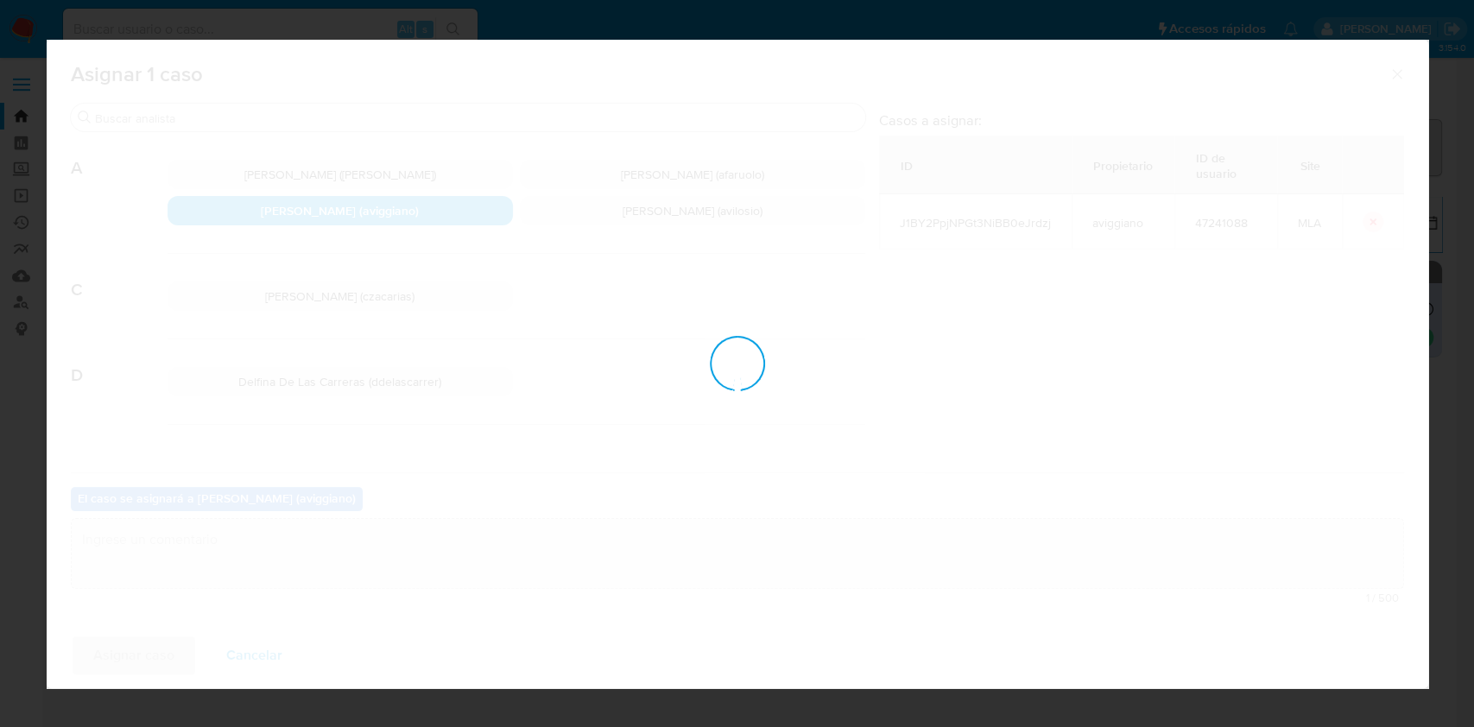
checkbox input "false"
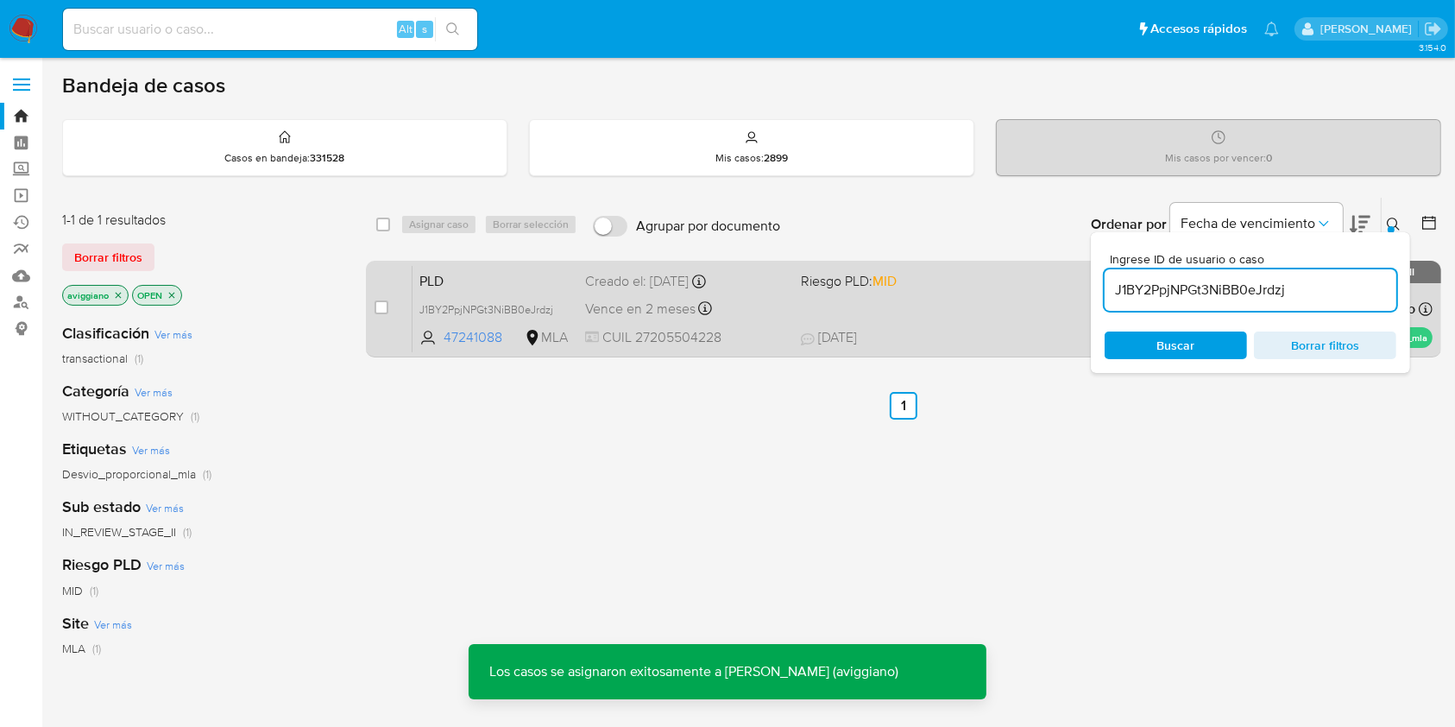
click at [964, 333] on span "14/08/2025 14/08/2025 19:10" at bounding box center [1009, 337] width 417 height 19
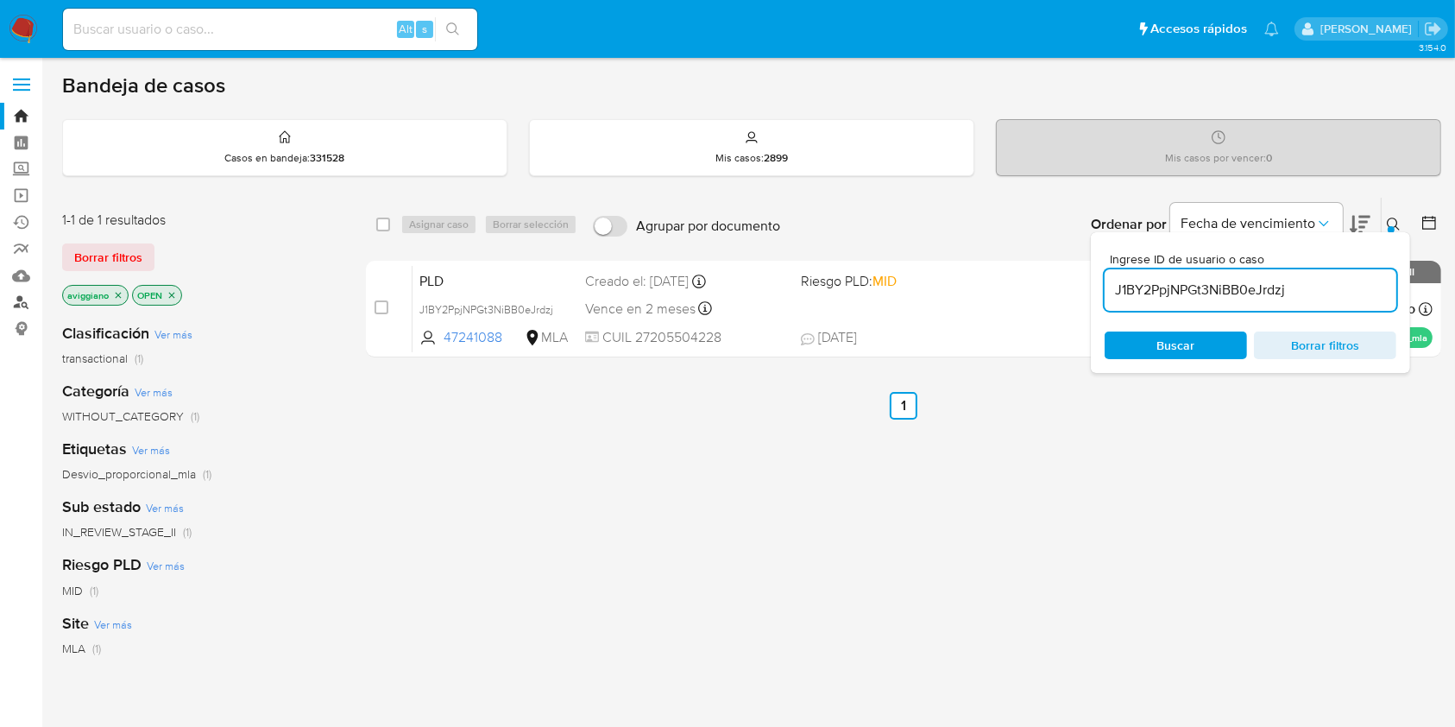
click at [25, 303] on link "Buscador de personas" at bounding box center [102, 302] width 205 height 27
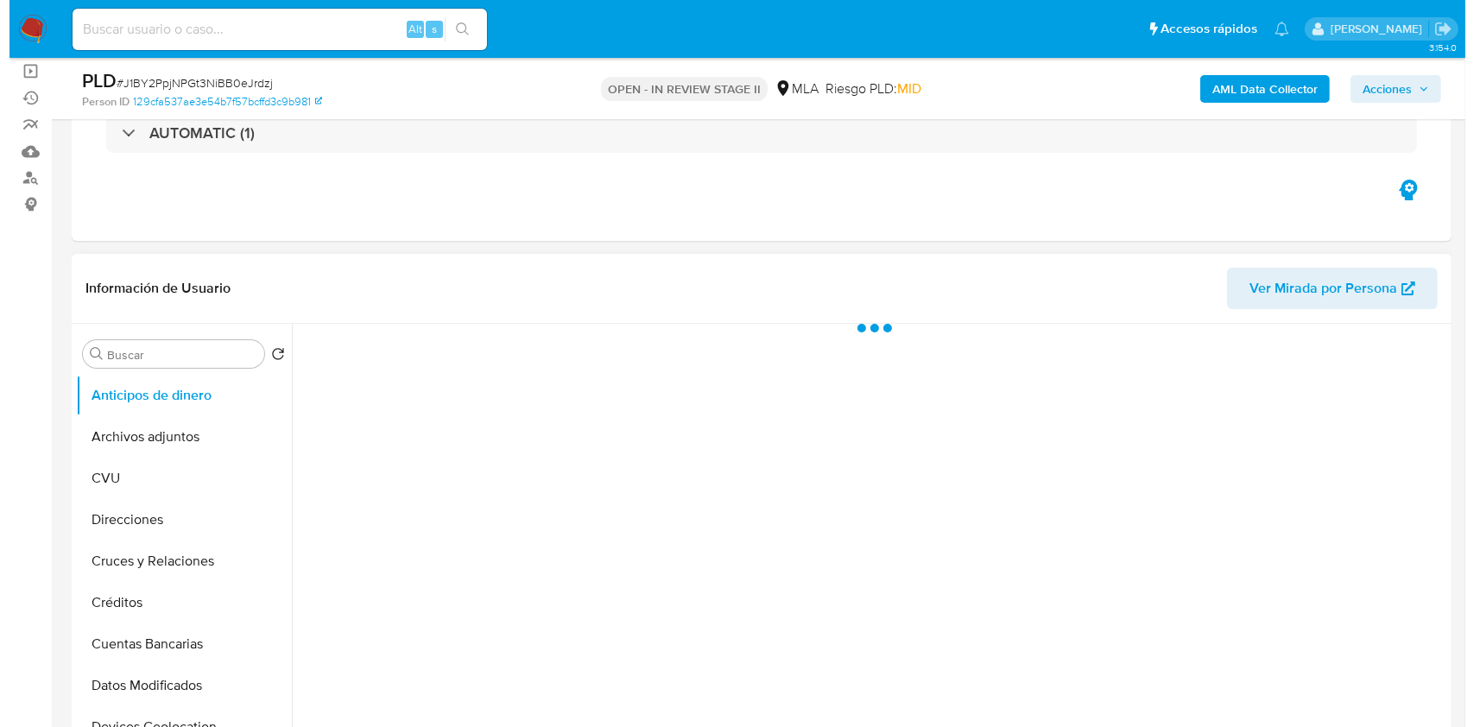
scroll to position [230, 0]
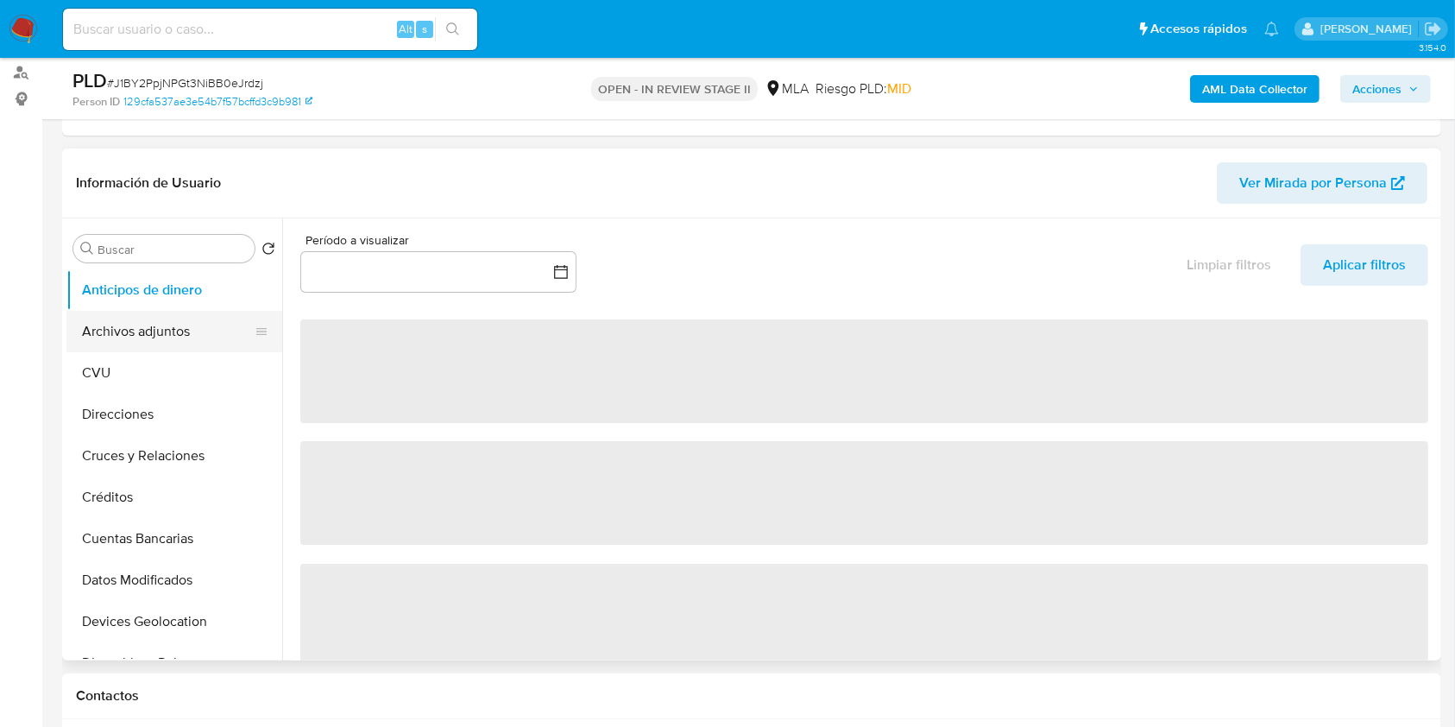
click at [112, 346] on button "Archivos adjuntos" at bounding box center [167, 331] width 202 height 41
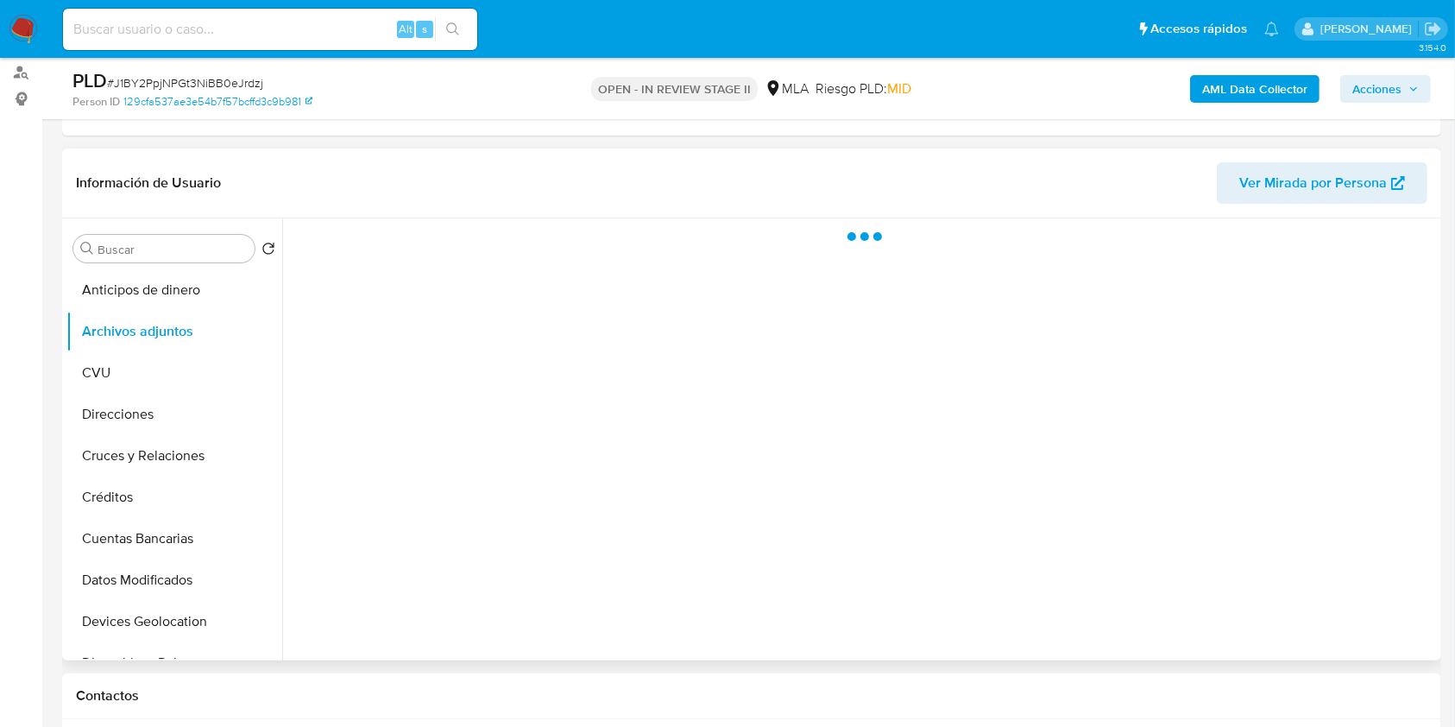
select select "10"
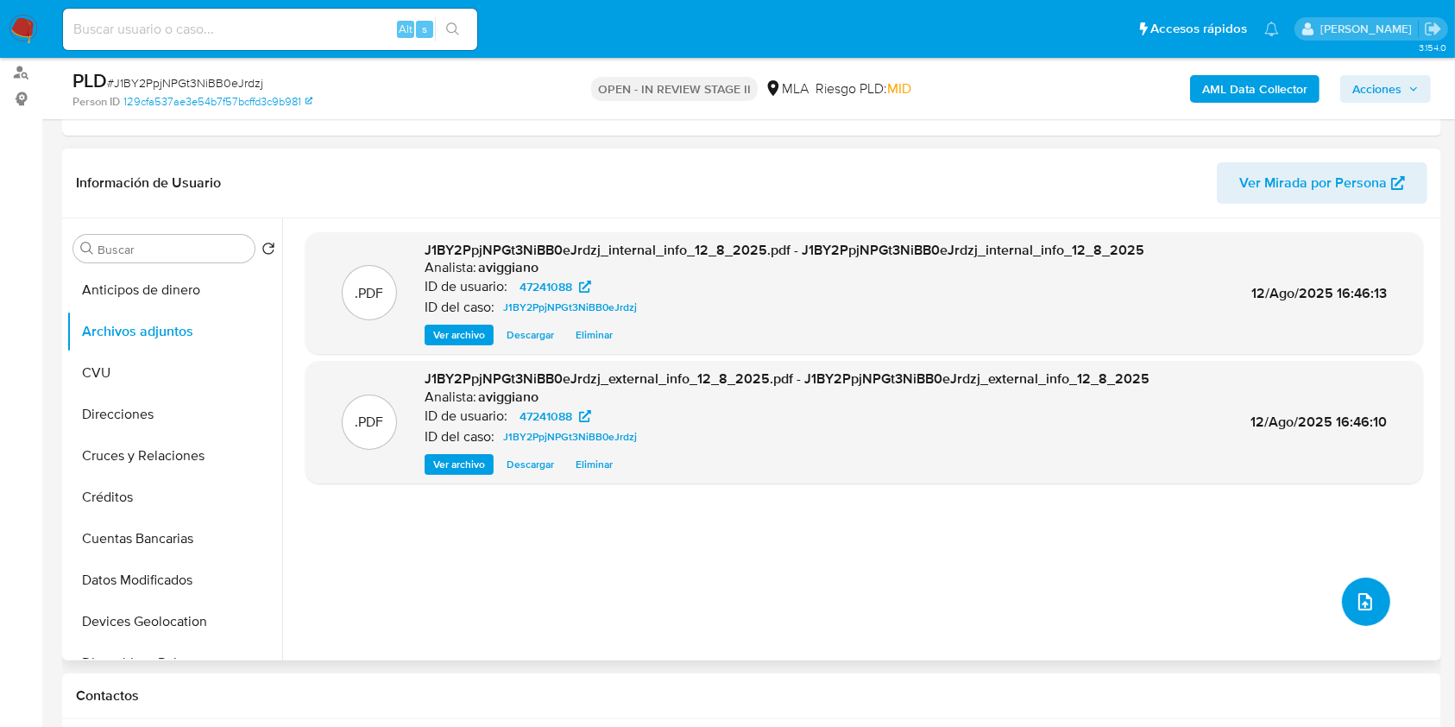
click at [1357, 591] on icon "upload-file" at bounding box center [1365, 601] width 21 height 21
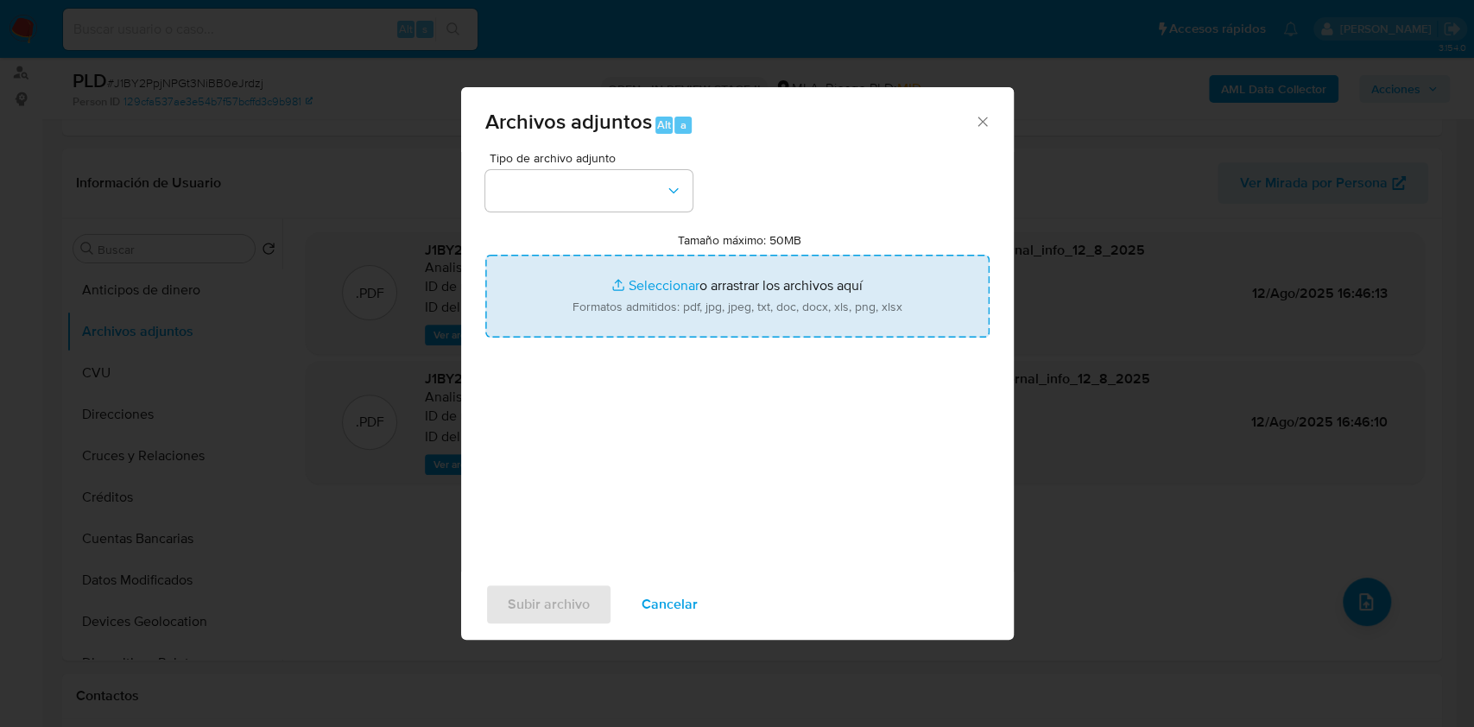
click at [765, 291] on input "Tamaño máximo: 50MB Seleccionar archivos" at bounding box center [737, 296] width 504 height 83
type input "C:\fakepath\Nosis - 47241088.pdf"
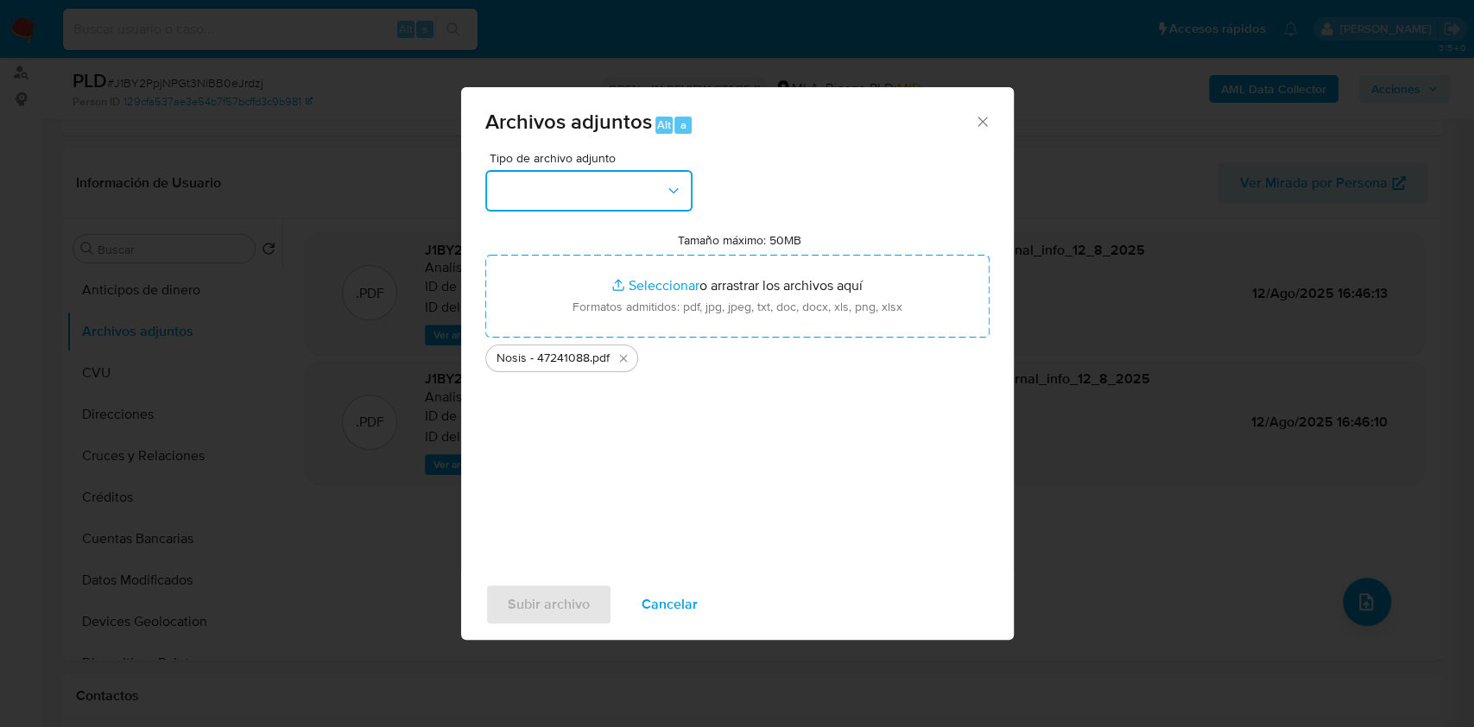
click at [621, 196] on button "button" at bounding box center [588, 190] width 207 height 41
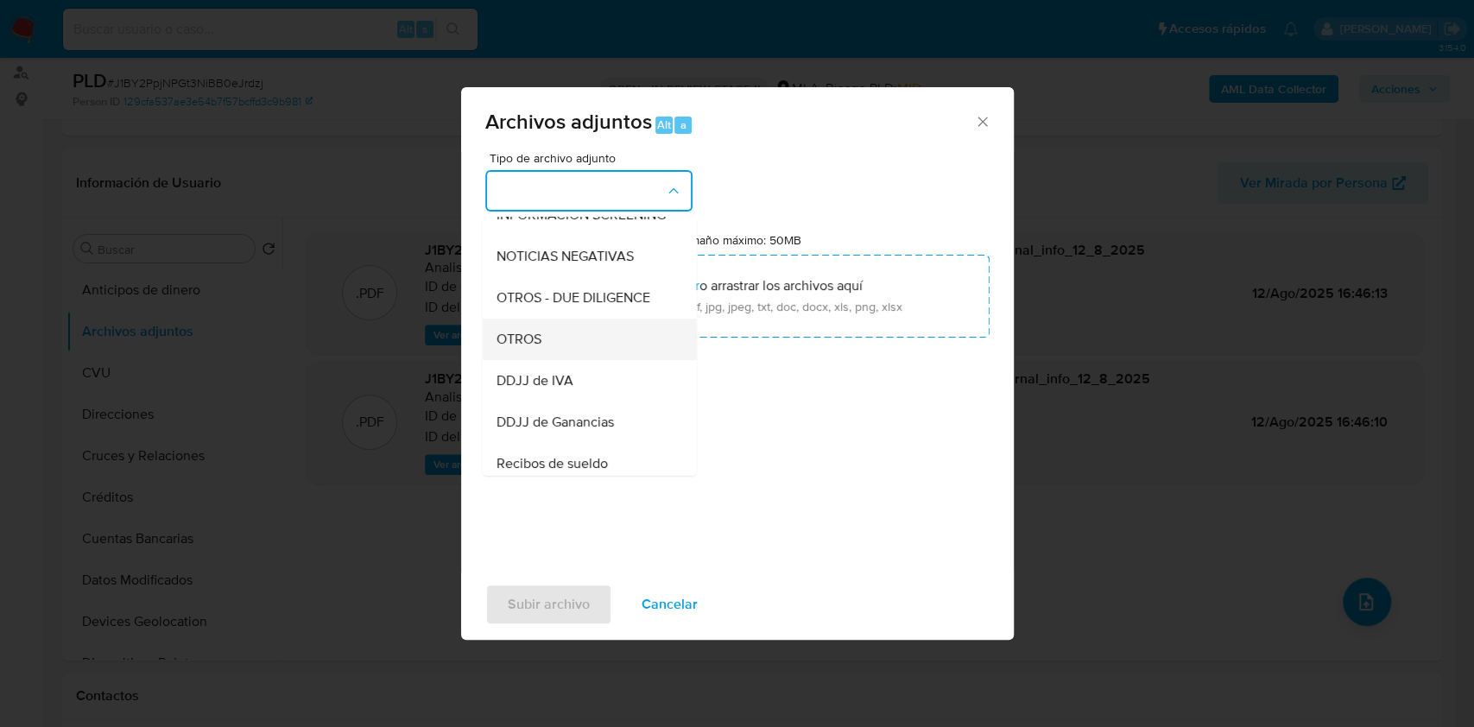
click at [539, 360] on div "OTROS" at bounding box center [583, 339] width 176 height 41
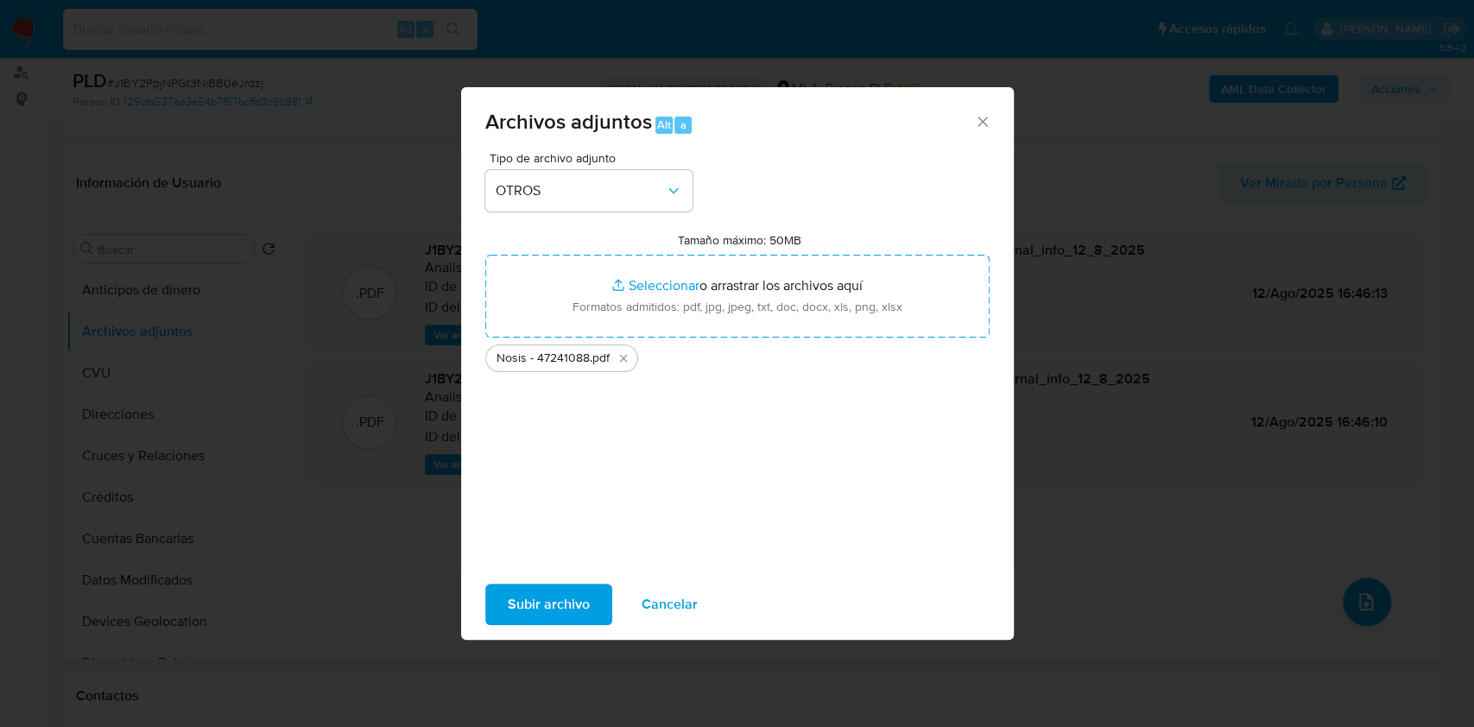
click at [552, 607] on span "Subir archivo" at bounding box center [549, 604] width 82 height 38
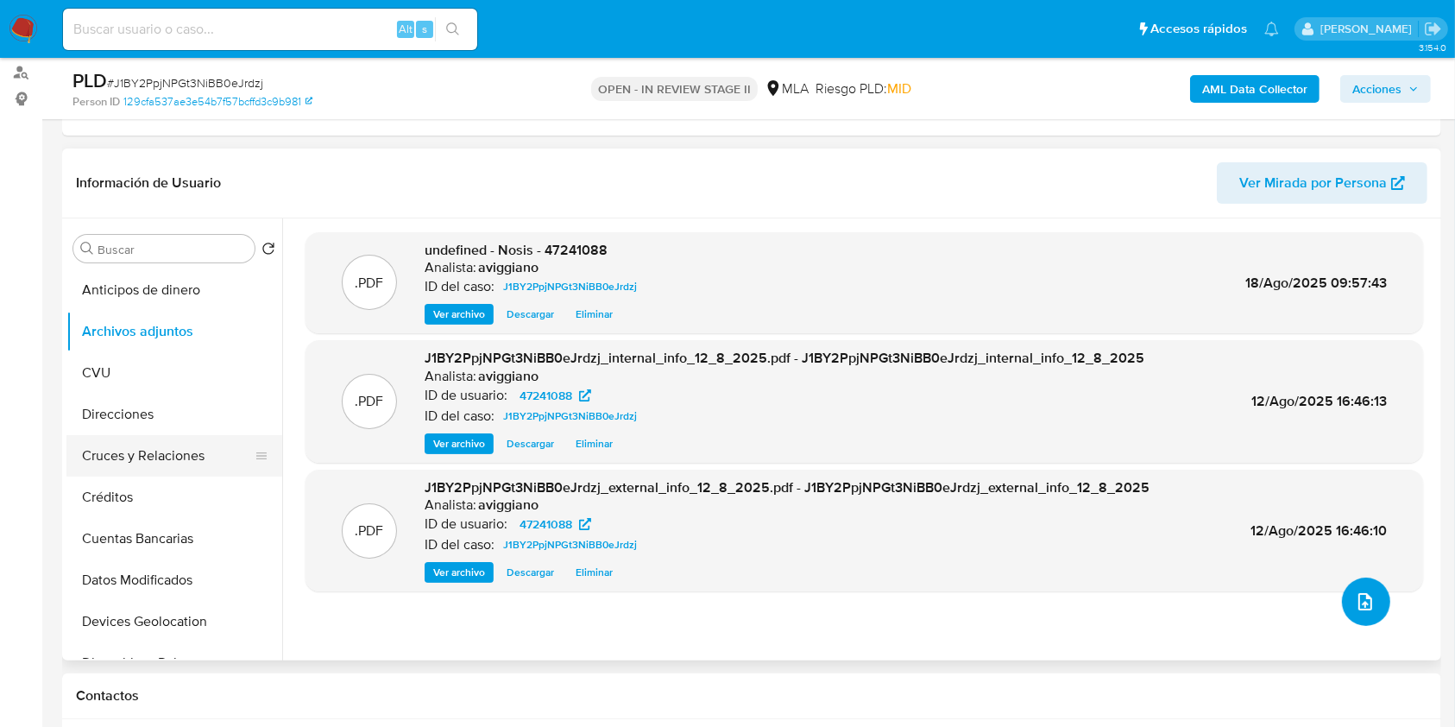
scroll to position [345, 0]
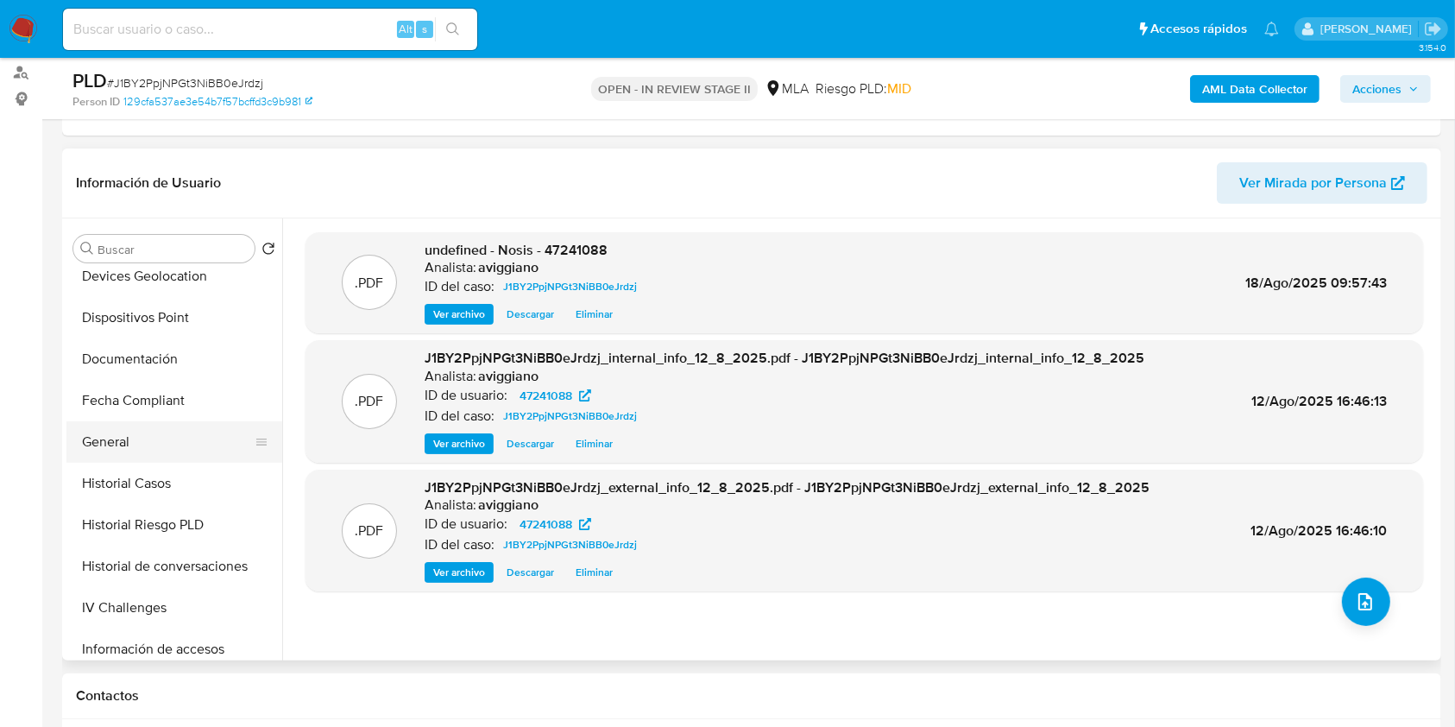
click at [124, 445] on button "General" at bounding box center [167, 441] width 202 height 41
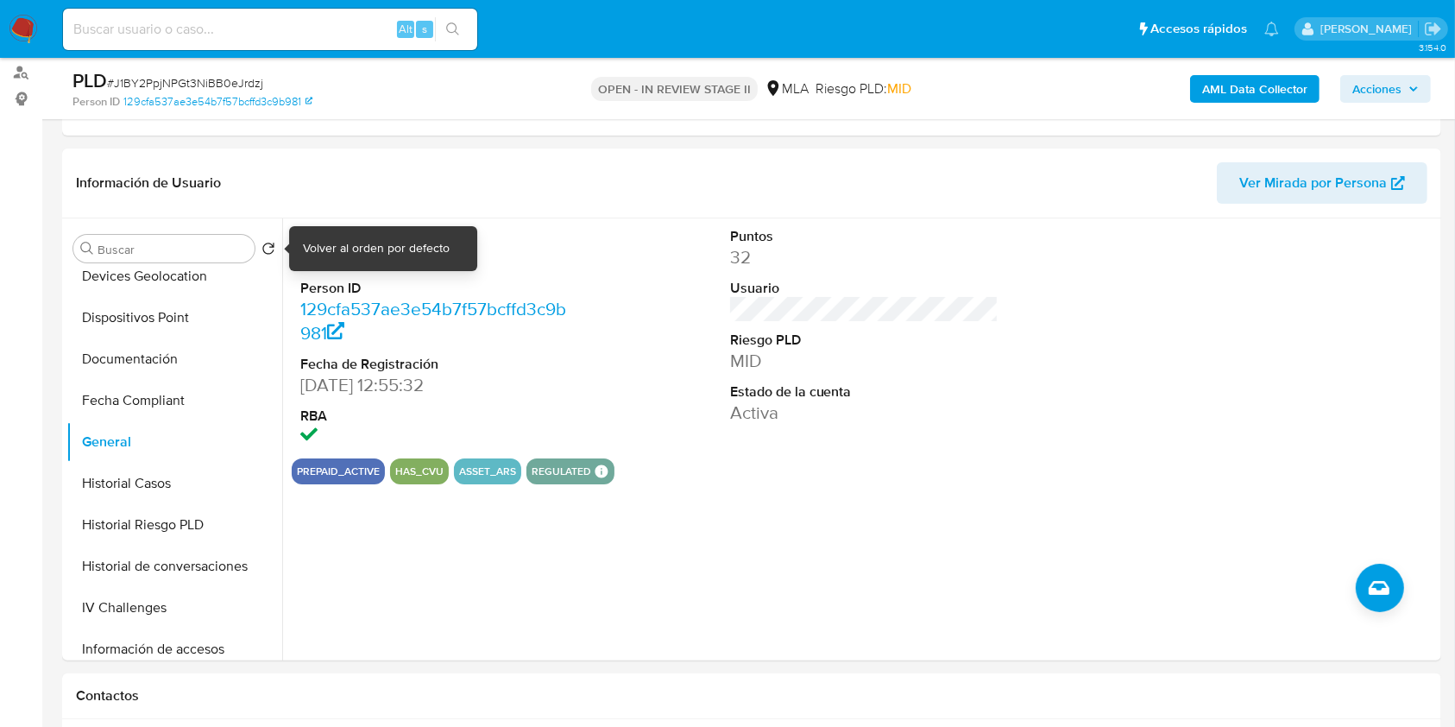
click at [318, 250] on div "Volver al orden por defecto" at bounding box center [376, 248] width 147 height 17
click at [358, 290] on dt "Person ID" at bounding box center [434, 288] width 269 height 19
click at [333, 263] on dd "47241088" at bounding box center [434, 257] width 269 height 24
copy dd "47241088"
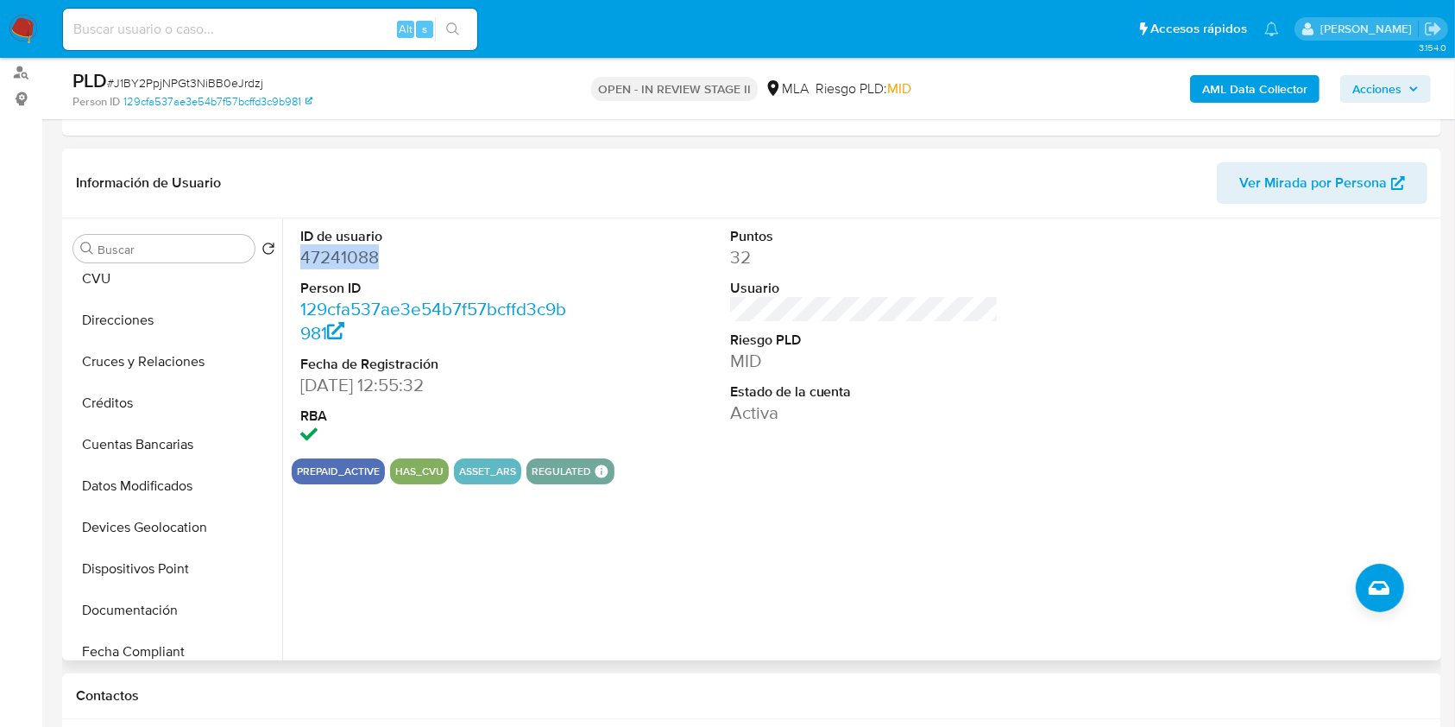
scroll to position [0, 0]
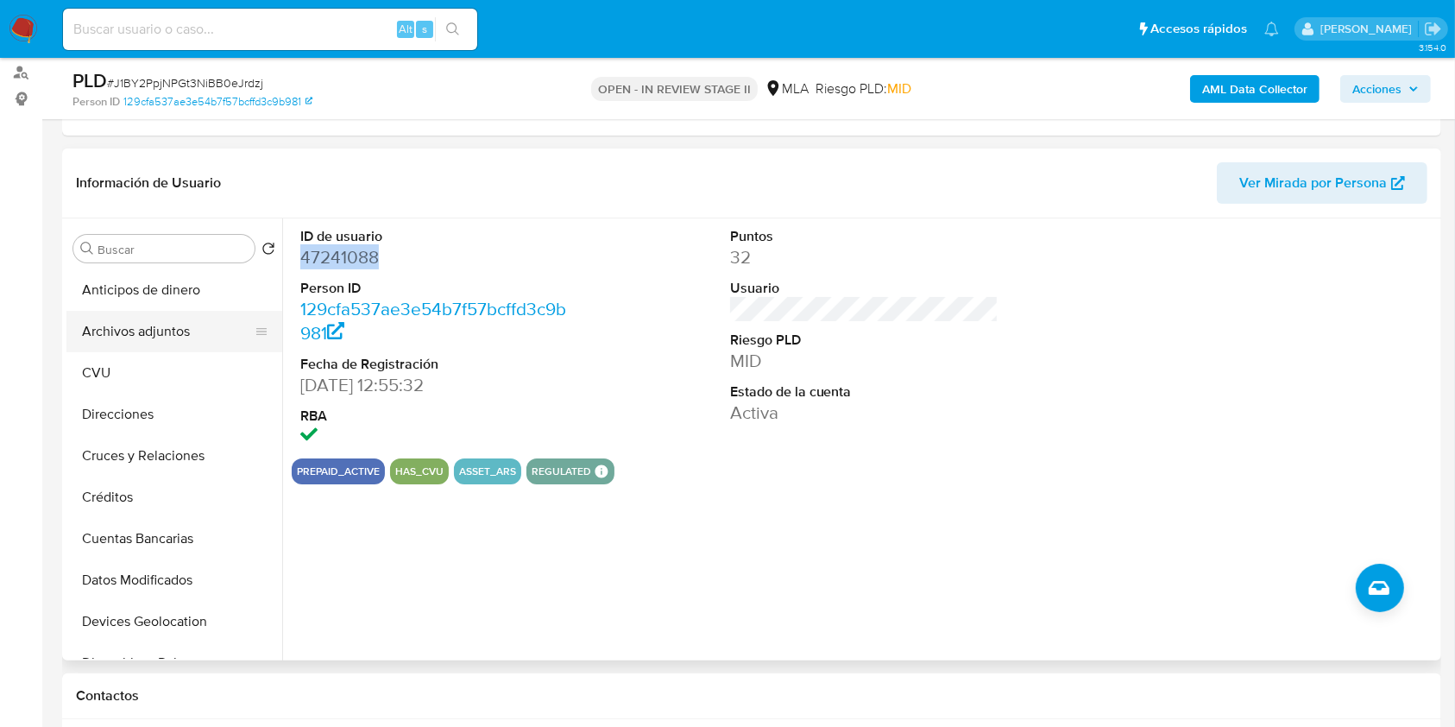
click at [149, 331] on button "Archivos adjuntos" at bounding box center [167, 331] width 202 height 41
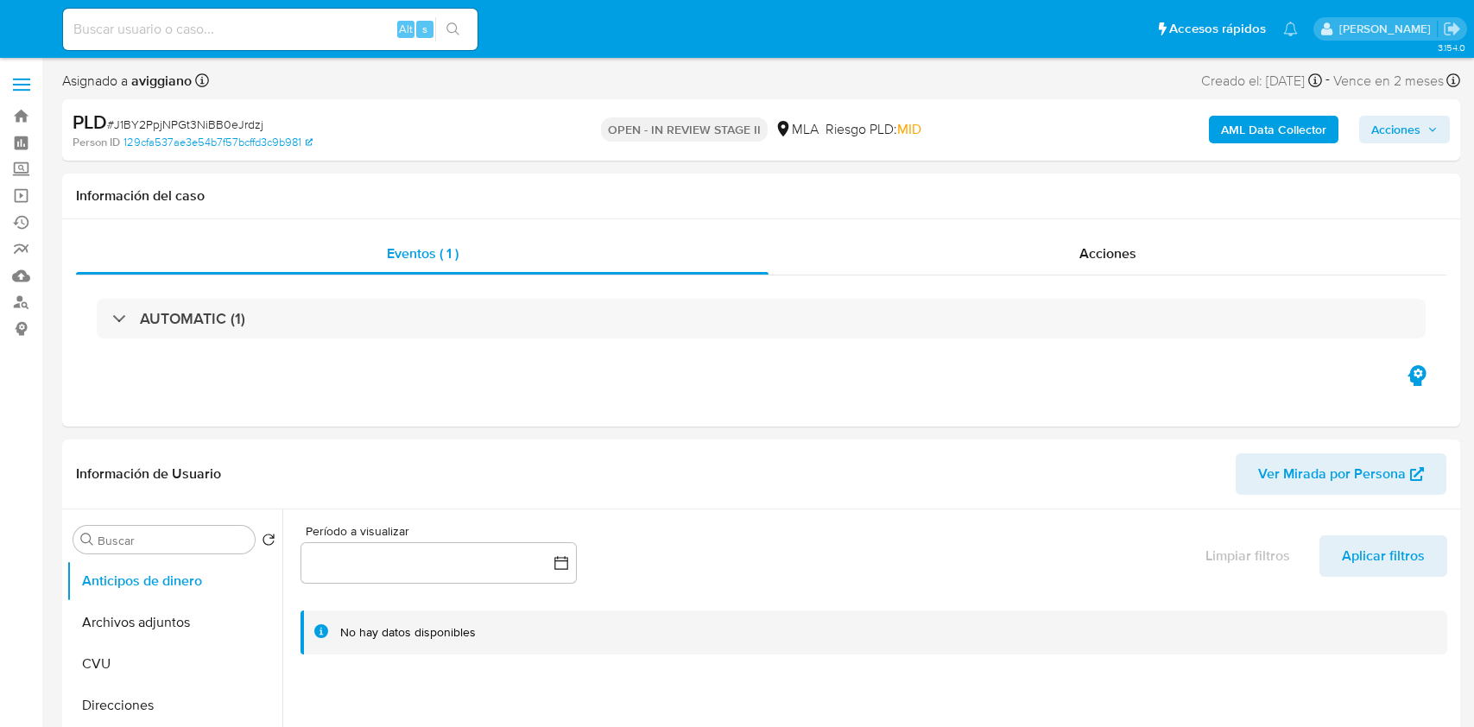
select select "10"
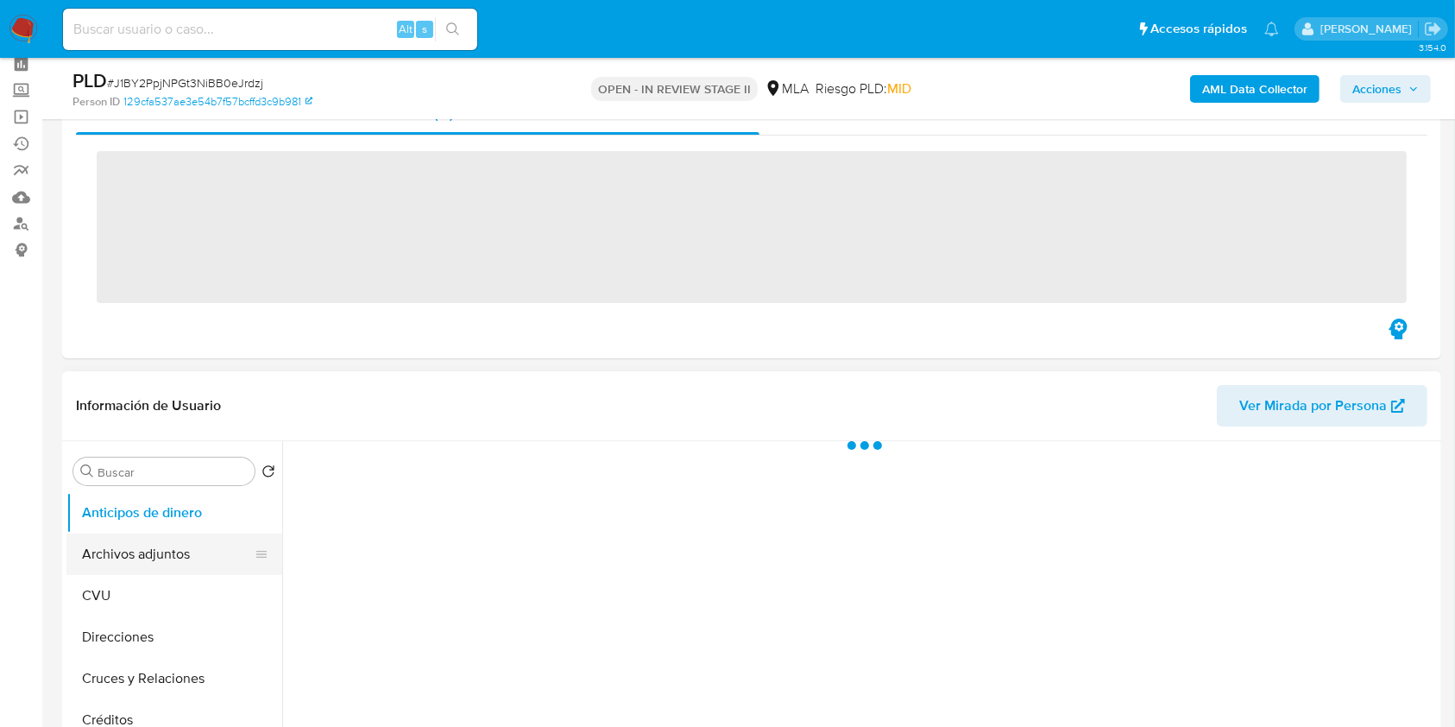
scroll to position [115, 0]
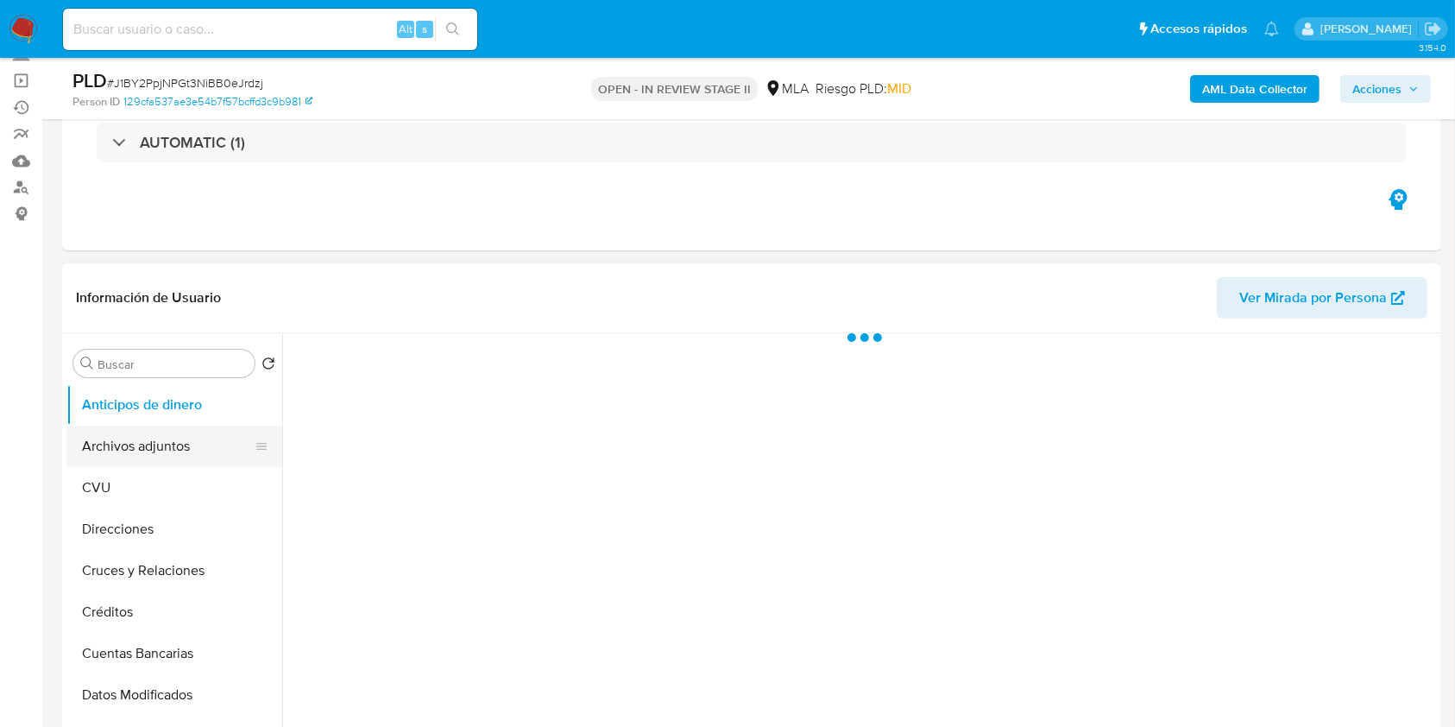
click at [159, 428] on button "Archivos adjuntos" at bounding box center [167, 446] width 202 height 41
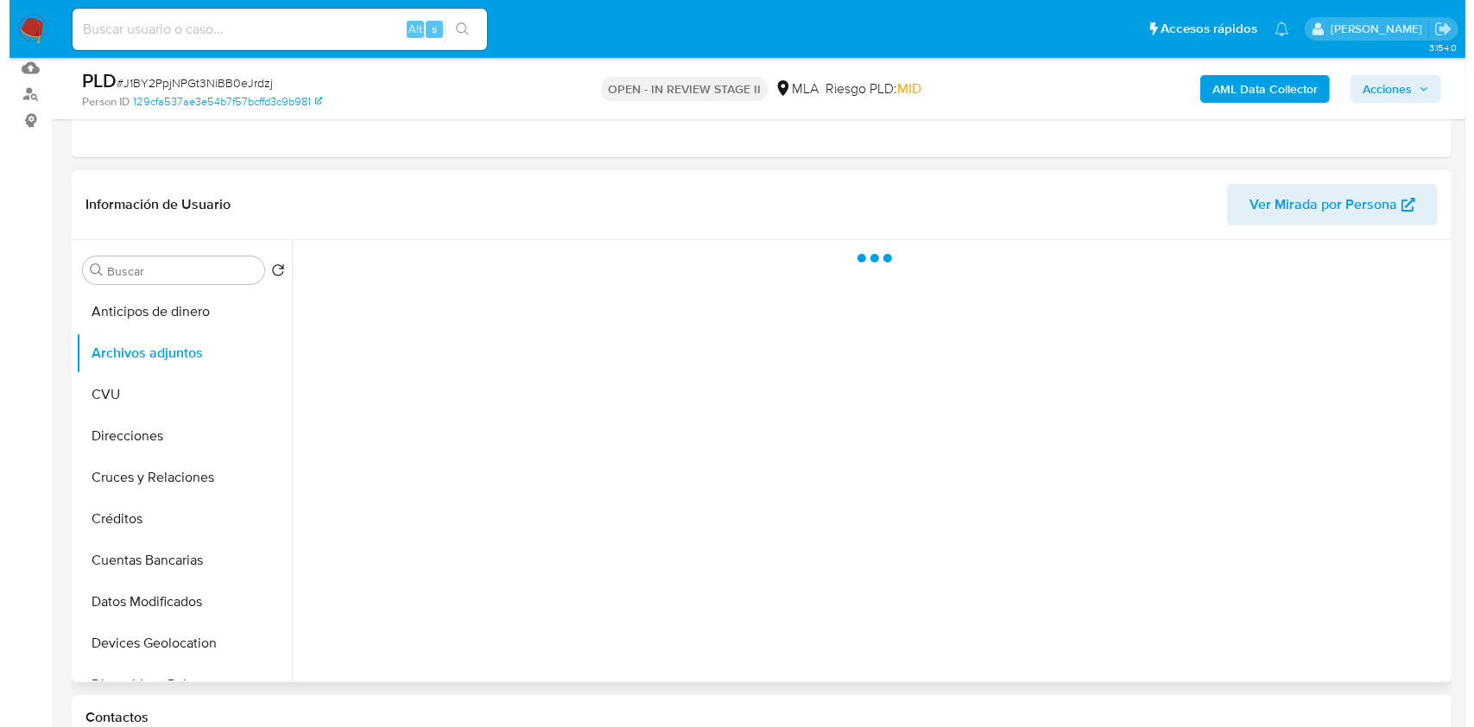
scroll to position [230, 0]
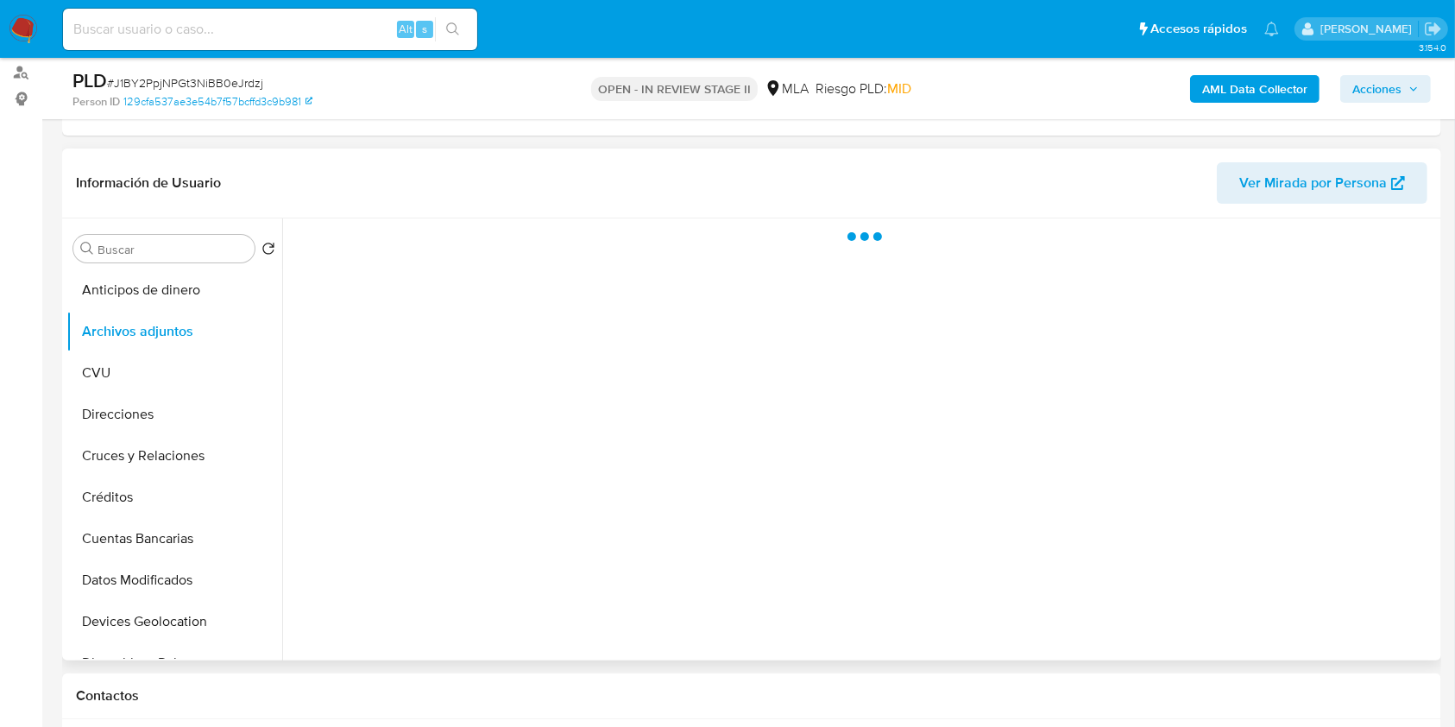
select select "10"
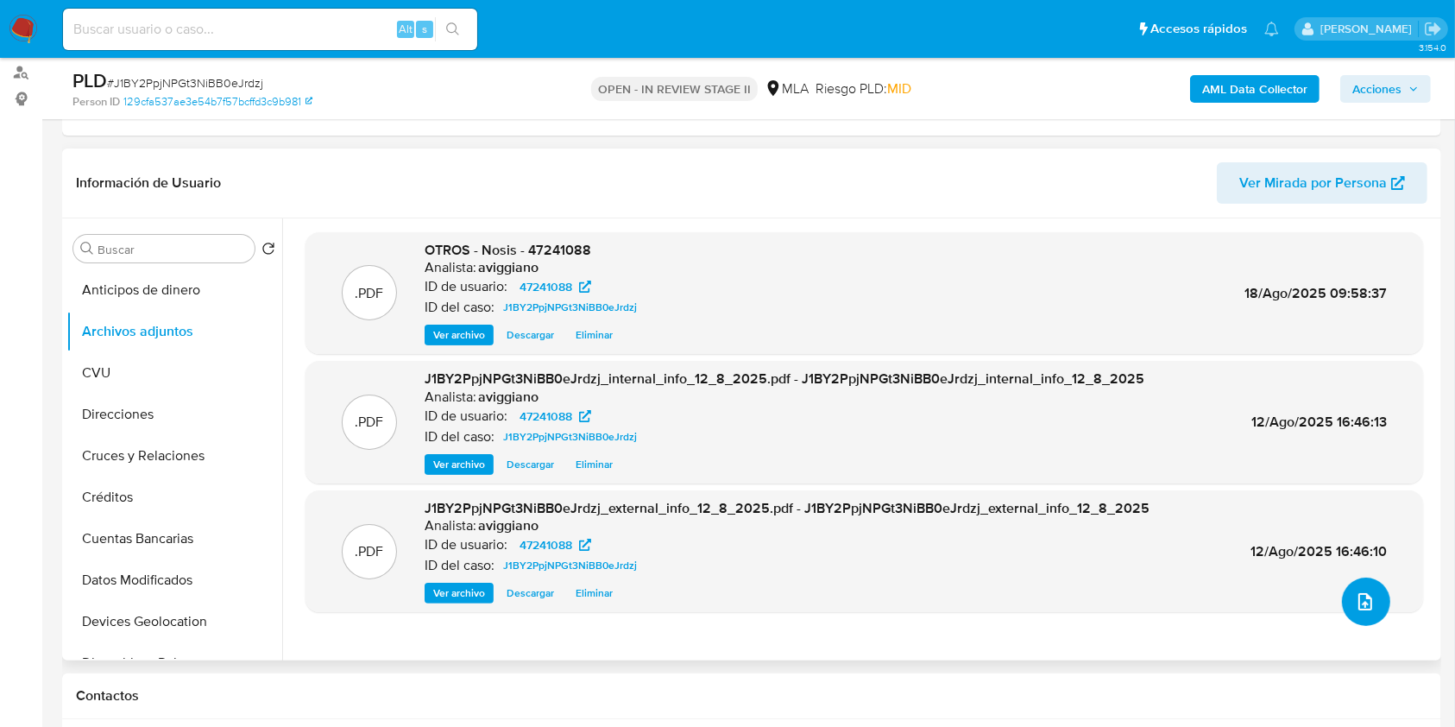
click at [1349, 604] on button "upload-file" at bounding box center [1366, 601] width 48 height 48
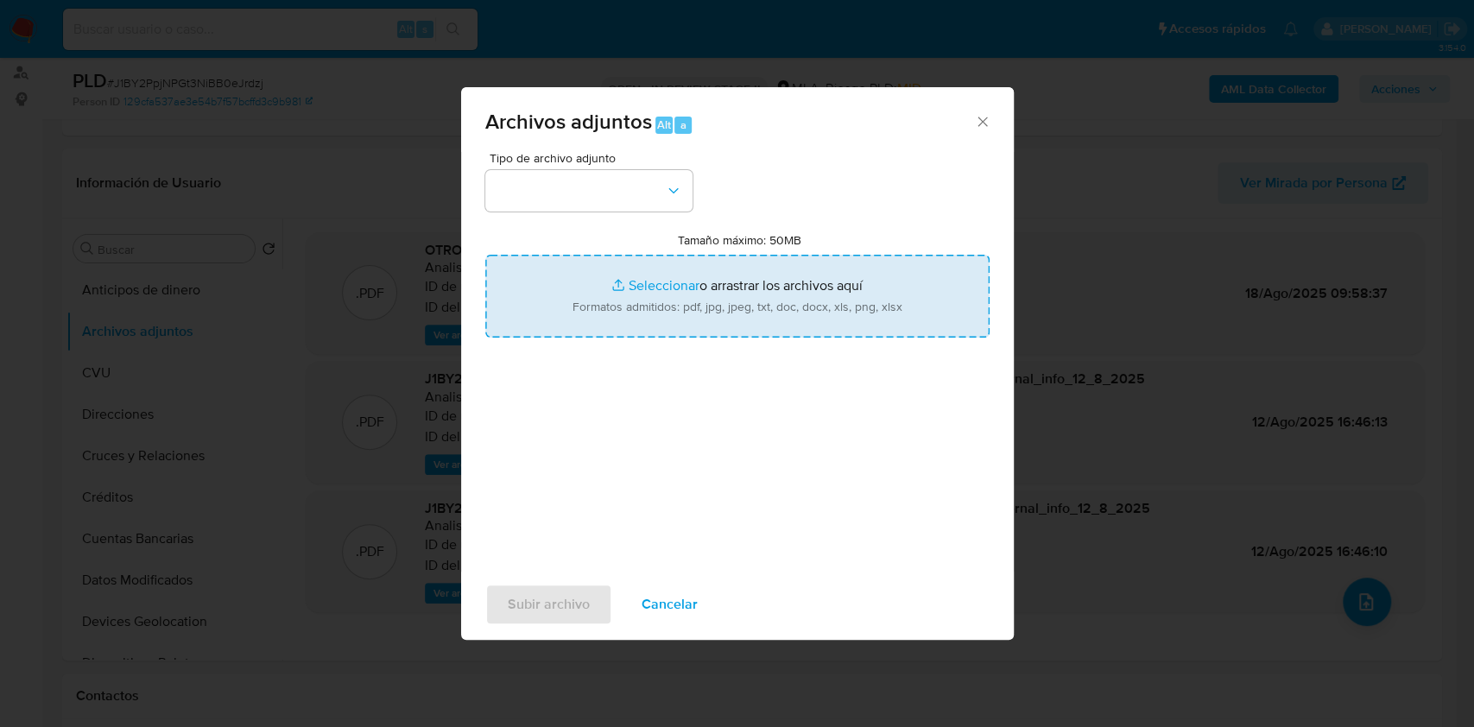
click at [804, 306] on input "Tamaño máximo: 50MB Seleccionar archivos" at bounding box center [737, 296] width 504 height 83
type input "C:\fakepath\Movimientos-Aladdin-v10_1 - 47241088.xlsx"
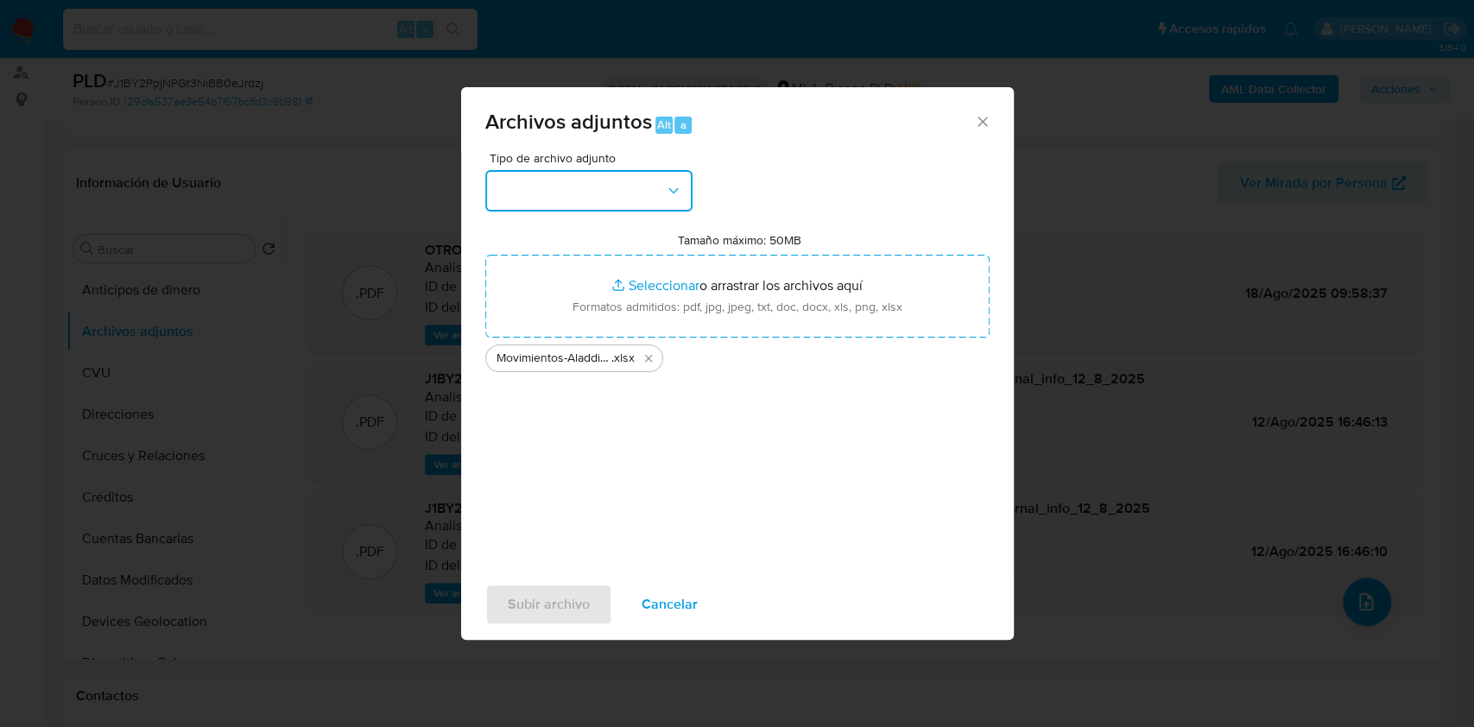
click at [622, 198] on button "button" at bounding box center [588, 190] width 207 height 41
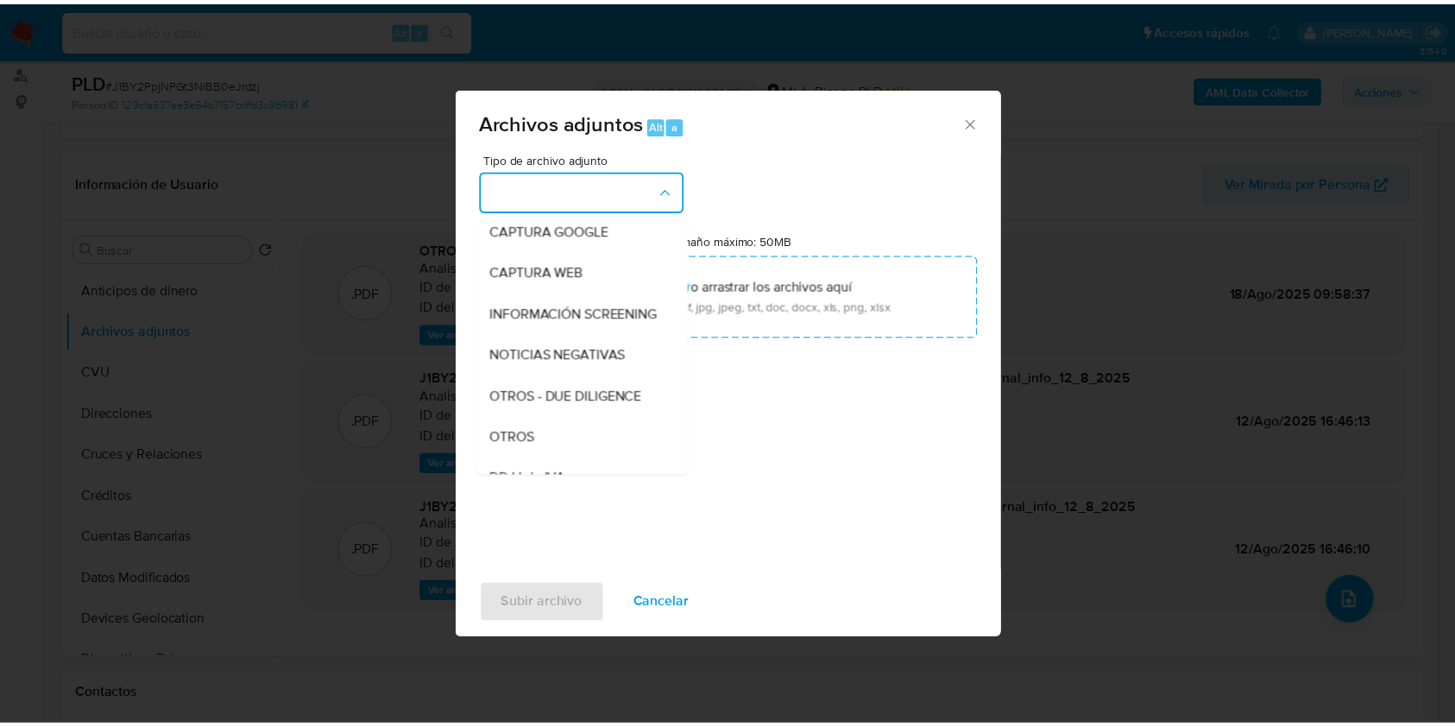
scroll to position [345, 0]
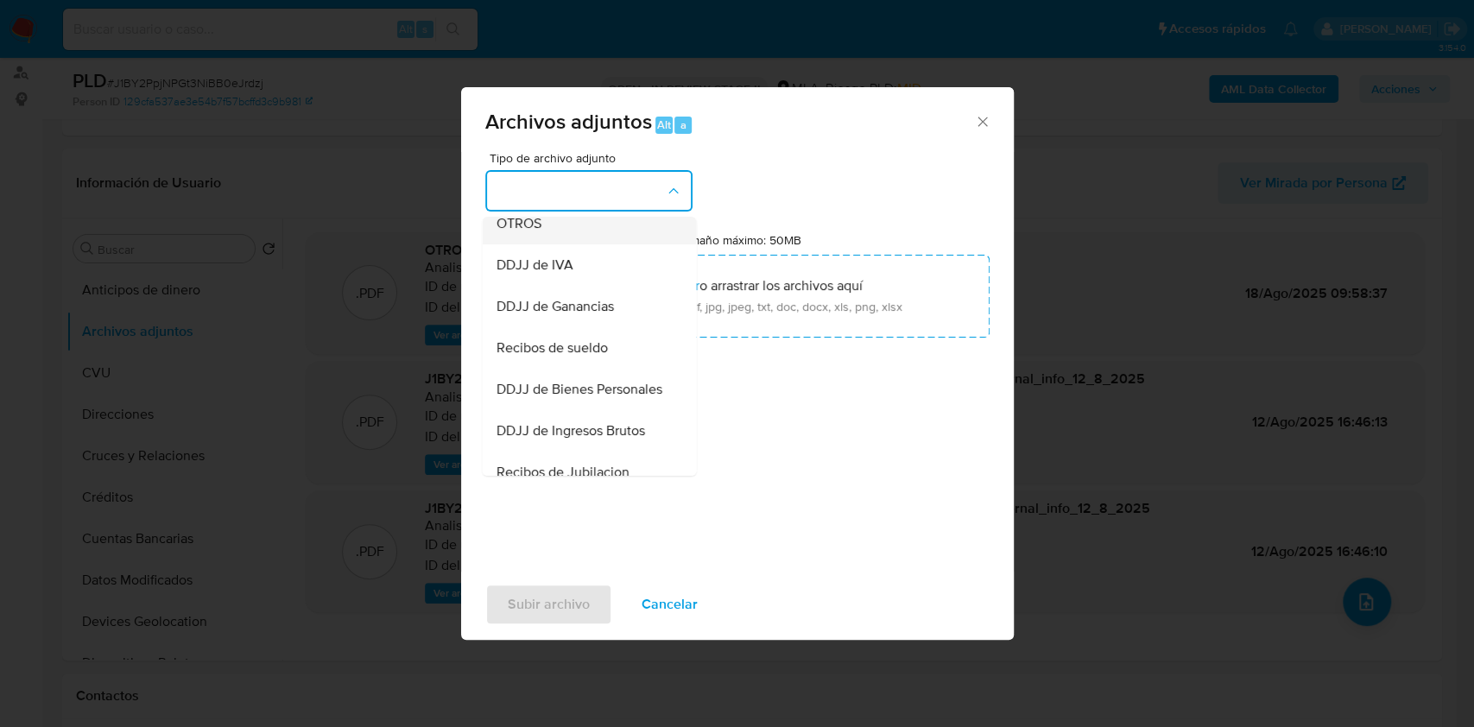
click at [584, 244] on div "OTROS" at bounding box center [583, 223] width 176 height 41
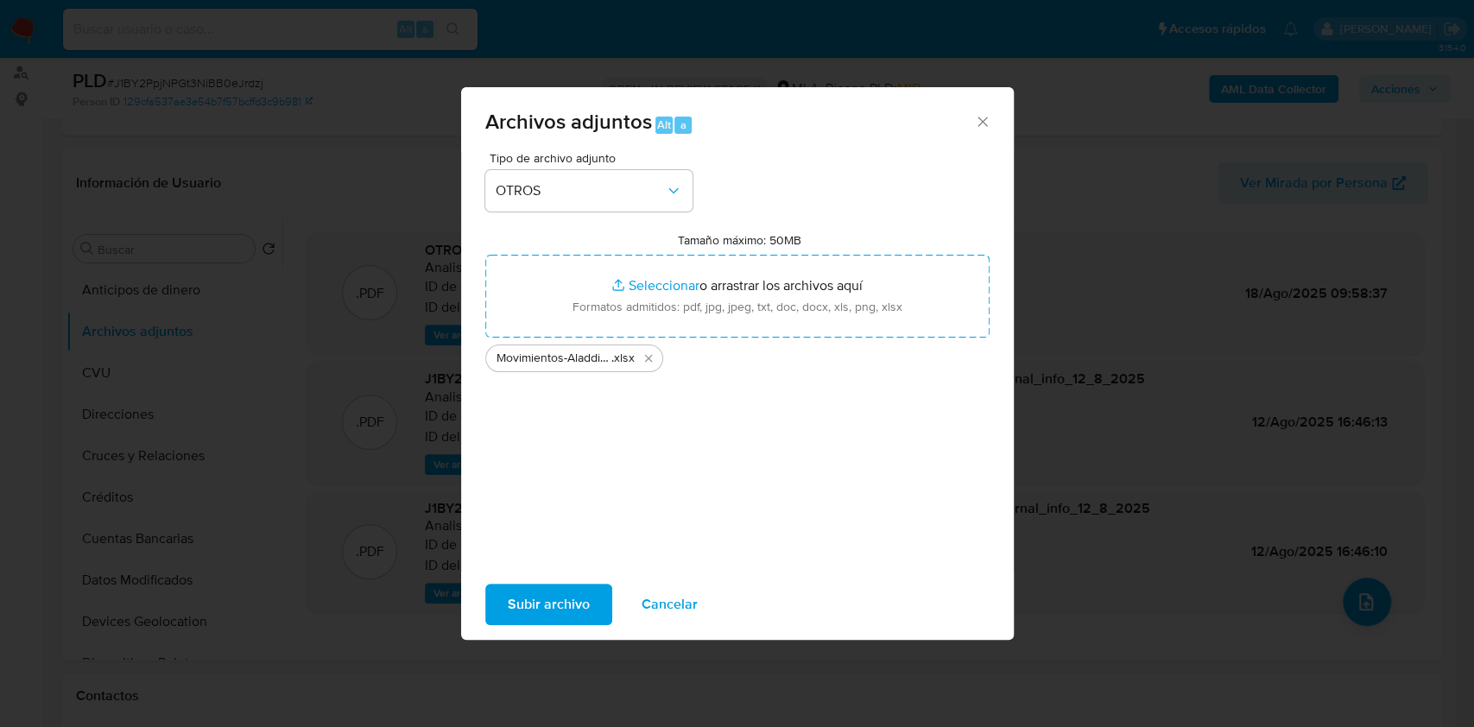
click at [554, 618] on span "Subir archivo" at bounding box center [549, 604] width 82 height 38
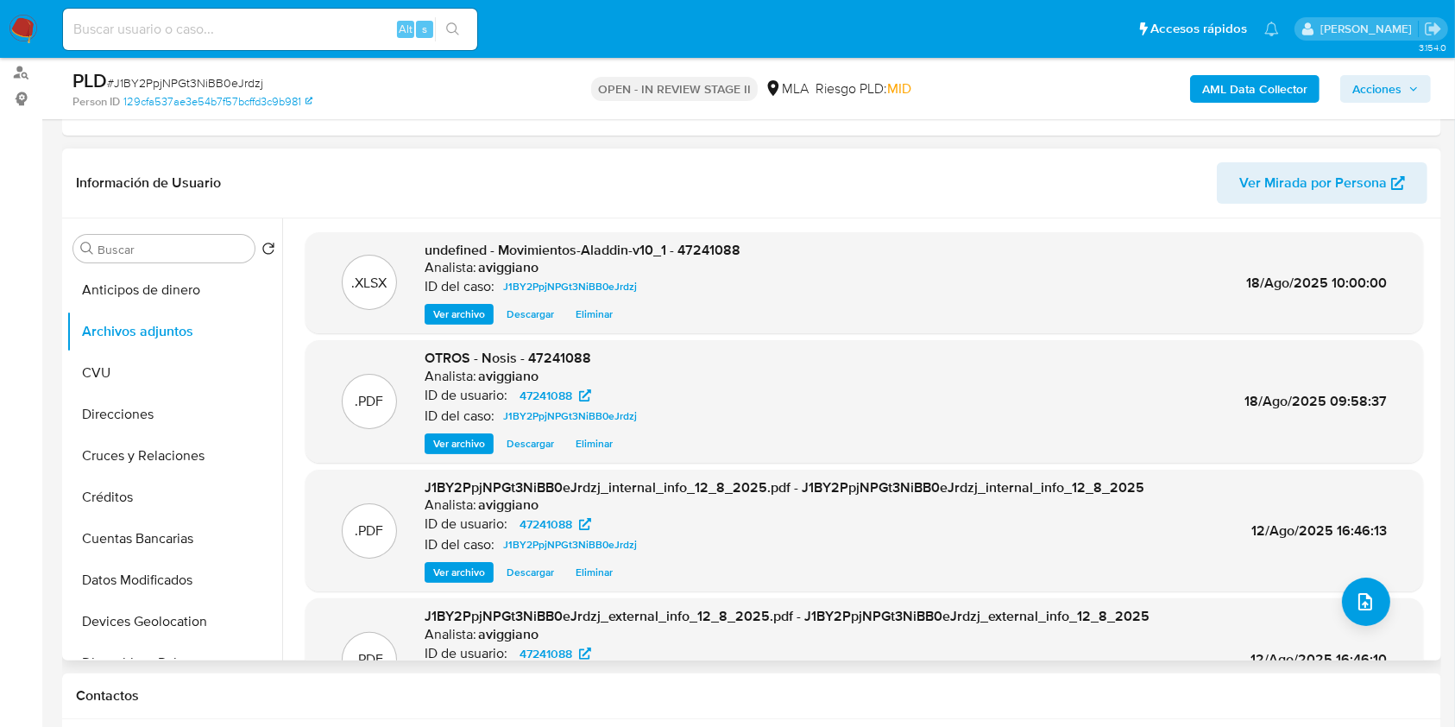
click at [698, 247] on span "undefined - Movimientos-Aladdin-v10_1 - 47241088" at bounding box center [583, 250] width 316 height 20
click at [698, 246] on span "undefined - Movimientos-Aladdin-v10_1 - 47241088" at bounding box center [583, 250] width 316 height 20
copy span "47241088"
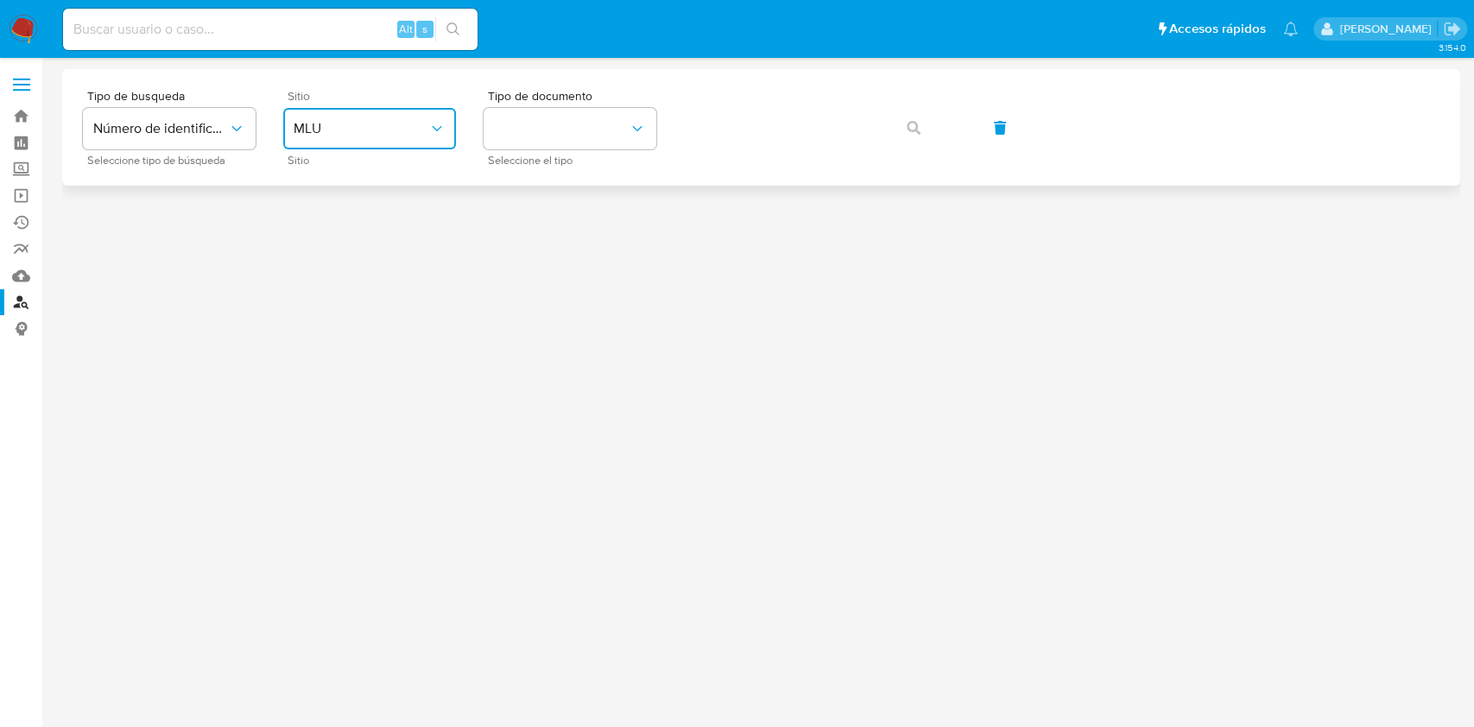
click at [422, 136] on span "MLU" at bounding box center [360, 128] width 135 height 17
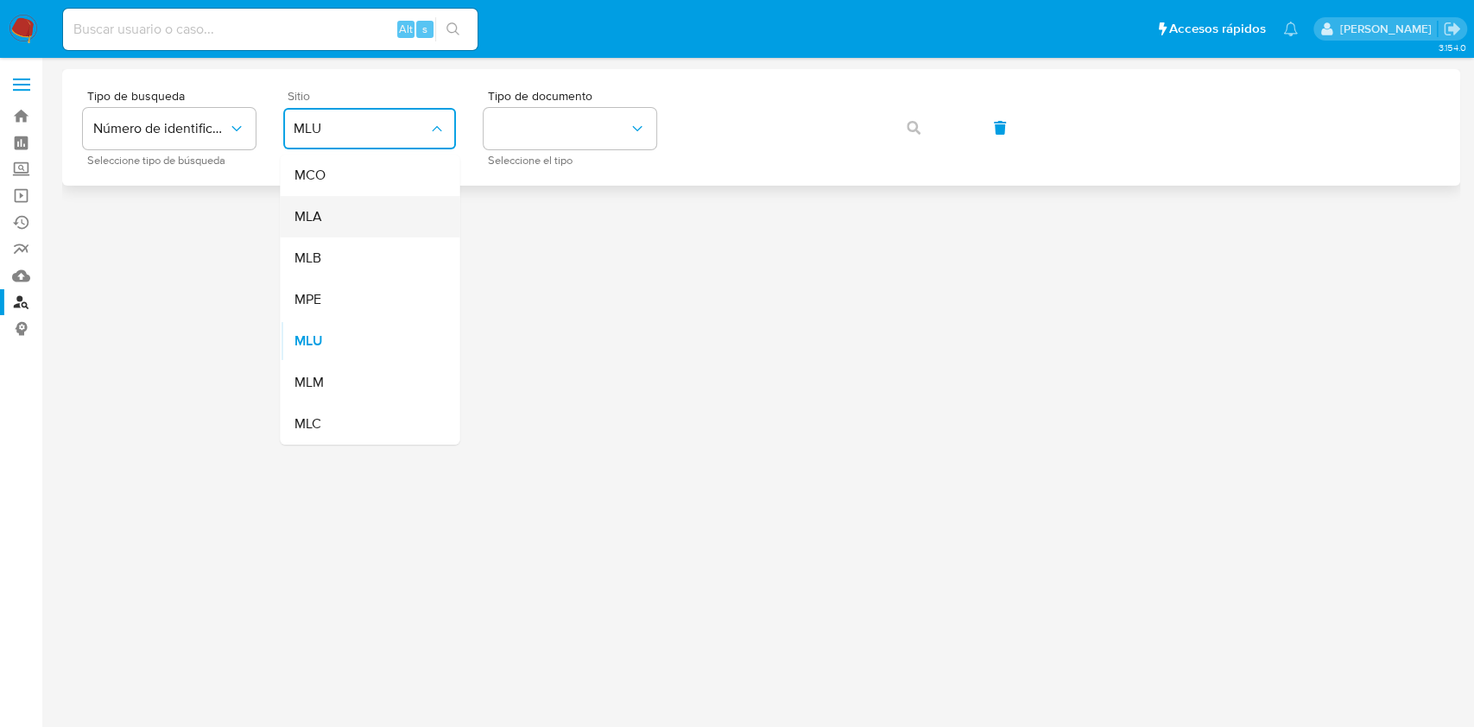
click at [382, 204] on div "MLA" at bounding box center [364, 216] width 142 height 41
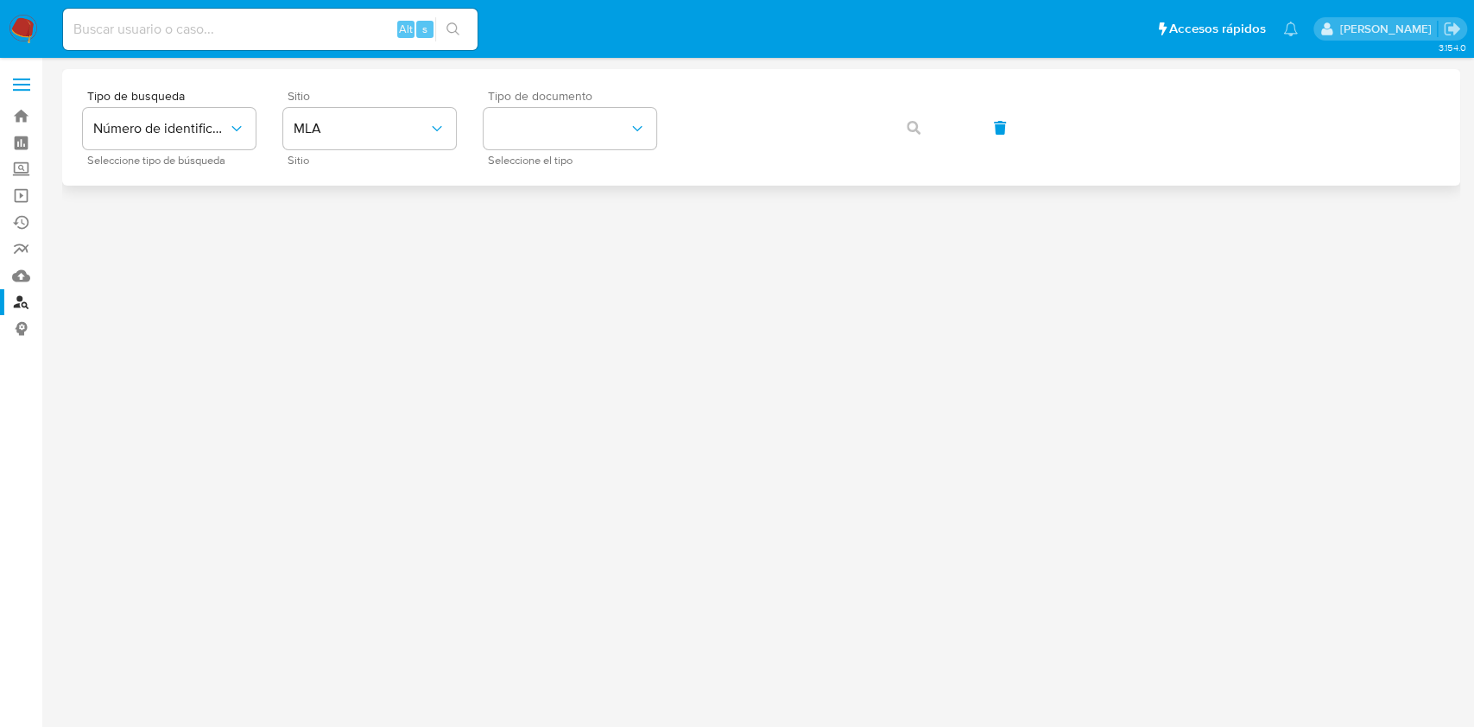
click at [557, 156] on span "Seleccione el tipo" at bounding box center [574, 160] width 173 height 9
click at [569, 128] on button "identificationType" at bounding box center [569, 128] width 173 height 41
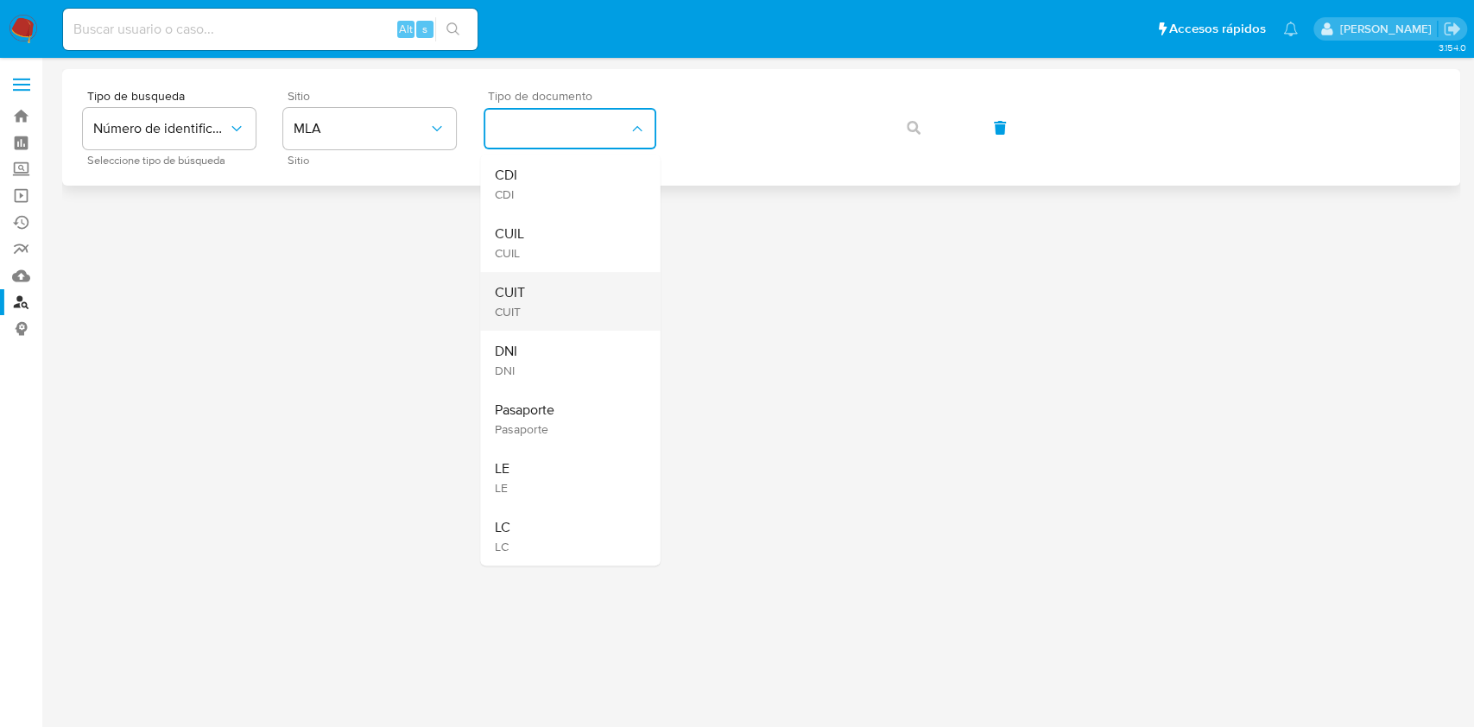
click at [516, 284] on span "CUIT" at bounding box center [509, 292] width 30 height 17
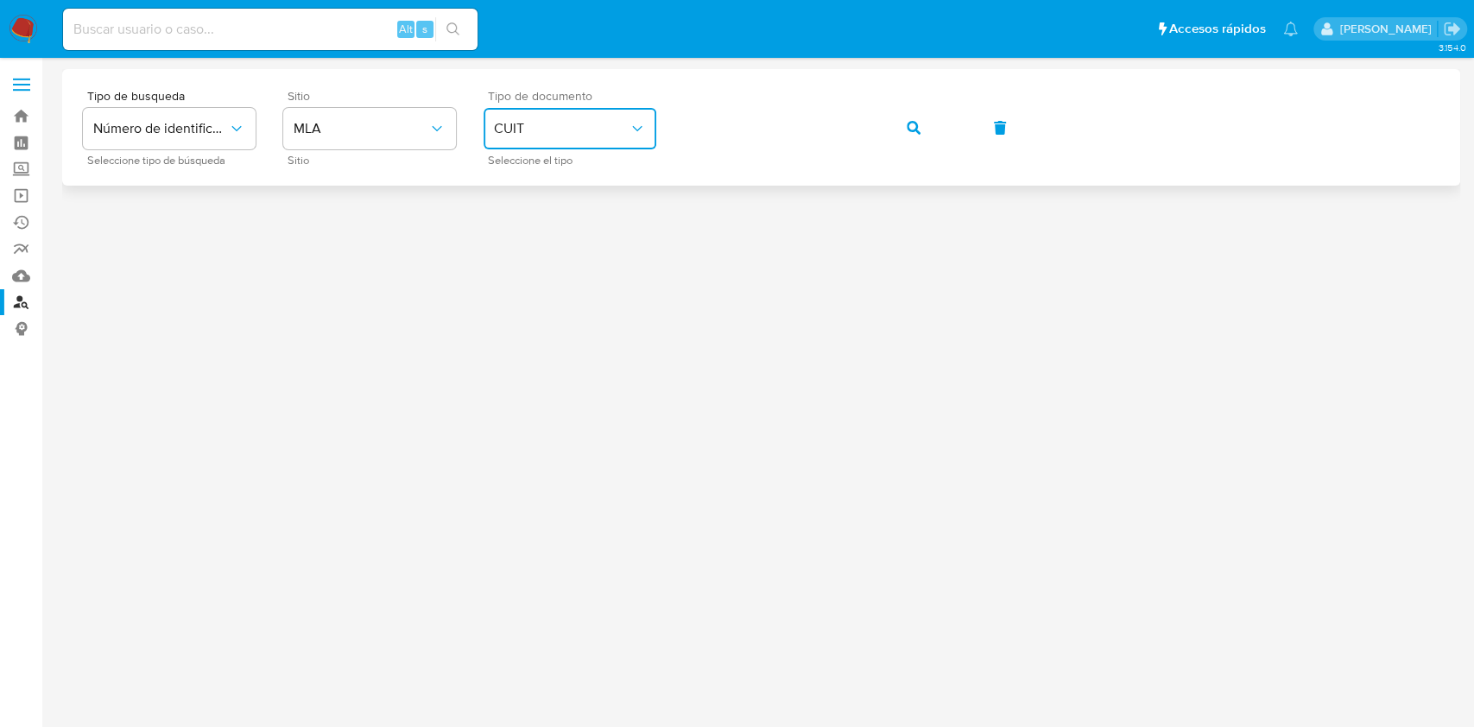
click at [878, 117] on div "Tipo de busqueda Número de identificación Seleccione tipo de búsqueda Sitio MLA…" at bounding box center [761, 127] width 1356 height 75
click at [908, 122] on icon "button" at bounding box center [913, 128] width 14 height 14
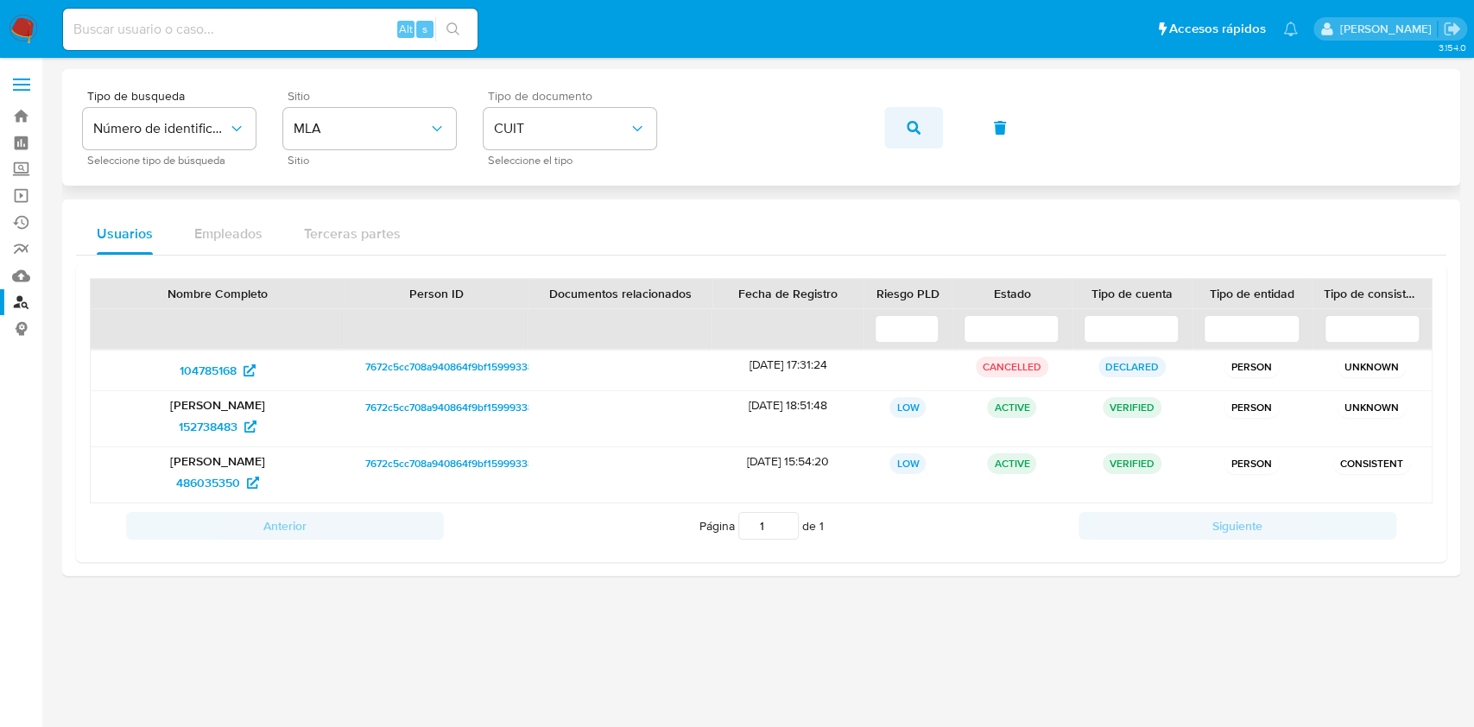
click at [893, 109] on button "button" at bounding box center [913, 127] width 59 height 41
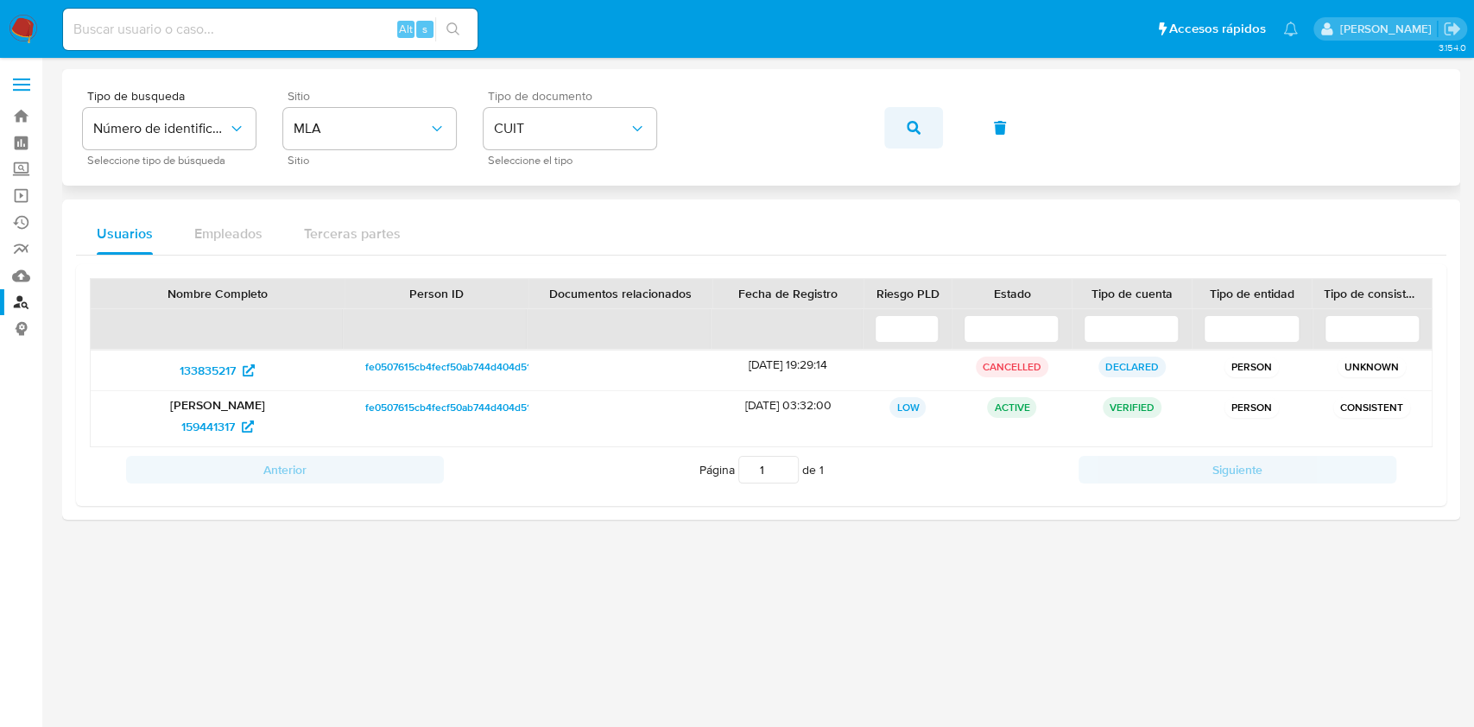
click at [913, 118] on span "button" at bounding box center [913, 128] width 14 height 38
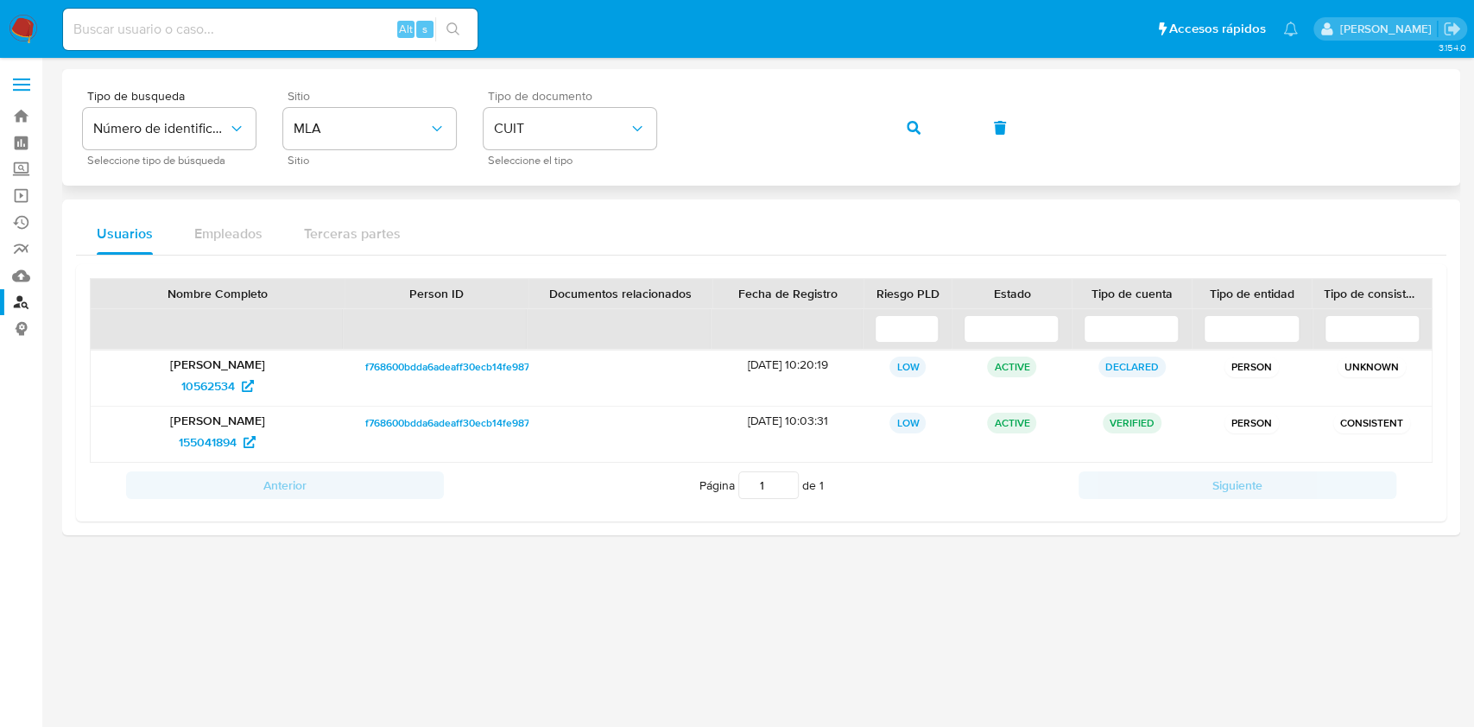
click at [949, 136] on div "Tipo de busqueda Número de identificación Seleccione tipo de búsqueda Sitio MLA…" at bounding box center [761, 127] width 1356 height 75
click at [916, 121] on icon "button" at bounding box center [913, 128] width 14 height 14
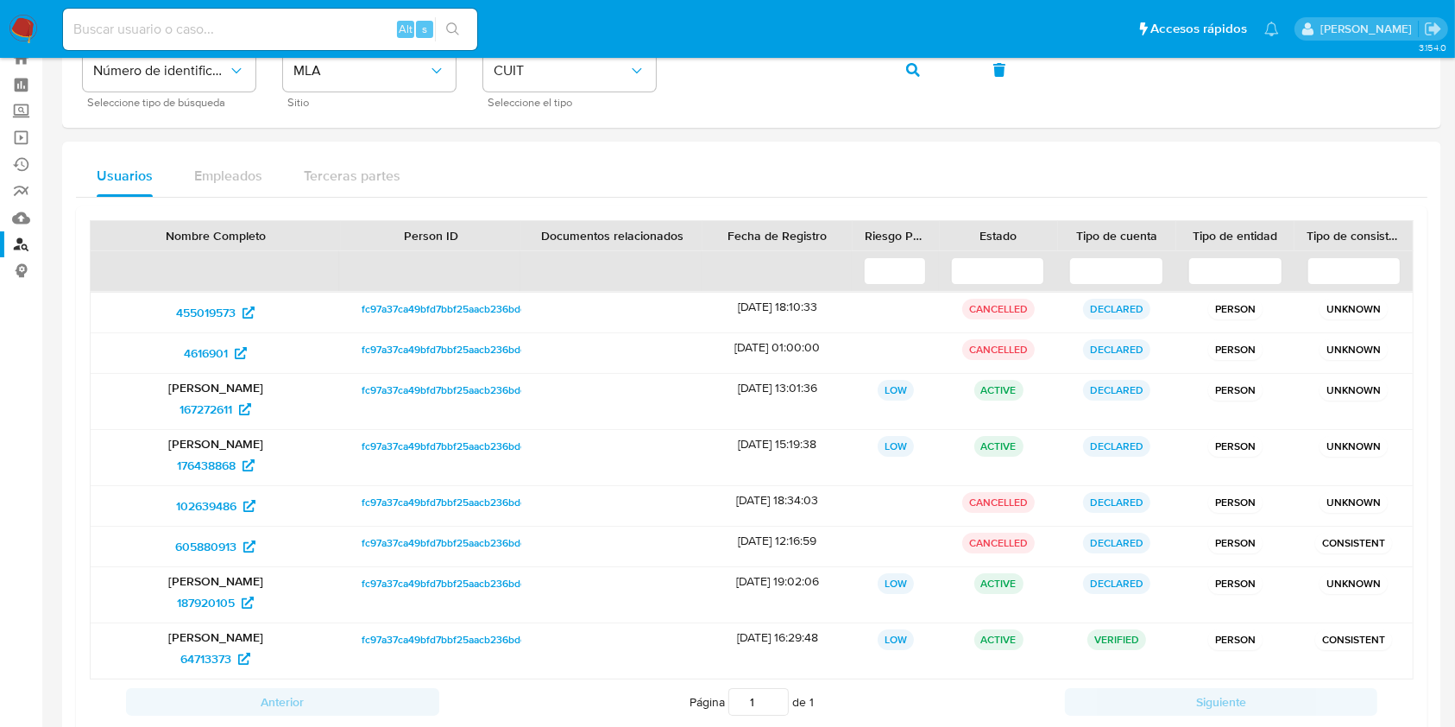
scroll to position [107, 0]
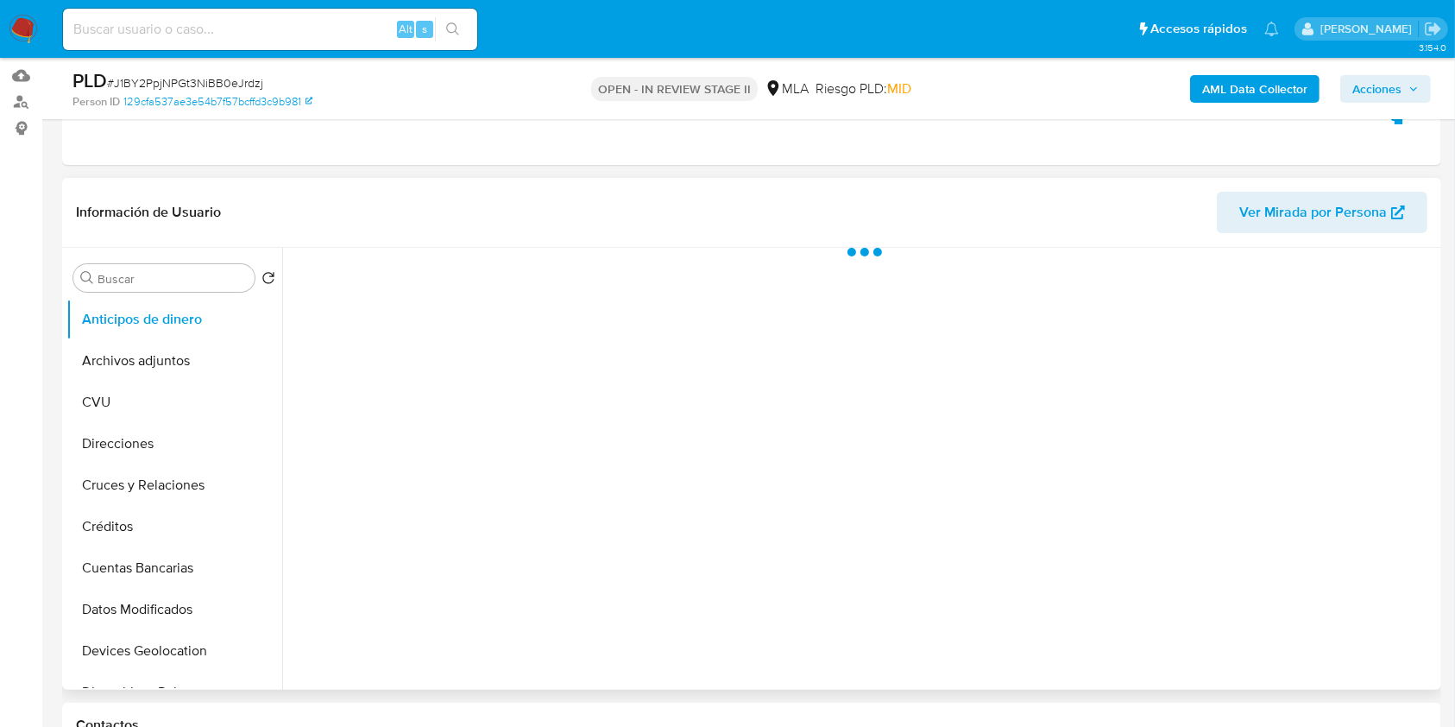
scroll to position [345, 0]
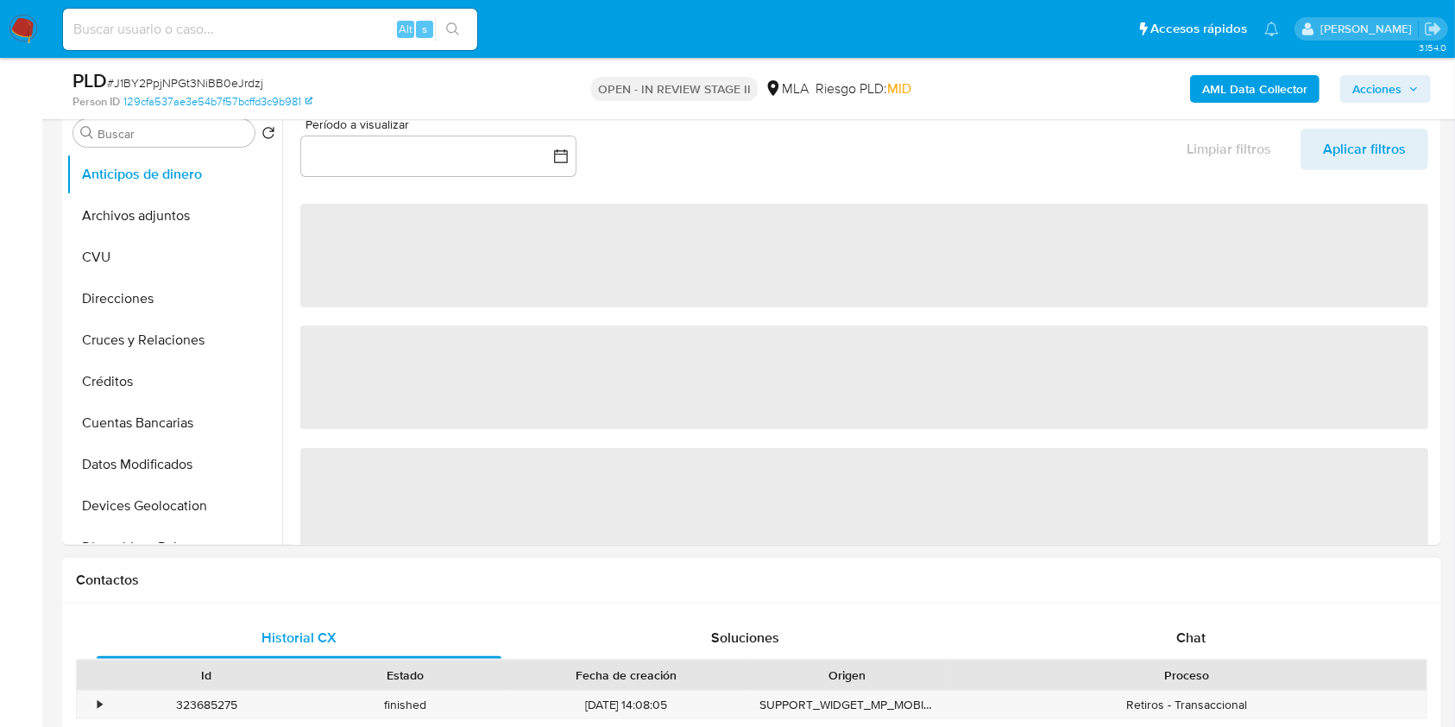
click at [1194, 609] on div "Historial CX Soluciones Chat Id Estado Fecha de creación Origen Proceso • 32368…" at bounding box center [751, 711] width 1379 height 217
click at [1178, 636] on span "Chat" at bounding box center [1191, 638] width 29 height 20
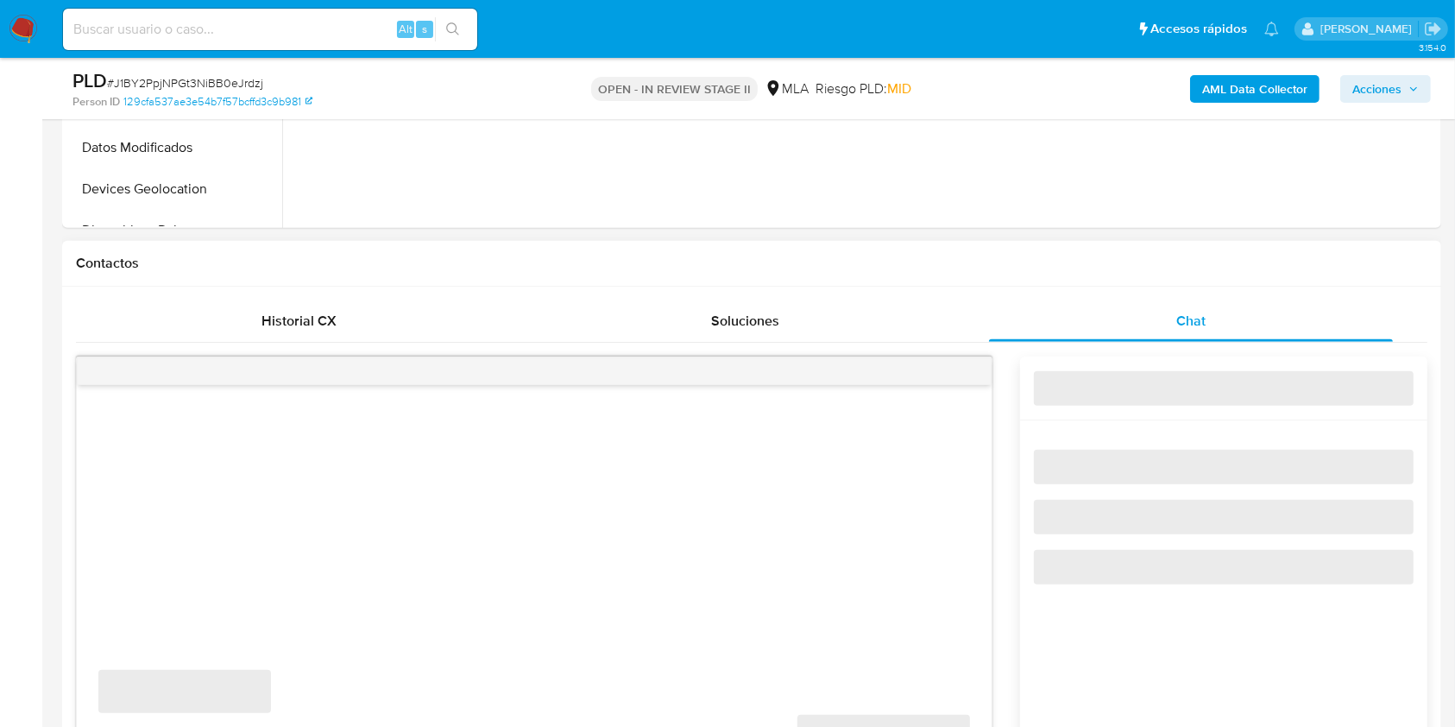
select select "10"
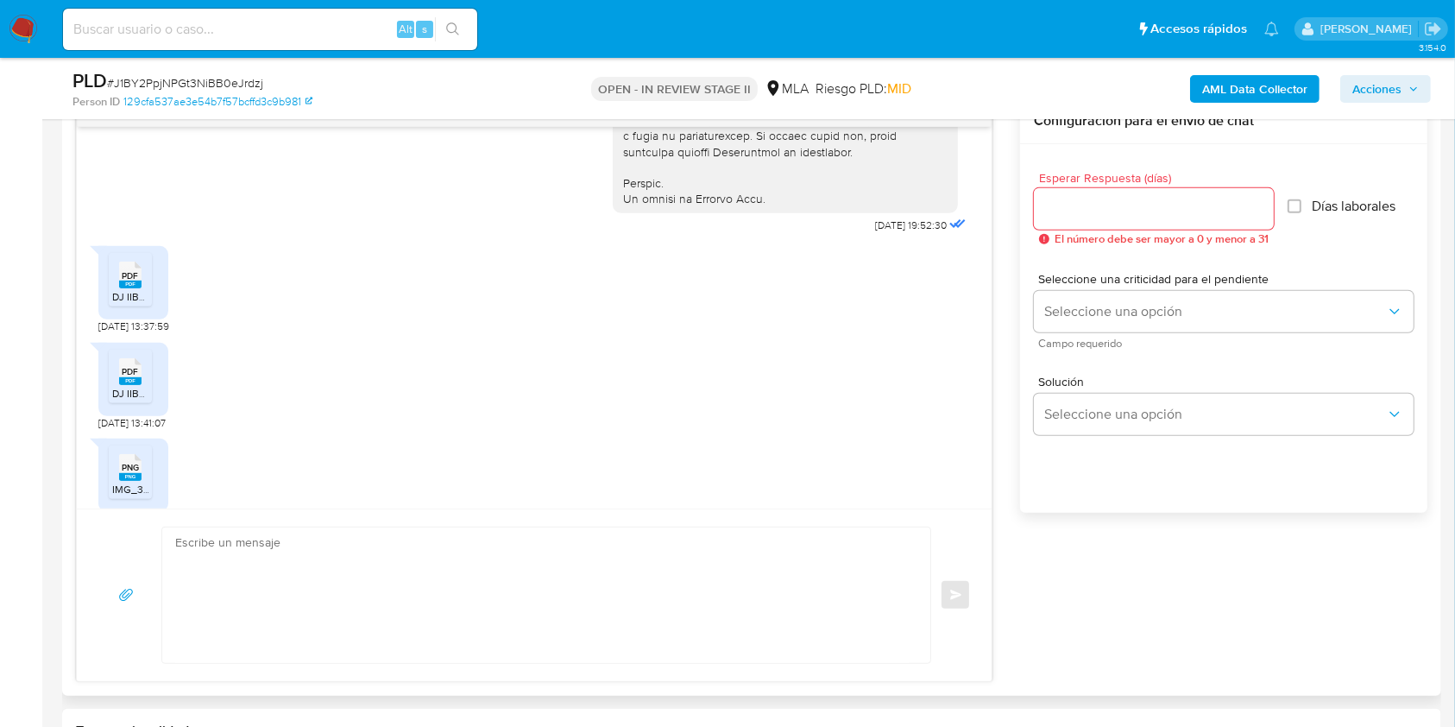
scroll to position [838, 0]
drag, startPoint x: 838, startPoint y: 258, endPoint x: 888, endPoint y: 269, distance: 51.3
copy span "[DATE]"
click at [114, 294] on div "PDF PDF" at bounding box center [130, 278] width 36 height 34
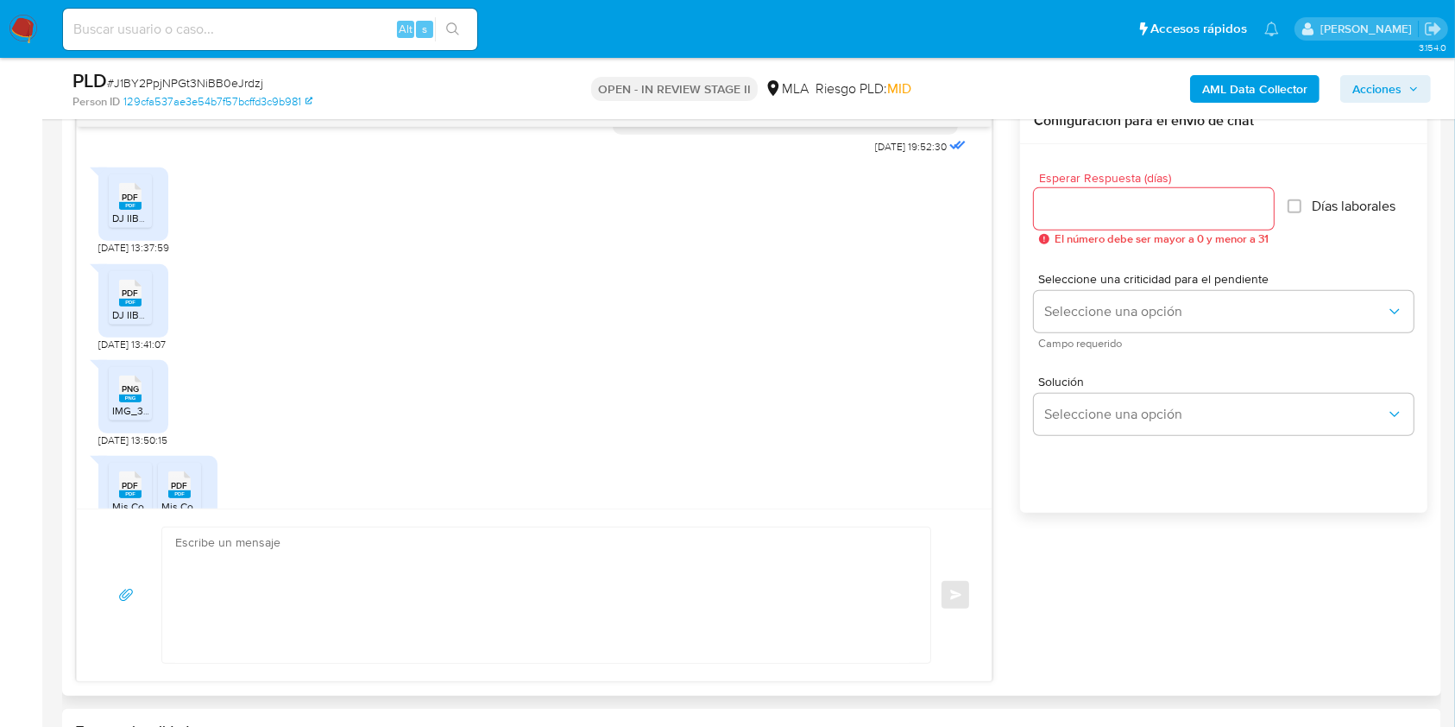
scroll to position [953, 0]
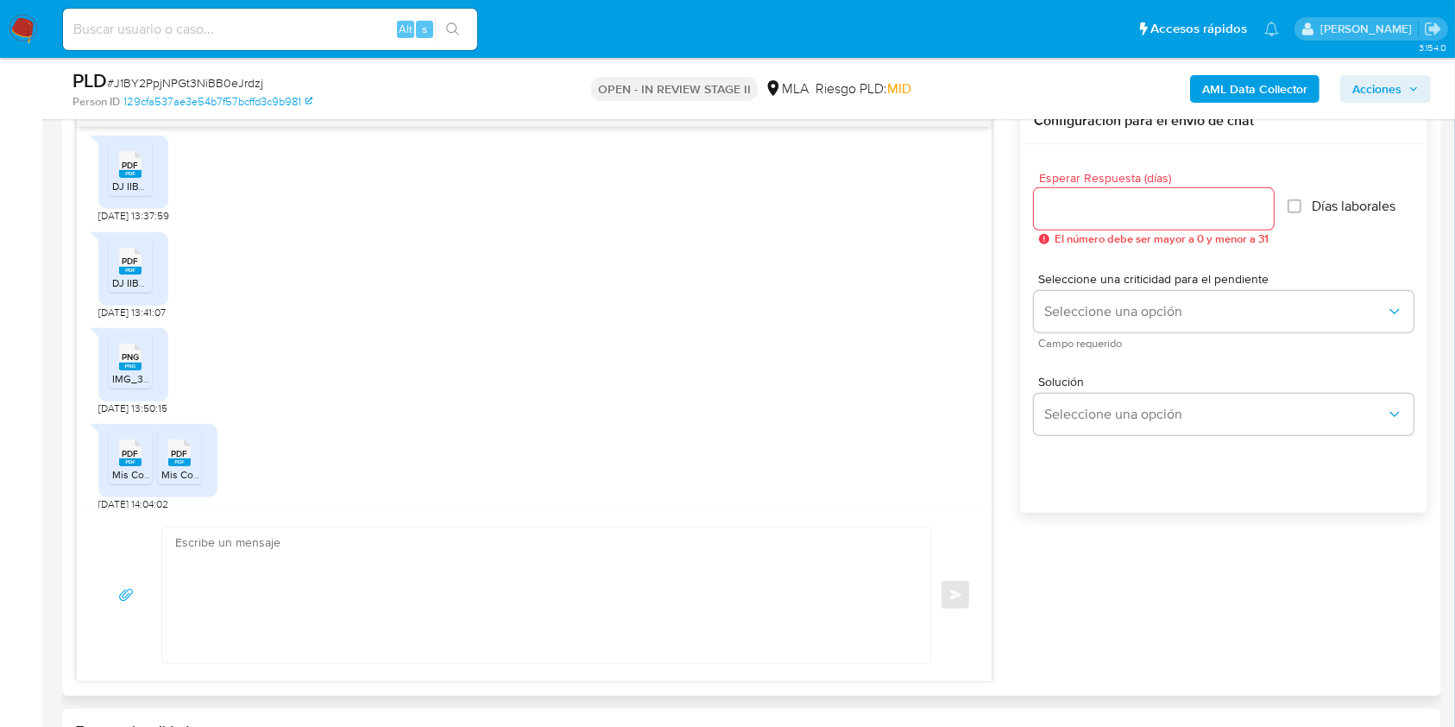
click at [125, 299] on ul "PDF PDF DJ IIBB 02-2025 JCC.pdf" at bounding box center [133, 269] width 49 height 60
click at [117, 276] on div "PDF PDF" at bounding box center [130, 260] width 36 height 34
click at [112, 372] on div "PNG PNG" at bounding box center [130, 355] width 36 height 34
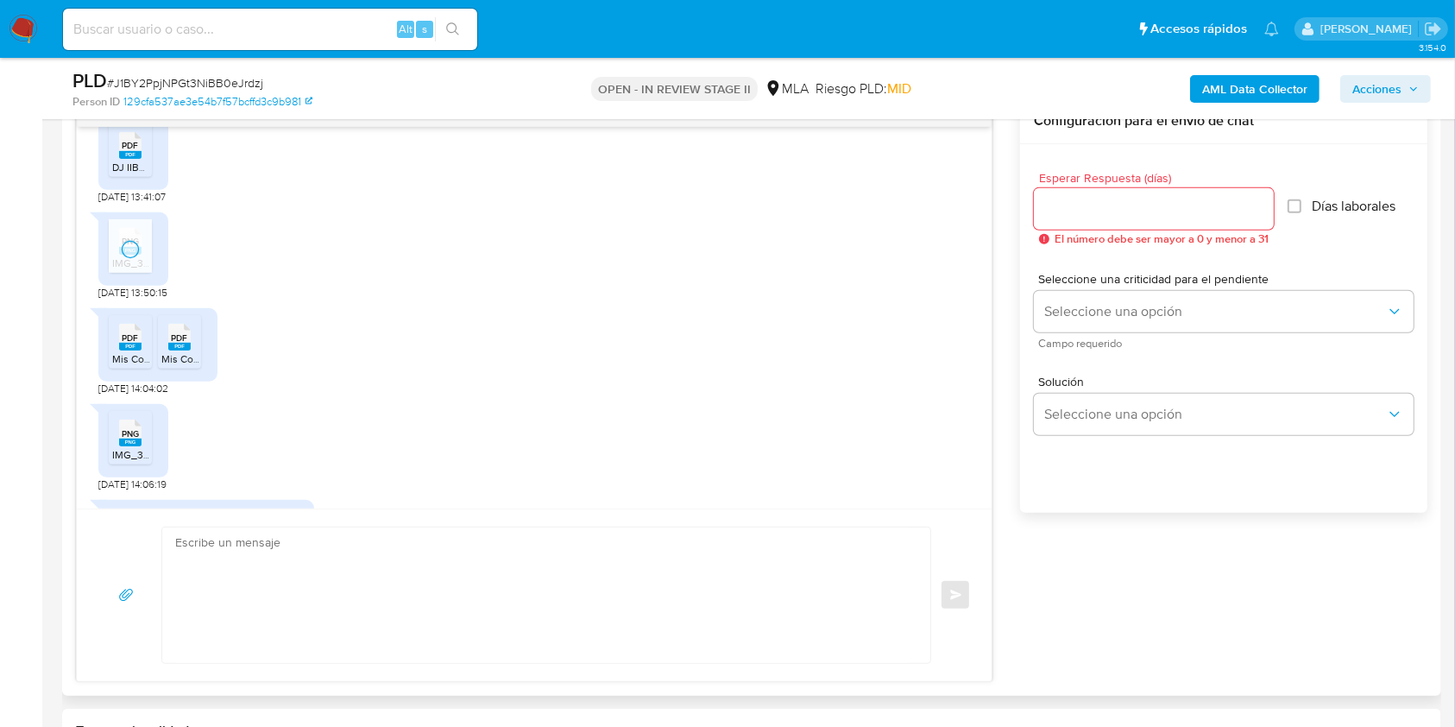
click at [117, 352] on div "PDF PDF" at bounding box center [130, 336] width 36 height 34
click at [173, 344] on span "PDF" at bounding box center [180, 337] width 16 height 11
click at [130, 439] on span "PNG" at bounding box center [130, 433] width 17 height 11
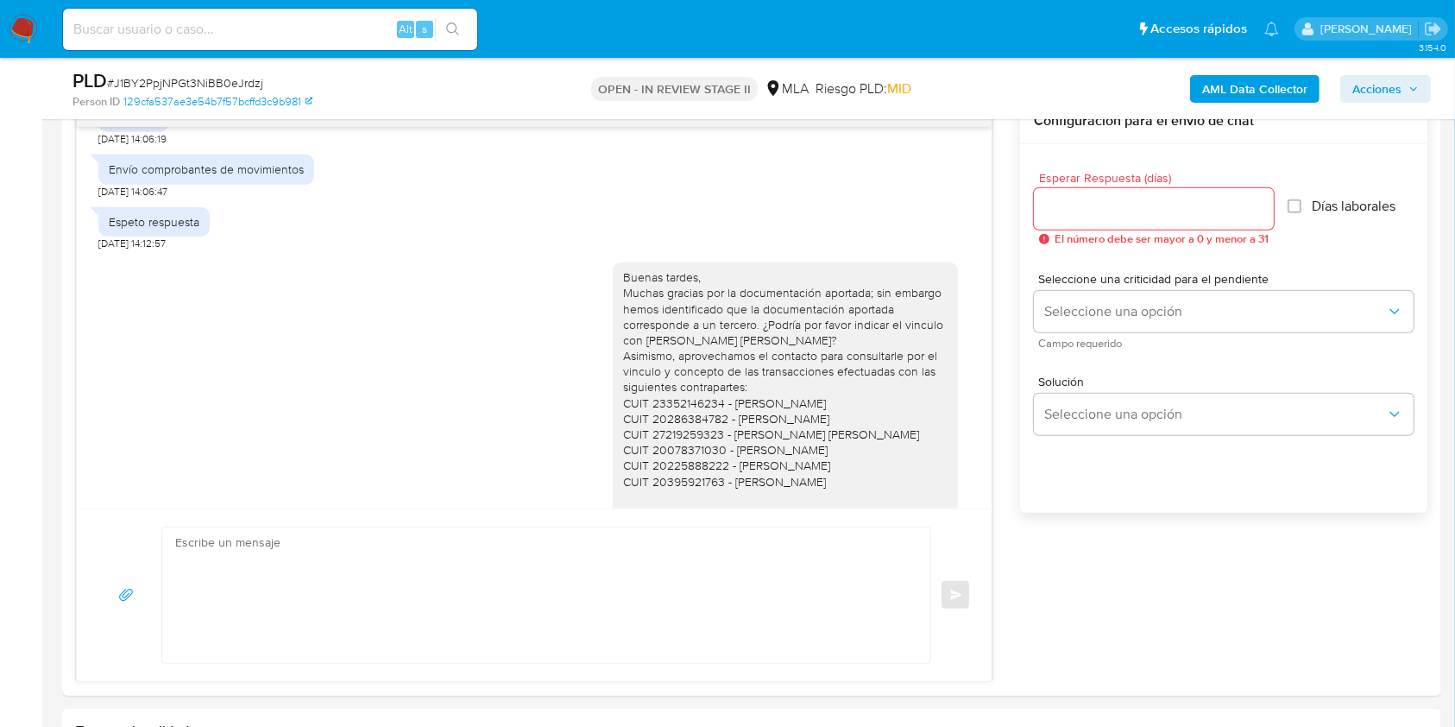
drag, startPoint x: 1300, startPoint y: 157, endPoint x: 1333, endPoint y: 50, distance: 112.0
click at [1300, 158] on div "Esperar Respuesta (días) El número debe ser mayor a 0 y menor a 31 Días laboral…" at bounding box center [1224, 208] width 380 height 101
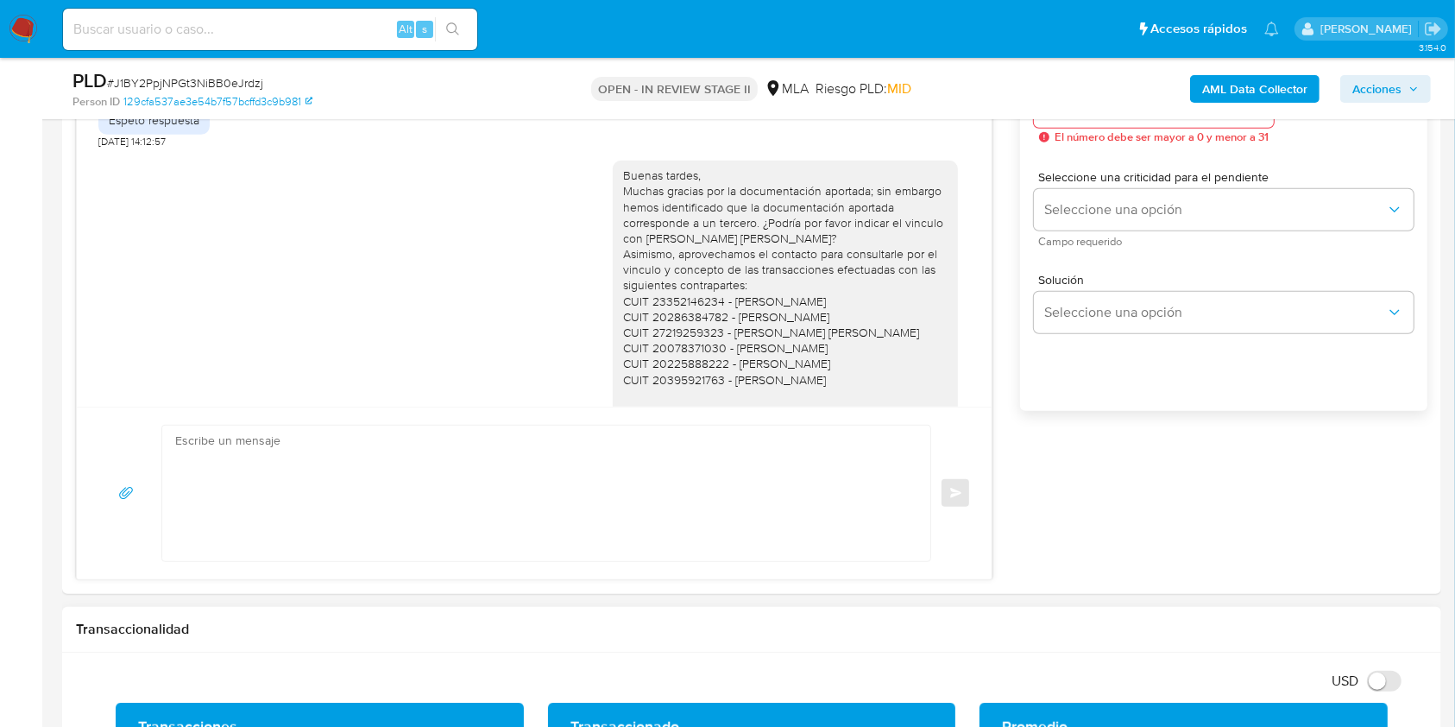
scroll to position [1151, 0]
